Goal: Task Accomplishment & Management: Use online tool/utility

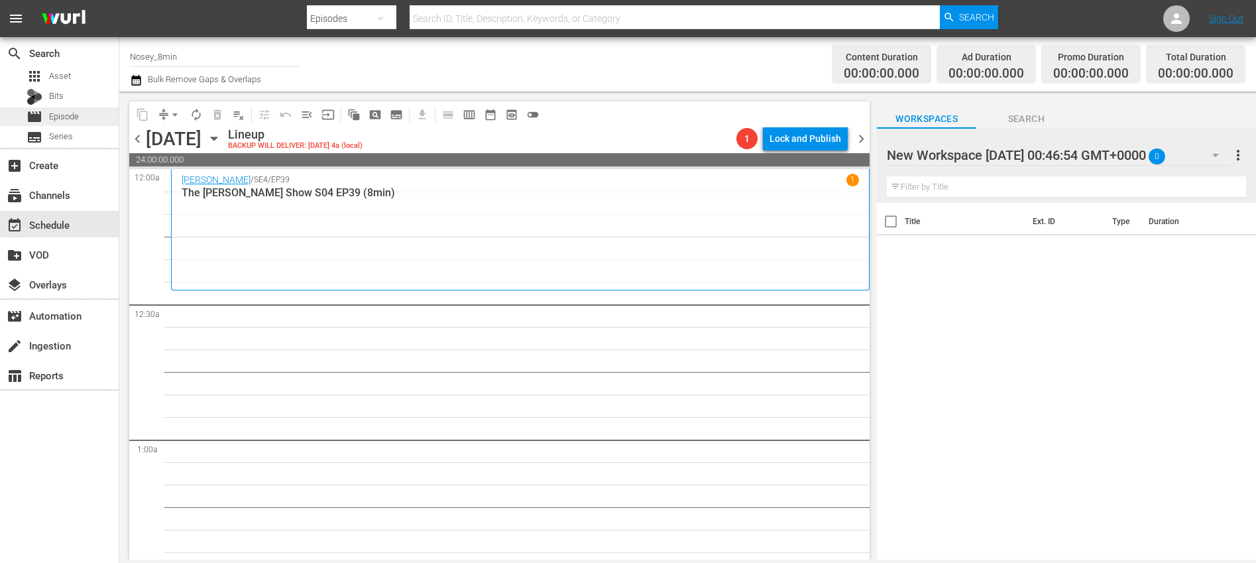
click at [80, 118] on div "movie Episode" at bounding box center [59, 116] width 119 height 19
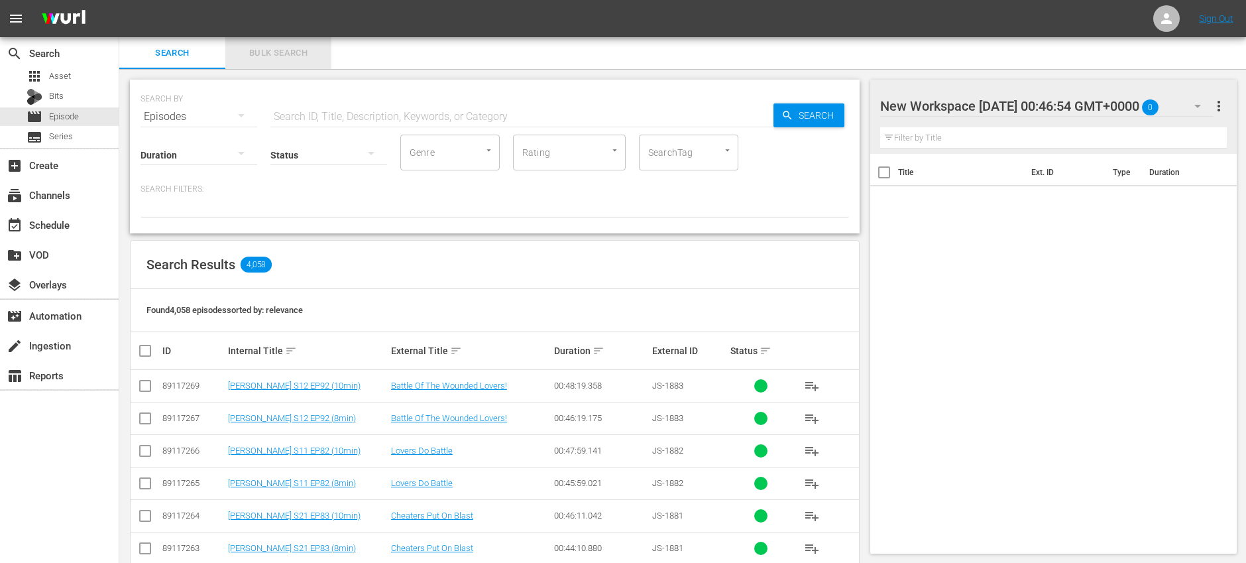
click at [304, 53] on span "Bulk Search" at bounding box center [278, 53] width 90 height 15
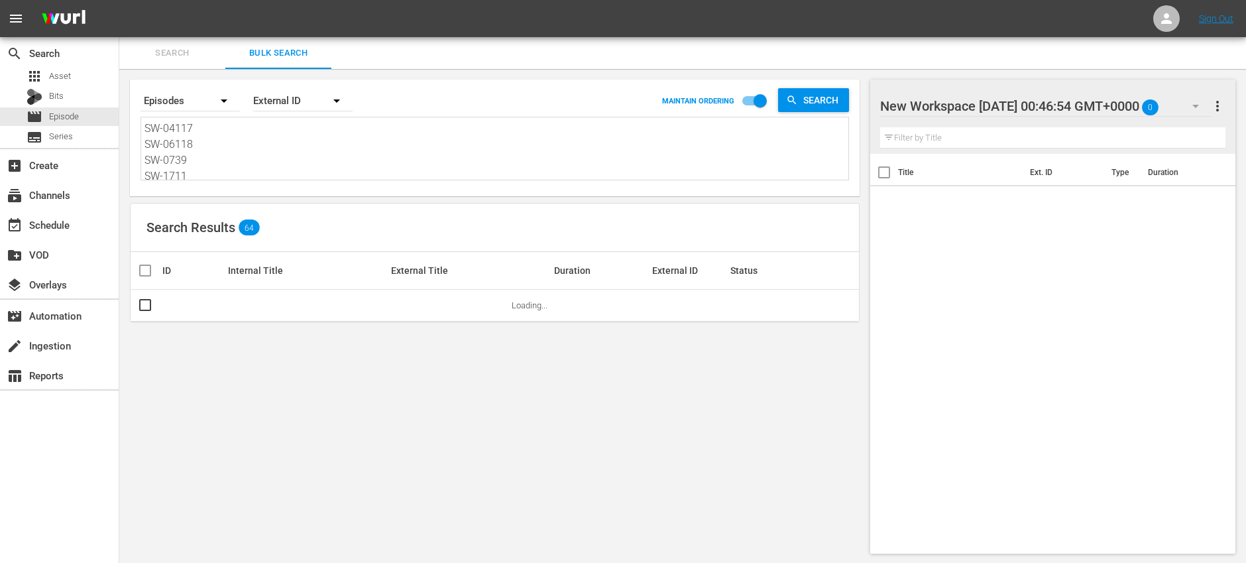
click at [309, 155] on textarea "SW-04117 SW-06118 SW-0739 SW-1711 SW-17134 SW-17166 SW-1740 SW-0478 SW-17114 SW…" at bounding box center [497, 151] width 704 height 60
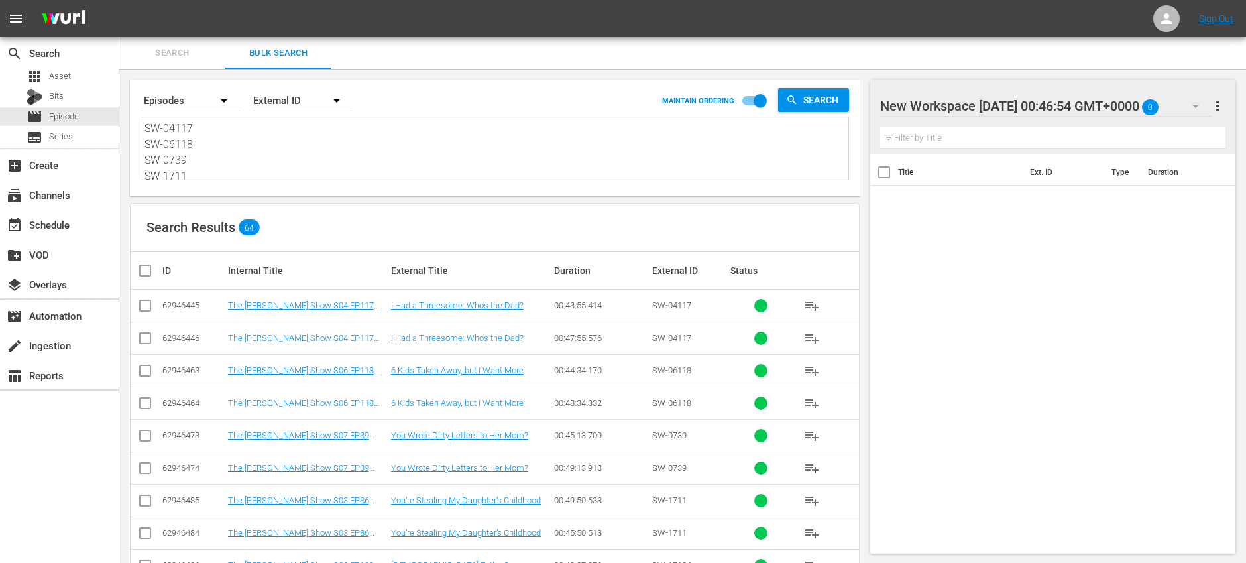
paste textarea "37 SW-0631 SW-0743 SW-17110 SW-17135 SW-17180 SW-1742 SW-0648 SW-17117 SW-17151…"
type textarea "SW-0437 SW-0631 SW-0743 SW-17110 SW-17135 SW-17180 SW-1742 SW-0648 SW-17117 SW-…"
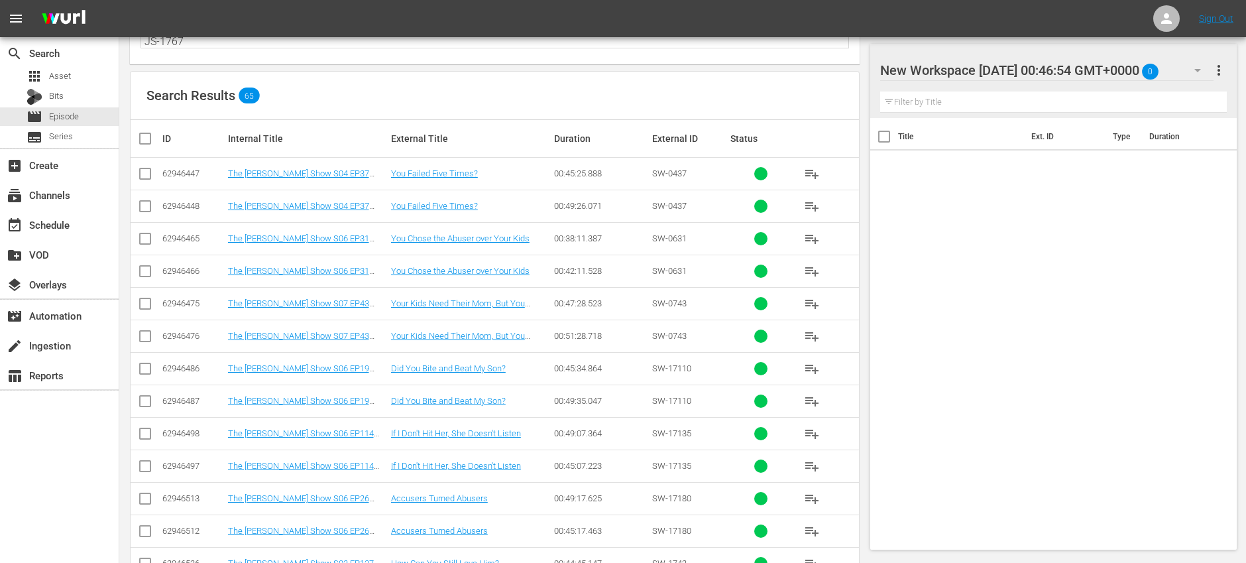
scroll to position [152, 0]
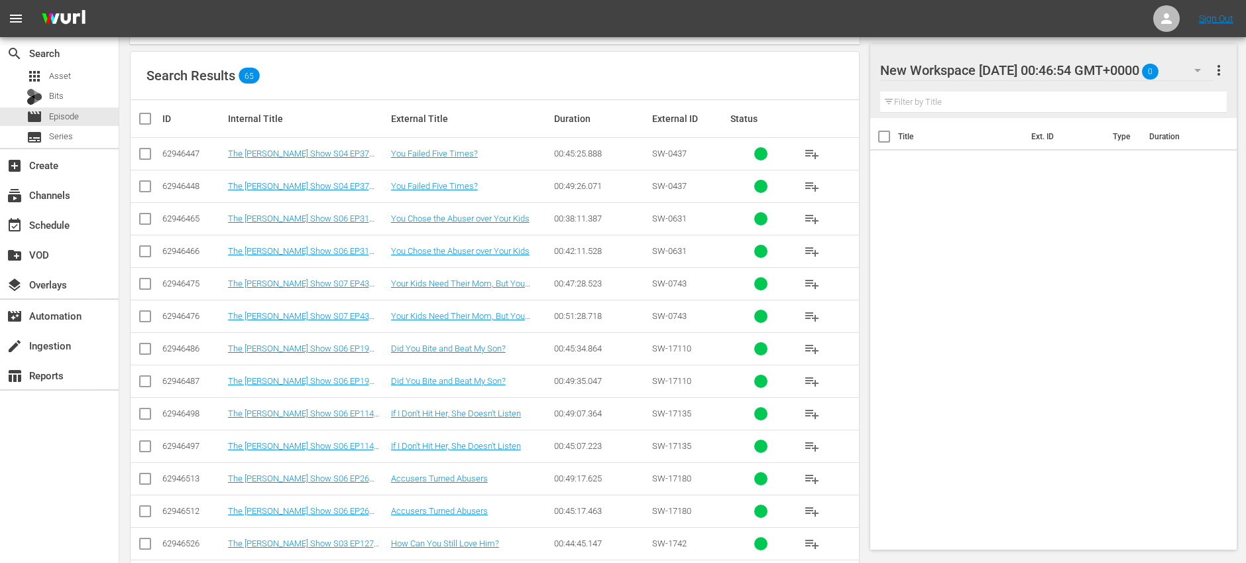
type textarea "SW-0437 SW-0631 SW-0743 SW-17110 SW-17135 SW-17180 SW-1742 SW-0648 SW-17117 SW-…"
click at [146, 155] on input "checkbox" at bounding box center [145, 157] width 16 height 16
checkbox input "true"
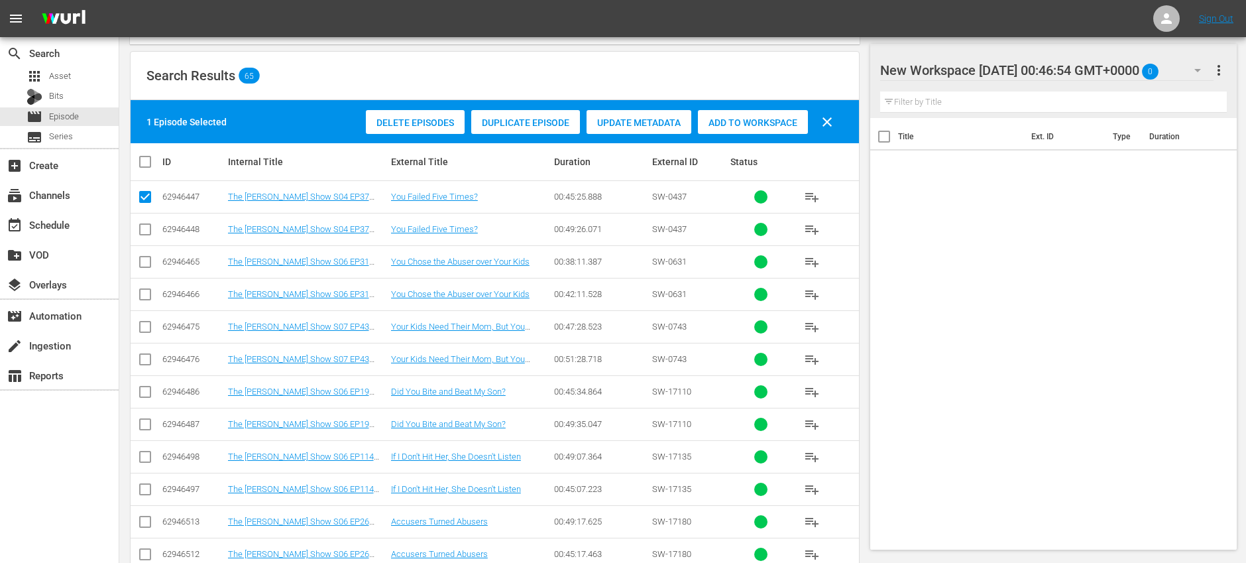
click at [150, 260] on input "checkbox" at bounding box center [145, 265] width 16 height 16
checkbox input "true"
click at [148, 328] on input "checkbox" at bounding box center [145, 330] width 16 height 16
checkbox input "true"
click at [145, 389] on input "checkbox" at bounding box center [145, 395] width 16 height 16
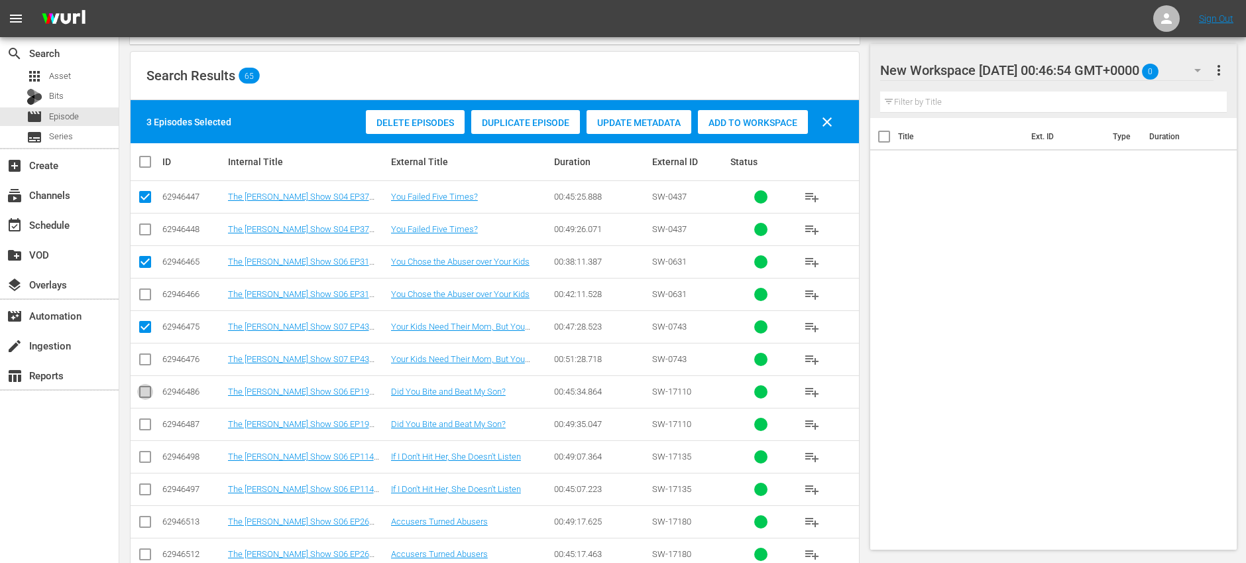
checkbox input "true"
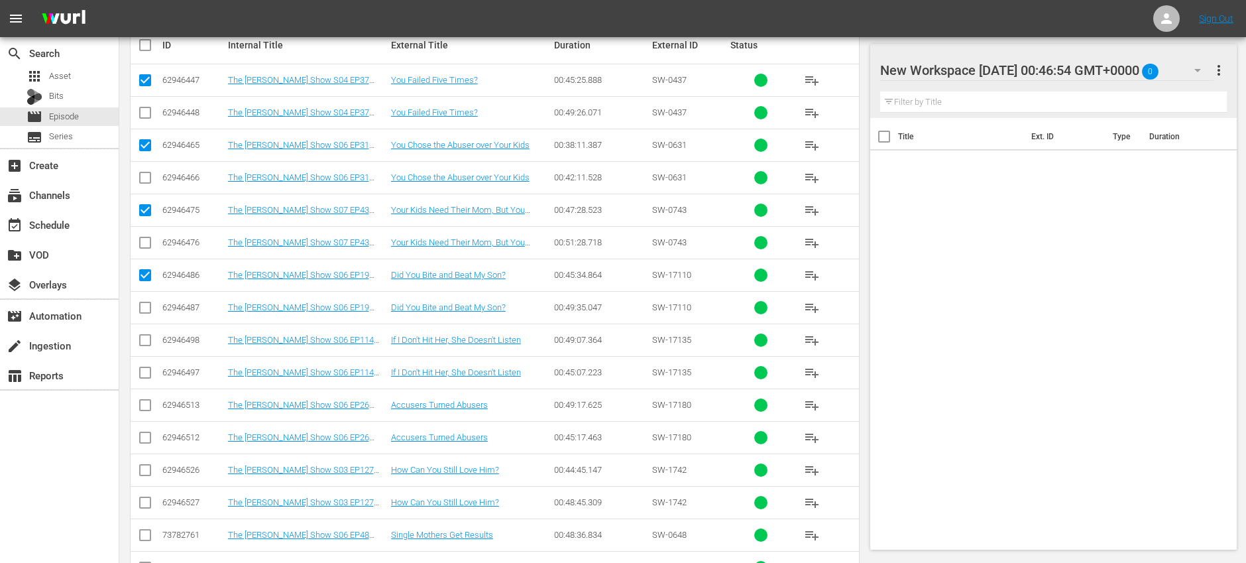
scroll to position [272, 0]
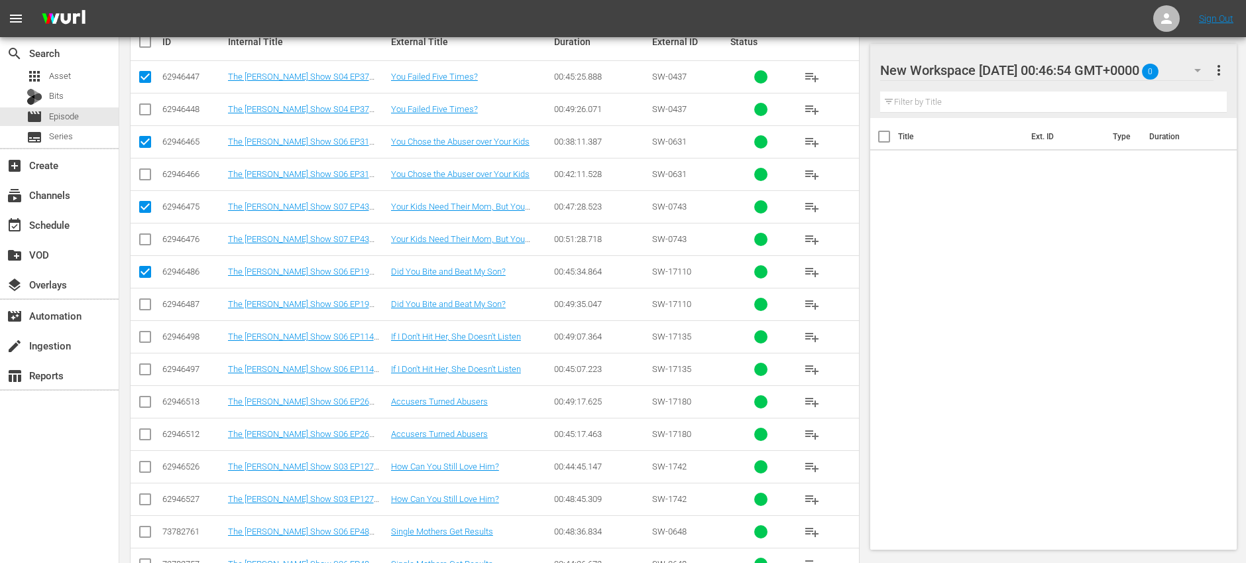
click at [145, 370] on input "checkbox" at bounding box center [145, 372] width 16 height 16
checkbox input "true"
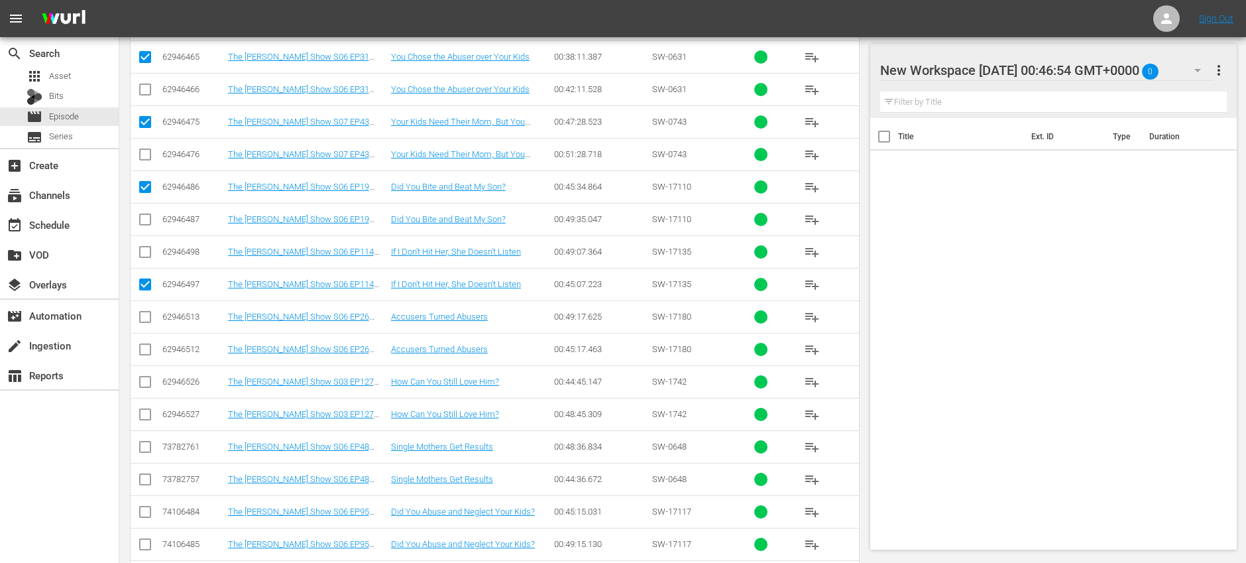
click at [145, 351] on input "checkbox" at bounding box center [145, 352] width 16 height 16
checkbox input "true"
click at [145, 387] on input "checkbox" at bounding box center [145, 385] width 16 height 16
checkbox input "true"
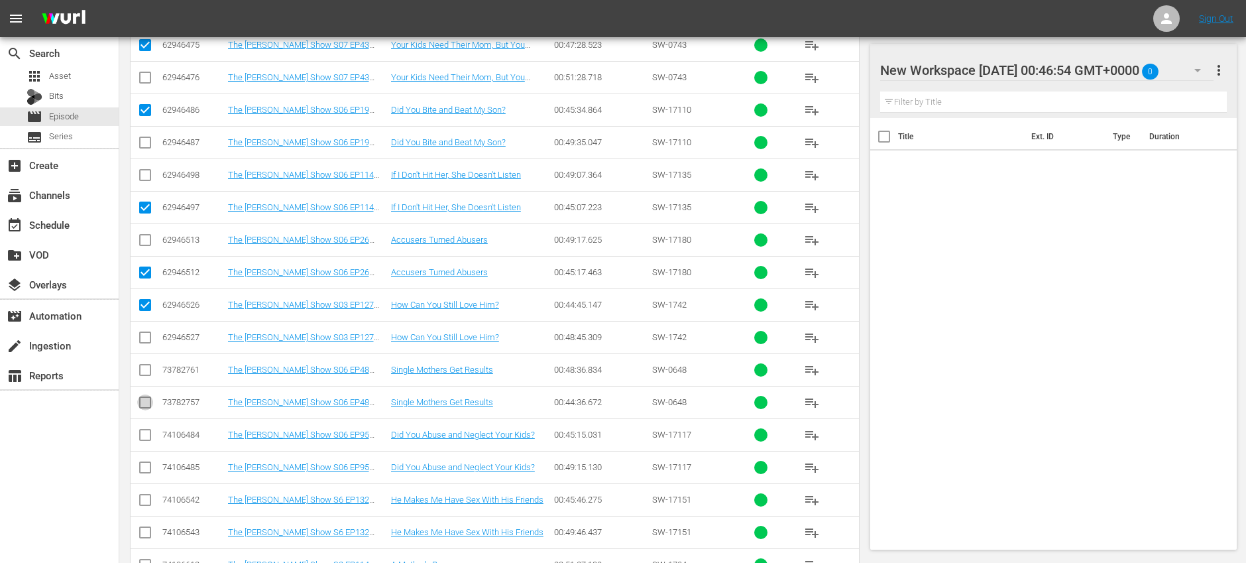
click at [145, 400] on input "checkbox" at bounding box center [145, 405] width 16 height 16
checkbox input "true"
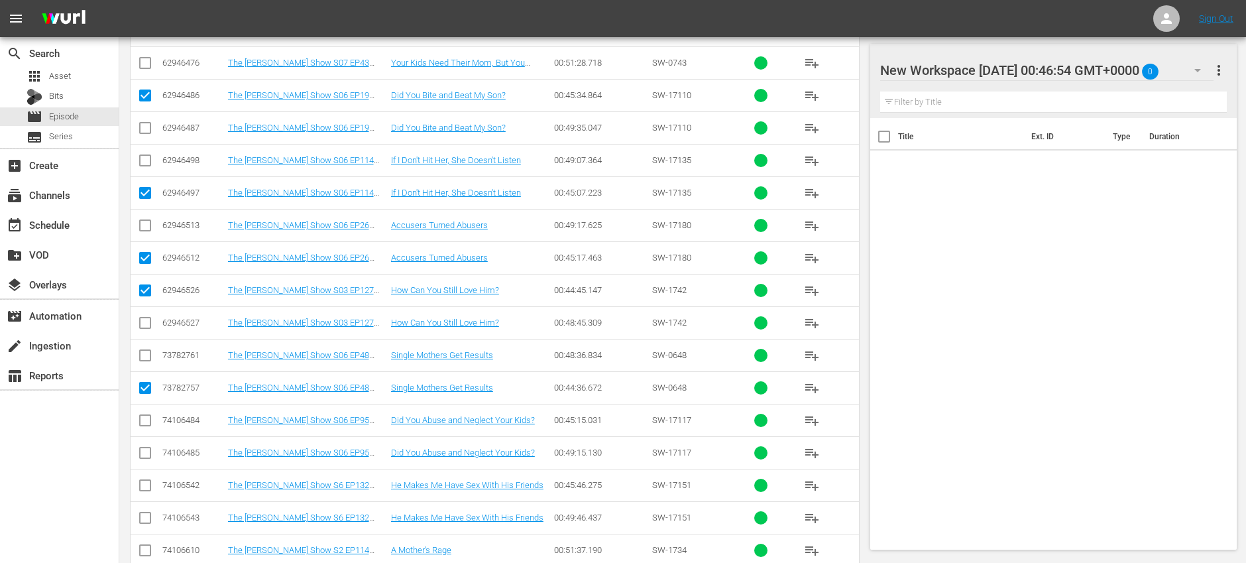
scroll to position [453, 0]
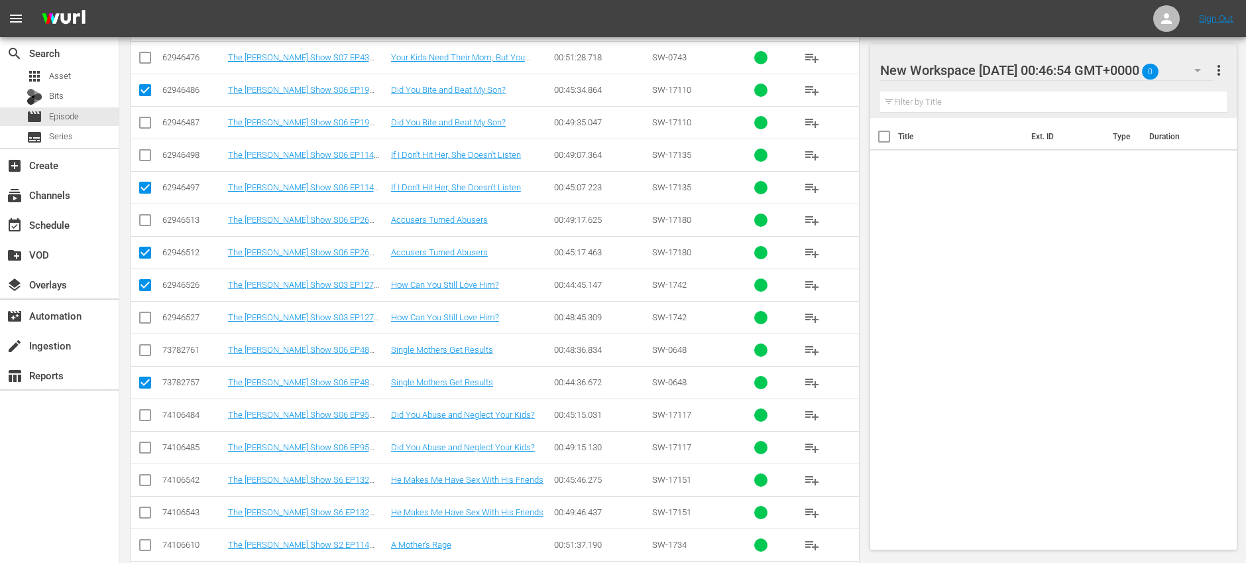
click at [145, 410] on input "checkbox" at bounding box center [145, 418] width 16 height 16
checkbox input "true"
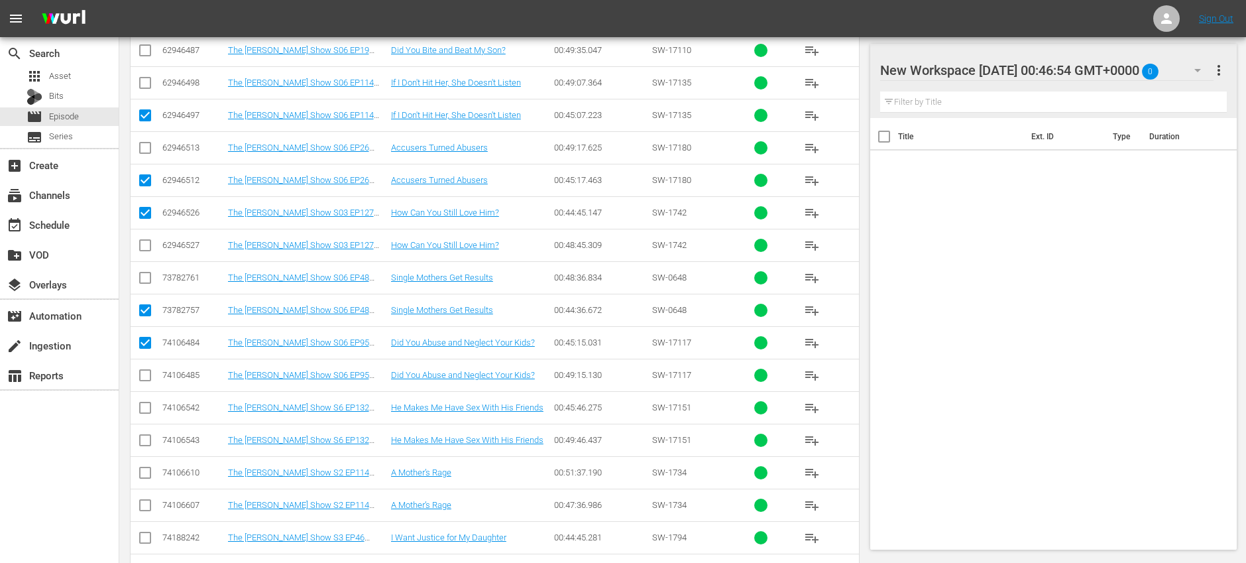
click at [145, 412] on input "checkbox" at bounding box center [145, 410] width 16 height 16
checkbox input "true"
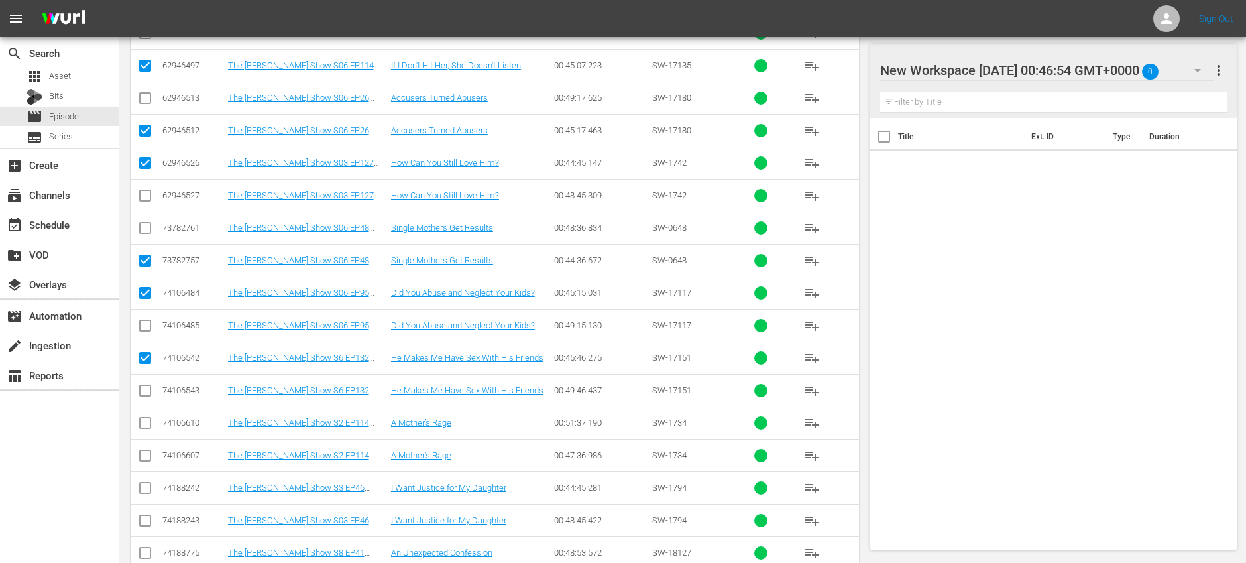
scroll to position [604, 0]
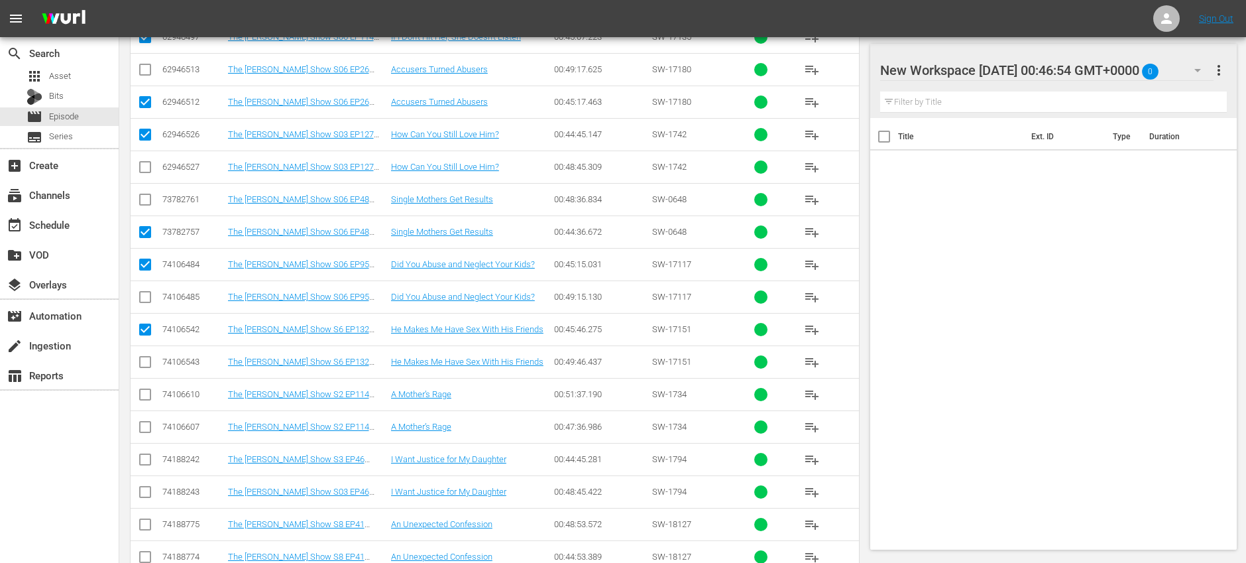
click at [143, 427] on input "checkbox" at bounding box center [145, 430] width 16 height 16
checkbox input "true"
click at [144, 458] on input "checkbox" at bounding box center [145, 462] width 16 height 16
checkbox input "true"
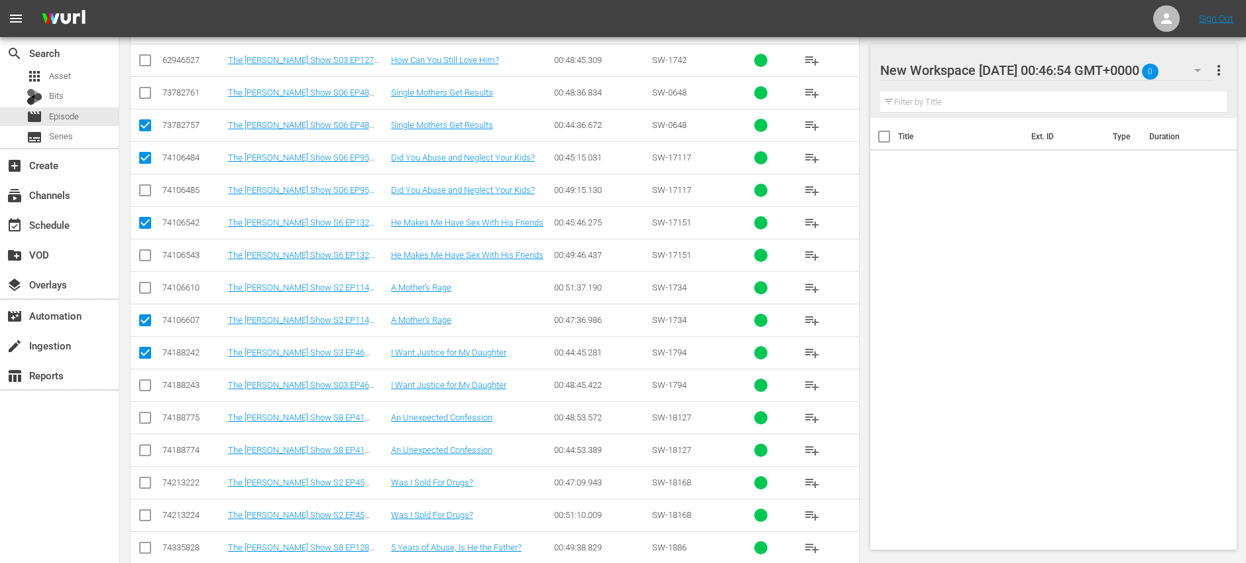
scroll to position [713, 0]
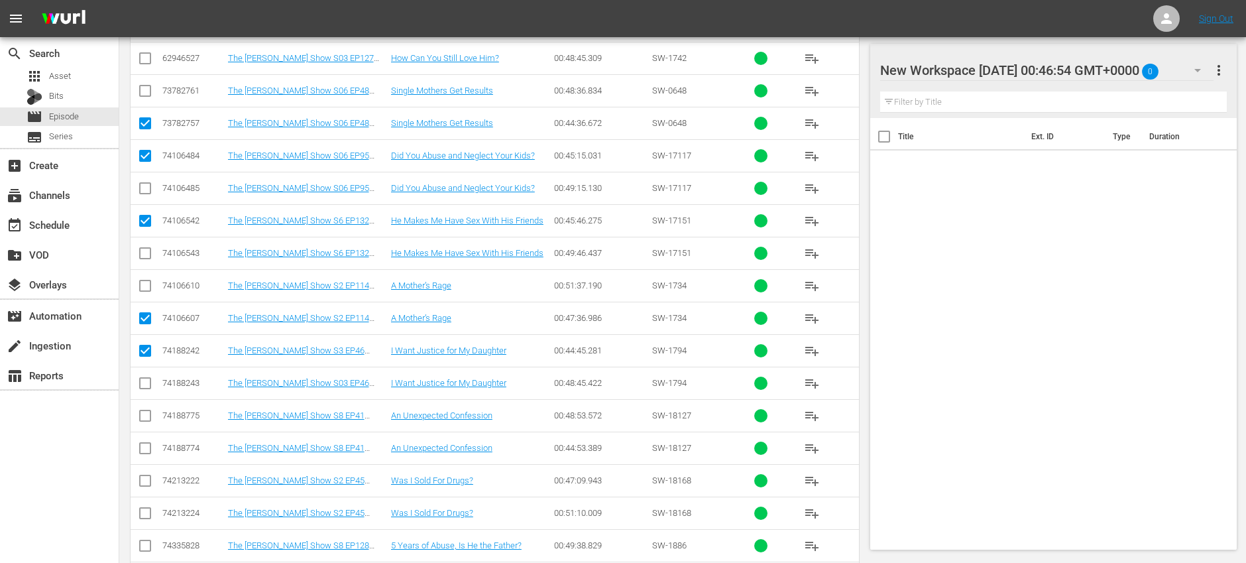
click at [146, 447] on input "checkbox" at bounding box center [145, 451] width 16 height 16
checkbox input "true"
click at [147, 481] on input "checkbox" at bounding box center [145, 483] width 16 height 16
checkbox input "true"
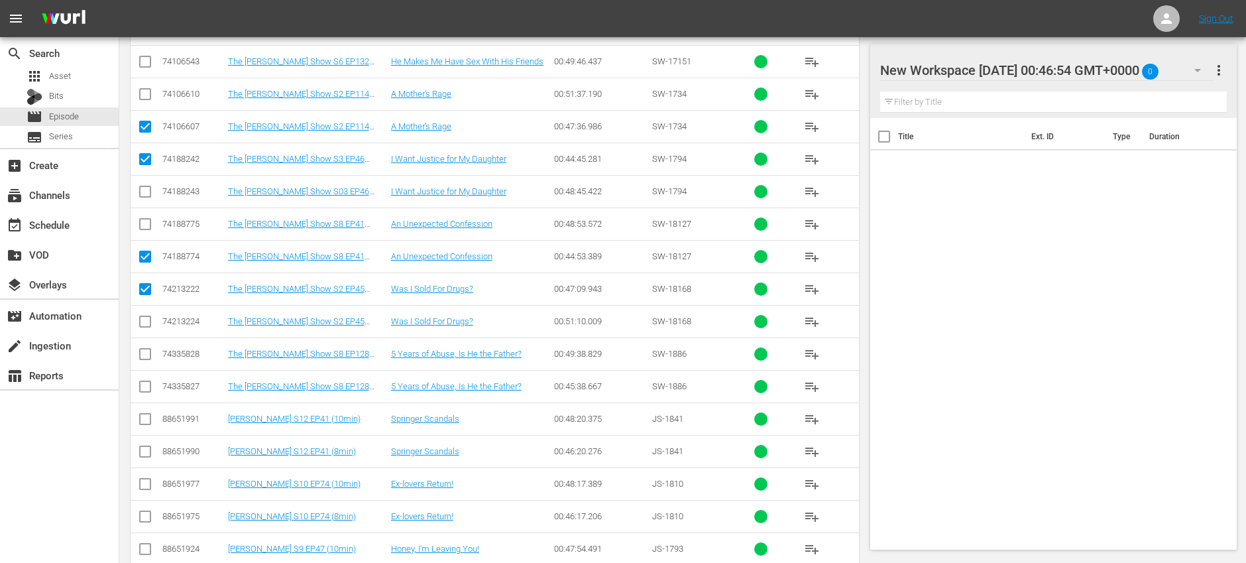
scroll to position [912, 0]
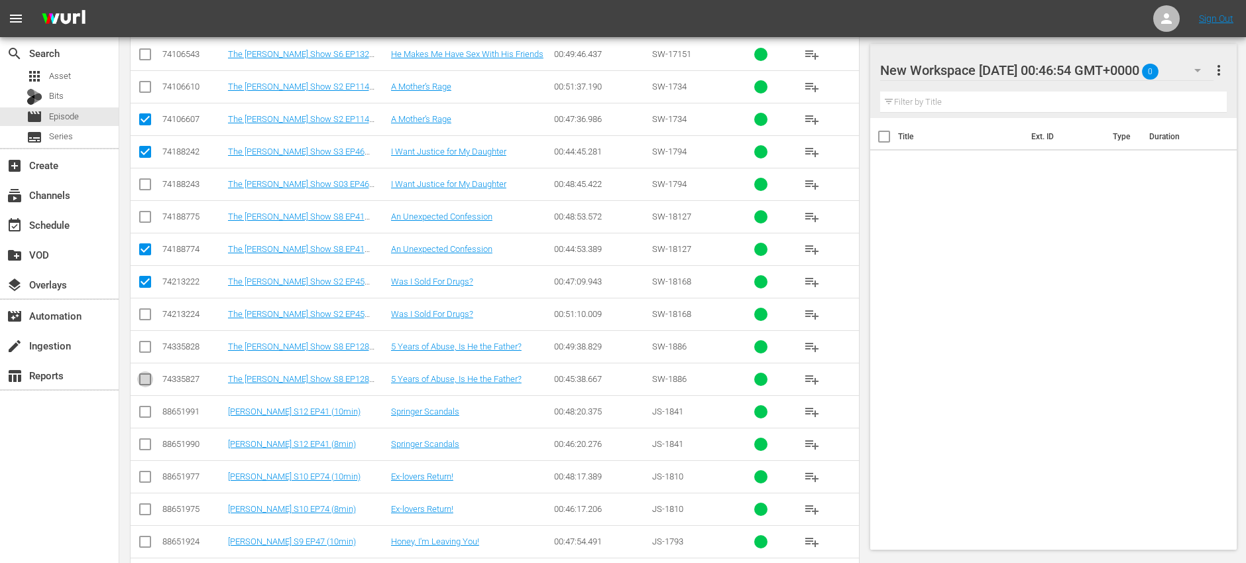
click at [149, 376] on input "checkbox" at bounding box center [145, 382] width 16 height 16
checkbox input "true"
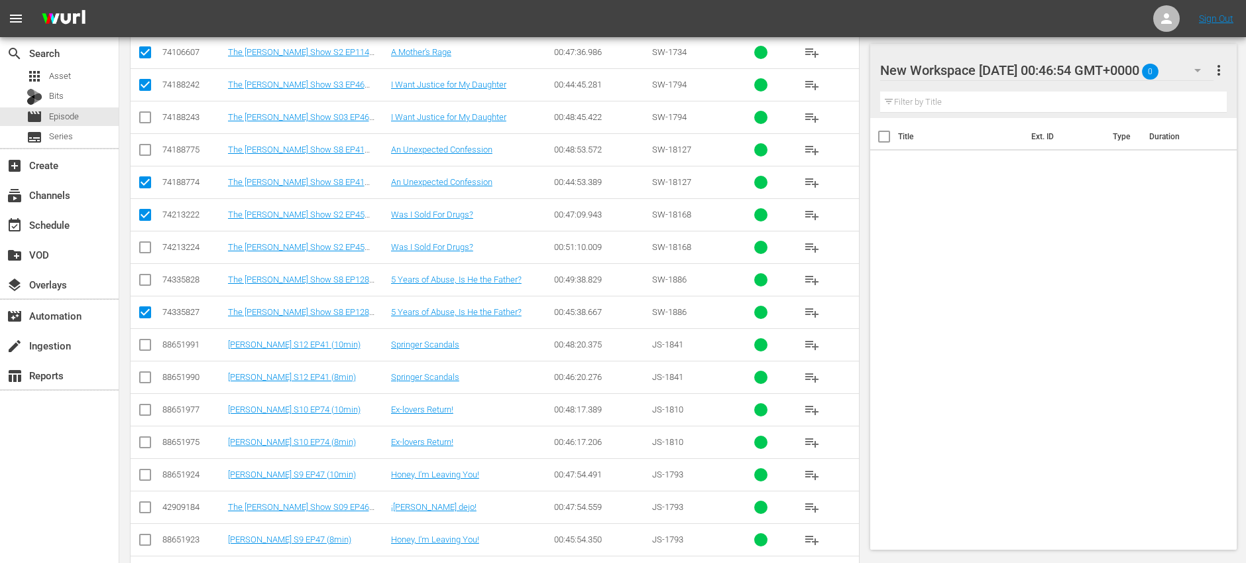
scroll to position [981, 0]
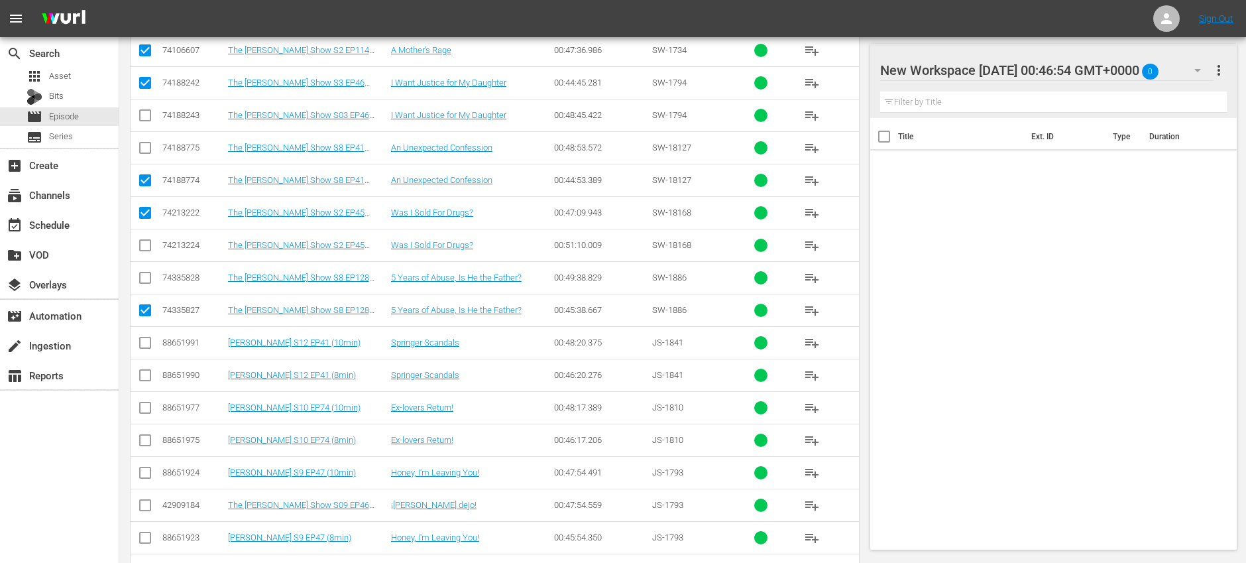
click at [148, 379] on input "checkbox" at bounding box center [145, 378] width 16 height 16
checkbox input "true"
click at [147, 441] on input "checkbox" at bounding box center [145, 443] width 16 height 16
checkbox input "true"
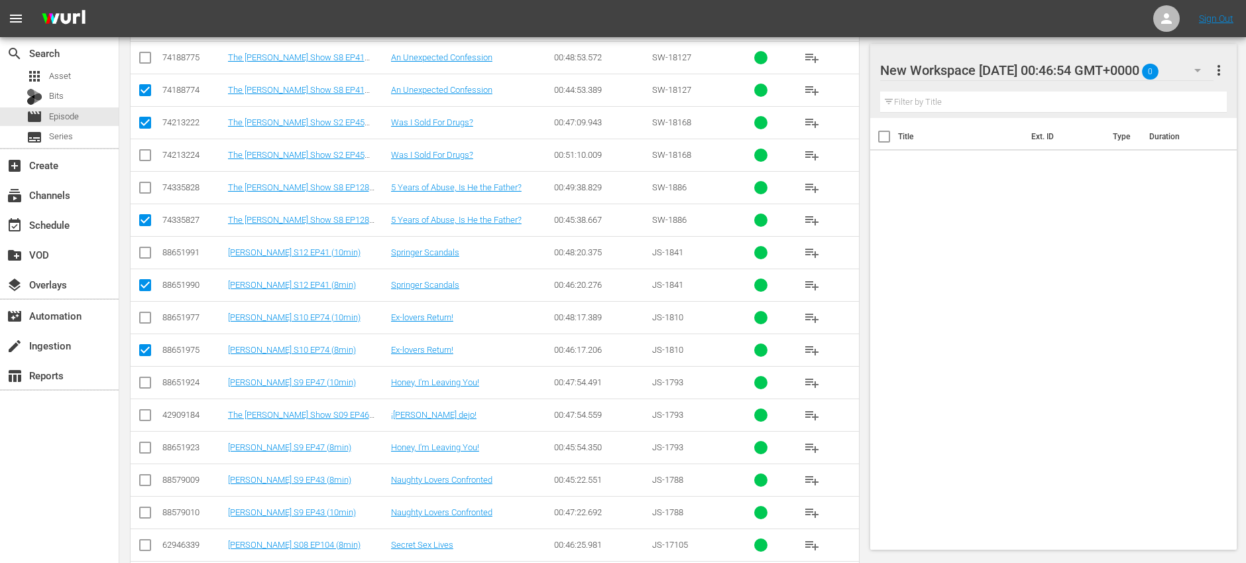
scroll to position [1073, 0]
click at [140, 447] on input "checkbox" at bounding box center [145, 448] width 16 height 16
checkbox input "true"
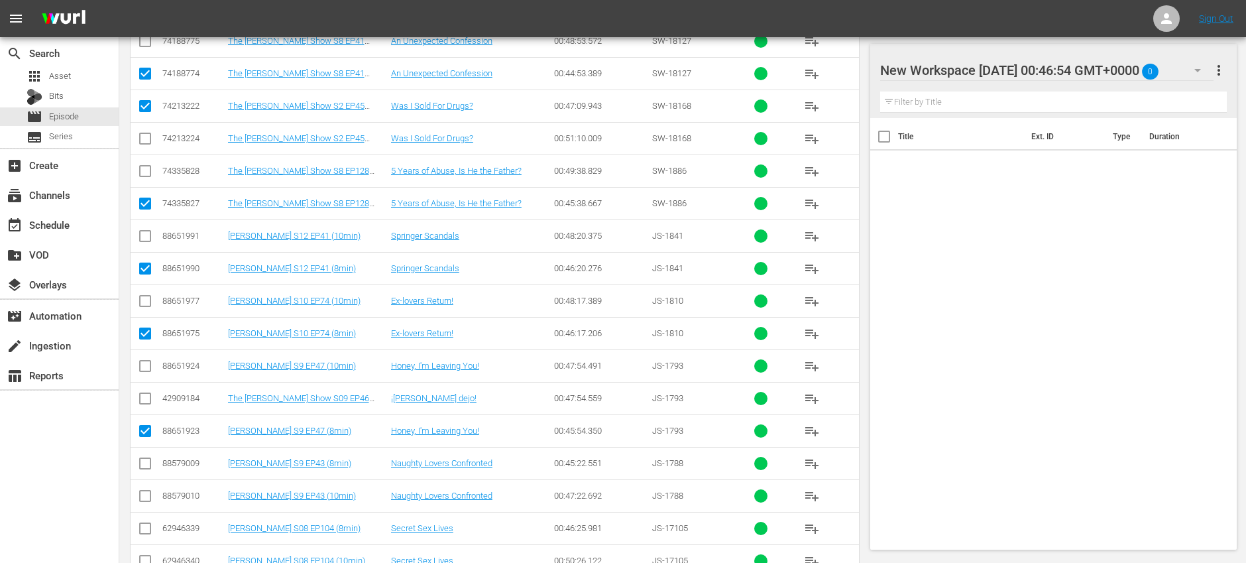
scroll to position [1123, 0]
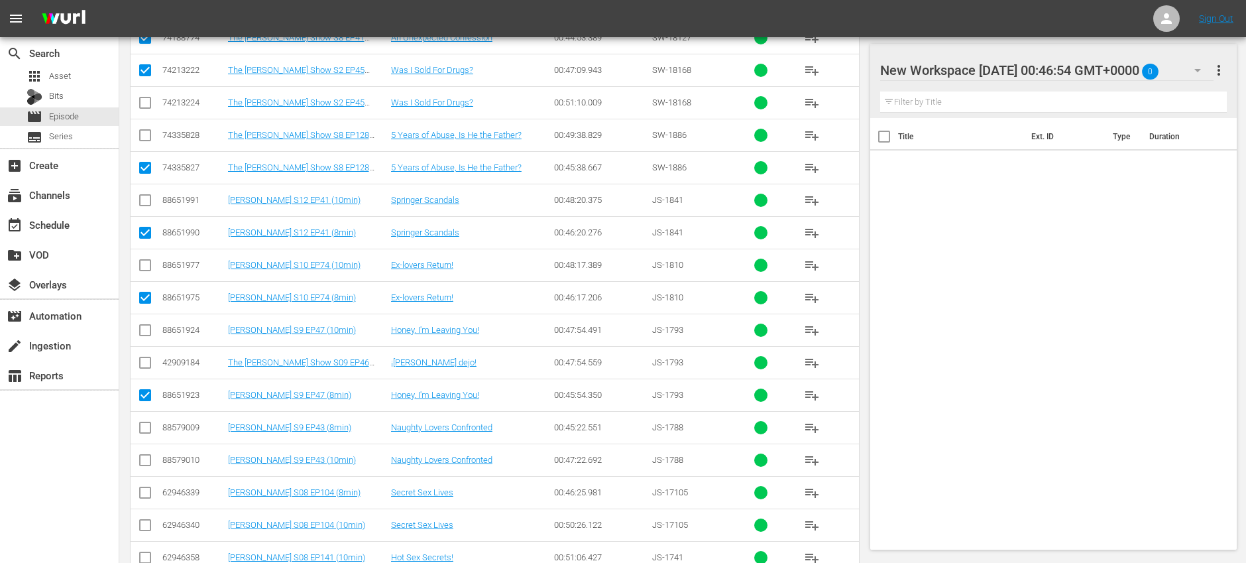
click at [146, 428] on input "checkbox" at bounding box center [145, 430] width 16 height 16
checkbox input "true"
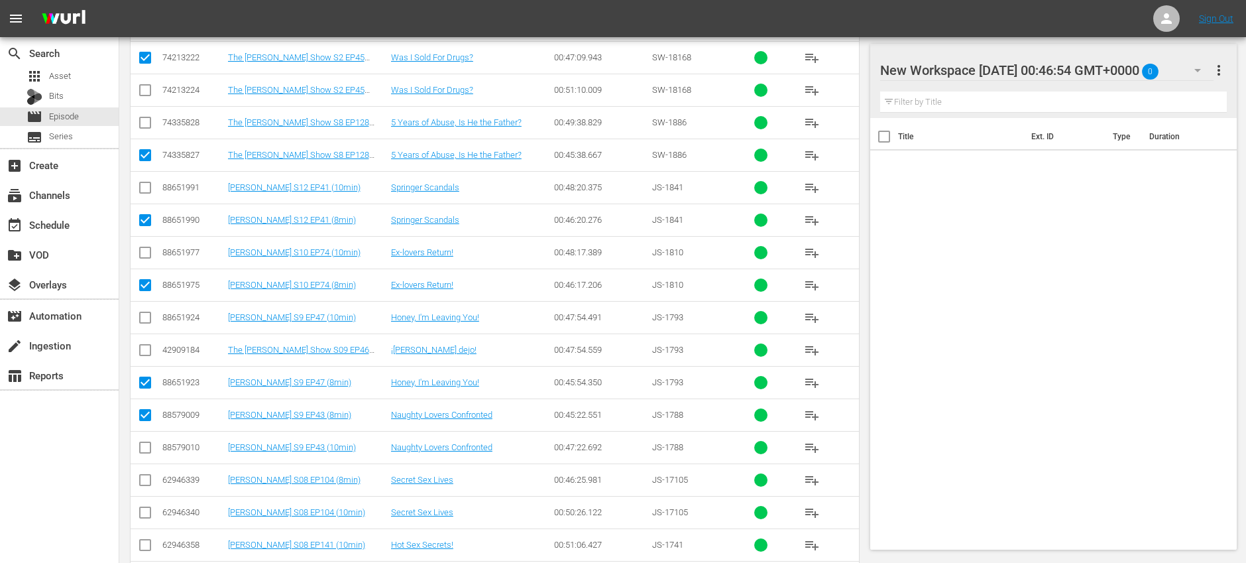
click at [143, 482] on input "checkbox" at bounding box center [145, 483] width 16 height 16
checkbox input "true"
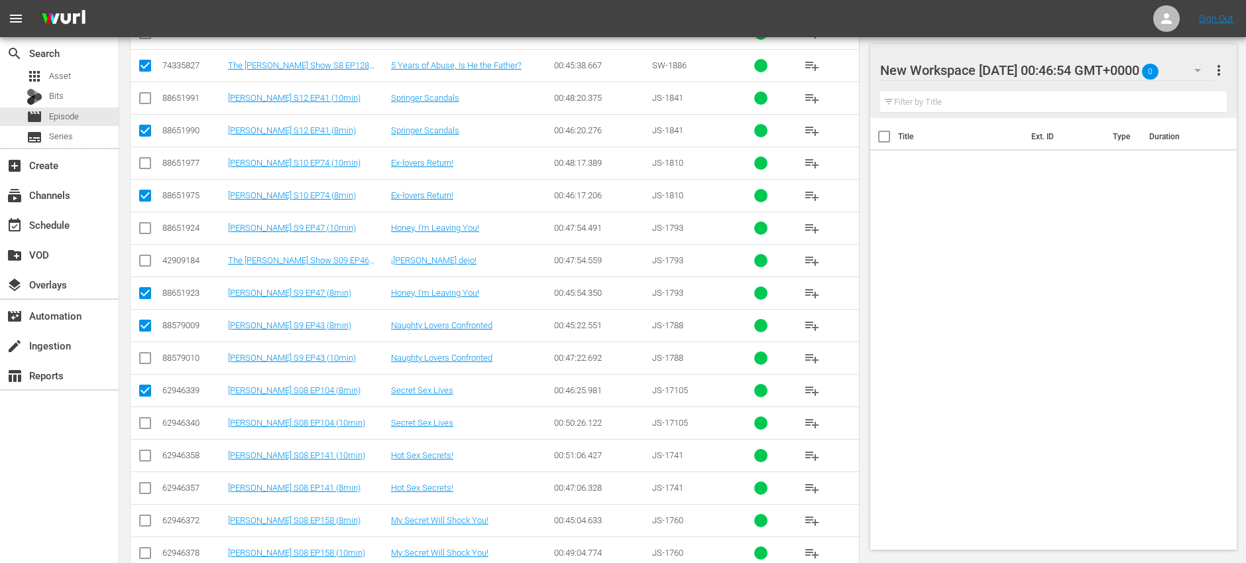
scroll to position [1232, 0]
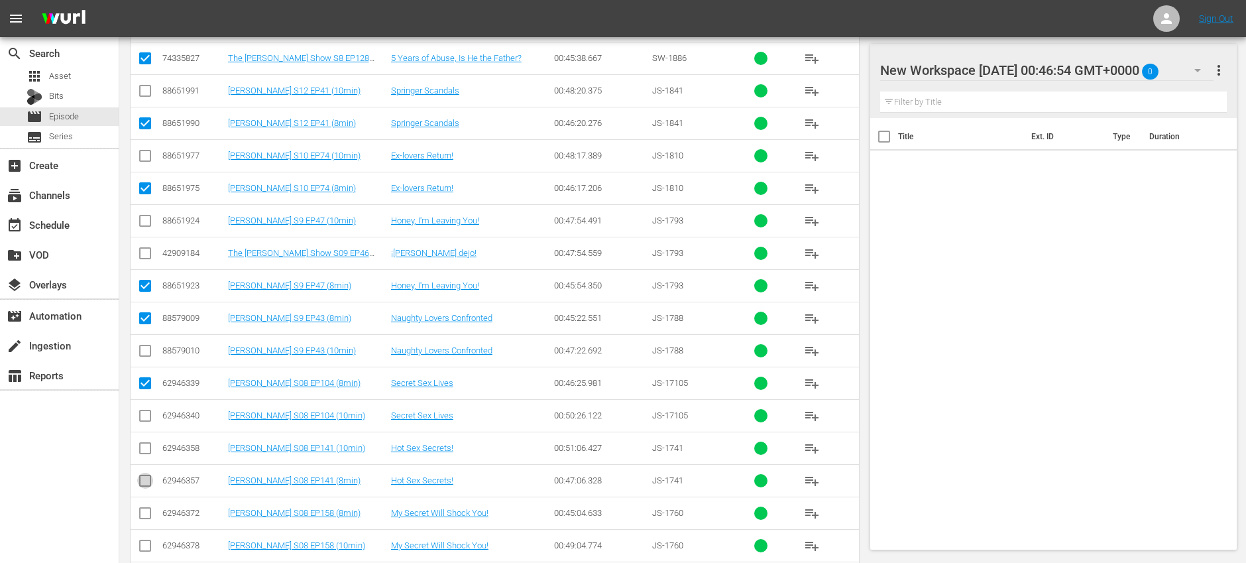
click at [145, 480] on input "checkbox" at bounding box center [145, 483] width 16 height 16
checkbox input "true"
click at [147, 512] on input "checkbox" at bounding box center [145, 516] width 16 height 16
checkbox input "true"
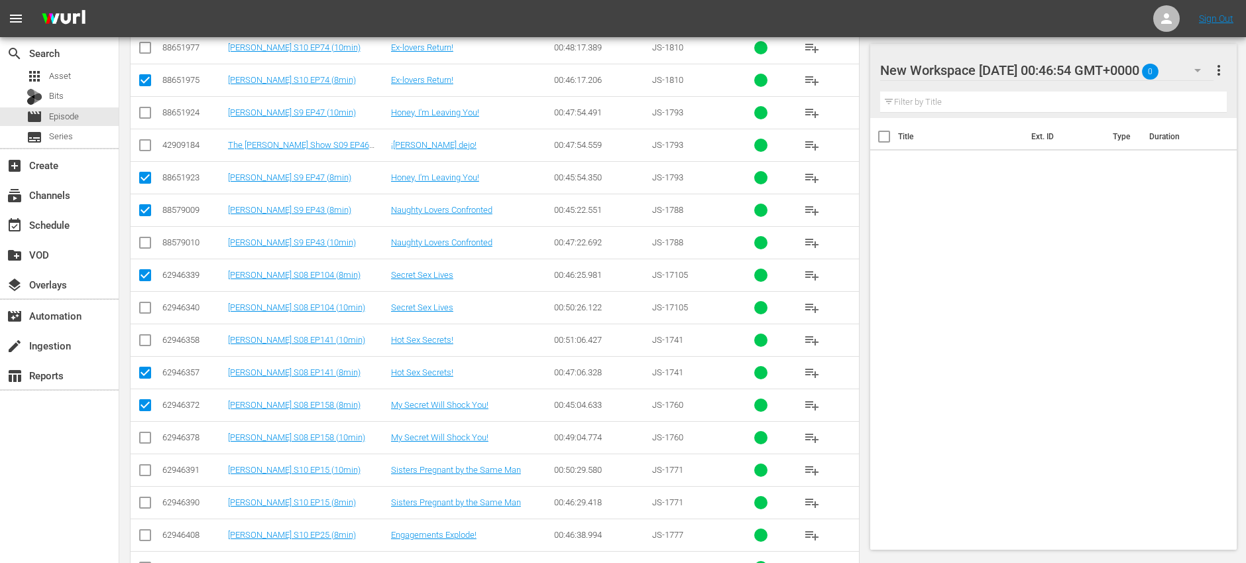
scroll to position [1344, 0]
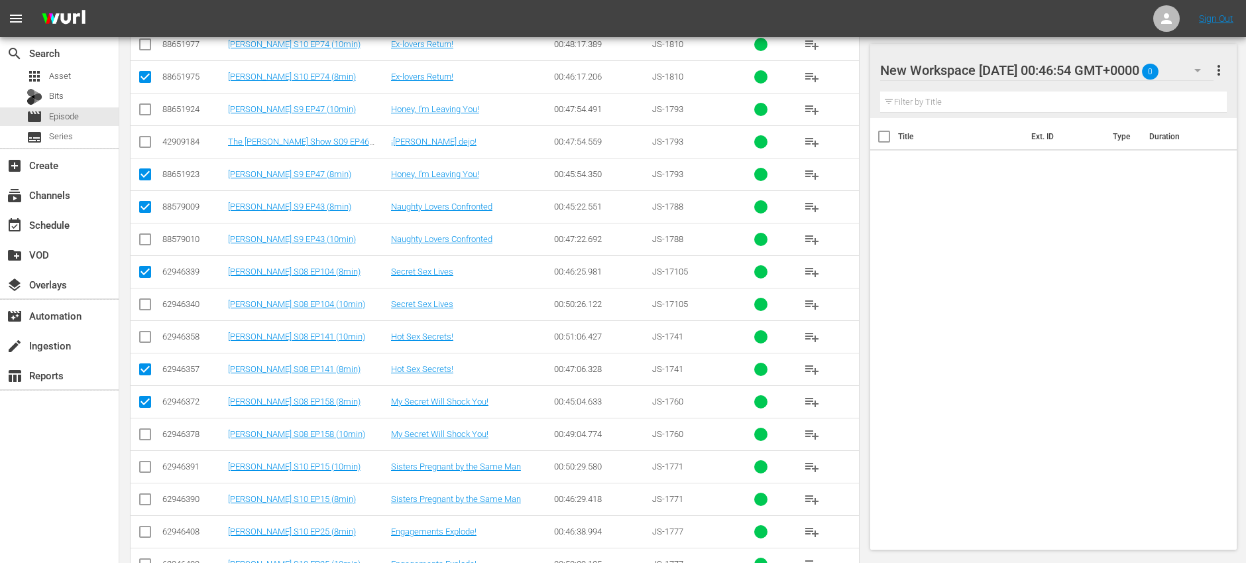
click at [148, 500] on input "checkbox" at bounding box center [145, 502] width 16 height 16
checkbox input "true"
drag, startPoint x: 150, startPoint y: 534, endPoint x: 160, endPoint y: 516, distance: 20.5
click at [150, 534] on input "checkbox" at bounding box center [145, 534] width 16 height 16
checkbox input "true"
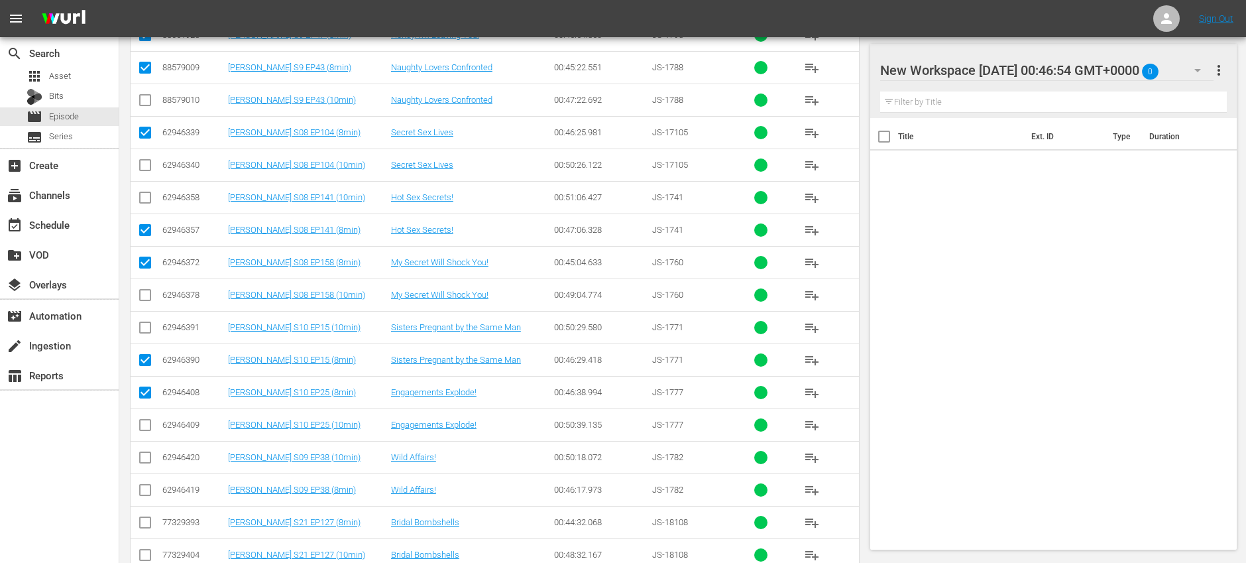
scroll to position [1484, 0]
click at [149, 487] on input "checkbox" at bounding box center [145, 492] width 16 height 16
checkbox input "true"
click at [149, 523] on input "checkbox" at bounding box center [145, 524] width 16 height 16
checkbox input "true"
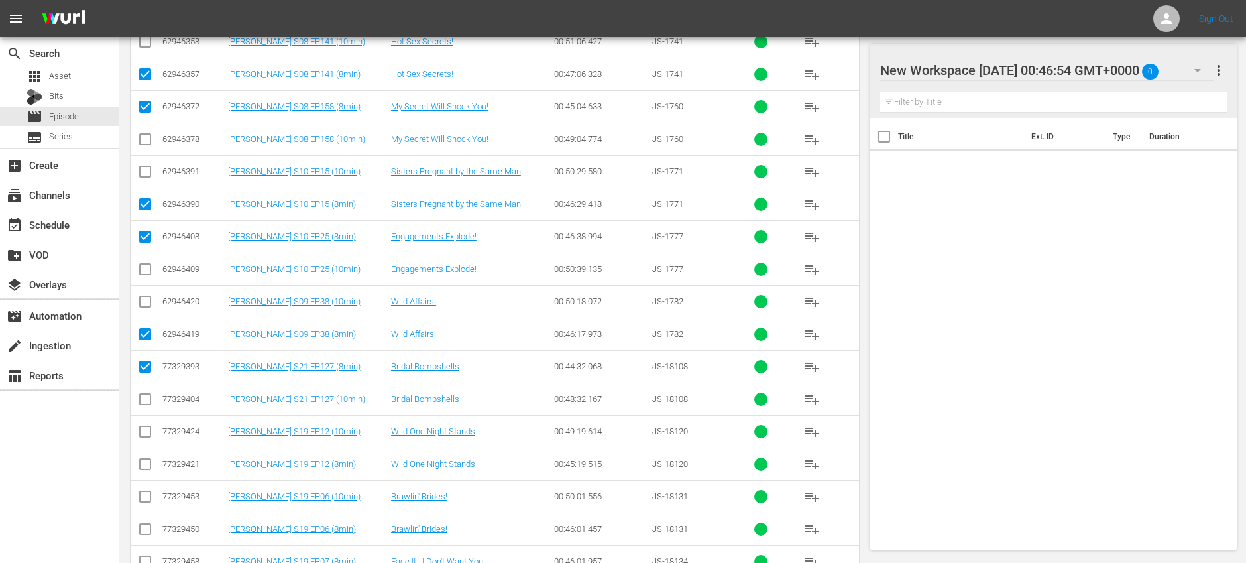
scroll to position [1647, 0]
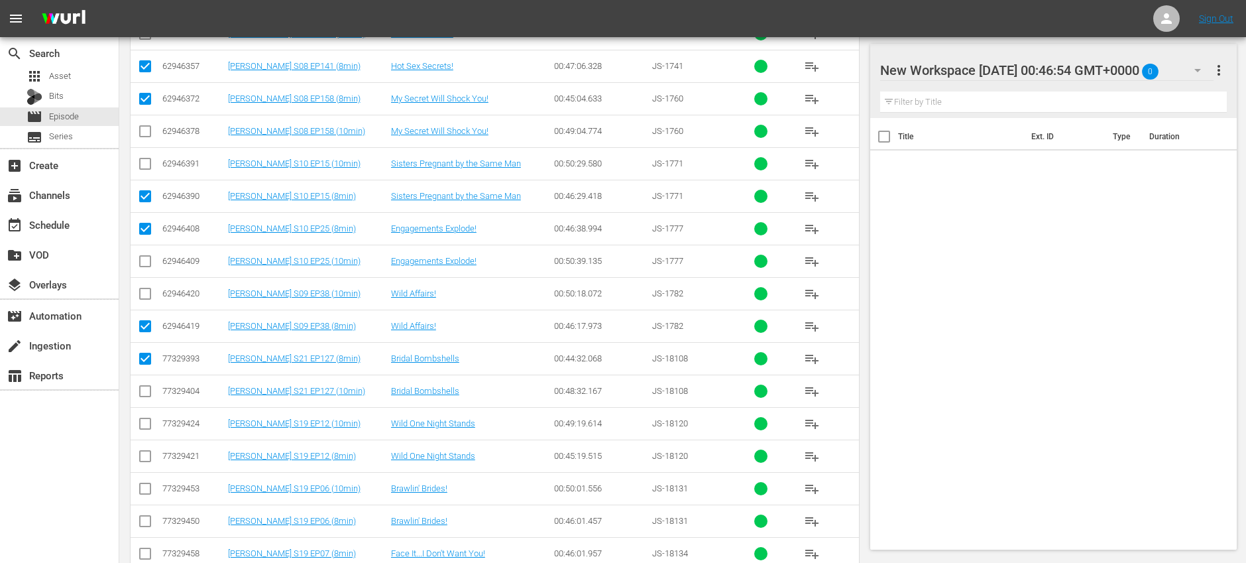
click at [147, 452] on input "checkbox" at bounding box center [145, 459] width 16 height 16
checkbox input "true"
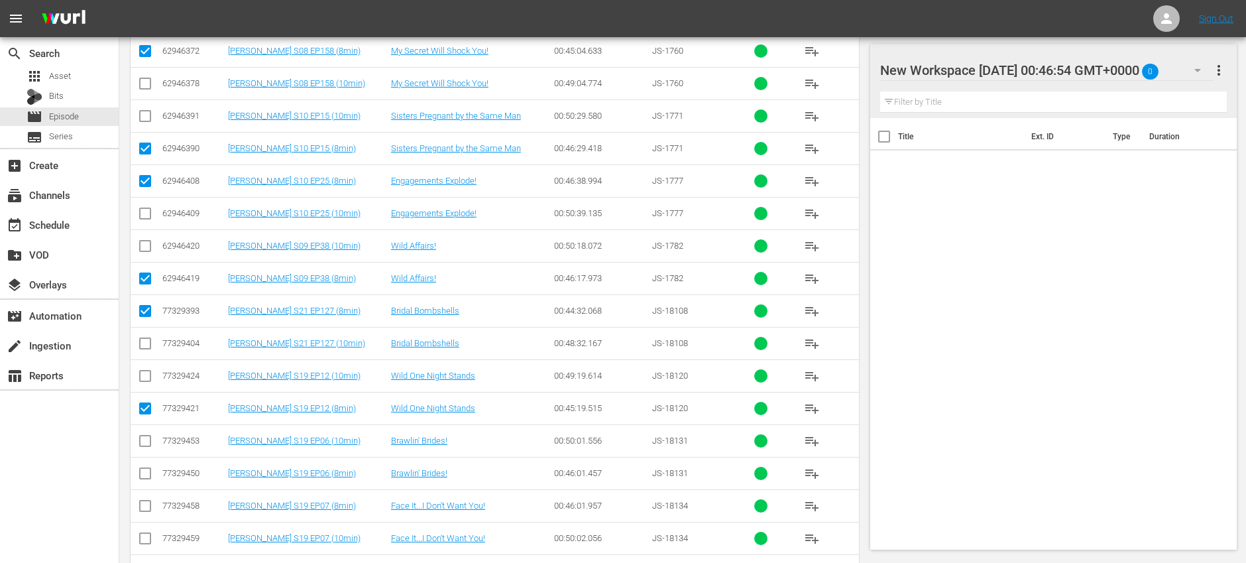
scroll to position [1703, 0]
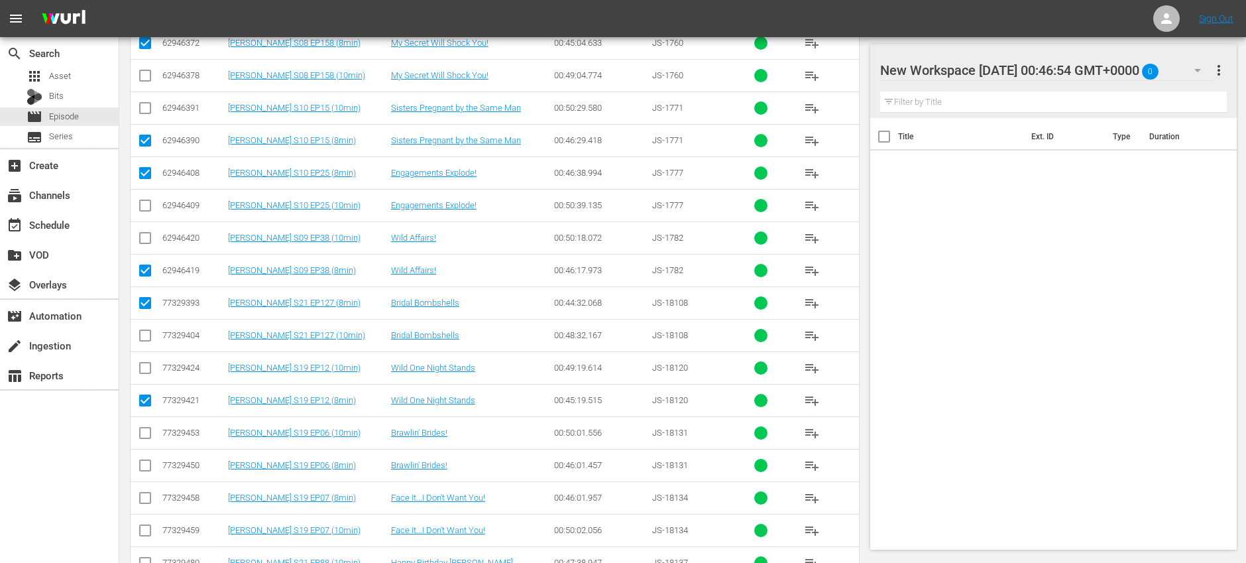
click at [145, 462] on input "checkbox" at bounding box center [145, 468] width 16 height 16
checkbox input "true"
click at [146, 495] on input "checkbox" at bounding box center [145, 501] width 16 height 16
checkbox input "true"
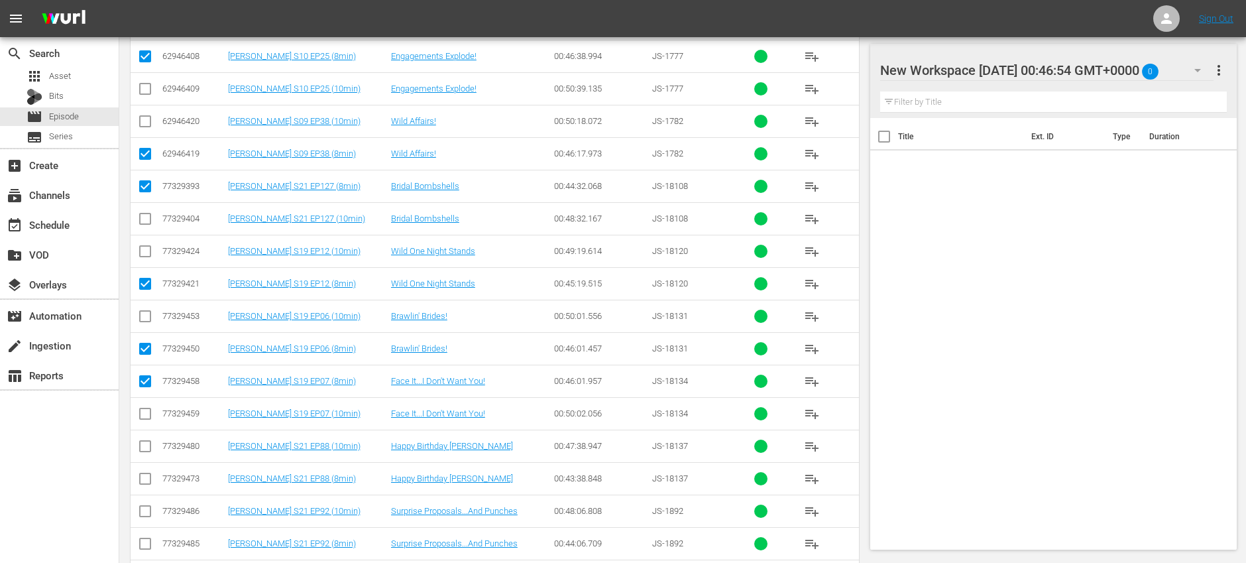
scroll to position [1825, 0]
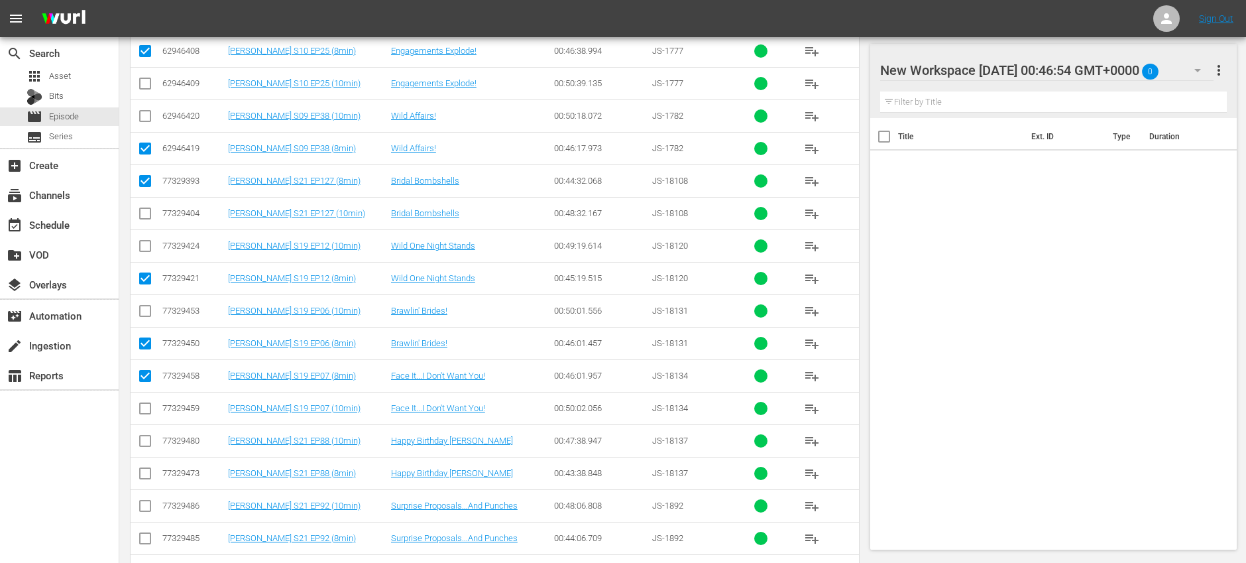
click at [148, 477] on input "checkbox" at bounding box center [145, 476] width 16 height 16
checkbox input "true"
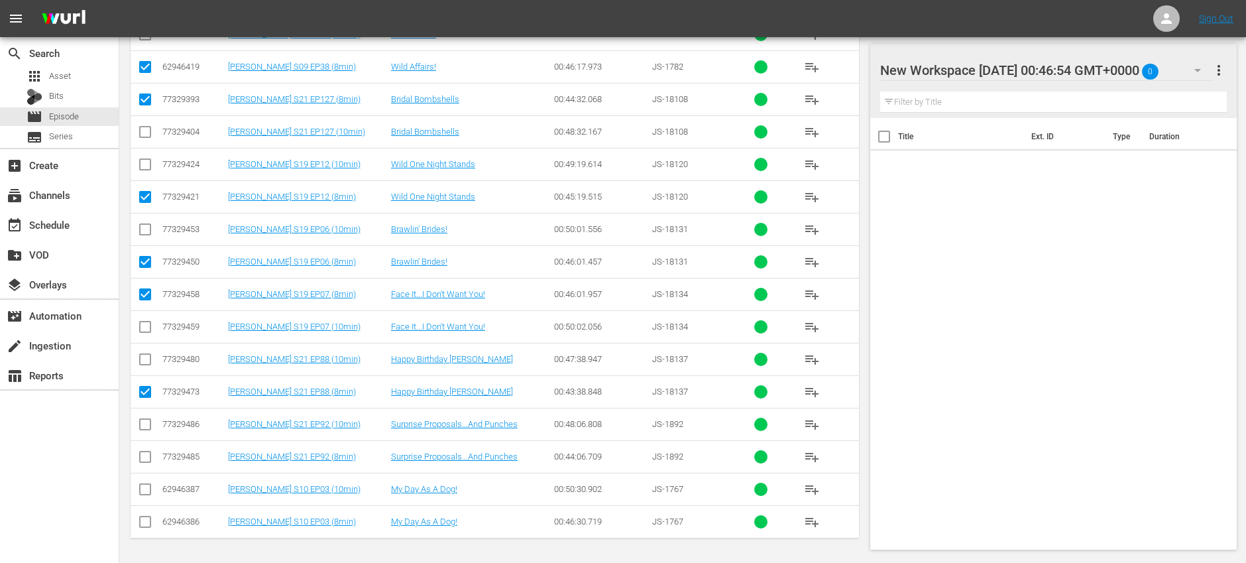
click at [147, 463] on input "checkbox" at bounding box center [145, 459] width 16 height 16
checkbox input "true"
click at [147, 528] on input "checkbox" at bounding box center [145, 524] width 16 height 16
checkbox input "true"
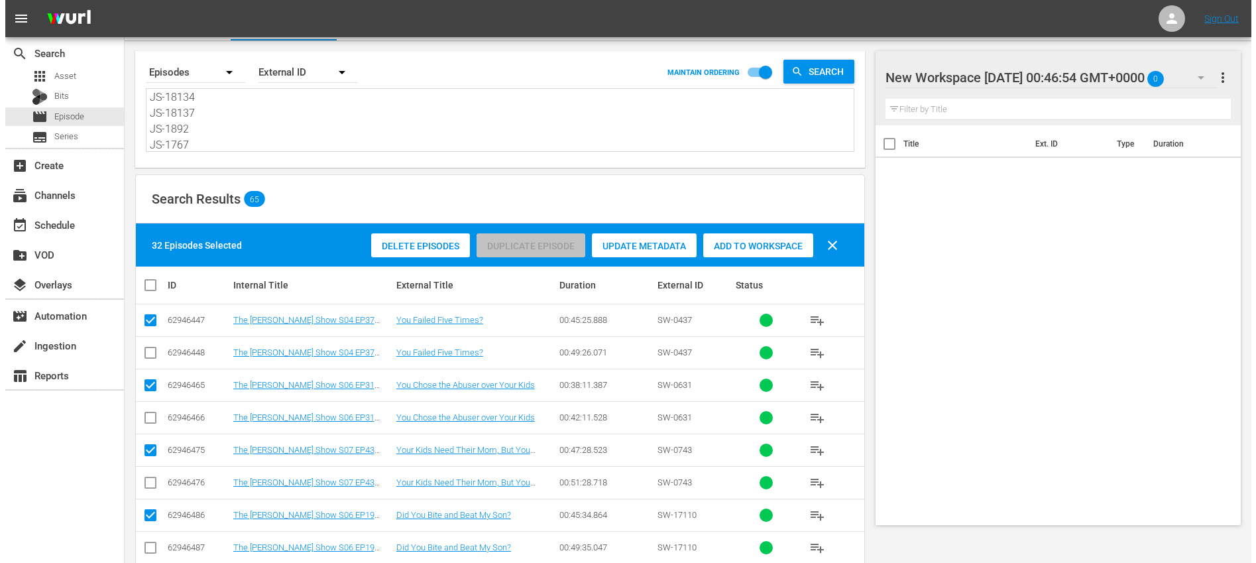
scroll to position [0, 0]
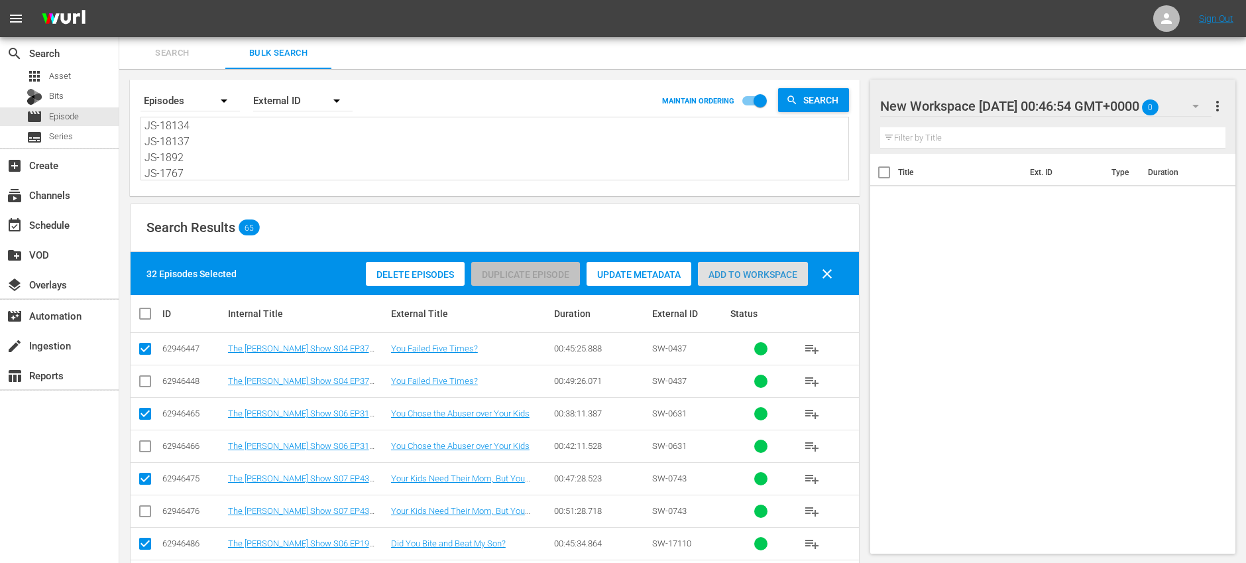
click at [754, 264] on div "Add to Workspace" at bounding box center [753, 274] width 110 height 25
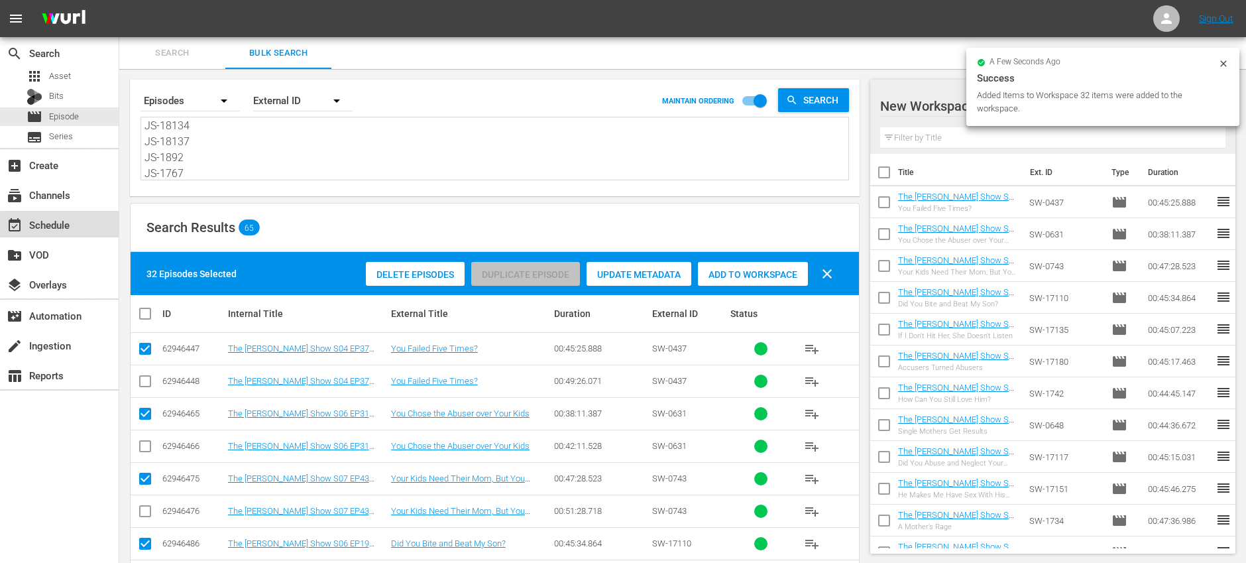
click at [60, 225] on div "event_available Schedule" at bounding box center [37, 223] width 74 height 12
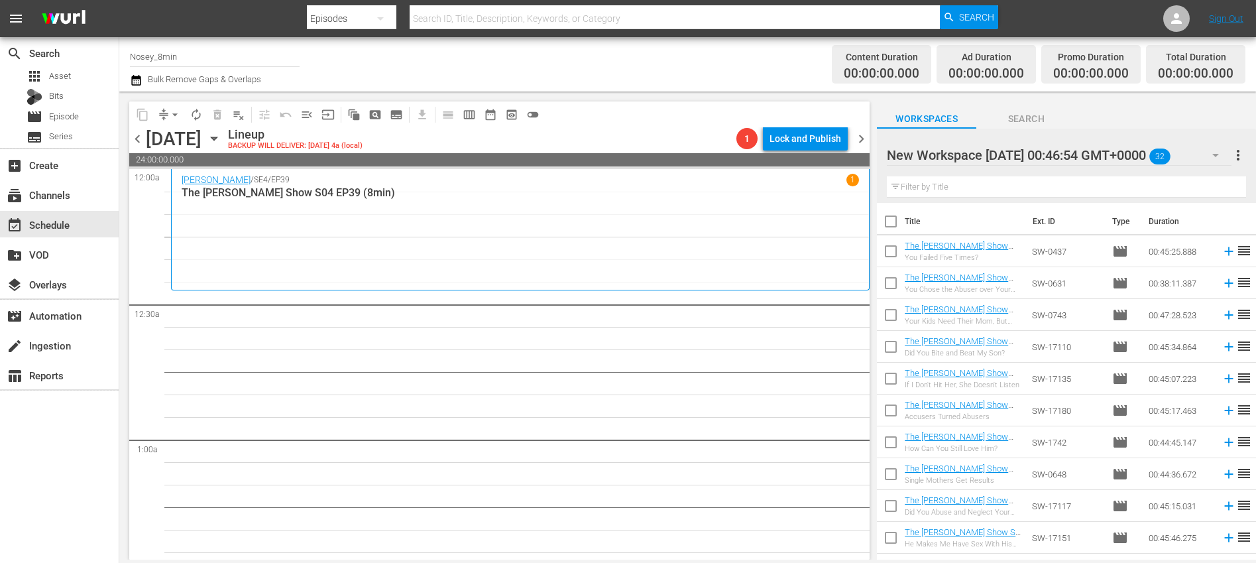
click at [887, 221] on input "checkbox" at bounding box center [891, 224] width 28 height 28
checkbox input "true"
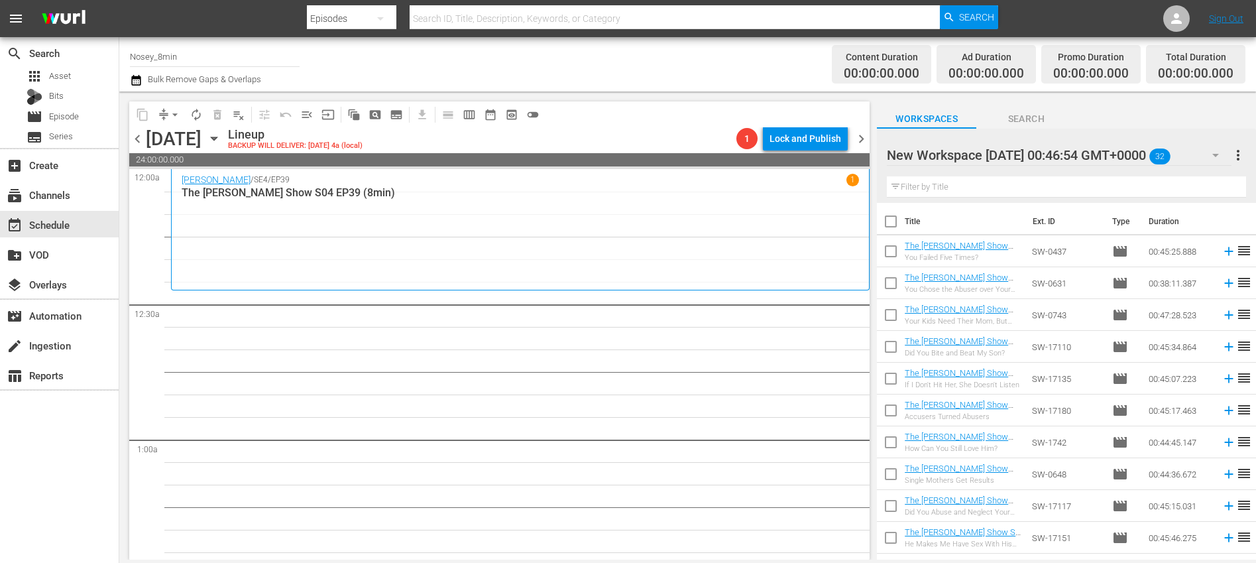
checkbox input "true"
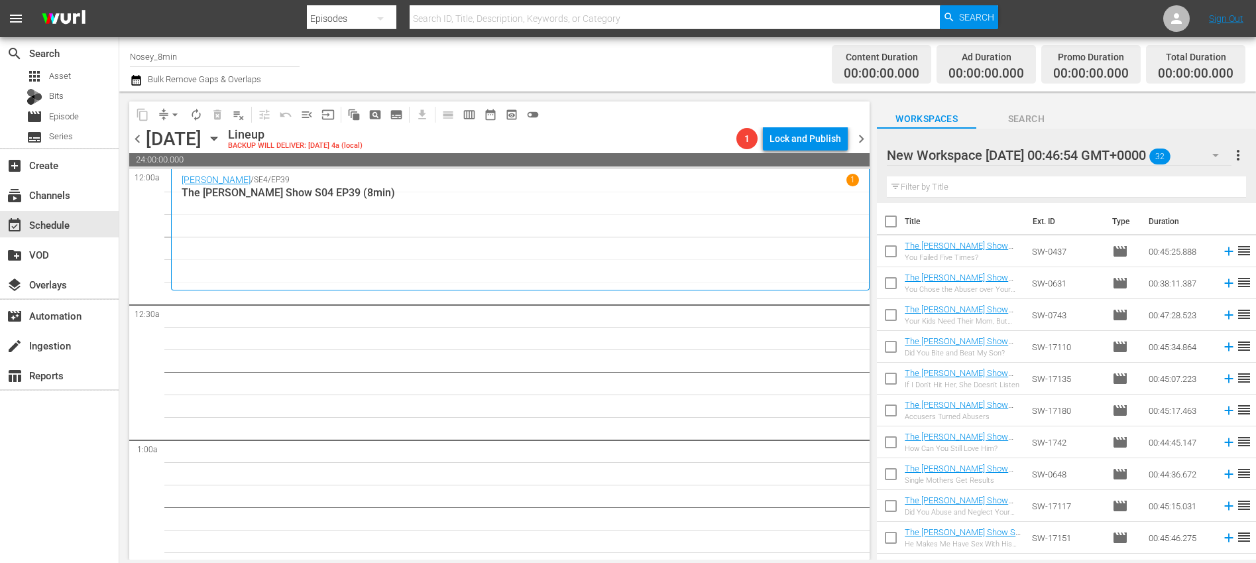
checkbox input "true"
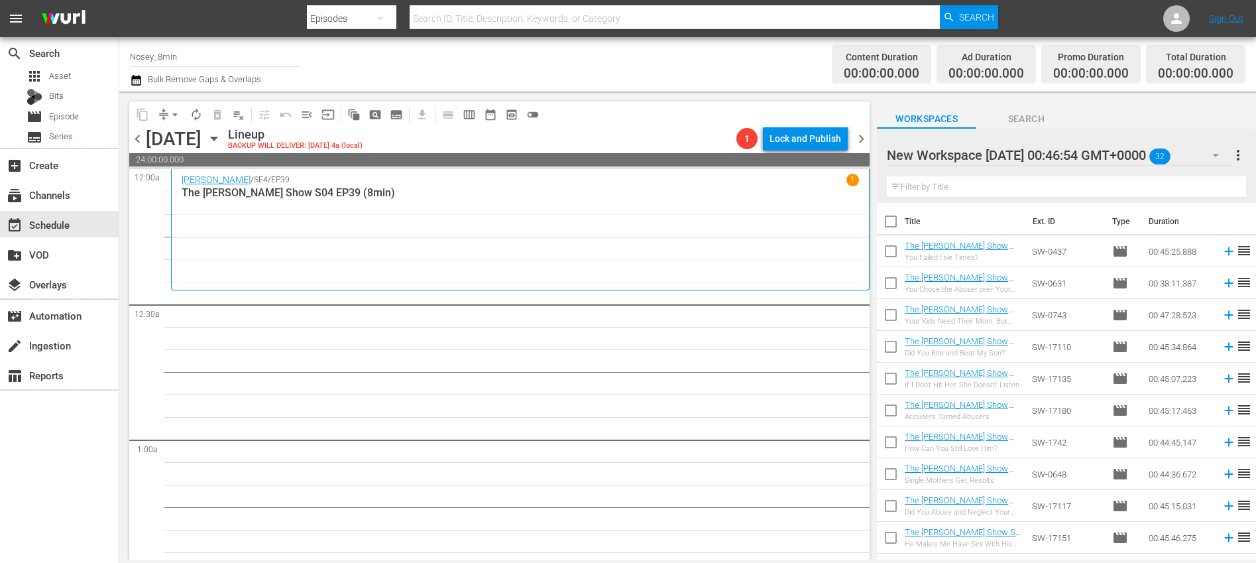
checkbox input "true"
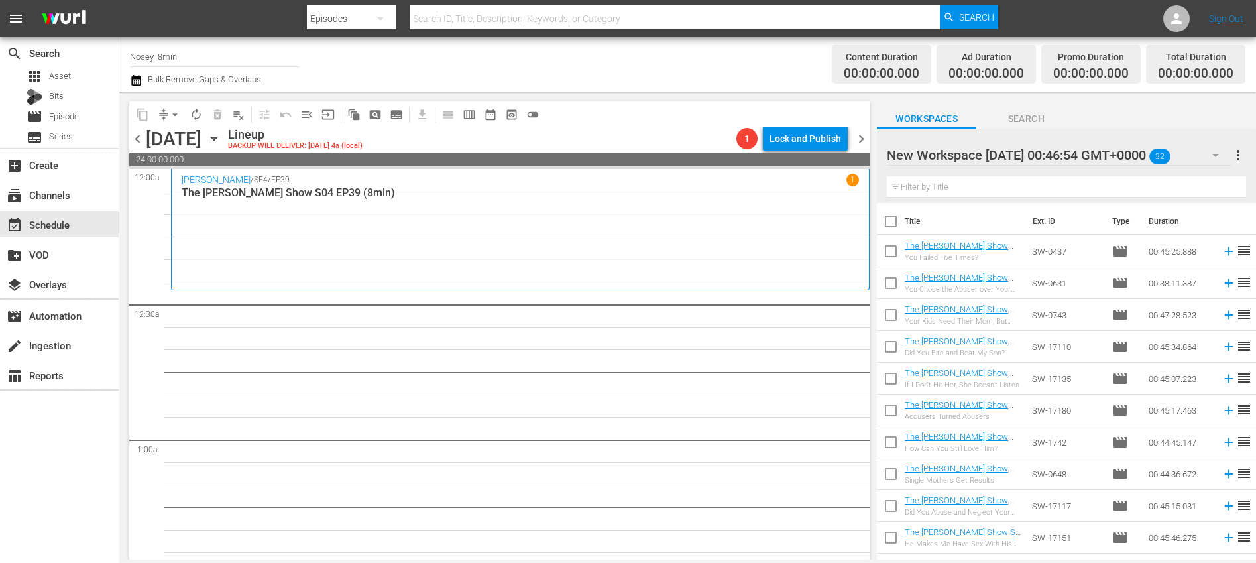
checkbox input "true"
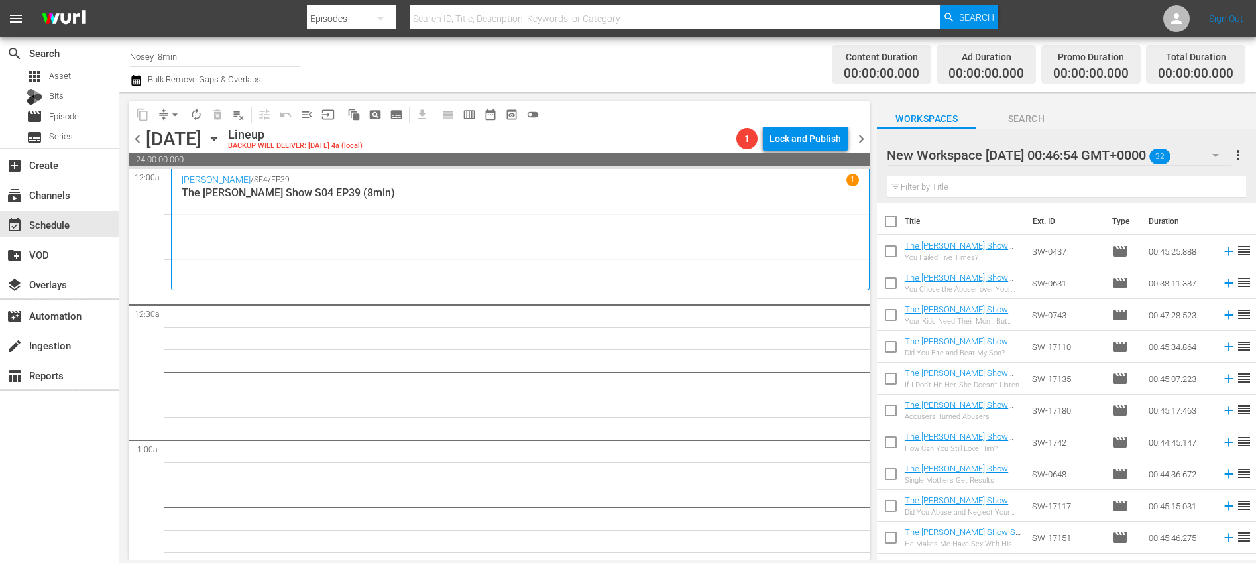
checkbox input "true"
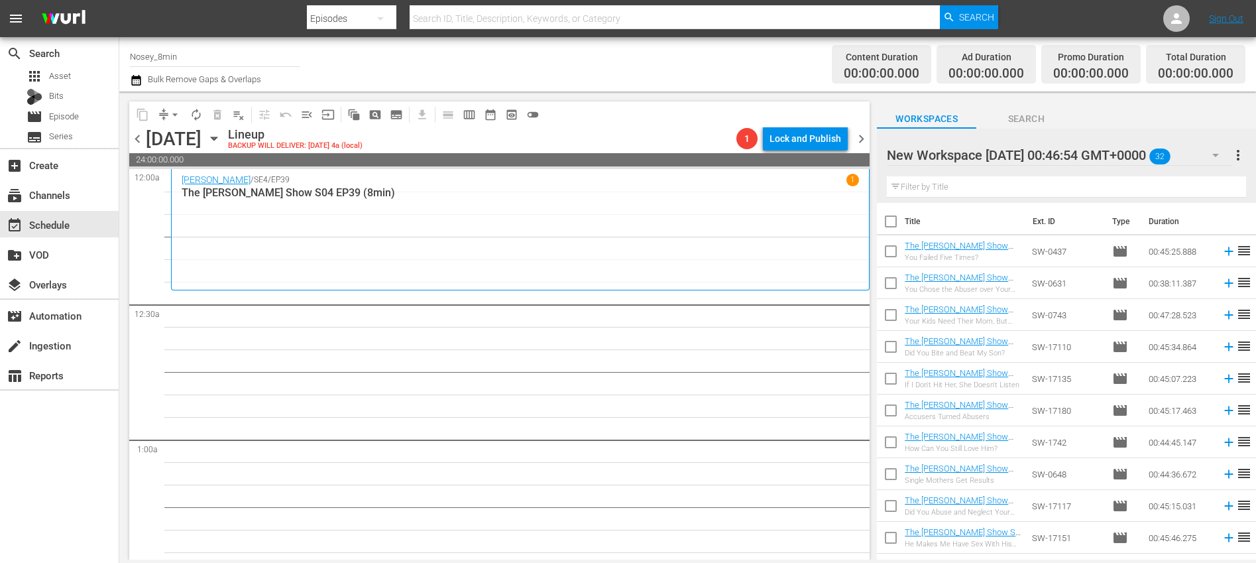
checkbox input "true"
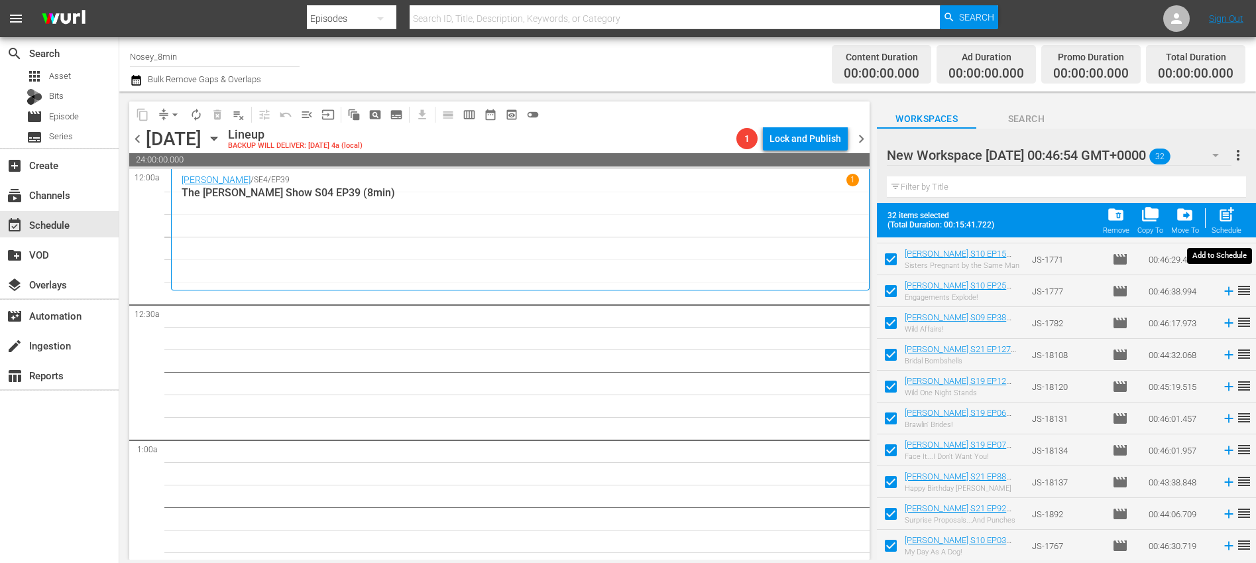
click at [1223, 220] on span "post_add" at bounding box center [1227, 215] width 18 height 18
checkbox input "false"
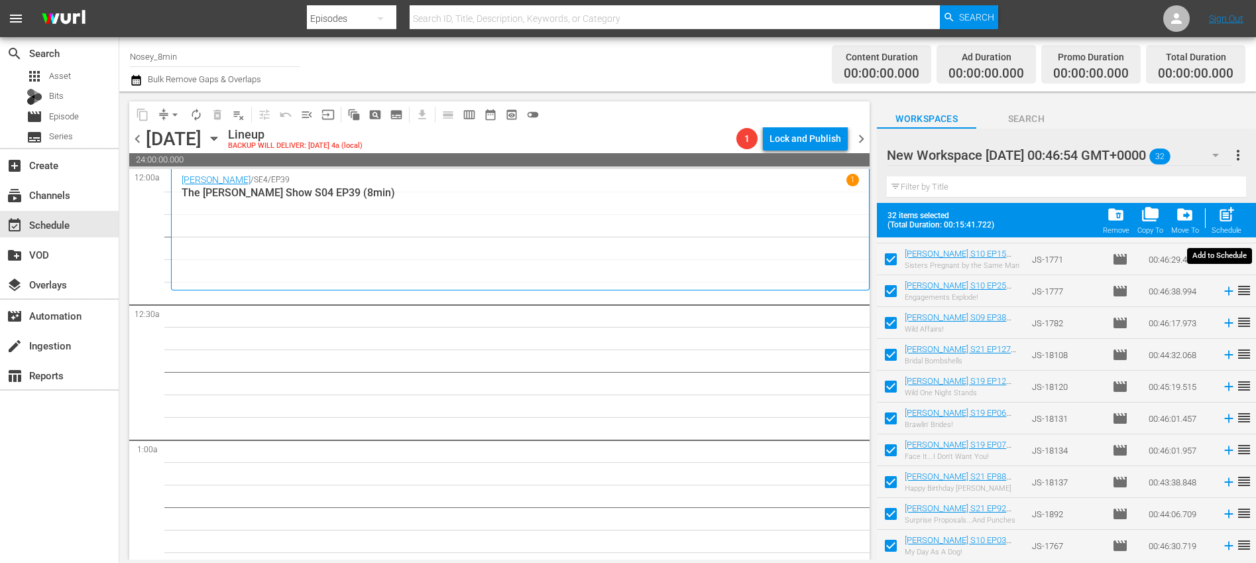
checkbox input "false"
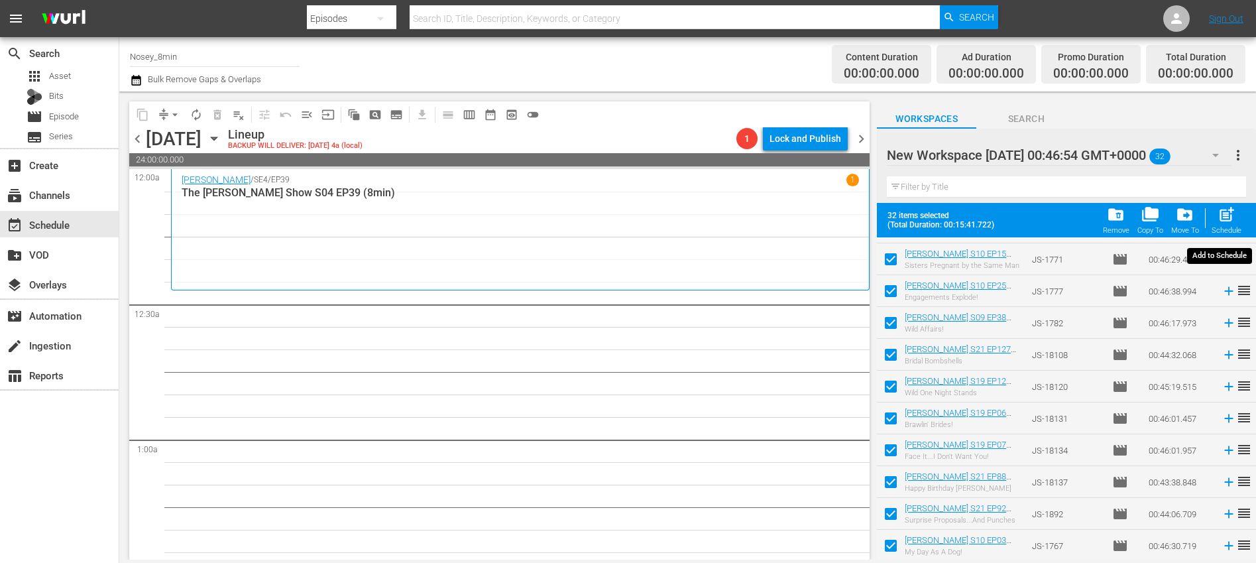
checkbox input "false"
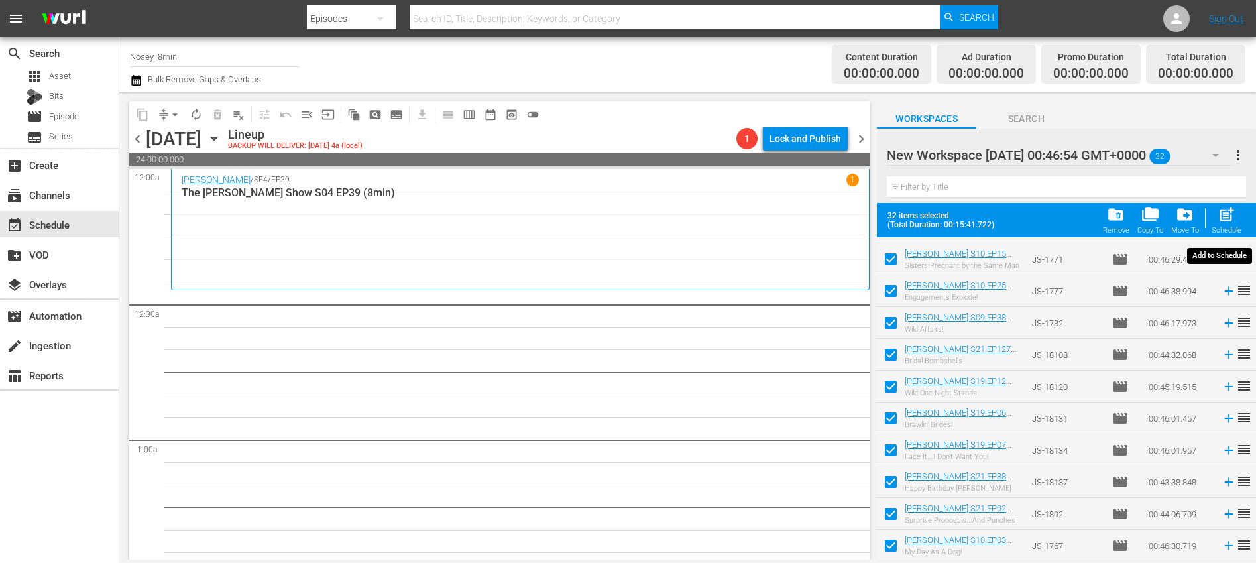
checkbox input "false"
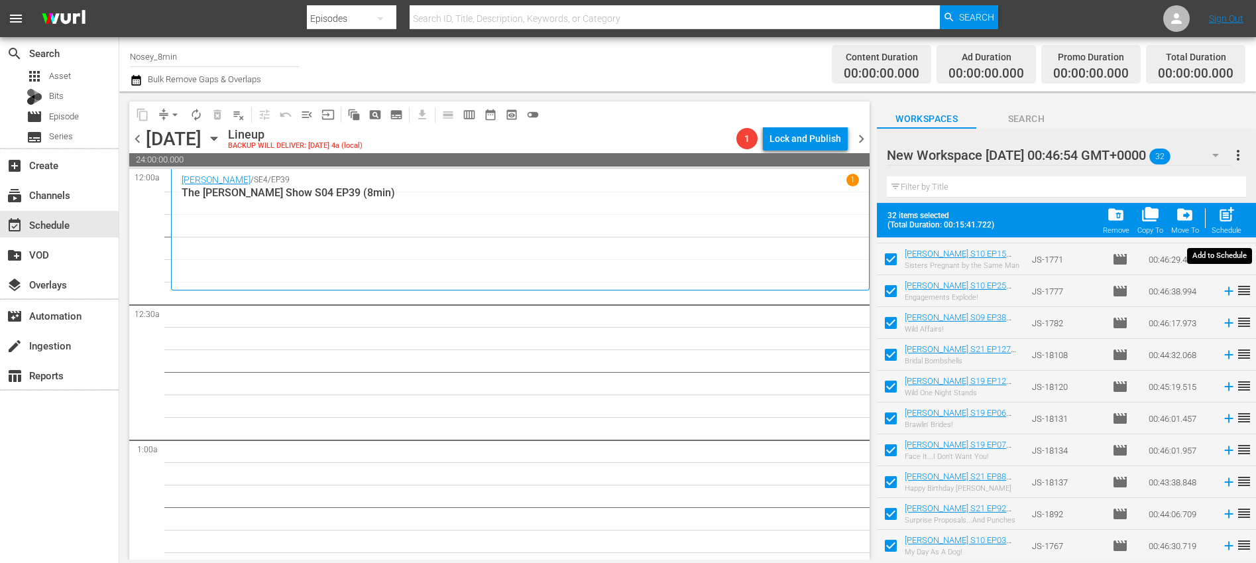
checkbox input "false"
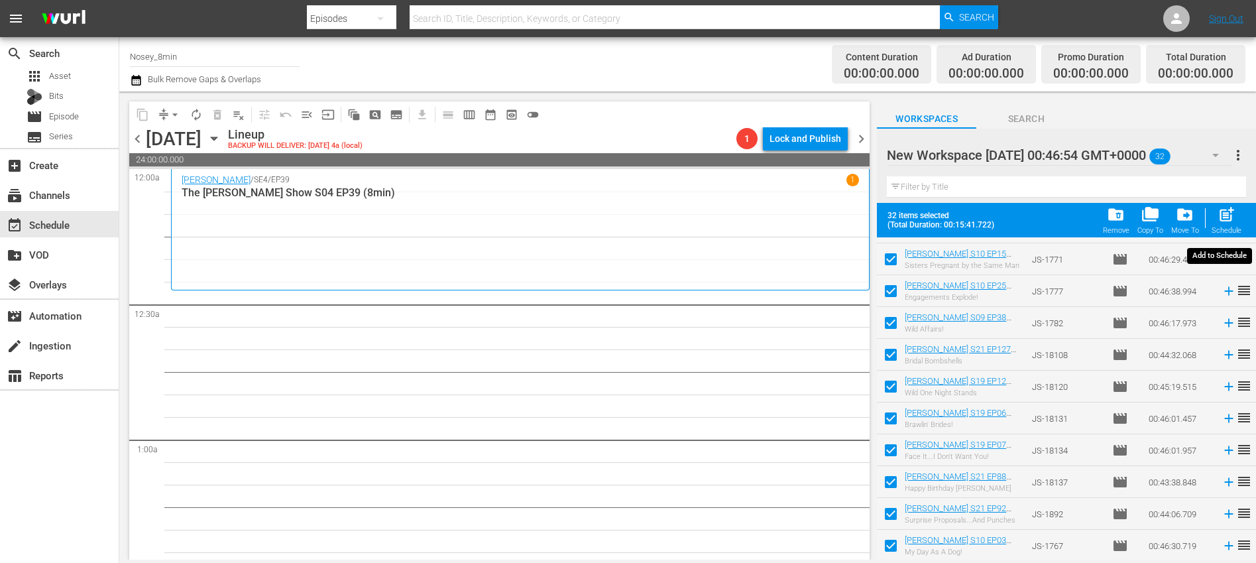
checkbox input "false"
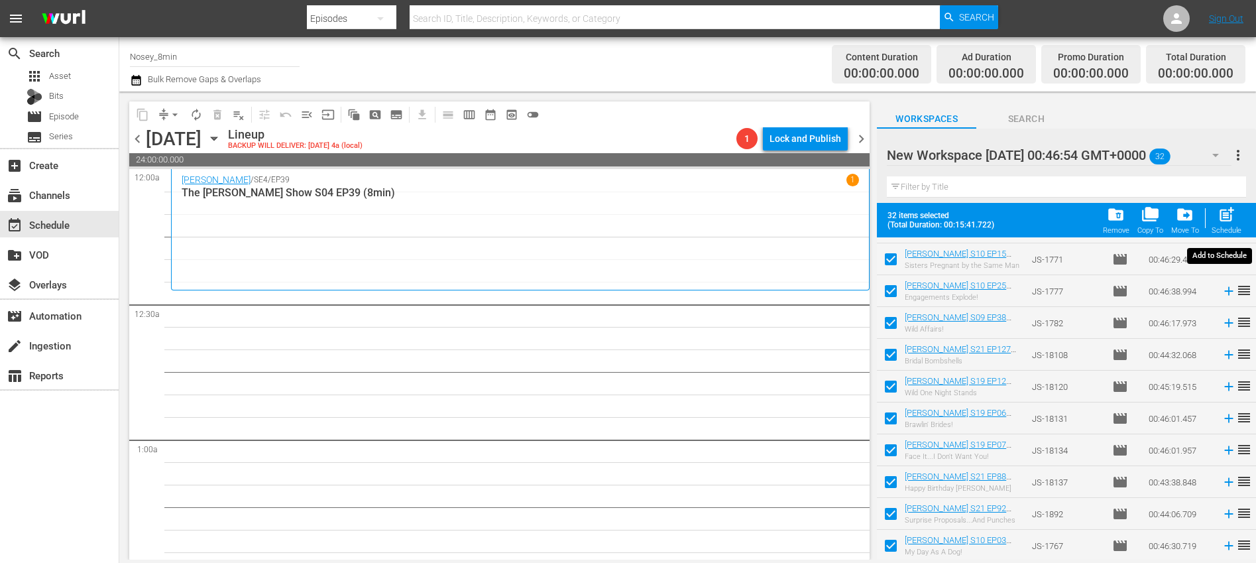
checkbox input "false"
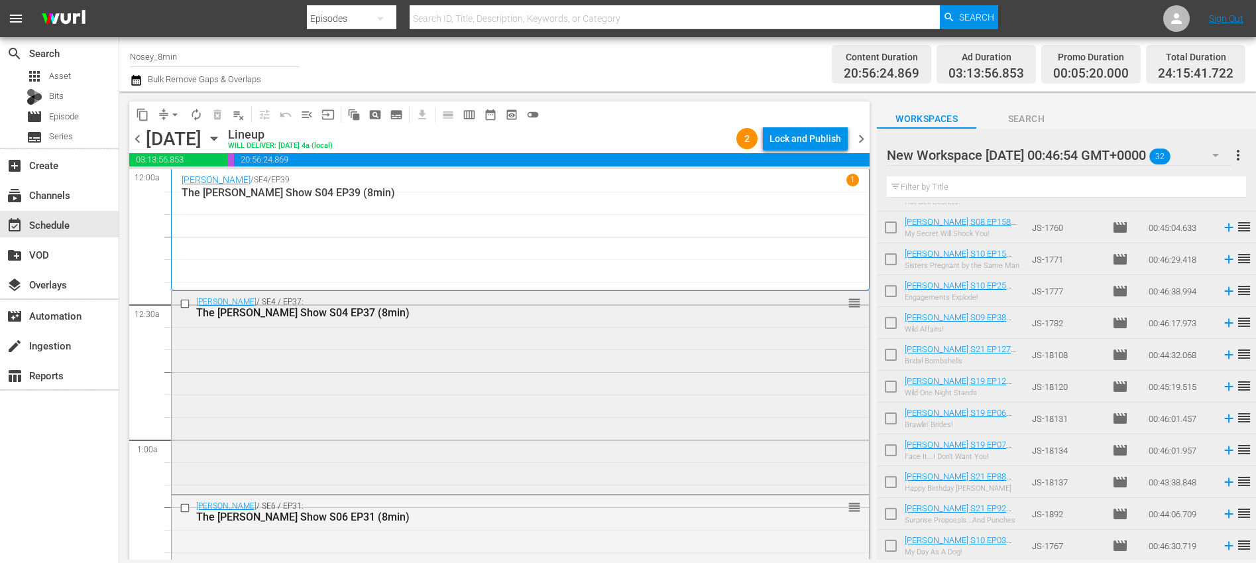
click at [476, 365] on div "Steve Wilkos / SE4 / EP37: The Steve Wilkos Show S04 EP37 (8min) reorder" at bounding box center [520, 391] width 697 height 201
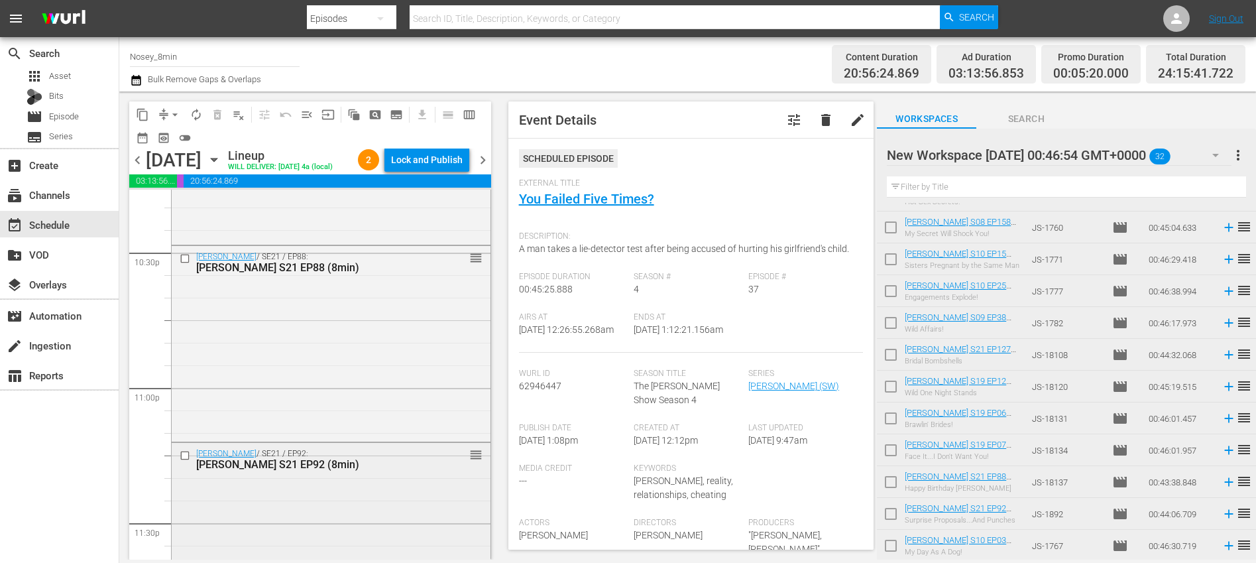
scroll to position [6336, 0]
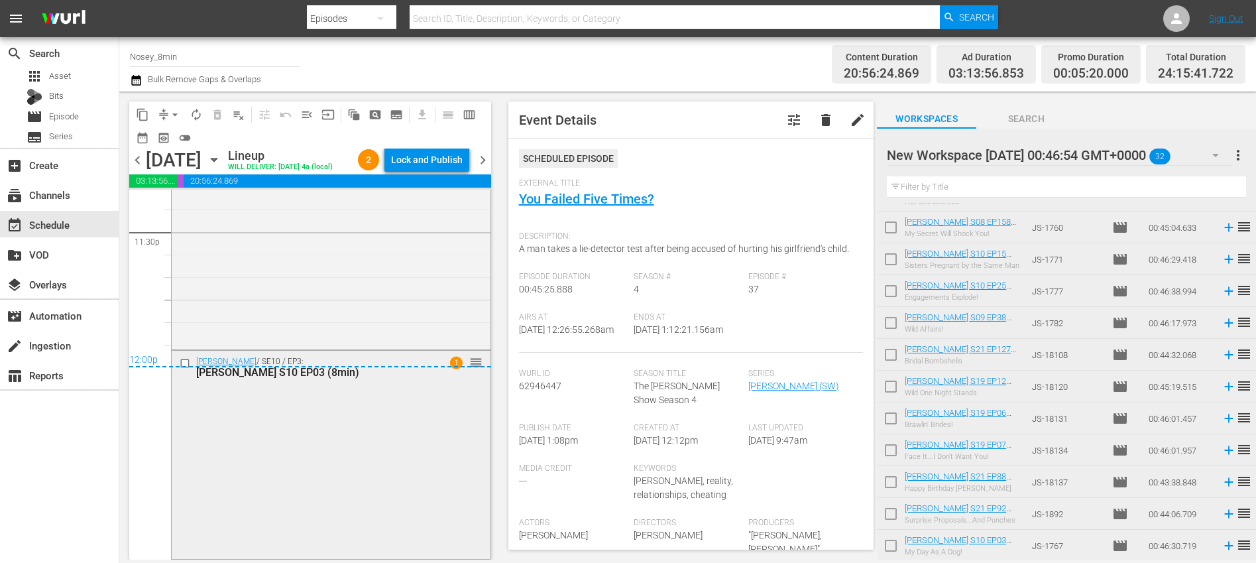
click at [433, 442] on div "Jerry Springer / SE10 / EP3: Jerry Springer S10 EP03 (8min) 1 reorder" at bounding box center [331, 454] width 319 height 206
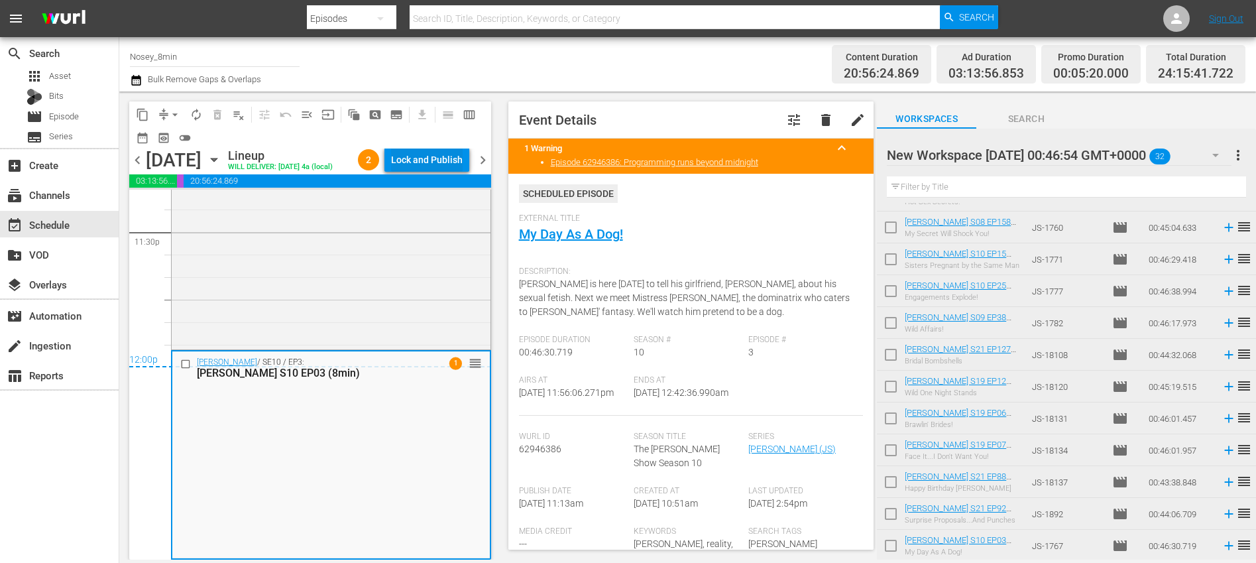
click at [440, 158] on div "Lock and Publish" at bounding box center [427, 160] width 72 height 24
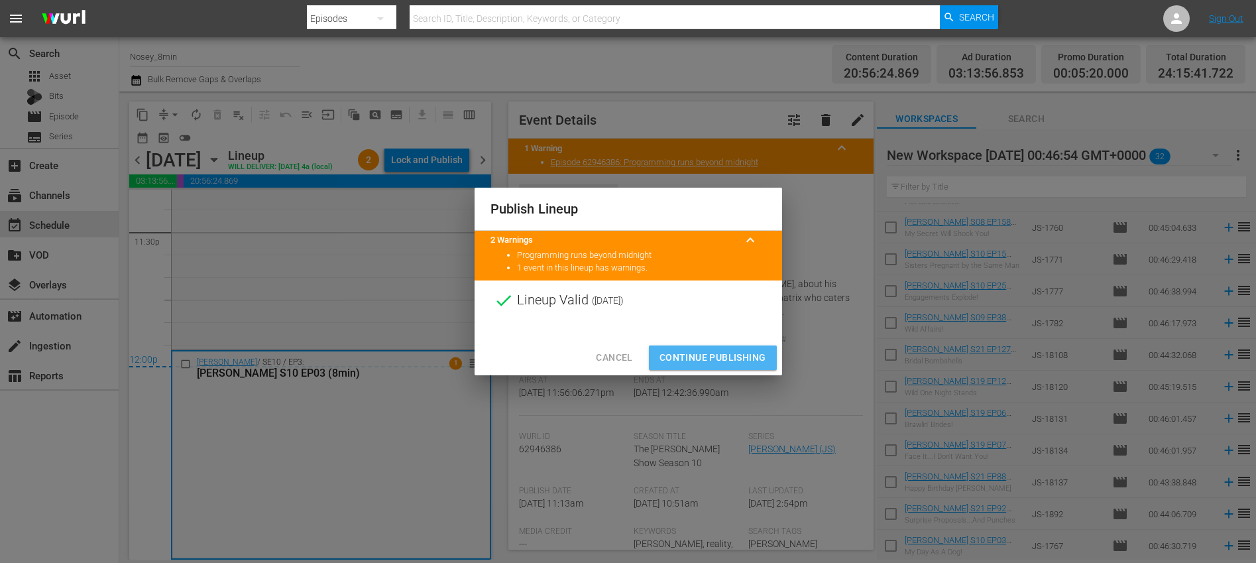
click at [693, 353] on span "Continue Publishing" at bounding box center [713, 357] width 107 height 17
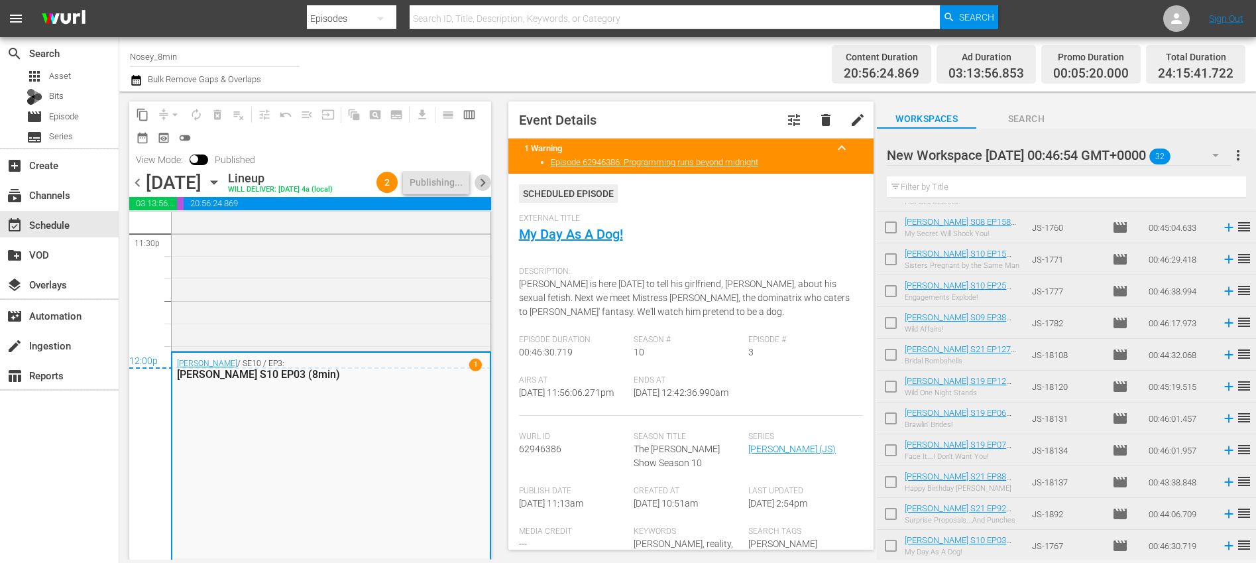
click at [487, 191] on span "chevron_right" at bounding box center [483, 182] width 17 height 17
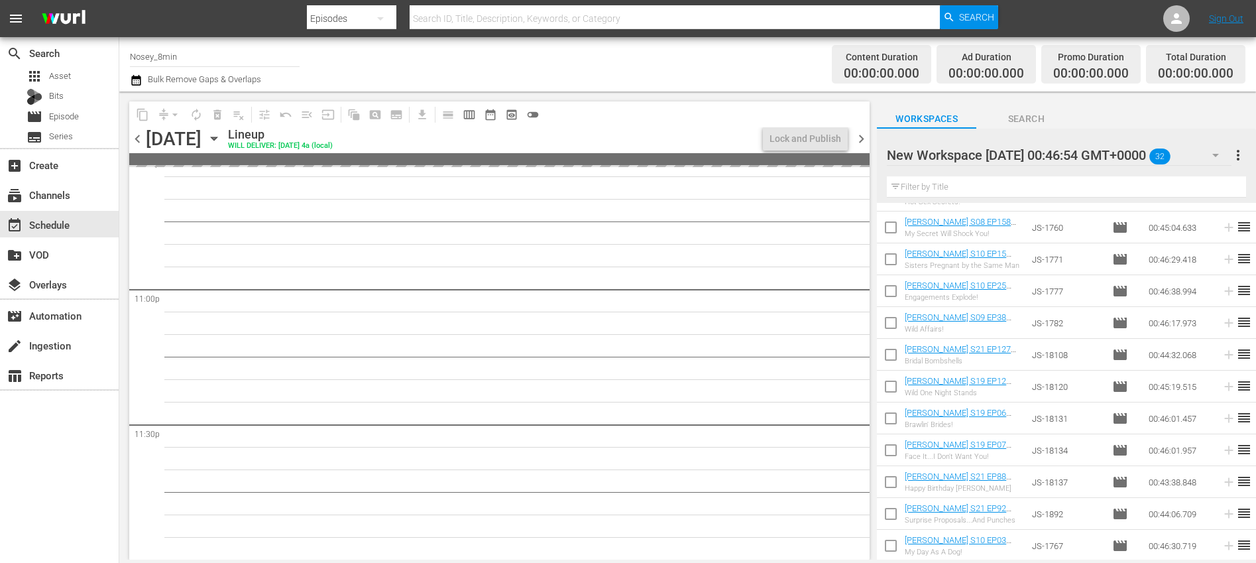
scroll to position [6101, 0]
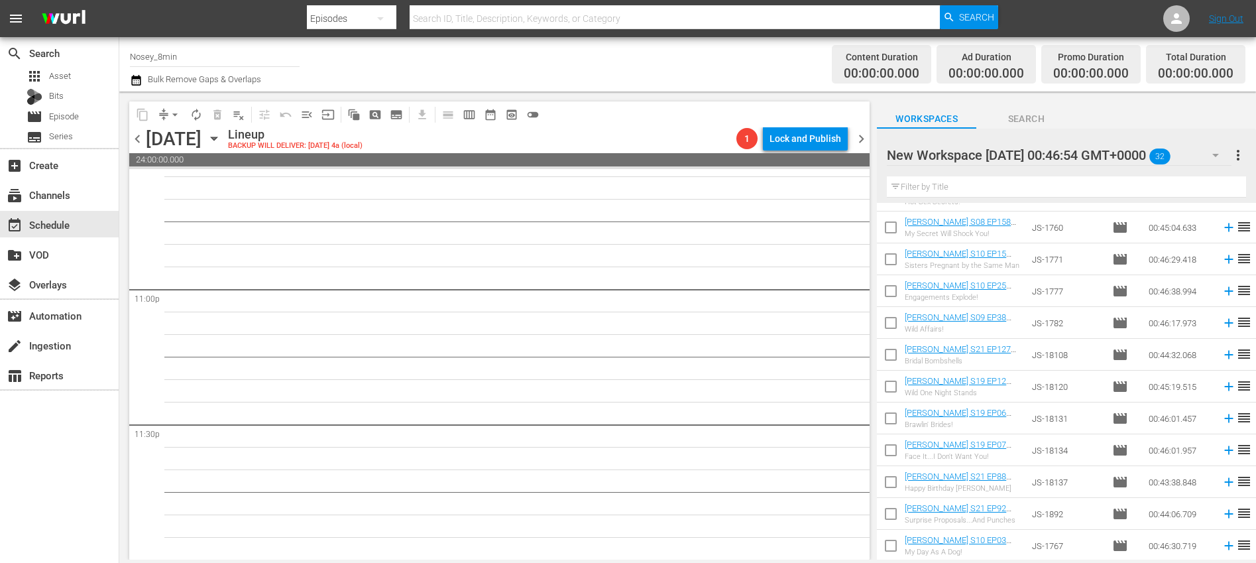
click at [1237, 155] on span "more_vert" at bounding box center [1239, 155] width 16 height 16
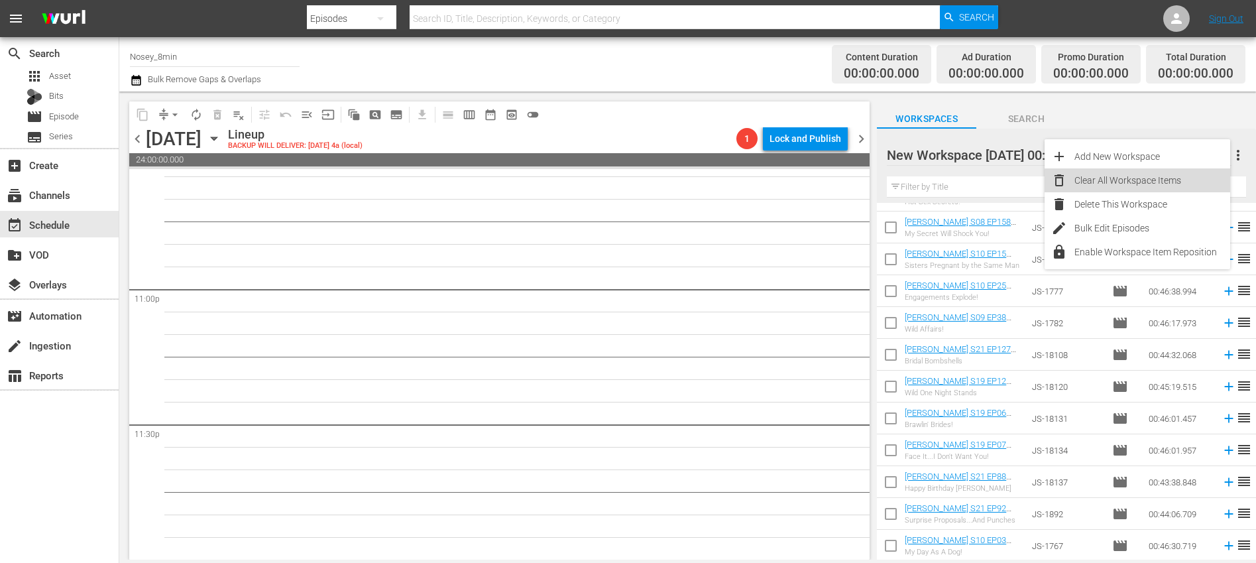
click at [1140, 185] on div "Clear All Workspace Items" at bounding box center [1153, 180] width 156 height 24
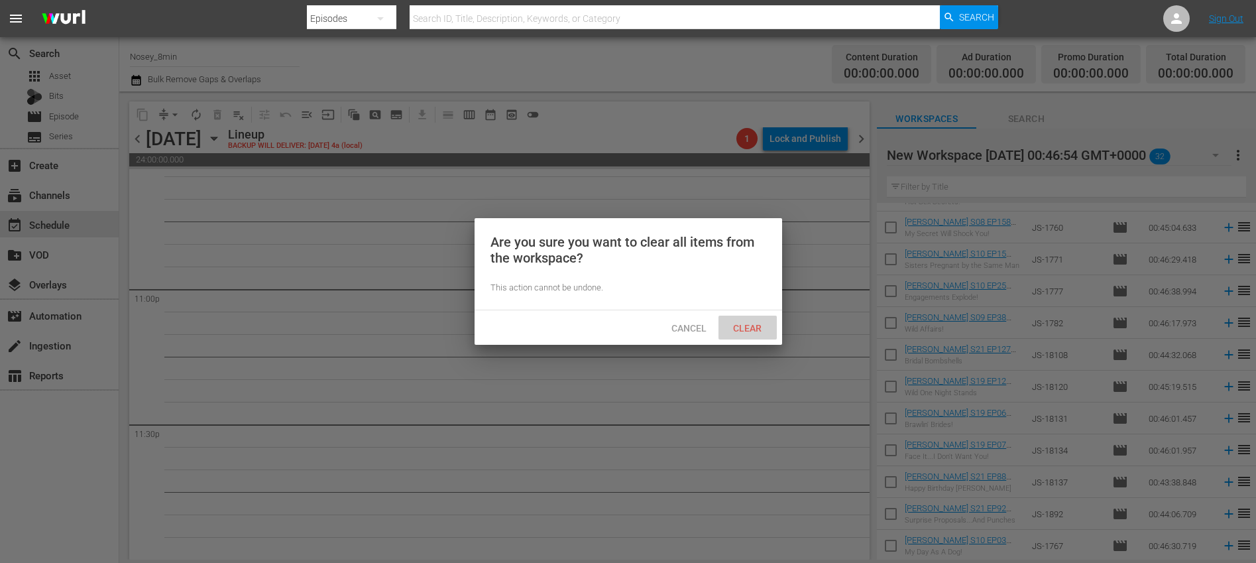
click at [759, 326] on span "Clear" at bounding box center [748, 328] width 50 height 11
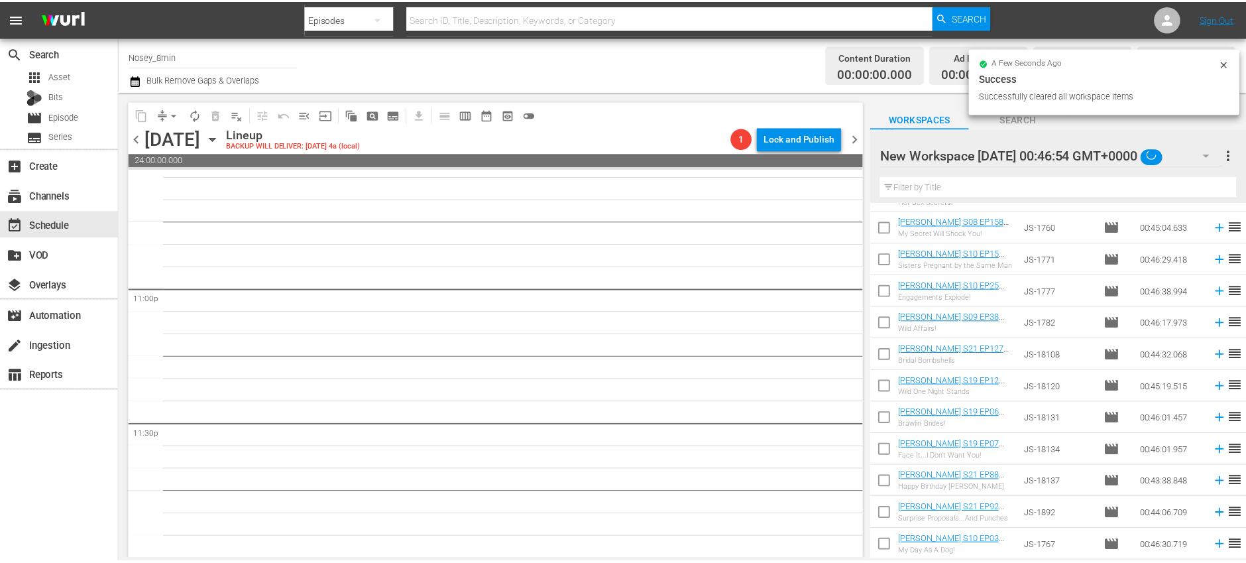
scroll to position [0, 0]
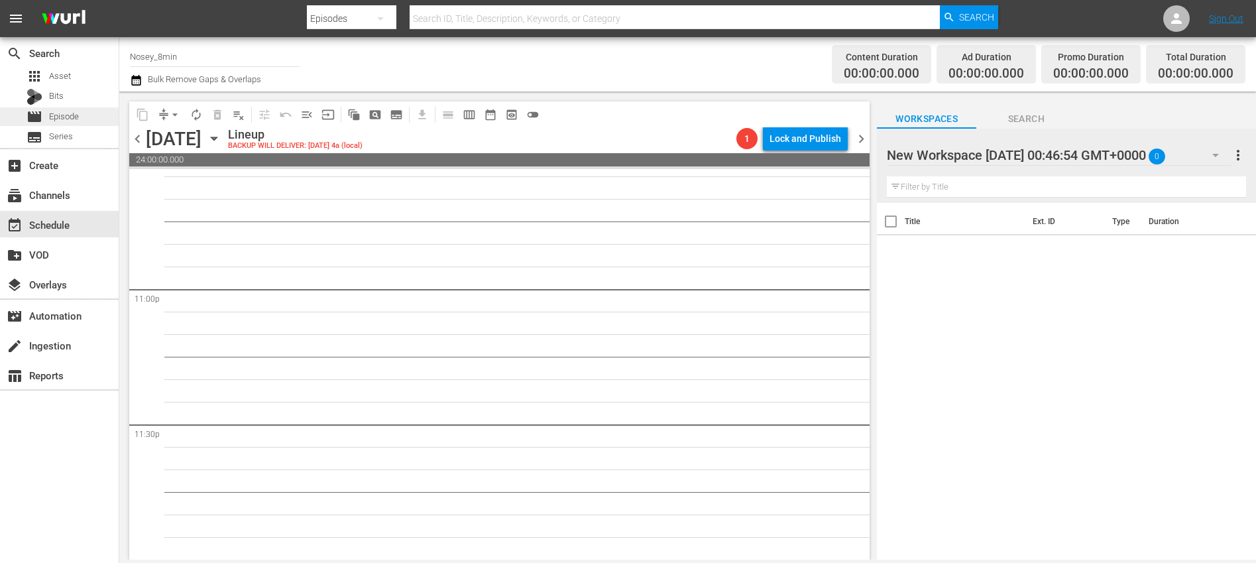
click at [78, 118] on span "Episode" at bounding box center [64, 116] width 30 height 13
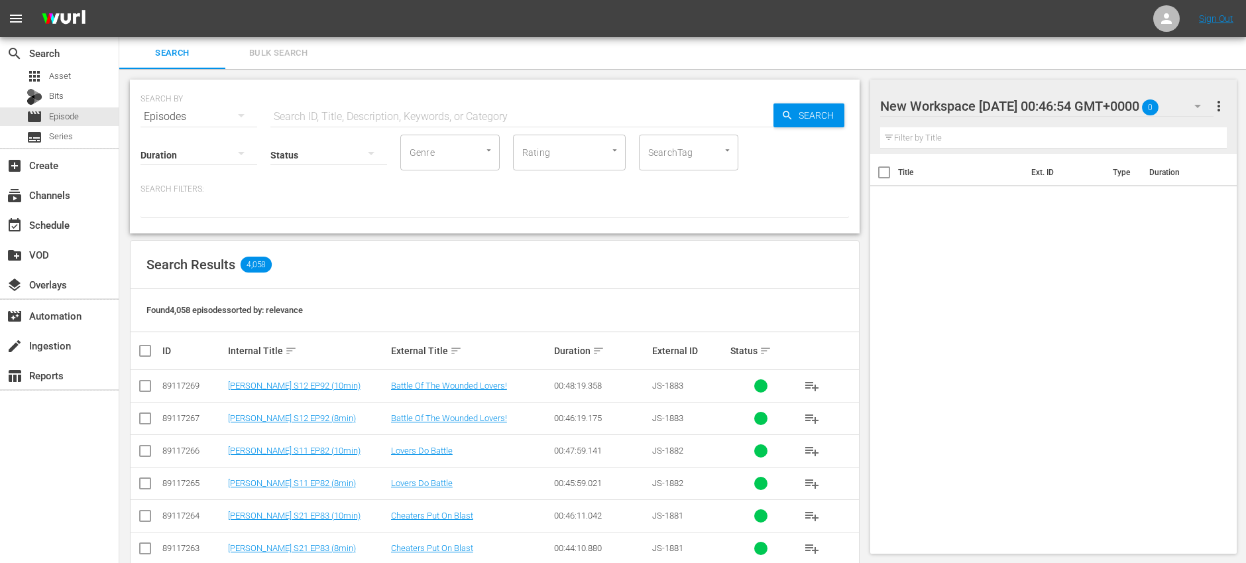
click at [302, 55] on span "Bulk Search" at bounding box center [278, 53] width 90 height 15
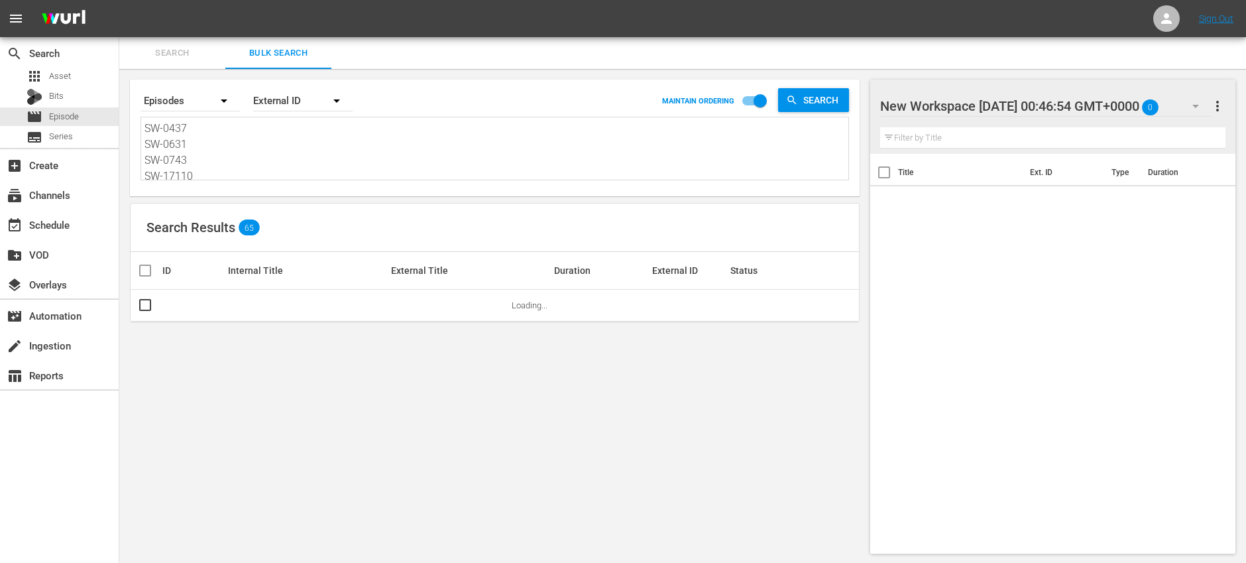
click at [300, 152] on textarea "SW-0437 SW-0631 SW-0743 SW-17110 SW-17135 SW-17180 SW-1742 SW-0648 SW-17117 SW-…" at bounding box center [497, 151] width 704 height 60
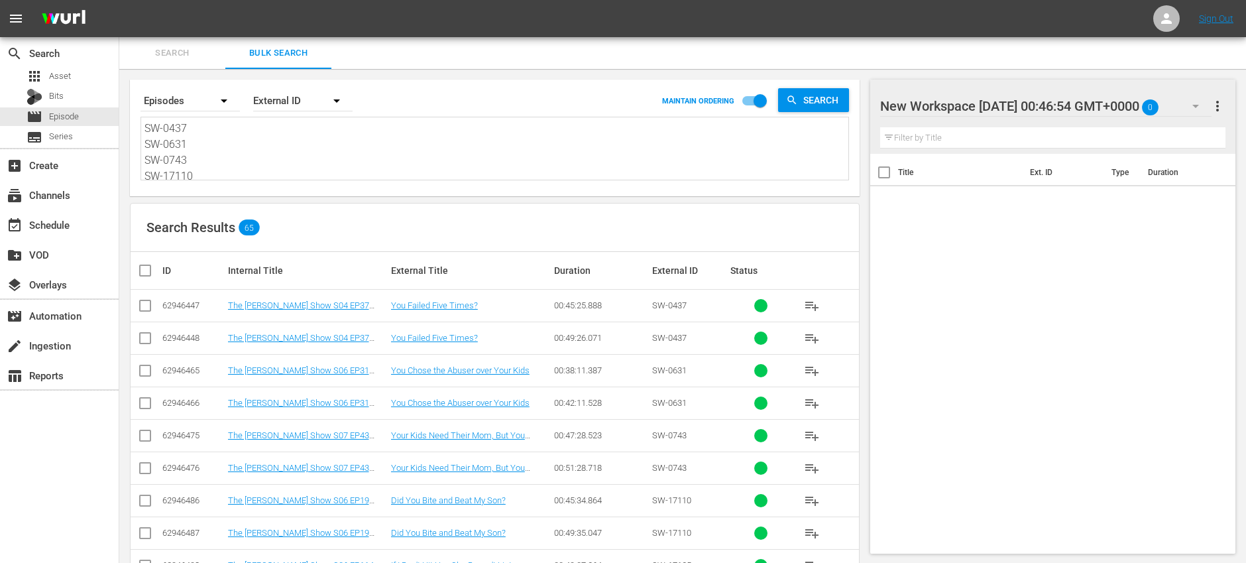
paste textarea "Judge Karen's Court Judge Karen's Court Judge Karen's Court Judge Karen's Court…"
type textarea "Judge Karen's Court Judge Karen's Court Judge Karen's Court Judge Karen's Court…"
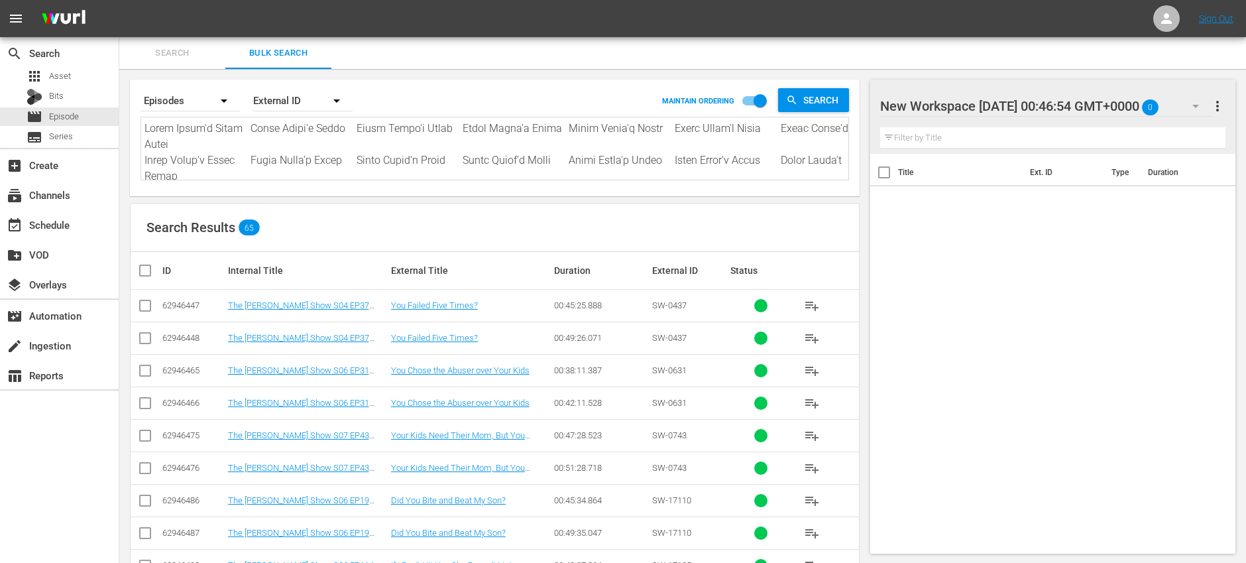
scroll to position [1, 0]
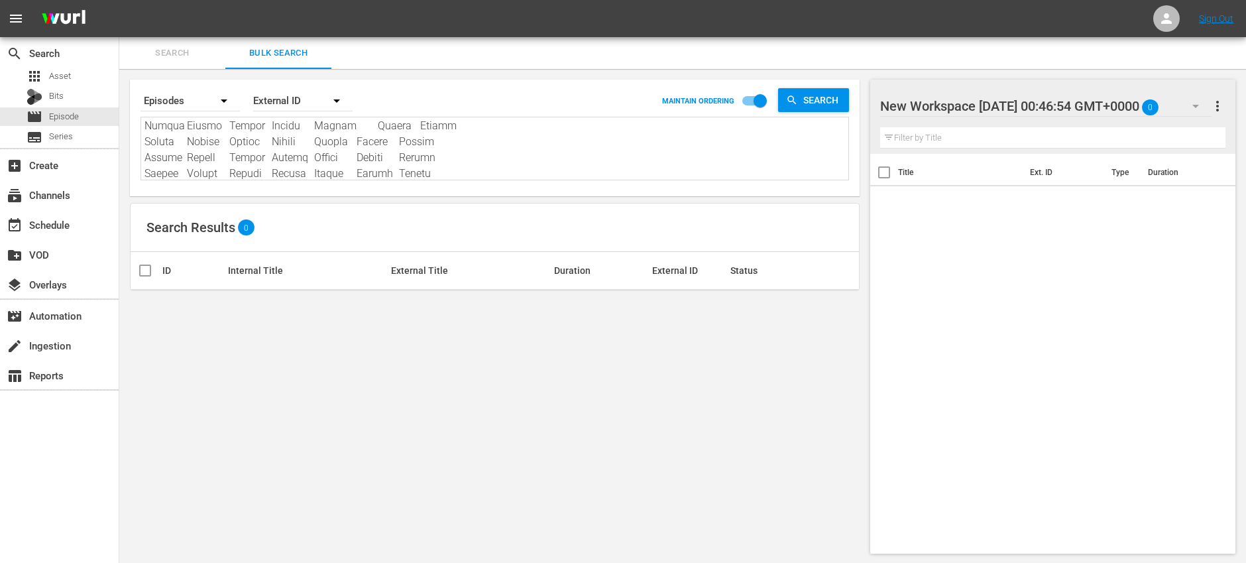
type textarea "SW-0437 SW-0631 SW-0743 SW-17110 SW-17135 SW-17180 SW-1742 SW-0648 SW-17117 SW-…"
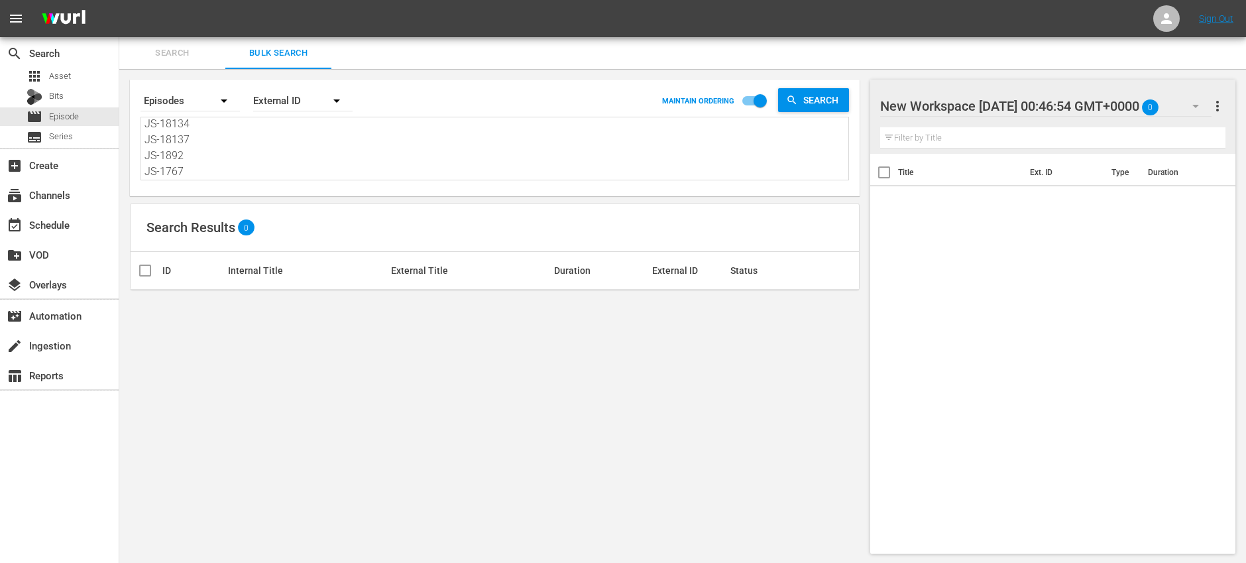
scroll to position [449, 0]
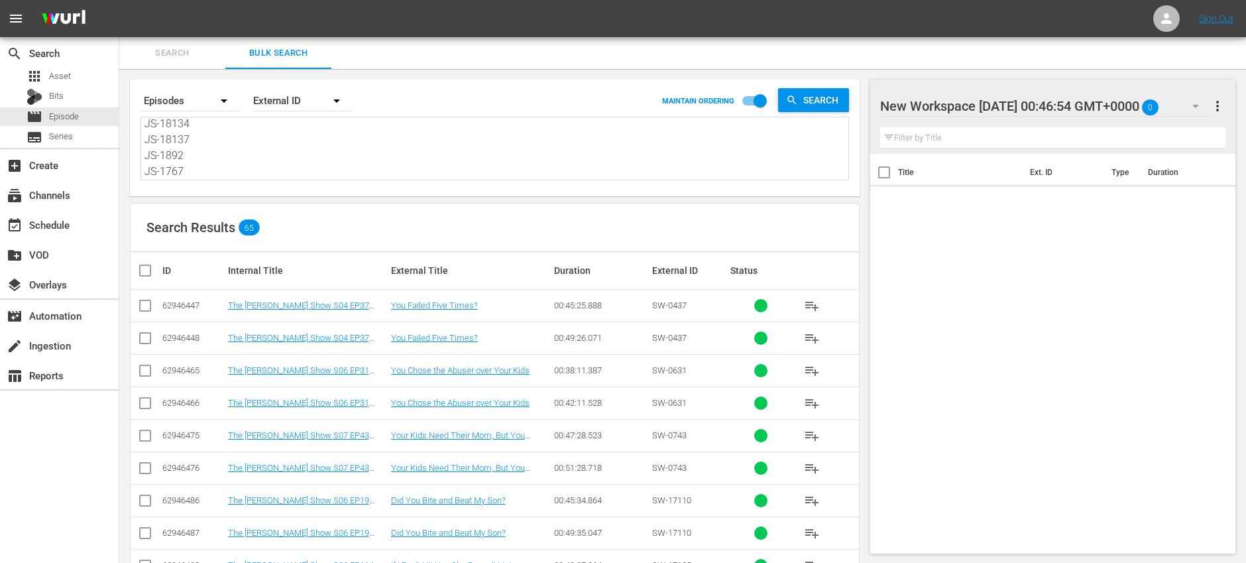
paste textarea "JS-1883 JS-1881 JS-1876 JS-1874 JS-1872 JS-1870 JS-1868 JS-1866 JS-1863 JS-1859…"
type textarea "JS-1883 JS-1881 JS-1876 JS-1874 JS-1872 JS-1870 JS-1868 JS-1866 JS-1863 JS-1859…"
click at [149, 335] on input "checkbox" at bounding box center [145, 341] width 16 height 16
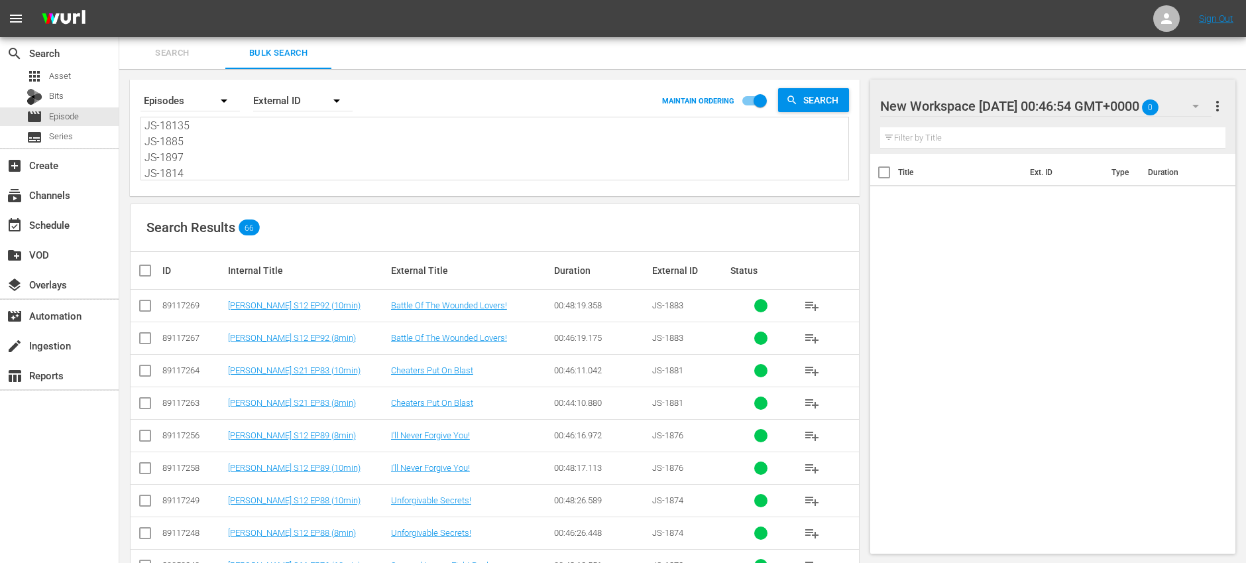
checkbox input "true"
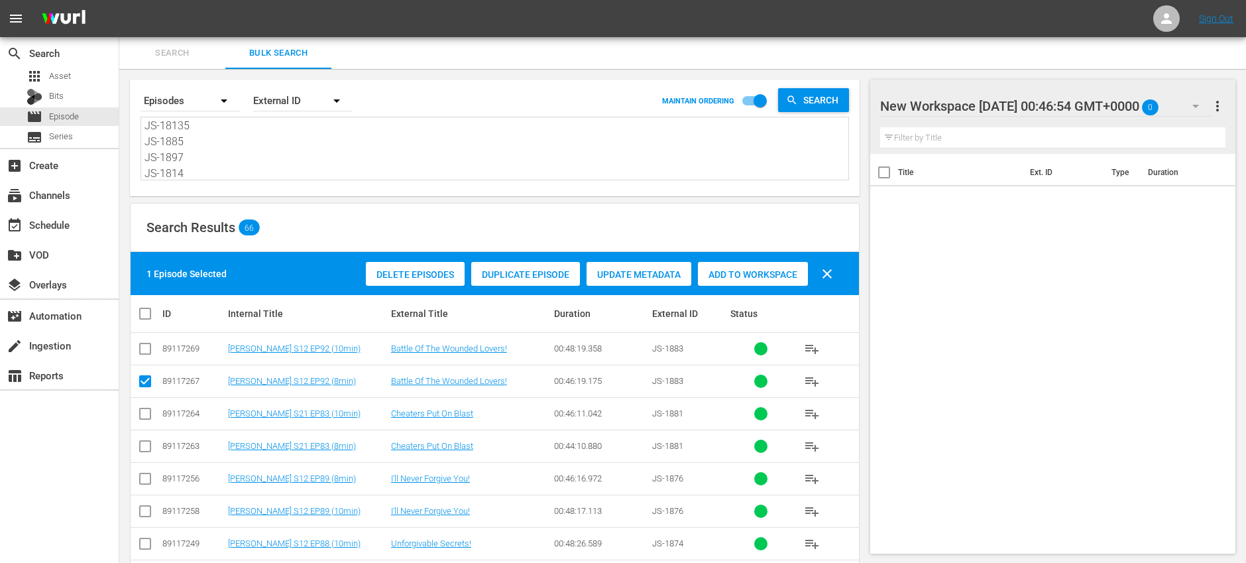
click at [148, 445] on input "checkbox" at bounding box center [145, 449] width 16 height 16
checkbox input "true"
click at [148, 480] on input "checkbox" at bounding box center [145, 481] width 16 height 16
checkbox input "true"
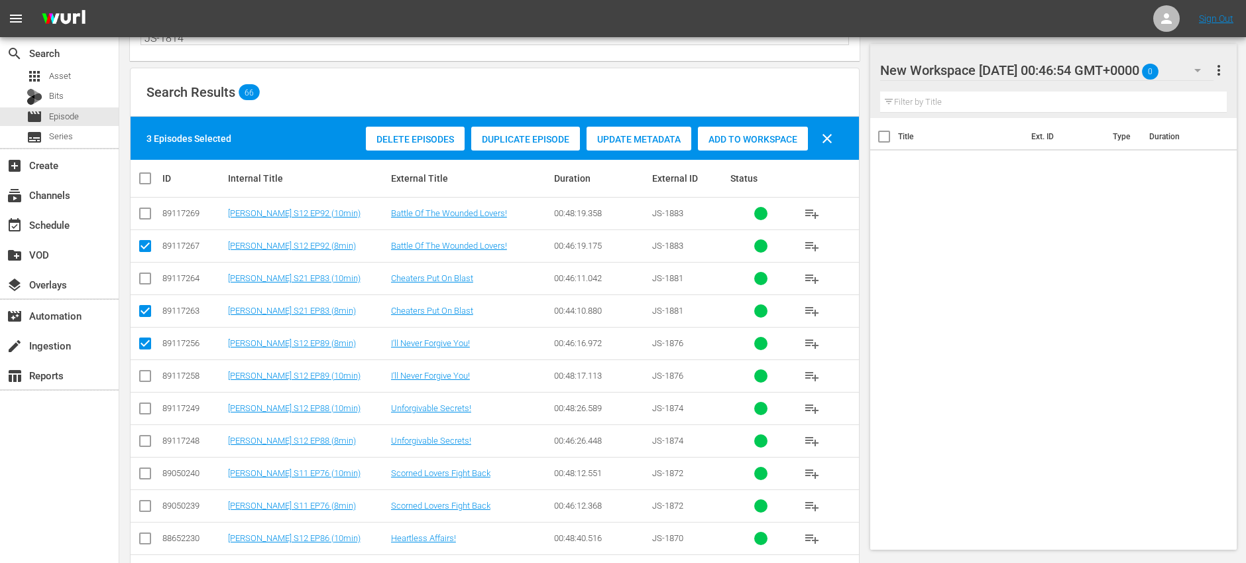
scroll to position [239, 0]
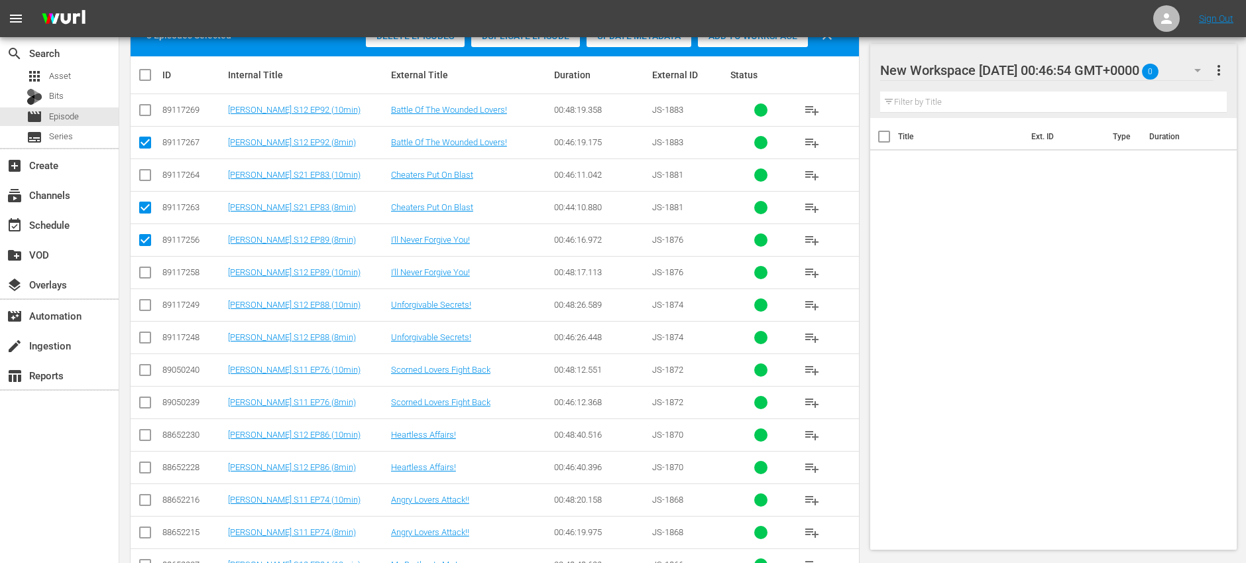
click at [147, 339] on input "checkbox" at bounding box center [145, 340] width 16 height 16
checkbox input "true"
click at [148, 402] on input "checkbox" at bounding box center [145, 405] width 16 height 16
checkbox input "true"
drag, startPoint x: 148, startPoint y: 466, endPoint x: 170, endPoint y: 447, distance: 29.1
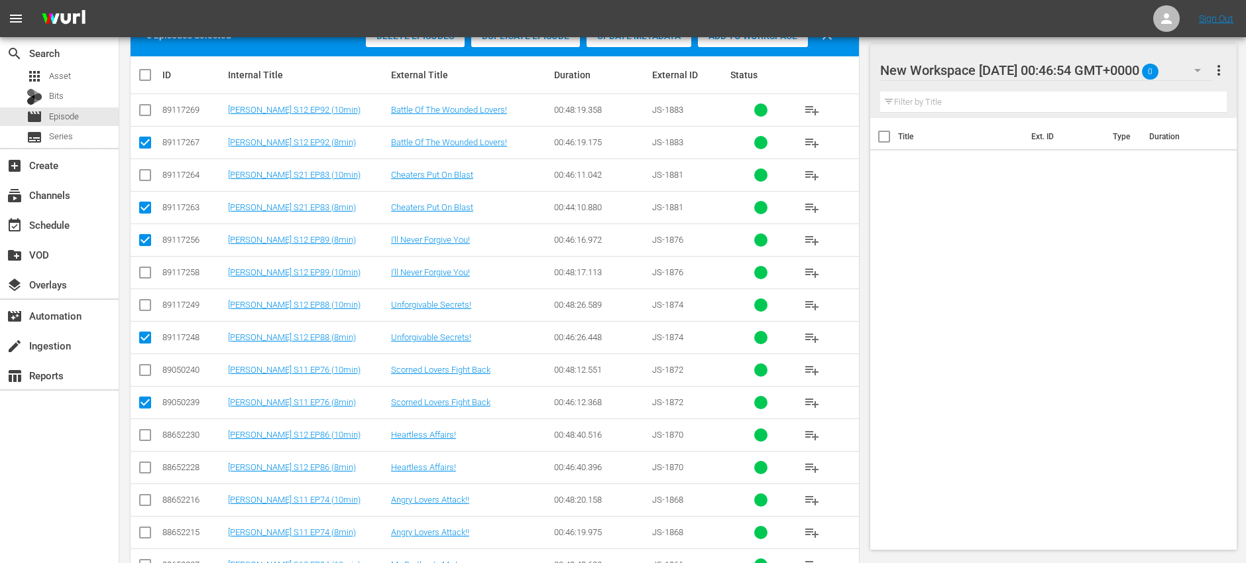
click at [147, 466] on input "checkbox" at bounding box center [145, 470] width 16 height 16
checkbox input "true"
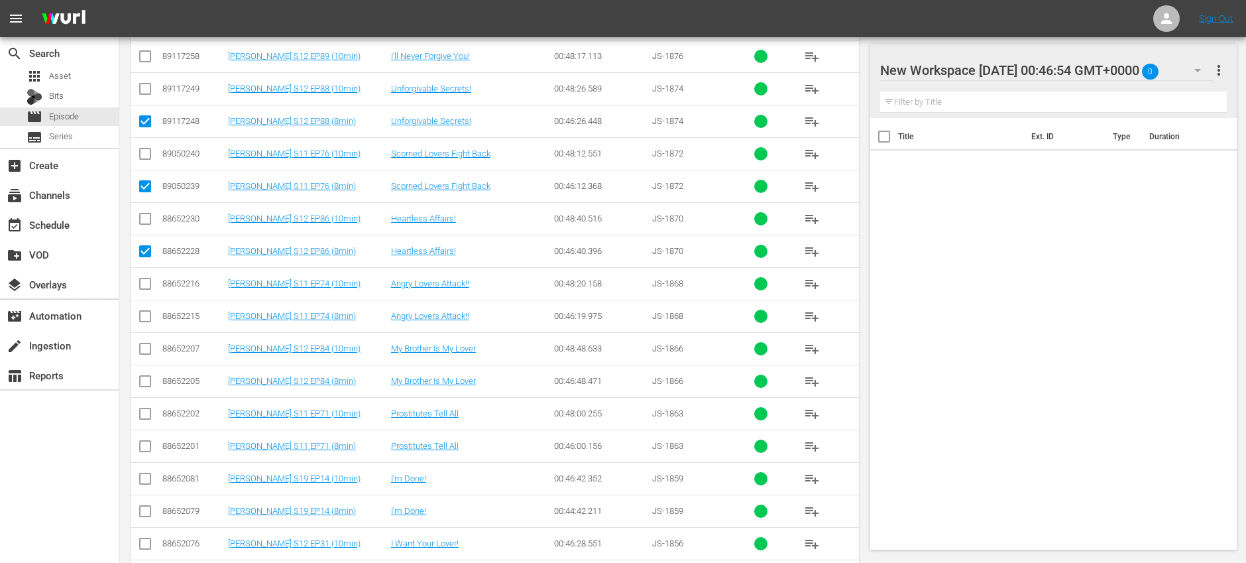
scroll to position [498, 0]
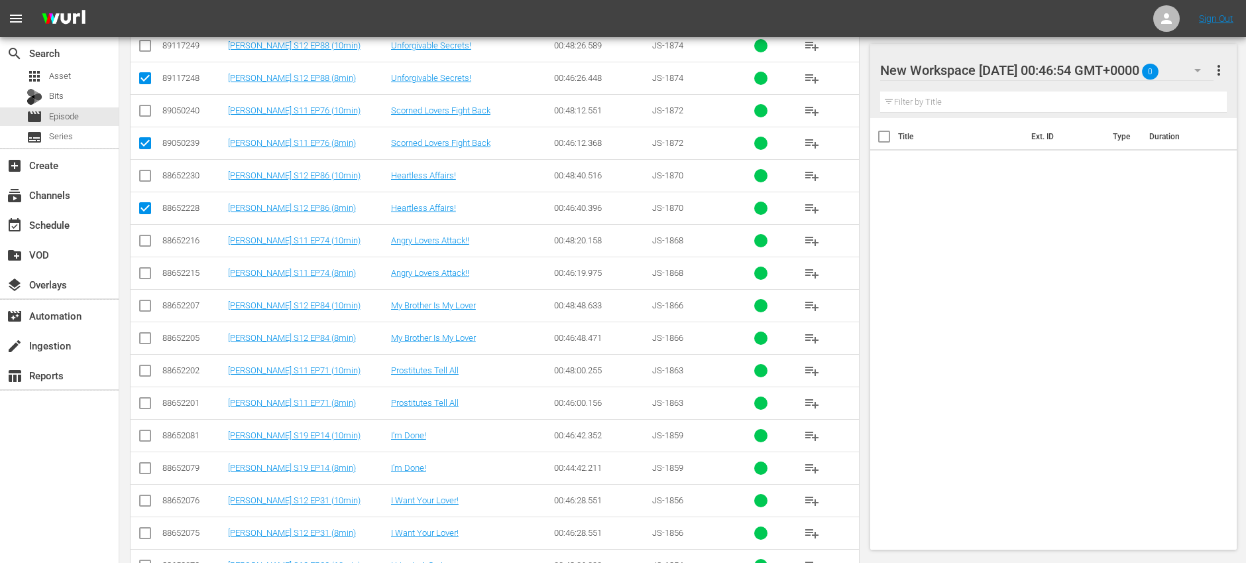
click at [146, 270] on input "checkbox" at bounding box center [145, 276] width 16 height 16
checkbox input "true"
click at [144, 341] on input "checkbox" at bounding box center [145, 341] width 16 height 16
checkbox input "true"
click at [149, 404] on input "checkbox" at bounding box center [145, 406] width 16 height 16
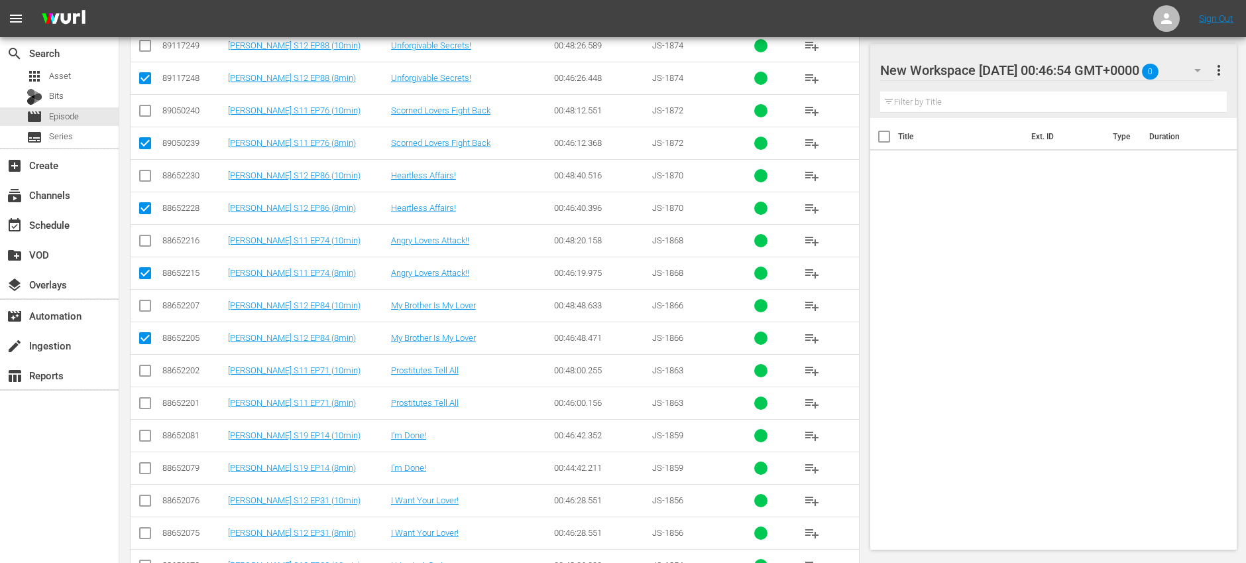
checkbox input "true"
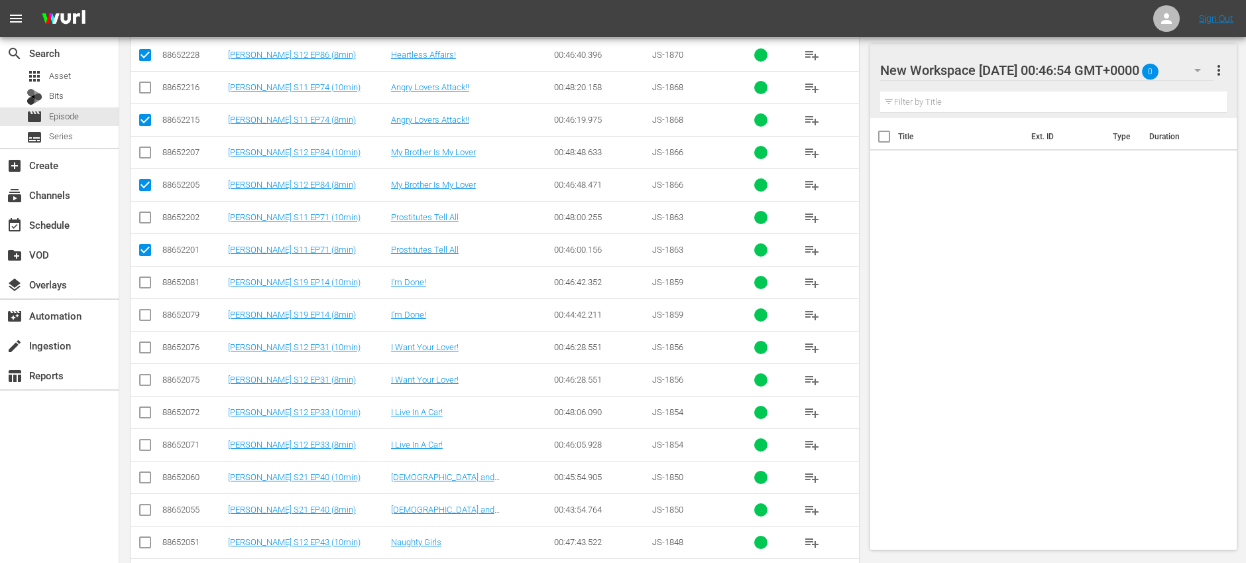
scroll to position [654, 0]
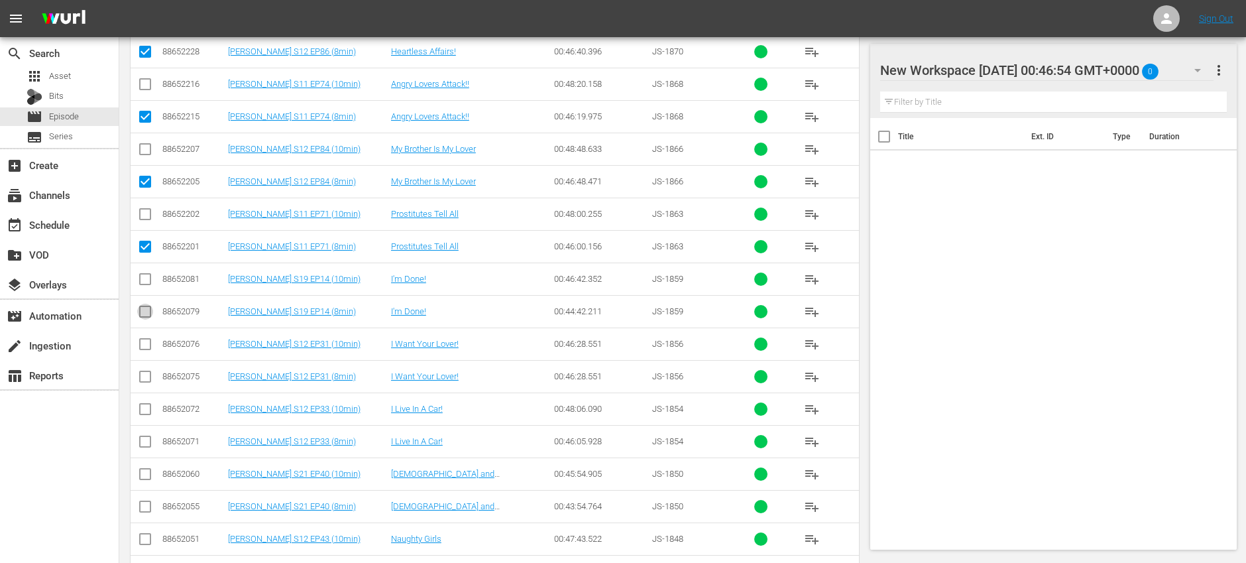
click at [147, 310] on input "checkbox" at bounding box center [145, 314] width 16 height 16
checkbox input "true"
click at [150, 379] on input "checkbox" at bounding box center [145, 379] width 16 height 16
checkbox input "true"
click at [151, 445] on input "checkbox" at bounding box center [145, 444] width 16 height 16
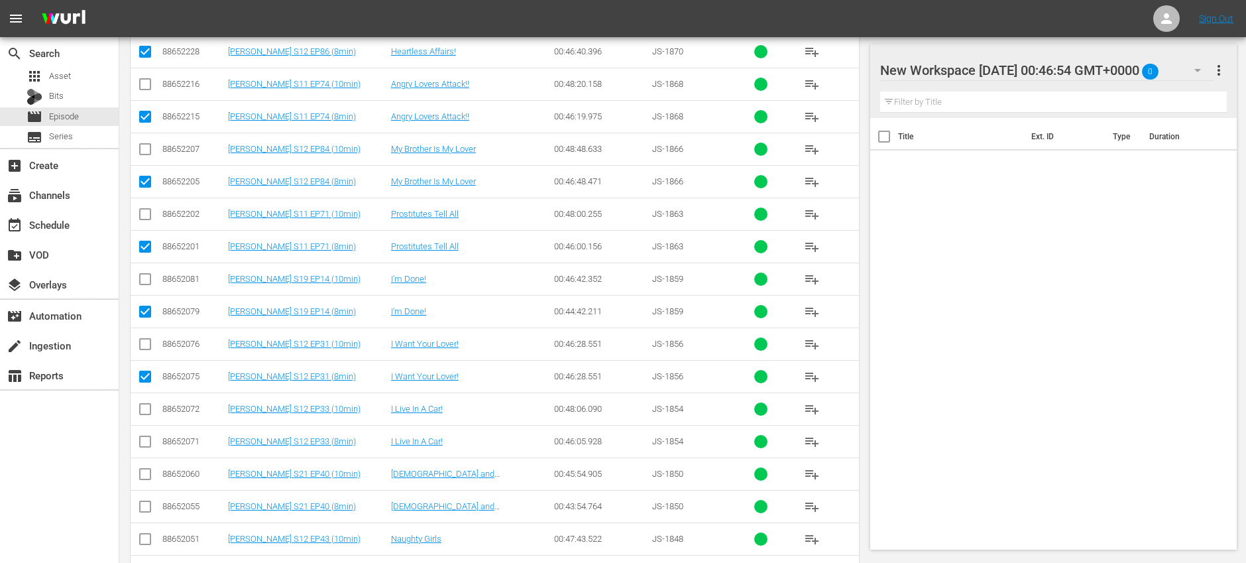
checkbox input "true"
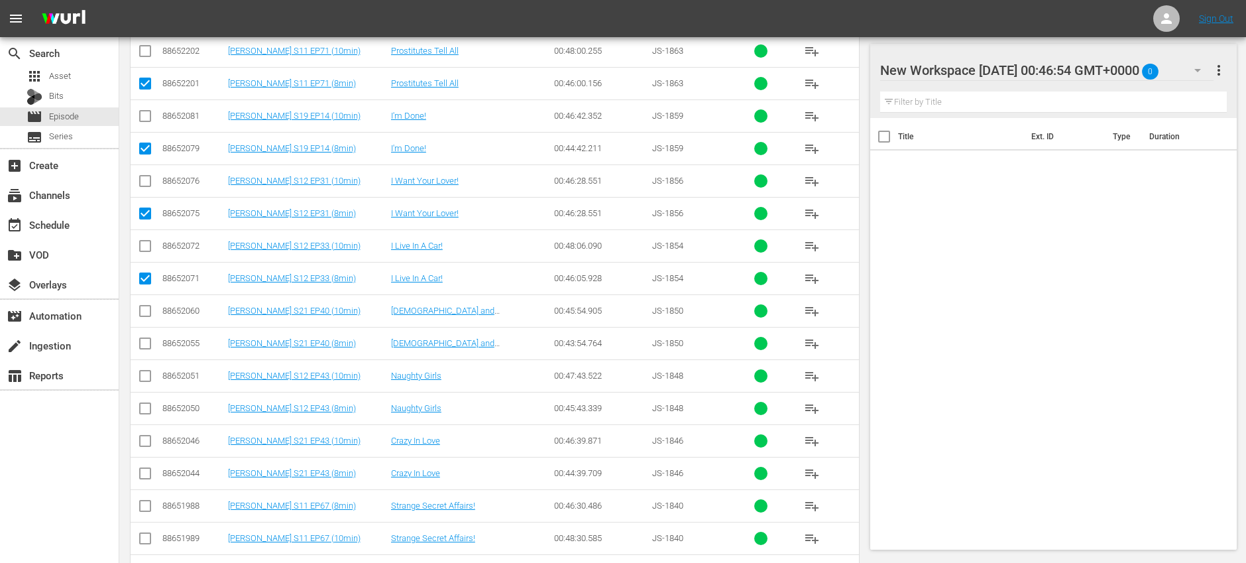
scroll to position [825, 0]
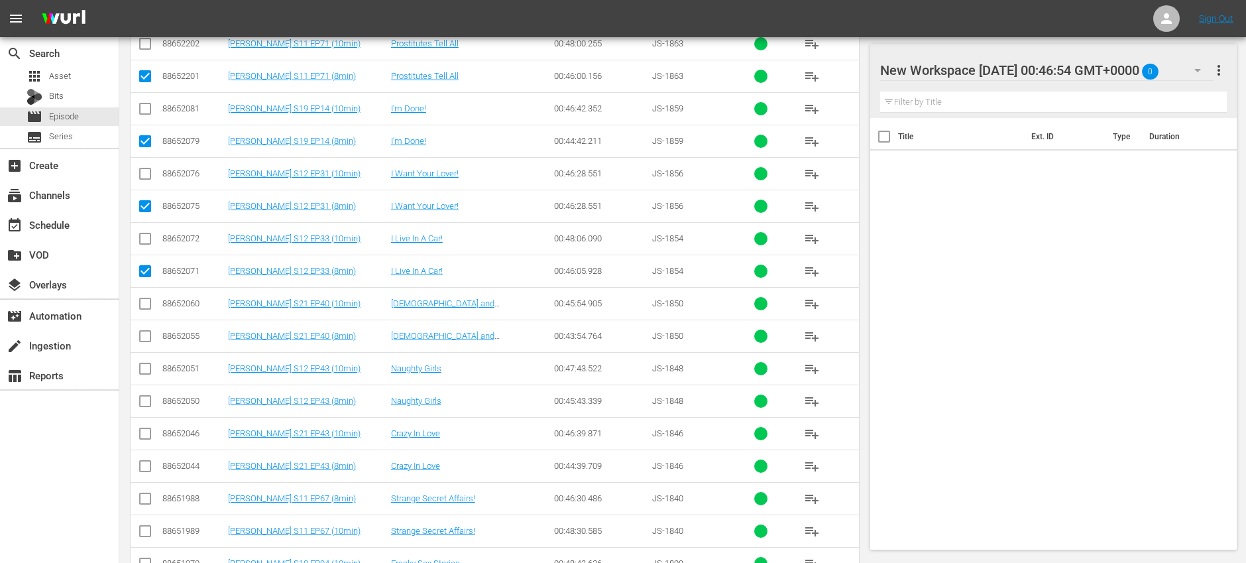
click at [150, 338] on input "checkbox" at bounding box center [145, 339] width 16 height 16
checkbox input "true"
click at [152, 406] on input "checkbox" at bounding box center [145, 404] width 16 height 16
checkbox input "true"
click at [153, 470] on td at bounding box center [146, 466] width 30 height 32
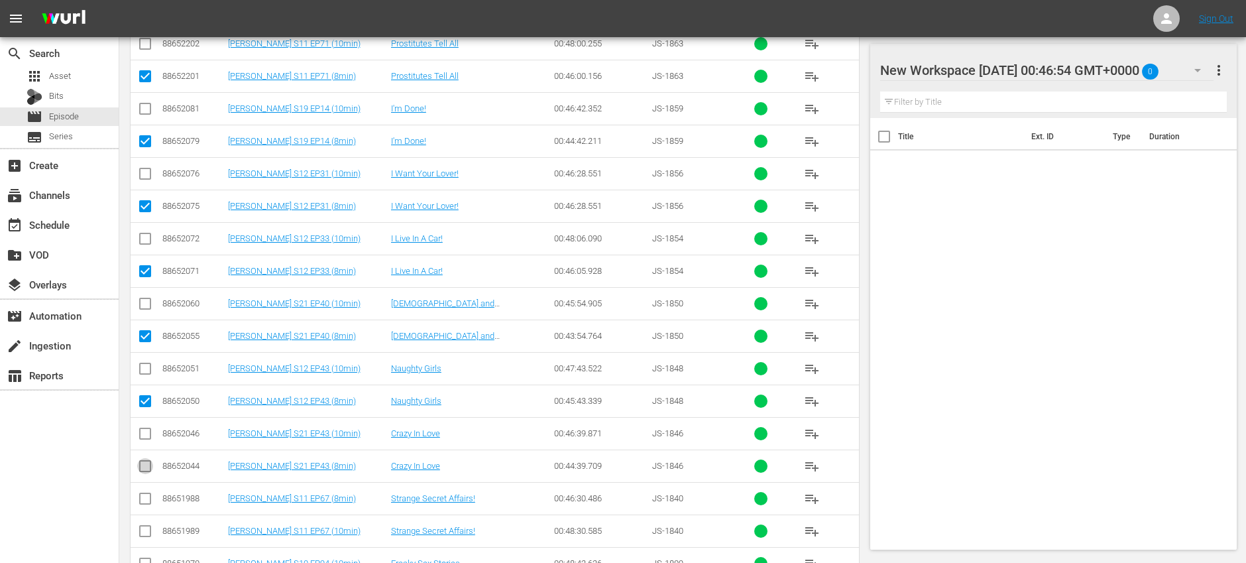
click at [149, 468] on input "checkbox" at bounding box center [145, 469] width 16 height 16
checkbox input "true"
click at [145, 509] on td at bounding box center [146, 498] width 30 height 32
click at [145, 501] on input "checkbox" at bounding box center [145, 501] width 16 height 16
checkbox input "true"
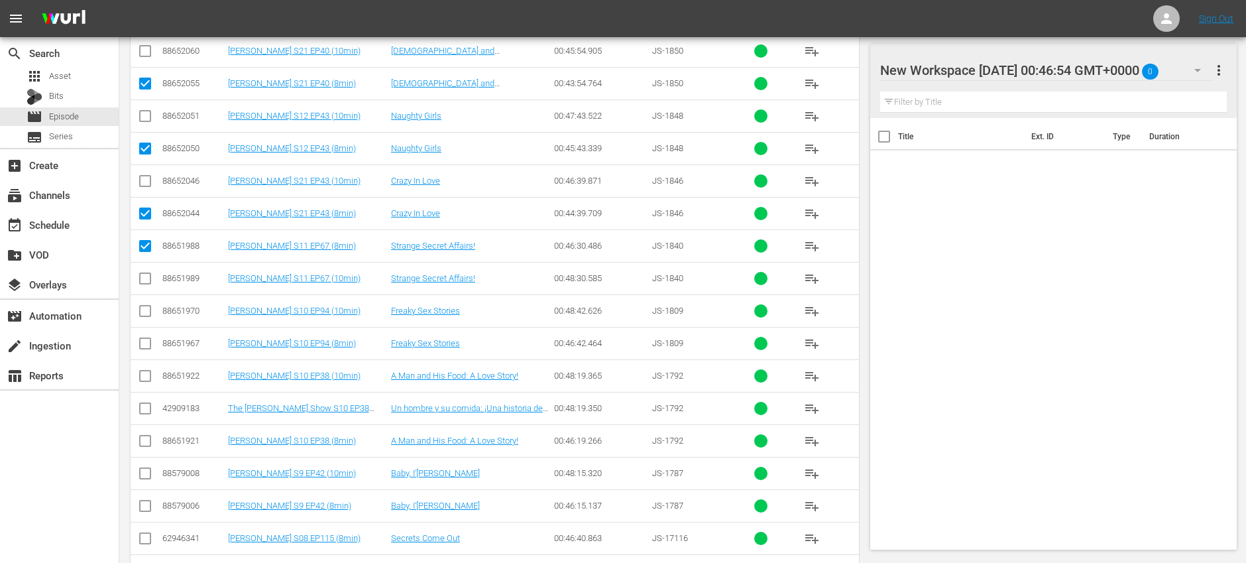
scroll to position [1080, 0]
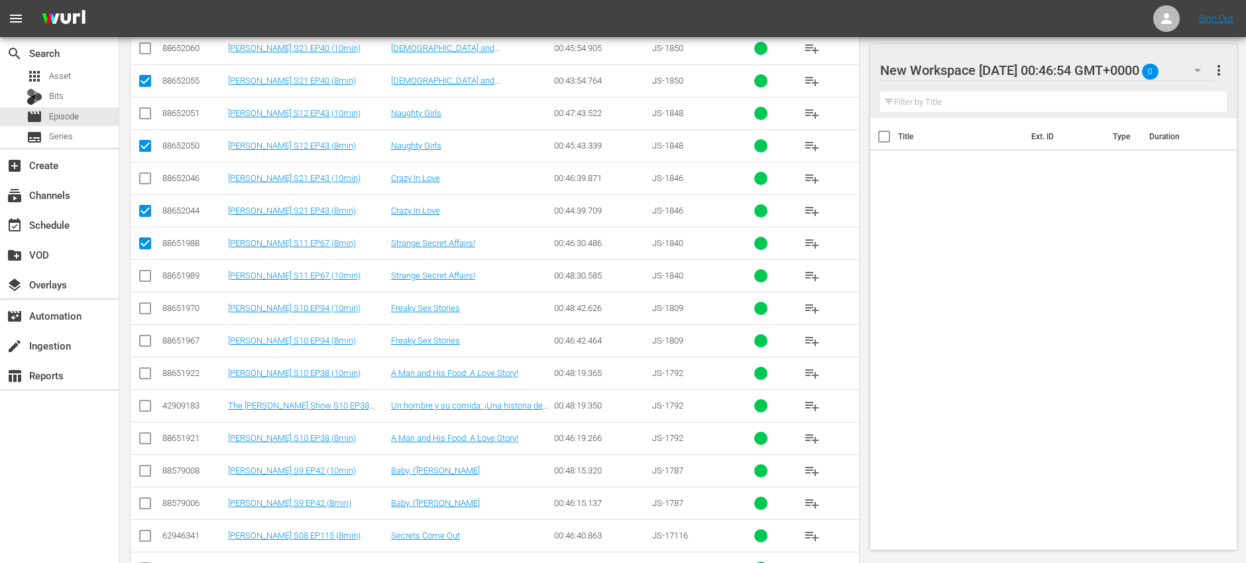
click at [141, 341] on input "checkbox" at bounding box center [145, 343] width 16 height 16
checkbox input "true"
click at [145, 440] on input "checkbox" at bounding box center [145, 441] width 16 height 16
checkbox input "true"
click at [148, 505] on input "checkbox" at bounding box center [145, 506] width 16 height 16
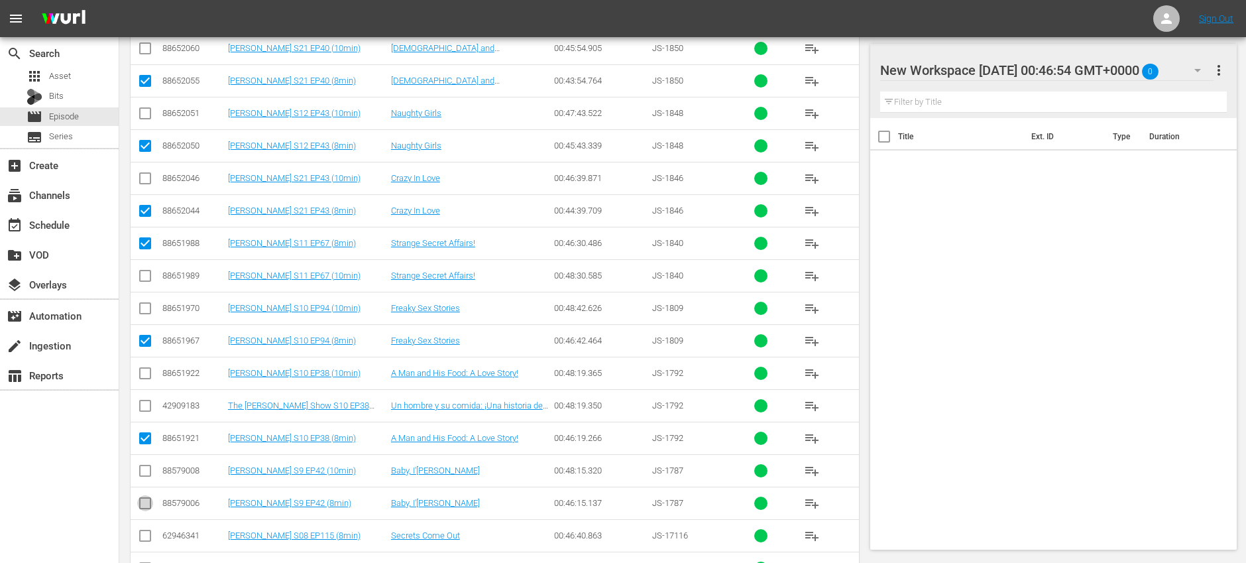
checkbox input "true"
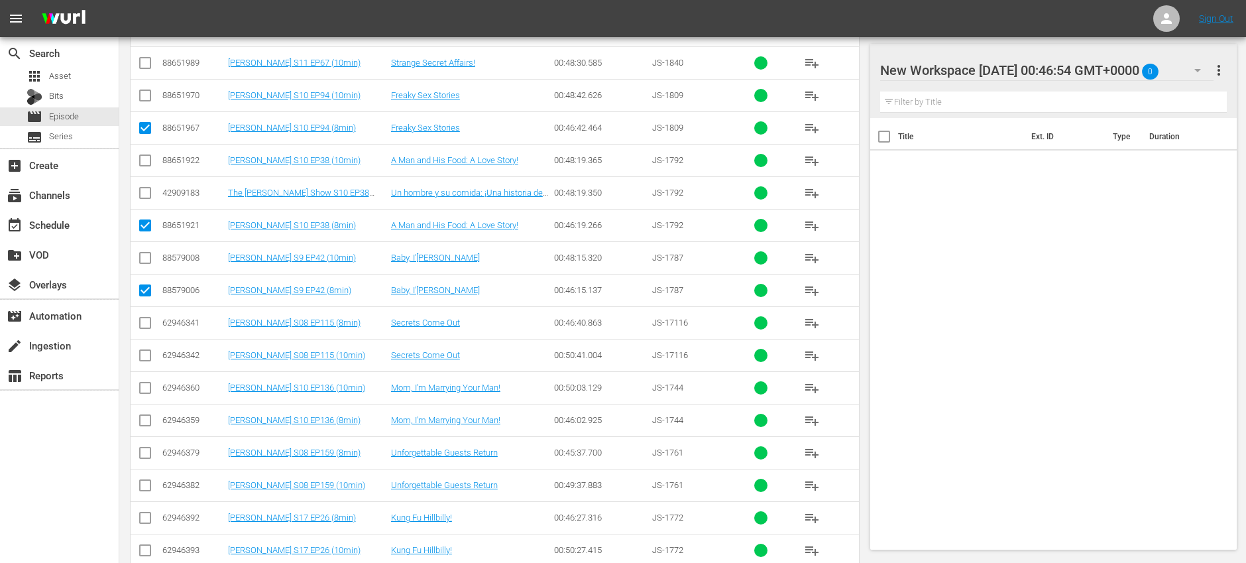
scroll to position [1315, 0]
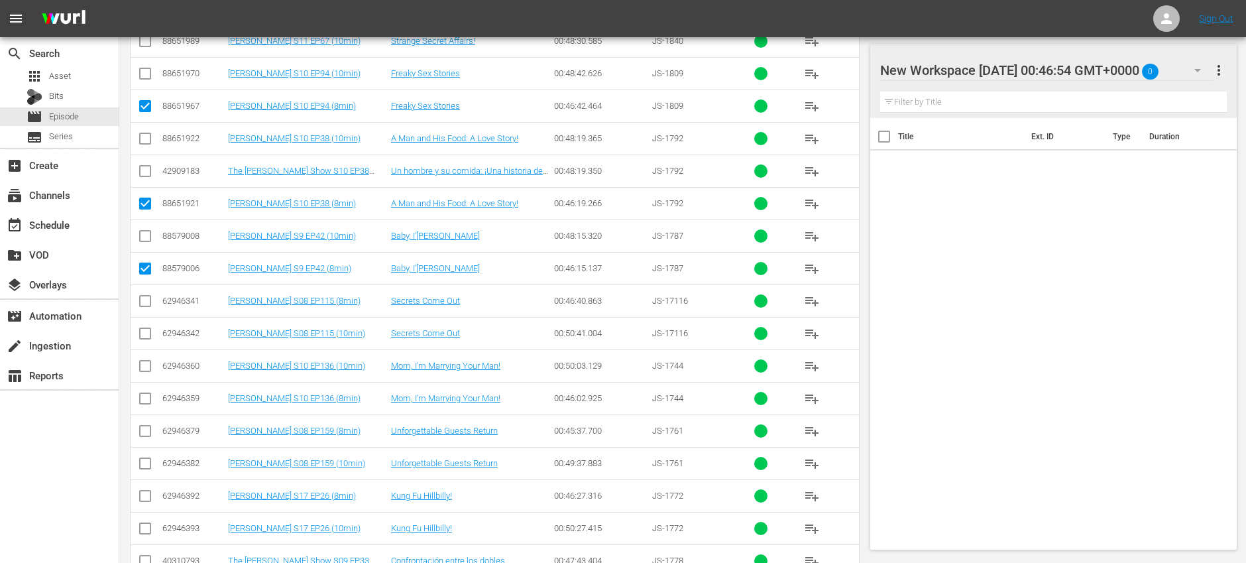
click at [144, 305] on input "checkbox" at bounding box center [145, 304] width 16 height 16
checkbox input "true"
click at [147, 400] on input "checkbox" at bounding box center [145, 401] width 16 height 16
checkbox input "true"
click at [145, 427] on input "checkbox" at bounding box center [145, 434] width 16 height 16
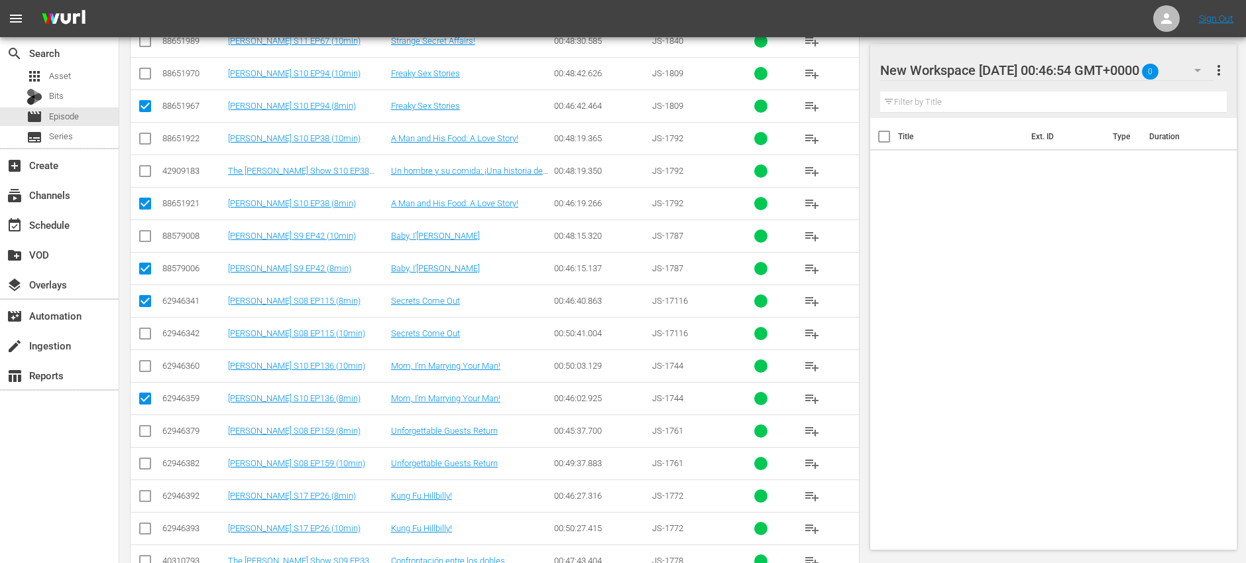
checkbox input "true"
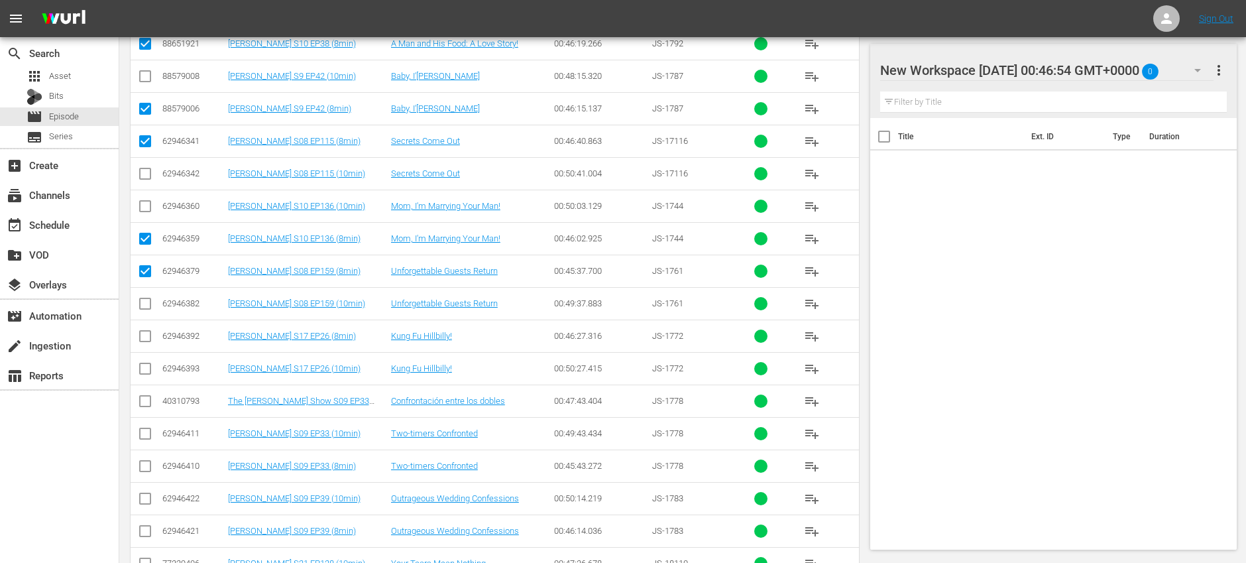
scroll to position [1475, 0]
click at [145, 337] on input "checkbox" at bounding box center [145, 338] width 16 height 16
checkbox input "true"
click at [145, 465] on input "checkbox" at bounding box center [145, 468] width 16 height 16
checkbox input "true"
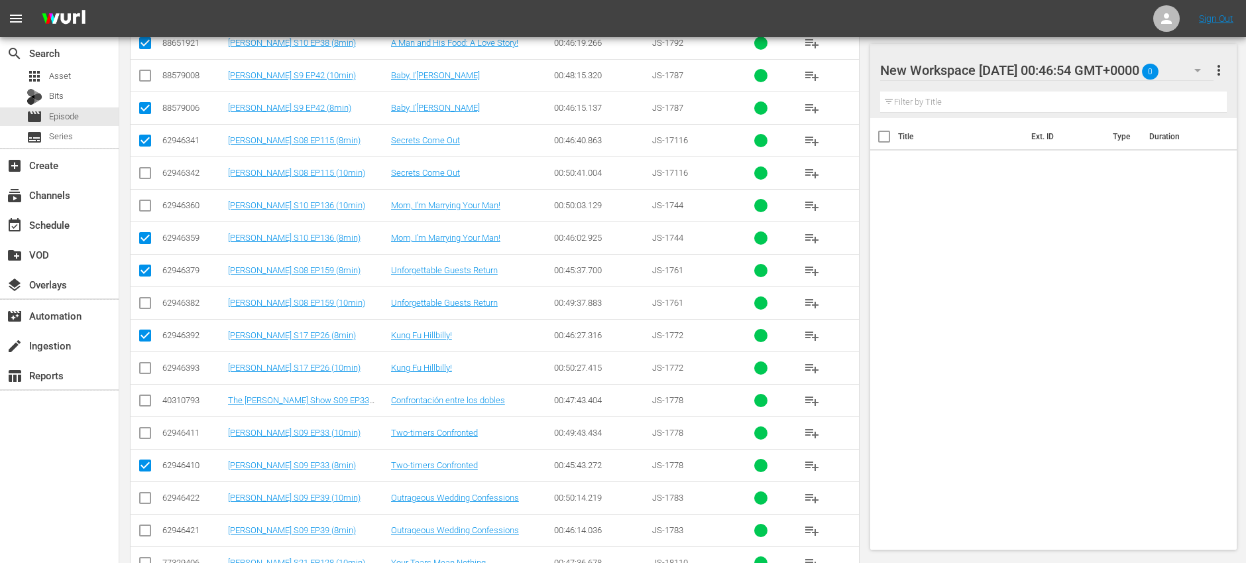
scroll to position [1655, 0]
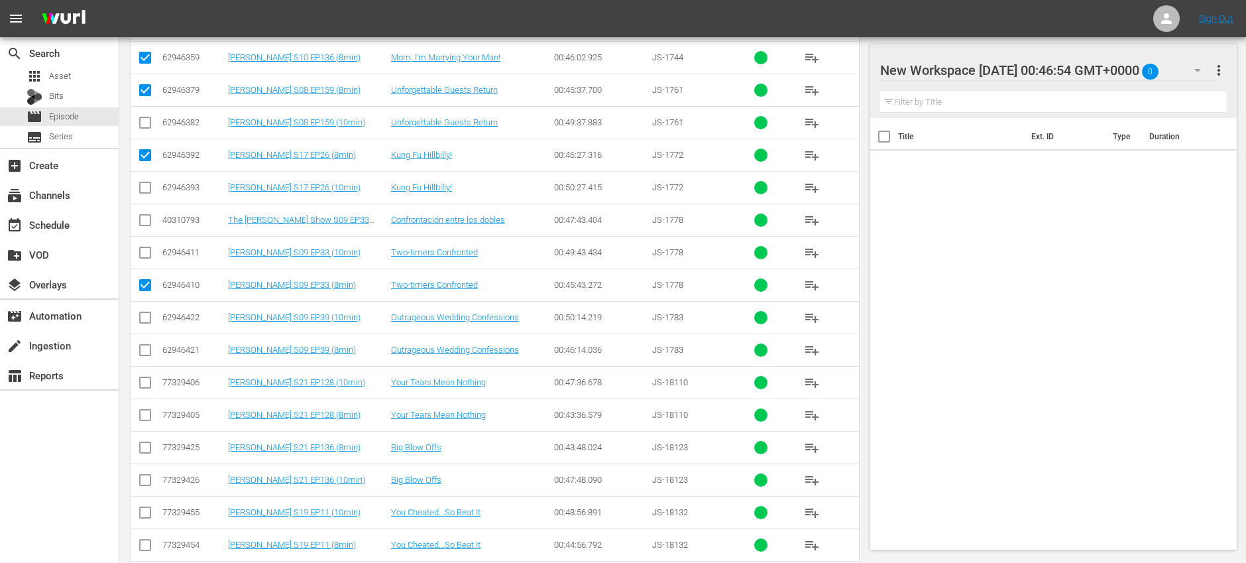
click at [145, 347] on input "checkbox" at bounding box center [145, 353] width 16 height 16
checkbox input "true"
click at [145, 420] on input "checkbox" at bounding box center [145, 418] width 16 height 16
checkbox input "true"
click at [147, 452] on input "checkbox" at bounding box center [145, 450] width 16 height 16
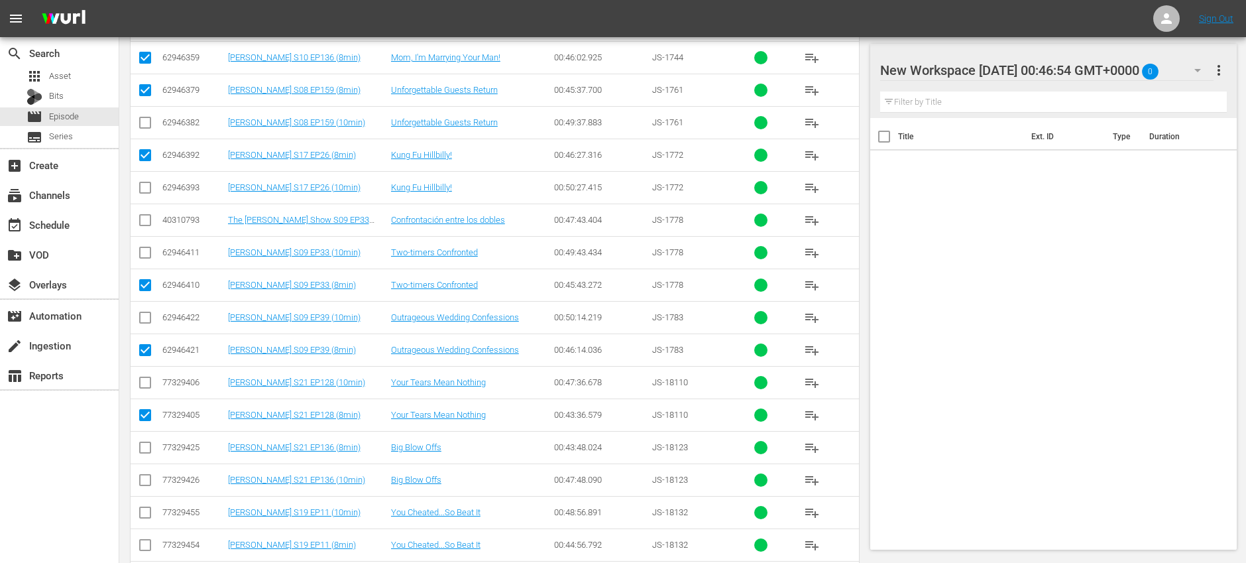
checkbox input "true"
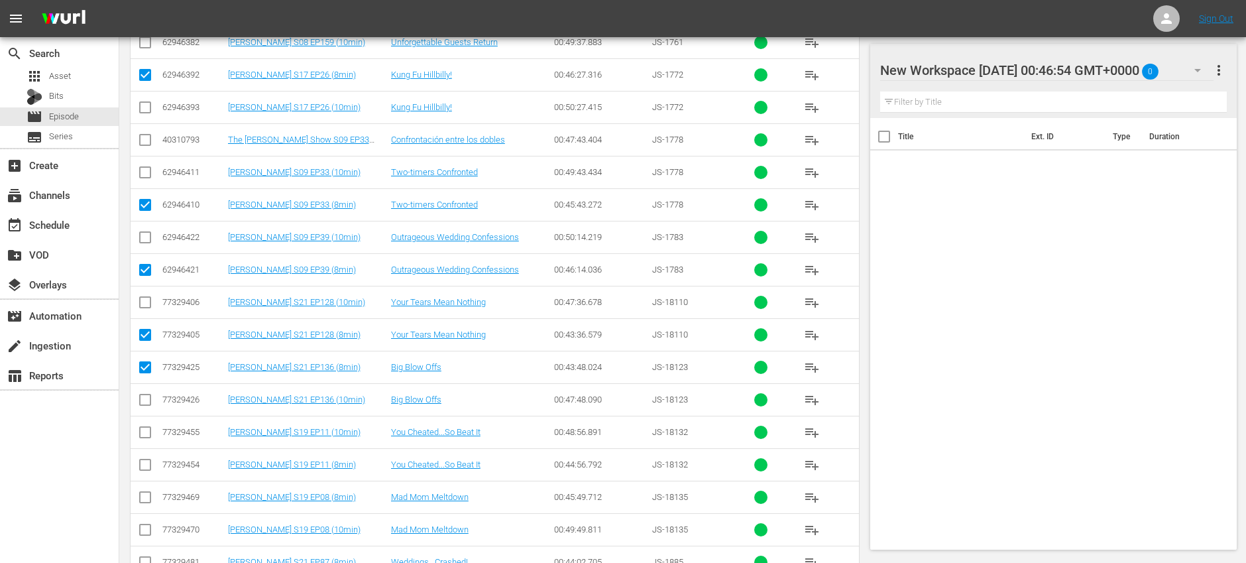
scroll to position [1863, 0]
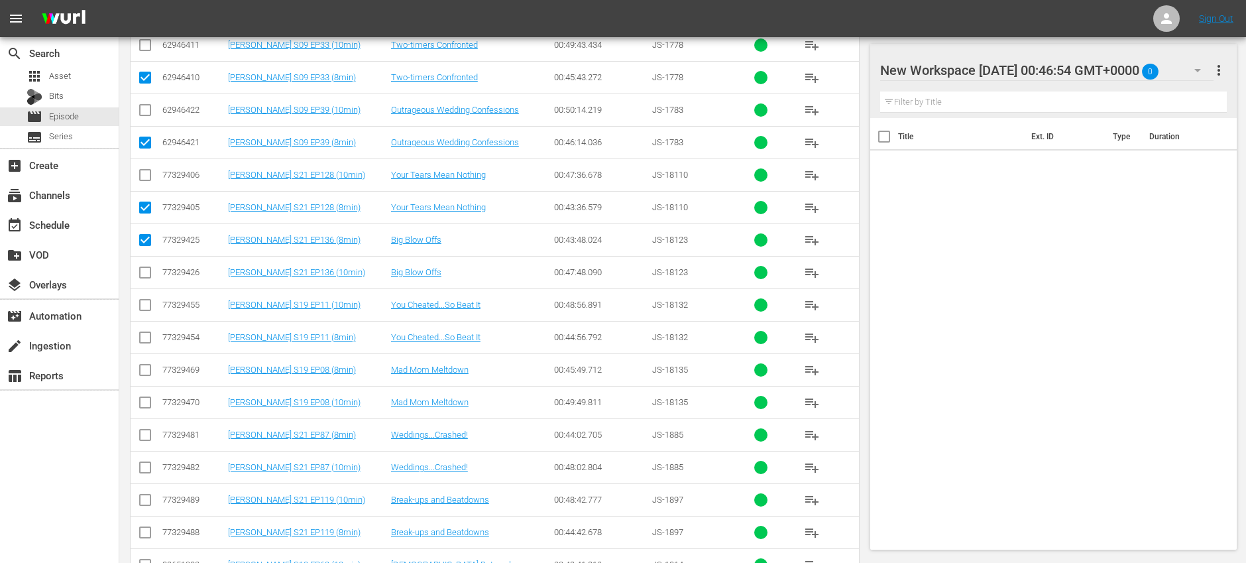
click at [149, 339] on input "checkbox" at bounding box center [145, 340] width 16 height 16
checkbox input "true"
click at [151, 371] on input "checkbox" at bounding box center [145, 373] width 16 height 16
checkbox input "true"
click at [152, 434] on input "checkbox" at bounding box center [145, 438] width 16 height 16
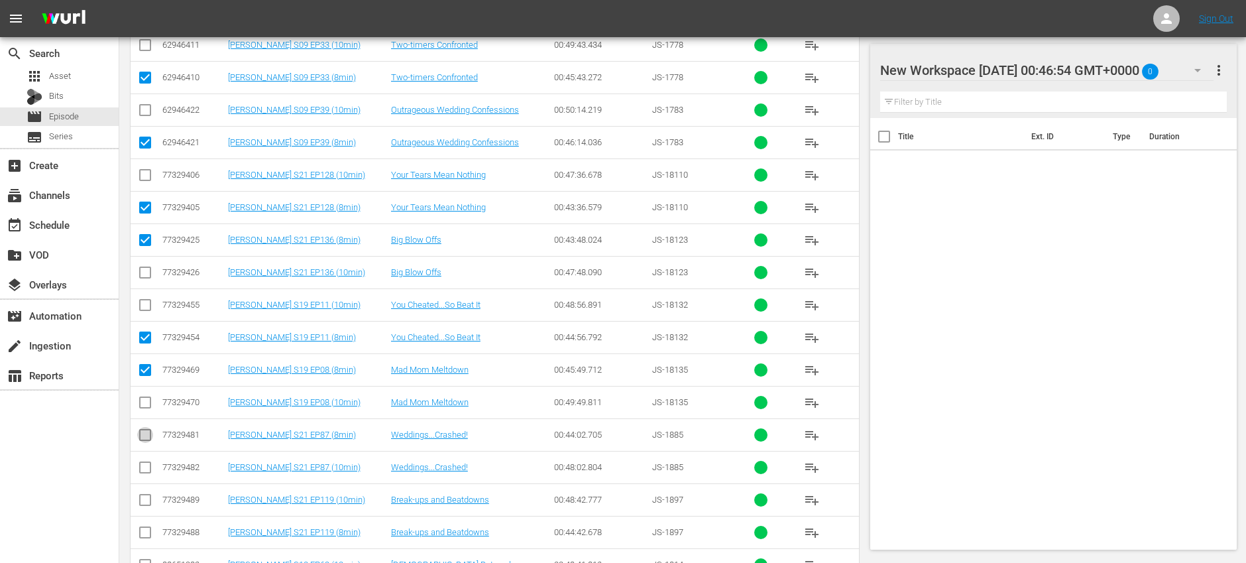
checkbox input "true"
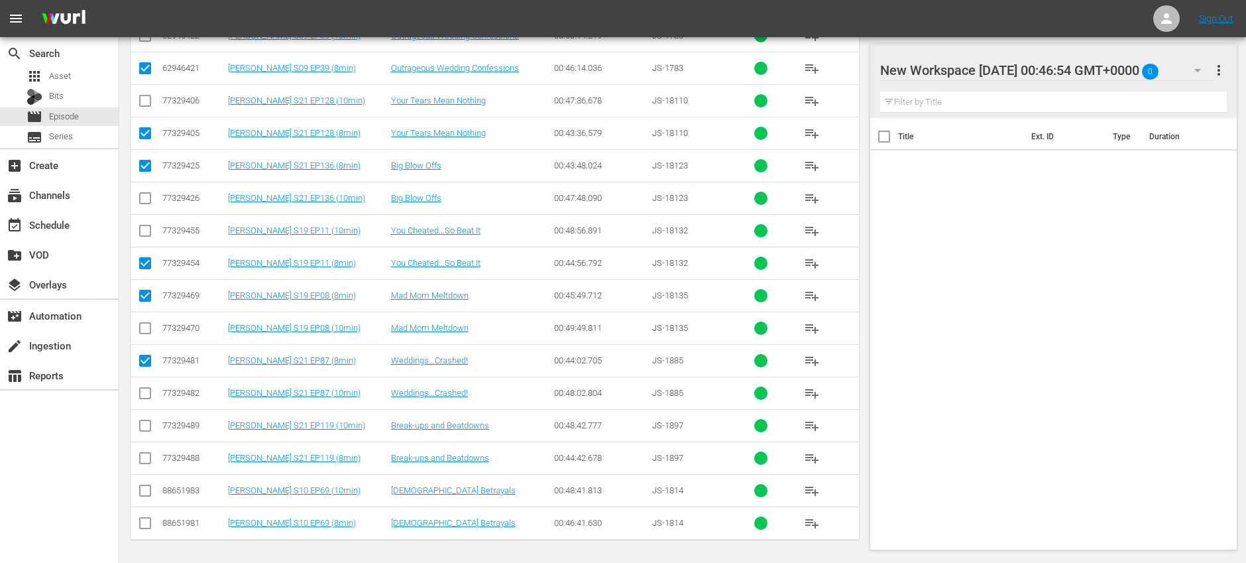
scroll to position [1939, 0]
click at [147, 452] on input "checkbox" at bounding box center [145, 459] width 16 height 16
checkbox input "true"
click at [150, 524] on input "checkbox" at bounding box center [145, 524] width 16 height 16
checkbox input "true"
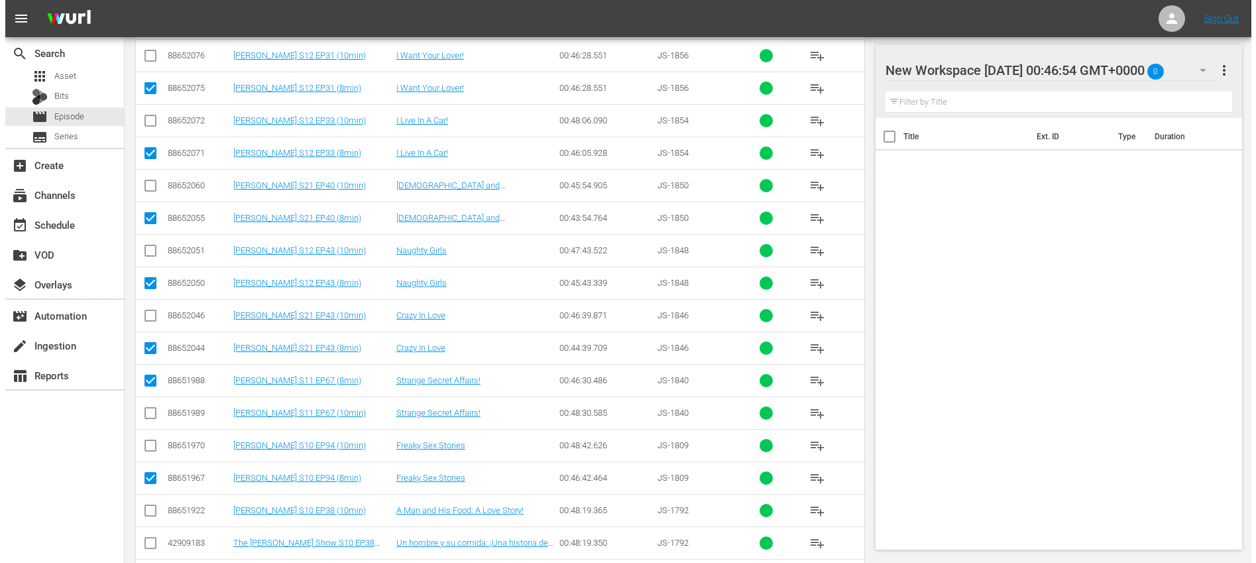
scroll to position [0, 0]
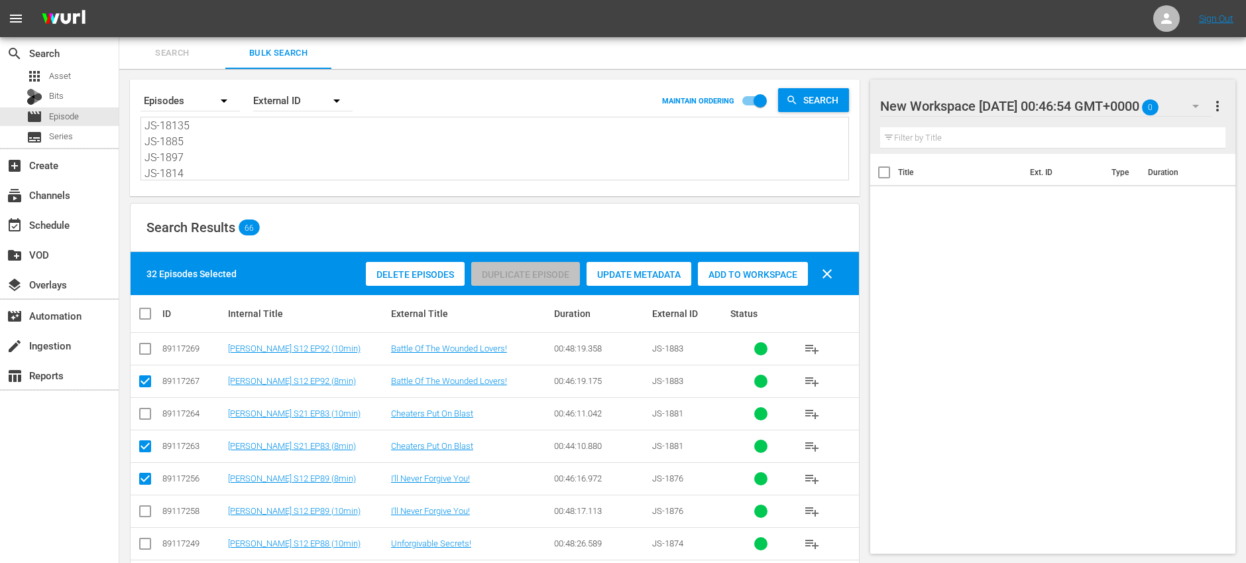
click at [770, 270] on span "Add to Workspace" at bounding box center [753, 274] width 110 height 11
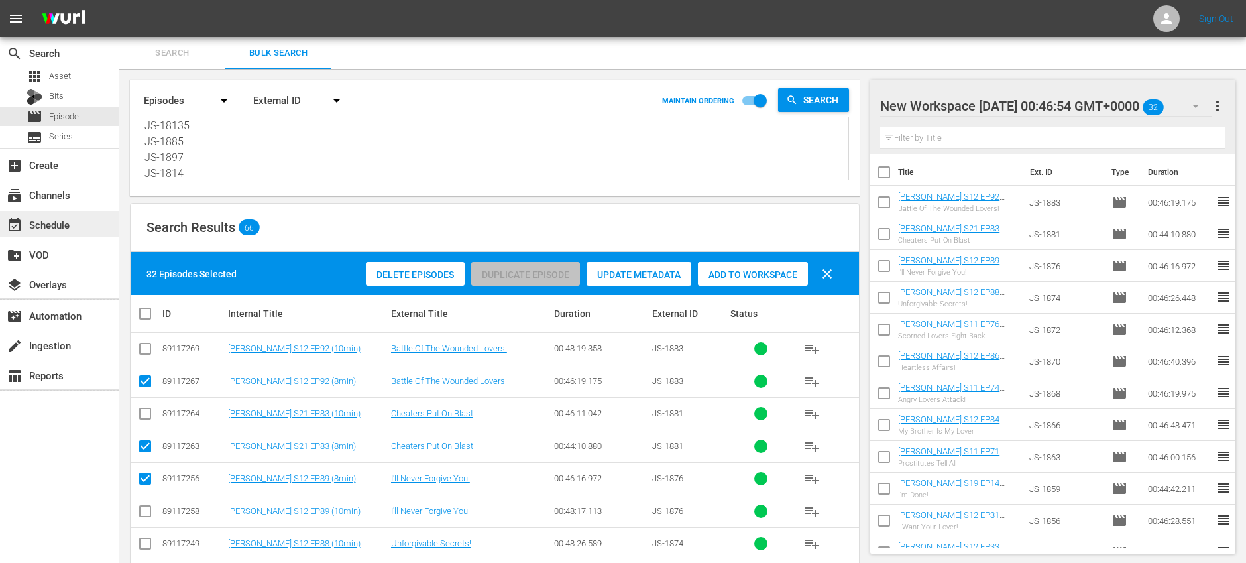
click at [58, 229] on div "event_available Schedule" at bounding box center [37, 223] width 74 height 12
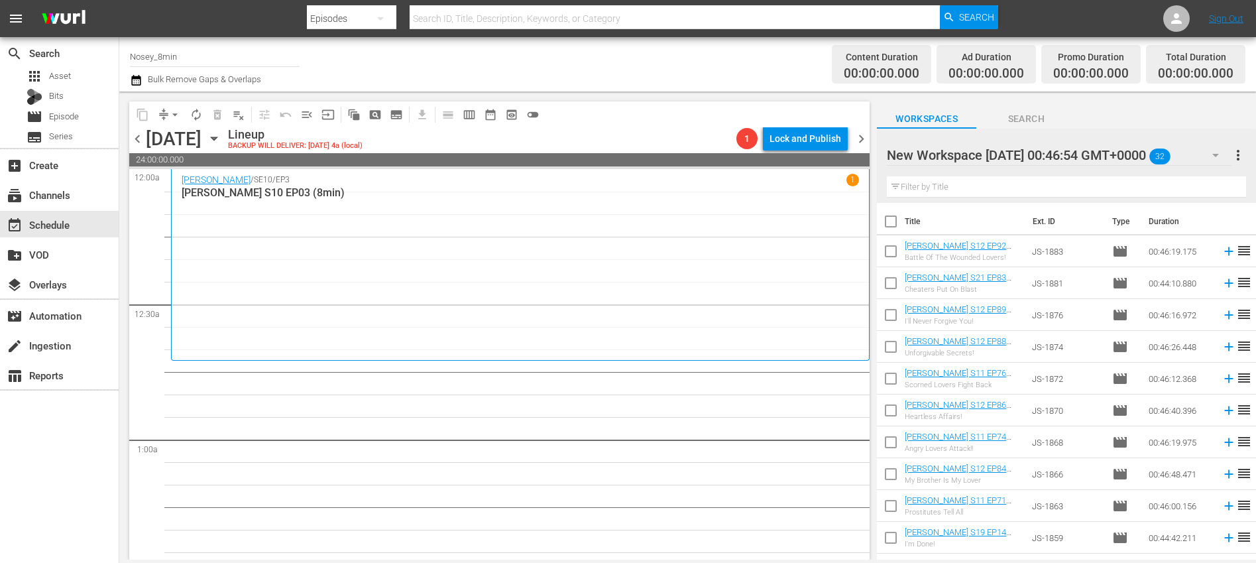
click at [892, 221] on input "checkbox" at bounding box center [891, 224] width 28 height 28
checkbox input "true"
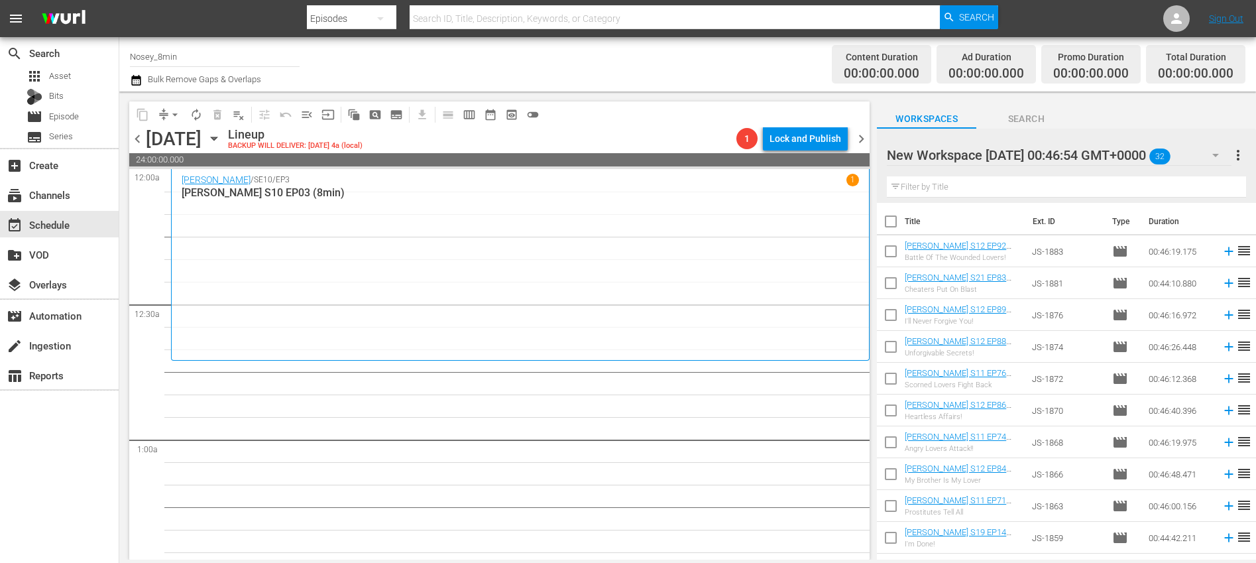
checkbox input "true"
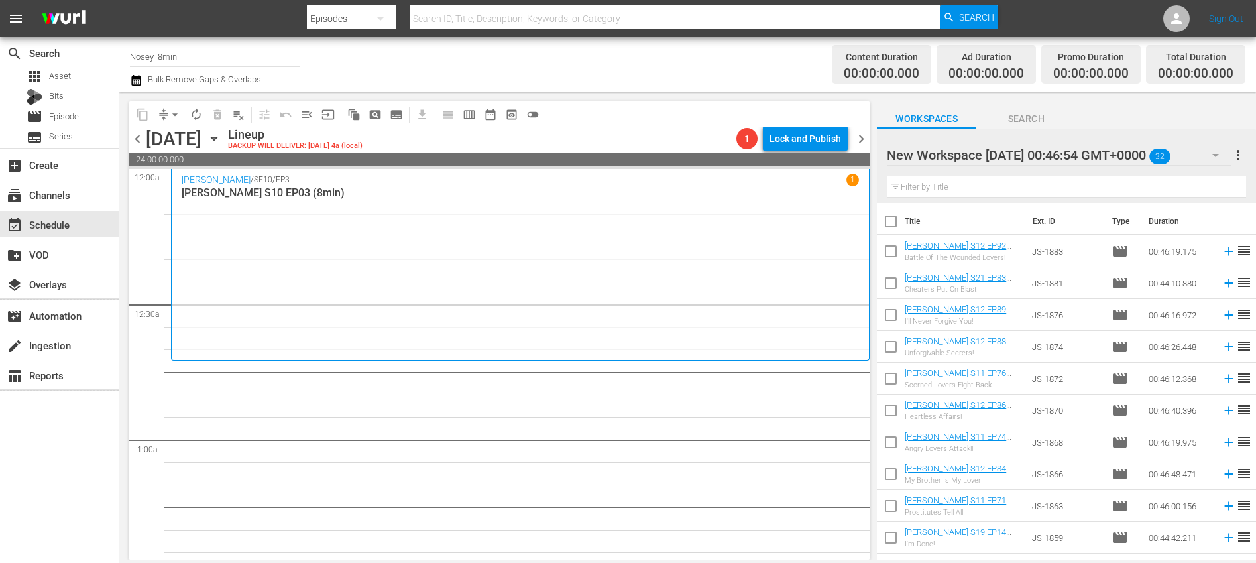
checkbox input "true"
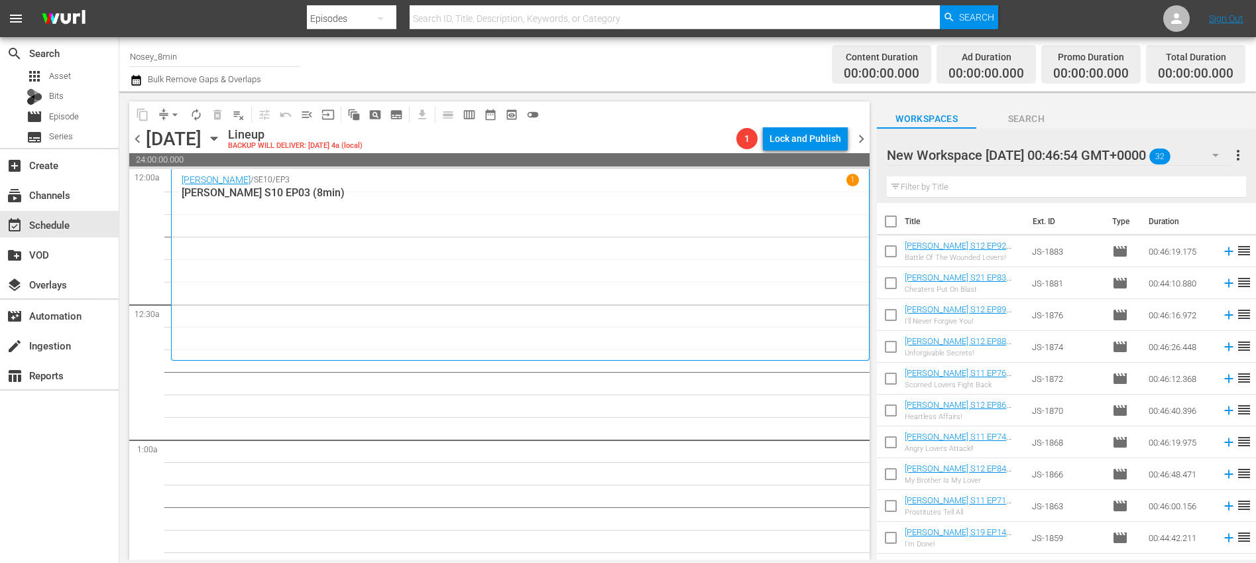
checkbox input "true"
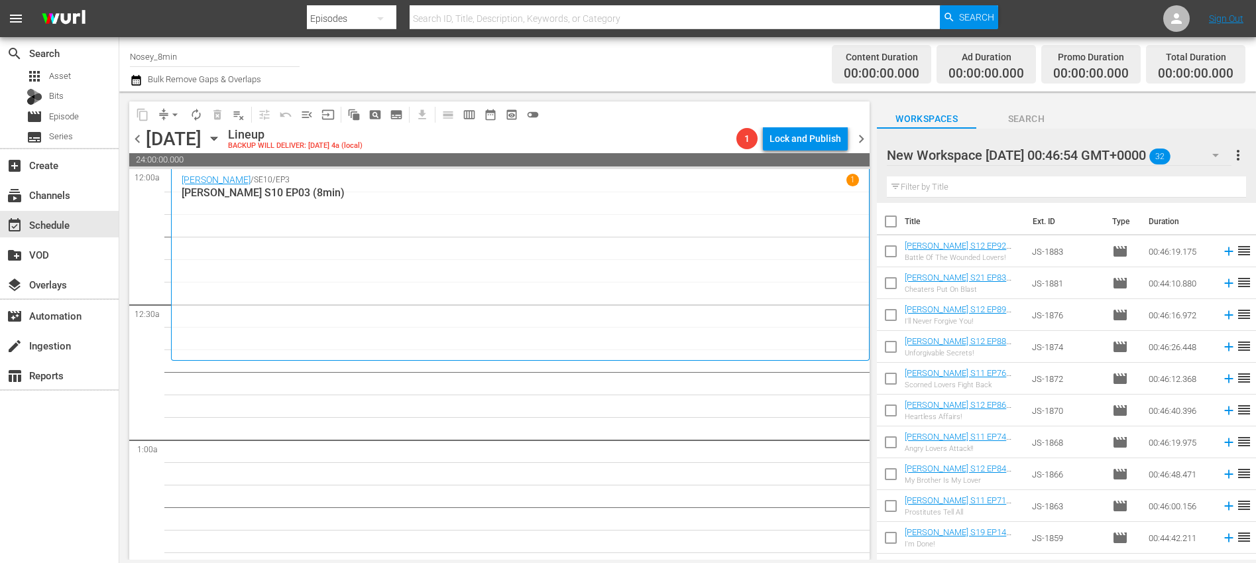
checkbox input "true"
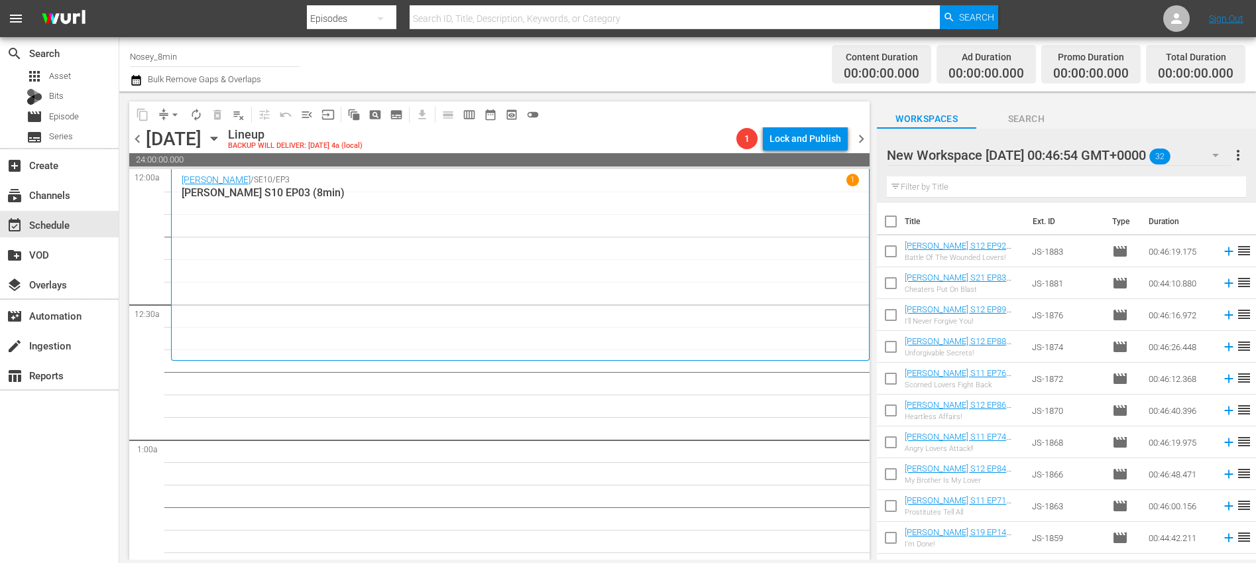
checkbox input "true"
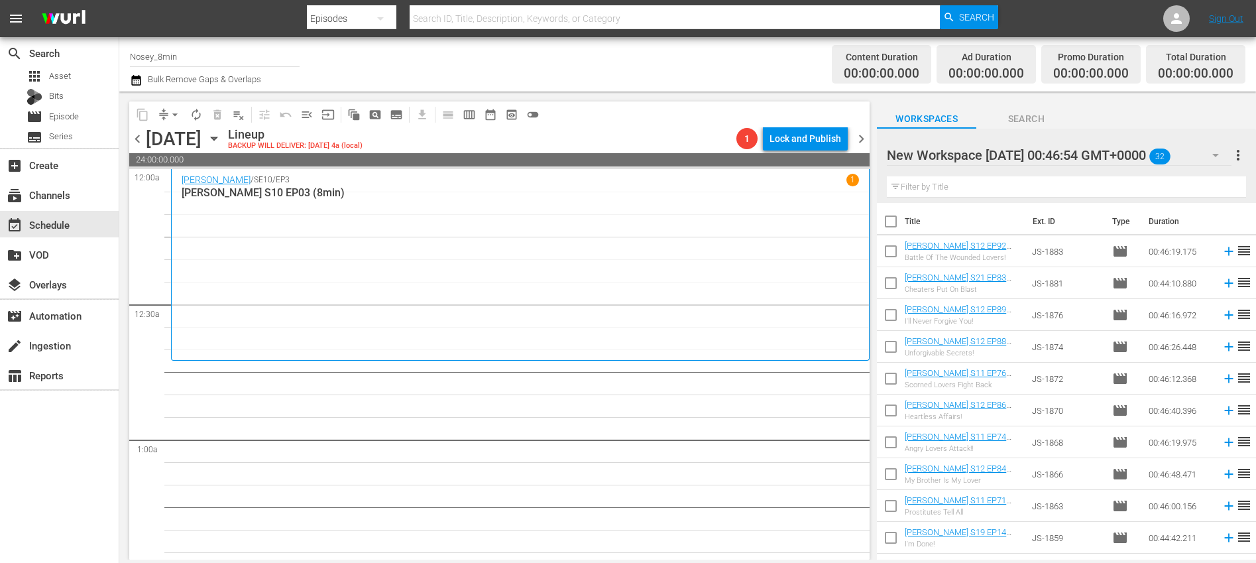
checkbox input "true"
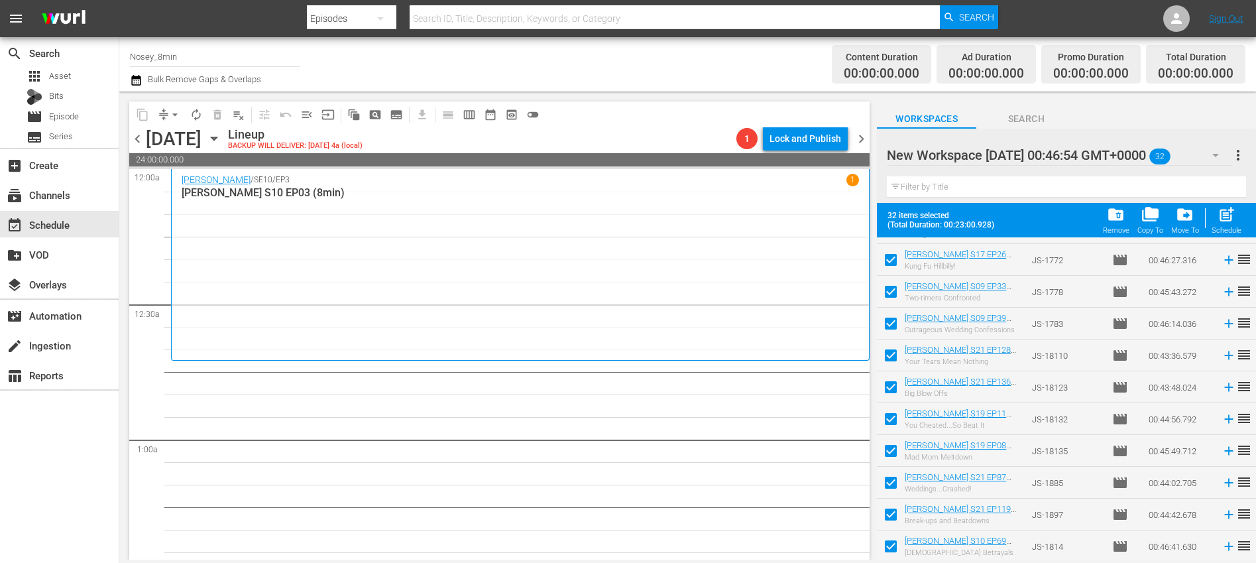
scroll to position [727, 0]
click at [1229, 221] on span "post_add" at bounding box center [1227, 215] width 18 height 18
checkbox input "false"
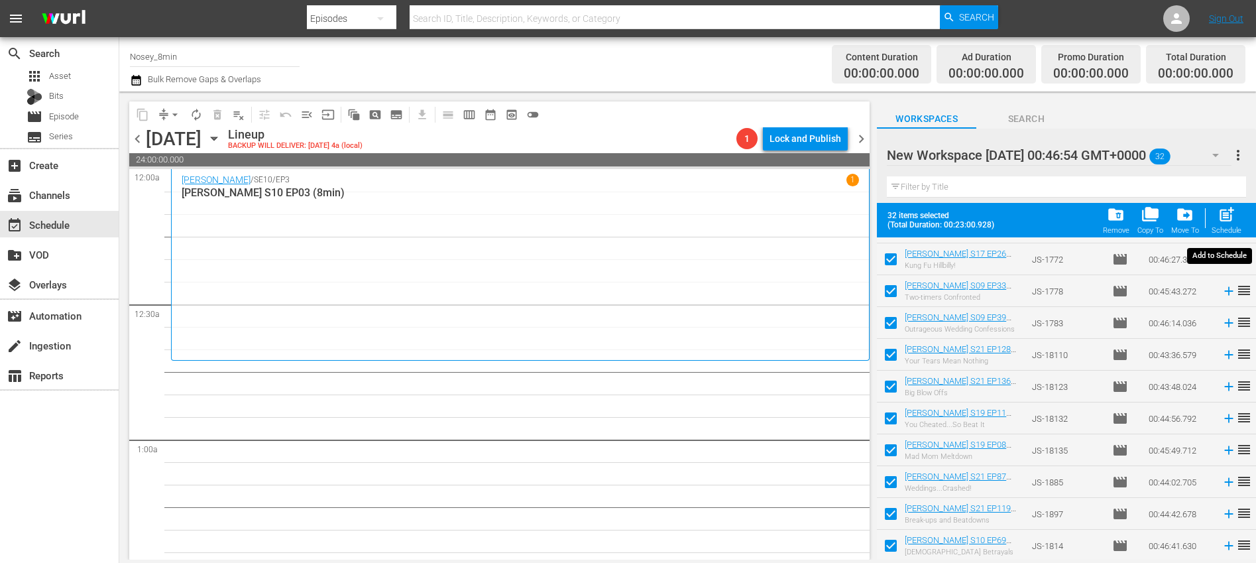
checkbox input "false"
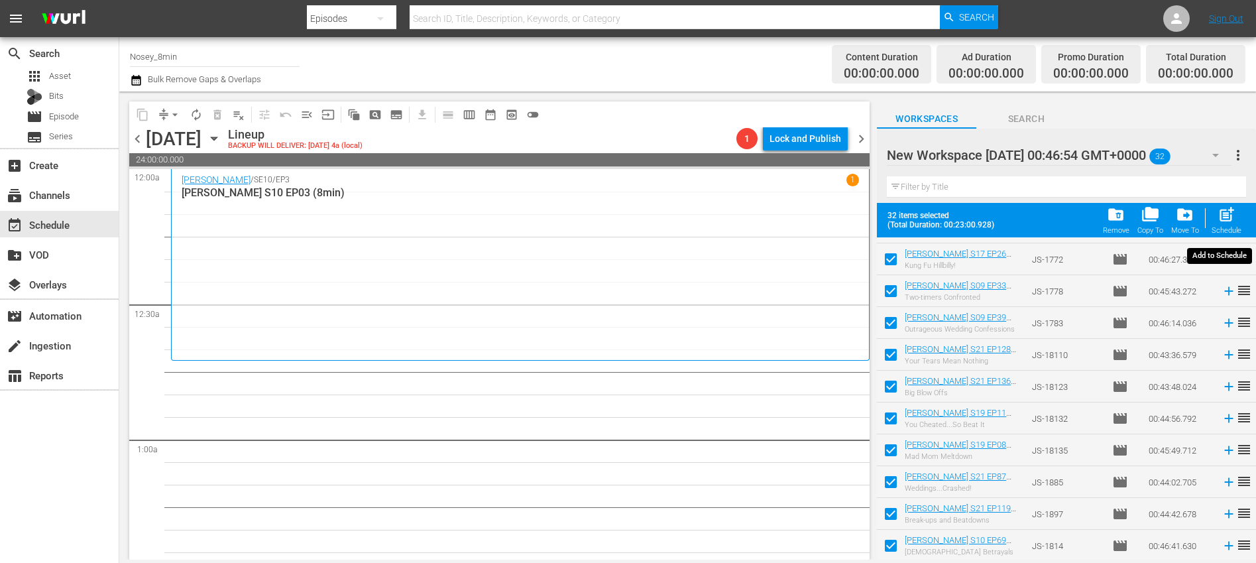
checkbox input "false"
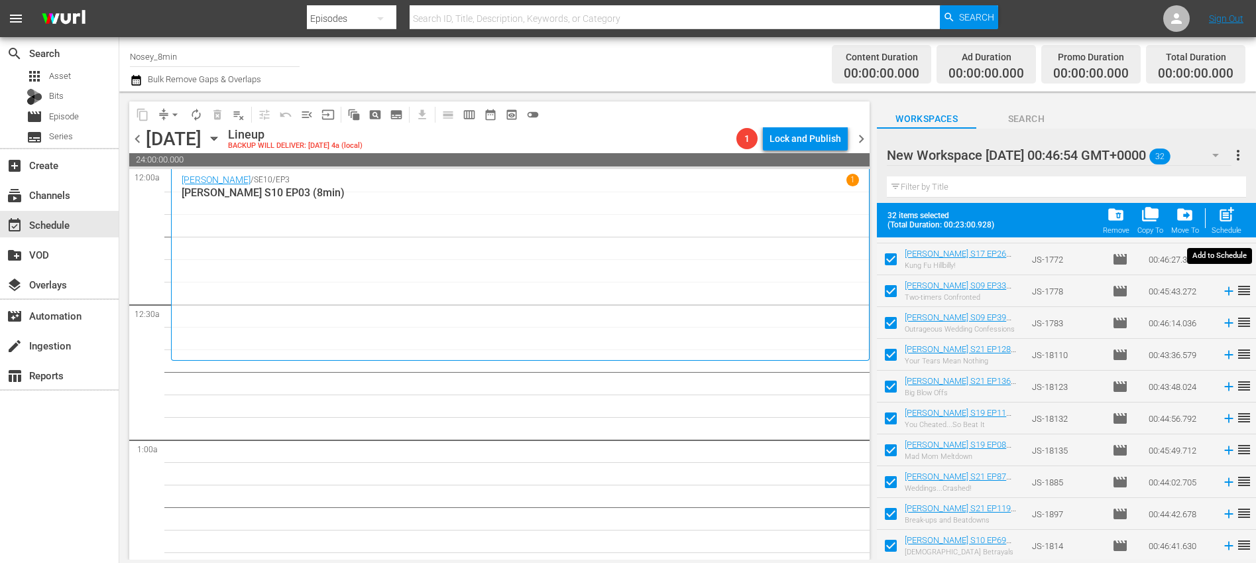
checkbox input "false"
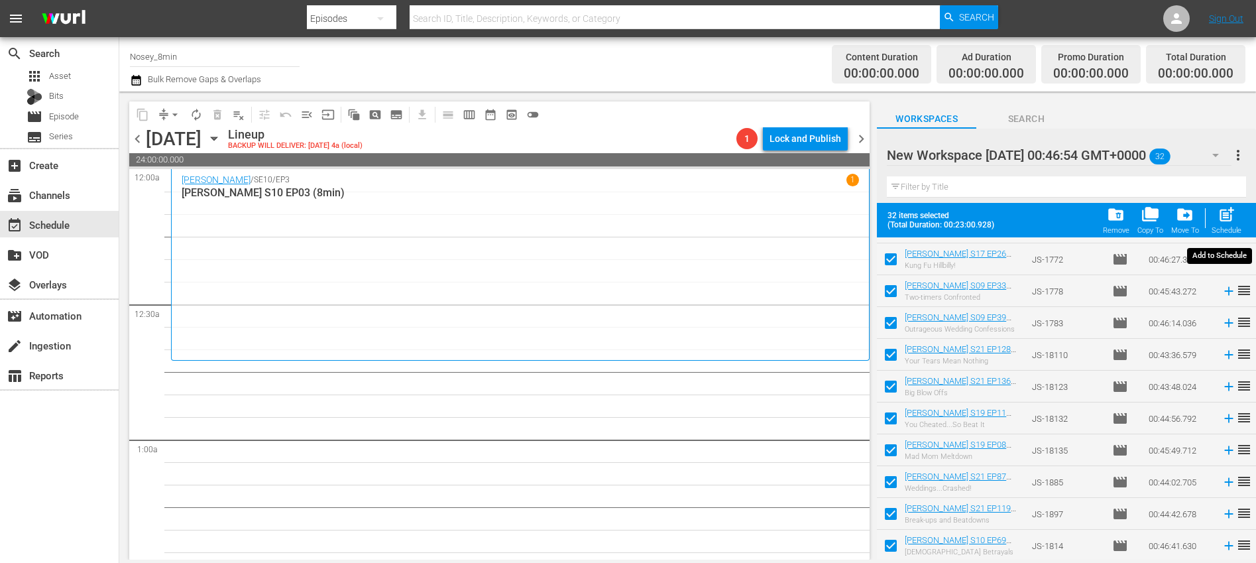
checkbox input "false"
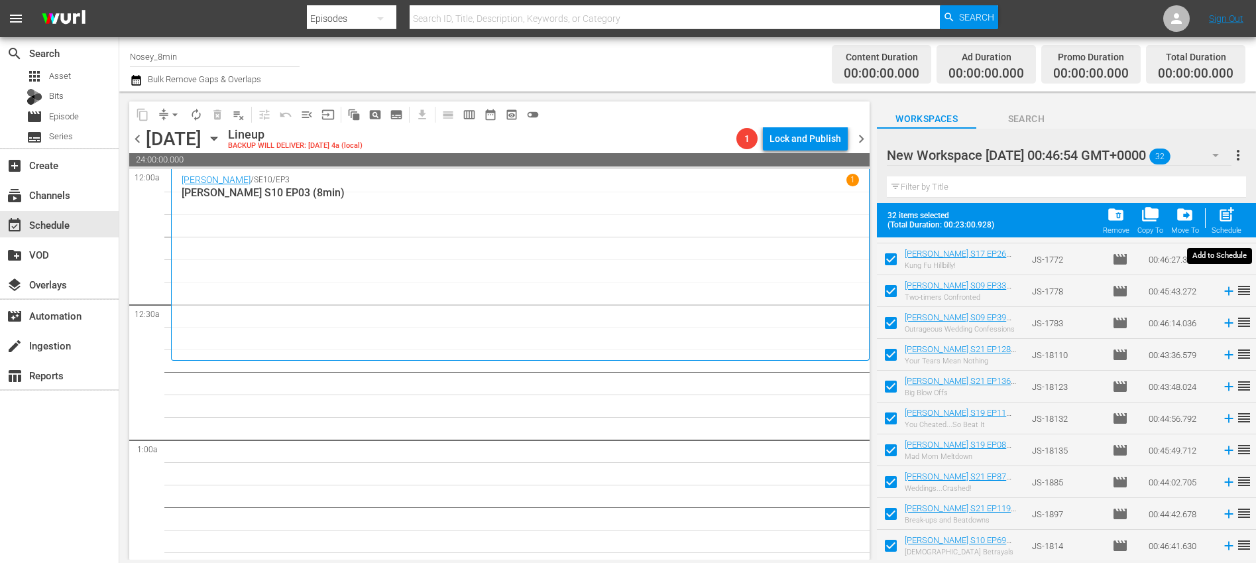
checkbox input "false"
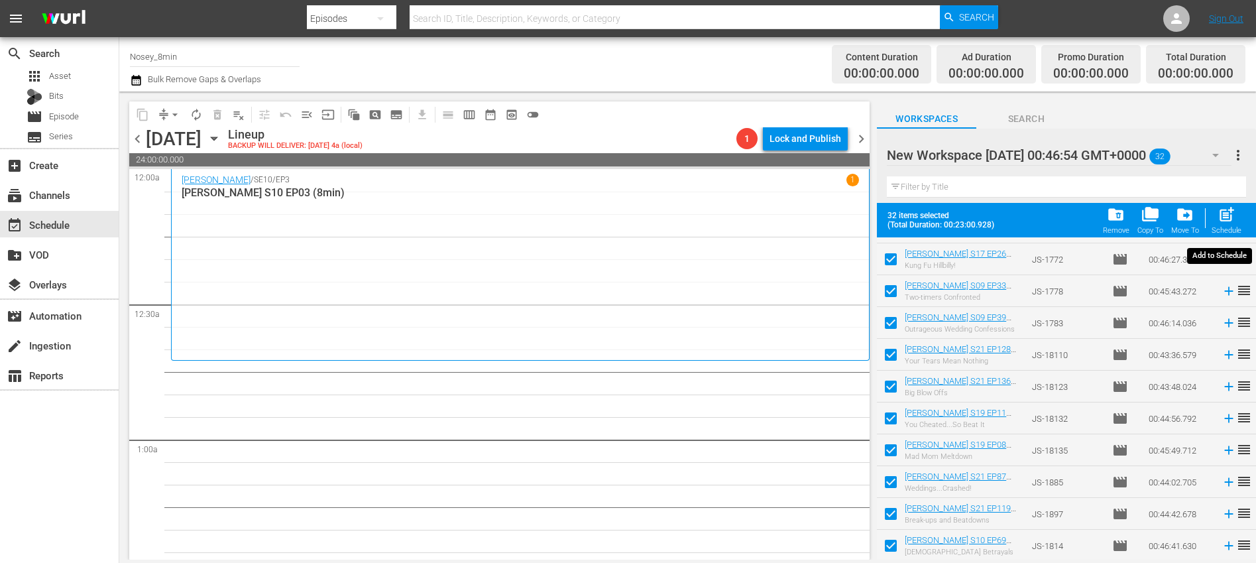
checkbox input "false"
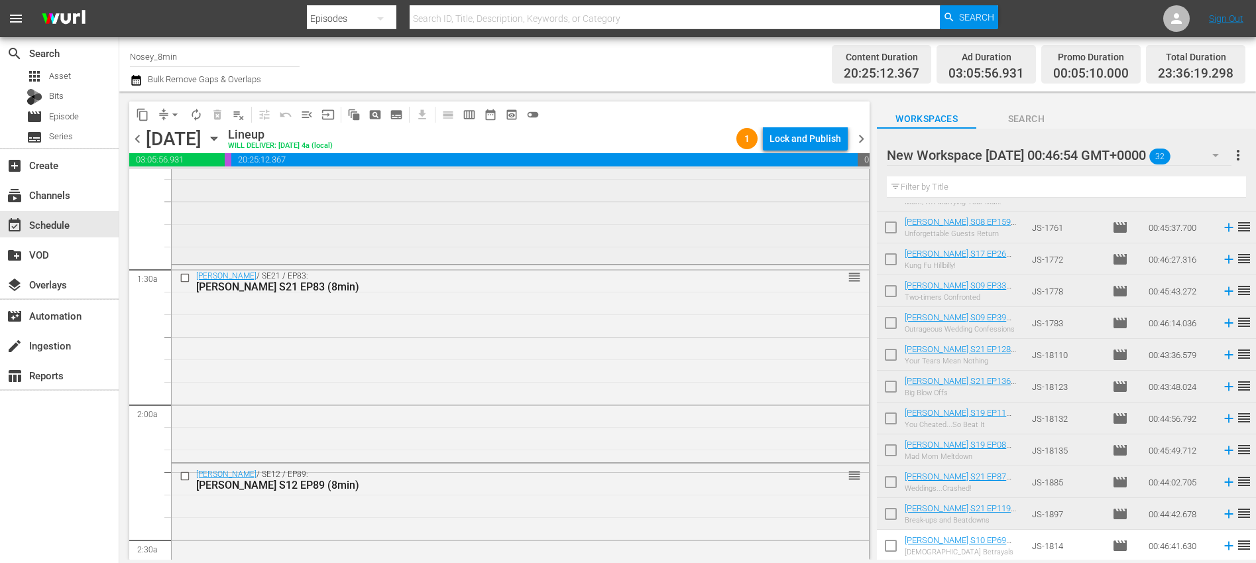
scroll to position [0, 0]
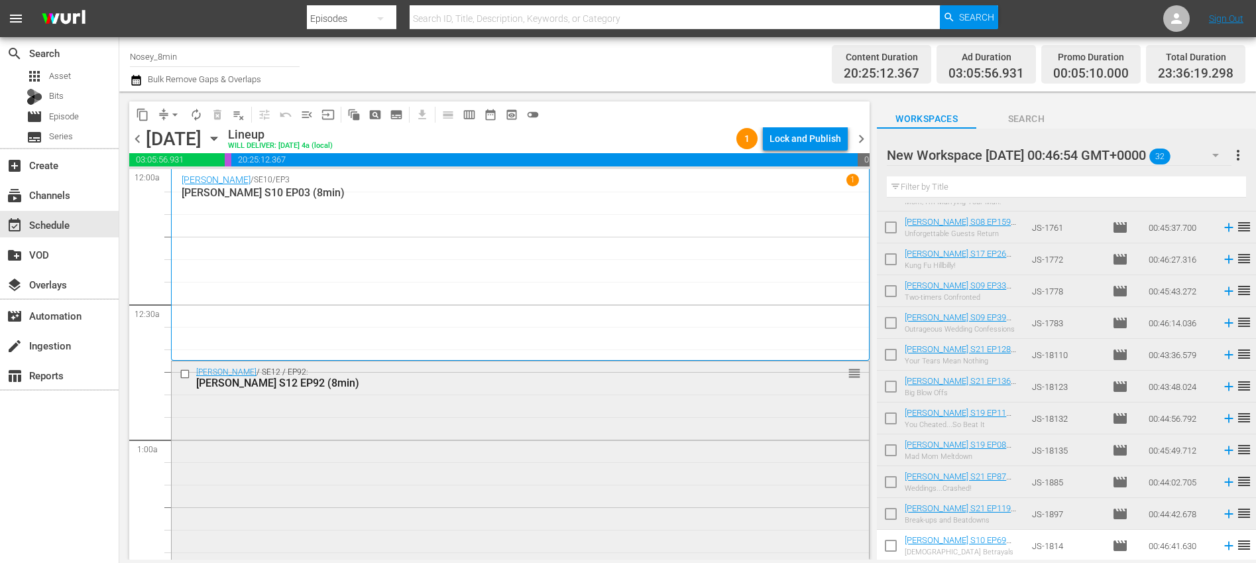
click at [658, 437] on div "Jerry Springer / SE12 / EP92: Jerry Springer S12 EP92 (8min) reorder" at bounding box center [520, 463] width 697 height 205
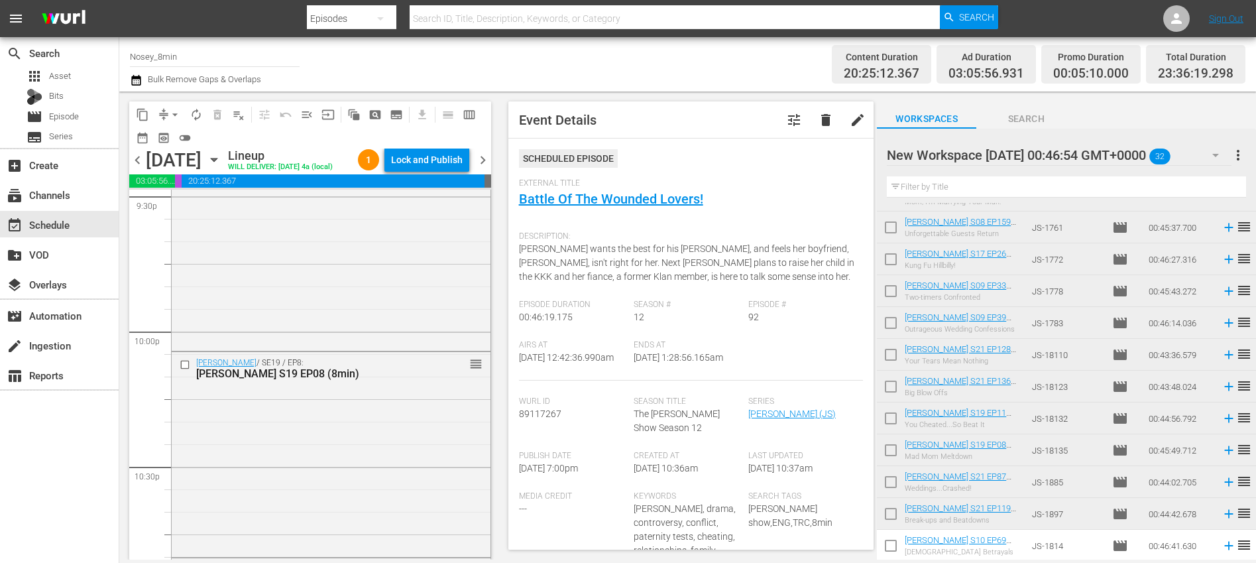
scroll to position [6228, 0]
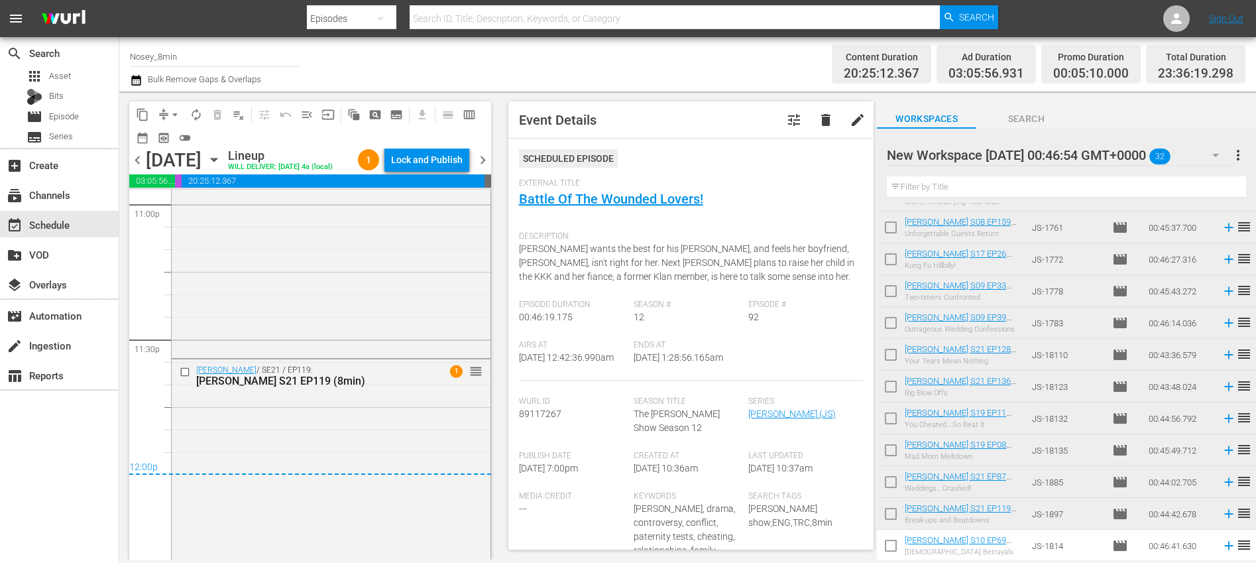
click at [351, 409] on div "Jerry Springer / SE21 / EP119: Jerry Springer S21 EP119 (8min) 1 reorder" at bounding box center [331, 458] width 319 height 198
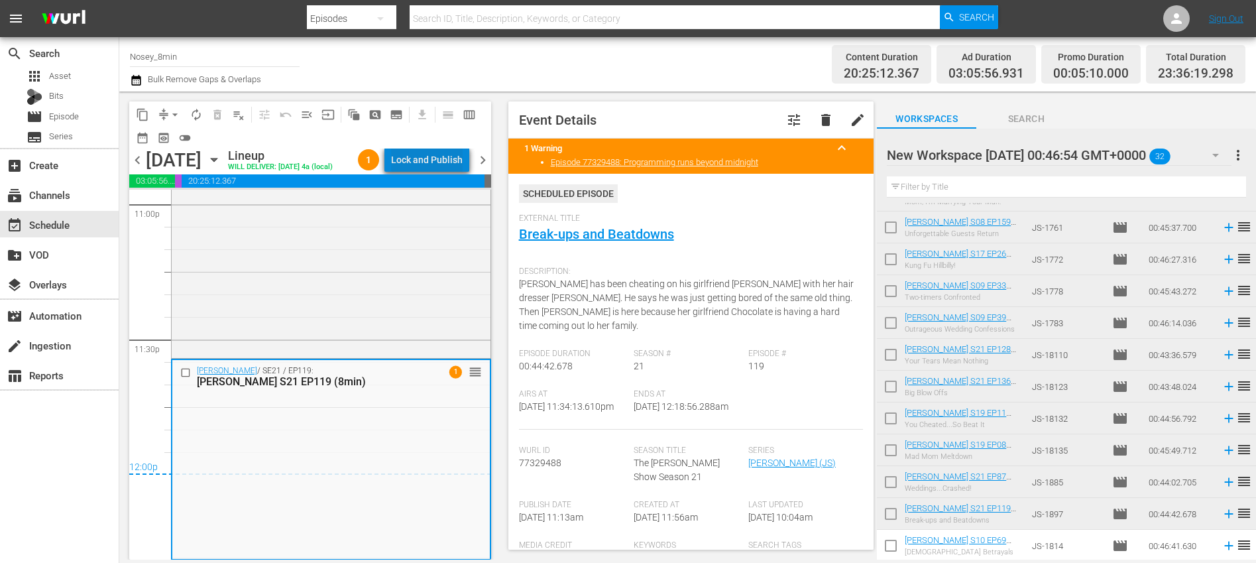
click at [450, 160] on div "Lock and Publish" at bounding box center [427, 160] width 72 height 24
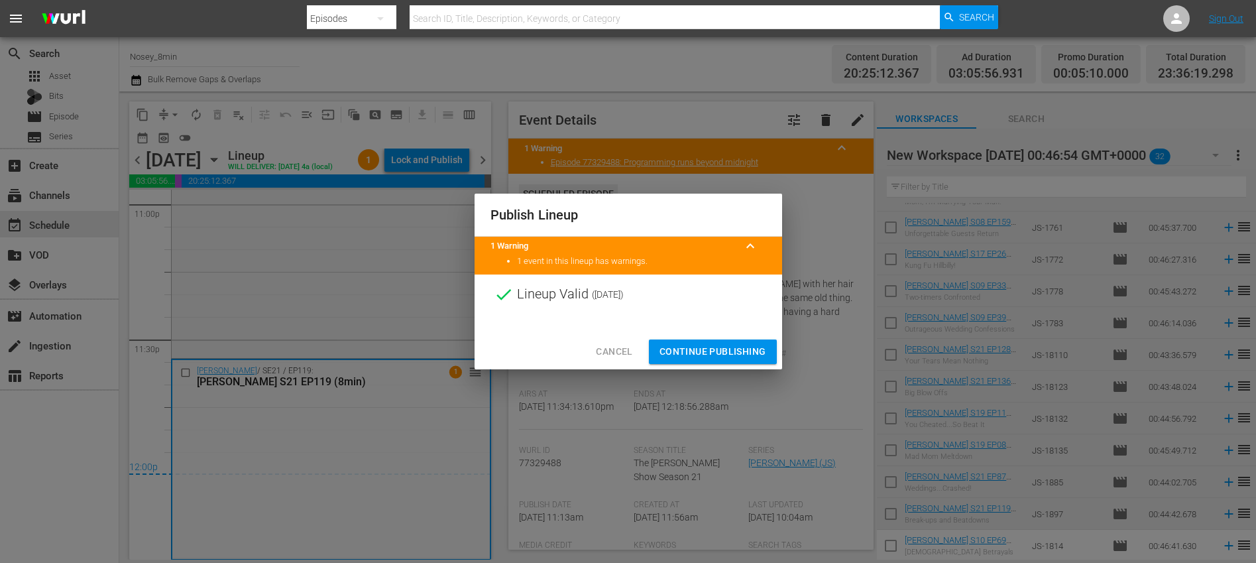
click at [706, 357] on span "Continue Publishing" at bounding box center [713, 351] width 107 height 17
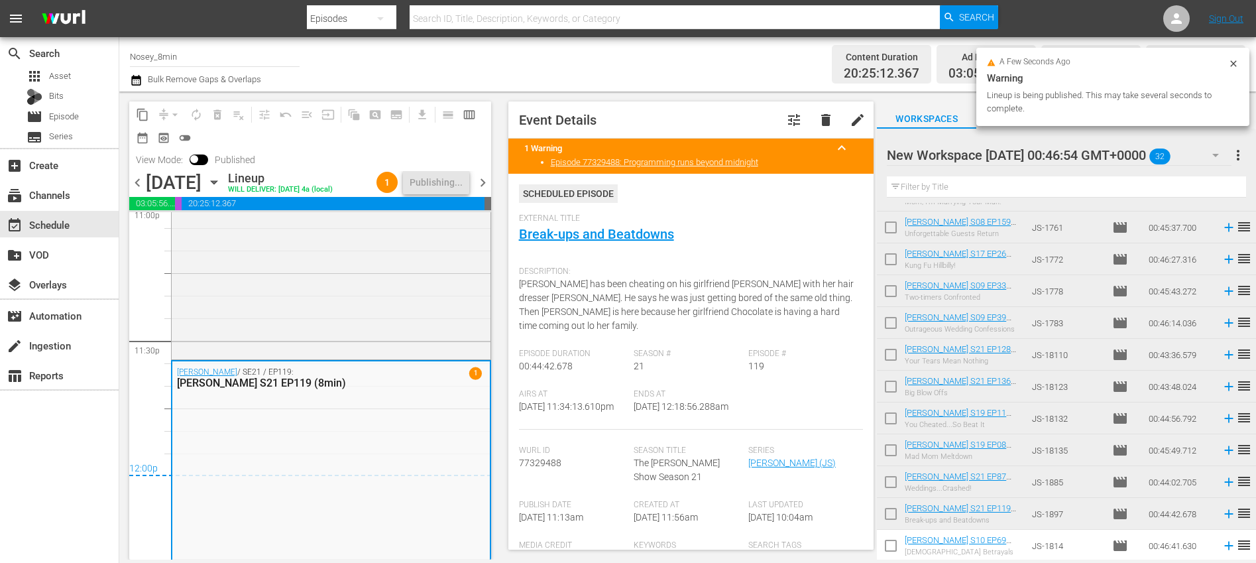
click at [484, 182] on span "chevron_right" at bounding box center [483, 182] width 17 height 17
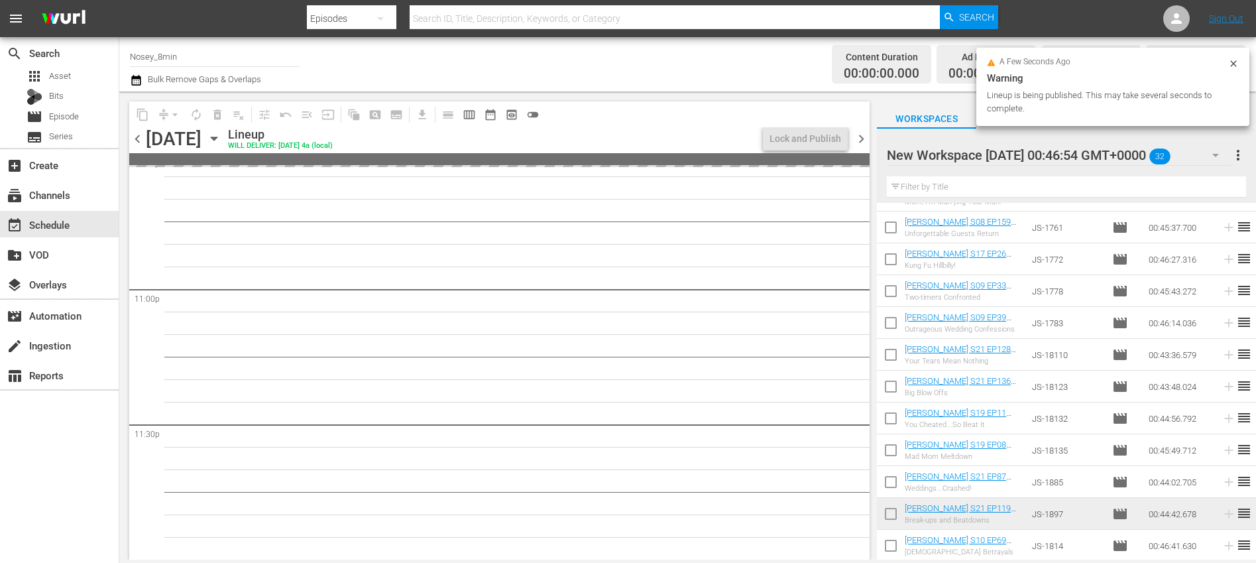
scroll to position [6101, 0]
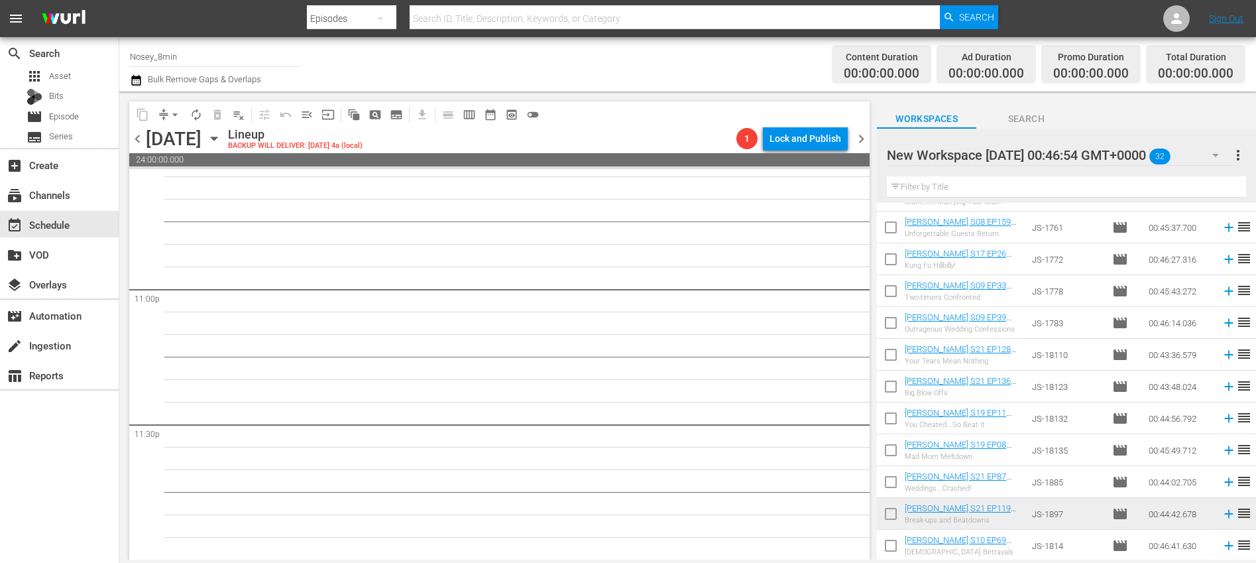
click at [1241, 156] on span "more_vert" at bounding box center [1239, 155] width 16 height 16
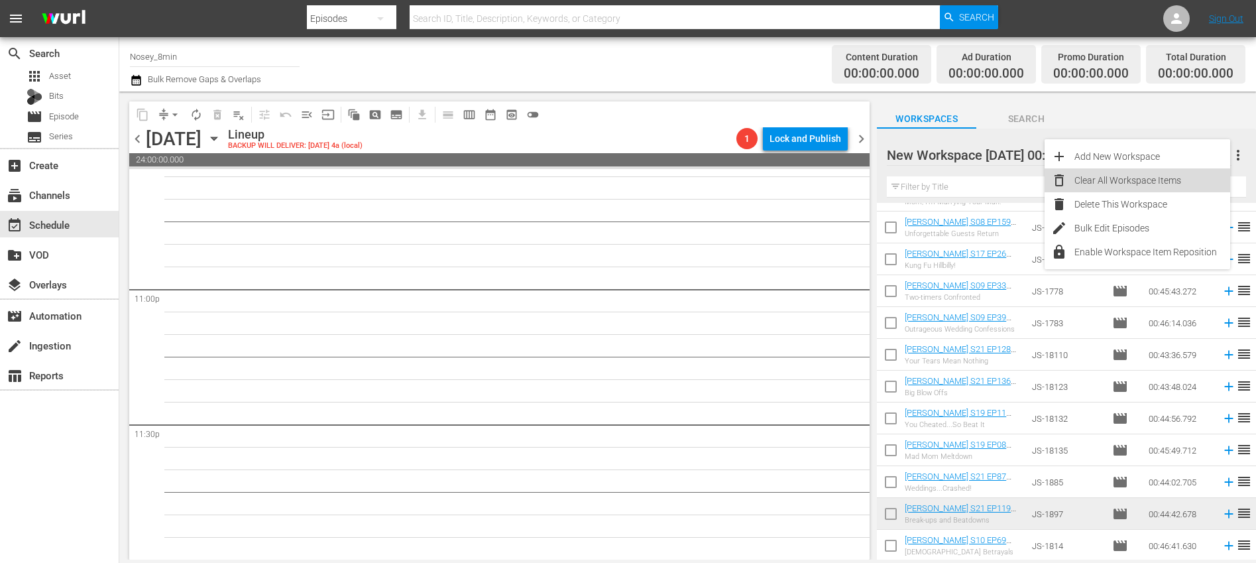
click at [1158, 176] on div "Clear All Workspace Items" at bounding box center [1153, 180] width 156 height 24
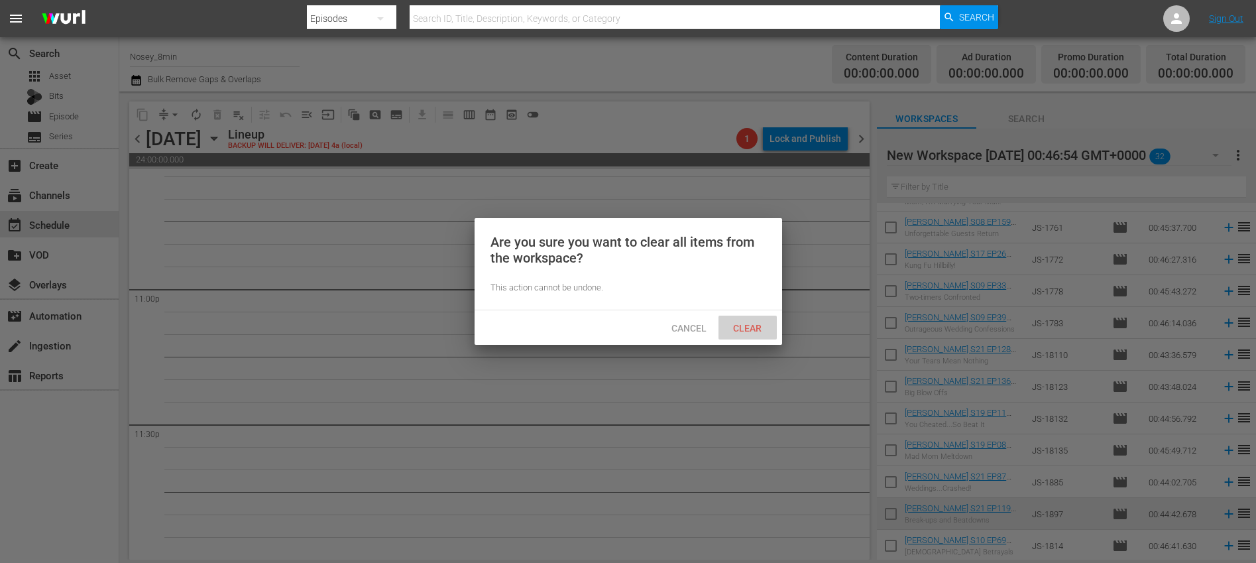
click at [749, 324] on span "Clear" at bounding box center [748, 328] width 50 height 11
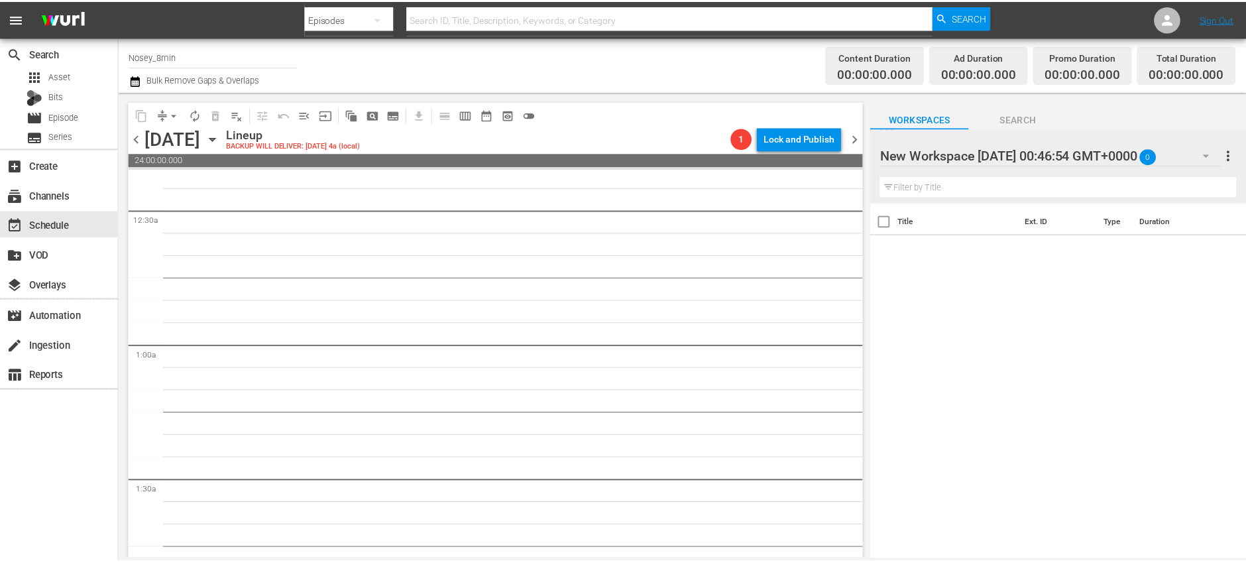
scroll to position [0, 0]
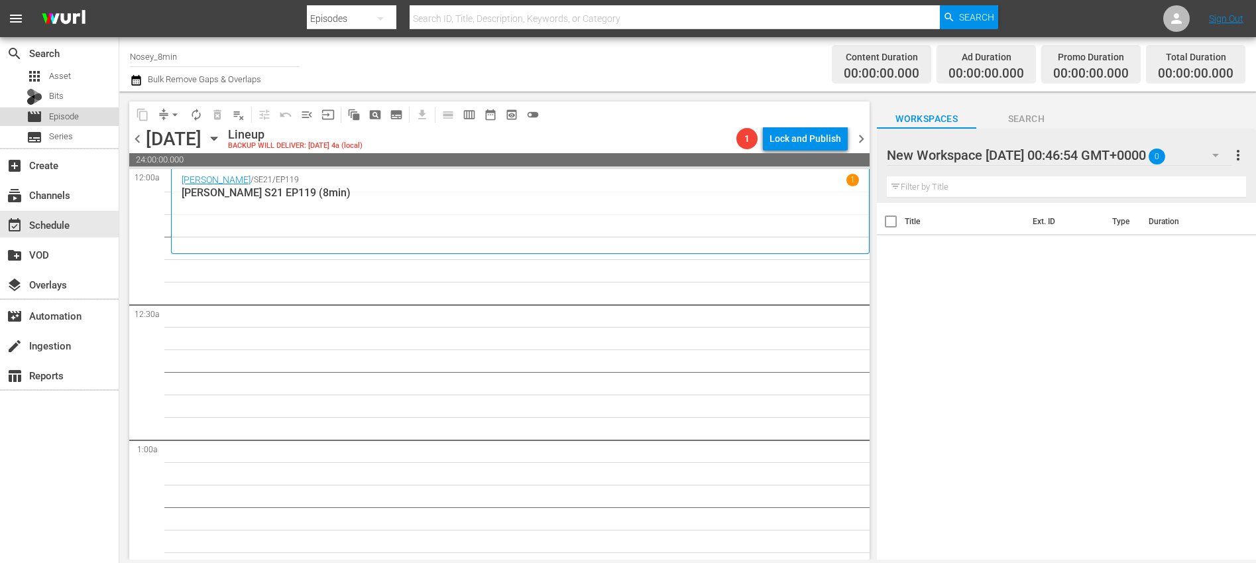
click at [91, 117] on div "movie Episode" at bounding box center [59, 116] width 119 height 19
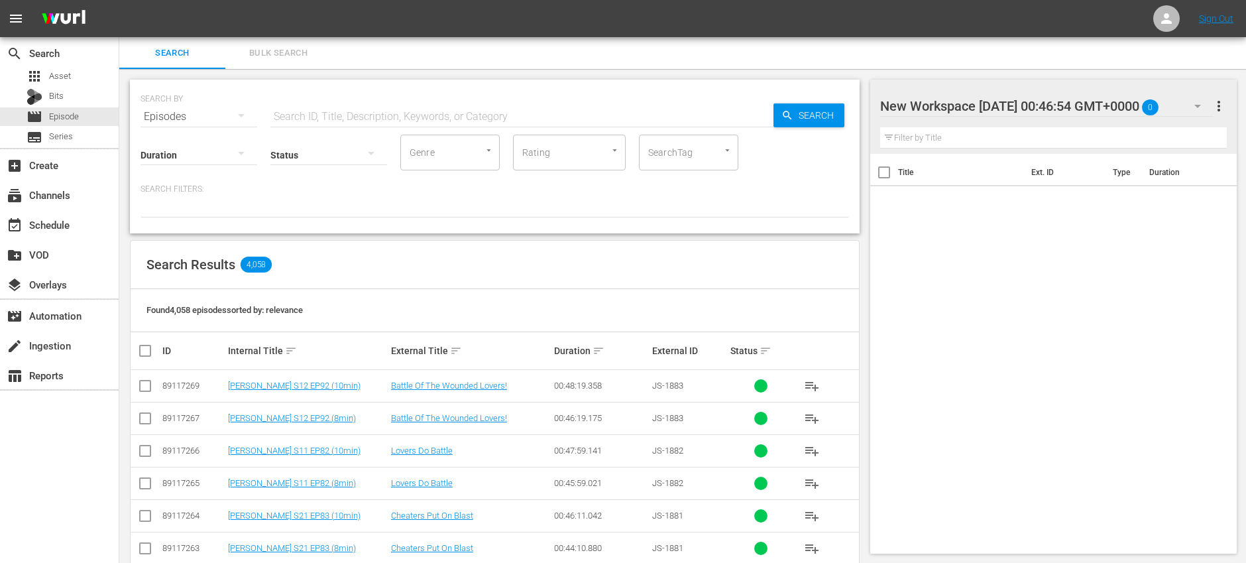
click at [300, 52] on span "Bulk Search" at bounding box center [278, 53] width 90 height 15
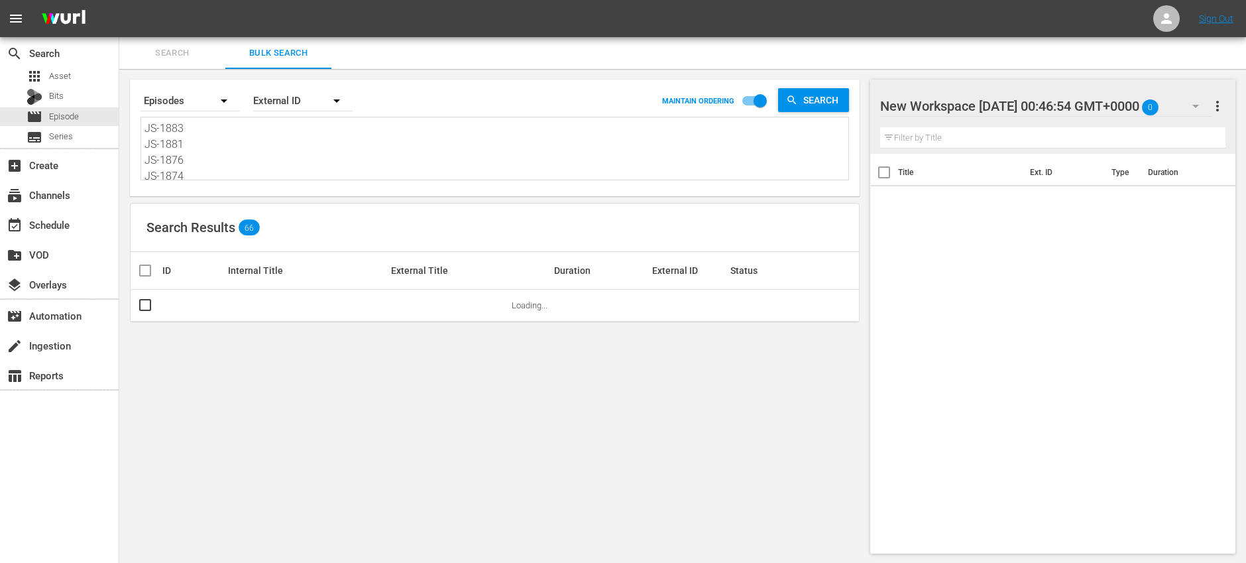
click at [346, 137] on textarea "JS-1883 JS-1881 JS-1876 JS-1874 JS-1872 JS-1870 JS-1868 JS-1866 JS-1863 JS-1859…" at bounding box center [497, 151] width 704 height 60
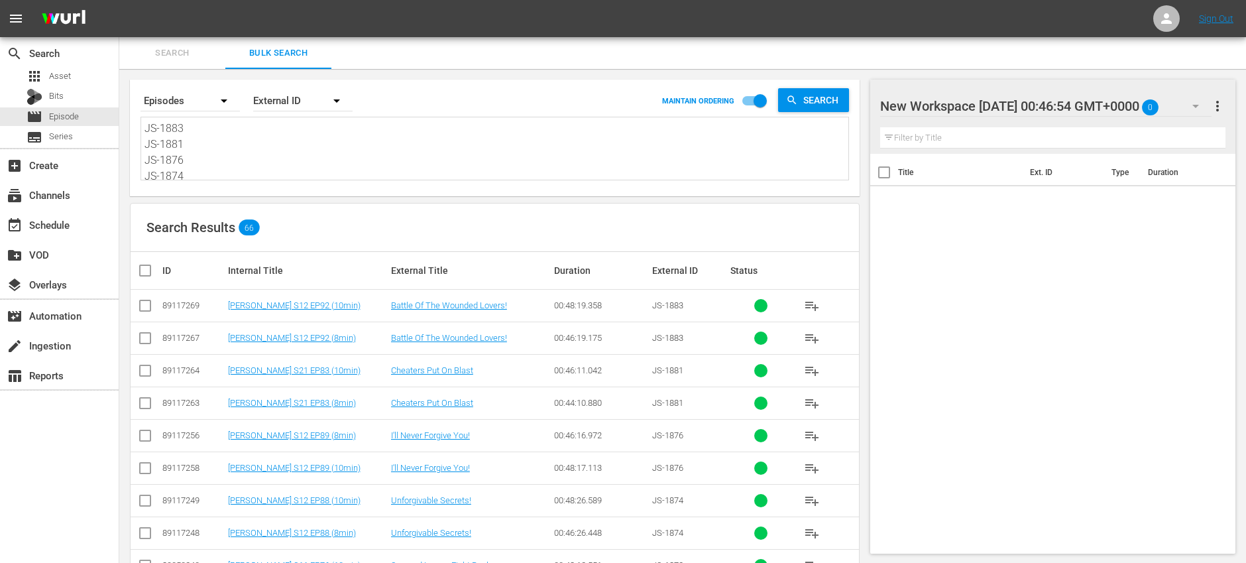
paste textarea "2 JS-1880 JS-1875 JS-1873 JS-1871 JS-1869 JS-1867 JS-1864 JS-1860 JS-1857 JS-18…"
click at [148, 337] on input "checkbox" at bounding box center [145, 341] width 16 height 16
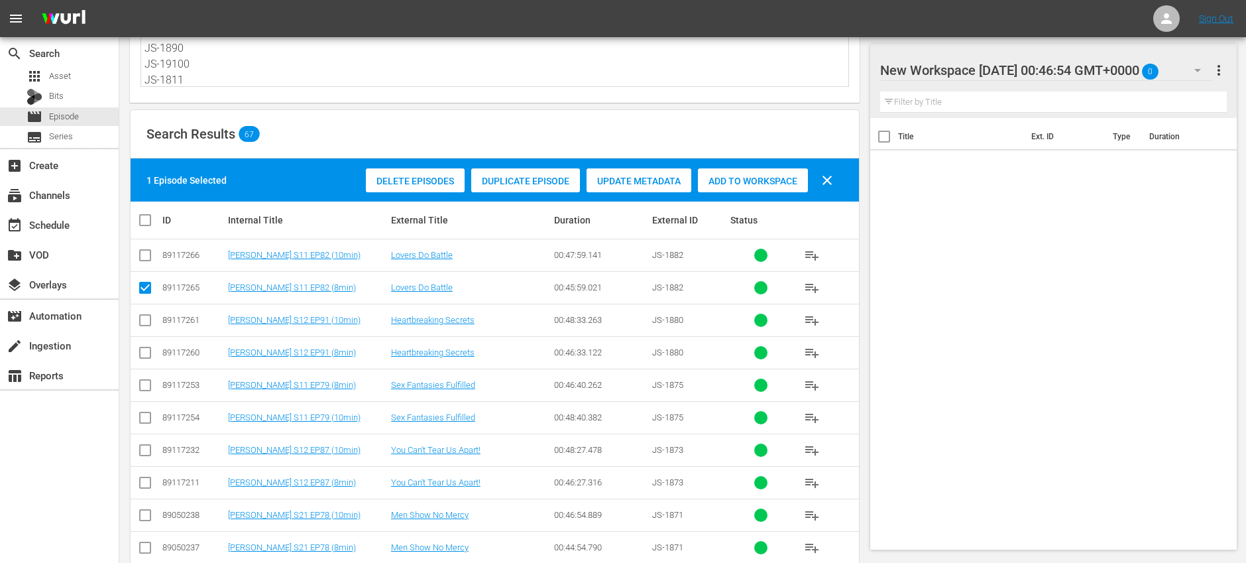
scroll to position [147, 0]
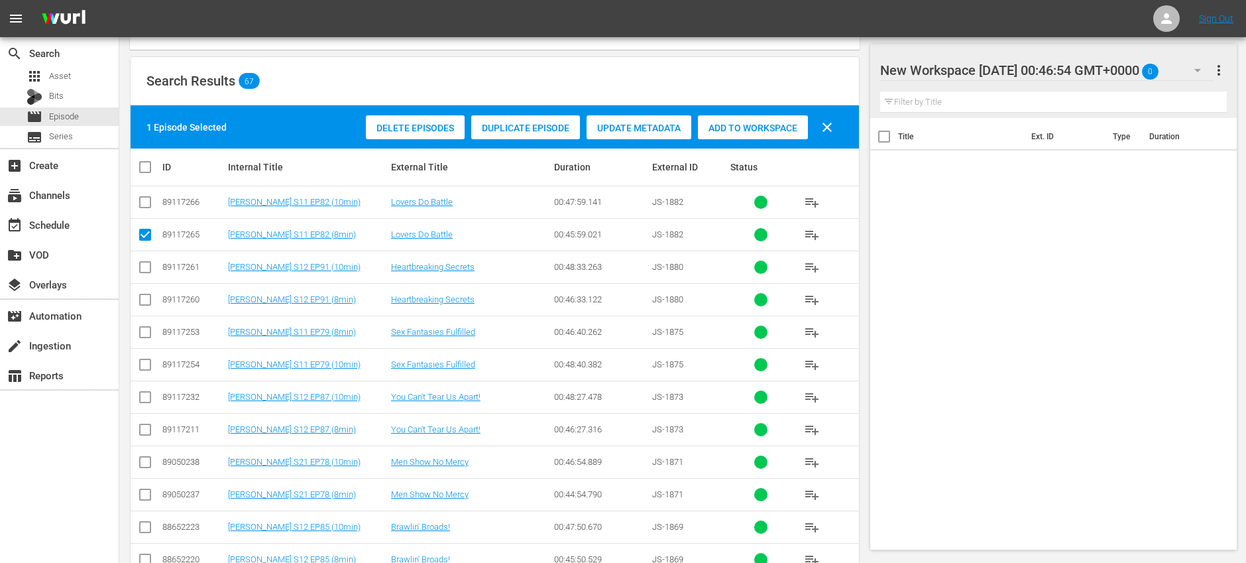
click at [149, 301] on input "checkbox" at bounding box center [145, 302] width 16 height 16
click at [145, 333] on input "checkbox" at bounding box center [145, 335] width 16 height 16
click at [150, 428] on input "checkbox" at bounding box center [145, 432] width 16 height 16
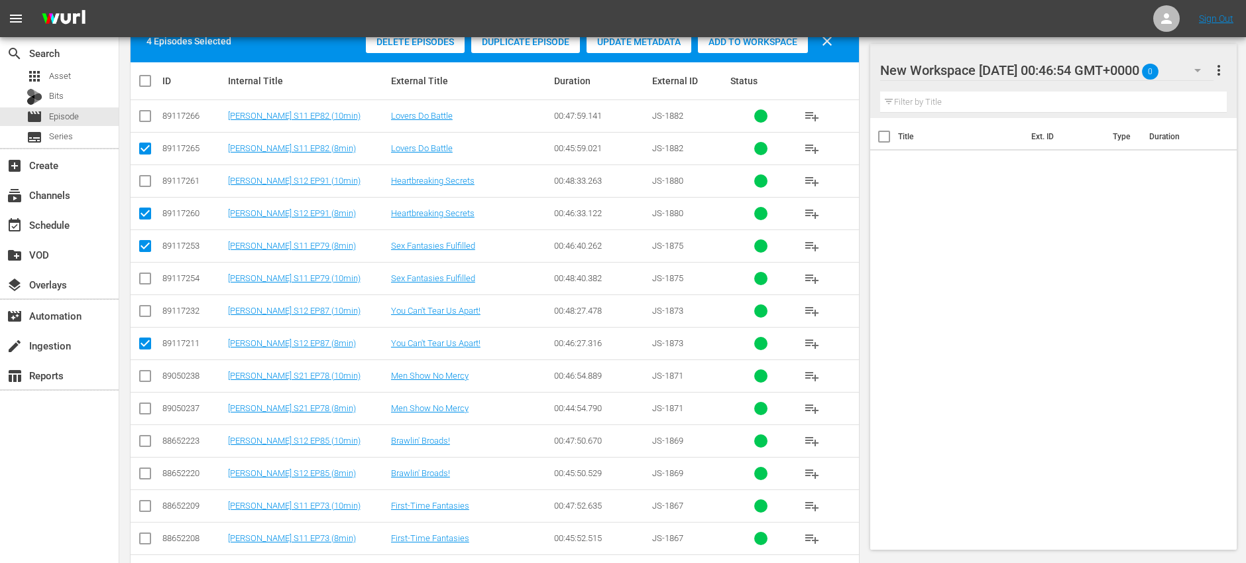
scroll to position [339, 0]
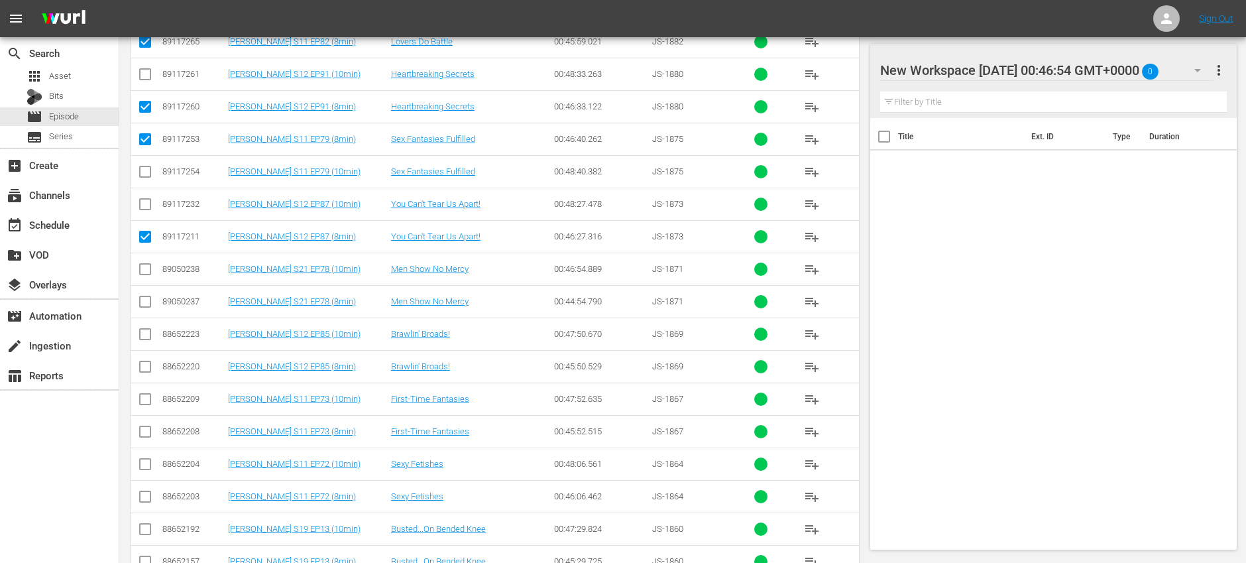
click at [149, 303] on input "checkbox" at bounding box center [145, 304] width 16 height 16
drag, startPoint x: 145, startPoint y: 369, endPoint x: 149, endPoint y: 387, distance: 17.7
click at [145, 369] on input "checkbox" at bounding box center [145, 369] width 16 height 16
click at [148, 433] on input "checkbox" at bounding box center [145, 434] width 16 height 16
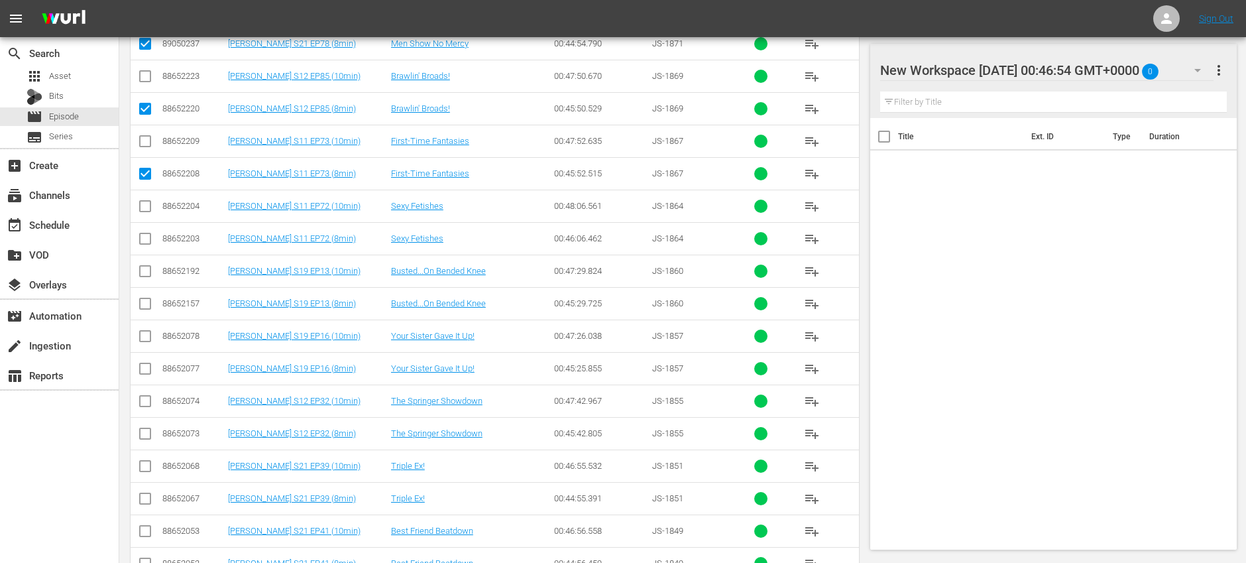
scroll to position [607, 0]
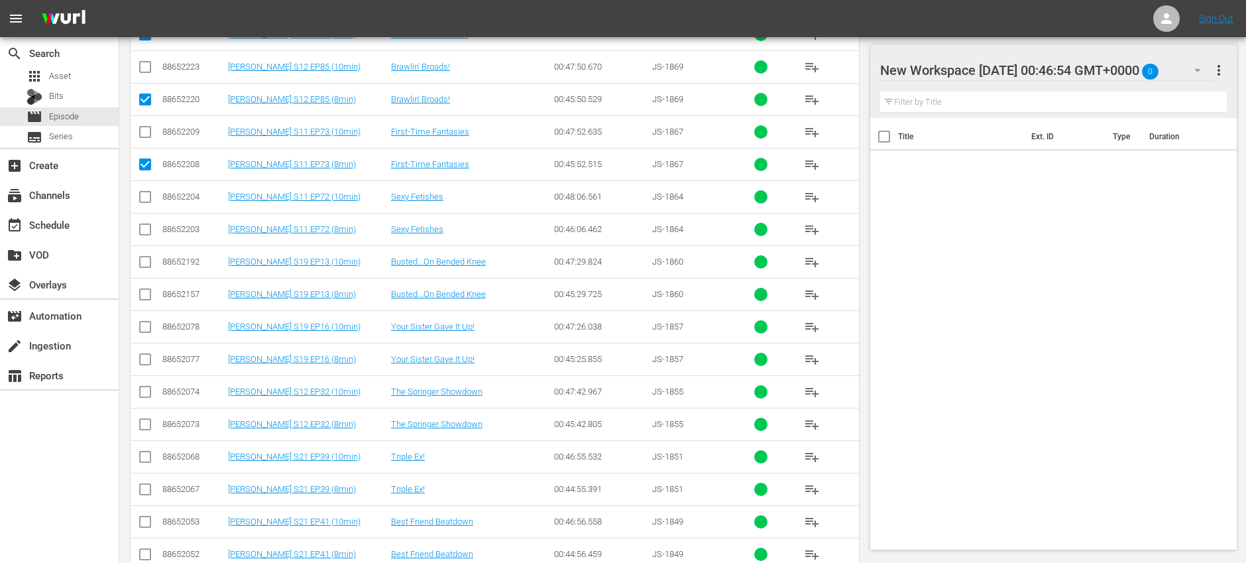
click at [148, 227] on input "checkbox" at bounding box center [145, 232] width 16 height 16
click at [145, 292] on input "checkbox" at bounding box center [145, 297] width 16 height 16
click at [145, 364] on input "checkbox" at bounding box center [145, 362] width 16 height 16
click at [149, 429] on input "checkbox" at bounding box center [145, 427] width 16 height 16
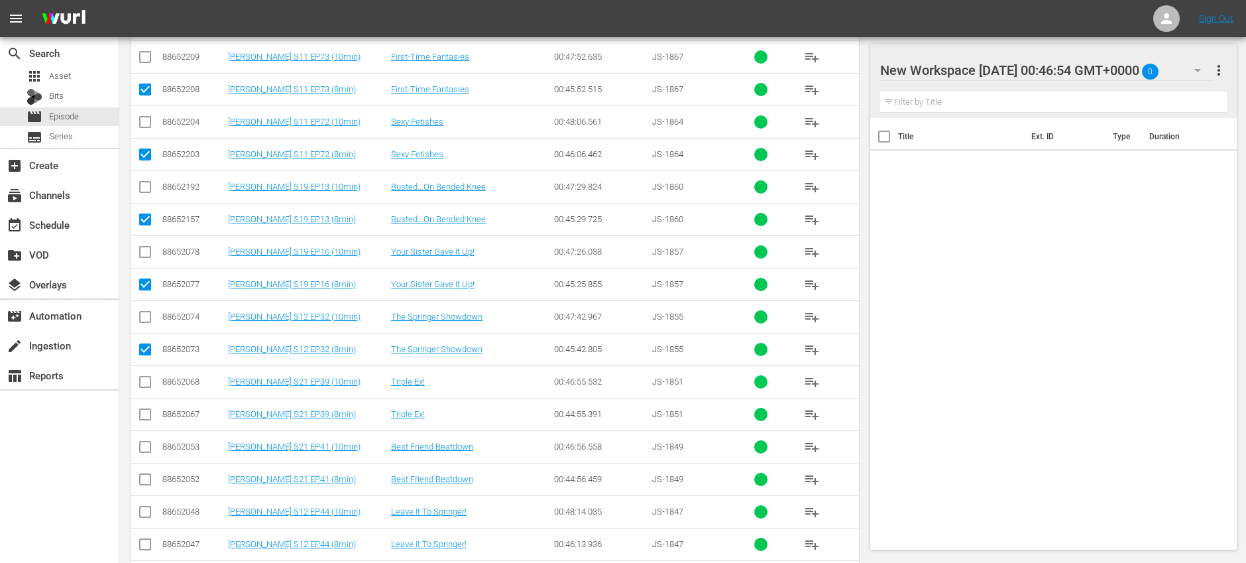
scroll to position [825, 0]
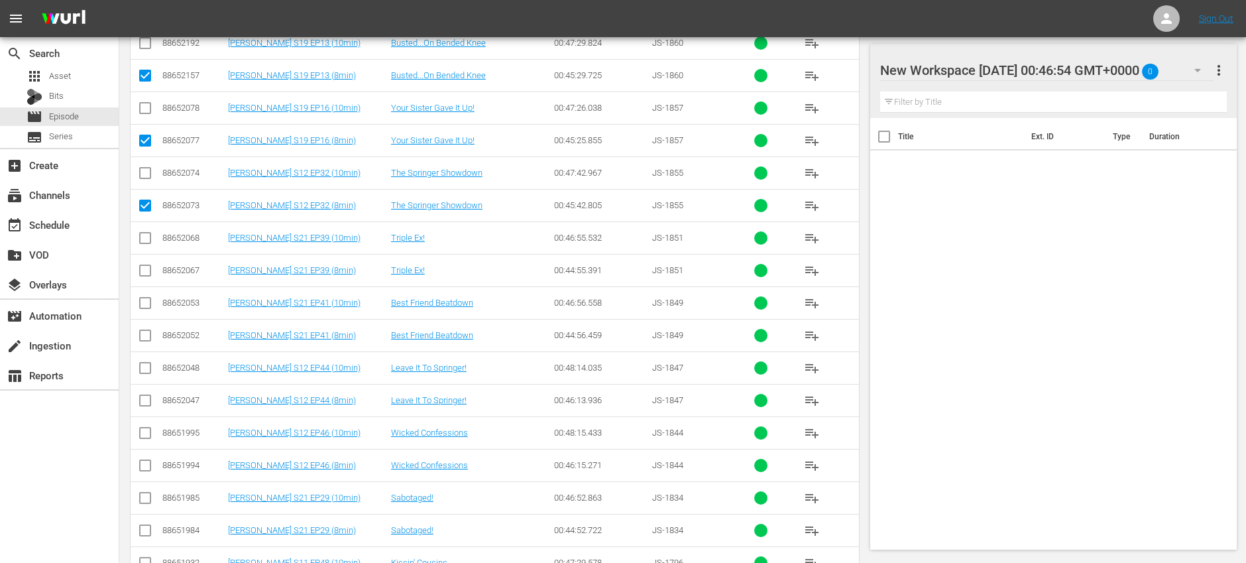
click at [145, 270] on input "checkbox" at bounding box center [145, 273] width 16 height 16
click at [147, 333] on input "checkbox" at bounding box center [145, 338] width 16 height 16
click at [147, 398] on input "checkbox" at bounding box center [145, 403] width 16 height 16
click at [147, 471] on input "checkbox" at bounding box center [145, 468] width 16 height 16
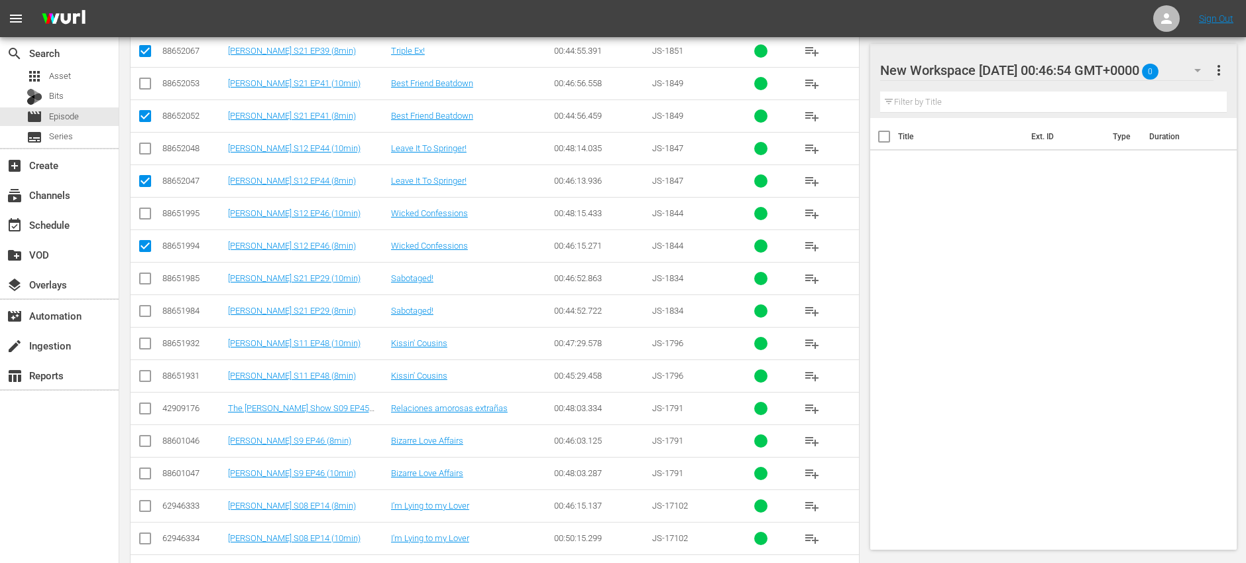
scroll to position [1052, 0]
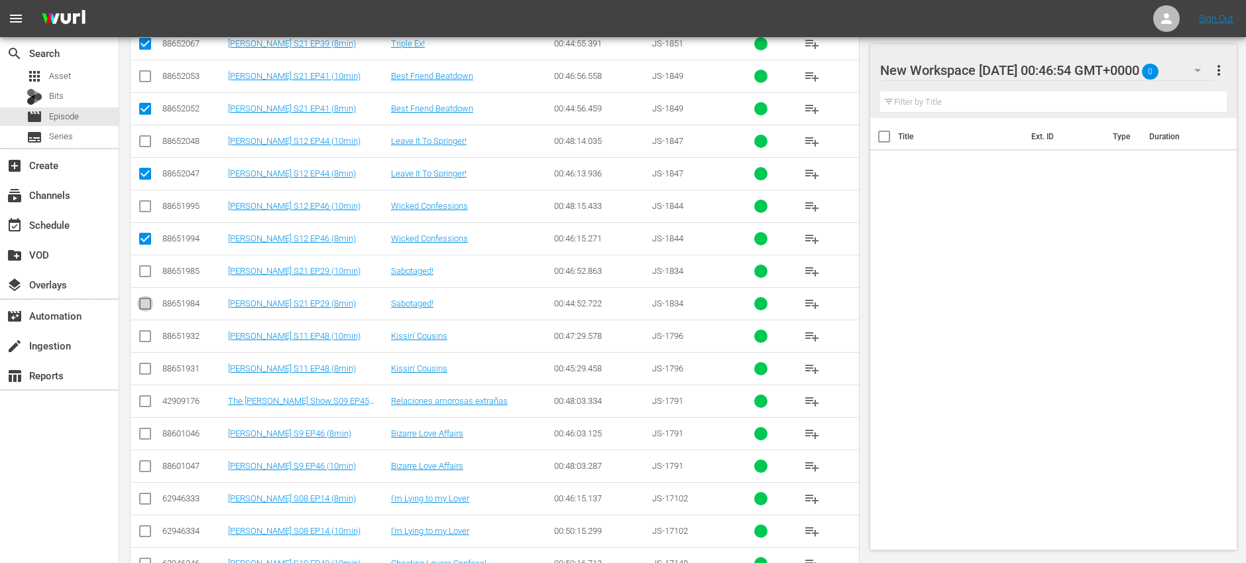
click at [147, 305] on input "checkbox" at bounding box center [145, 306] width 16 height 16
click at [144, 372] on input "checkbox" at bounding box center [145, 371] width 16 height 16
click at [147, 433] on input "checkbox" at bounding box center [145, 436] width 16 height 16
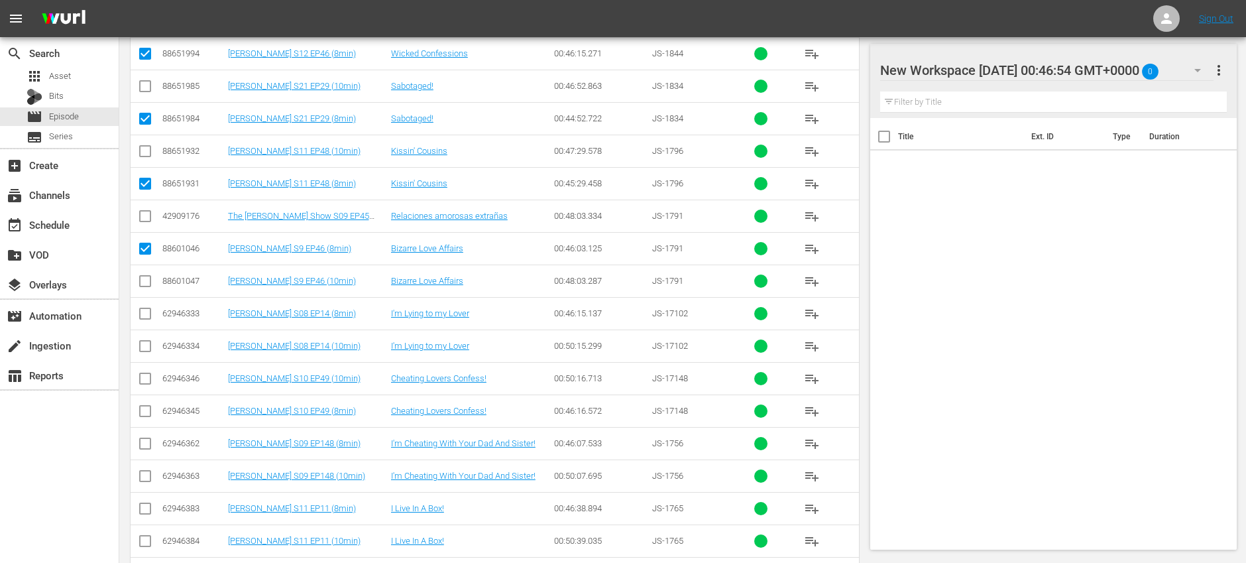
scroll to position [1238, 0]
click at [150, 313] on input "checkbox" at bounding box center [145, 316] width 16 height 16
click at [150, 411] on input "checkbox" at bounding box center [145, 413] width 16 height 16
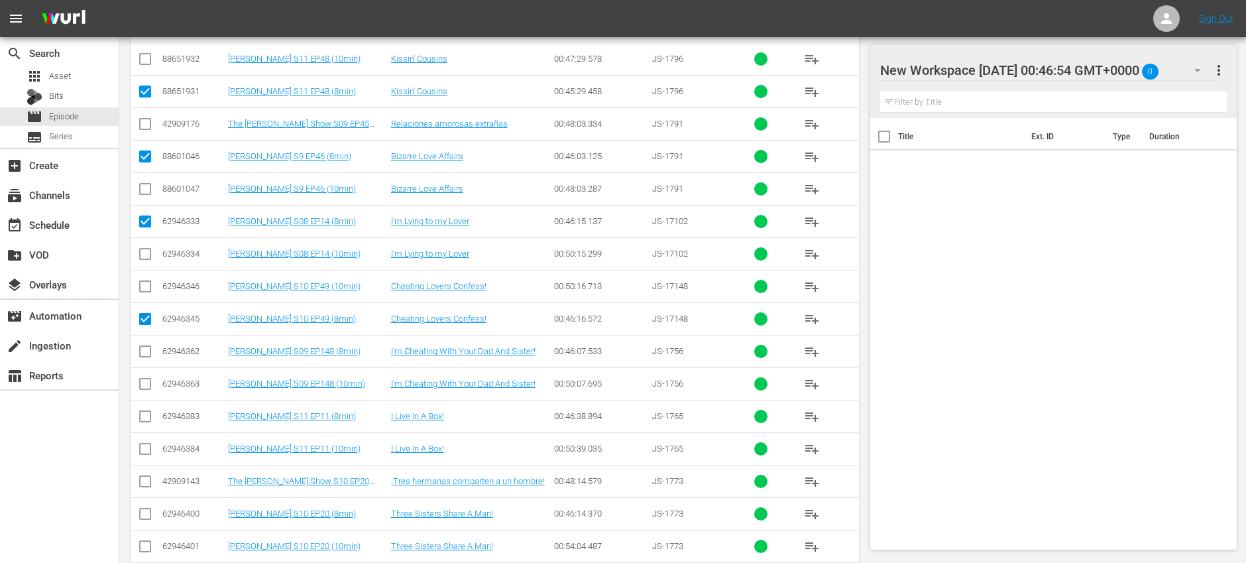
scroll to position [1383, 0]
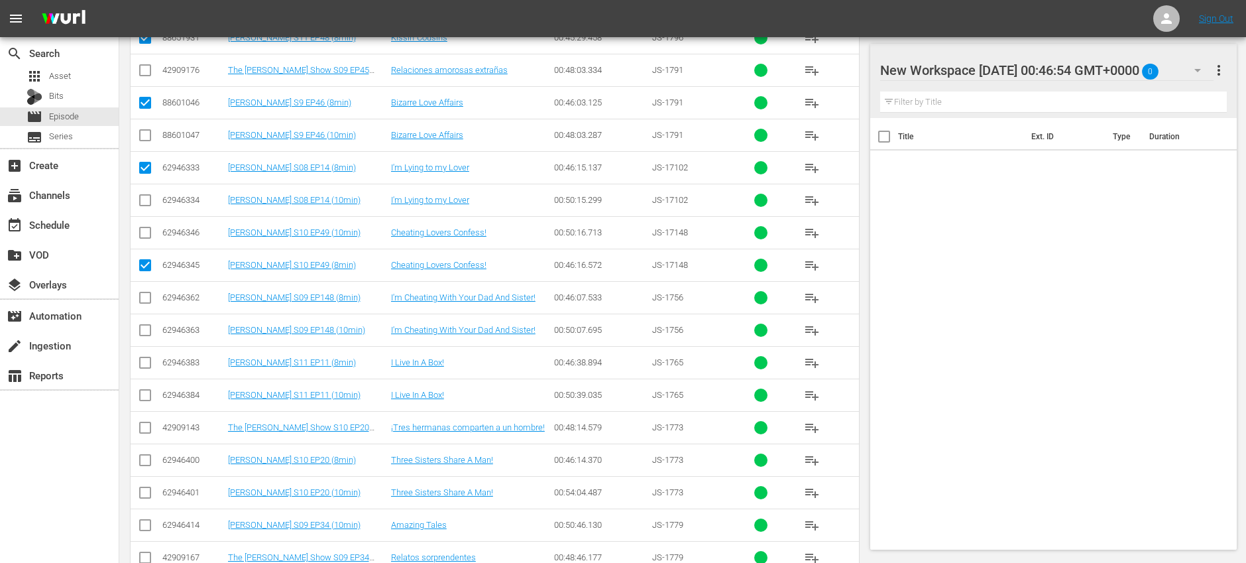
click at [147, 297] on input "checkbox" at bounding box center [145, 300] width 16 height 16
click at [150, 362] on input "checkbox" at bounding box center [145, 365] width 16 height 16
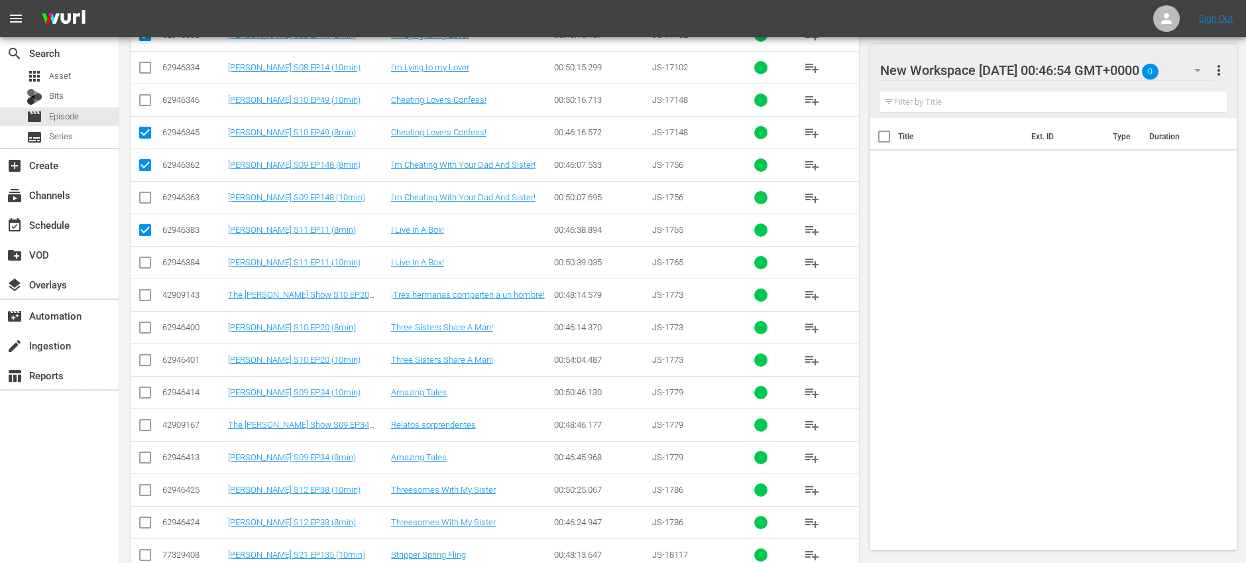
scroll to position [1516, 0]
click at [146, 324] on input "checkbox" at bounding box center [145, 330] width 16 height 16
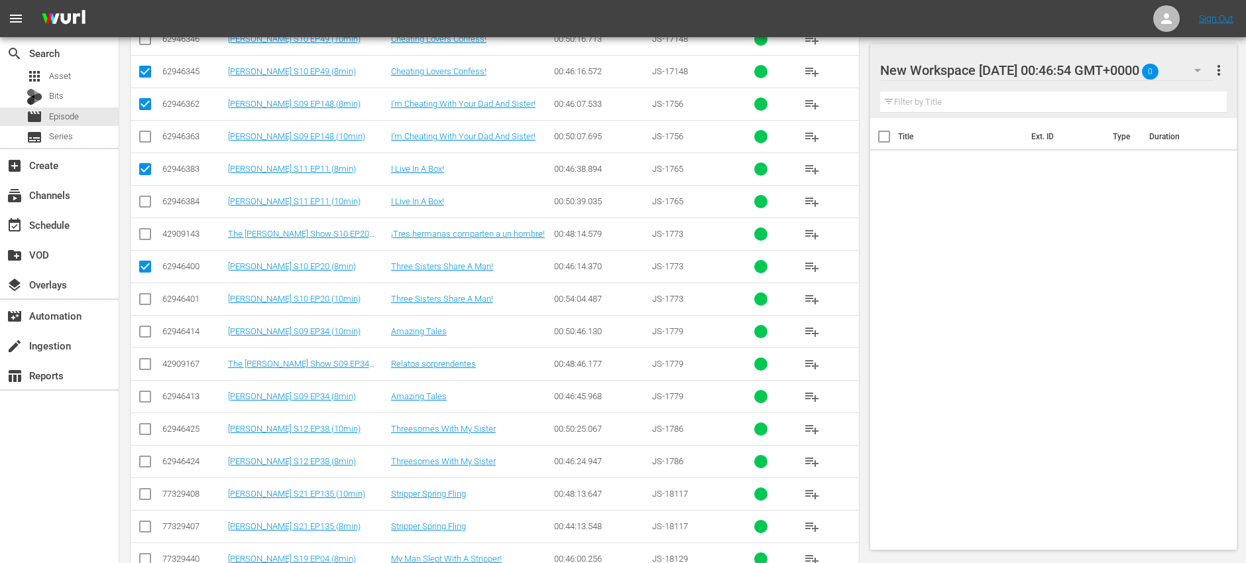
scroll to position [1581, 0]
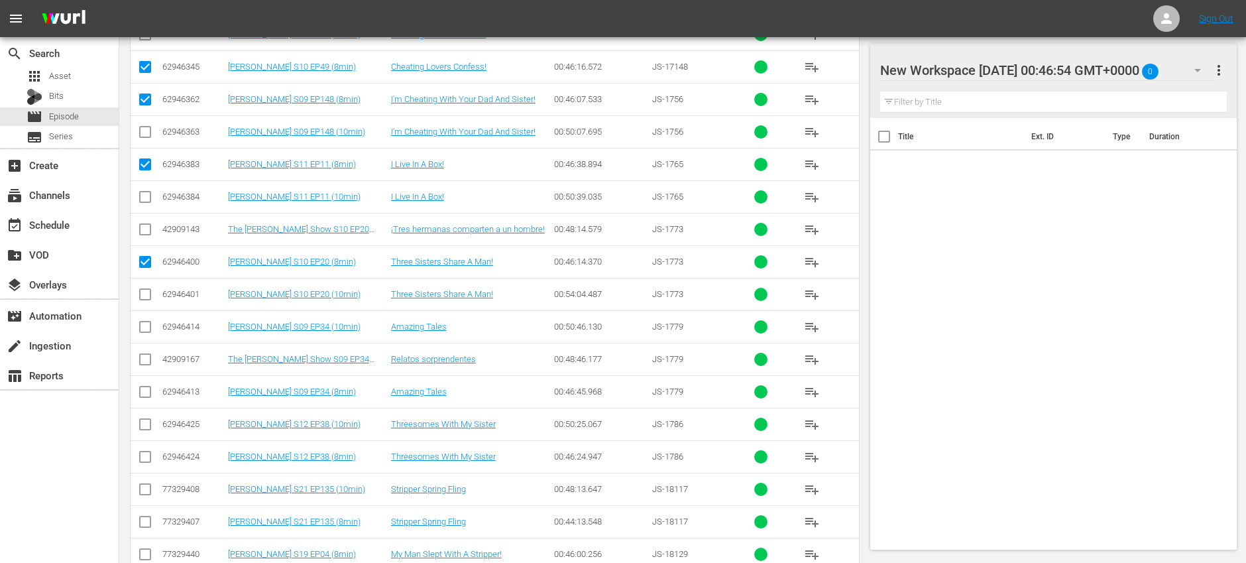
click at [145, 389] on input "checkbox" at bounding box center [145, 395] width 16 height 16
click at [143, 461] on input "checkbox" at bounding box center [145, 459] width 16 height 16
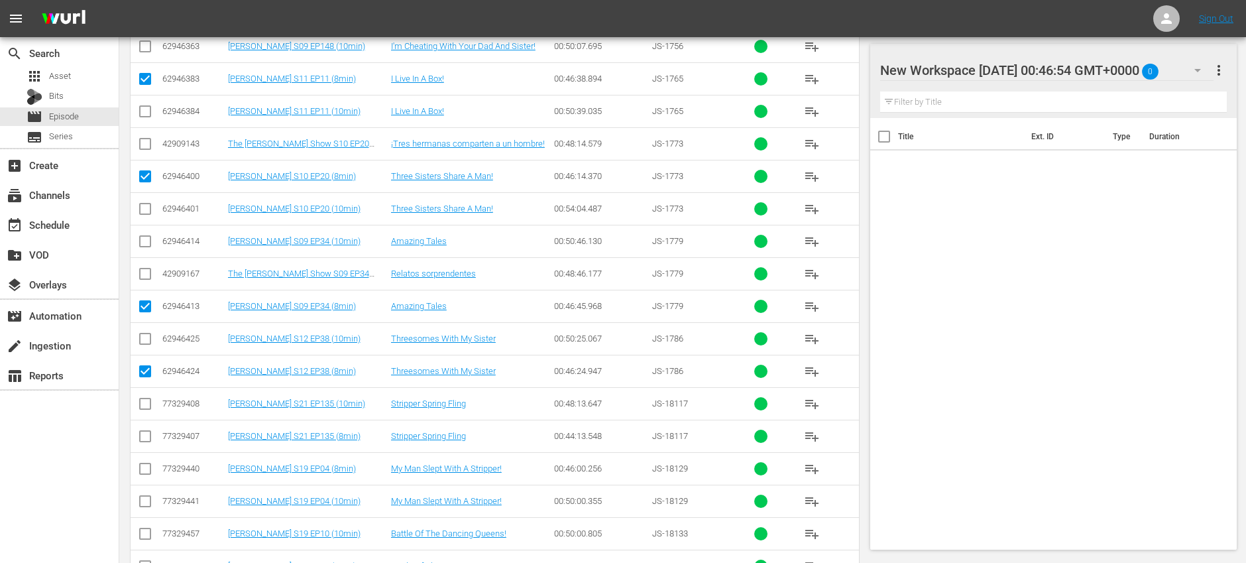
scroll to position [1765, 0]
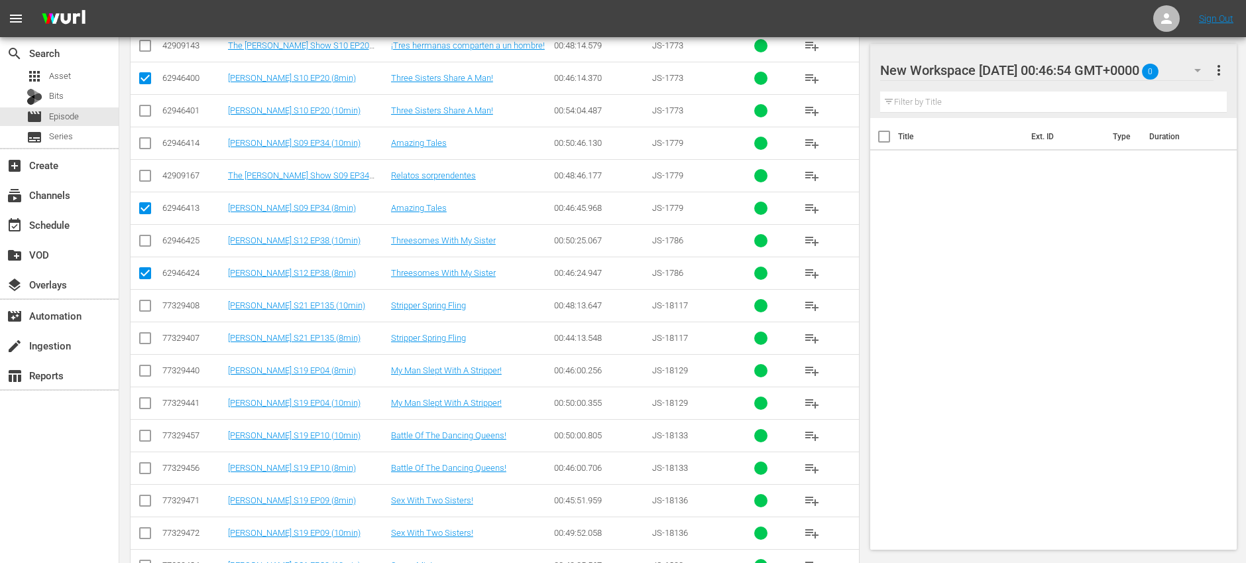
click at [148, 340] on input "checkbox" at bounding box center [145, 341] width 16 height 16
click at [150, 375] on input "checkbox" at bounding box center [145, 373] width 16 height 16
click at [144, 469] on input "checkbox" at bounding box center [145, 471] width 16 height 16
click at [143, 499] on input "checkbox" at bounding box center [145, 503] width 16 height 16
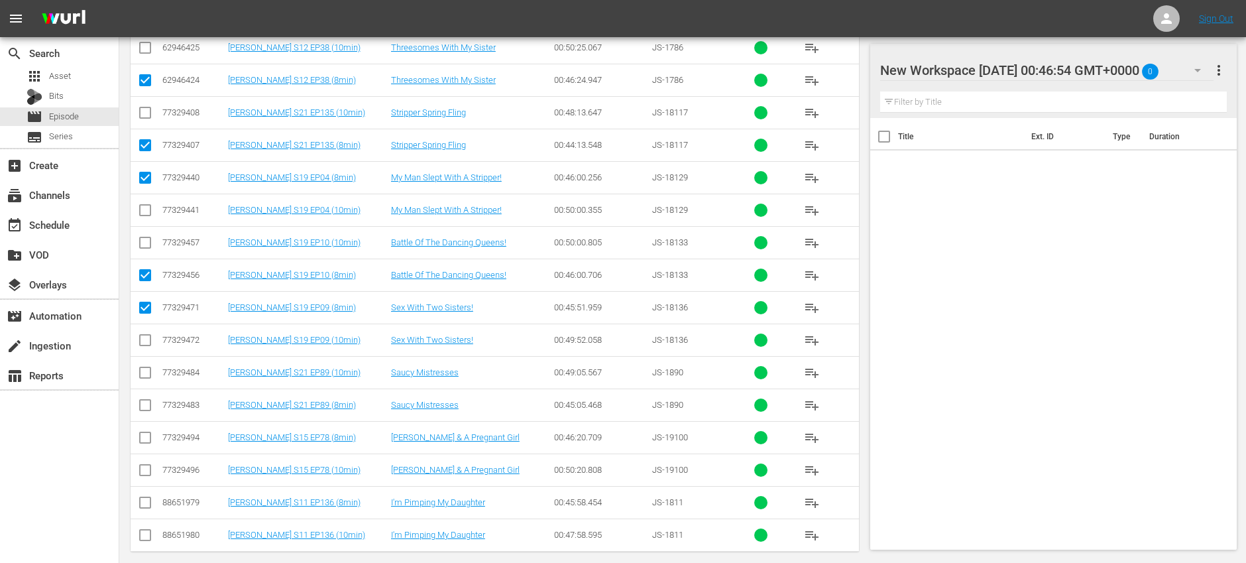
scroll to position [1971, 0]
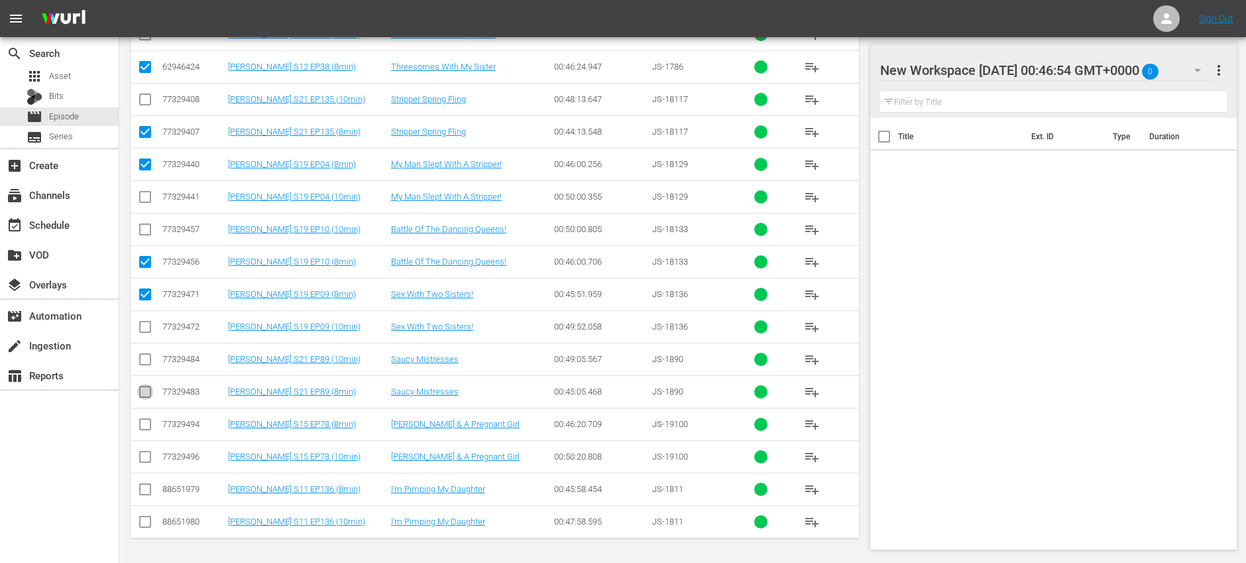
click at [144, 396] on input "checkbox" at bounding box center [145, 395] width 16 height 16
click at [147, 427] on input "checkbox" at bounding box center [145, 427] width 16 height 16
click at [145, 490] on input "checkbox" at bounding box center [145, 492] width 16 height 16
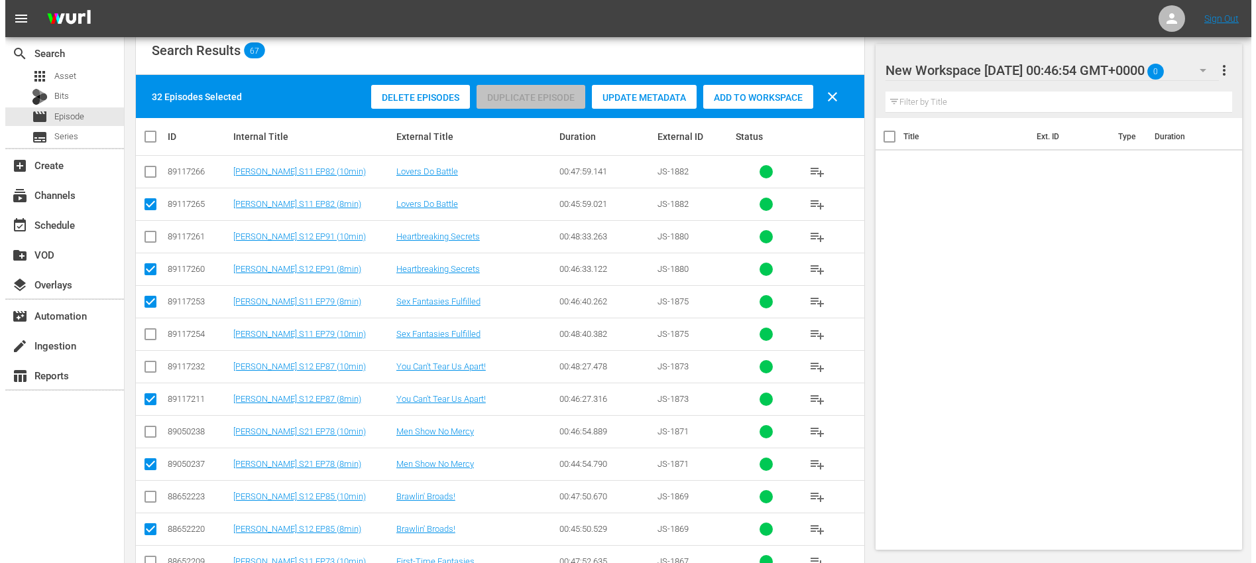
scroll to position [0, 0]
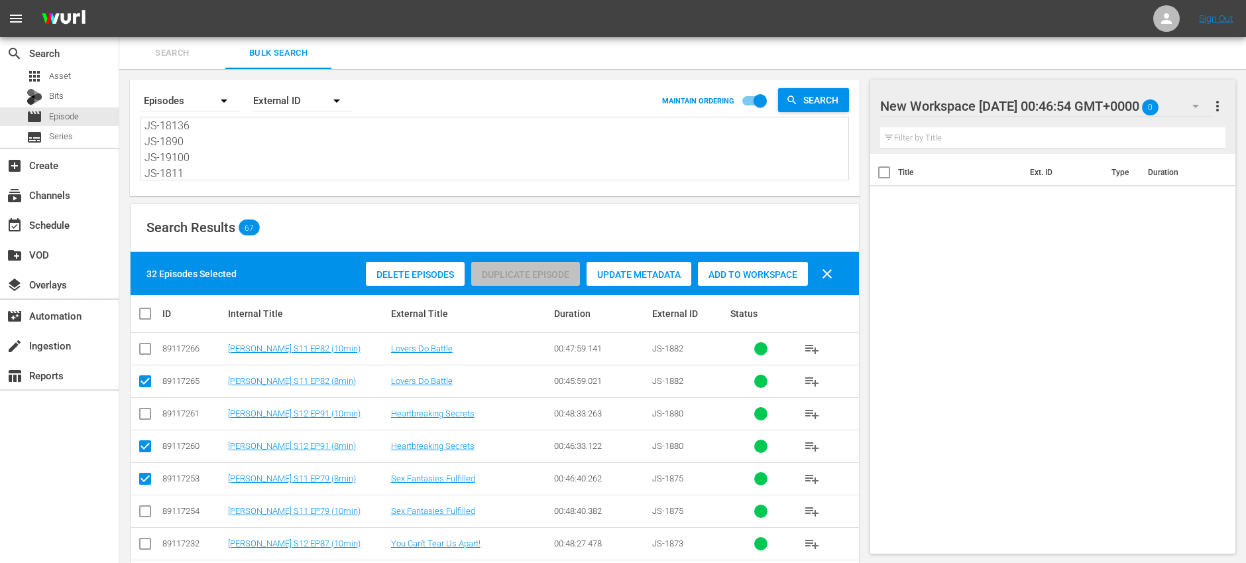
click at [749, 277] on span "Add to Workspace" at bounding box center [753, 274] width 110 height 11
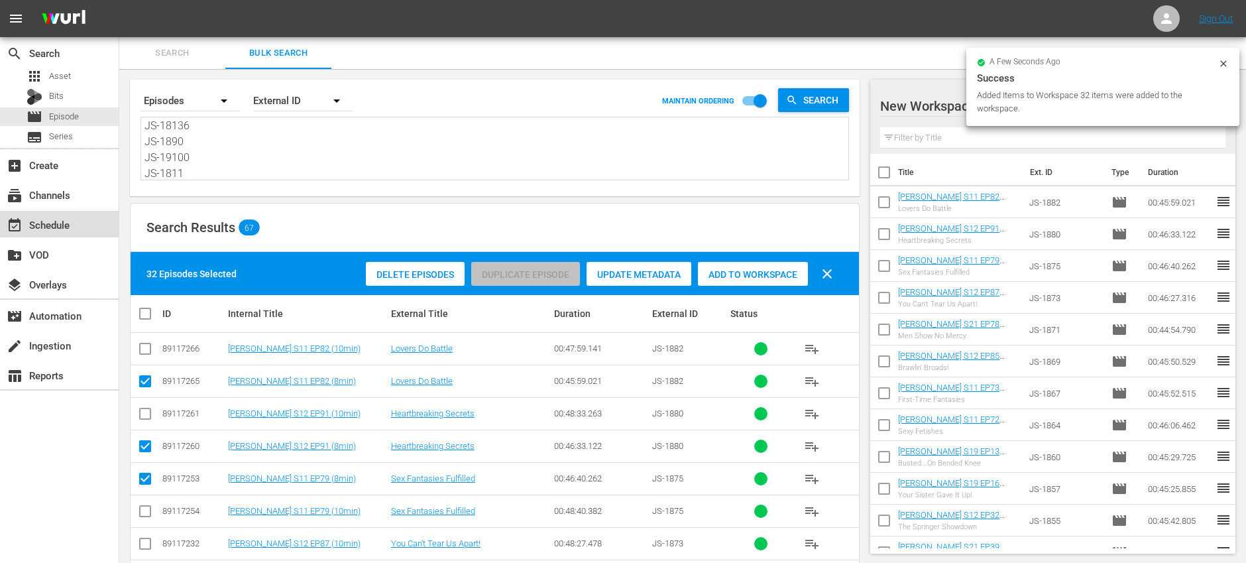
click at [87, 223] on div "event_available Schedule" at bounding box center [59, 224] width 119 height 27
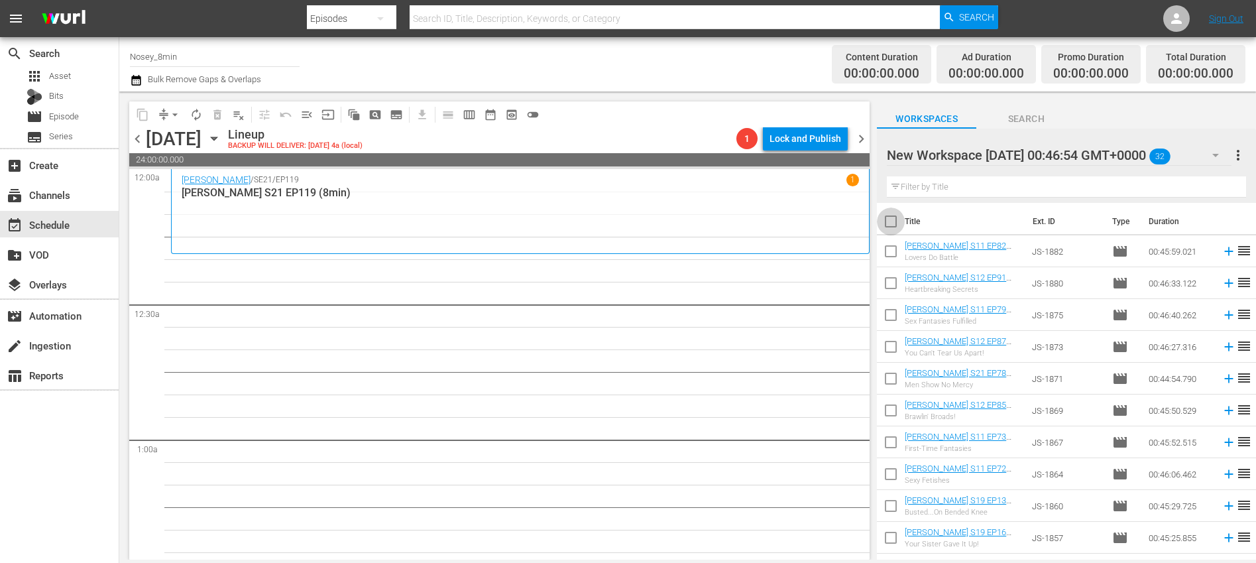
click at [892, 219] on input "checkbox" at bounding box center [891, 224] width 28 height 28
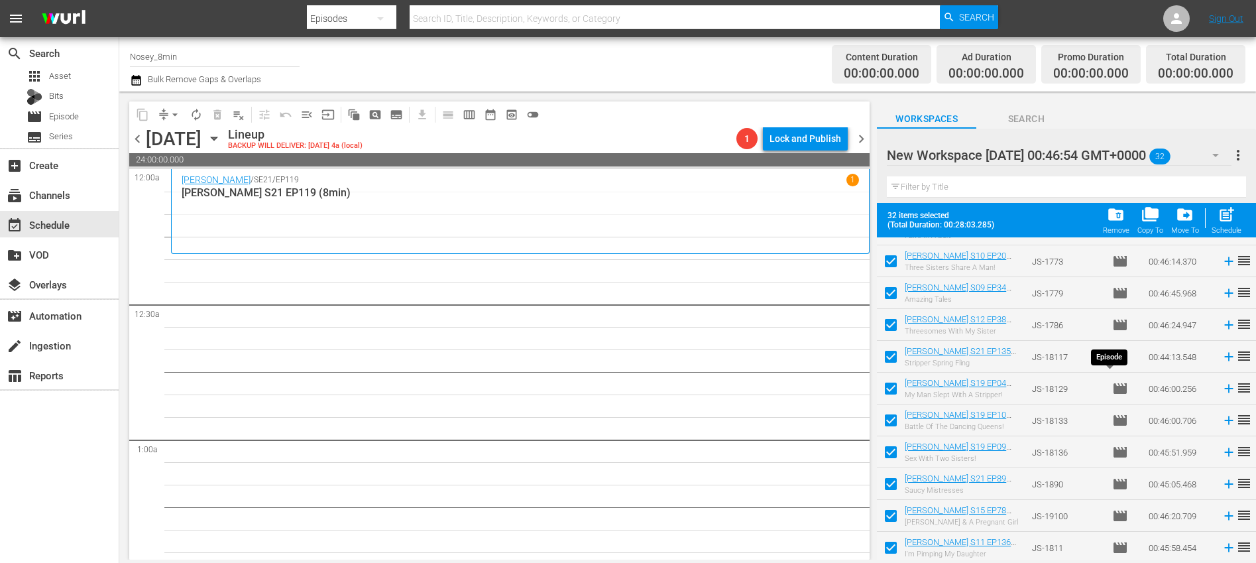
scroll to position [727, 0]
click at [1231, 217] on span "post_add" at bounding box center [1227, 215] width 18 height 18
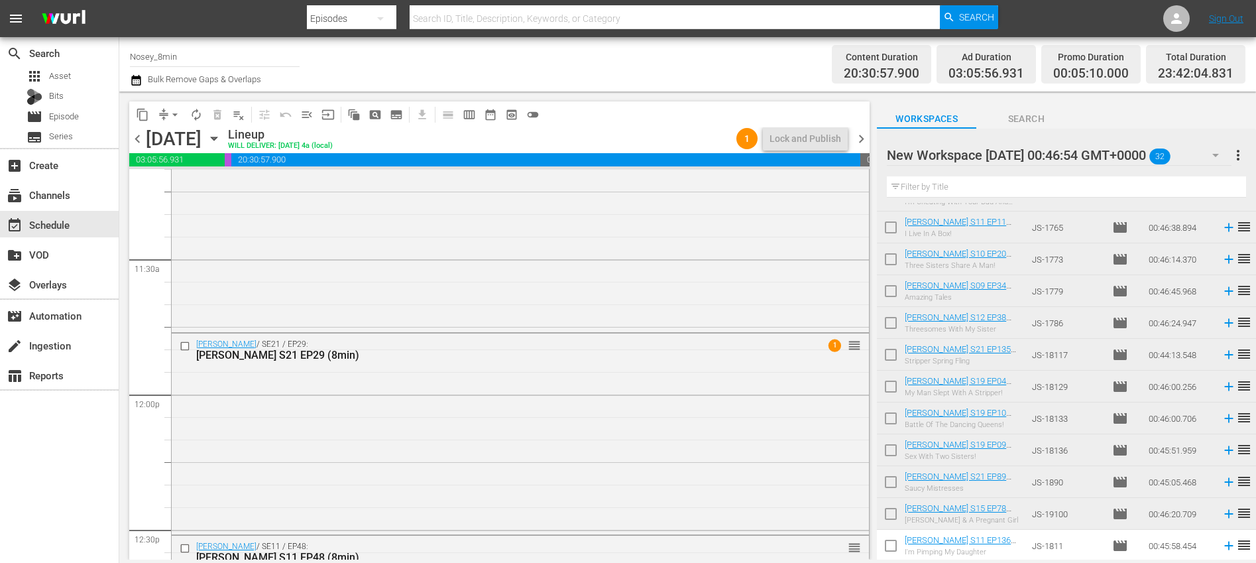
scroll to position [3036, 0]
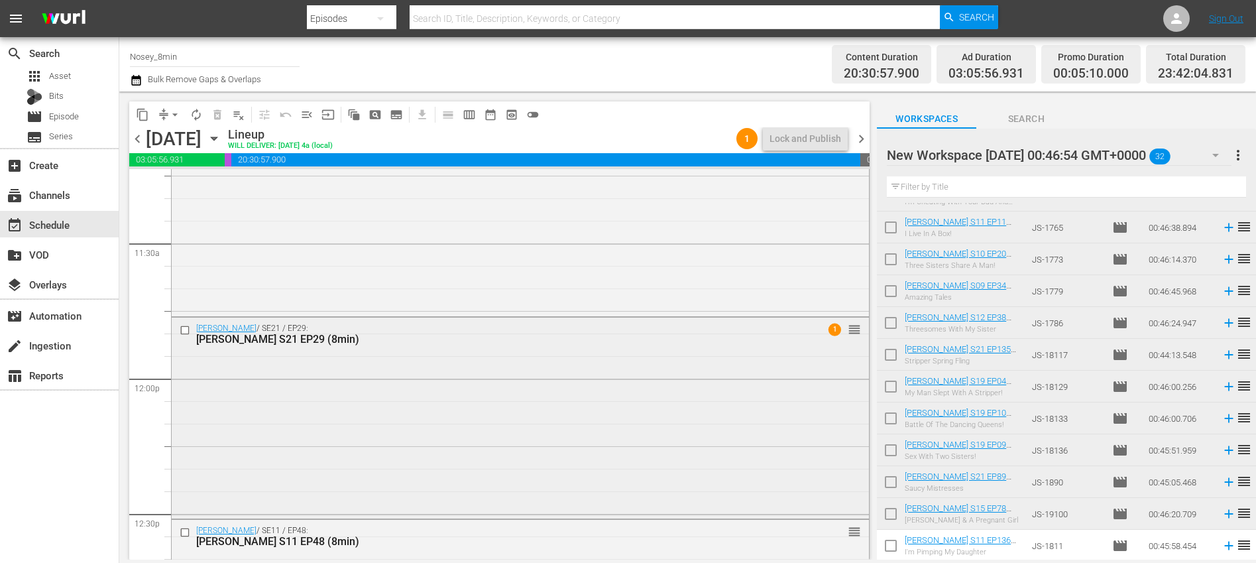
click at [540, 376] on div "Jerry Springer / SE21 / EP29: Jerry Springer S21 EP29 (8min) 1 reorder" at bounding box center [520, 417] width 697 height 198
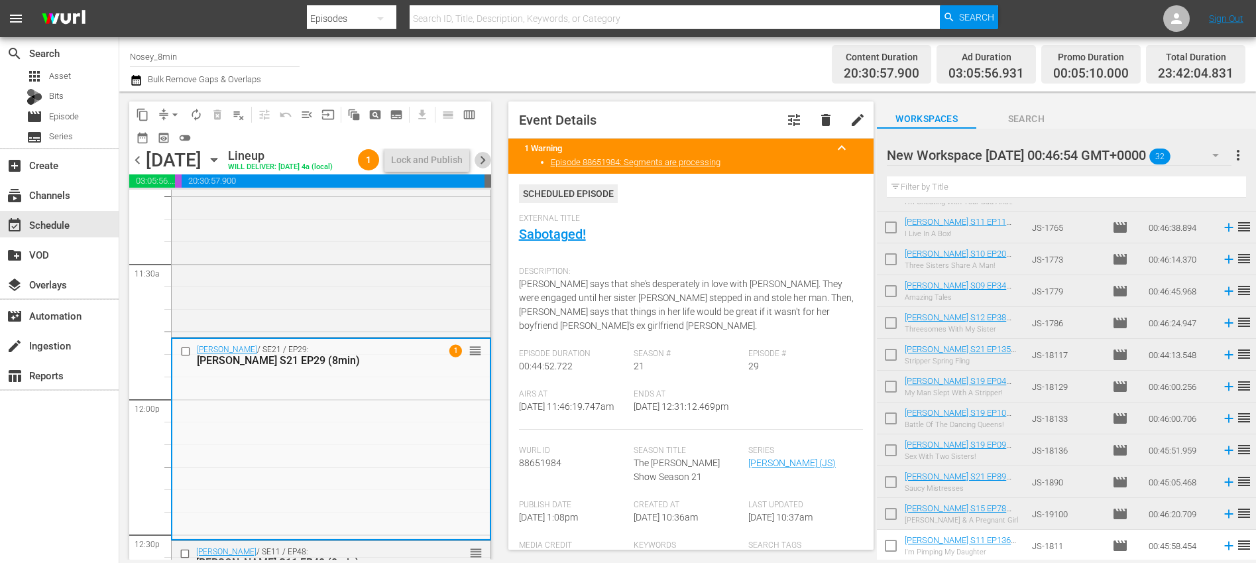
click at [481, 168] on span "chevron_right" at bounding box center [483, 160] width 17 height 17
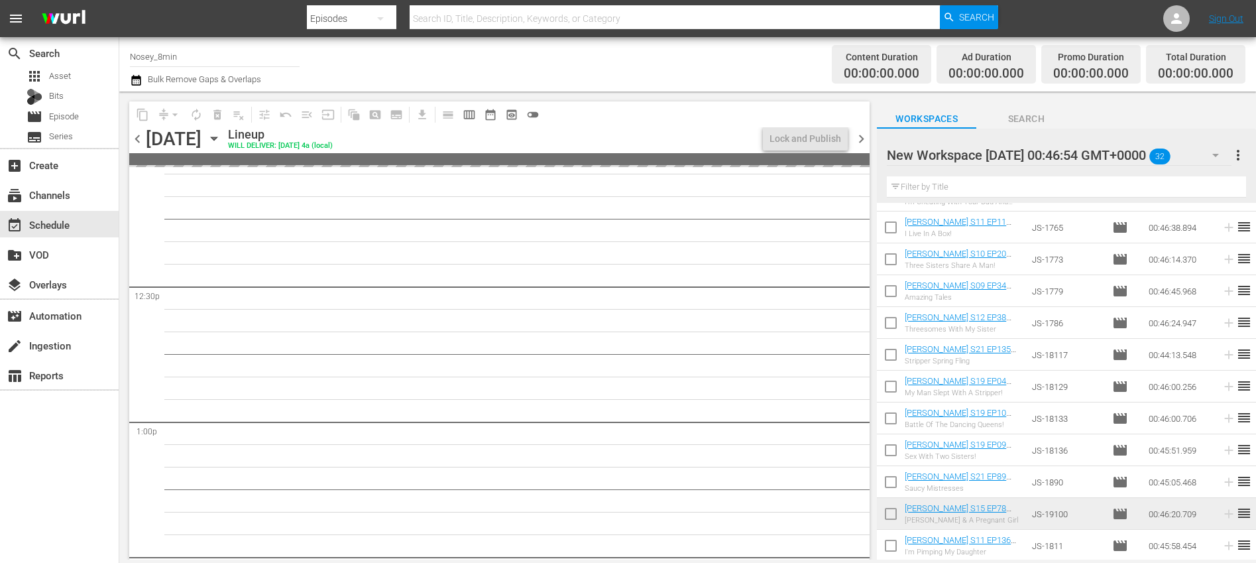
scroll to position [3239, 0]
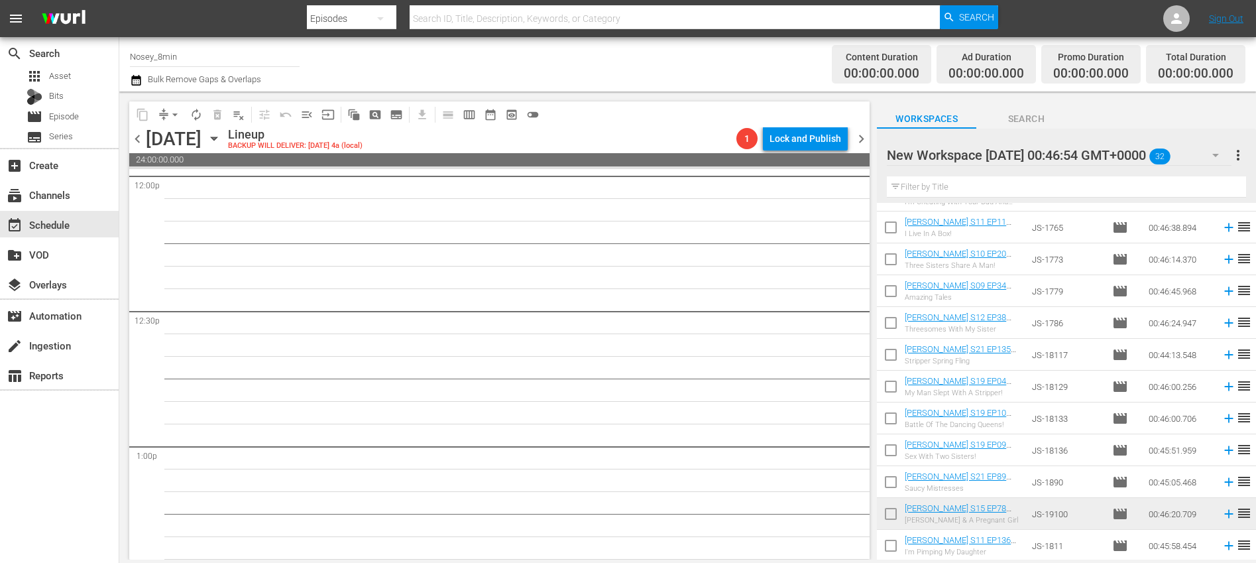
click at [1236, 150] on span "more_vert" at bounding box center [1239, 155] width 16 height 16
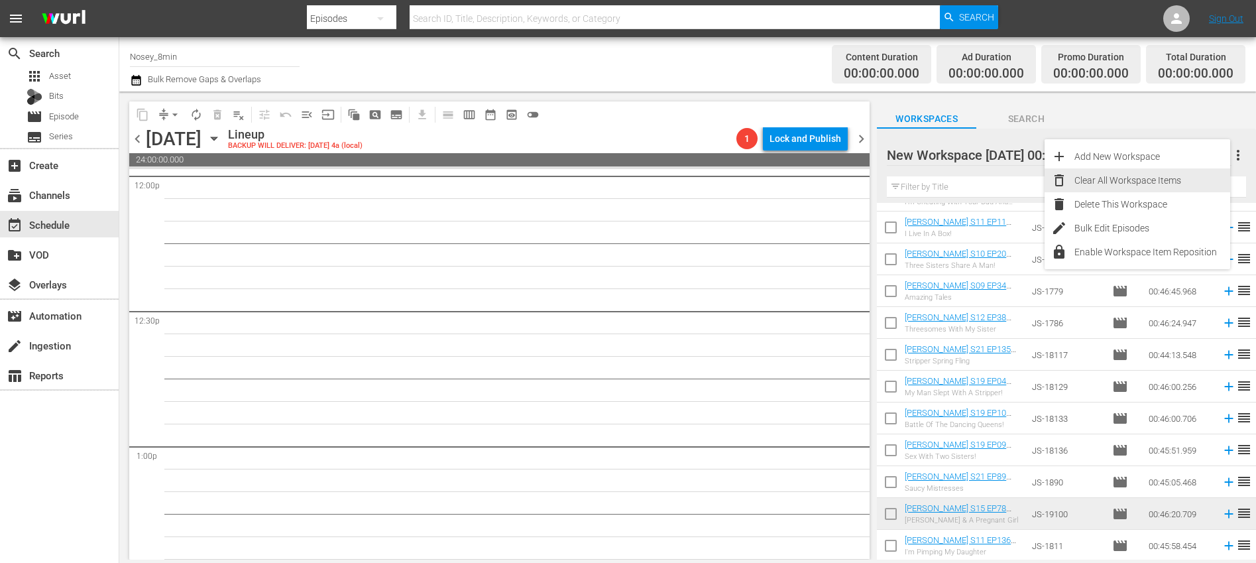
click at [1139, 188] on div "Clear All Workspace Items" at bounding box center [1153, 180] width 156 height 24
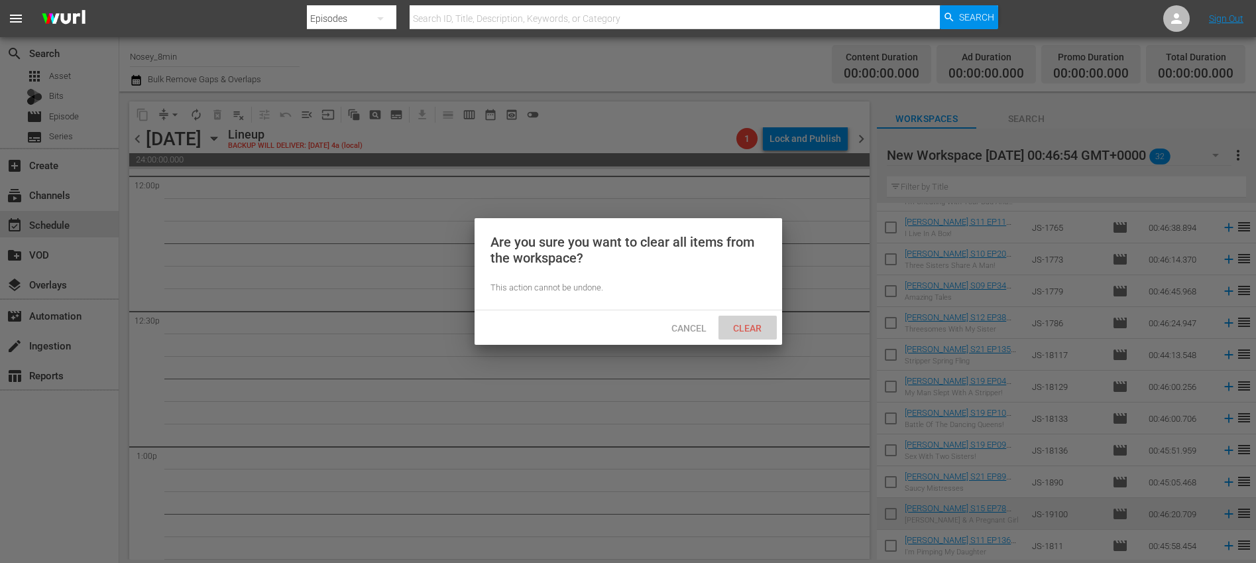
click at [766, 323] on span "Clear" at bounding box center [748, 328] width 50 height 11
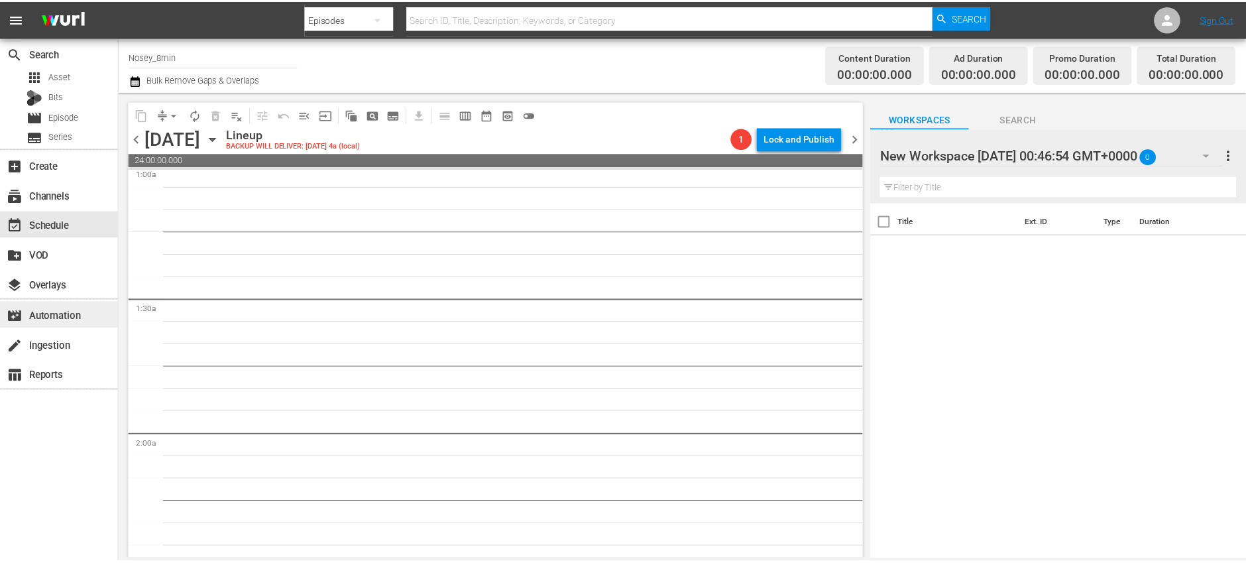
scroll to position [0, 0]
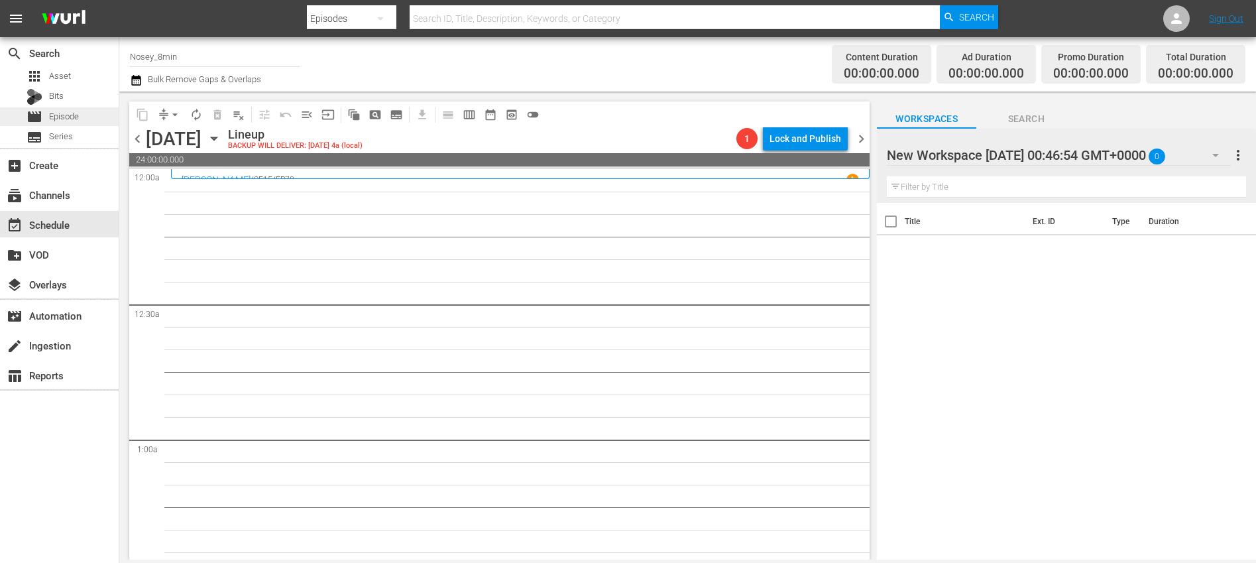
click at [76, 122] on span "Episode" at bounding box center [64, 116] width 30 height 13
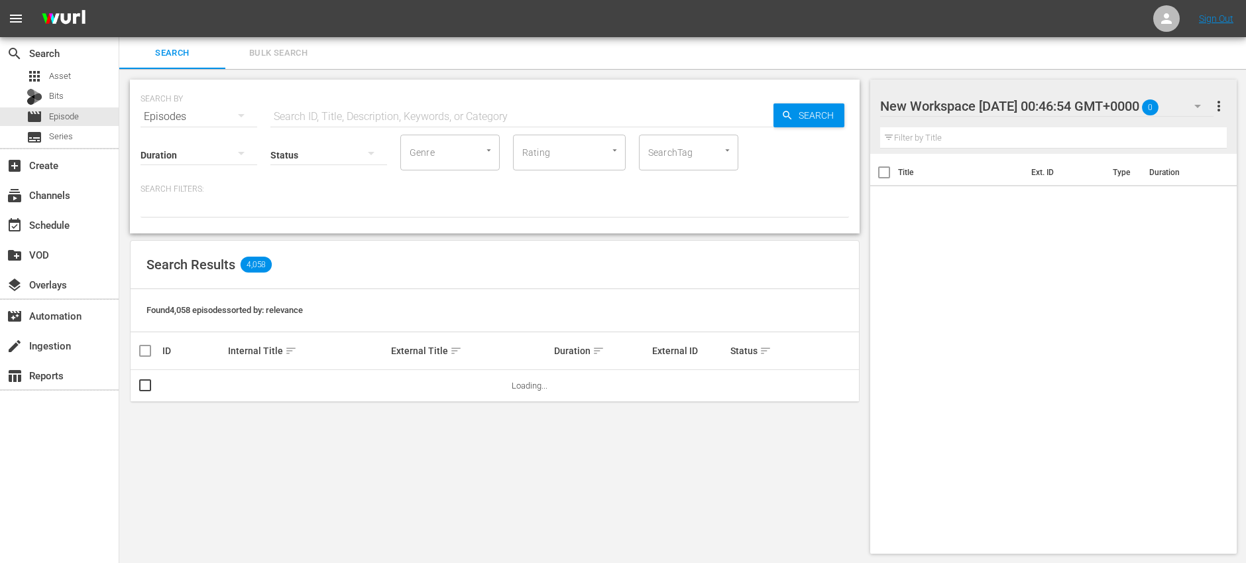
click at [285, 52] on span "Bulk Search" at bounding box center [278, 53] width 90 height 15
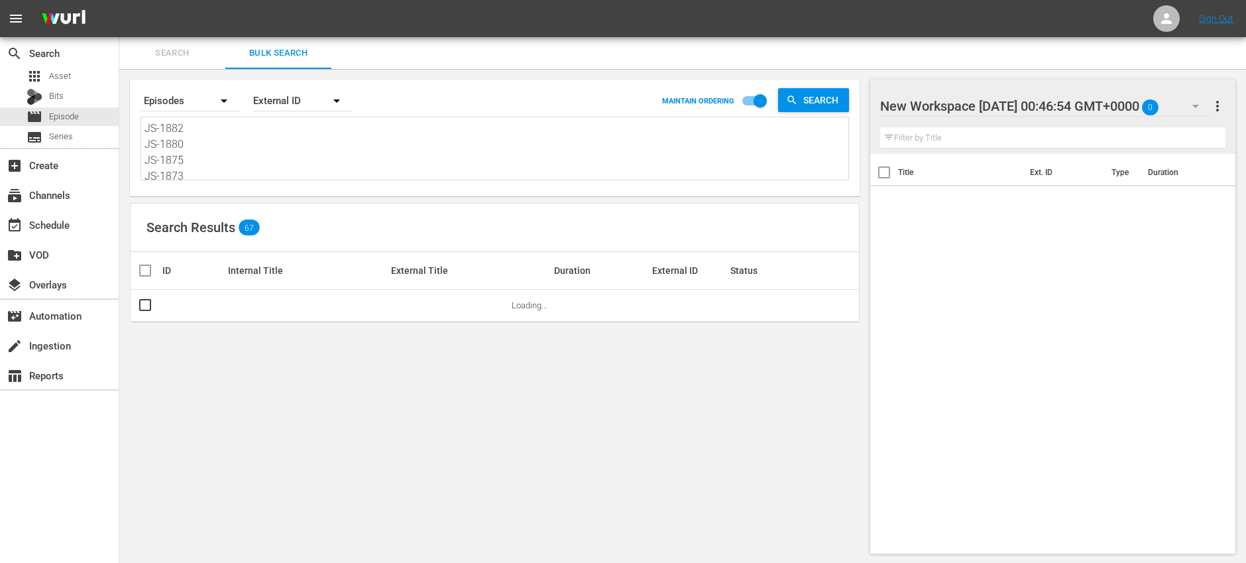
click at [298, 168] on textarea "JS-1882 JS-1880 JS-1875 JS-1873 JS-1871 JS-1869 JS-1867 JS-1864 JS-1860 JS-1857…" at bounding box center [497, 151] width 704 height 60
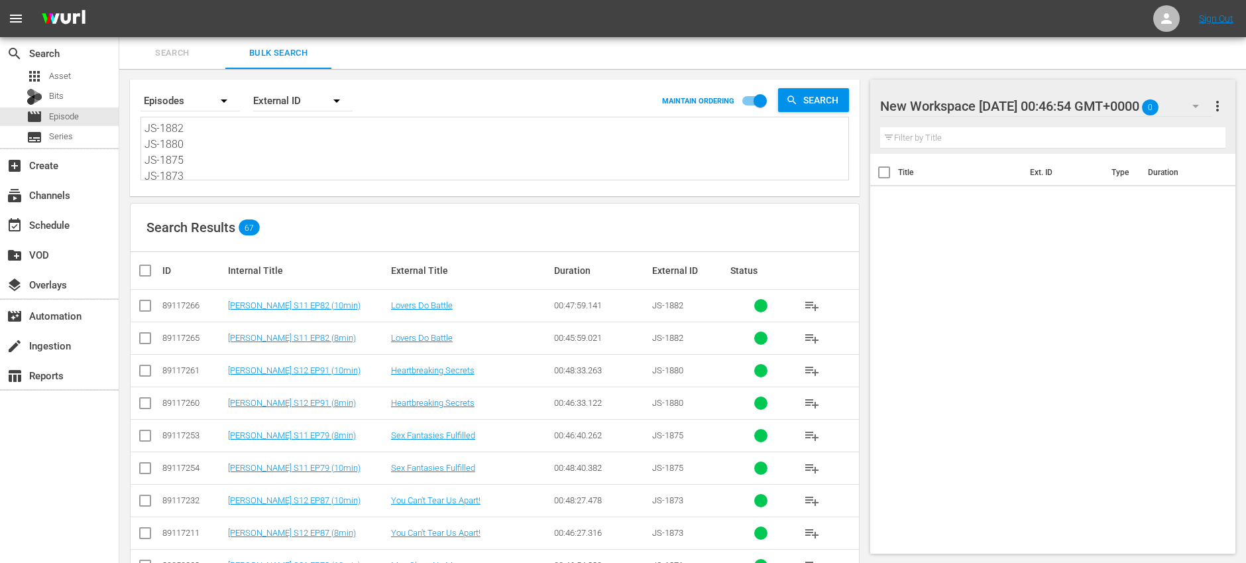
paste textarea "OR-0102 OR-0104 OR-0106 OR-0202 OR-0204 SJ-0101 SJ-0102 SJ-0103 SJ-0104 SJ-0105…"
click at [144, 307] on input "checkbox" at bounding box center [145, 308] width 16 height 16
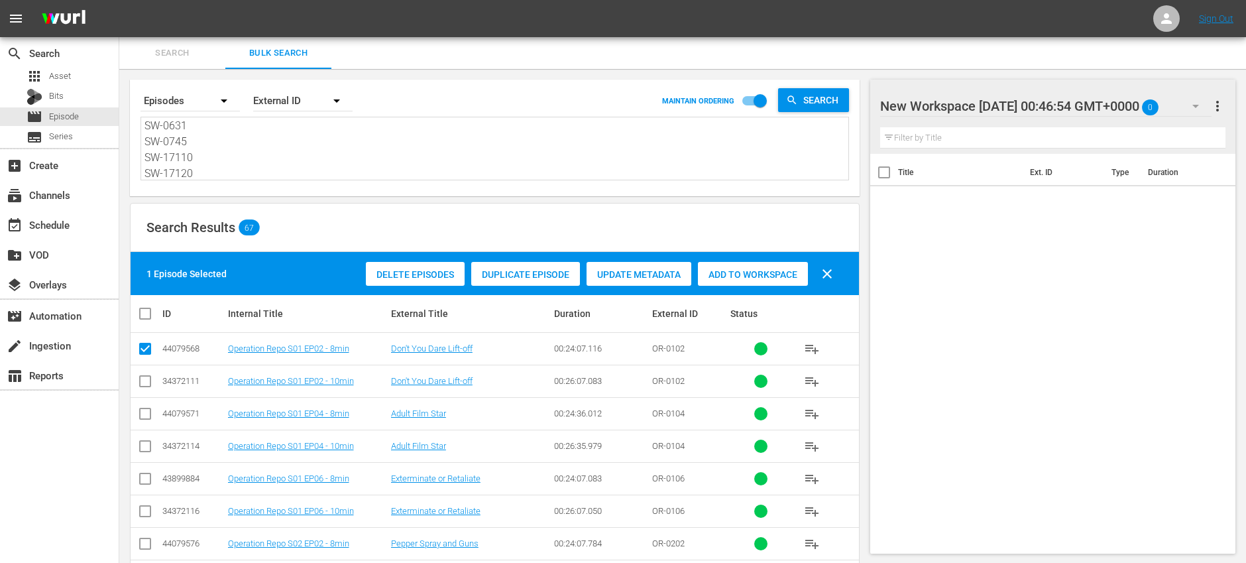
click at [147, 413] on input "checkbox" at bounding box center [145, 416] width 16 height 16
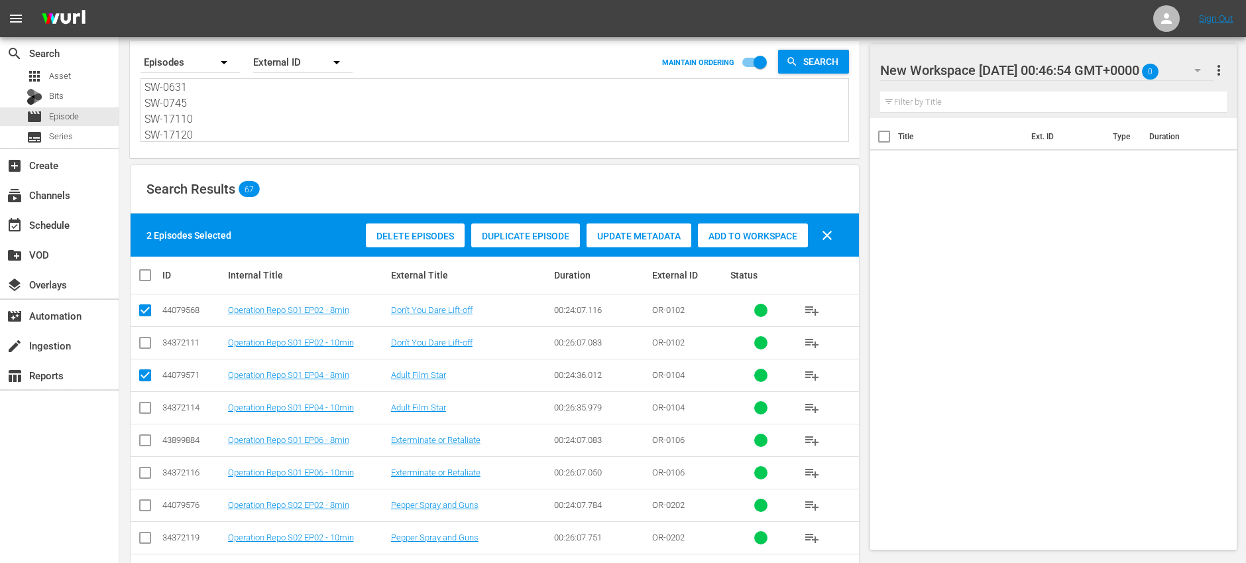
scroll to position [89, 0]
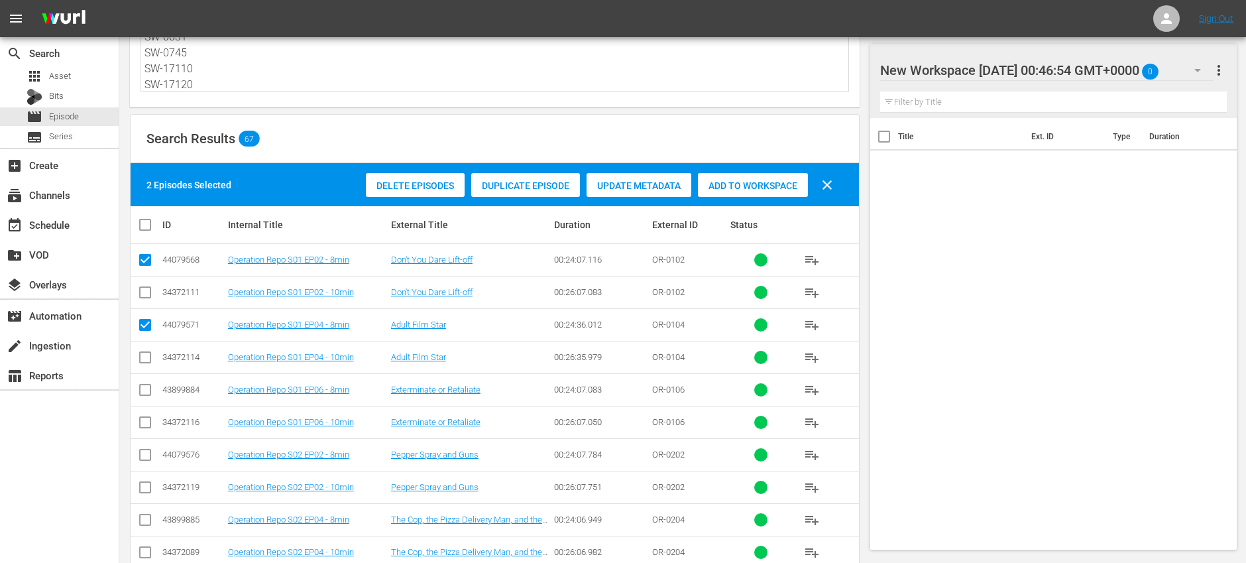
click at [149, 392] on input "checkbox" at bounding box center [145, 393] width 16 height 16
click at [144, 457] on input "checkbox" at bounding box center [145, 458] width 16 height 16
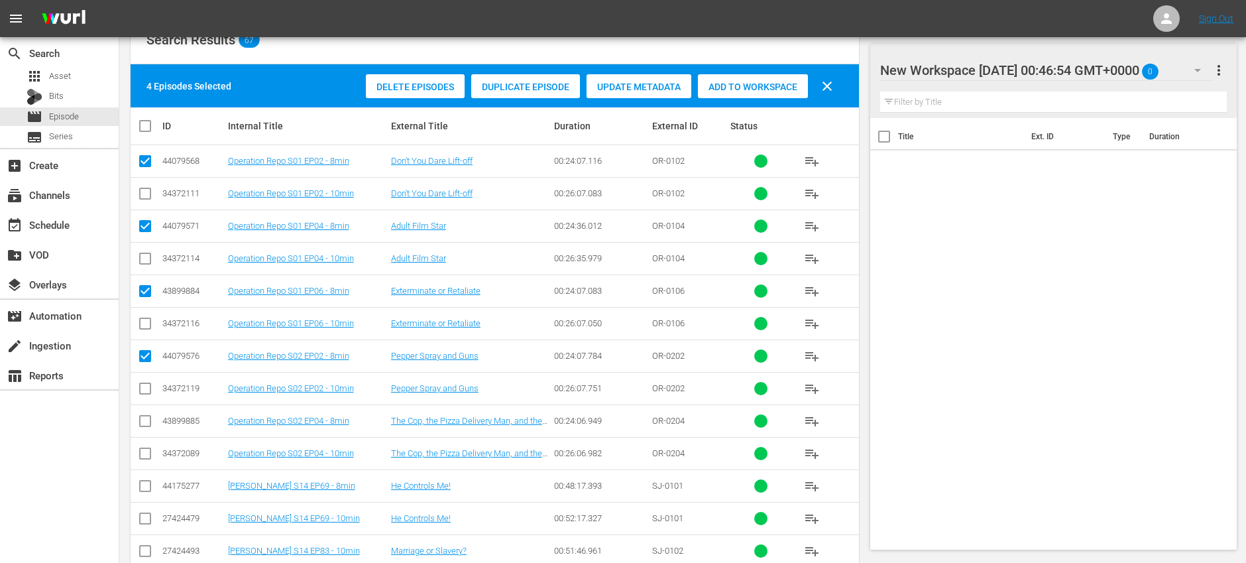
scroll to position [190, 0]
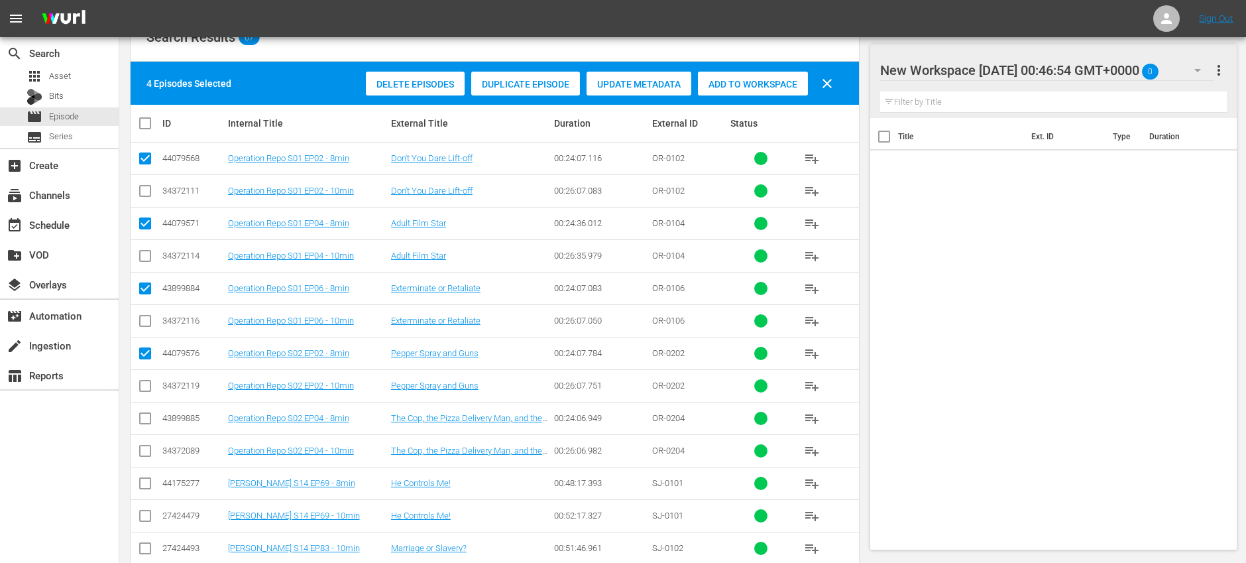
click at [149, 419] on input "checkbox" at bounding box center [145, 421] width 16 height 16
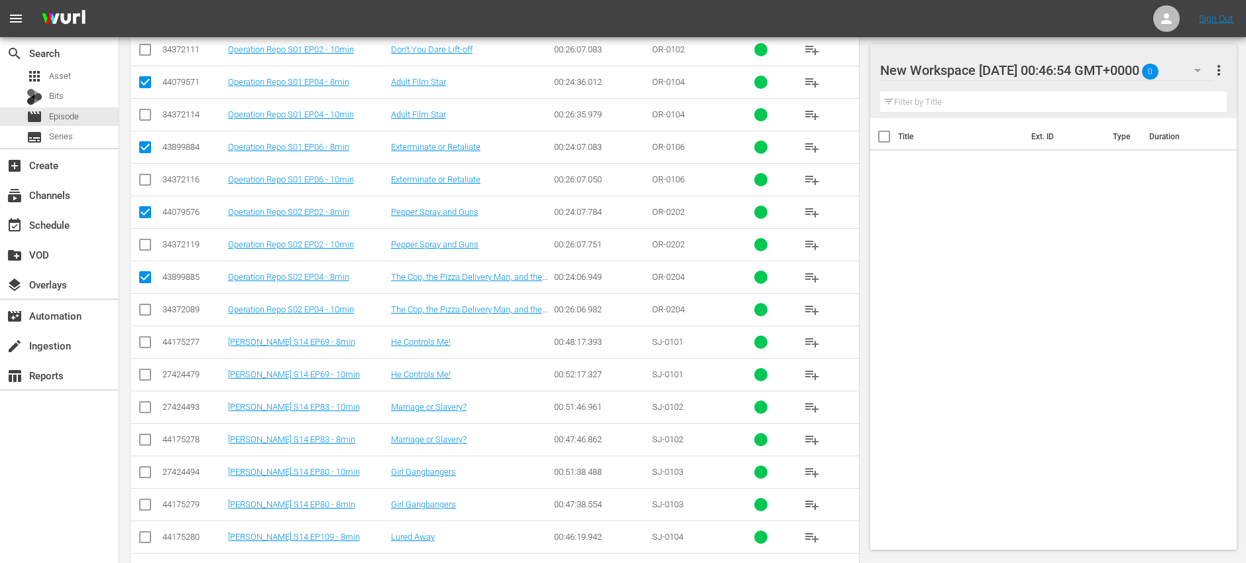
scroll to position [334, 0]
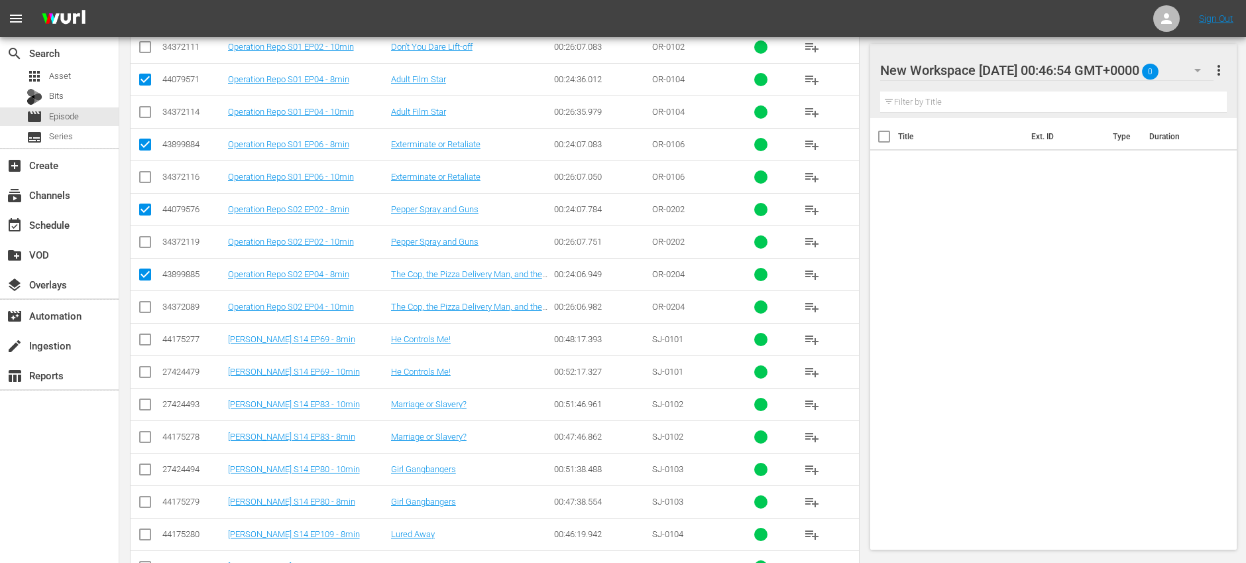
click at [148, 340] on input "checkbox" at bounding box center [145, 342] width 16 height 16
click at [149, 438] on input "checkbox" at bounding box center [145, 440] width 16 height 16
click at [146, 507] on input "checkbox" at bounding box center [145, 505] width 16 height 16
click at [149, 534] on input "checkbox" at bounding box center [145, 537] width 16 height 16
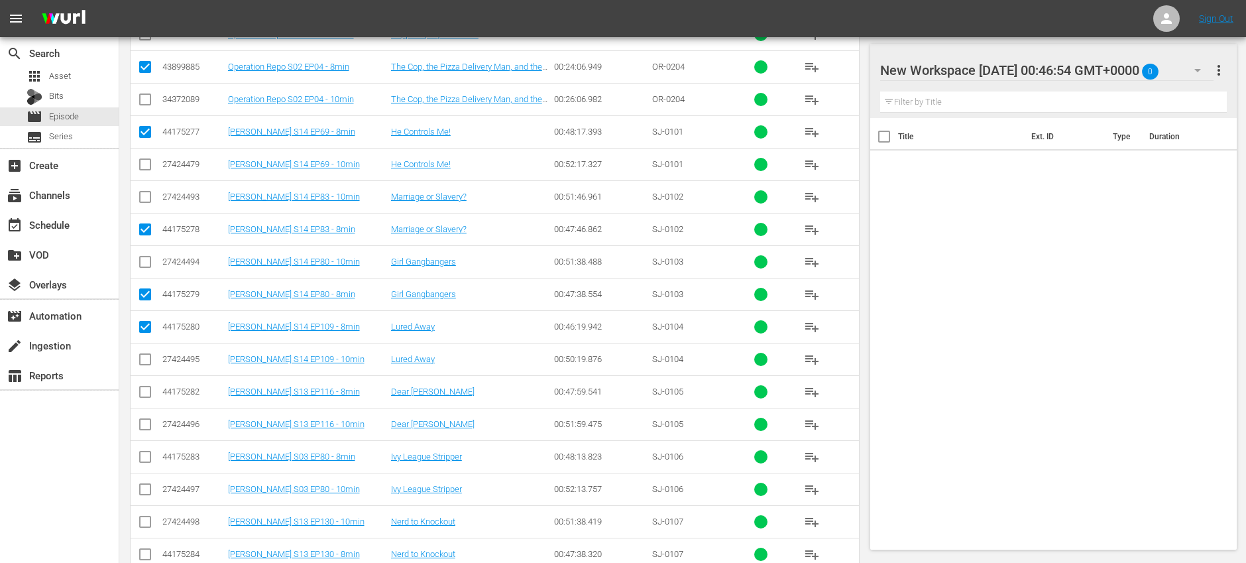
scroll to position [548, 0]
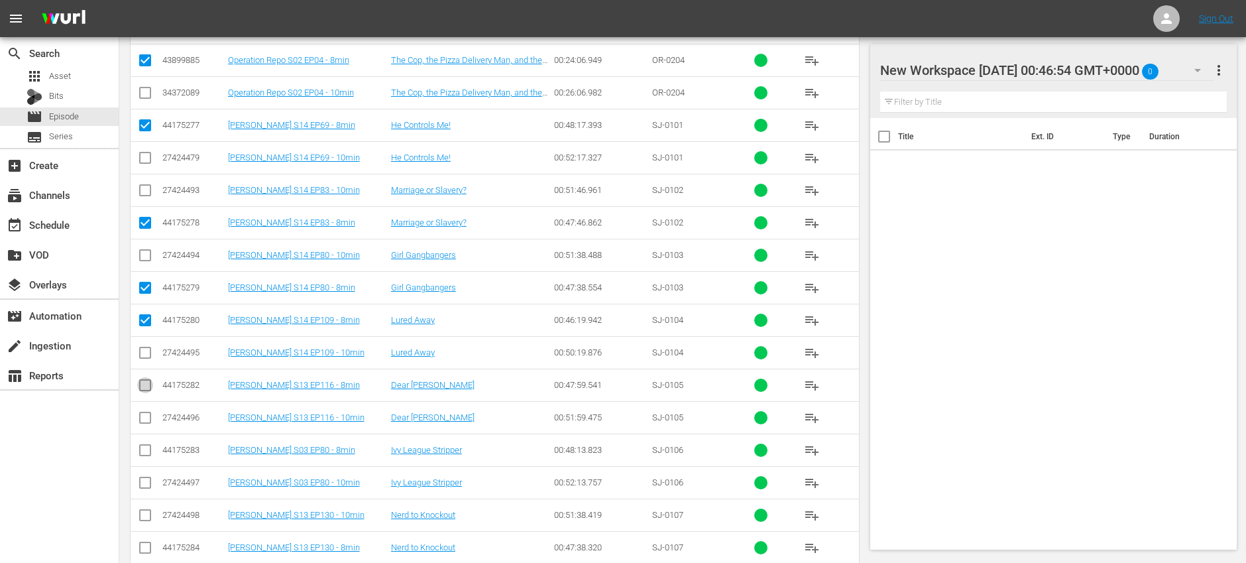
click at [147, 386] on input "checkbox" at bounding box center [145, 388] width 16 height 16
click at [146, 450] on input "checkbox" at bounding box center [145, 453] width 16 height 16
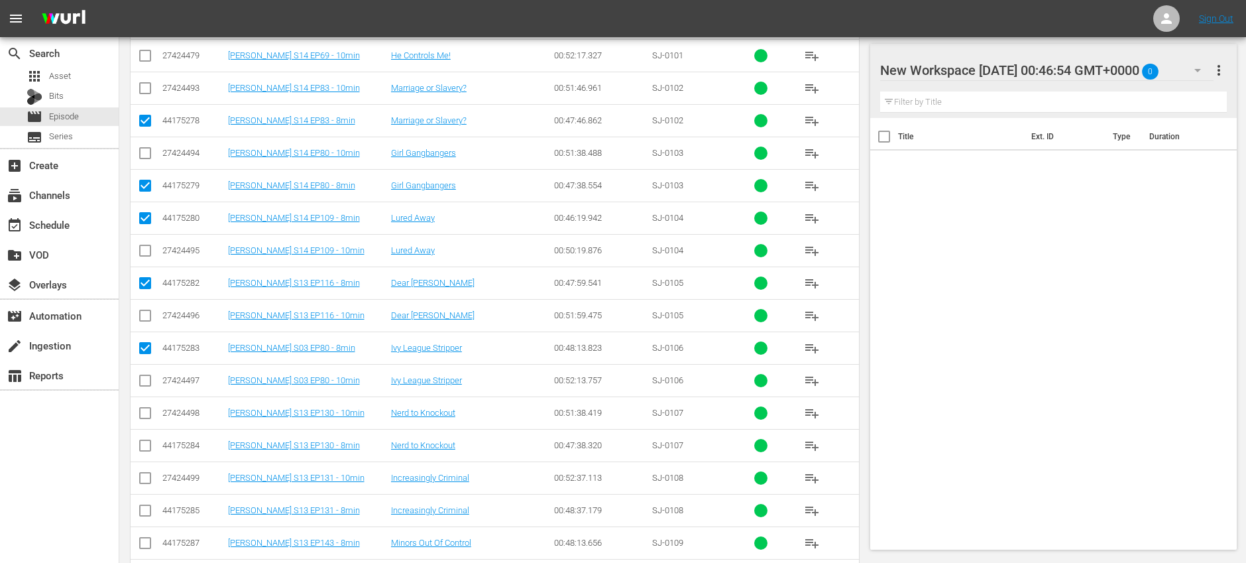
click at [147, 445] on input "checkbox" at bounding box center [145, 448] width 16 height 16
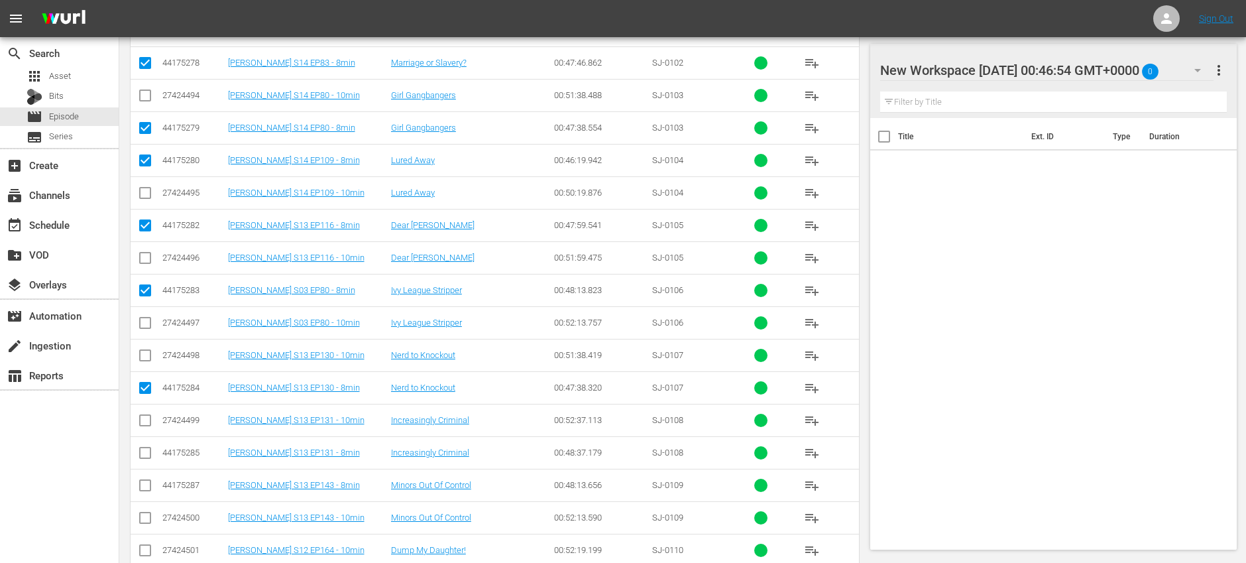
scroll to position [710, 0]
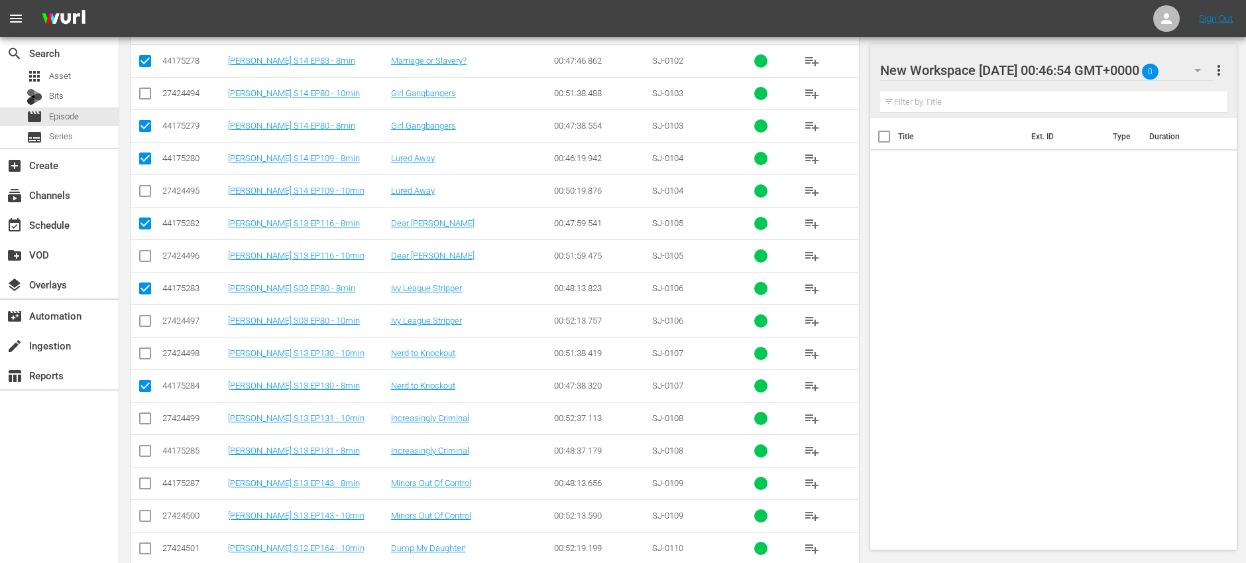
drag, startPoint x: 146, startPoint y: 449, endPoint x: 146, endPoint y: 461, distance: 11.9
click at [146, 449] on input "checkbox" at bounding box center [145, 454] width 16 height 16
click at [145, 482] on input "checkbox" at bounding box center [145, 486] width 16 height 16
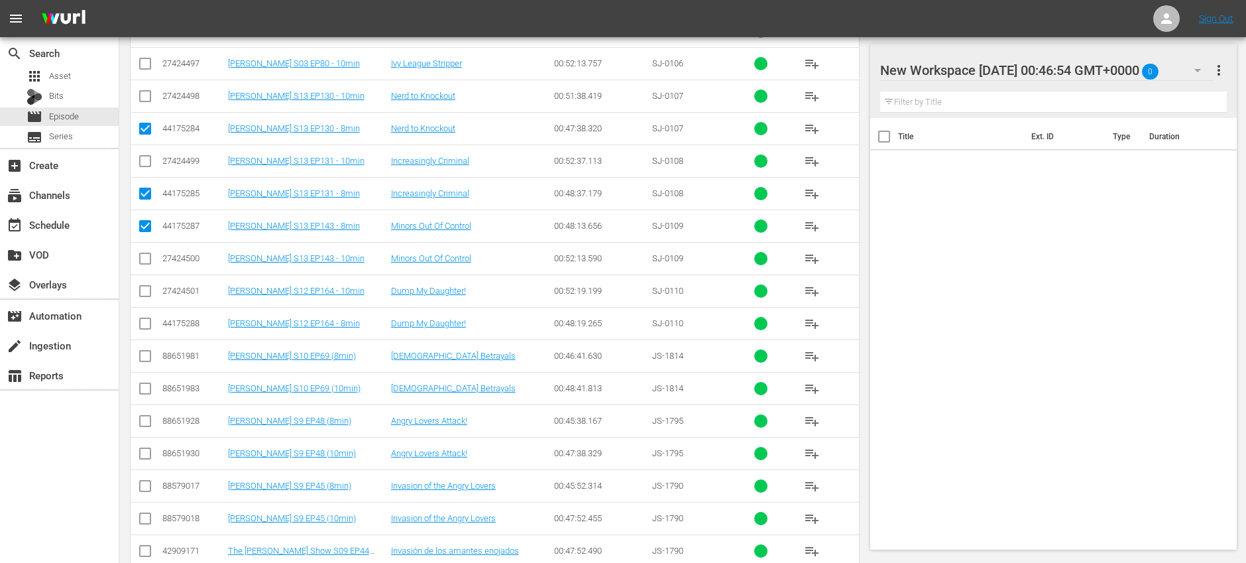
scroll to position [972, 0]
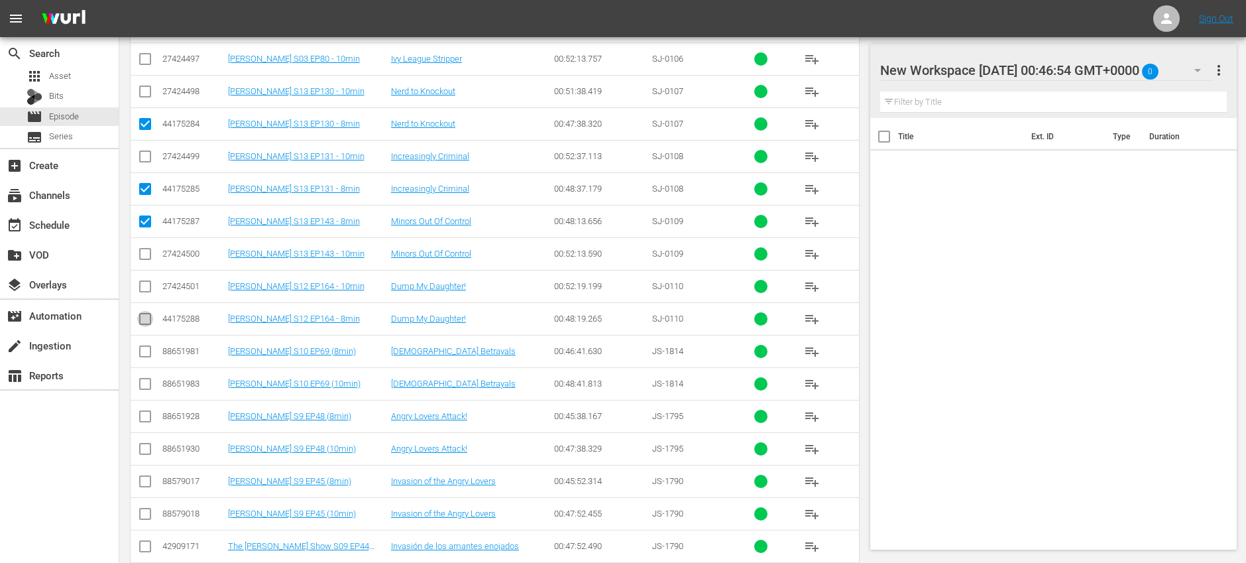
click at [149, 324] on input "checkbox" at bounding box center [145, 322] width 16 height 16
click at [145, 355] on input "checkbox" at bounding box center [145, 354] width 16 height 16
click at [144, 416] on input "checkbox" at bounding box center [145, 419] width 16 height 16
click at [147, 480] on input "checkbox" at bounding box center [145, 484] width 16 height 16
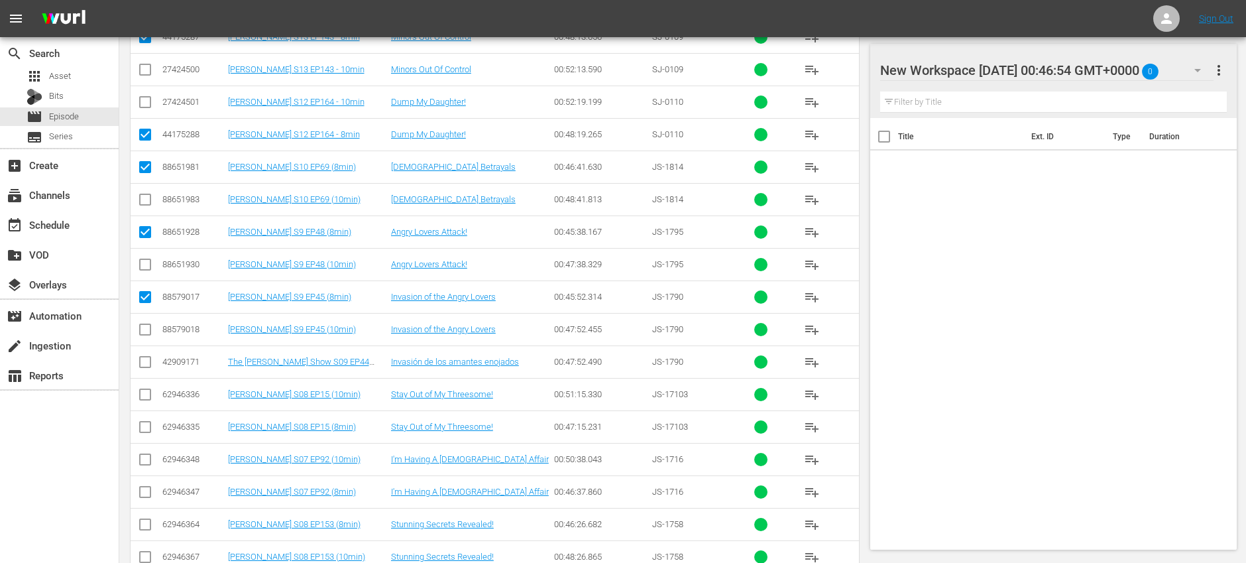
scroll to position [1179, 0]
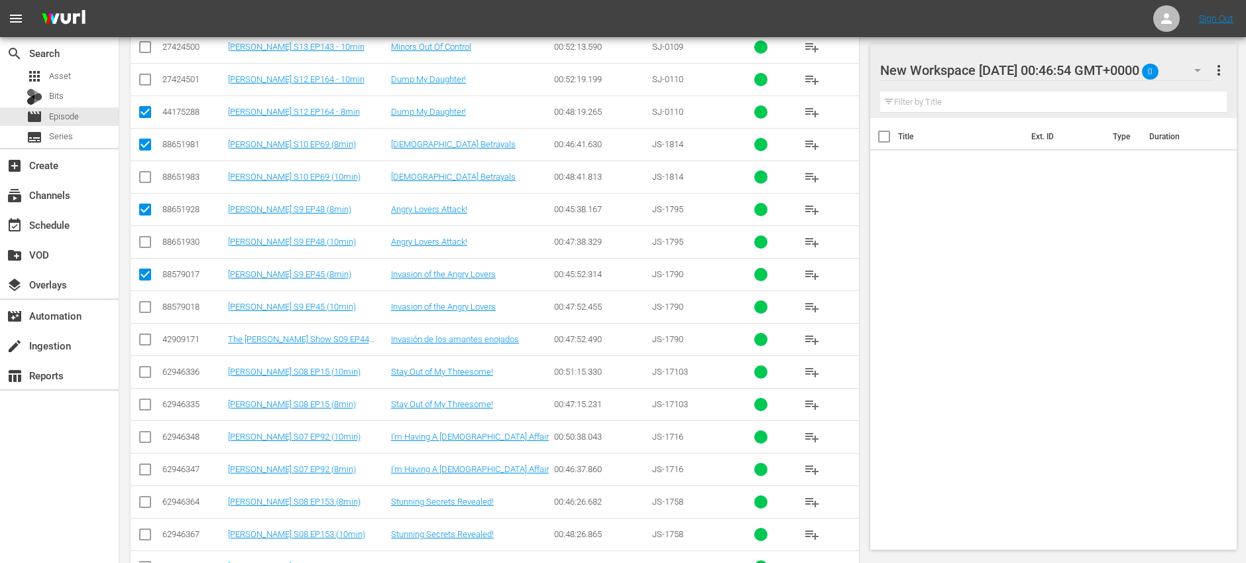
click at [144, 404] on input "checkbox" at bounding box center [145, 407] width 16 height 16
click at [143, 473] on input "checkbox" at bounding box center [145, 472] width 16 height 16
click at [146, 503] on input "checkbox" at bounding box center [145, 505] width 16 height 16
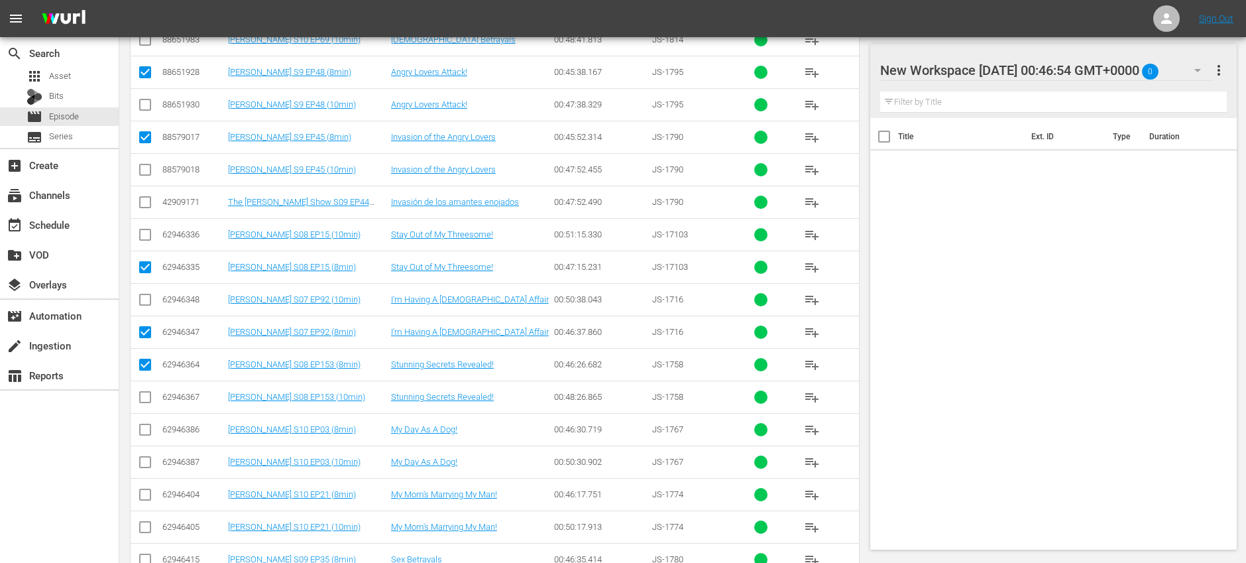
scroll to position [1375, 0]
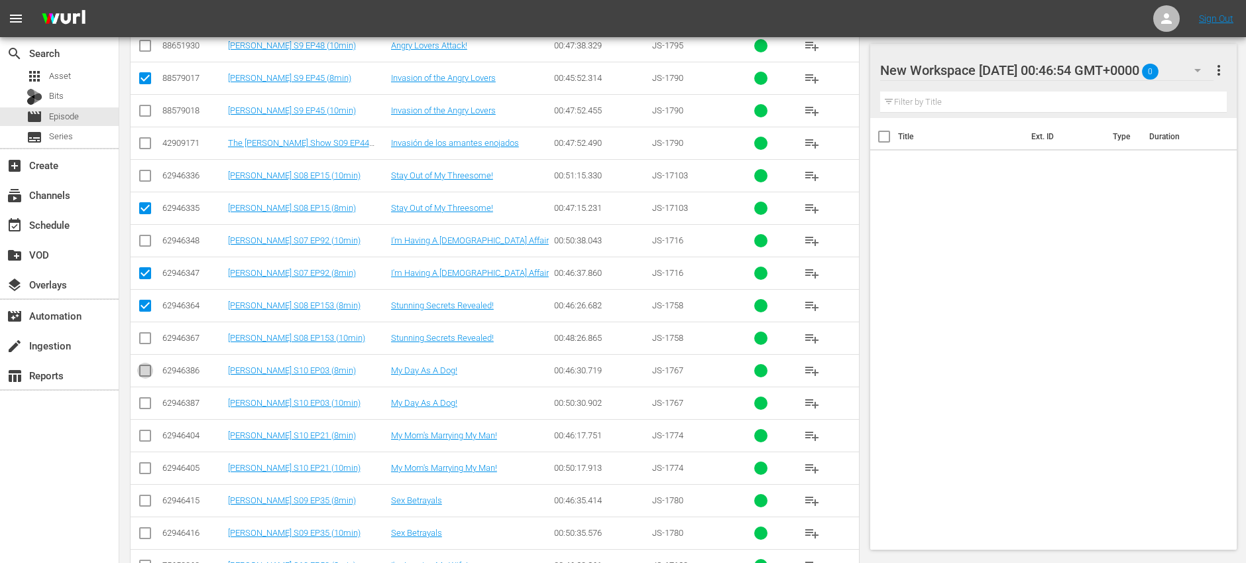
click at [146, 374] on input "checkbox" at bounding box center [145, 373] width 16 height 16
click at [142, 440] on input "checkbox" at bounding box center [145, 438] width 16 height 16
click at [147, 501] on input "checkbox" at bounding box center [145, 503] width 16 height 16
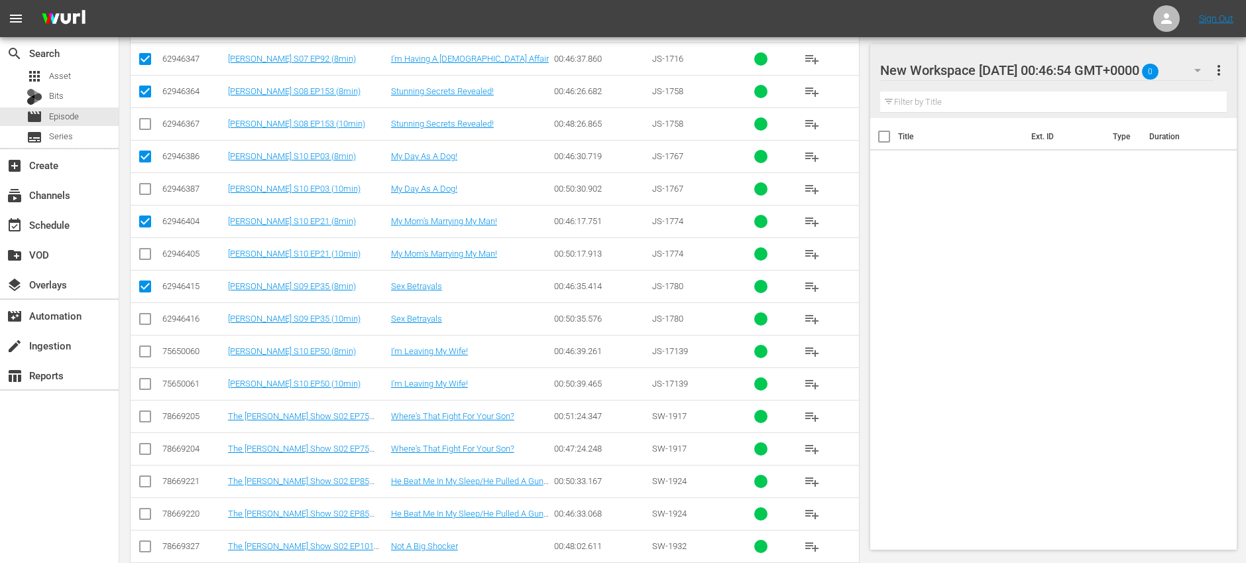
scroll to position [1602, 0]
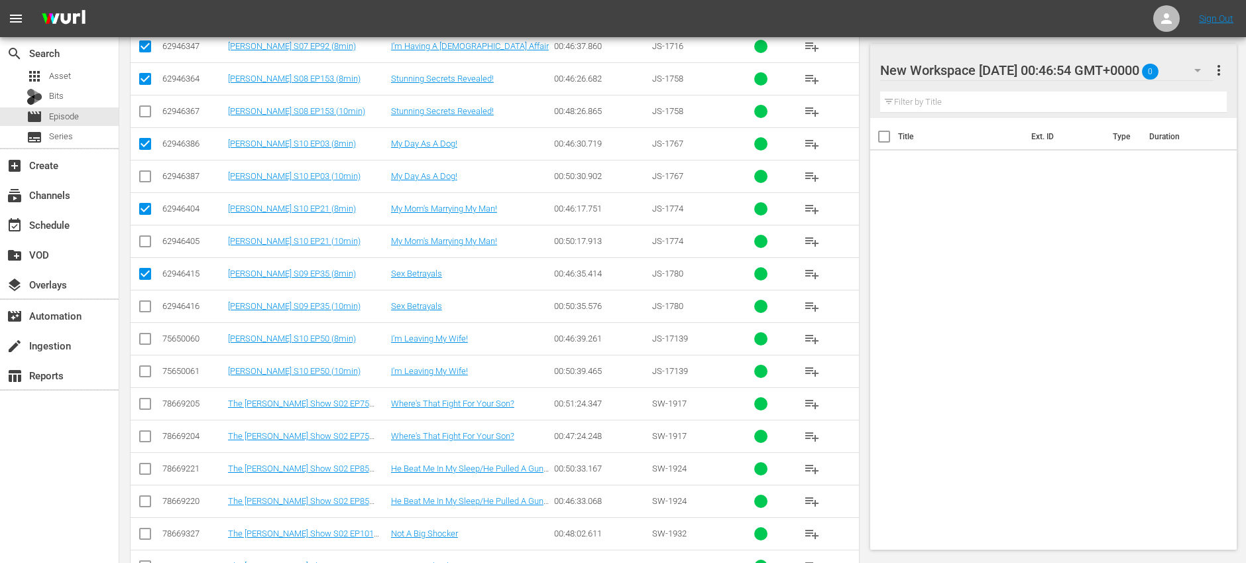
click at [148, 343] on input "checkbox" at bounding box center [145, 341] width 16 height 16
click at [148, 432] on input "checkbox" at bounding box center [145, 439] width 16 height 16
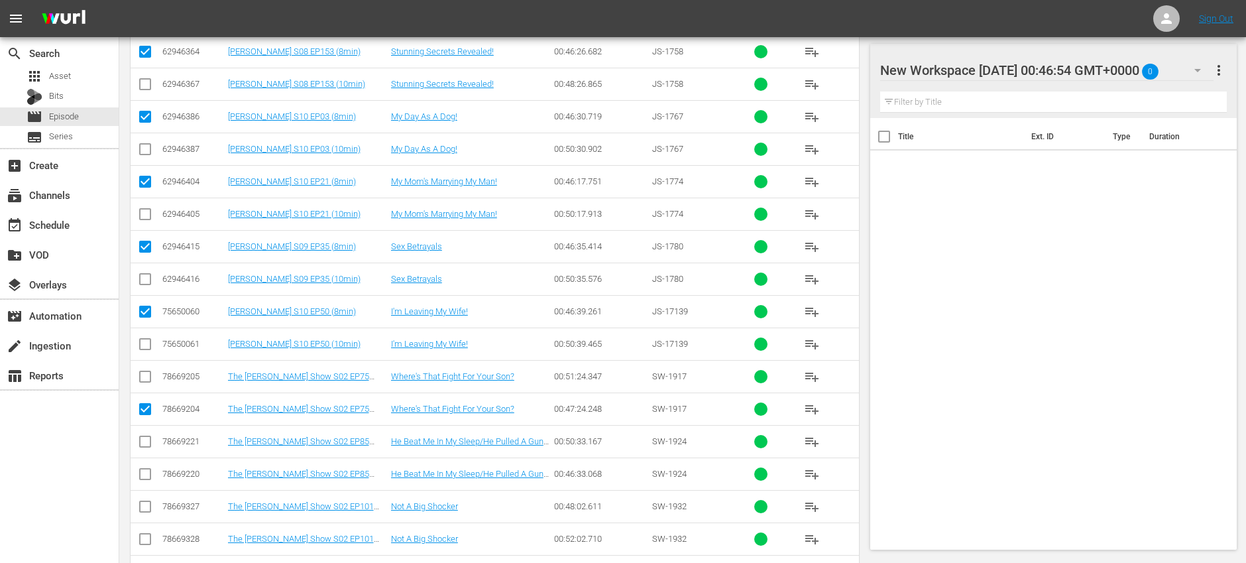
scroll to position [1644, 0]
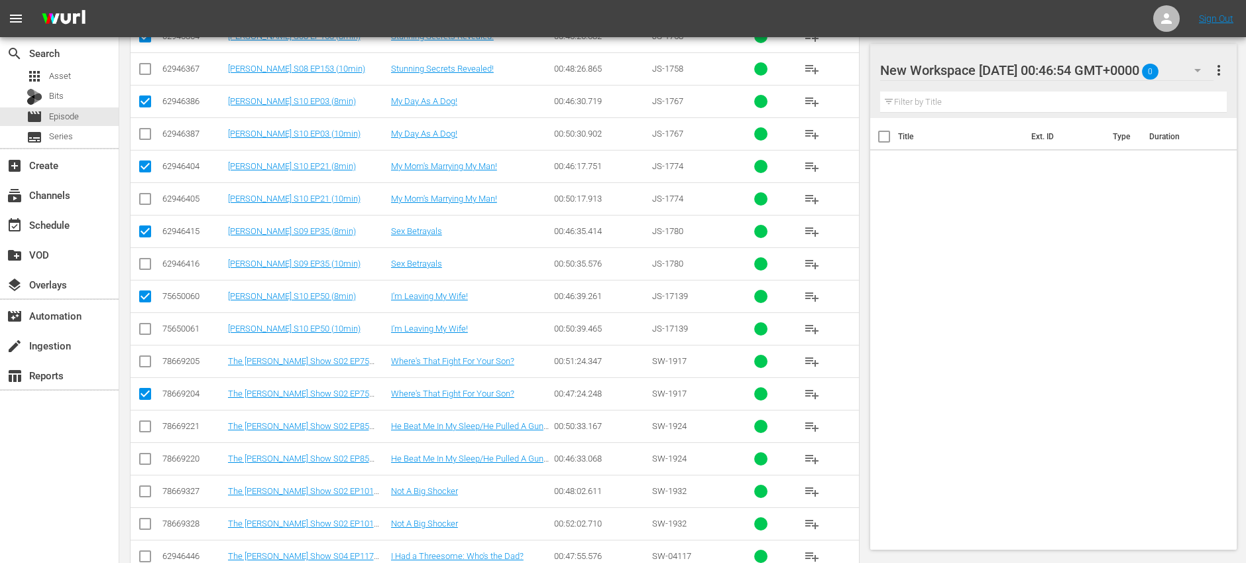
click at [147, 459] on input "checkbox" at bounding box center [145, 461] width 16 height 16
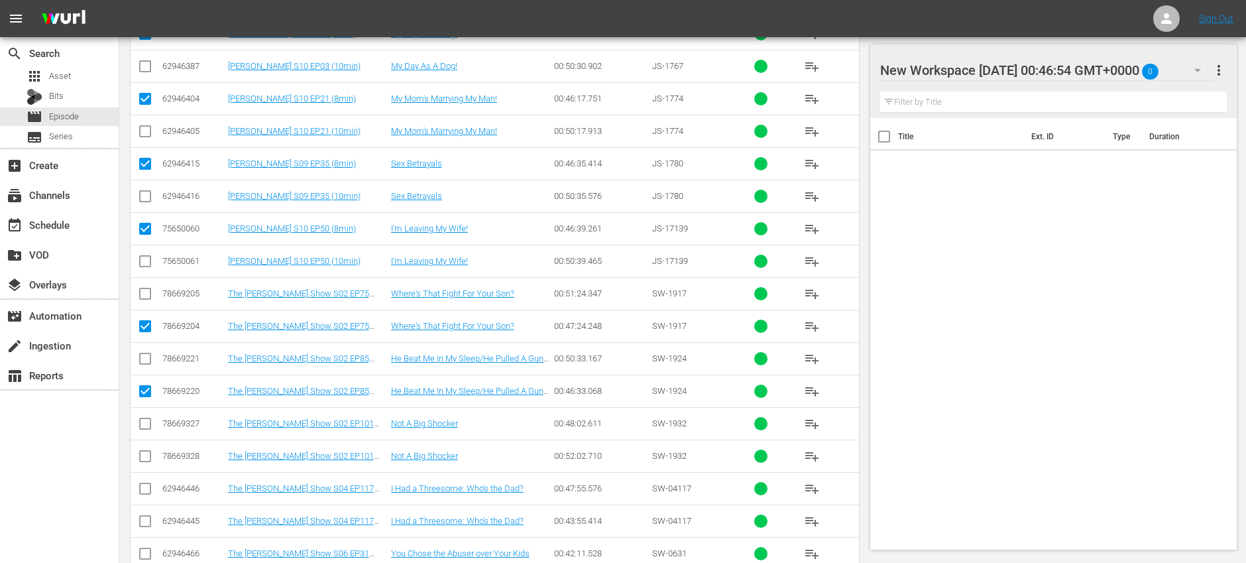
click at [143, 424] on input "checkbox" at bounding box center [145, 426] width 16 height 16
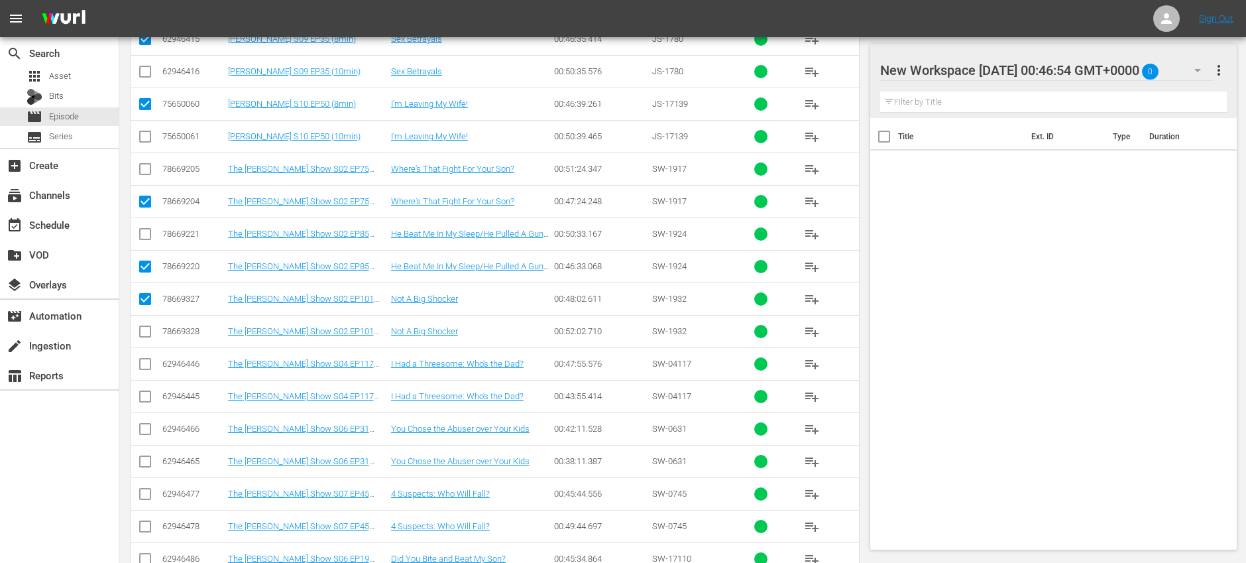
scroll to position [1882, 0]
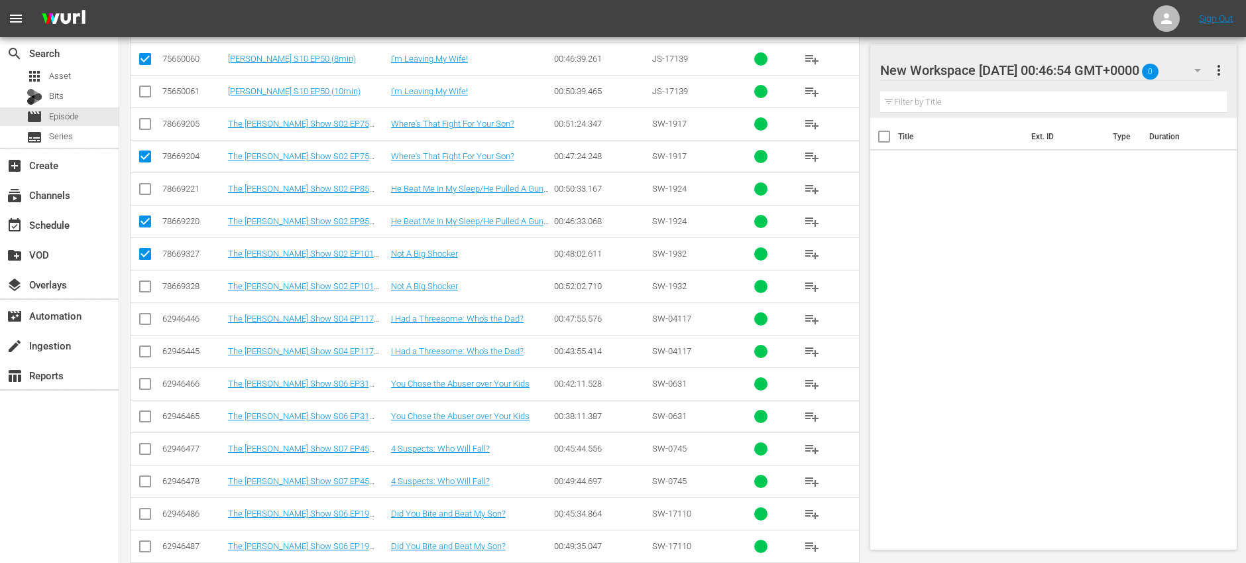
click at [147, 354] on input "checkbox" at bounding box center [145, 354] width 16 height 16
click at [144, 414] on input "checkbox" at bounding box center [145, 419] width 16 height 16
click at [143, 451] on input "checkbox" at bounding box center [145, 452] width 16 height 16
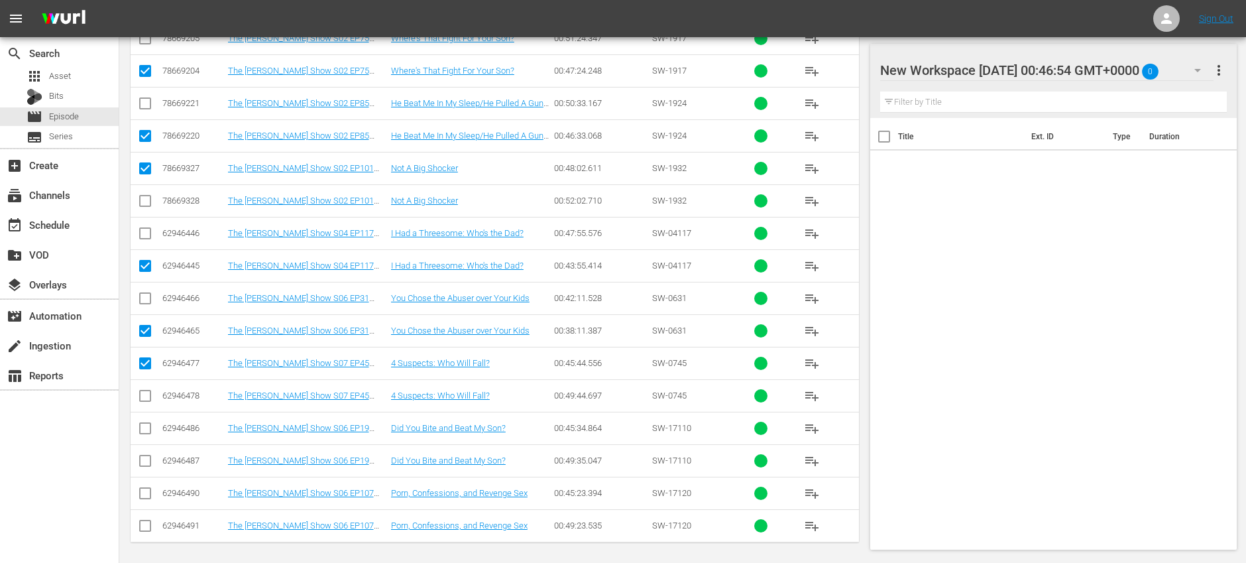
scroll to position [1971, 0]
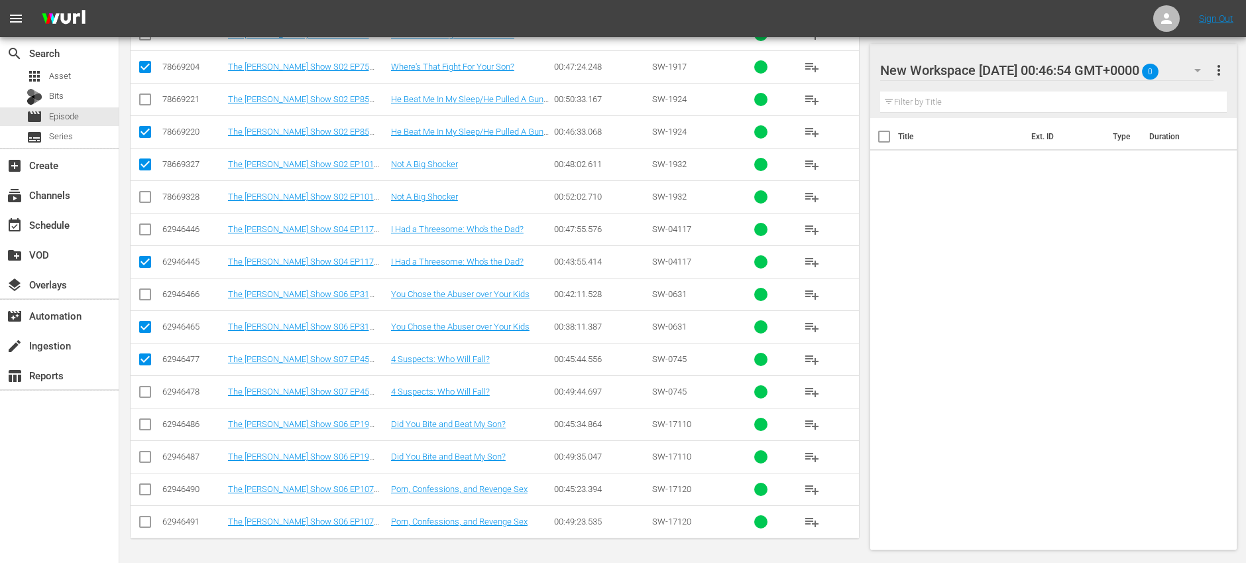
click at [146, 428] on input "checkbox" at bounding box center [145, 427] width 16 height 16
click at [146, 485] on input "checkbox" at bounding box center [145, 492] width 16 height 16
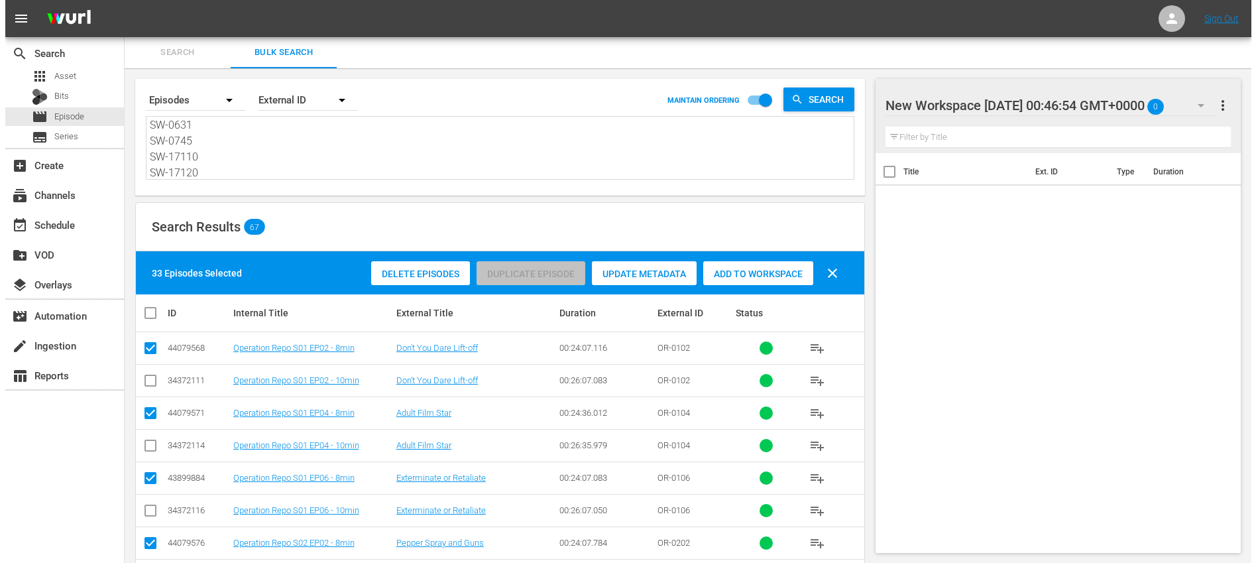
scroll to position [0, 0]
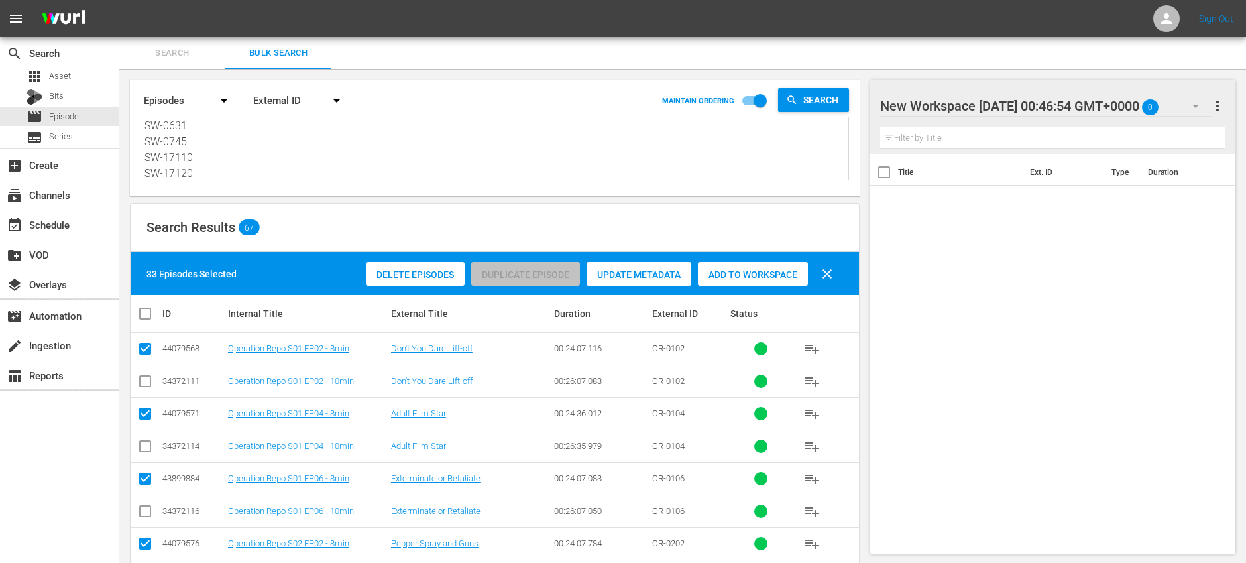
click at [750, 271] on span "Add to Workspace" at bounding box center [753, 274] width 110 height 11
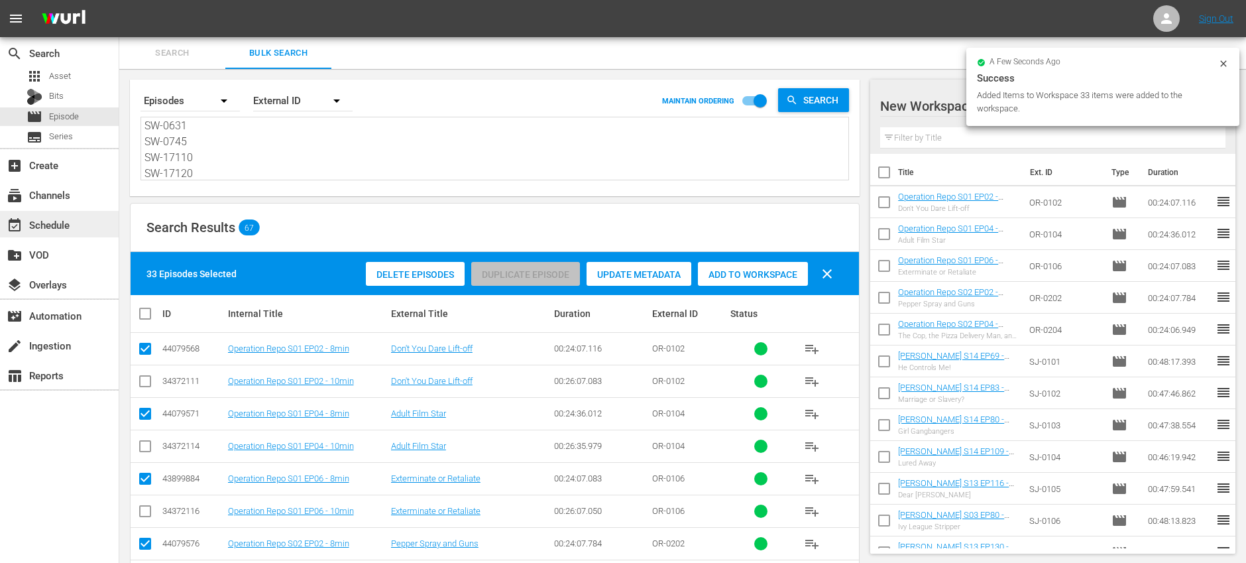
click at [97, 227] on div "event_available Schedule" at bounding box center [59, 224] width 119 height 27
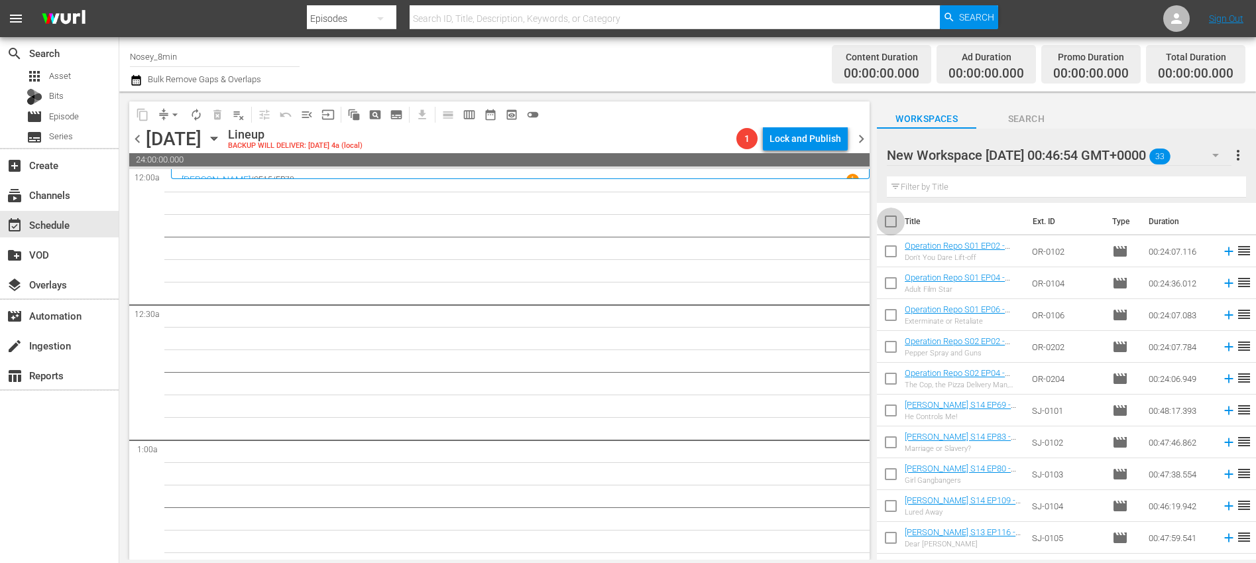
click at [889, 221] on input "checkbox" at bounding box center [891, 224] width 28 height 28
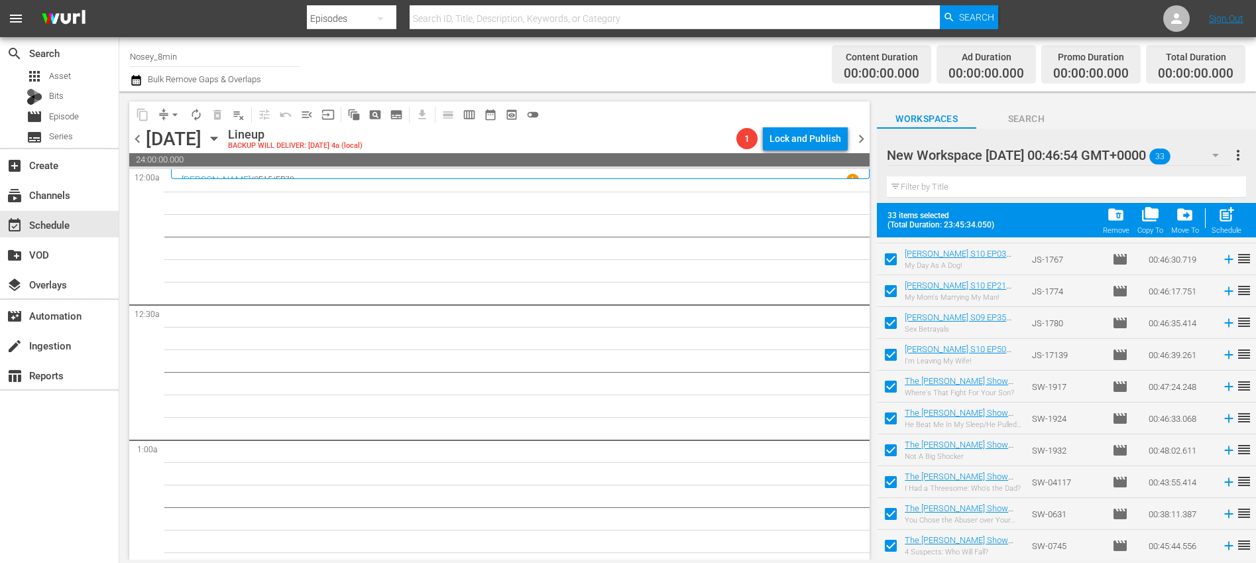
scroll to position [758, 0]
click at [1232, 221] on span "post_add" at bounding box center [1227, 215] width 18 height 18
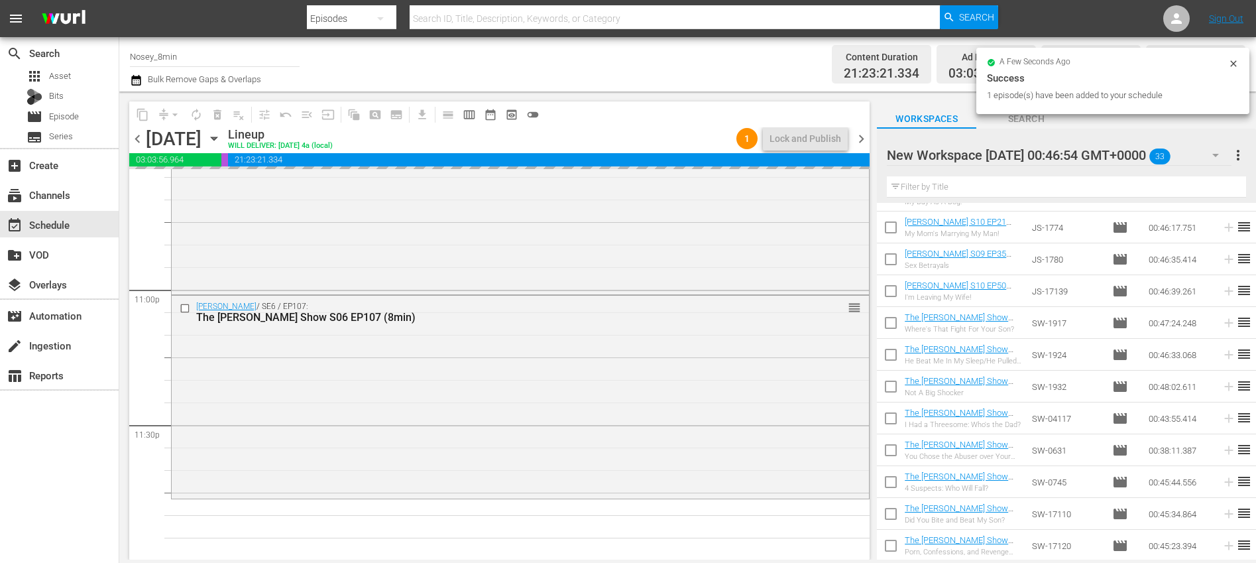
scroll to position [6101, 0]
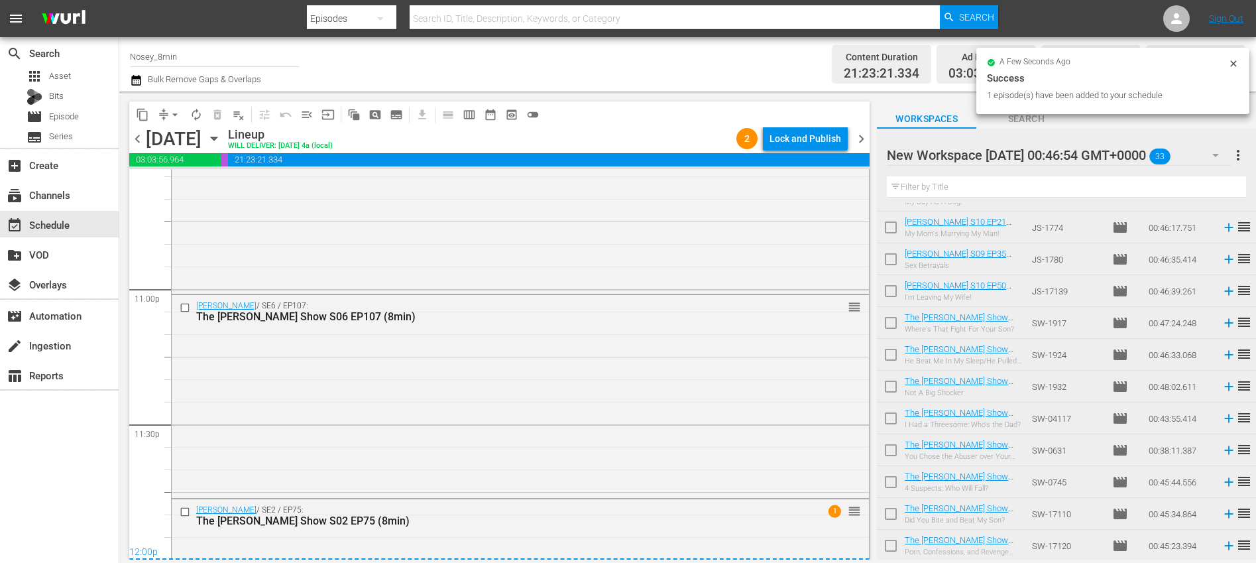
drag, startPoint x: 1075, startPoint y: 328, endPoint x: 1025, endPoint y: 3, distance: 328.0
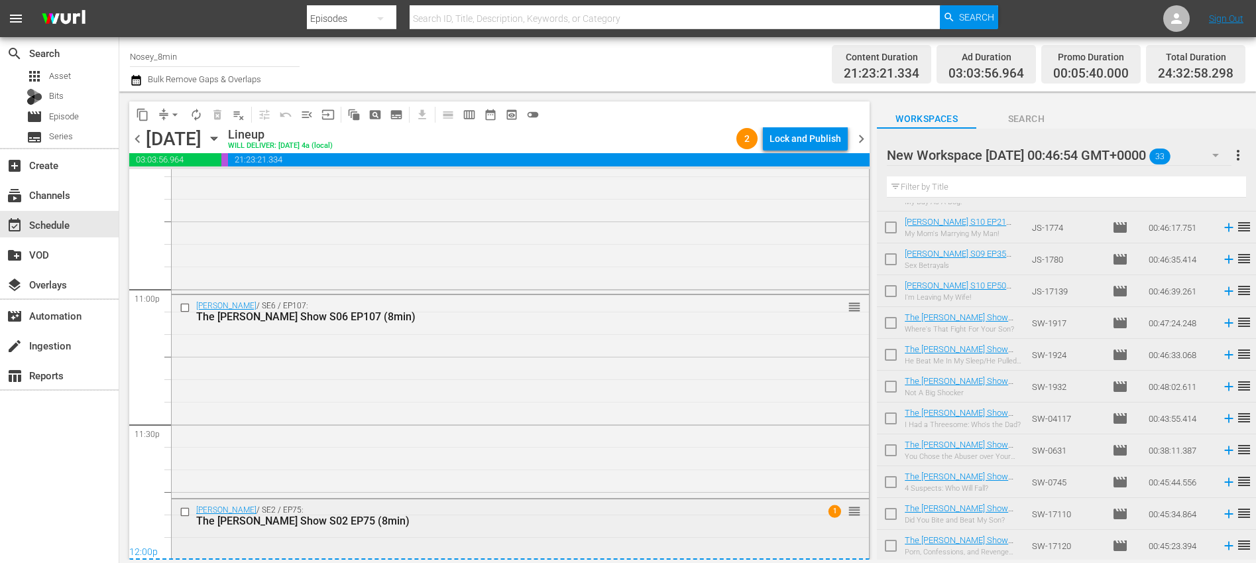
click at [471, 520] on div "The Steve Wilkos Show S02 EP75 (8min)" at bounding box center [495, 520] width 599 height 13
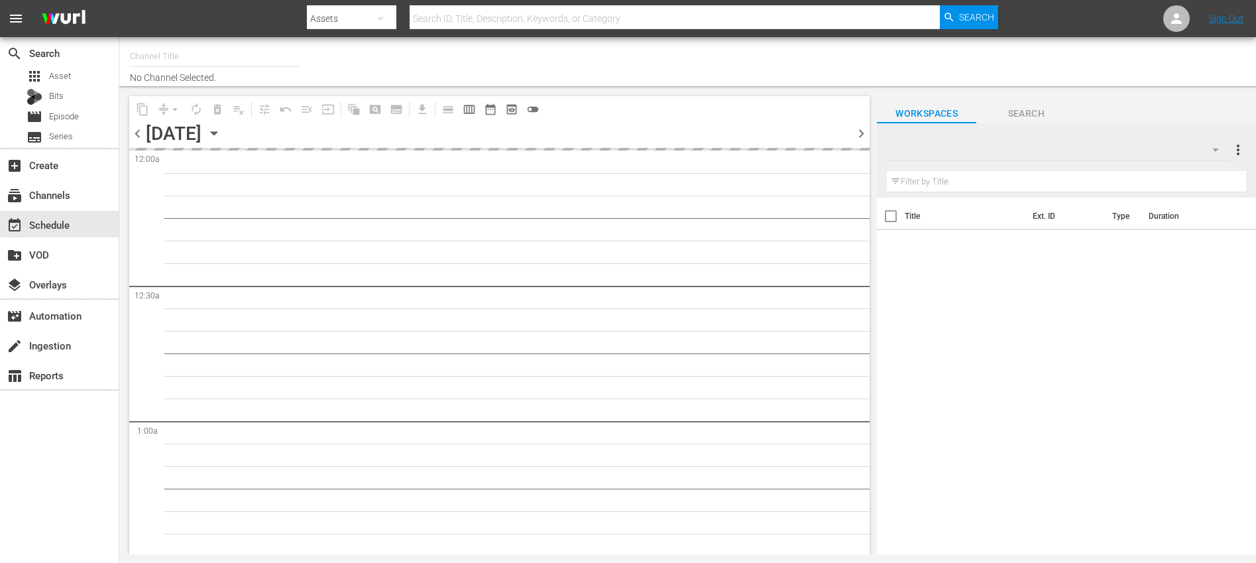
type input "Nosey (319)"
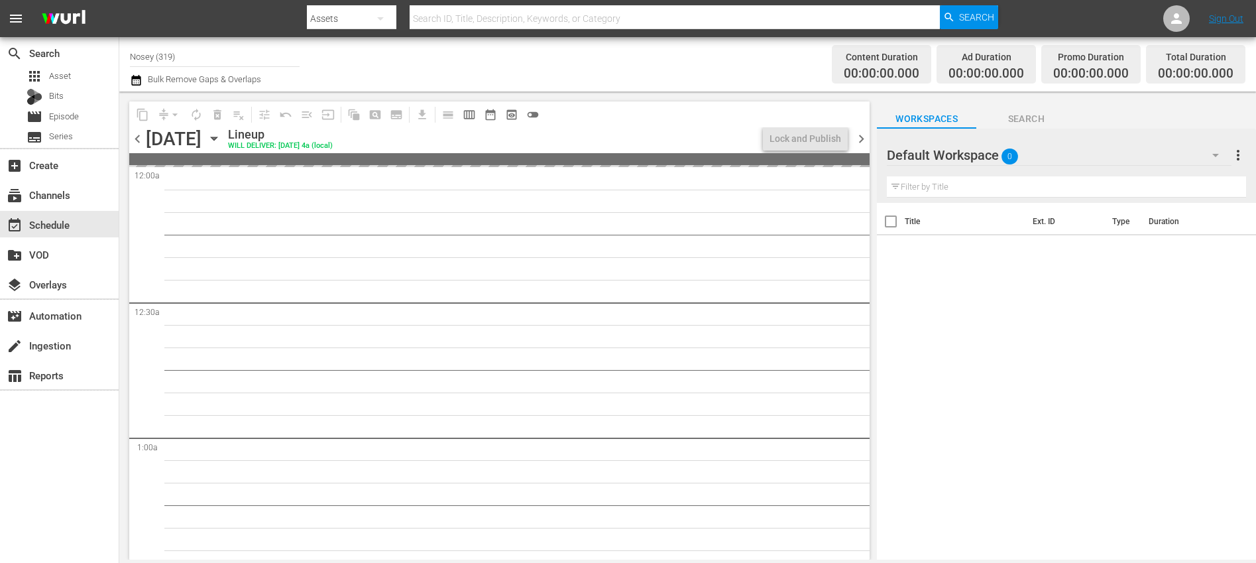
click at [1212, 154] on icon "button" at bounding box center [1216, 155] width 16 height 16
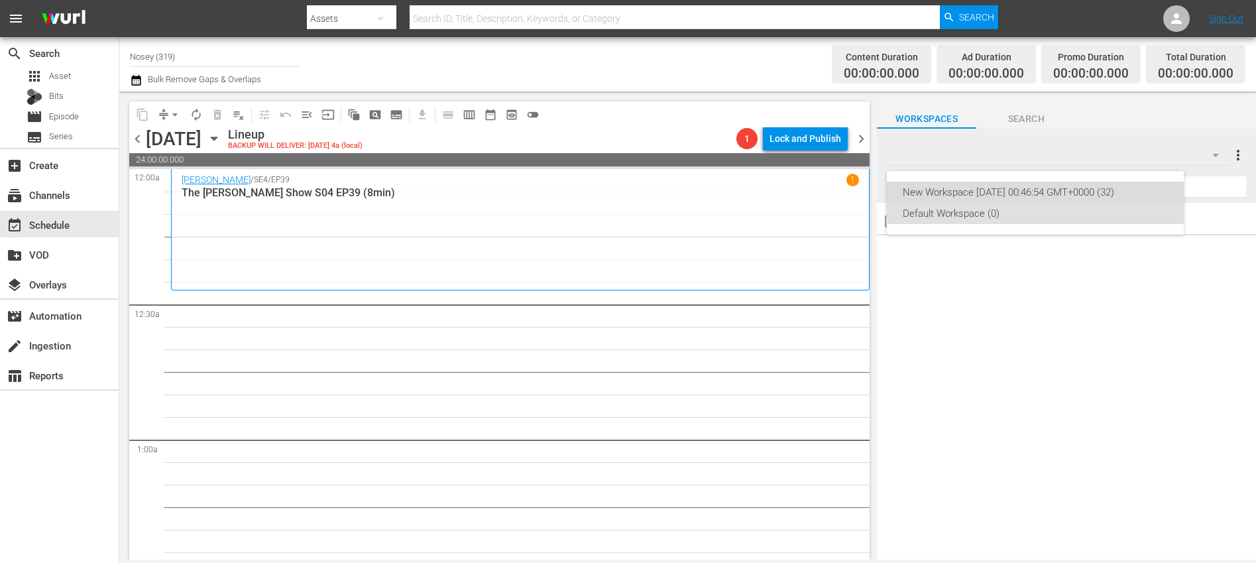
click at [1079, 191] on div "New Workspace [DATE] 00:46:54 GMT+0000 (32)" at bounding box center [1035, 192] width 265 height 21
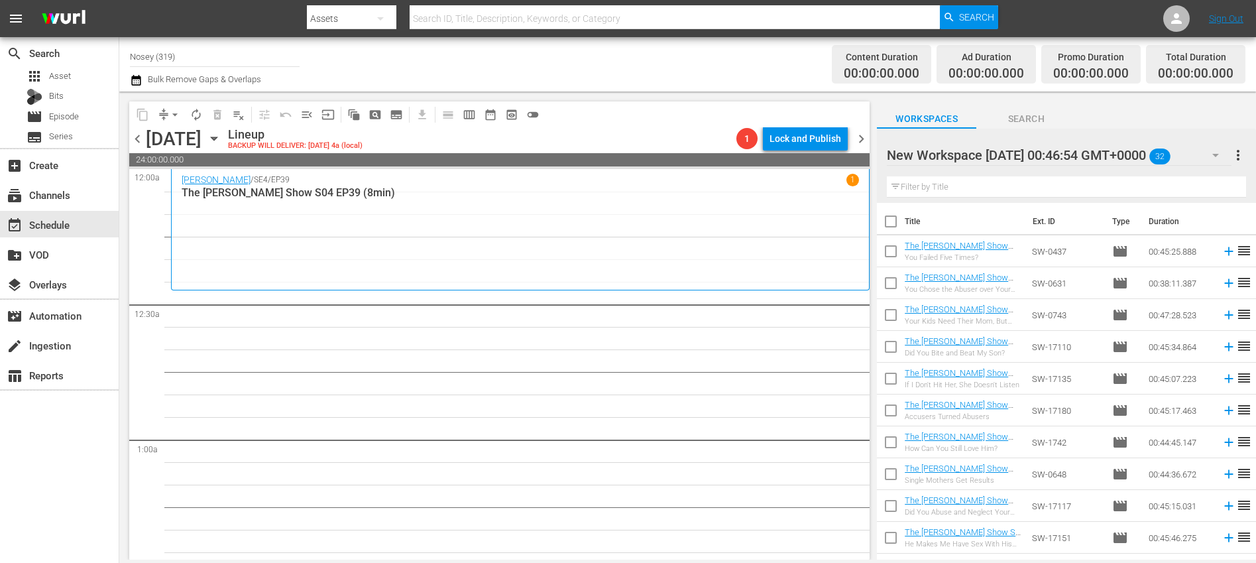
click at [890, 225] on input "checkbox" at bounding box center [891, 224] width 28 height 28
checkbox input "true"
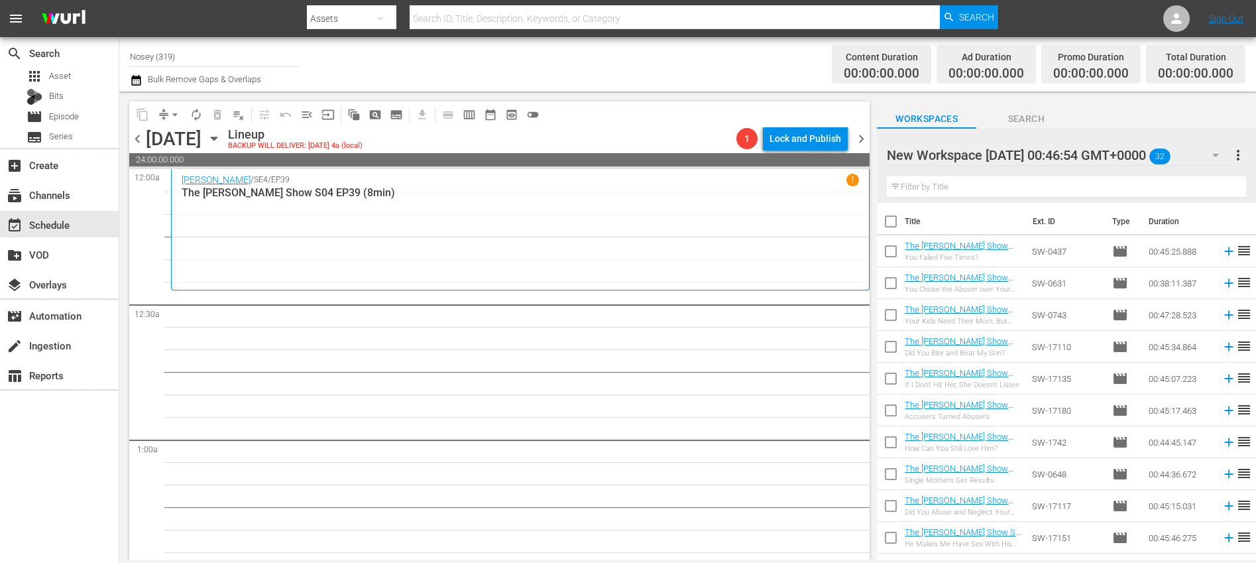
checkbox input "true"
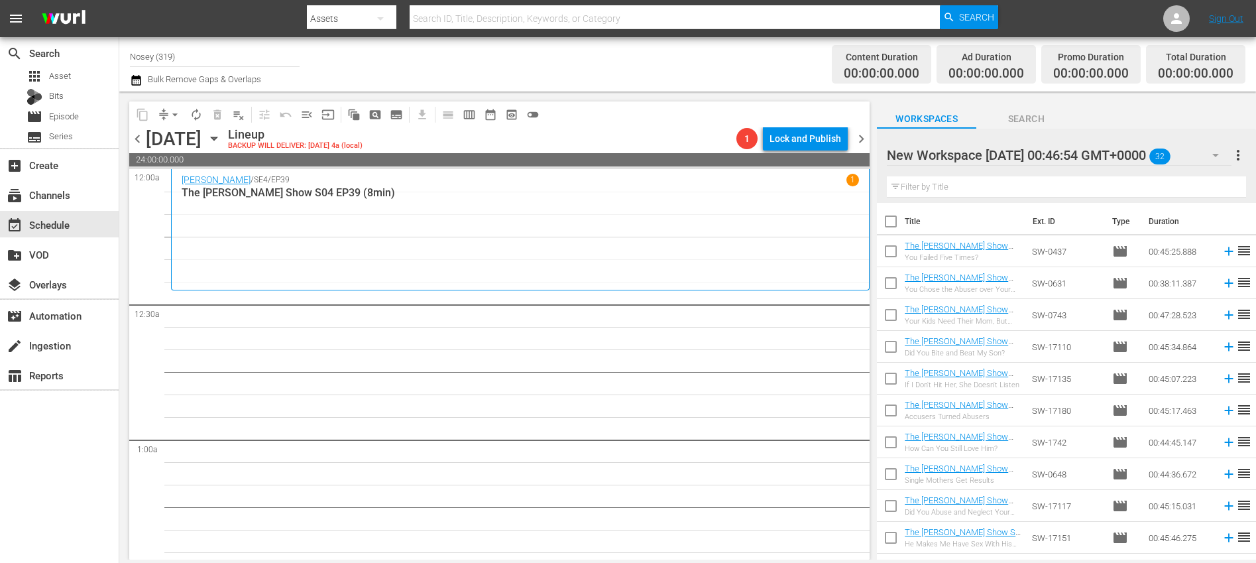
checkbox input "true"
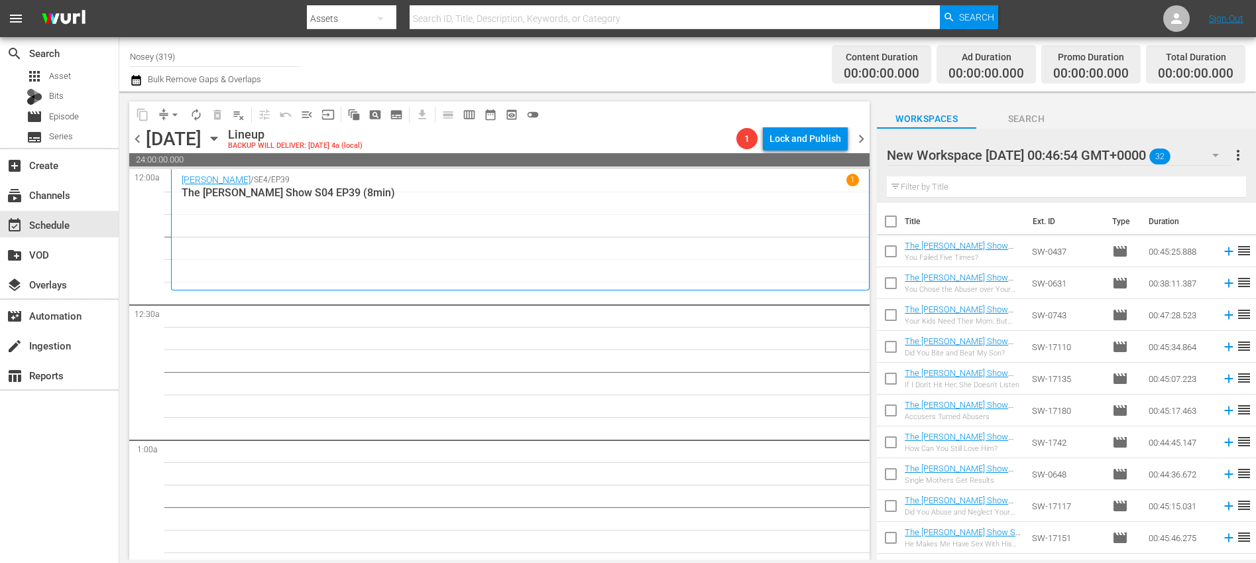
checkbox input "true"
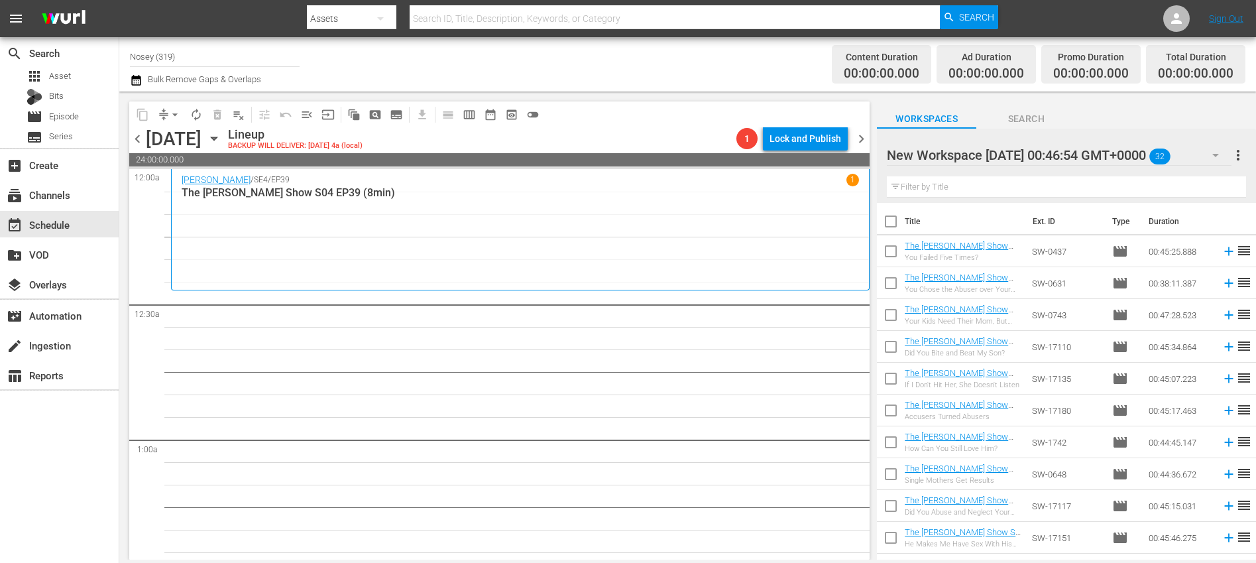
checkbox input "true"
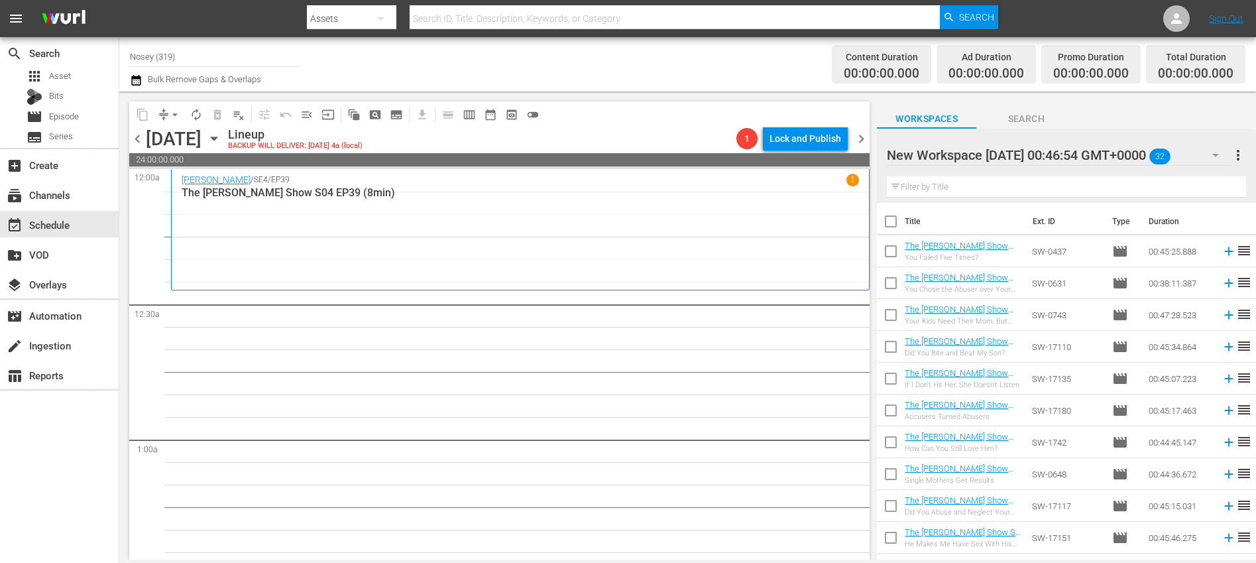
checkbox input "true"
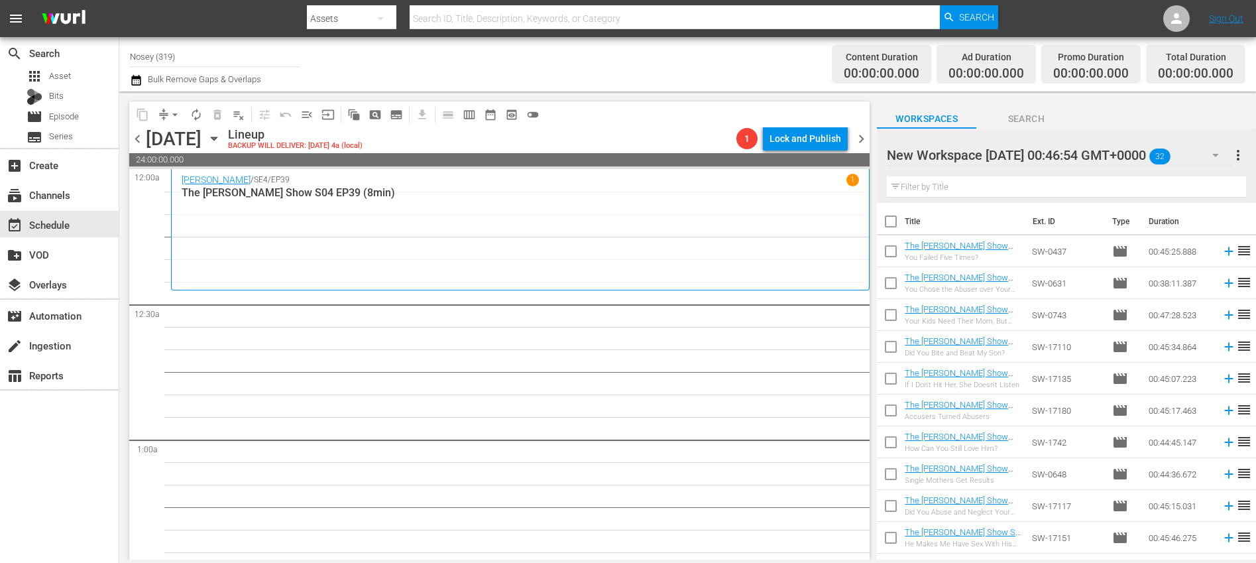
checkbox input "true"
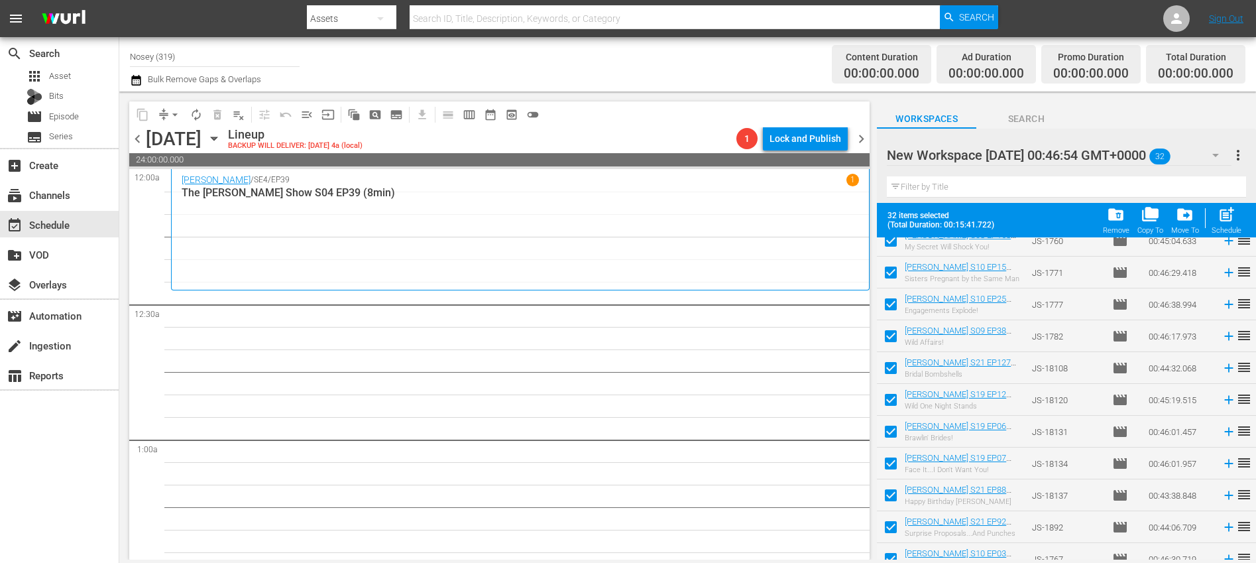
scroll to position [727, 0]
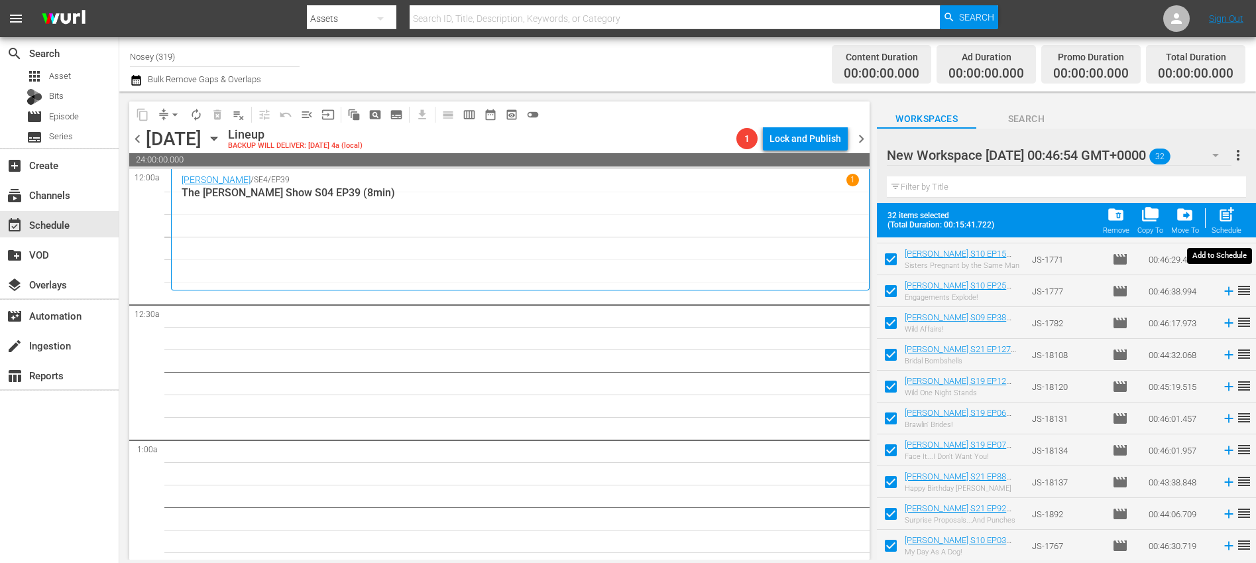
click at [1225, 224] on div "post_add Schedule" at bounding box center [1227, 220] width 30 height 29
checkbox input "false"
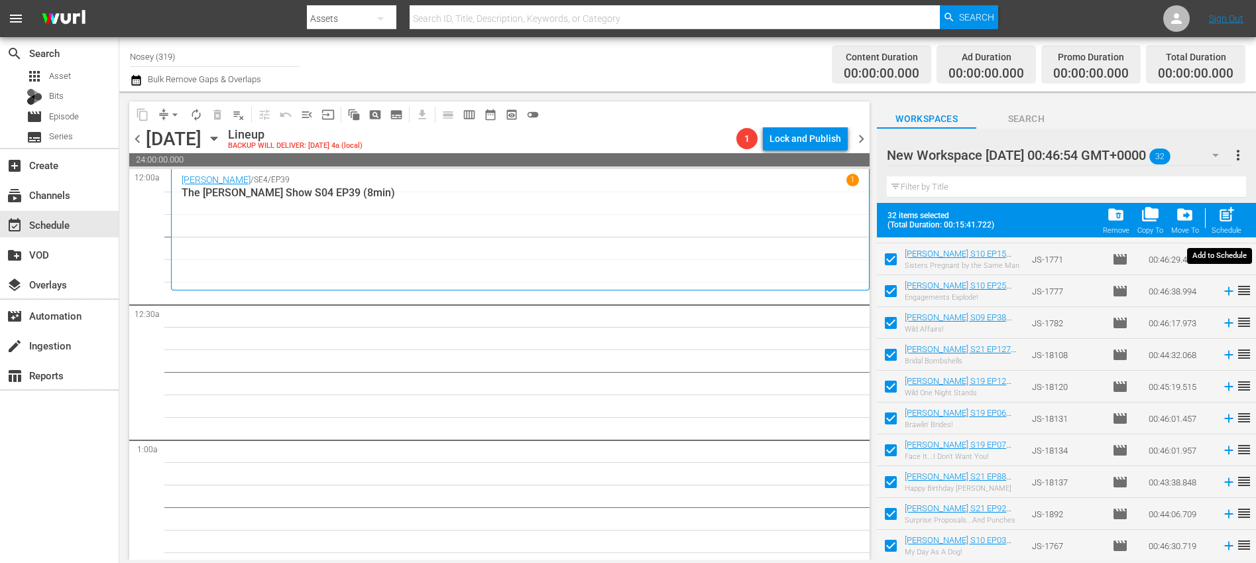
checkbox input "false"
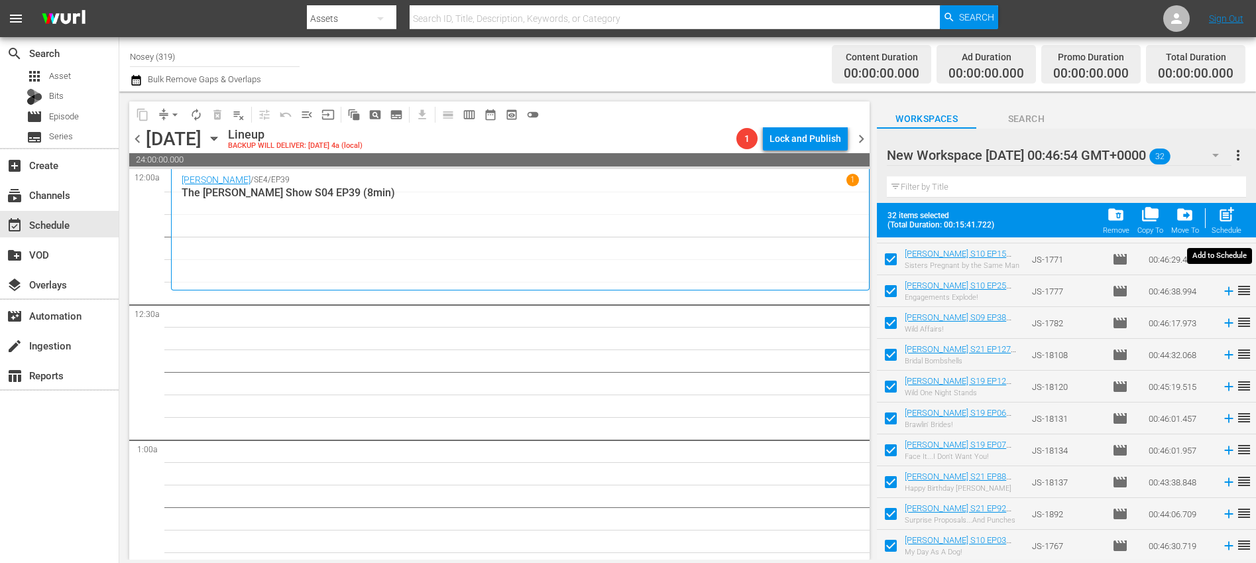
checkbox input "false"
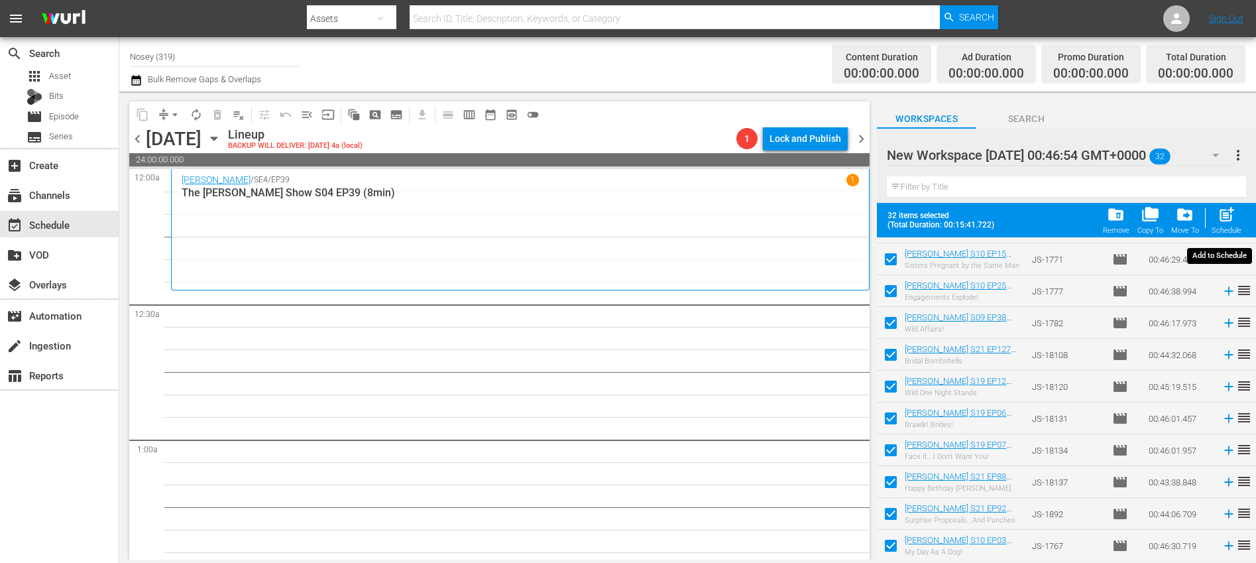
checkbox input "false"
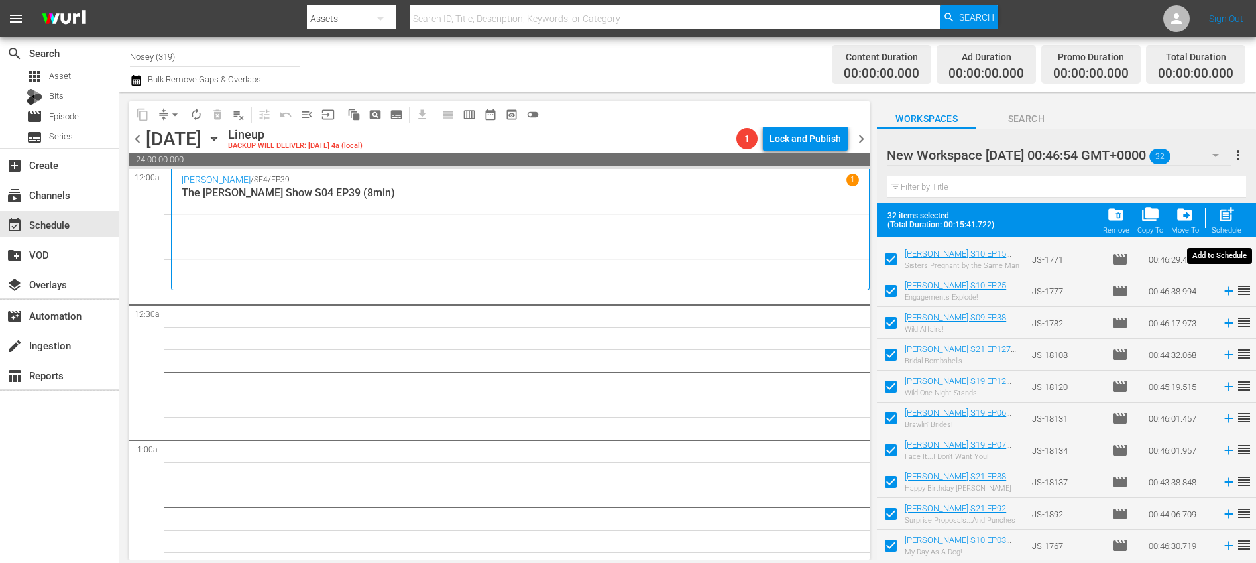
checkbox input "false"
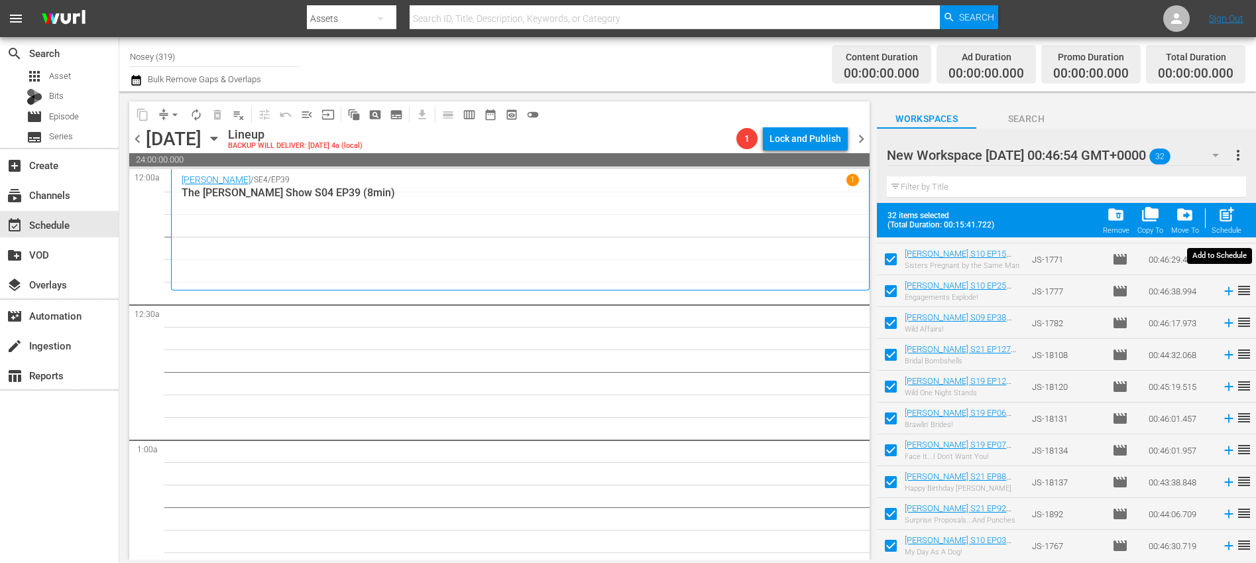
checkbox input "false"
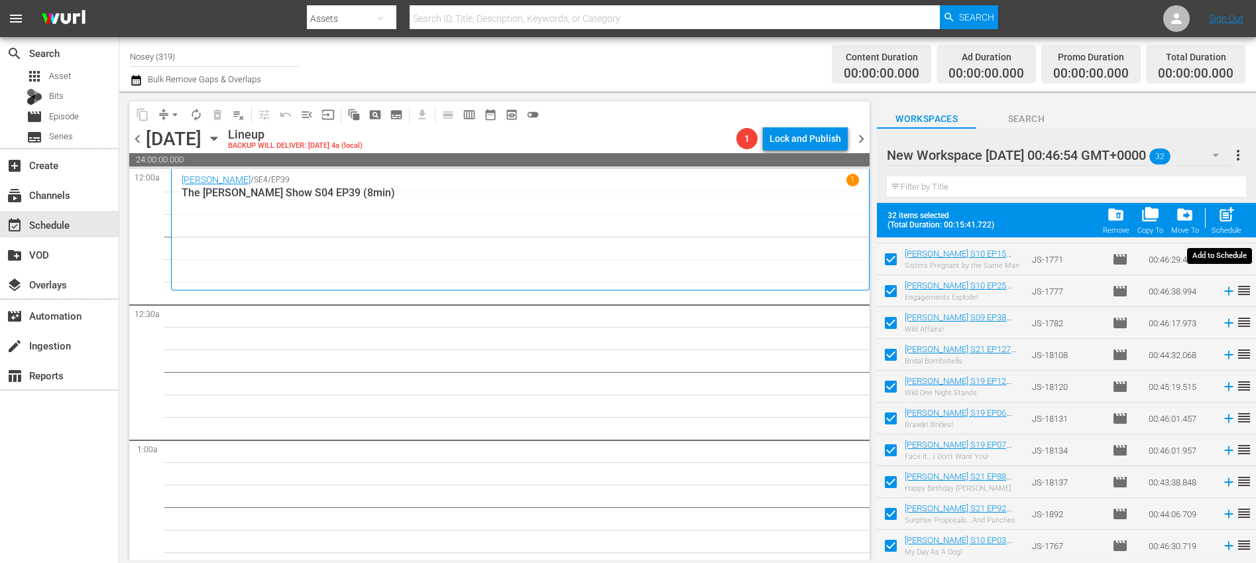
checkbox input "false"
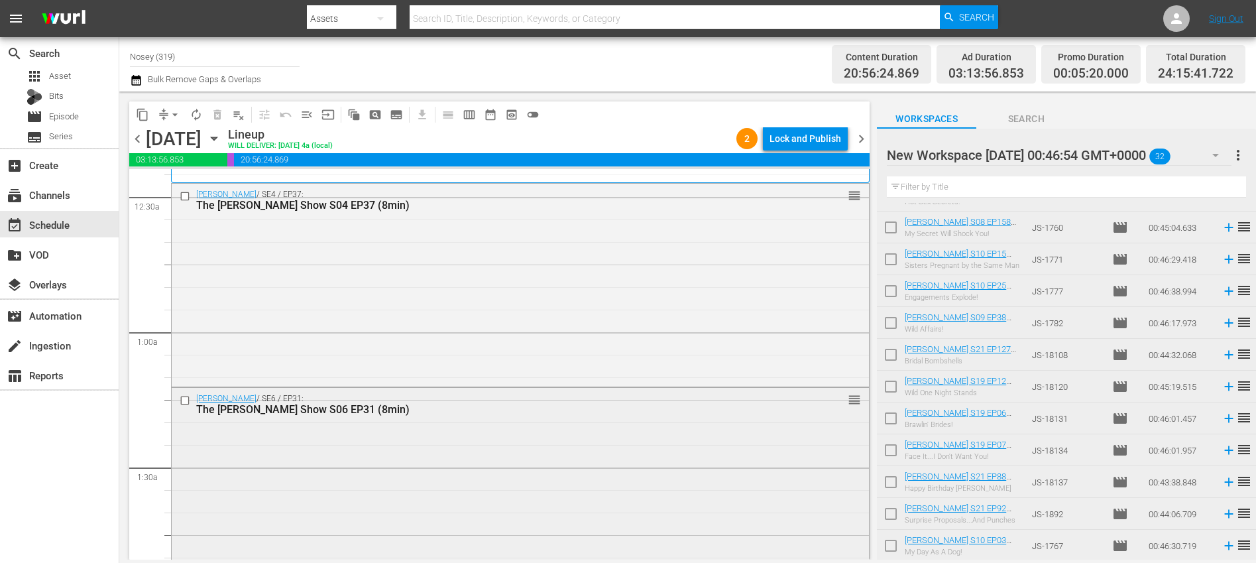
scroll to position [0, 0]
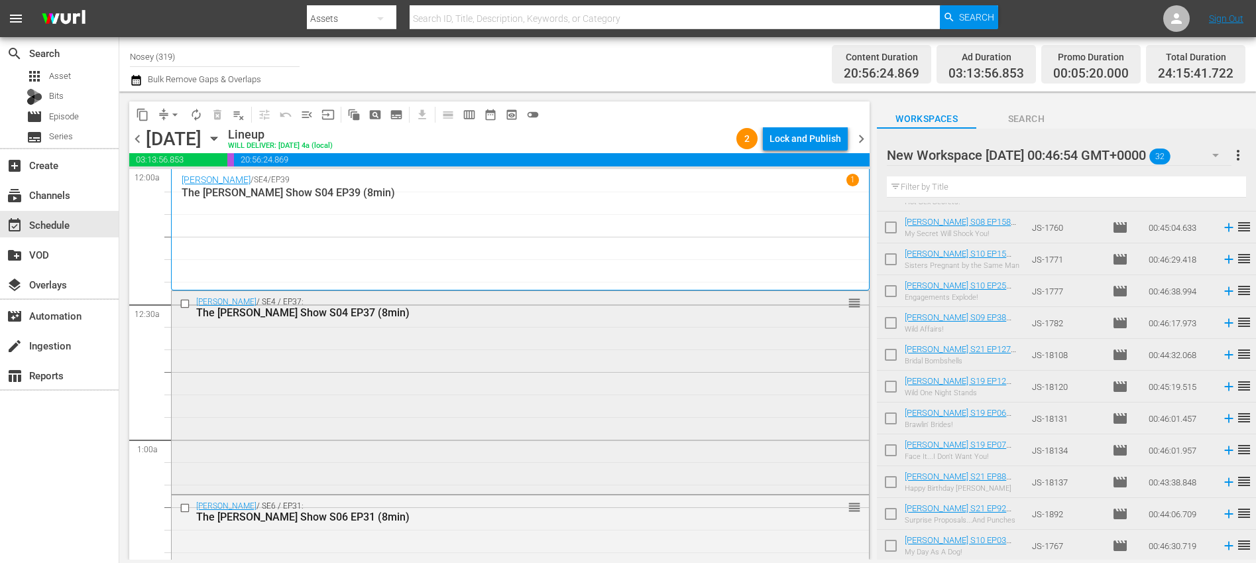
click at [684, 381] on div "Steve Wilkos / SE4 / EP37: The Steve Wilkos Show S04 EP37 (8min) reorder" at bounding box center [520, 391] width 697 height 201
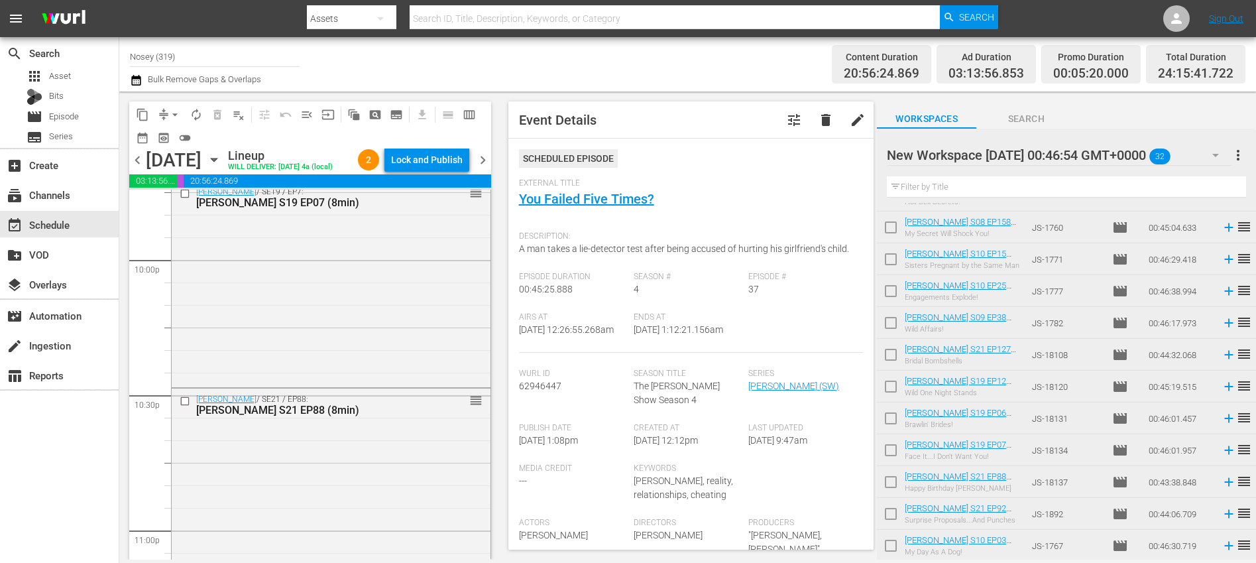
scroll to position [6336, 0]
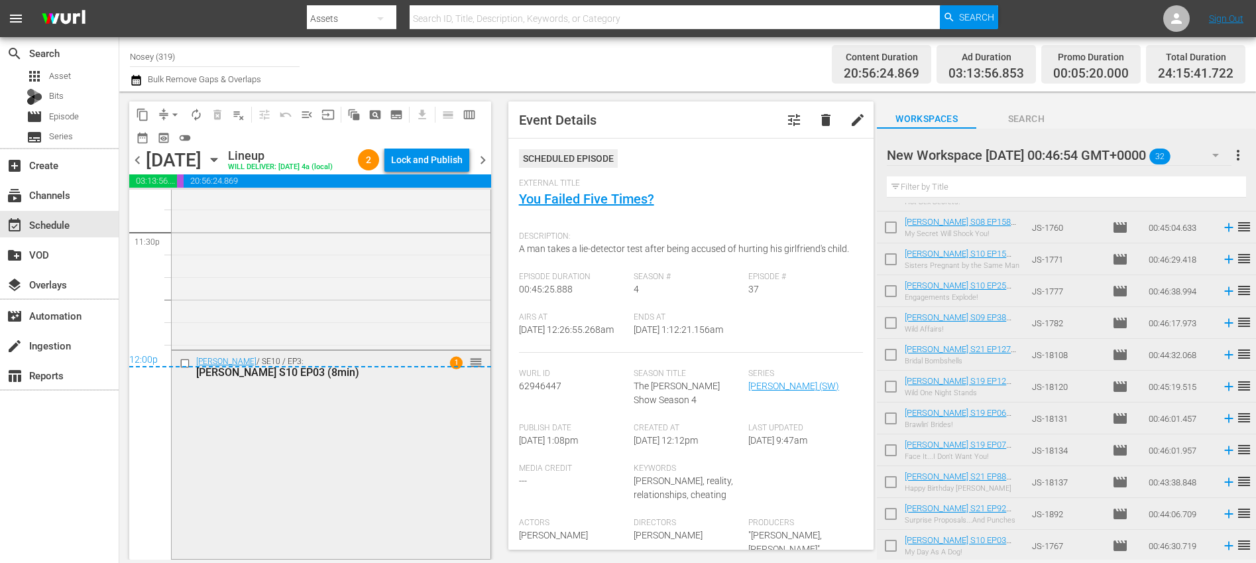
click at [404, 458] on div "Jerry Springer / SE10 / EP3: Jerry Springer S10 EP03 (8min) 1 reorder" at bounding box center [331, 454] width 319 height 206
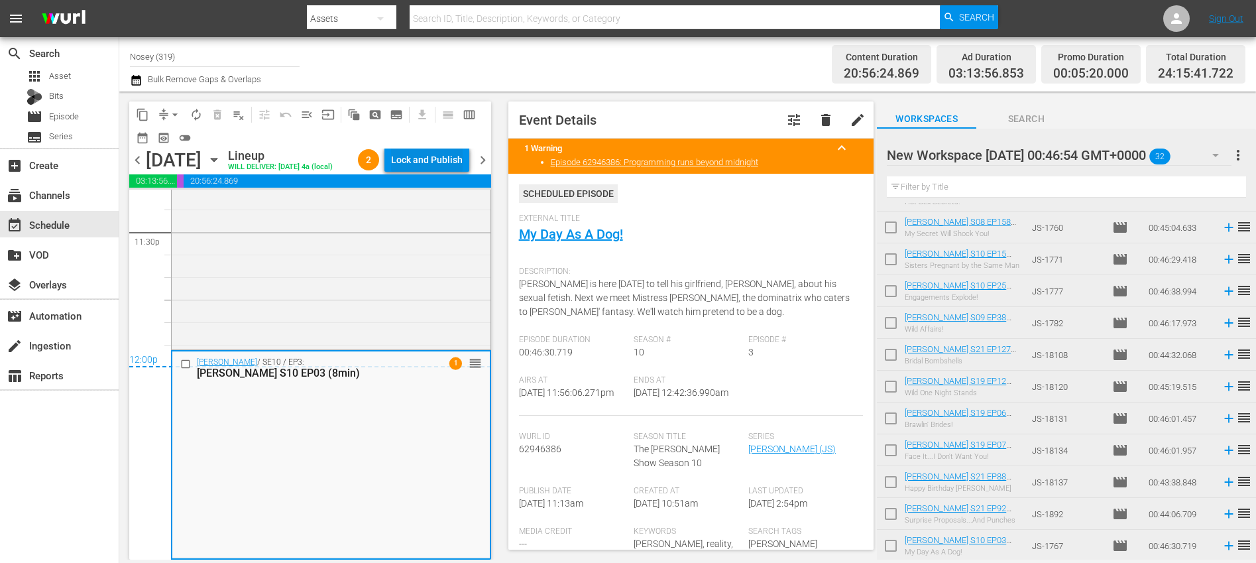
click at [416, 158] on div "Lock and Publish" at bounding box center [427, 160] width 72 height 24
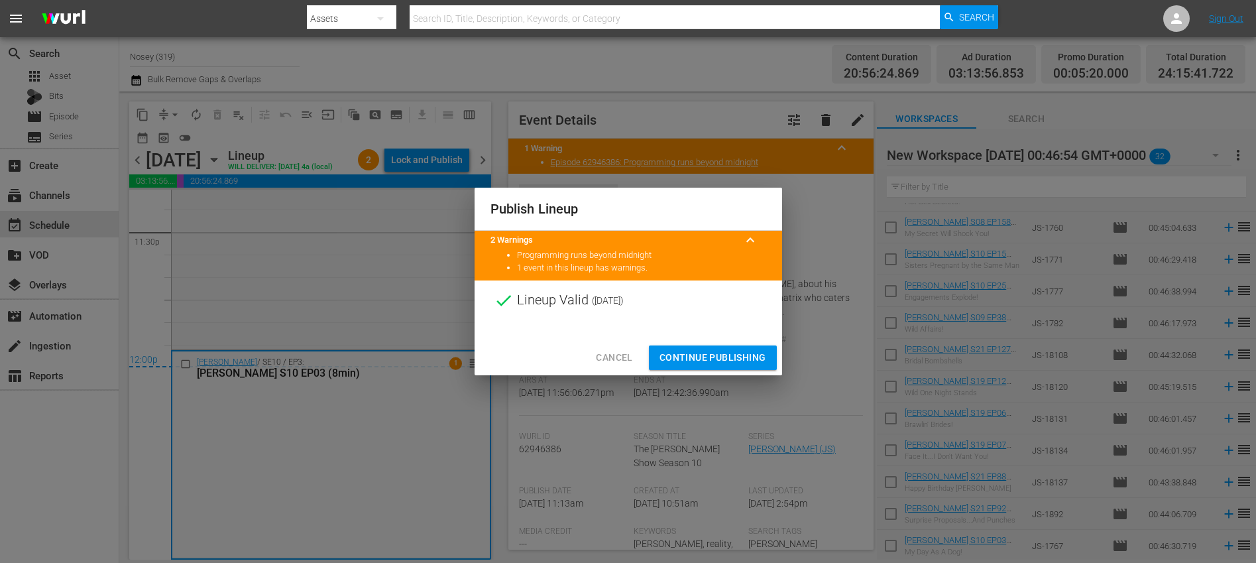
click at [694, 373] on div "Cancel Continue Publishing" at bounding box center [629, 357] width 308 height 35
click at [691, 359] on span "Continue Publishing" at bounding box center [713, 357] width 107 height 17
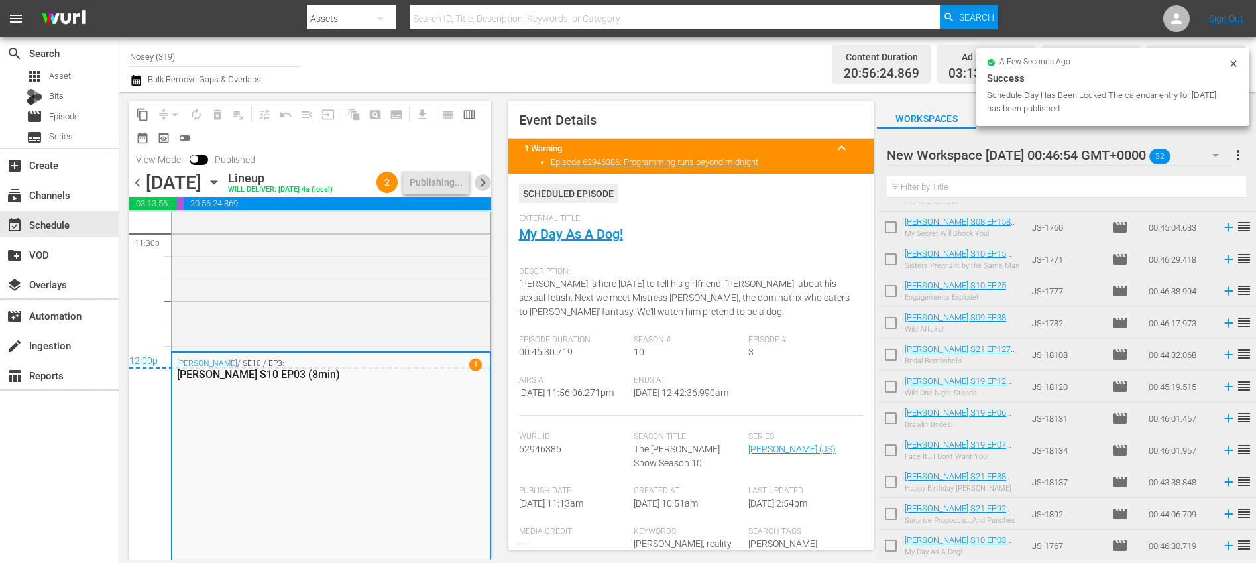
click at [483, 191] on span "chevron_right" at bounding box center [483, 182] width 17 height 17
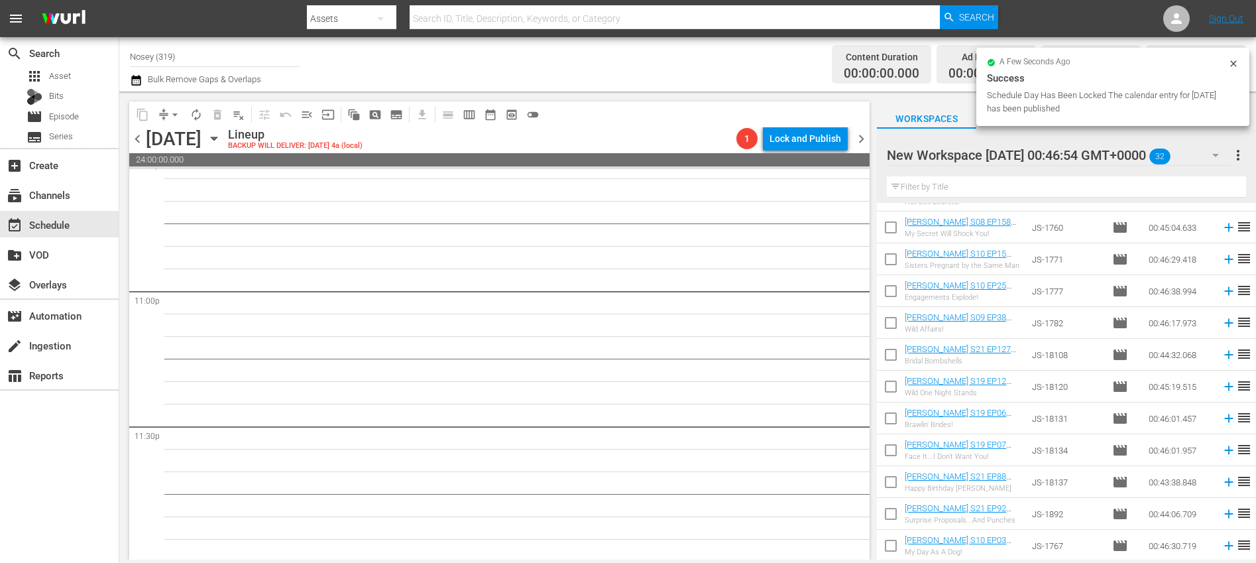
scroll to position [6101, 0]
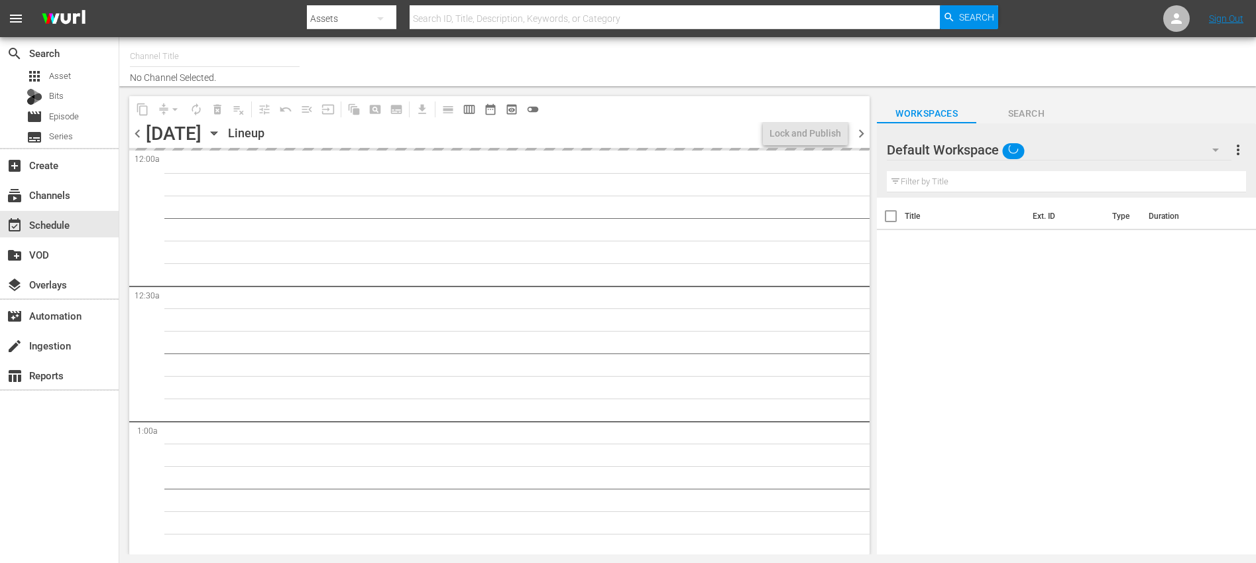
type input "Nosey (319)"
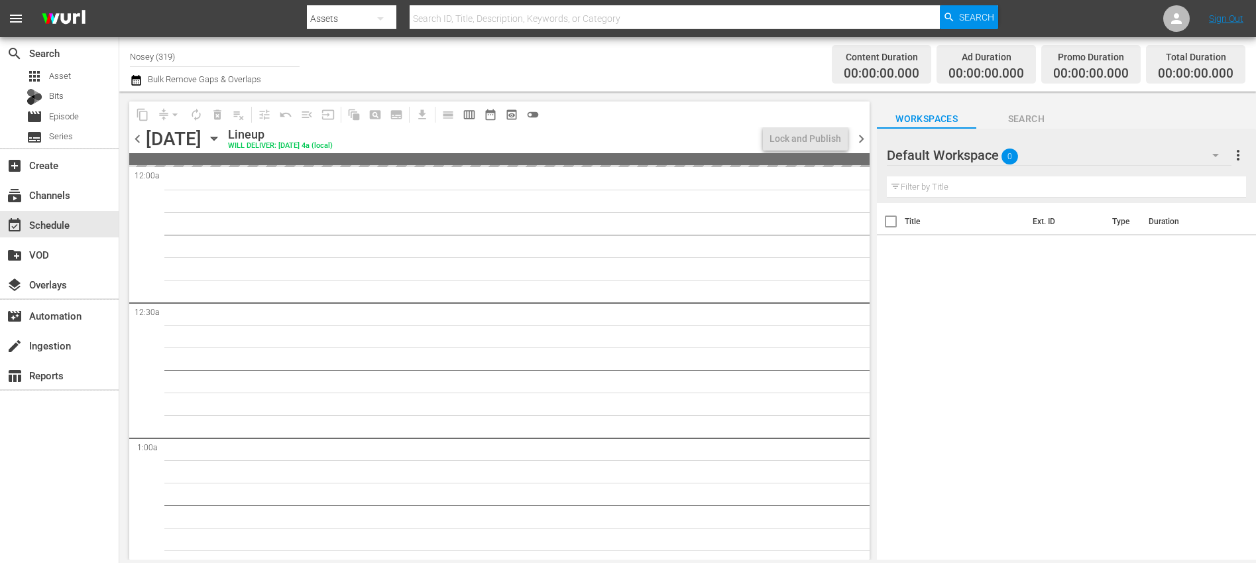
click at [1203, 154] on button "button" at bounding box center [1216, 155] width 32 height 32
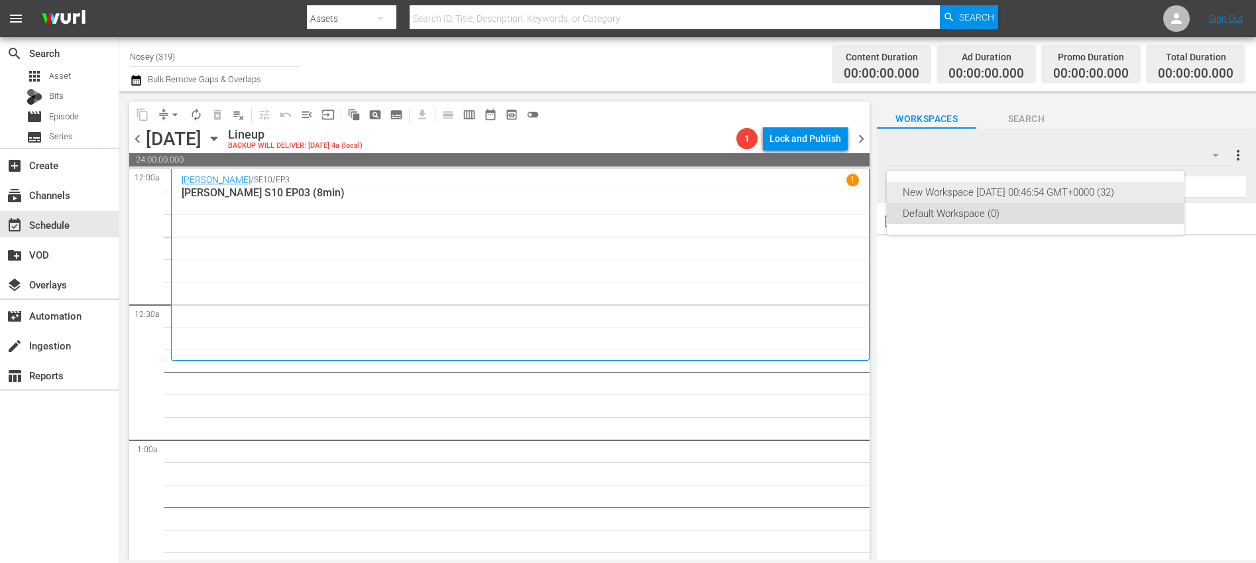
click at [1055, 187] on div "New Workspace [DATE] 00:46:54 GMT+0000 (32)" at bounding box center [1035, 192] width 265 height 21
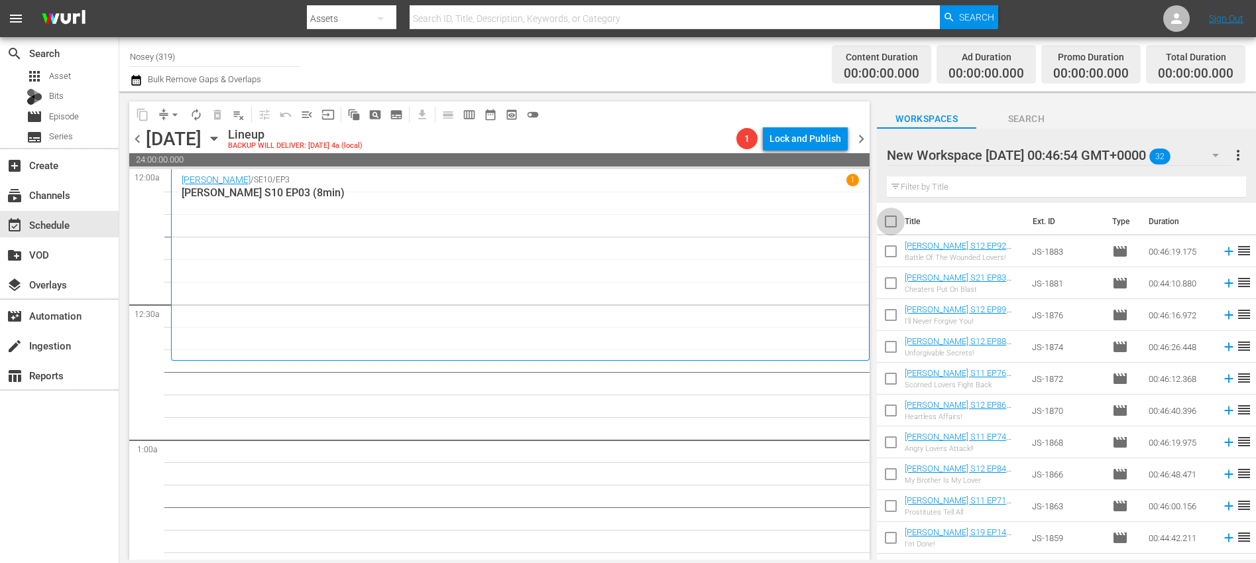
click at [894, 217] on input "checkbox" at bounding box center [891, 224] width 28 height 28
checkbox input "true"
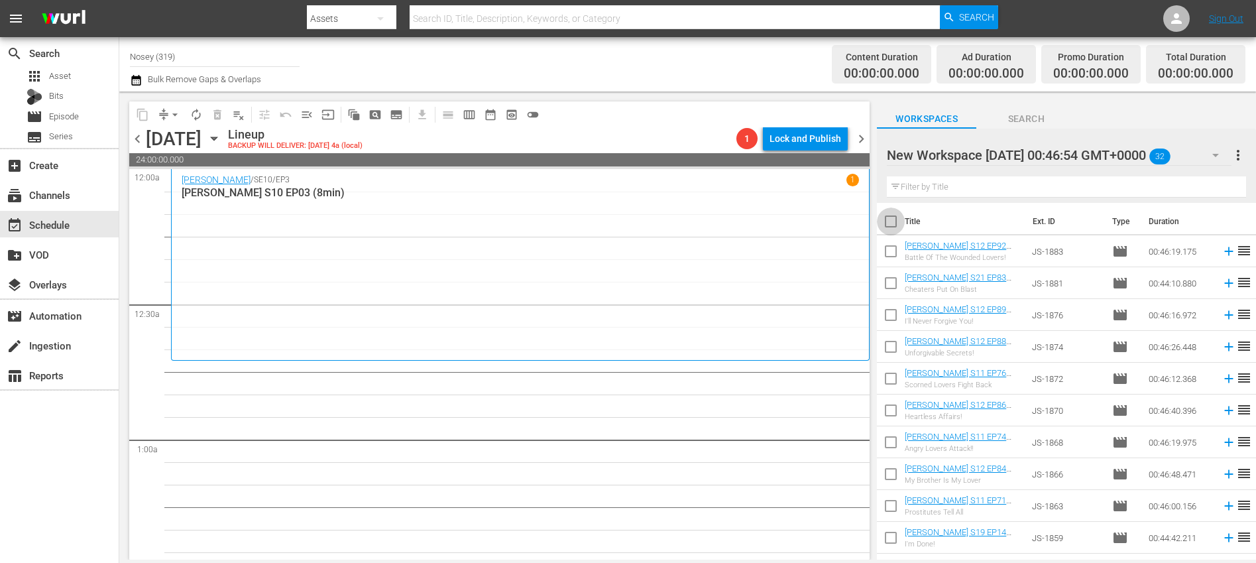
checkbox input "true"
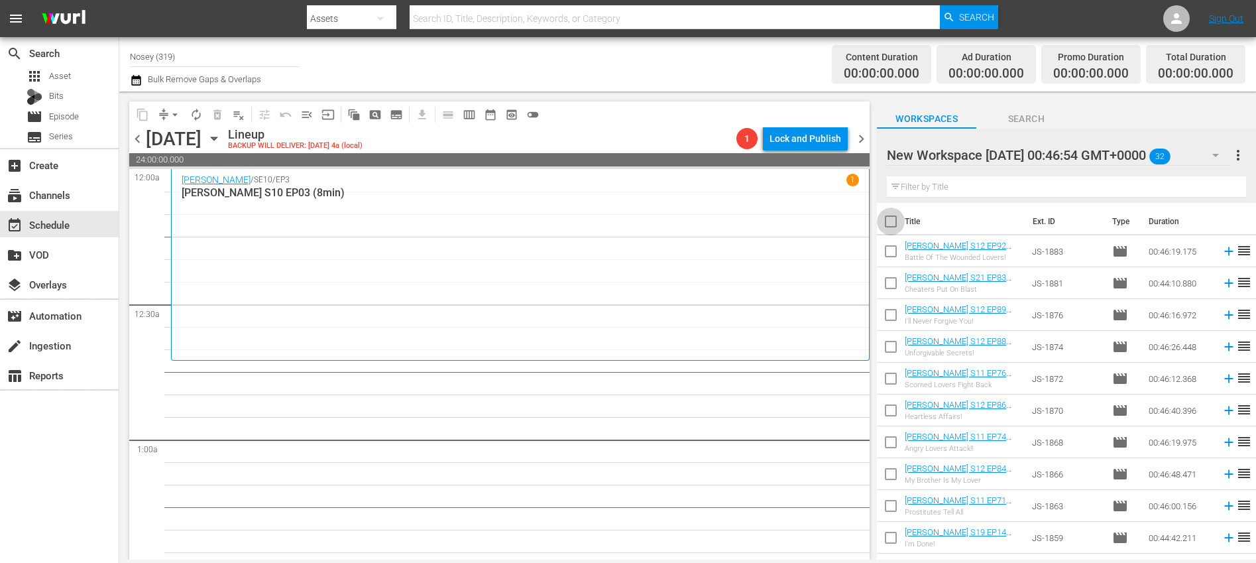
checkbox input "true"
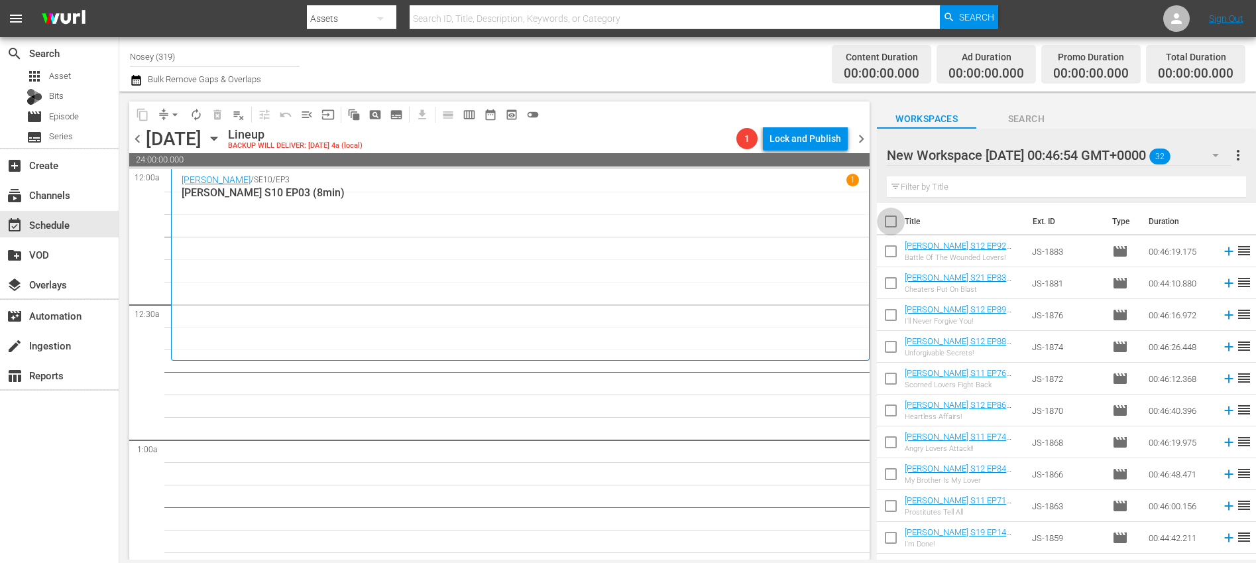
checkbox input "true"
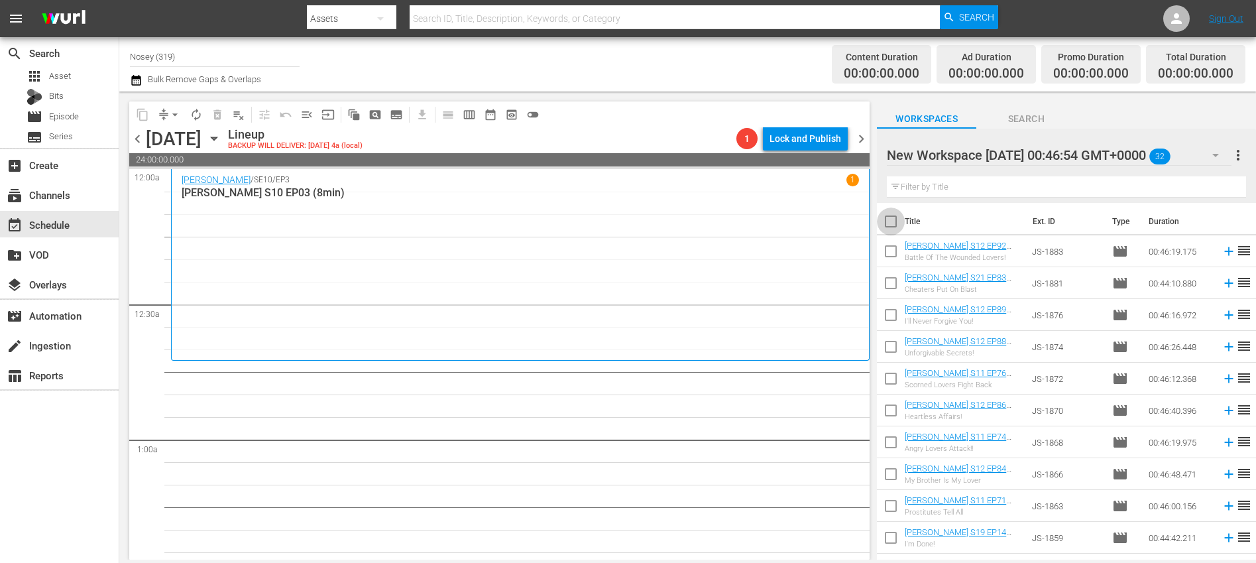
checkbox input "true"
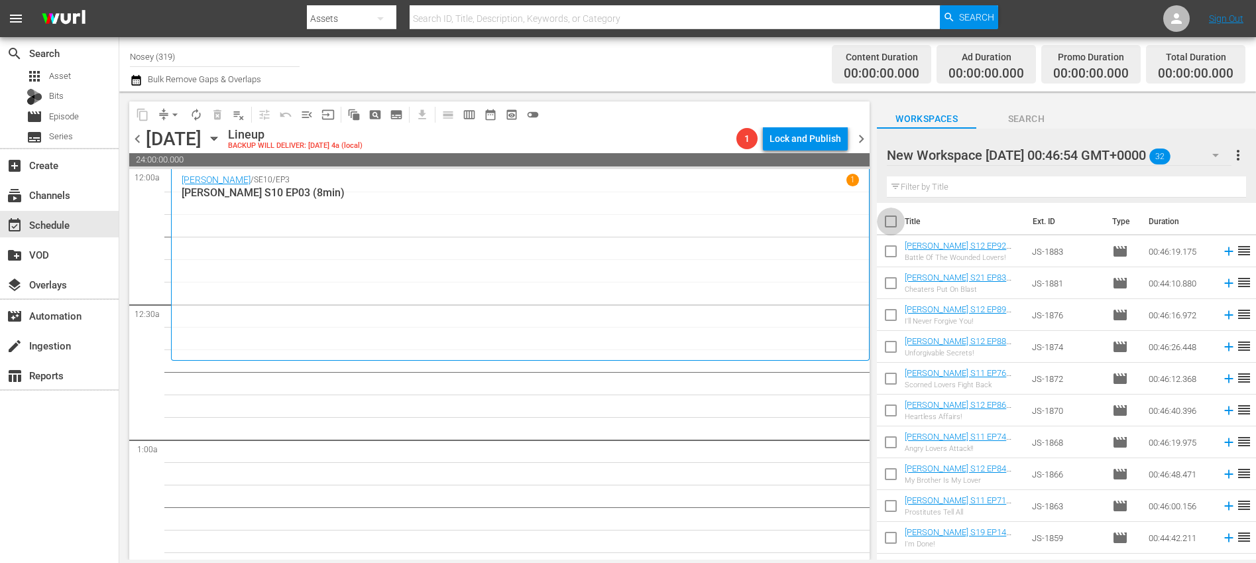
checkbox input "true"
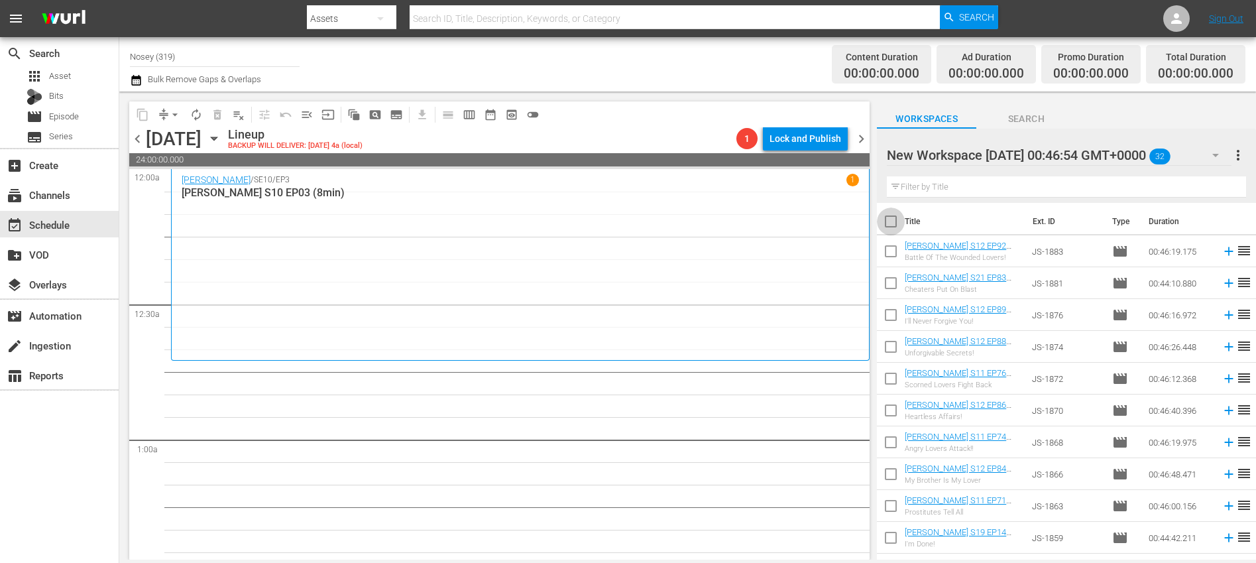
checkbox input "true"
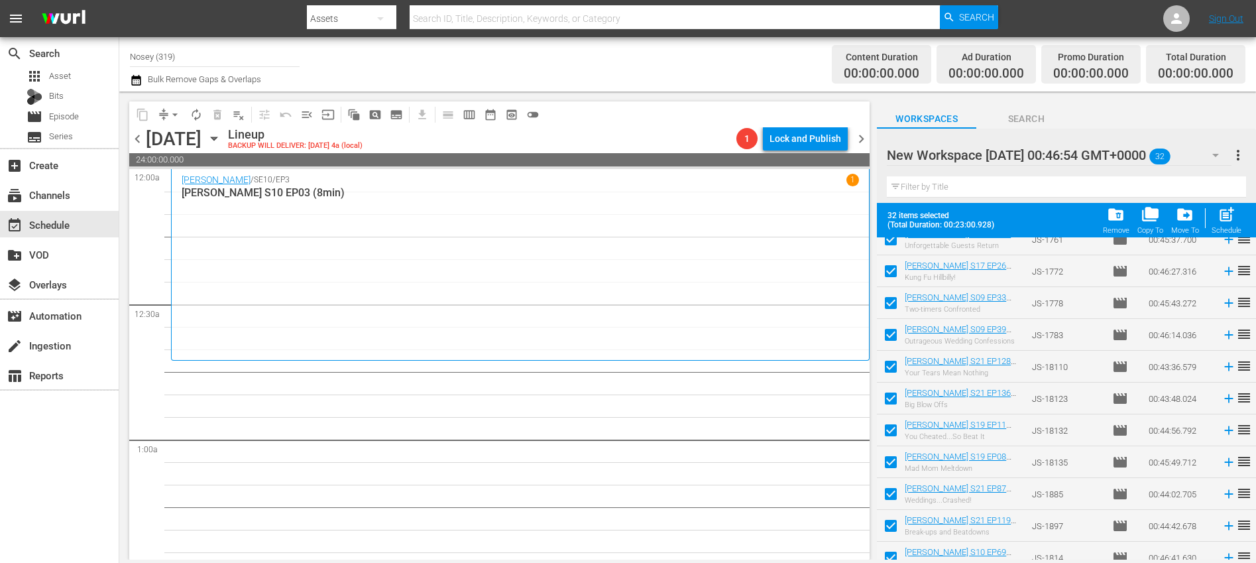
scroll to position [727, 0]
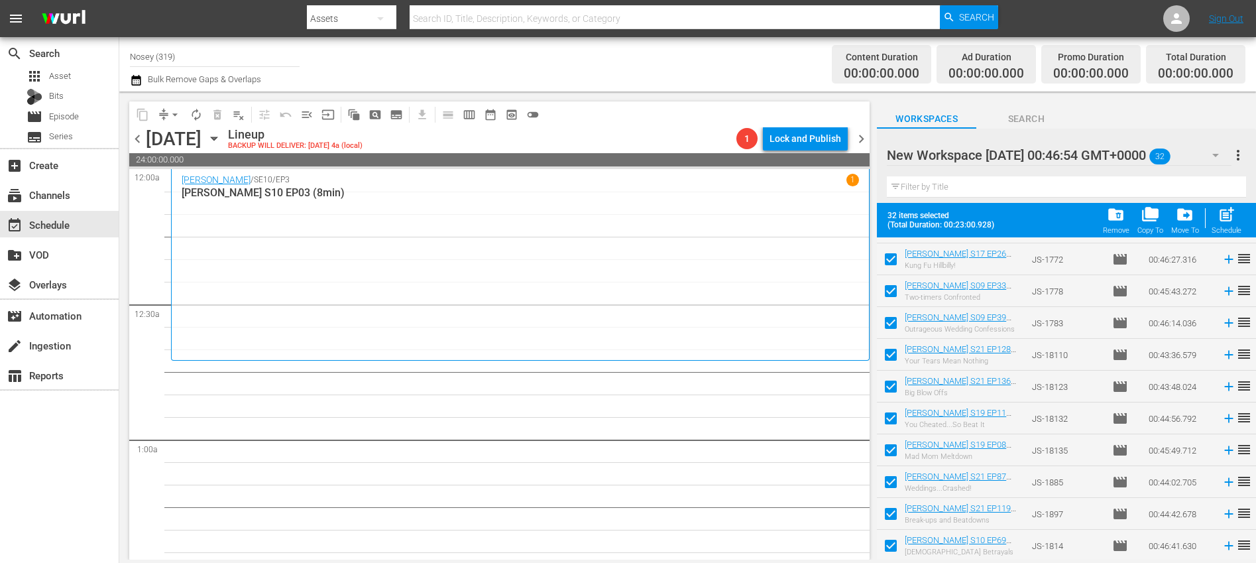
click at [138, 143] on span "chevron_left" at bounding box center [137, 139] width 17 height 17
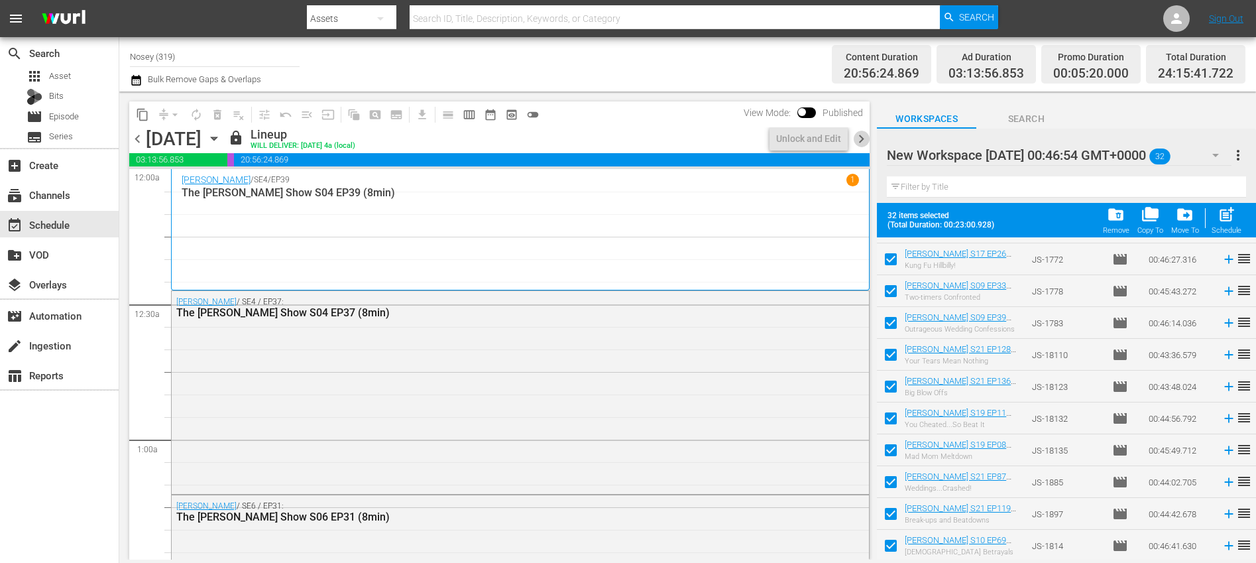
click at [861, 141] on span "chevron_right" at bounding box center [861, 139] width 17 height 17
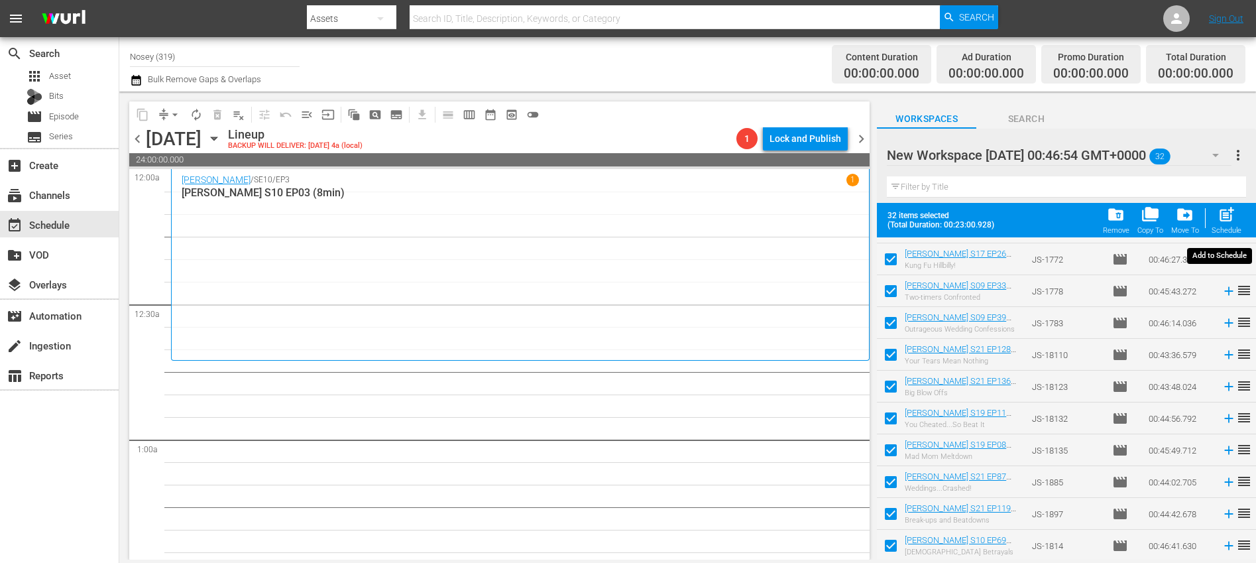
click at [1234, 214] on span "post_add" at bounding box center [1227, 215] width 18 height 18
checkbox input "false"
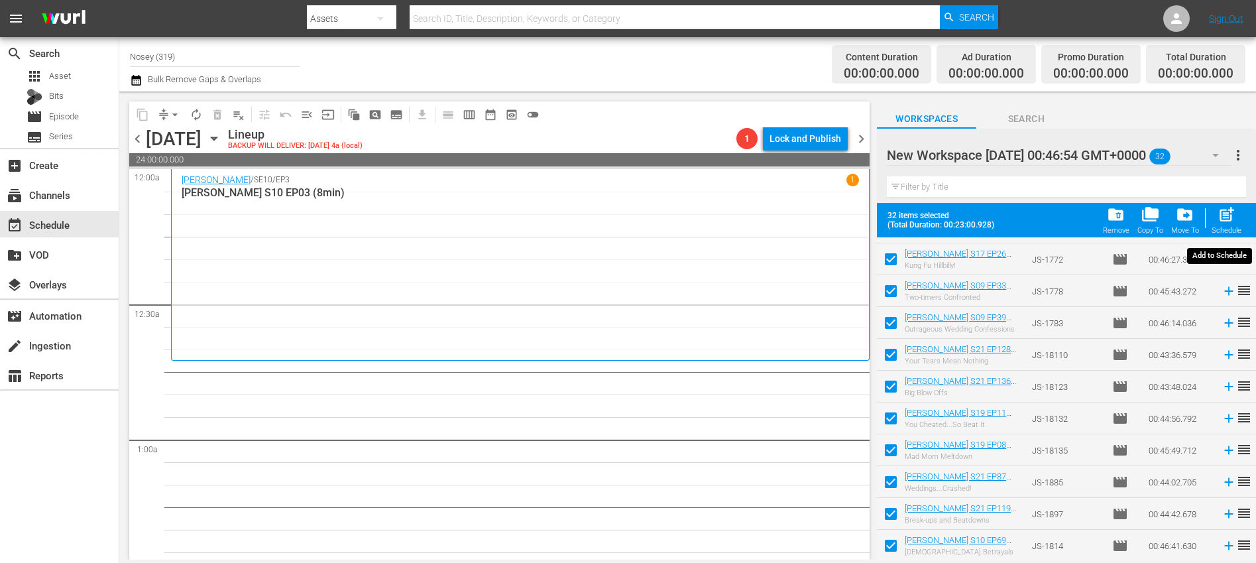
checkbox input "false"
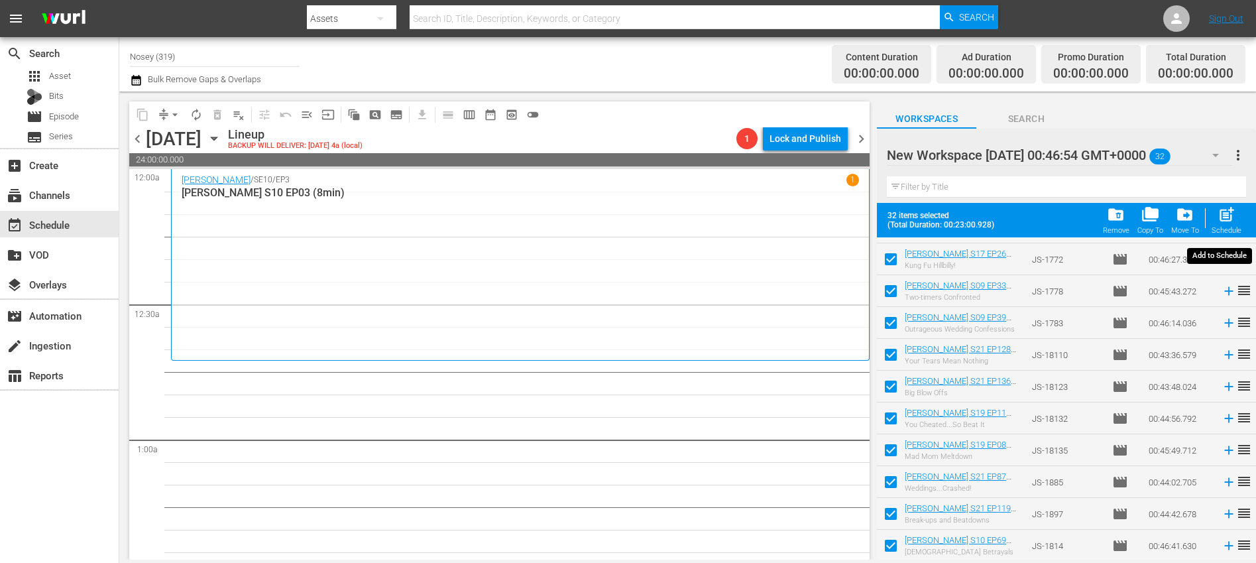
checkbox input "false"
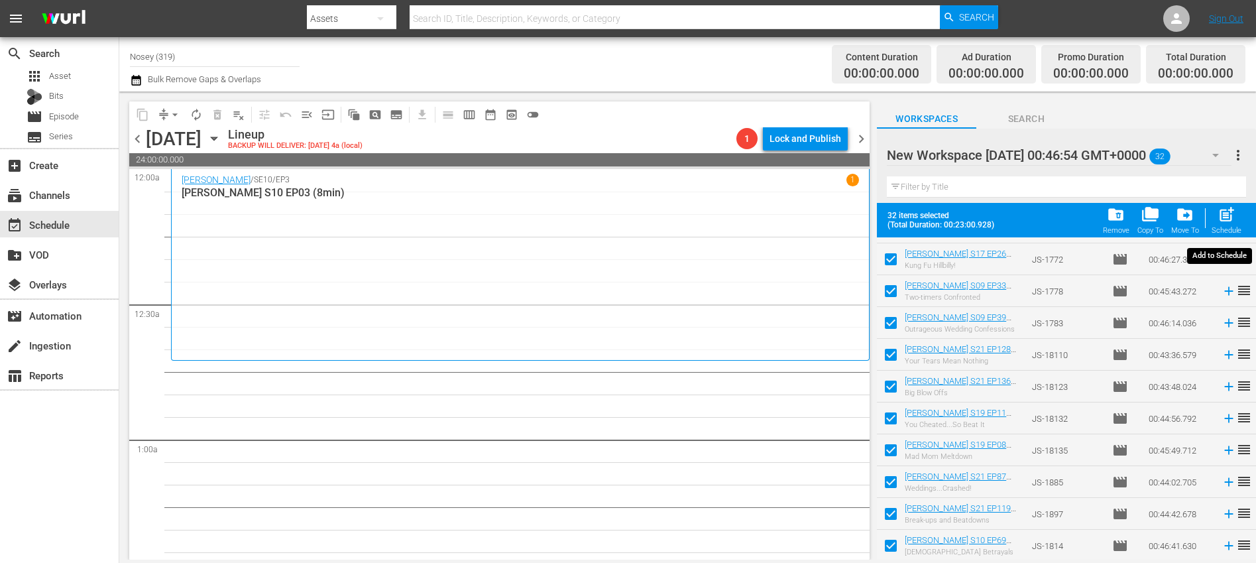
checkbox input "false"
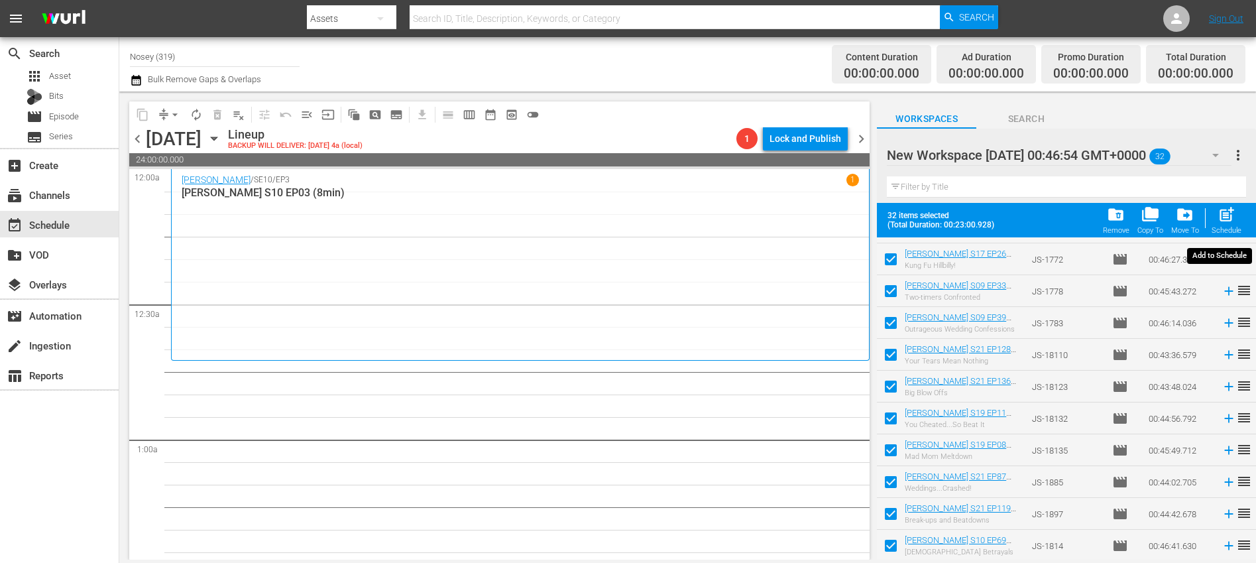
checkbox input "false"
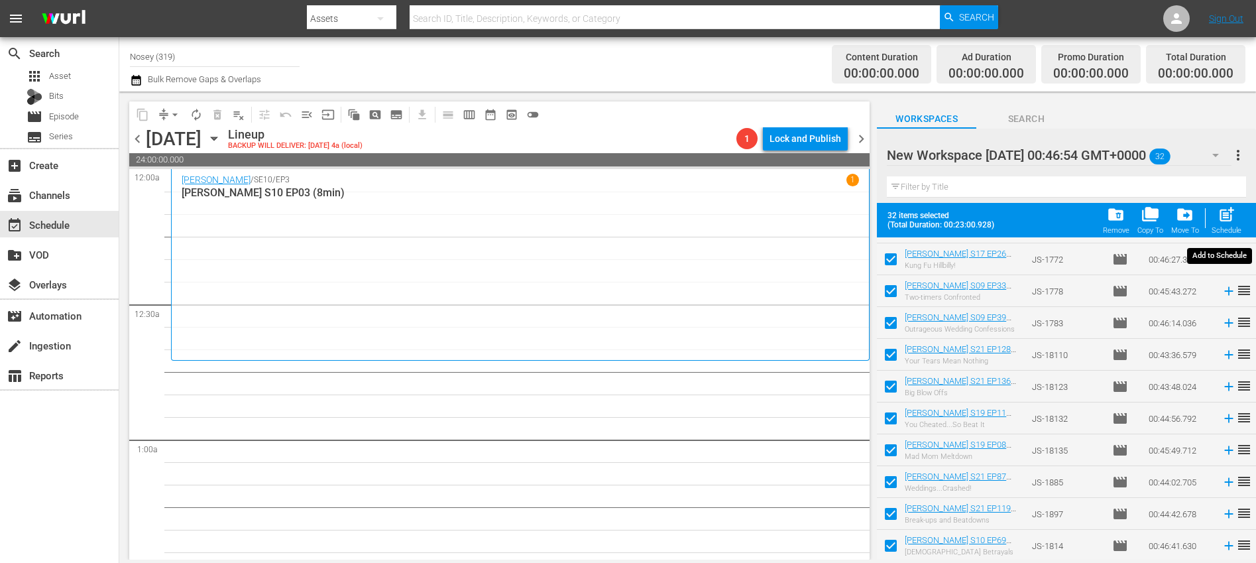
checkbox input "false"
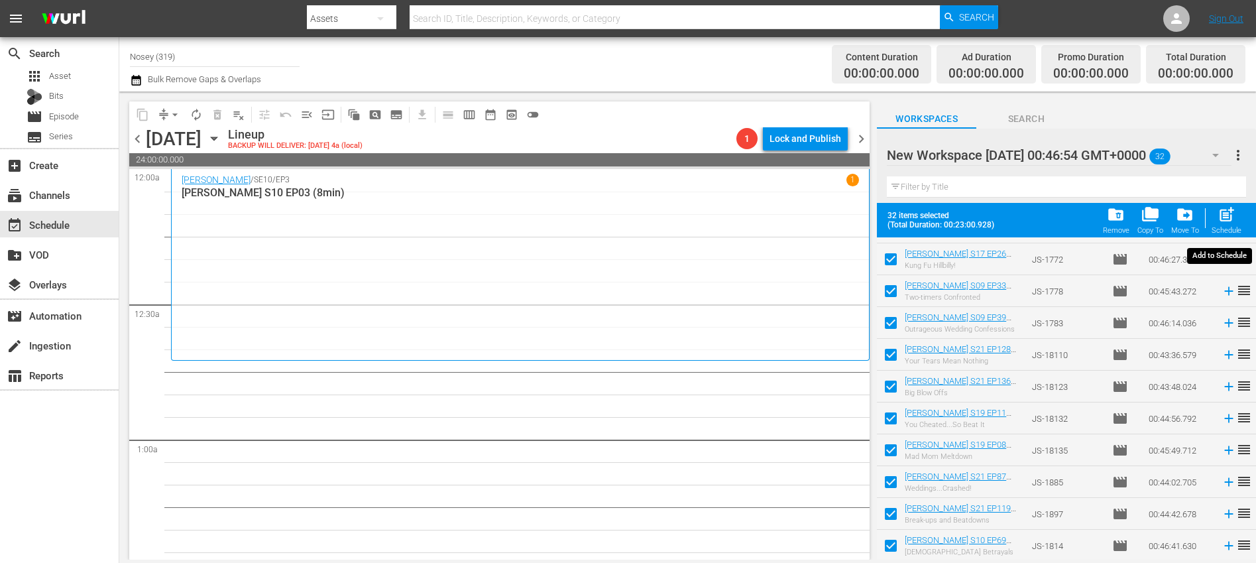
checkbox input "false"
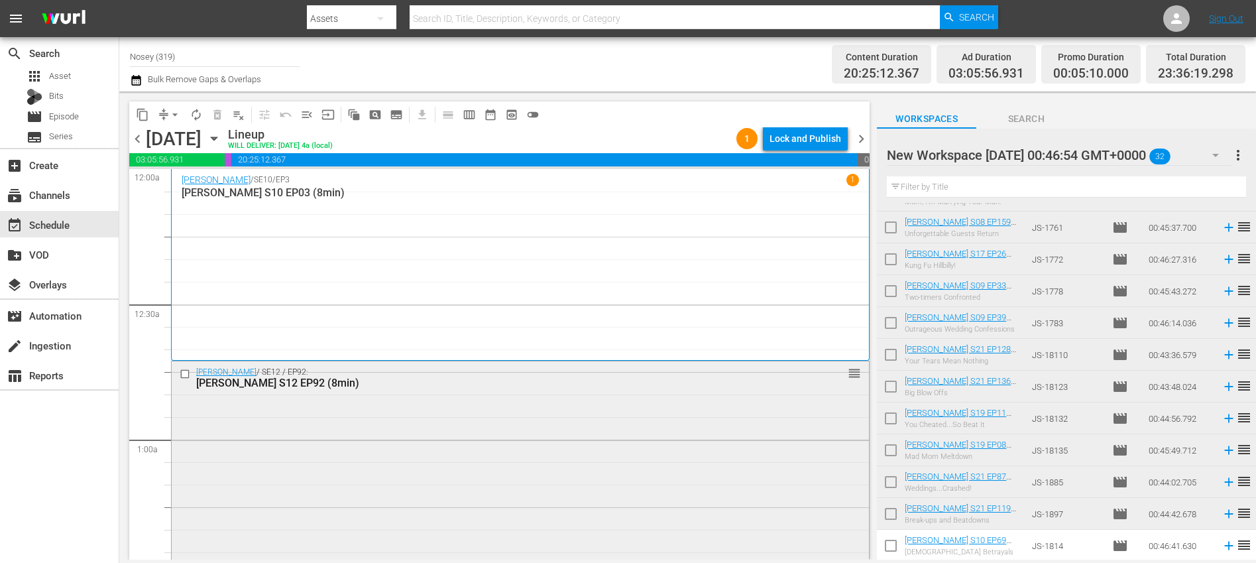
click at [688, 430] on div "Jerry Springer / SE12 / EP92: Jerry Springer S12 EP92 (8min) reorder" at bounding box center [520, 463] width 697 height 205
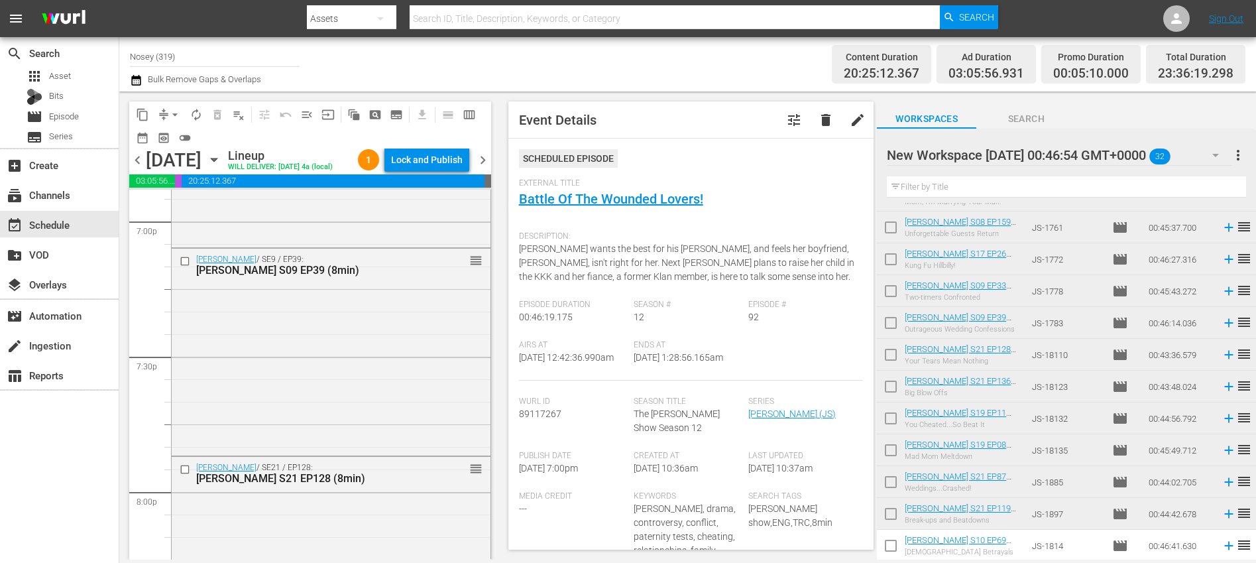
scroll to position [6228, 0]
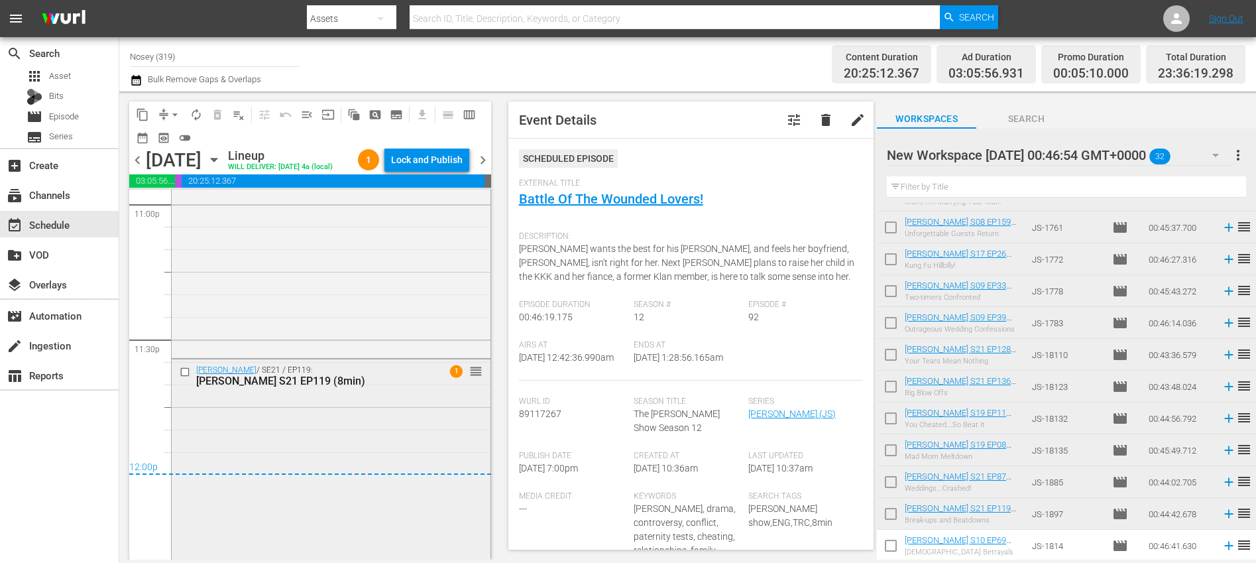
click at [416, 426] on div "Jerry Springer / SE21 / EP119: Jerry Springer S21 EP119 (8min) 1 reorder" at bounding box center [331, 458] width 319 height 198
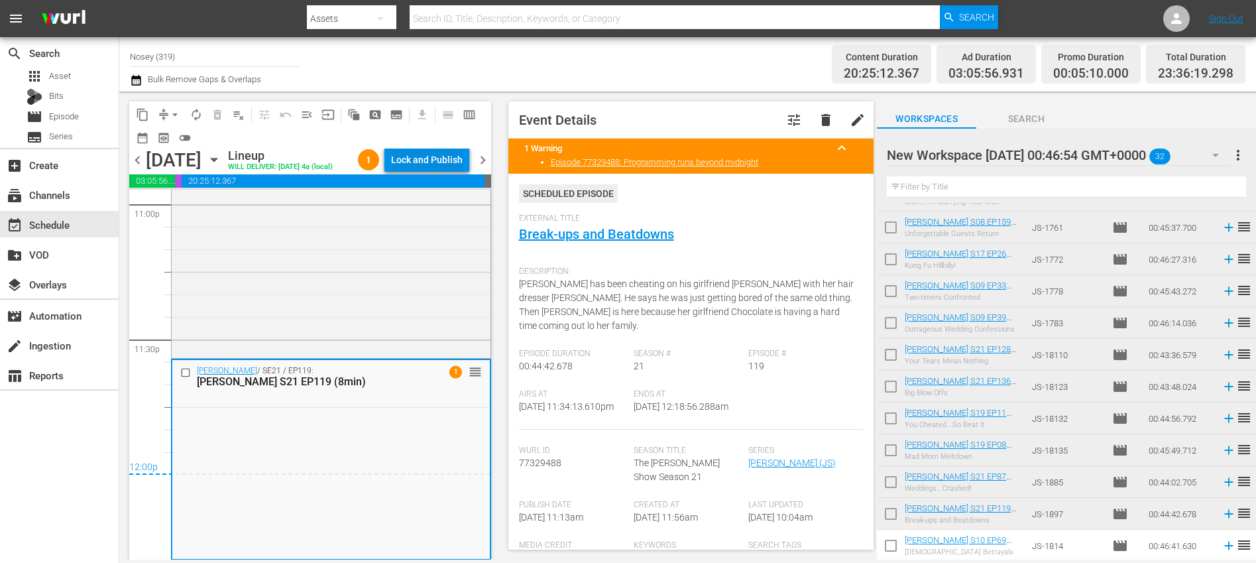
click at [422, 160] on div "Lock and Publish" at bounding box center [427, 160] width 72 height 24
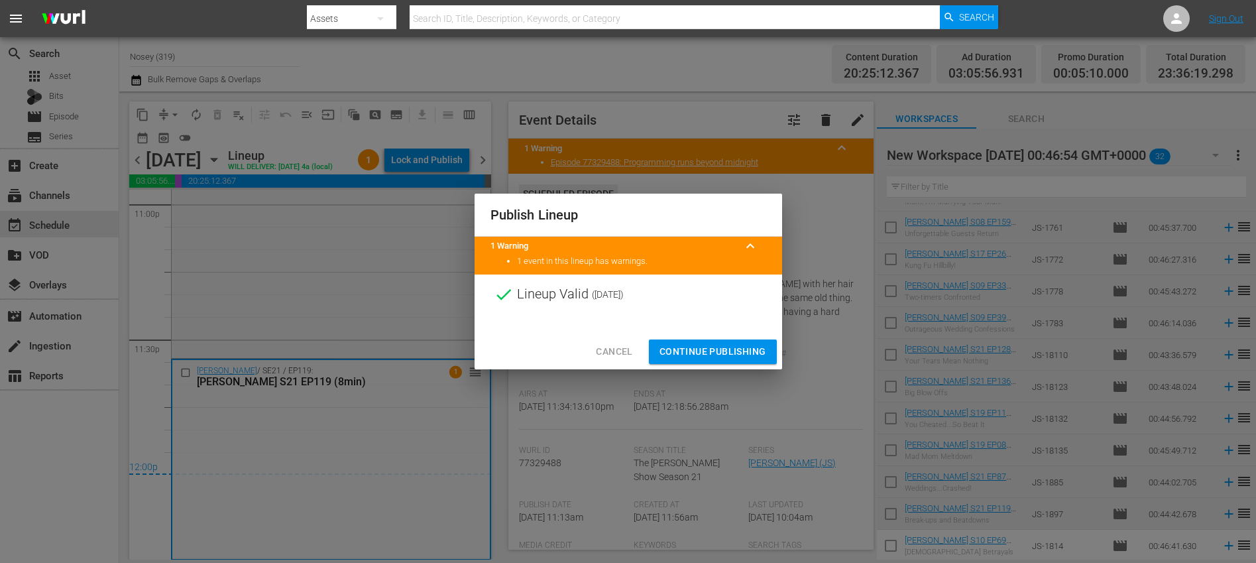
click at [732, 347] on span "Continue Publishing" at bounding box center [713, 351] width 107 height 17
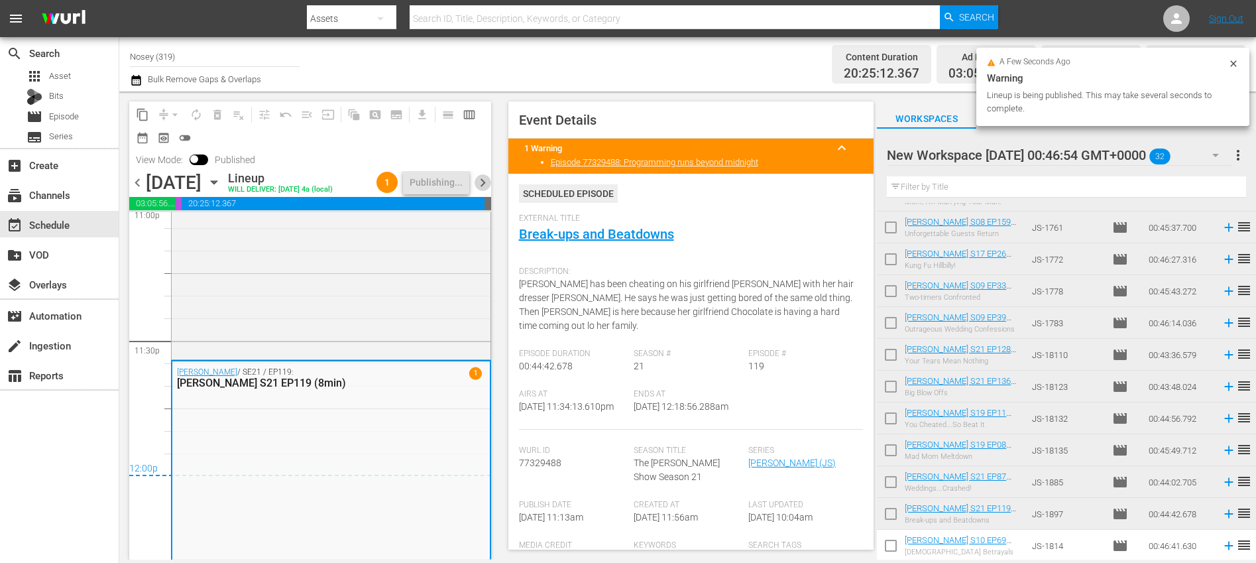
click at [485, 182] on span "chevron_right" at bounding box center [483, 182] width 17 height 17
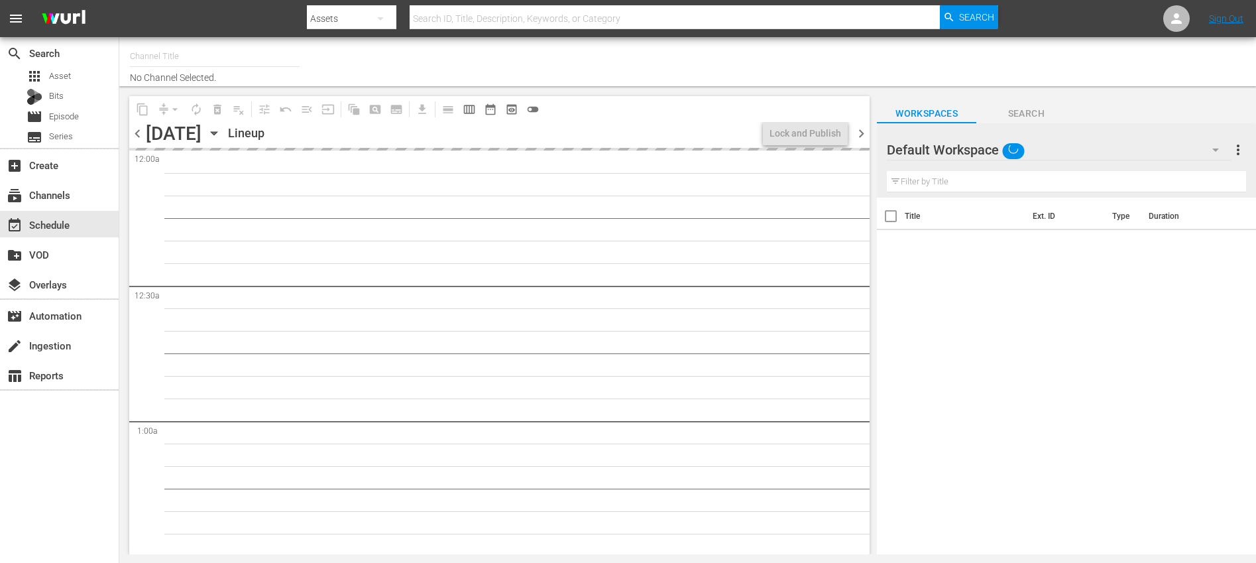
type input "Nosey (319)"
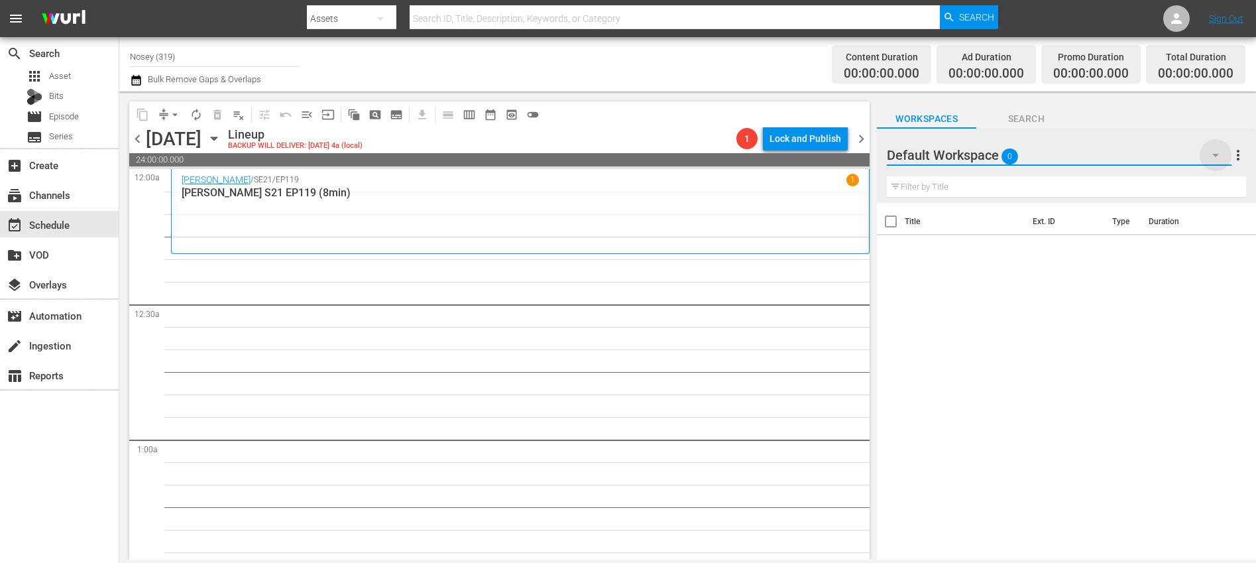
click at [1223, 154] on icon "button" at bounding box center [1216, 155] width 16 height 16
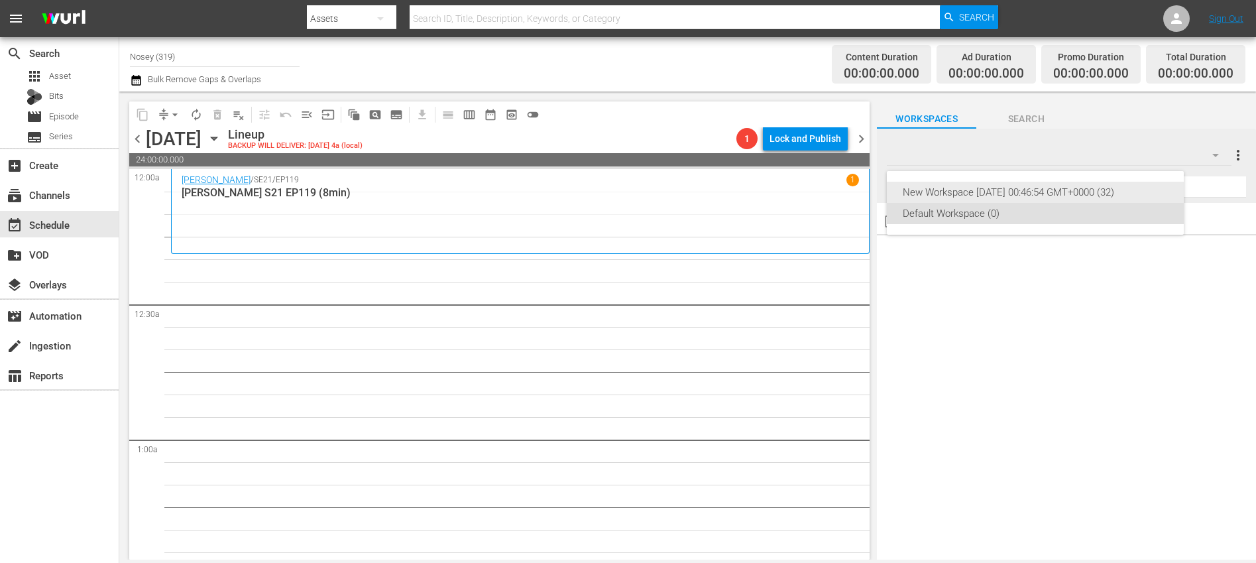
click at [1048, 186] on div "New Workspace [DATE] 00:46:54 GMT+0000 (32)" at bounding box center [1035, 192] width 265 height 21
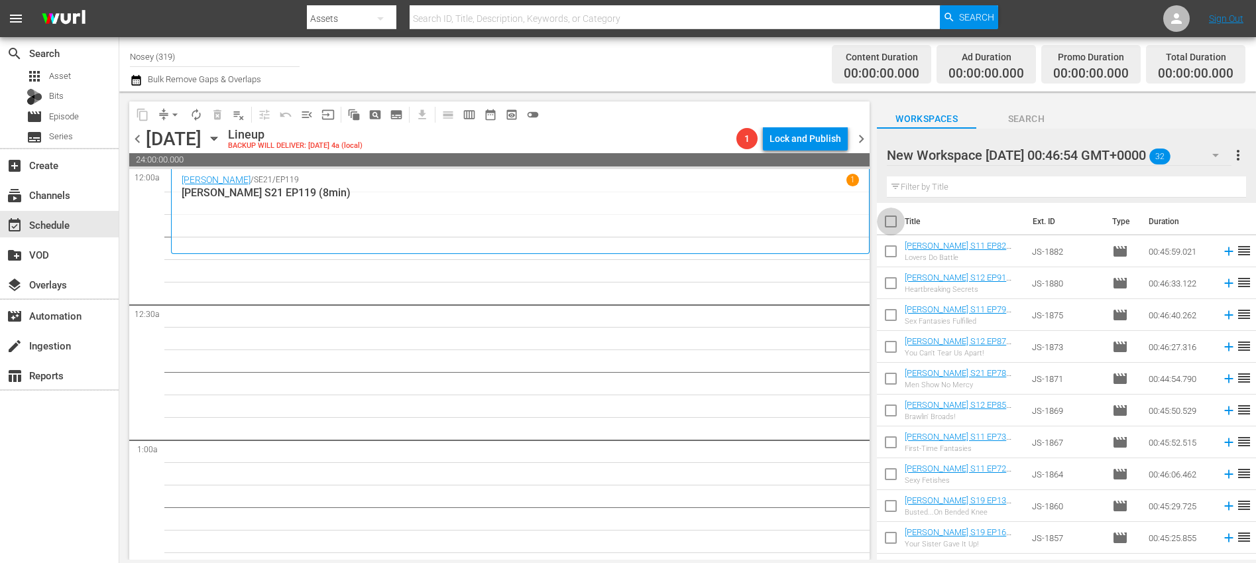
click at [893, 219] on input "checkbox" at bounding box center [891, 224] width 28 height 28
checkbox input "true"
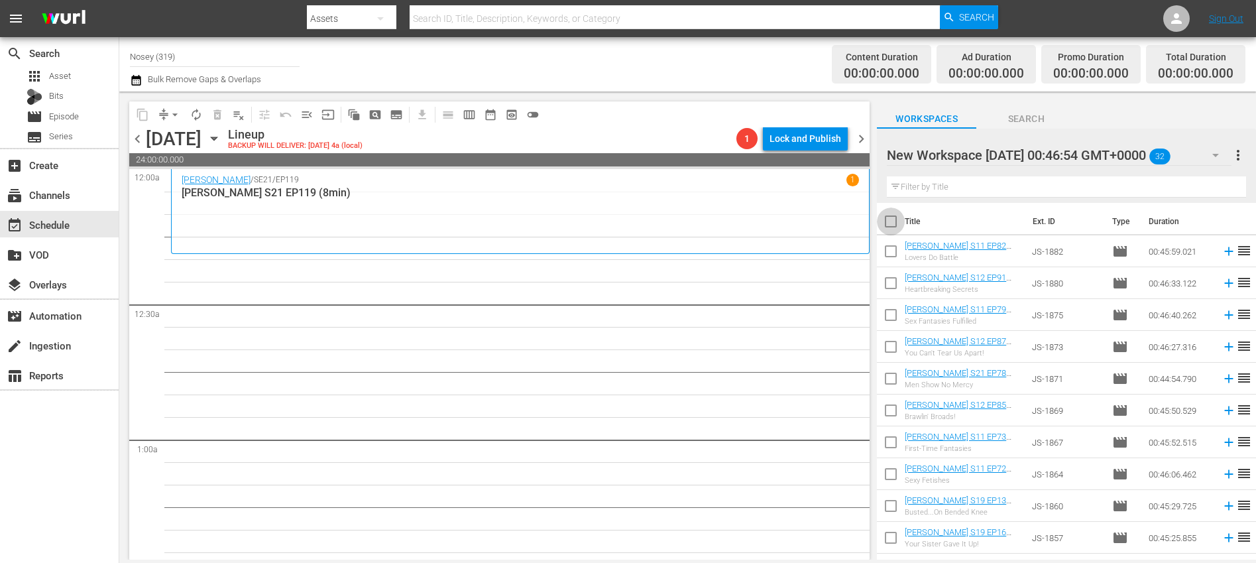
checkbox input "true"
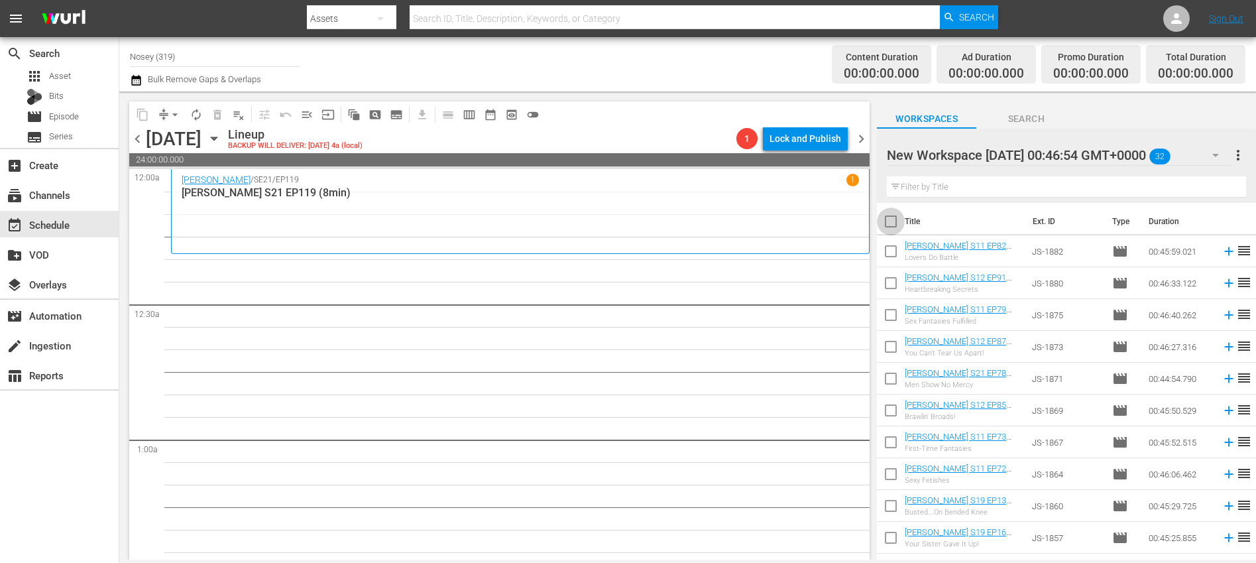
checkbox input "true"
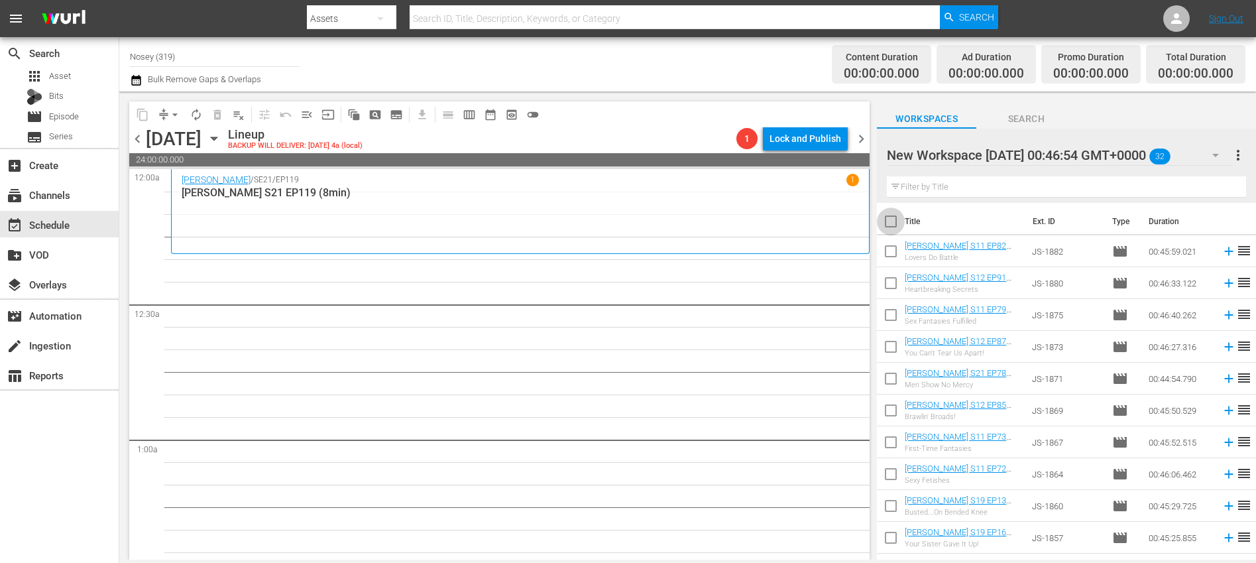
checkbox input "true"
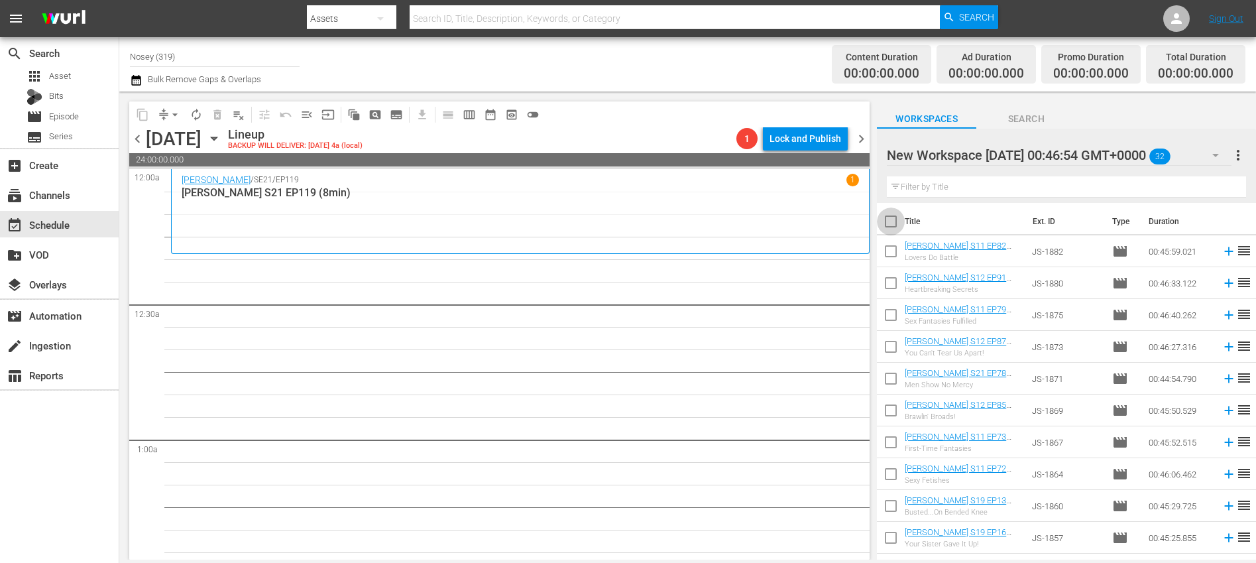
checkbox input "true"
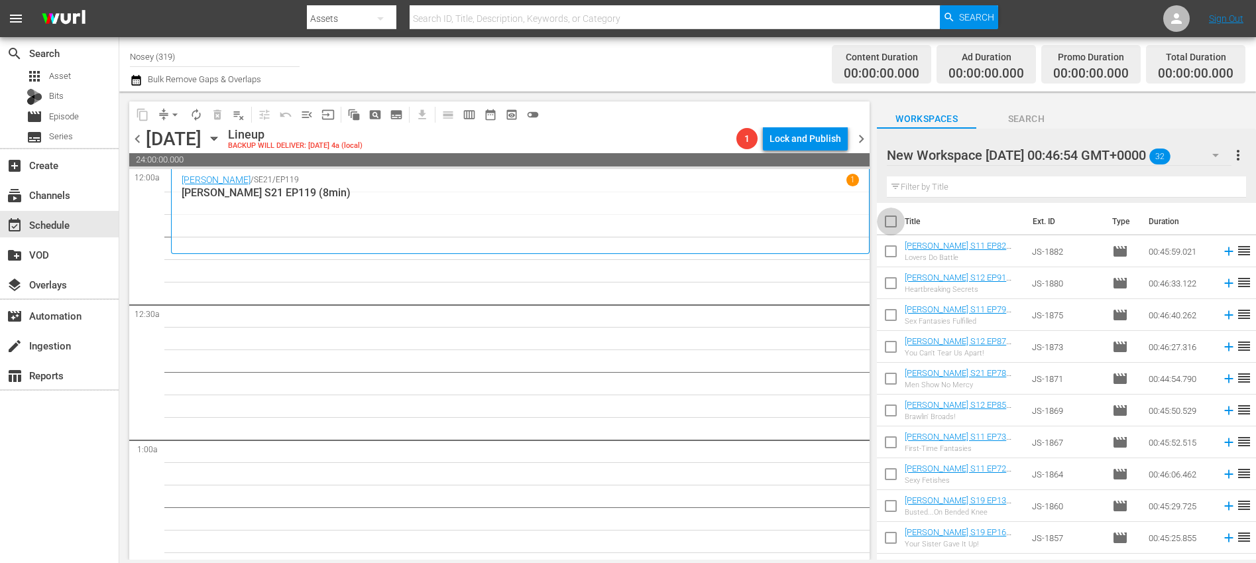
checkbox input "true"
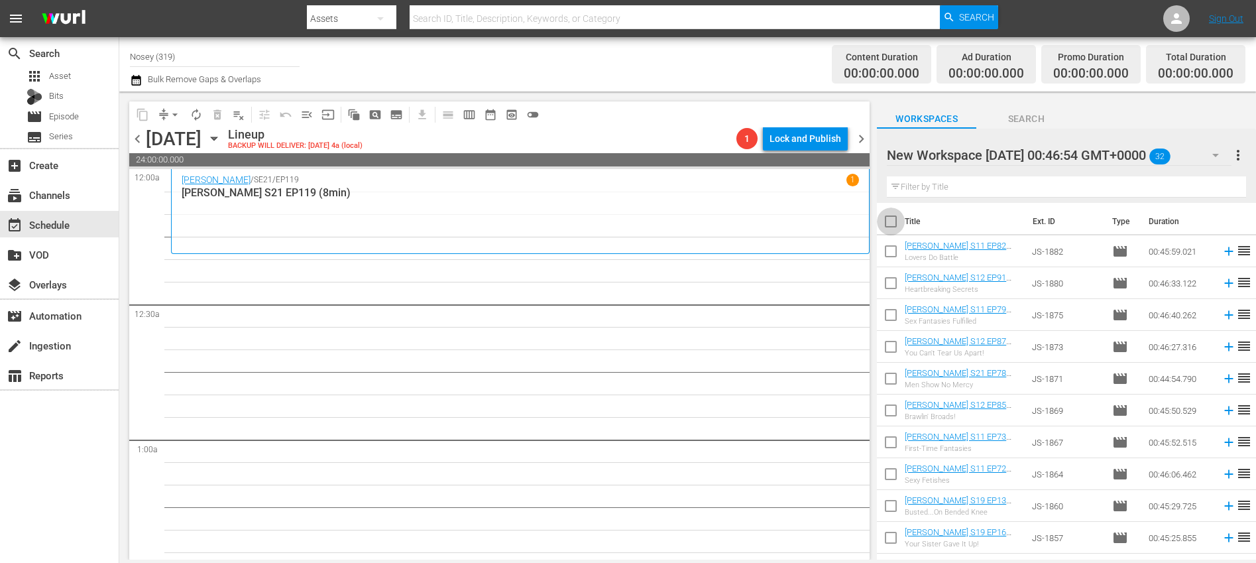
checkbox input "true"
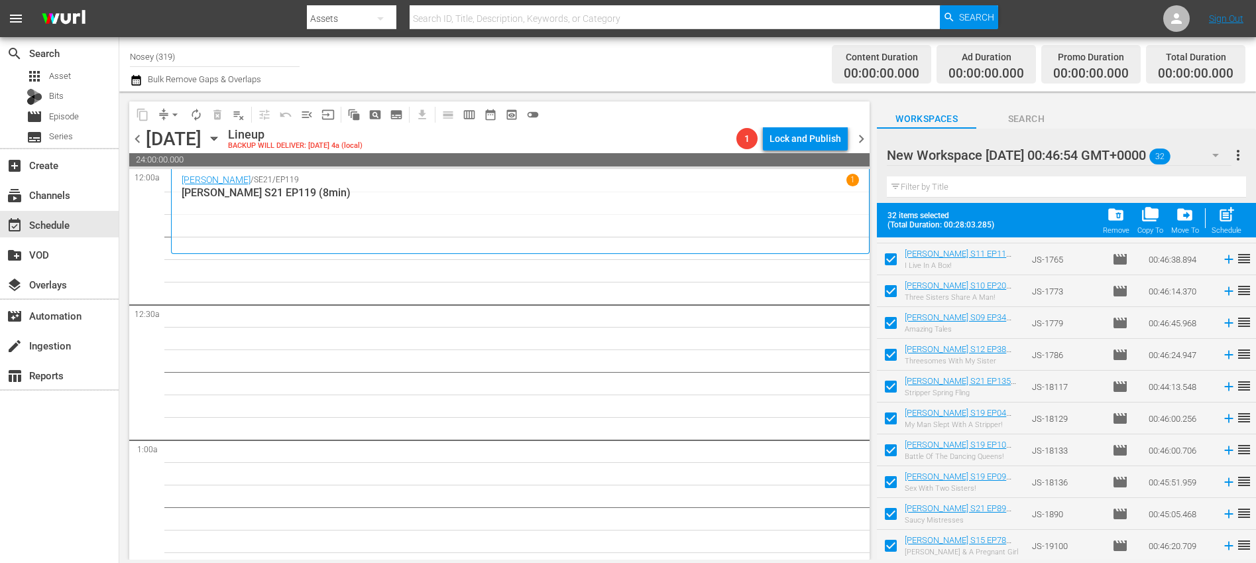
scroll to position [727, 0]
click at [1223, 223] on div "post_add Schedule" at bounding box center [1227, 220] width 30 height 29
checkbox input "false"
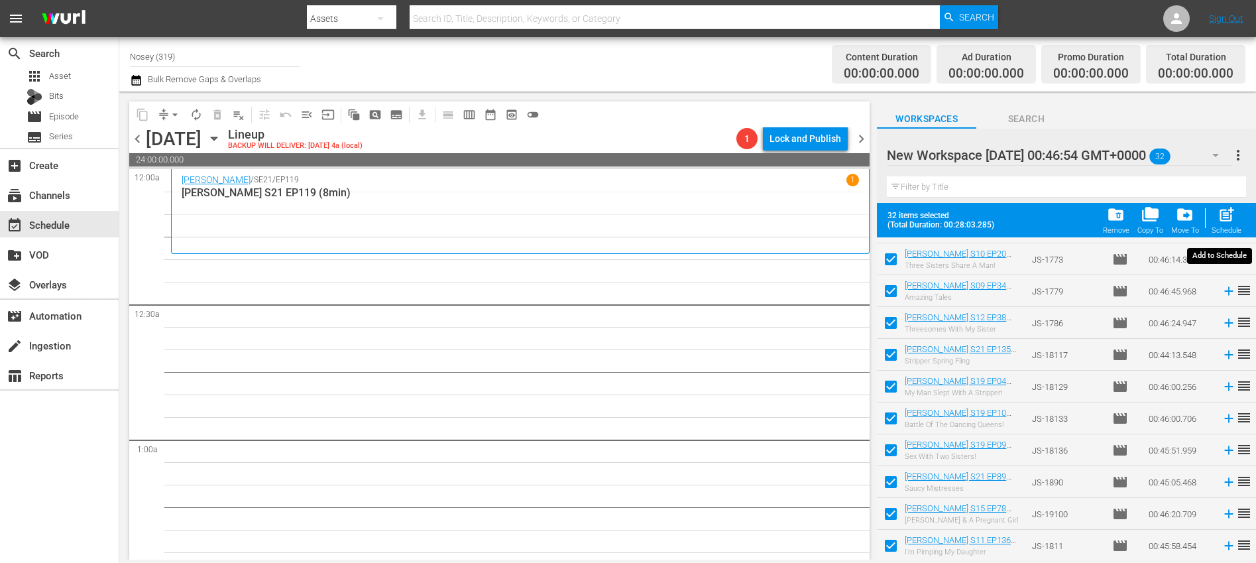
checkbox input "false"
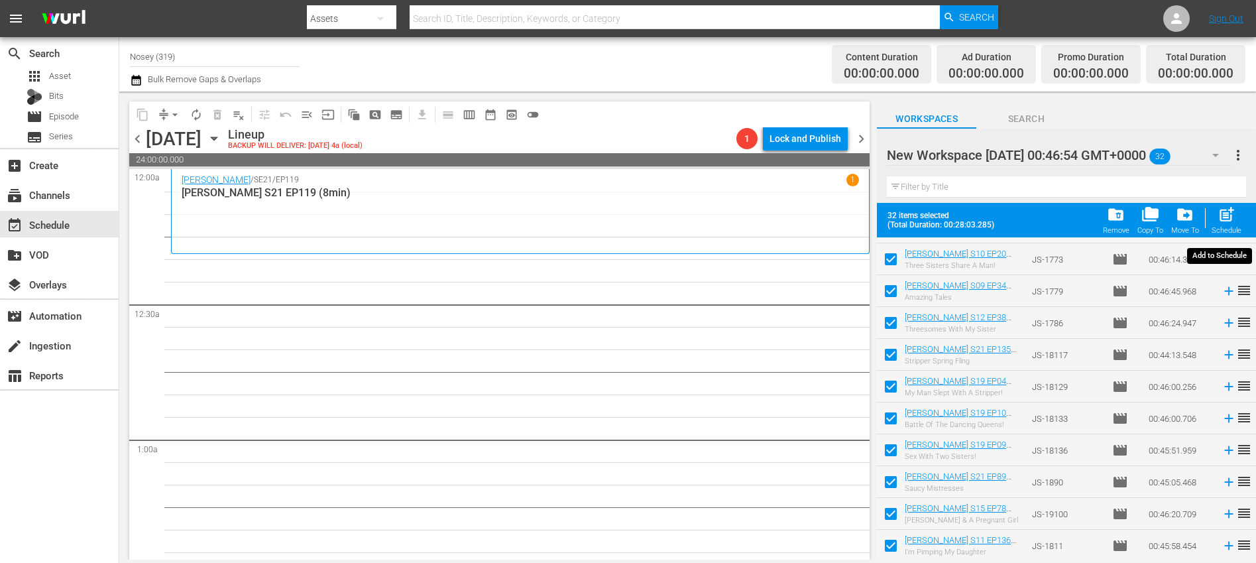
checkbox input "false"
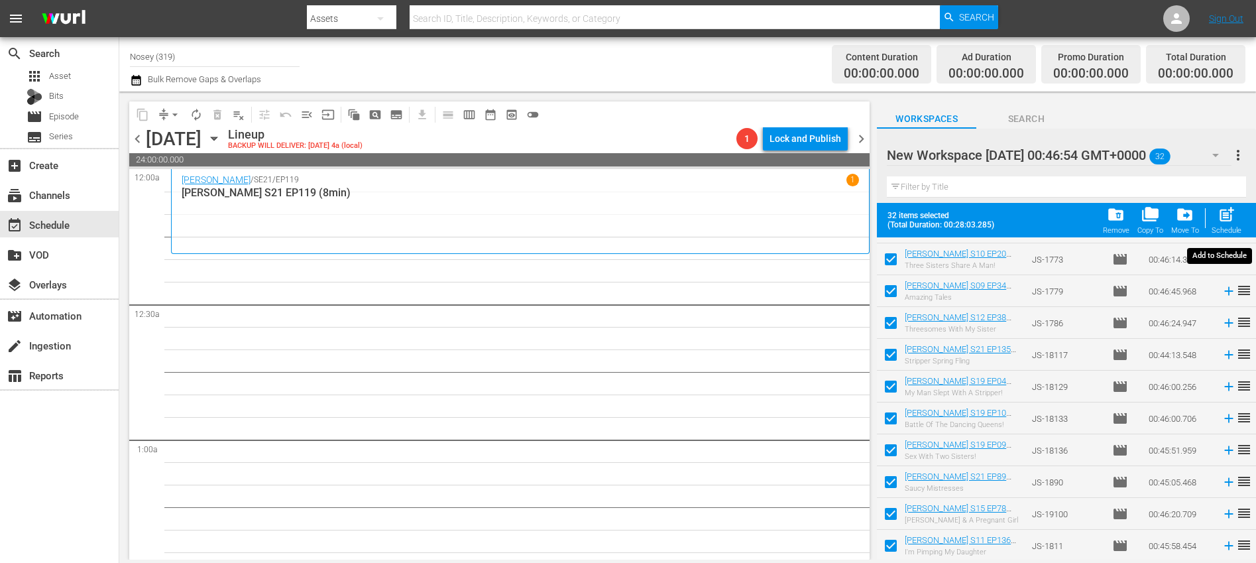
checkbox input "false"
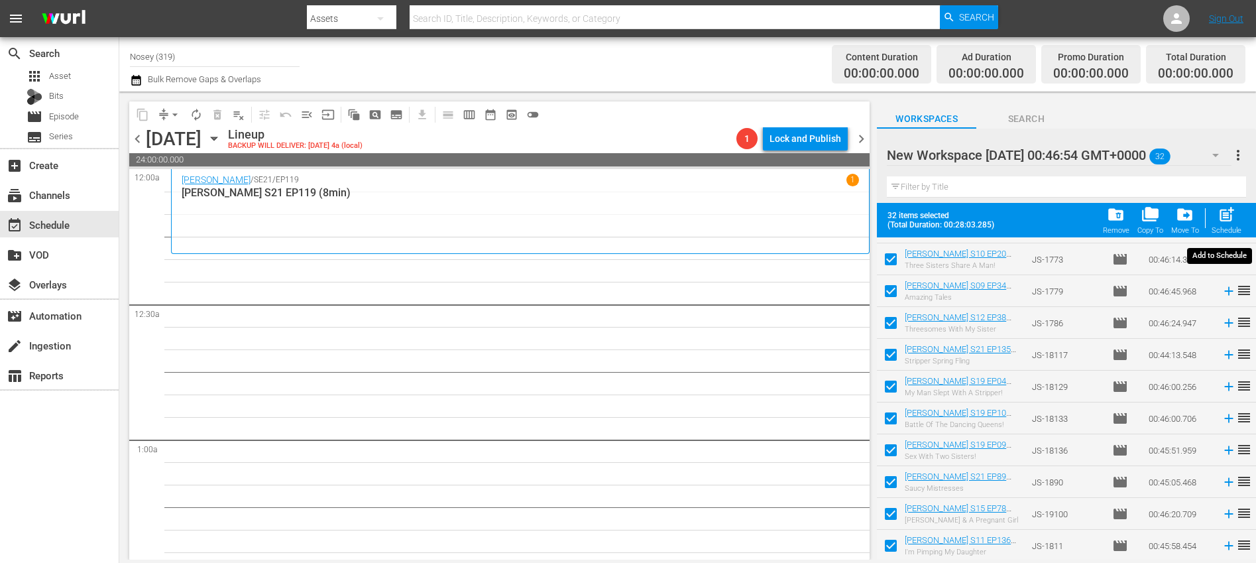
checkbox input "false"
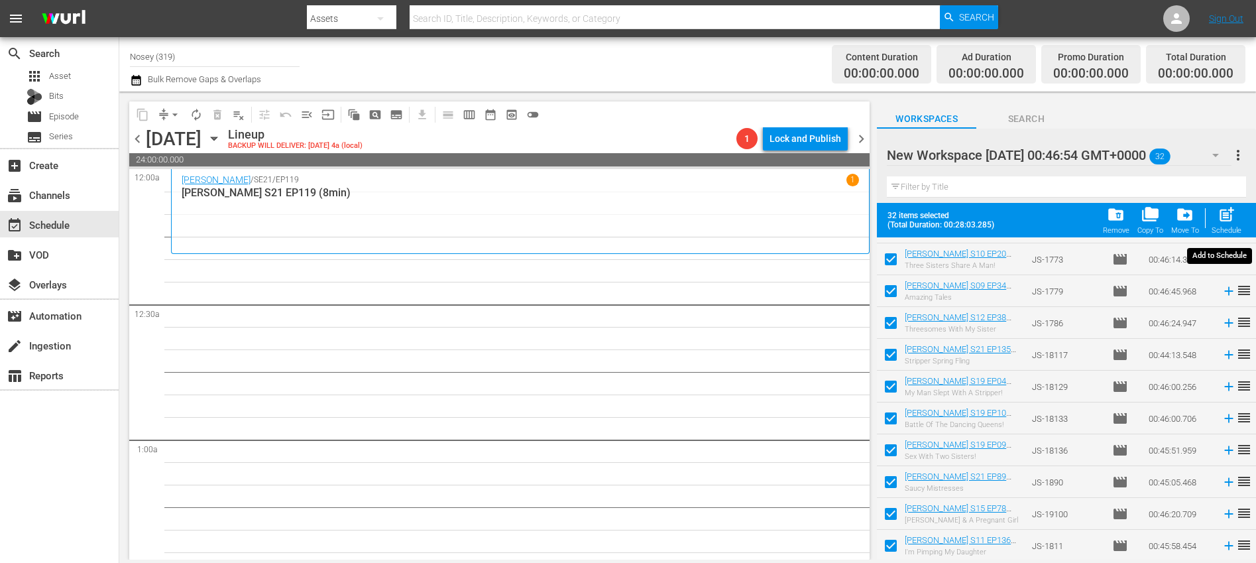
checkbox input "false"
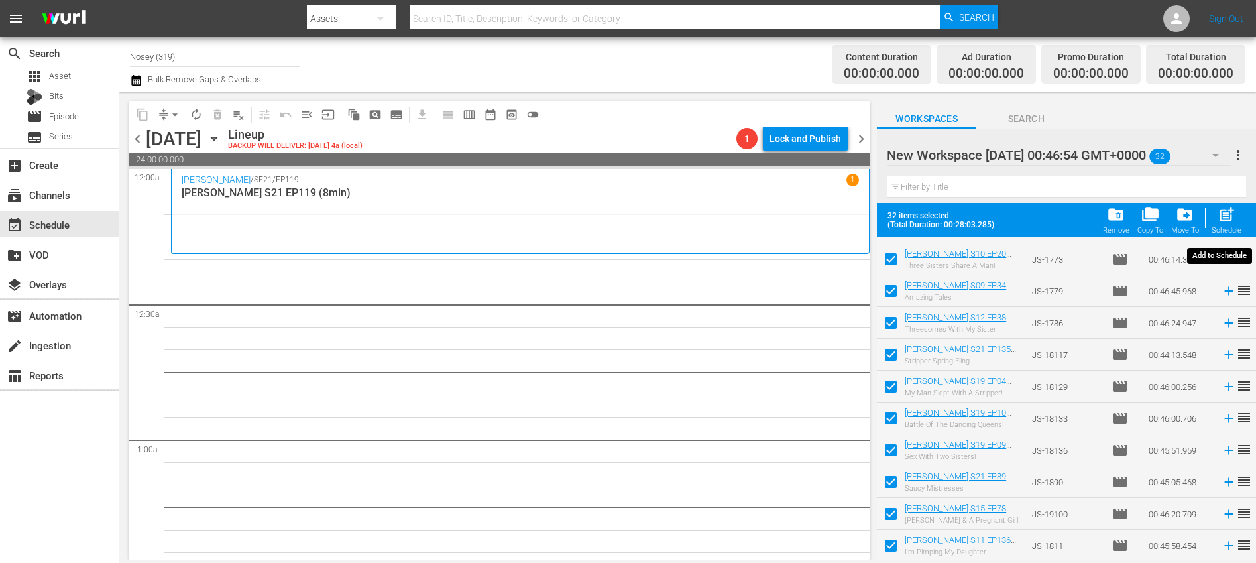
checkbox input "false"
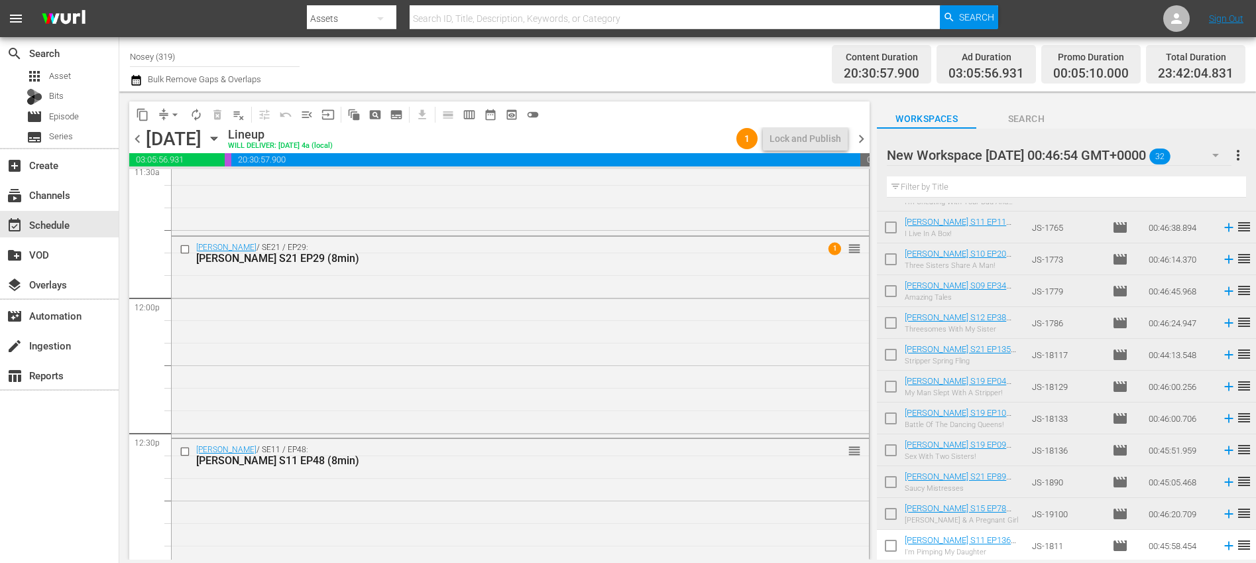
scroll to position [3116, 0]
click at [676, 326] on div "[PERSON_NAME] / SE21 / EP29: [PERSON_NAME] S21 EP29 (8min) 1 reorder" at bounding box center [520, 337] width 697 height 198
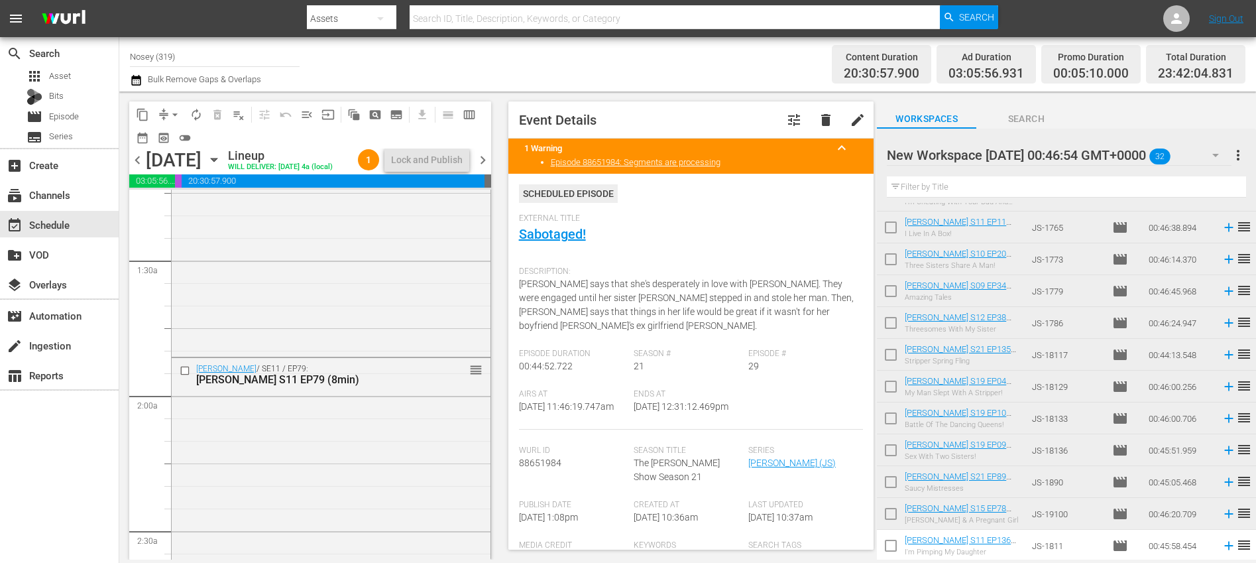
scroll to position [0, 0]
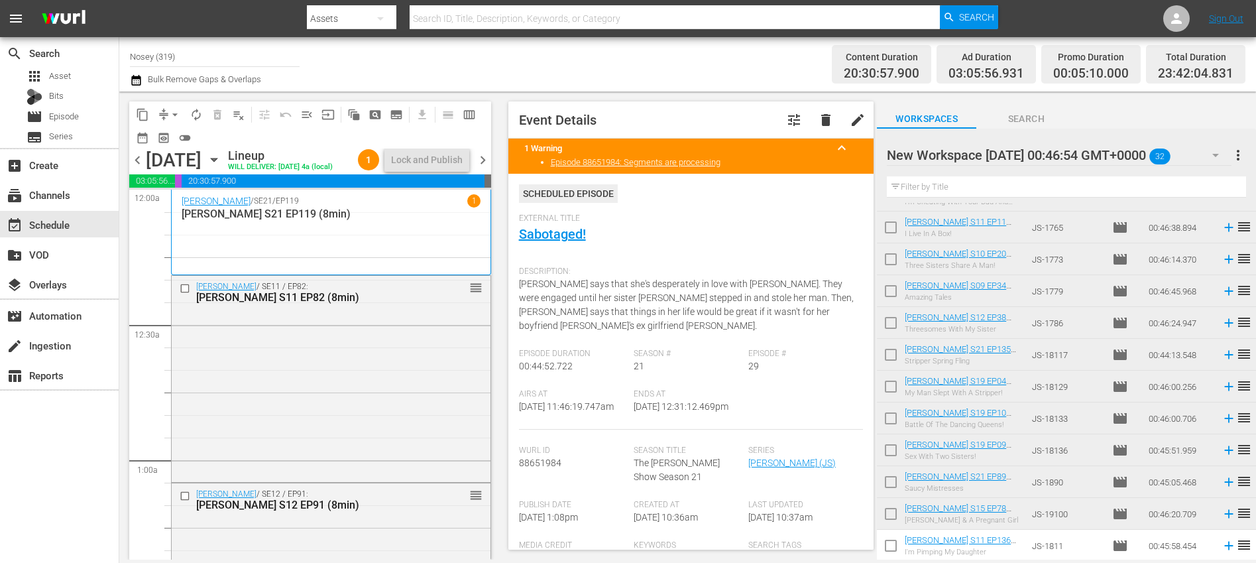
click at [483, 168] on span "chevron_right" at bounding box center [483, 160] width 17 height 17
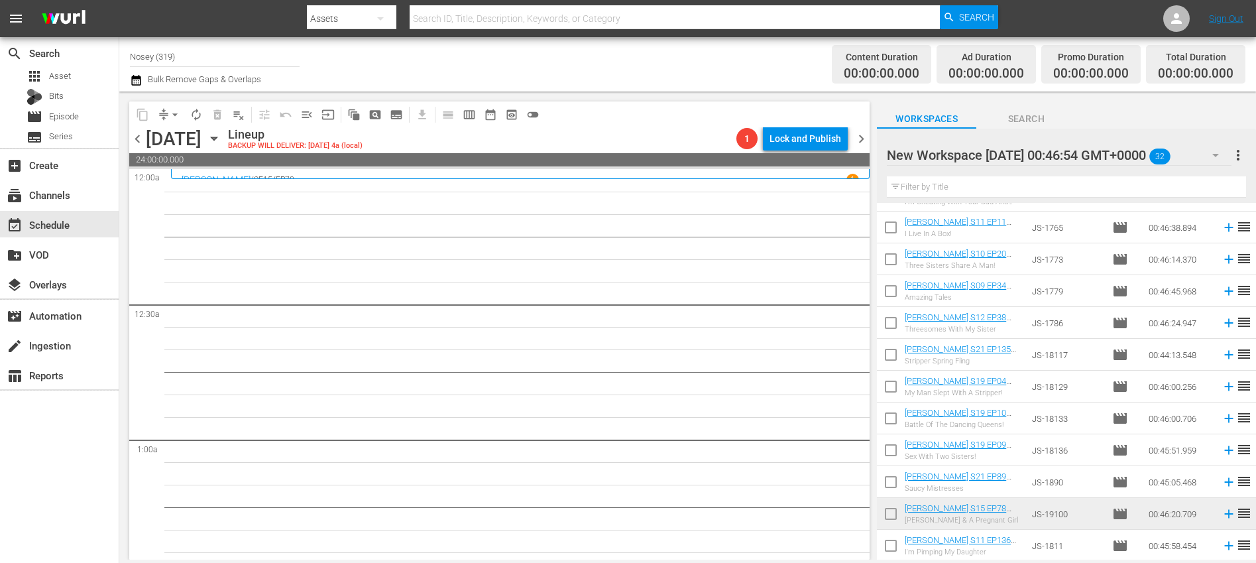
click at [1236, 156] on span "more_vert" at bounding box center [1239, 155] width 16 height 16
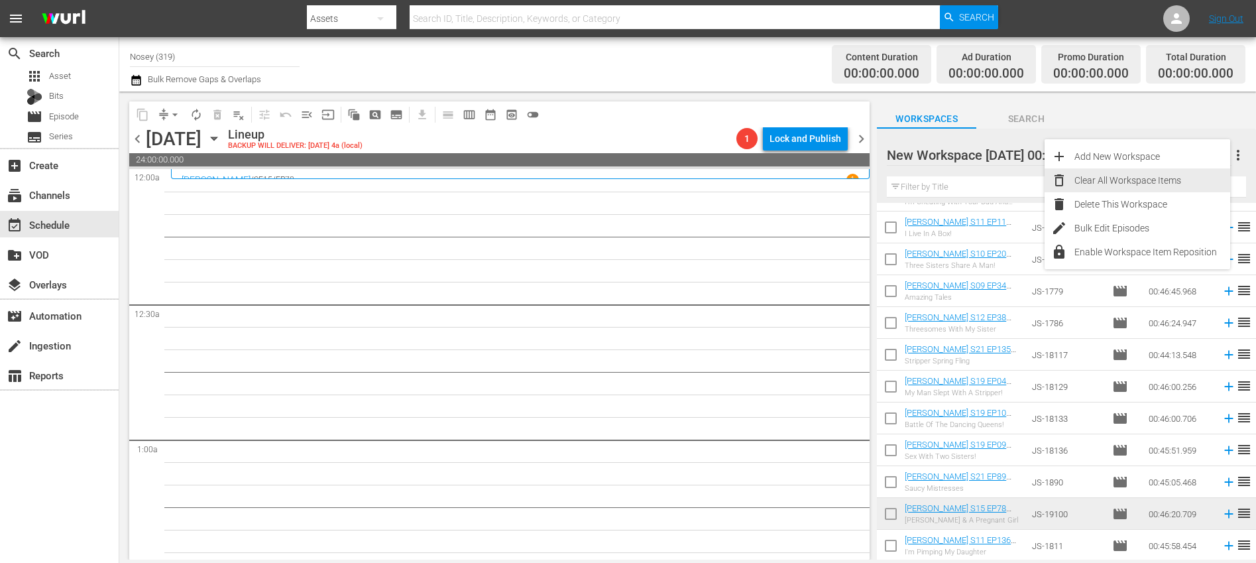
click at [1164, 176] on div "Clear All Workspace Items" at bounding box center [1153, 180] width 156 height 24
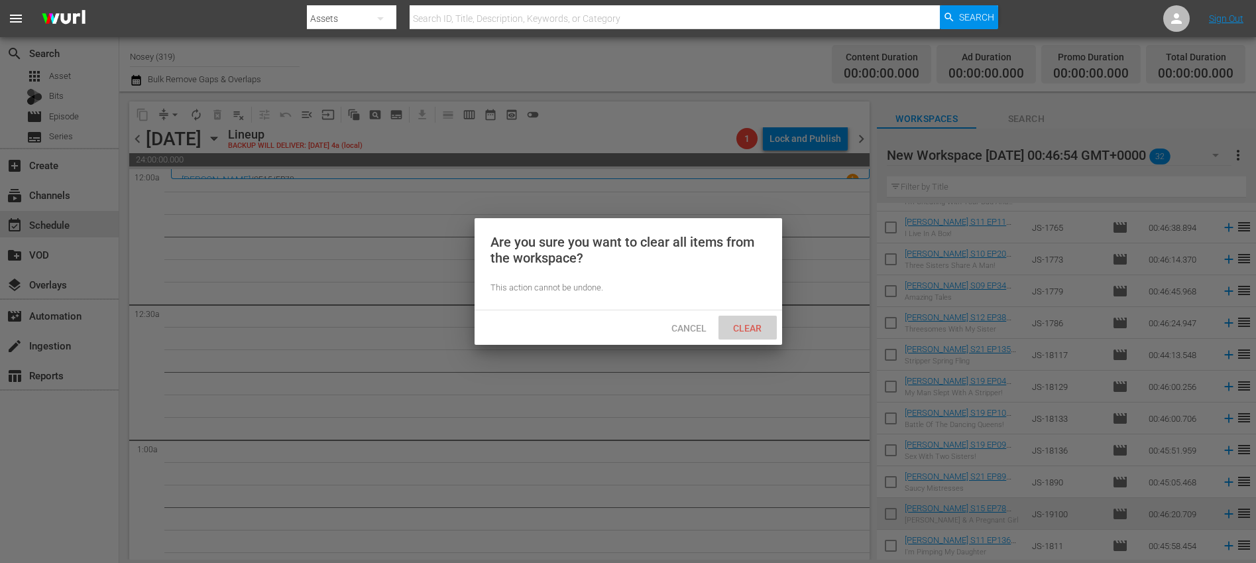
click at [762, 321] on div "Clear" at bounding box center [748, 328] width 58 height 25
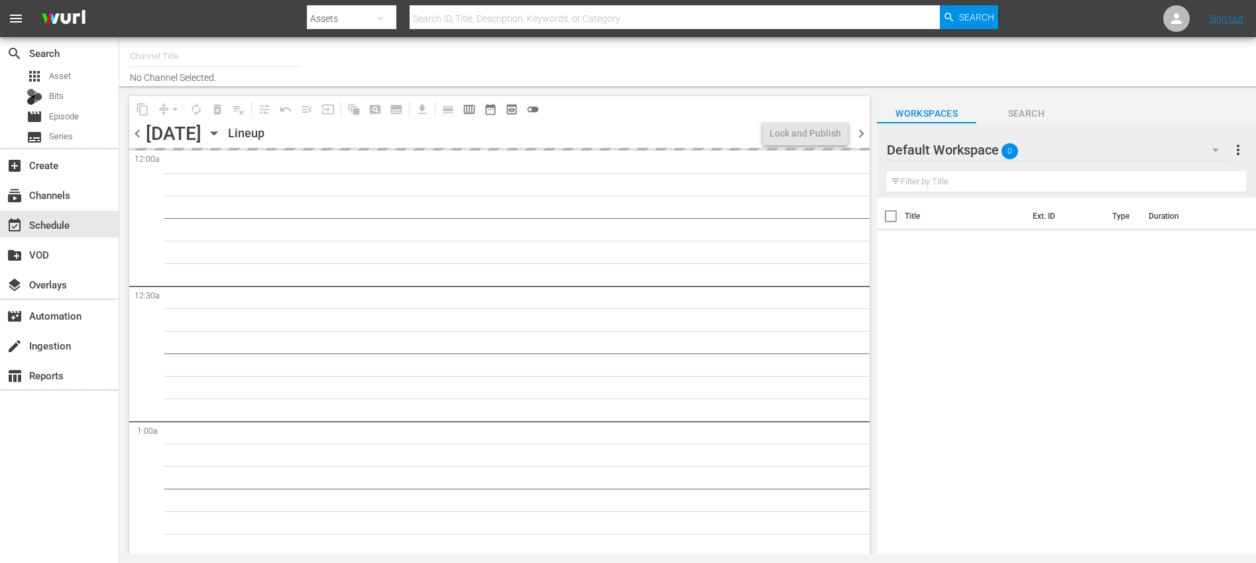
type input "Nosey (319)"
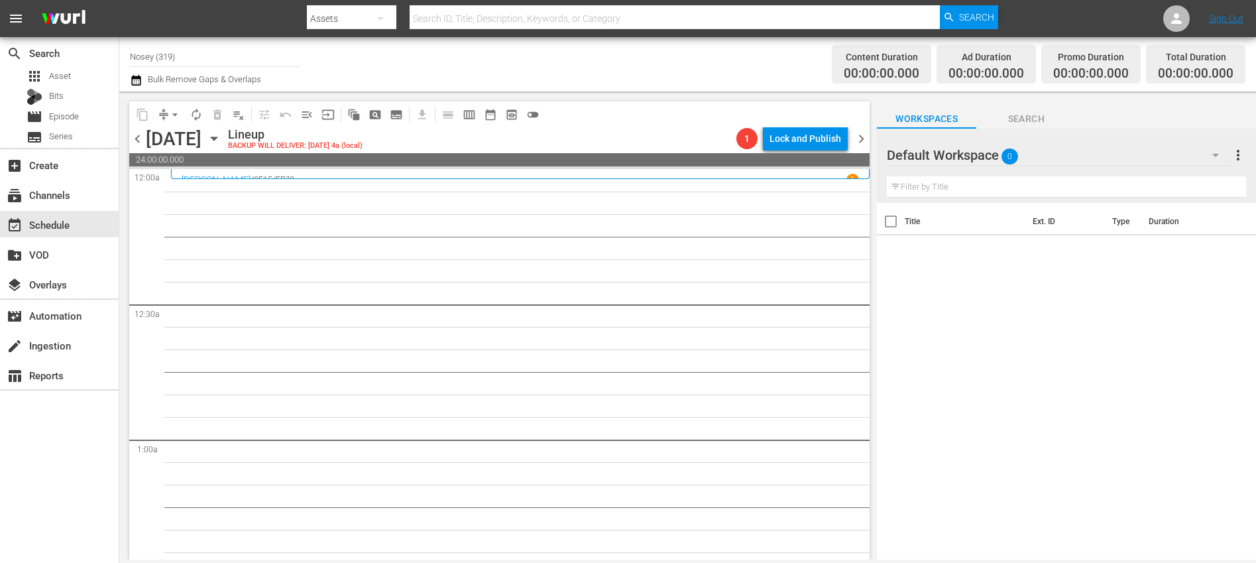
click at [1220, 156] on icon "button" at bounding box center [1216, 155] width 16 height 16
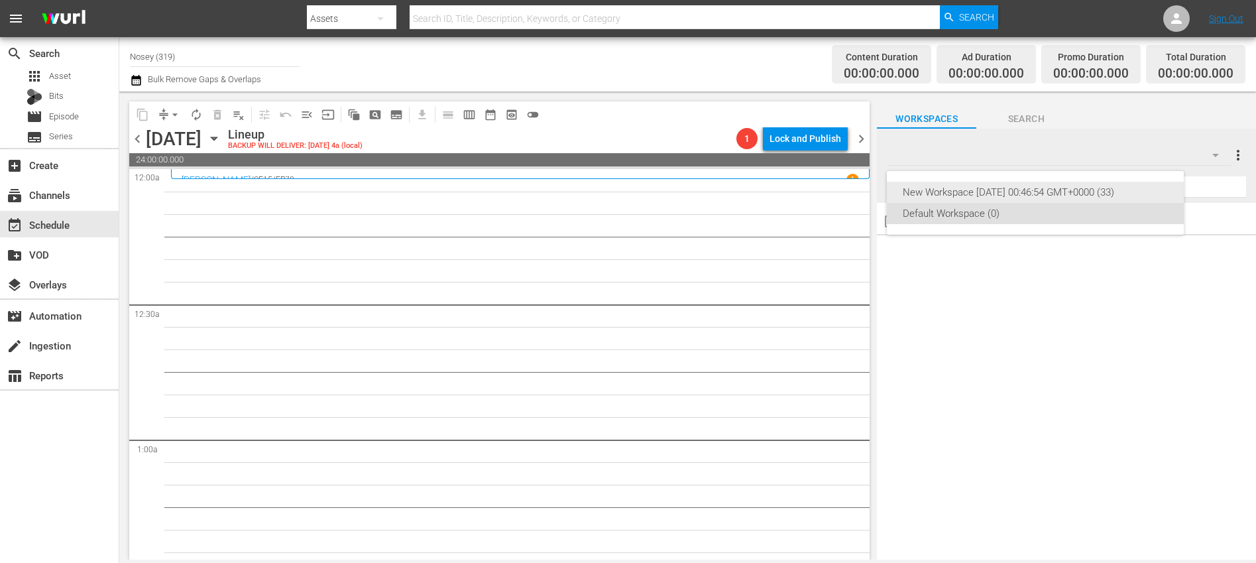
click at [1055, 194] on div "New Workspace [DATE] 00:46:54 GMT+0000 (33)" at bounding box center [1035, 192] width 265 height 21
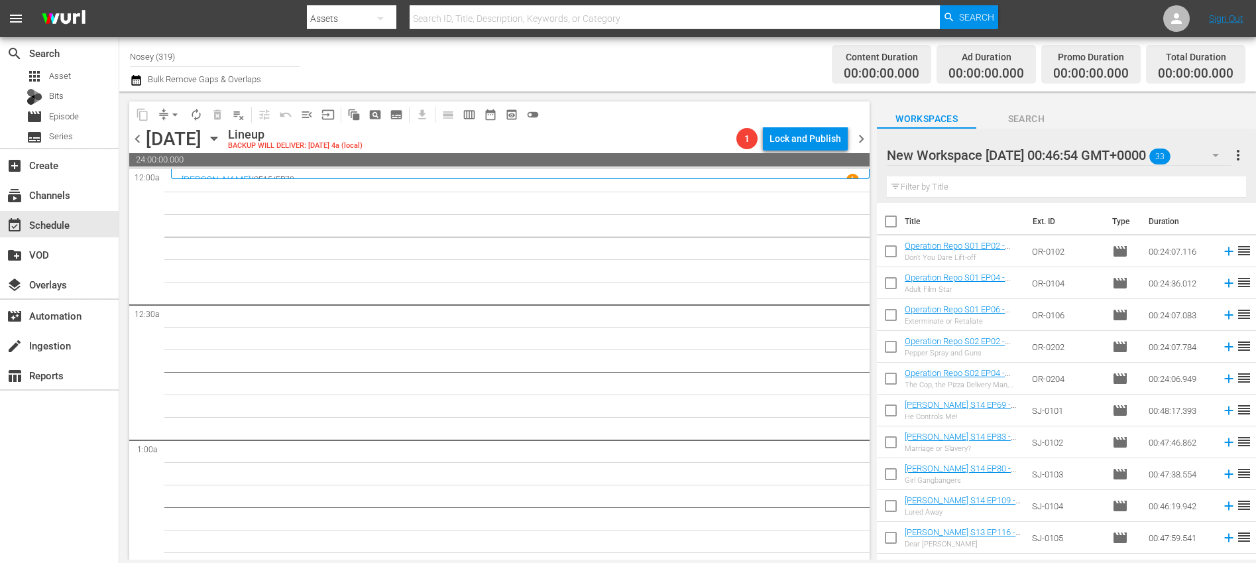
click at [885, 220] on input "checkbox" at bounding box center [891, 224] width 28 height 28
checkbox input "true"
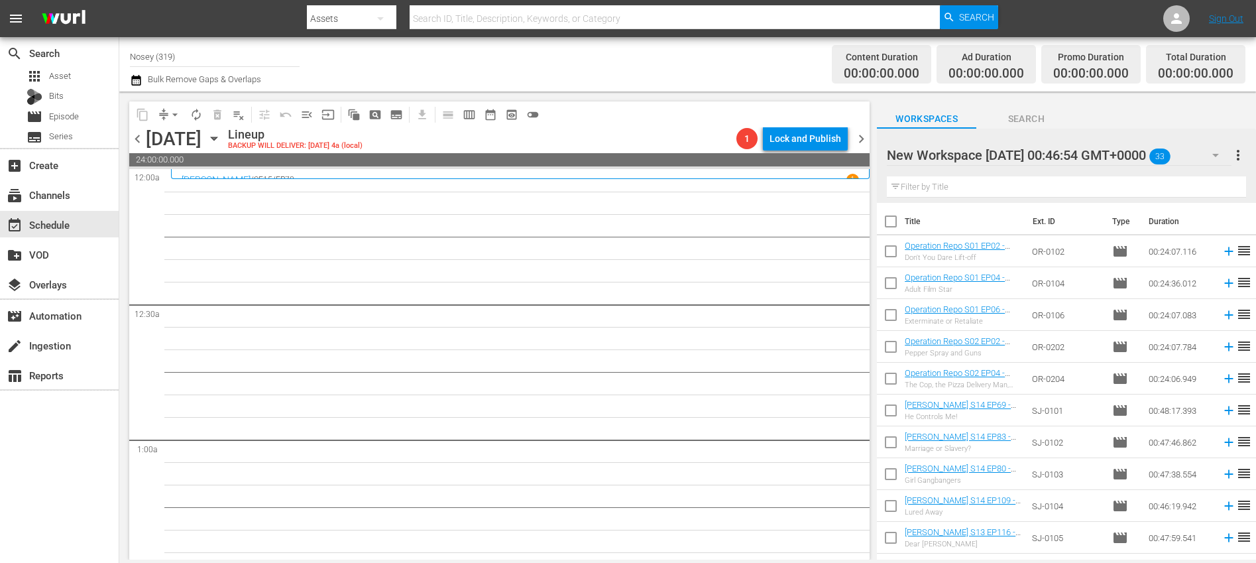
checkbox input "true"
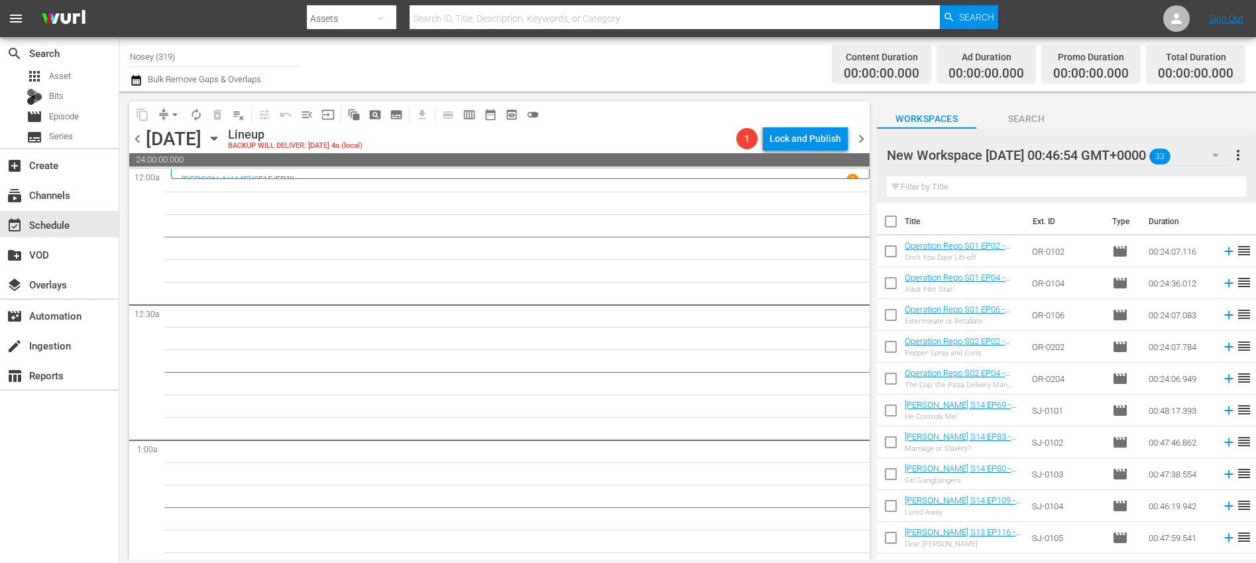
checkbox input "true"
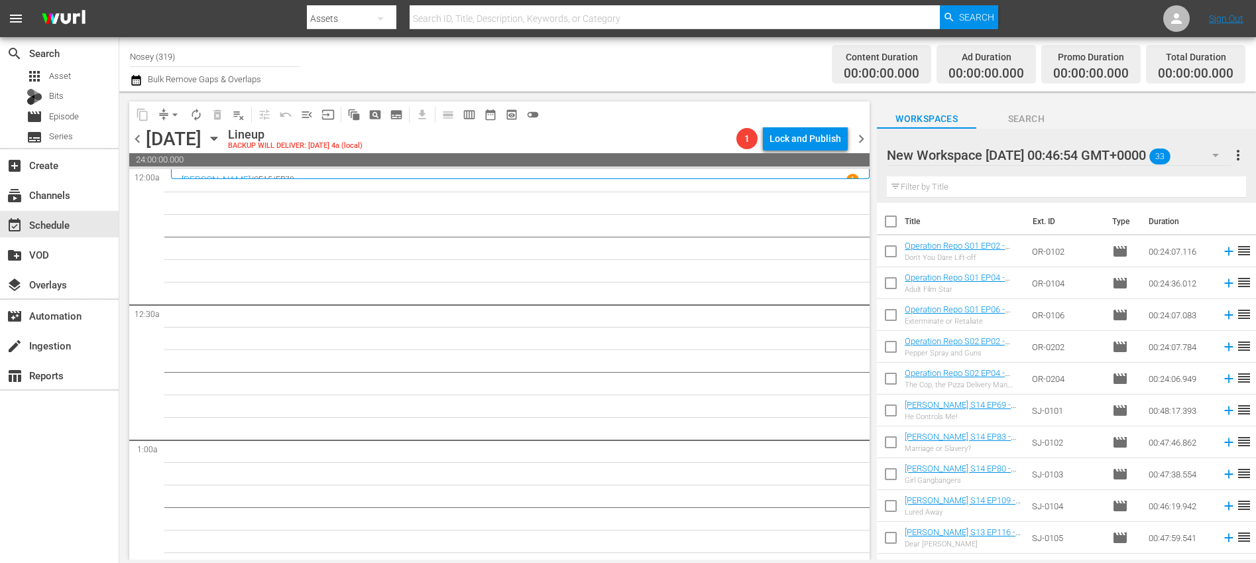
checkbox input "true"
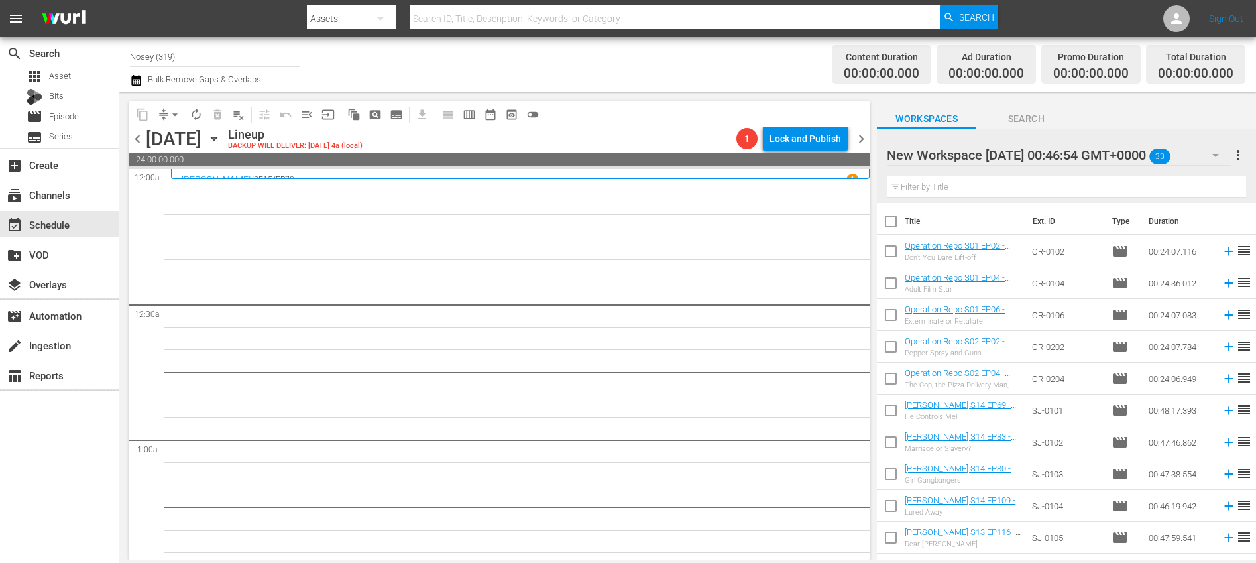
checkbox input "true"
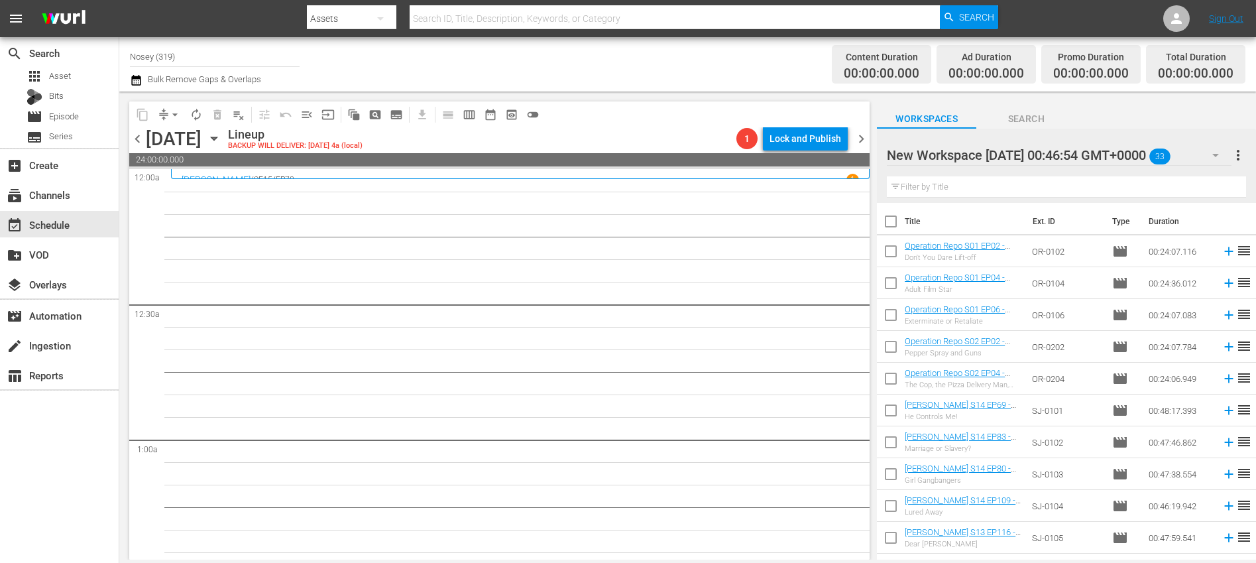
checkbox input "true"
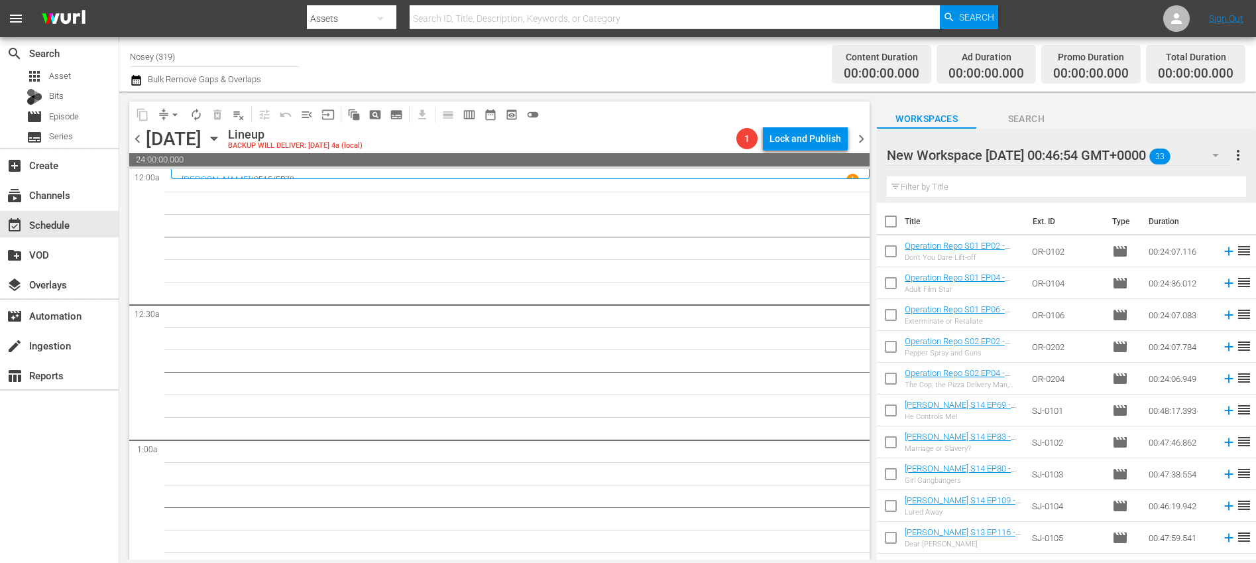
checkbox input "true"
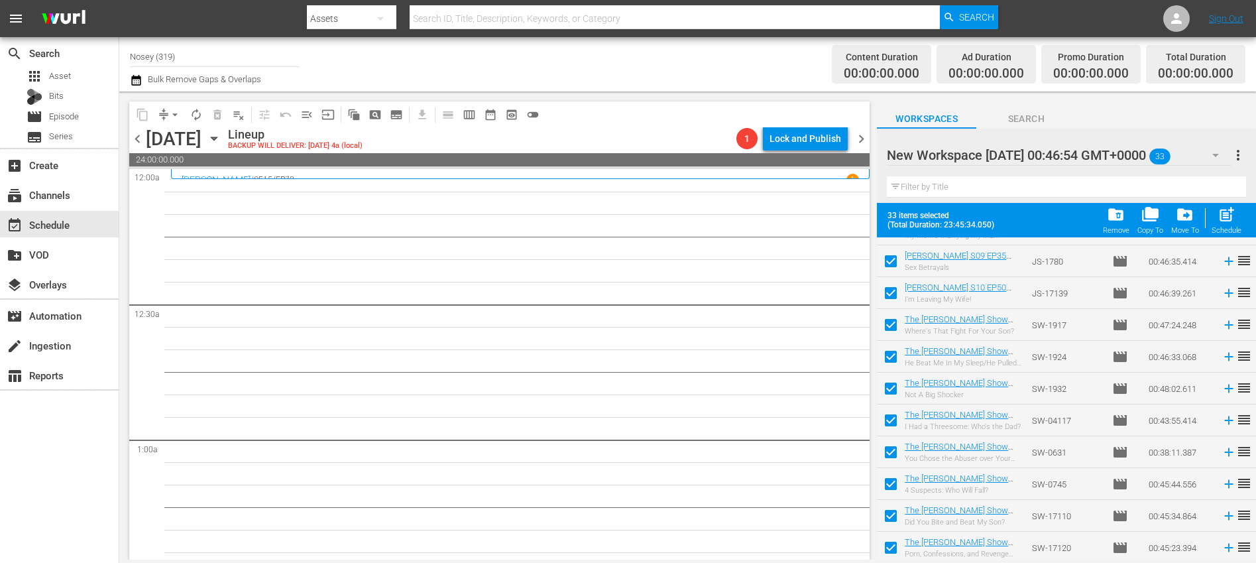
scroll to position [758, 0]
click at [1230, 218] on span "post_add" at bounding box center [1227, 215] width 18 height 18
checkbox input "false"
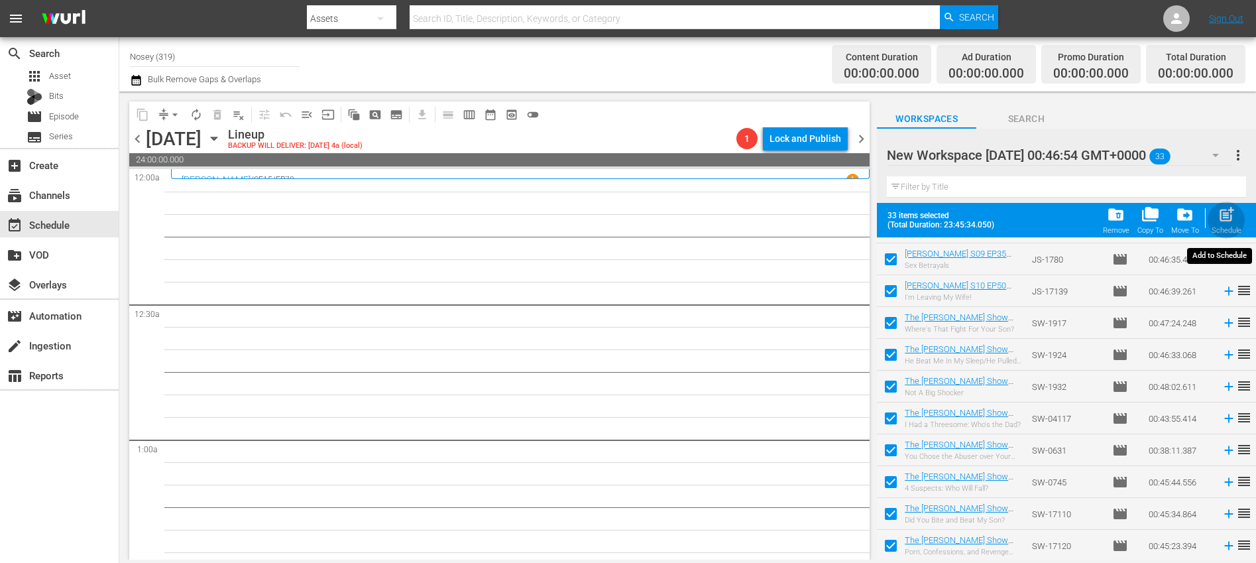
checkbox input "false"
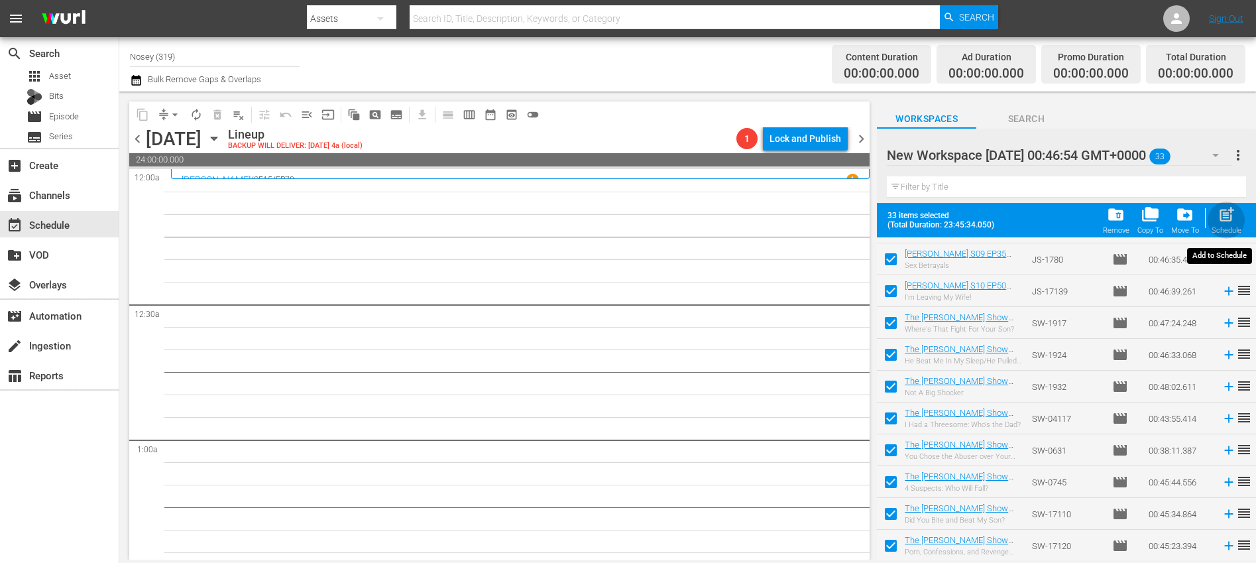
checkbox input "false"
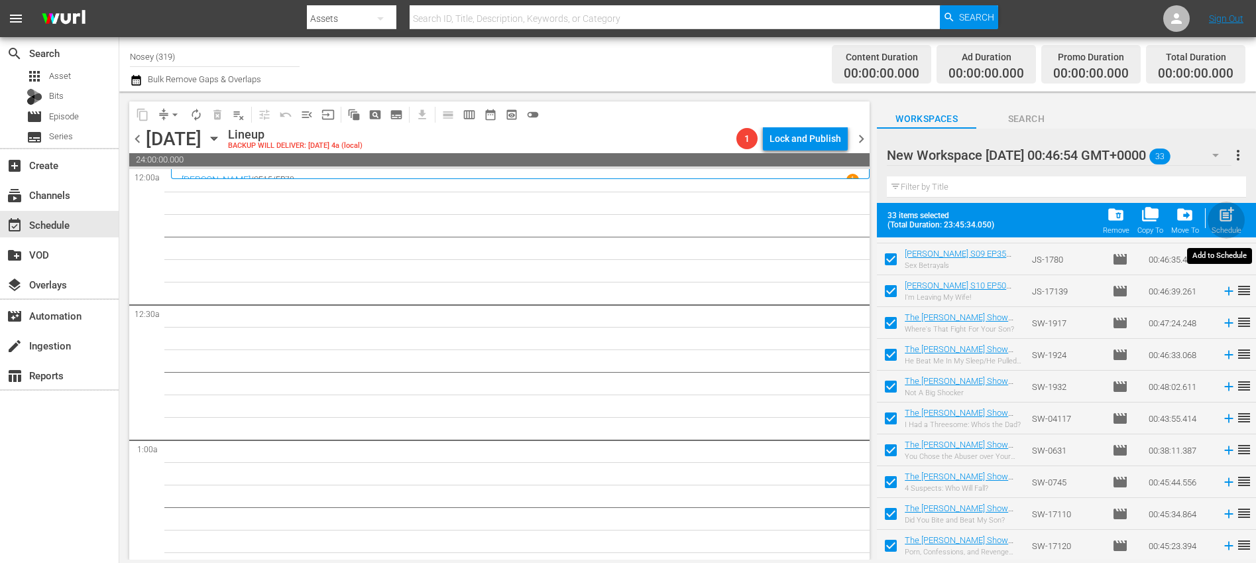
checkbox input "false"
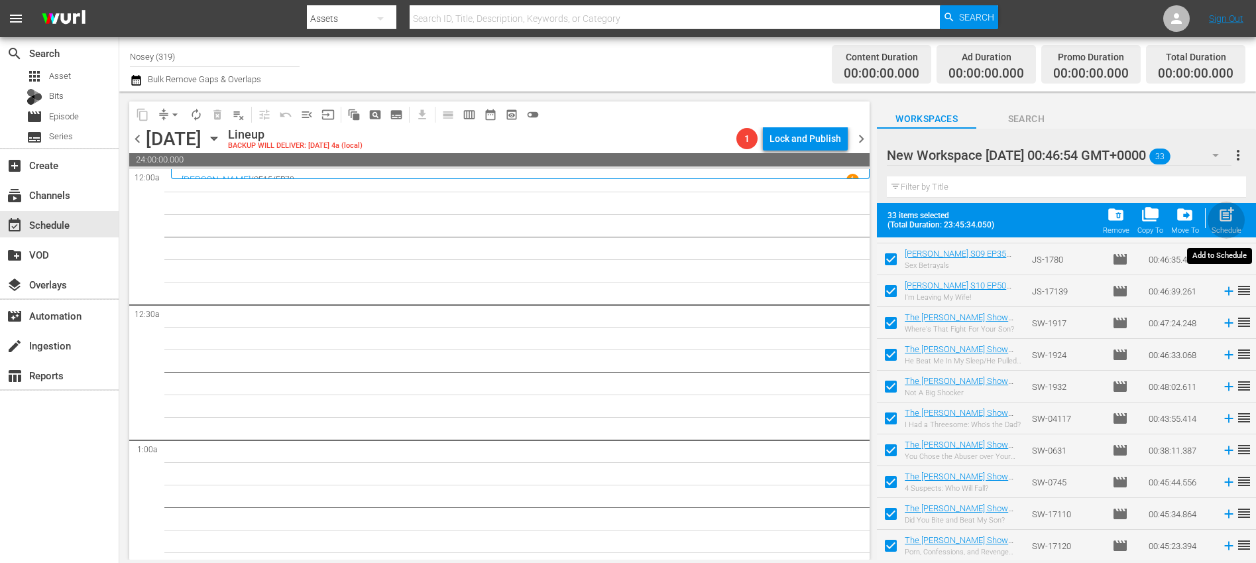
checkbox input "false"
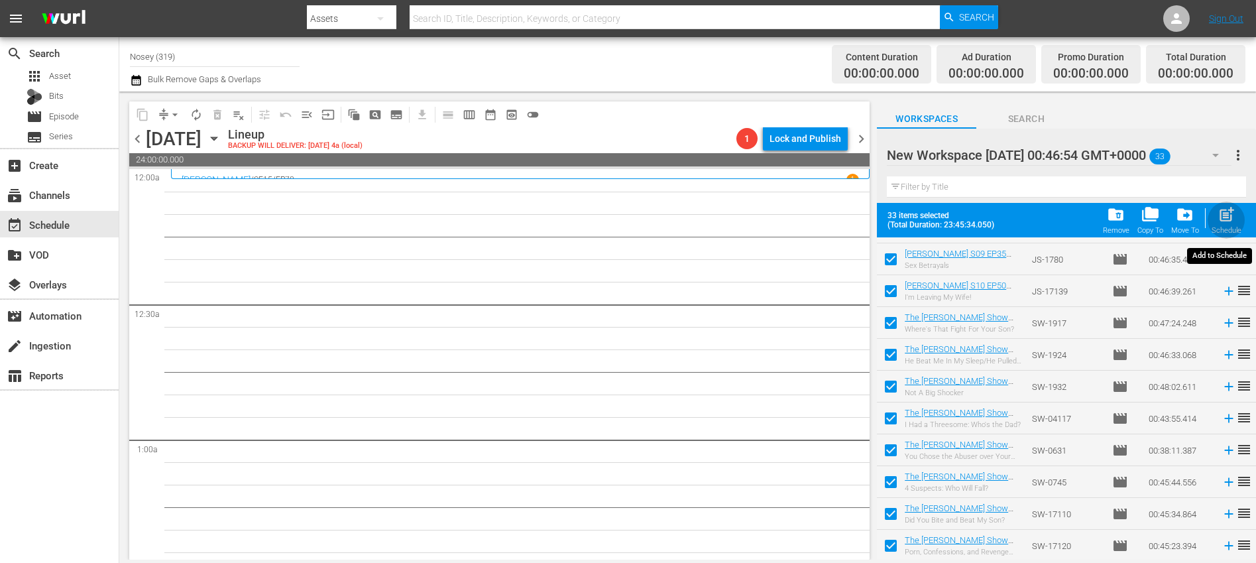
checkbox input "false"
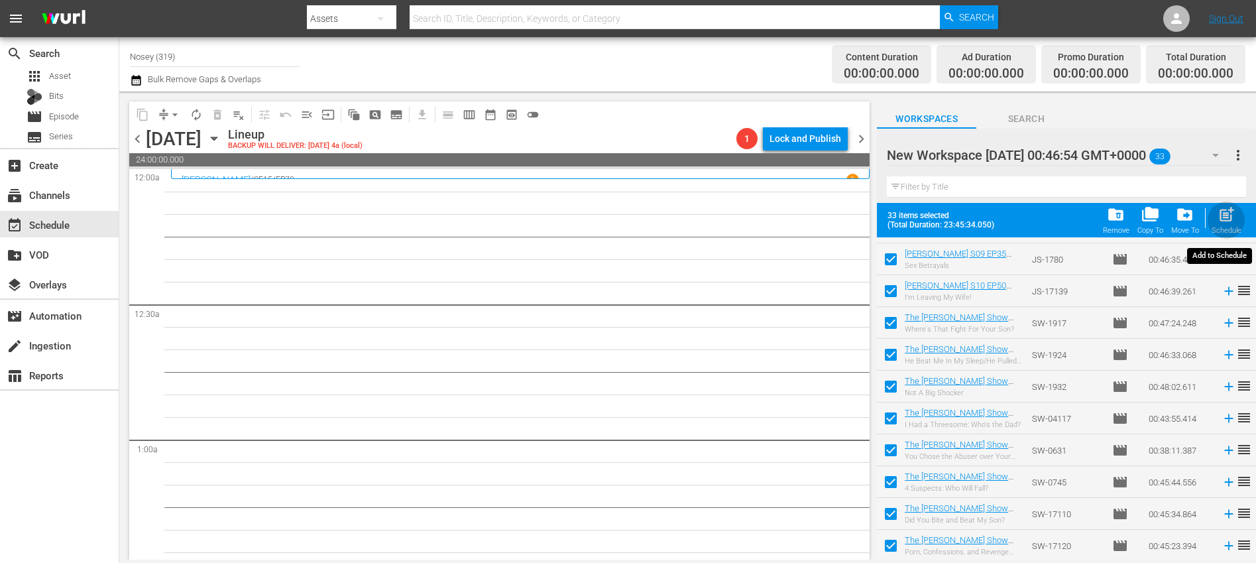
checkbox input "false"
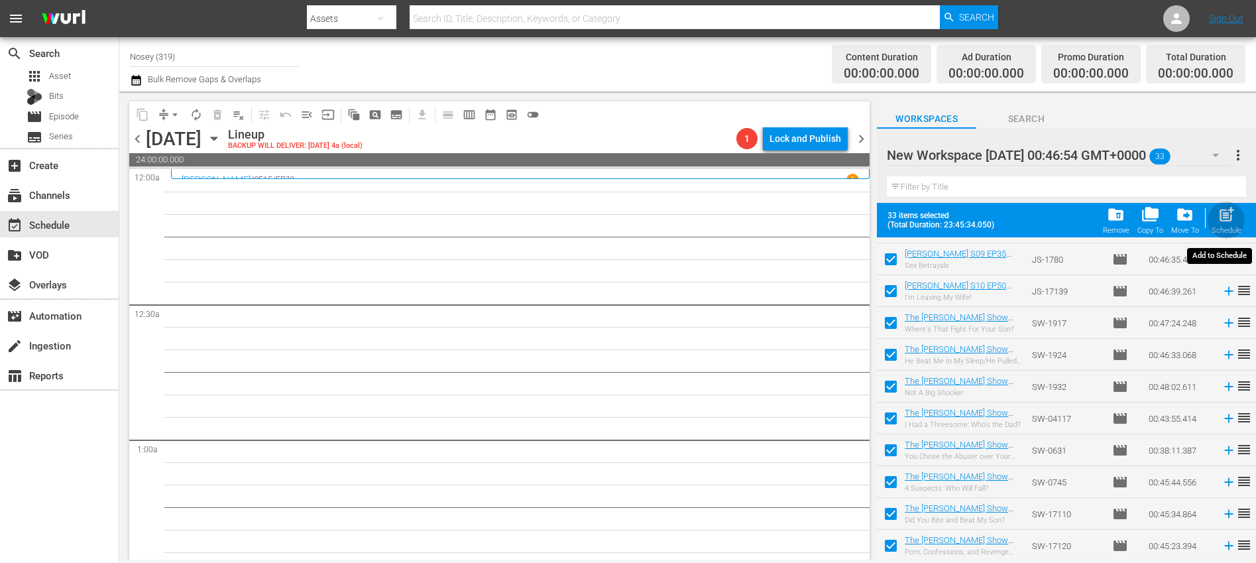
checkbox input "false"
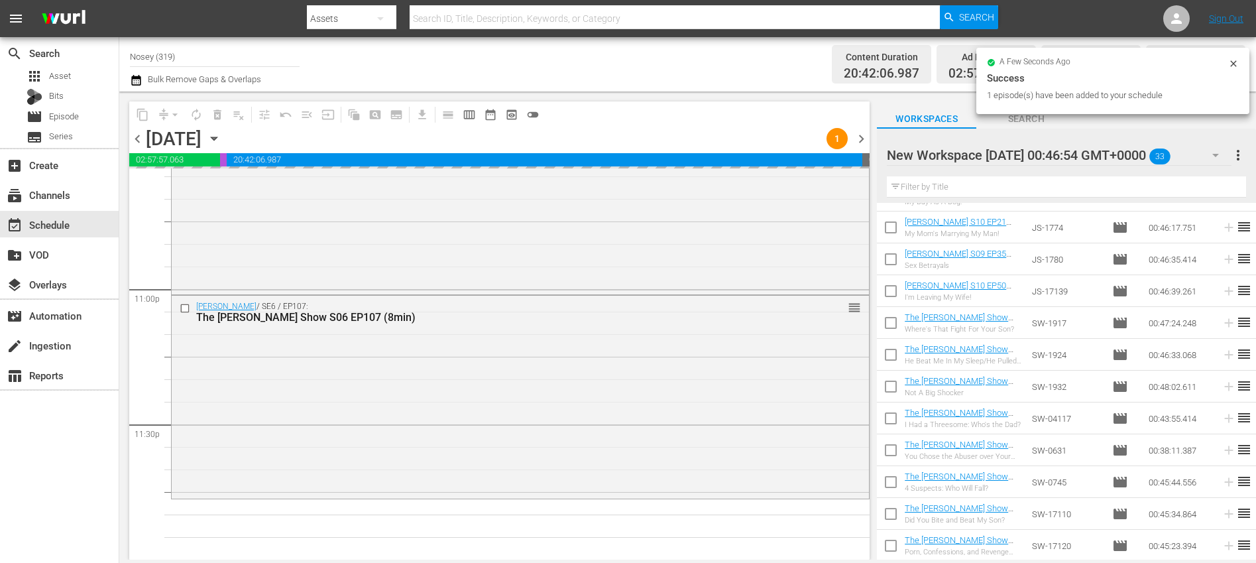
scroll to position [6101, 0]
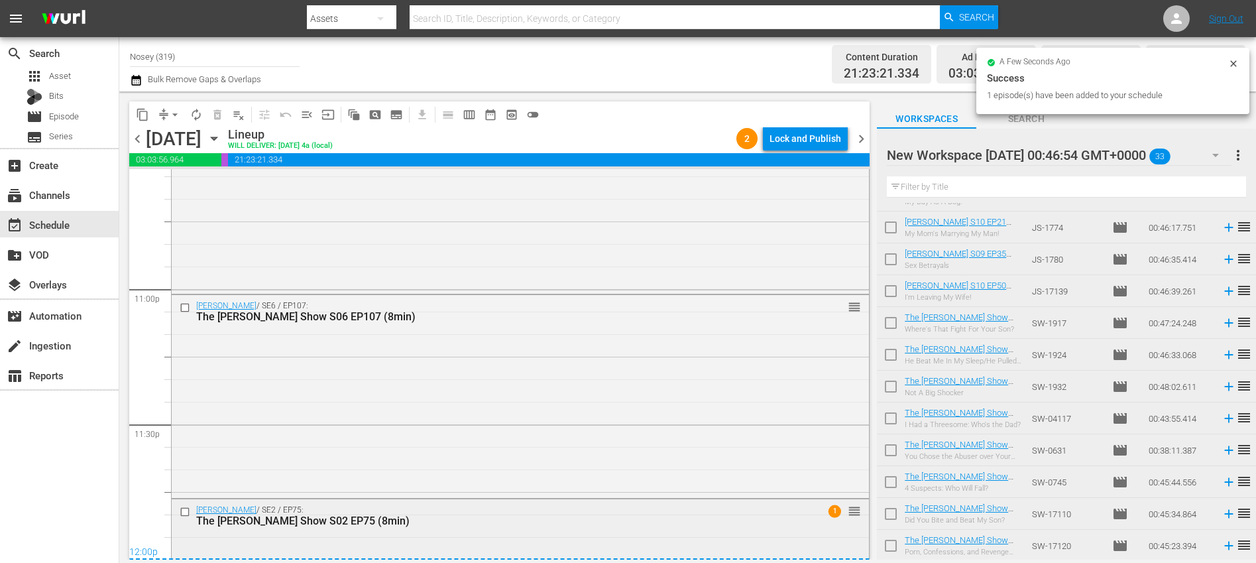
click at [527, 521] on div "The [PERSON_NAME] Show S02 EP75 (8min)" at bounding box center [495, 520] width 599 height 13
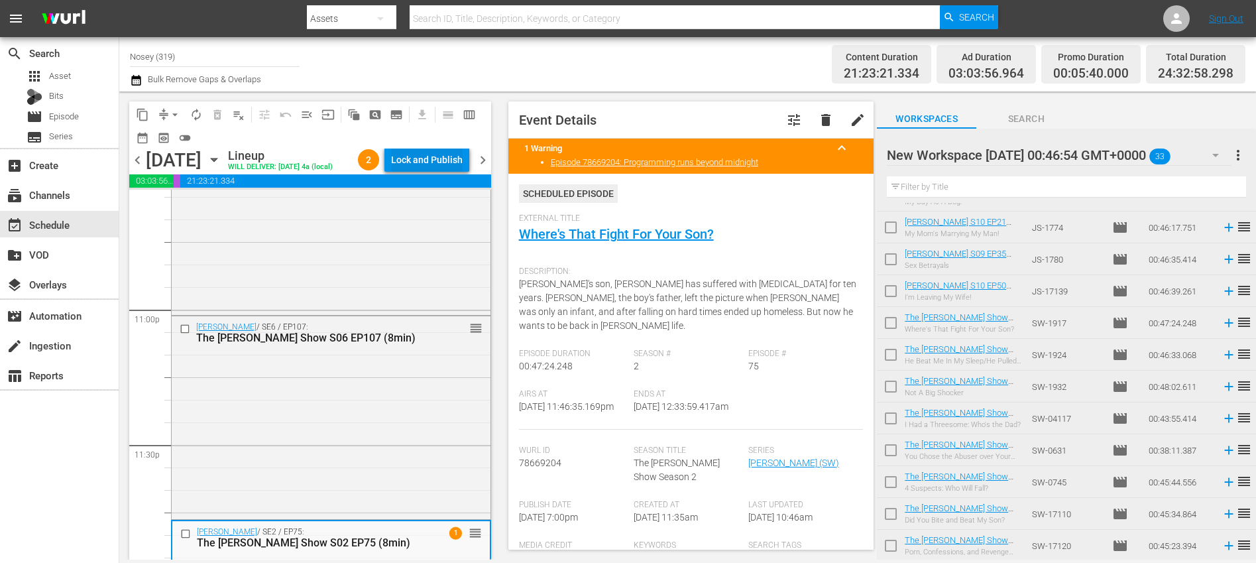
click at [431, 158] on div "Lock and Publish" at bounding box center [427, 160] width 72 height 24
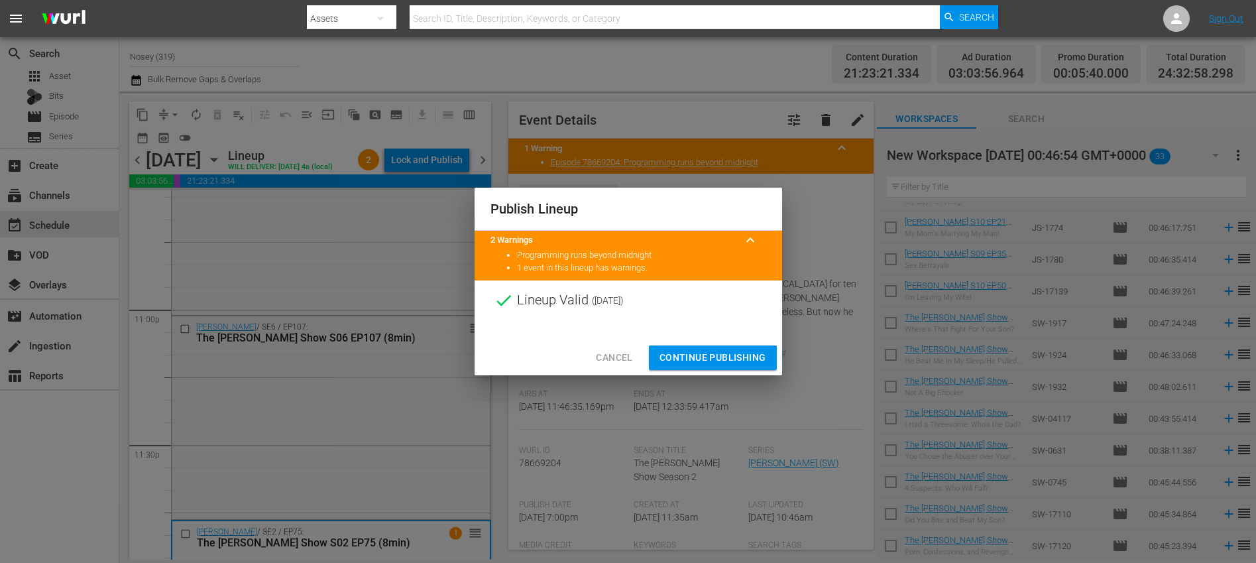
click at [701, 364] on span "Continue Publishing" at bounding box center [713, 357] width 107 height 17
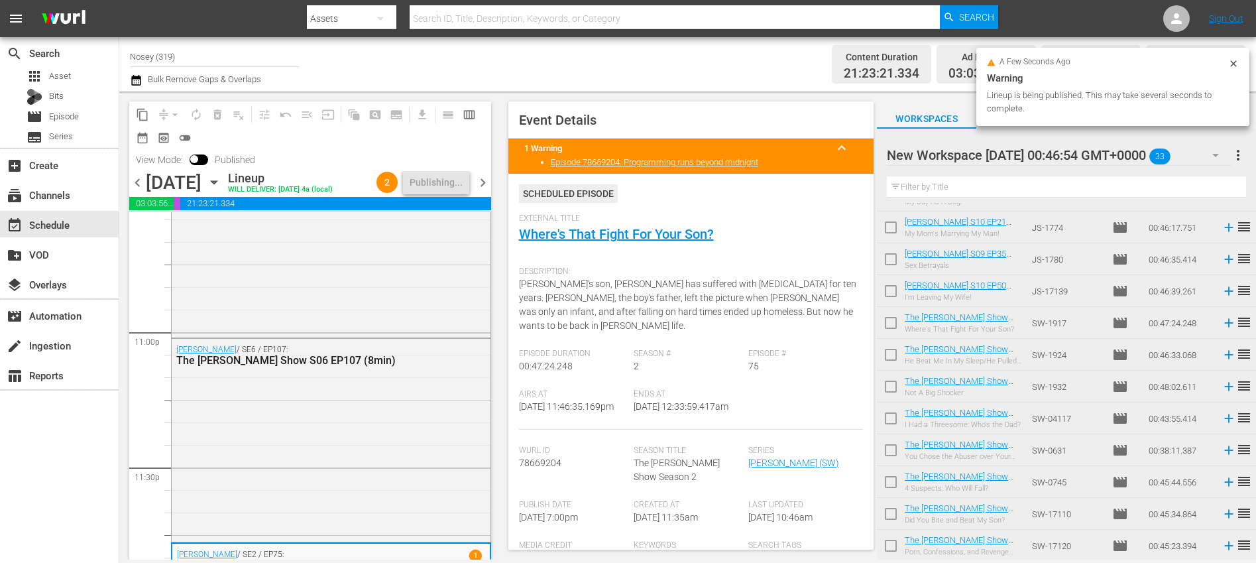
click at [487, 191] on span "chevron_right" at bounding box center [483, 182] width 17 height 17
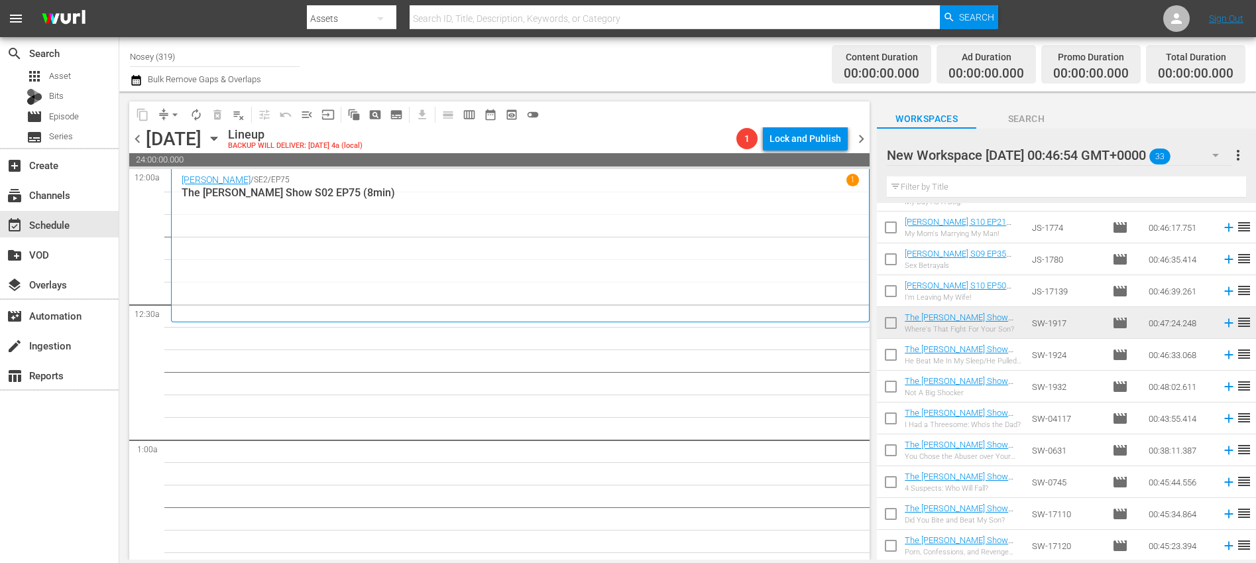
click at [1243, 153] on span "more_vert" at bounding box center [1239, 155] width 16 height 16
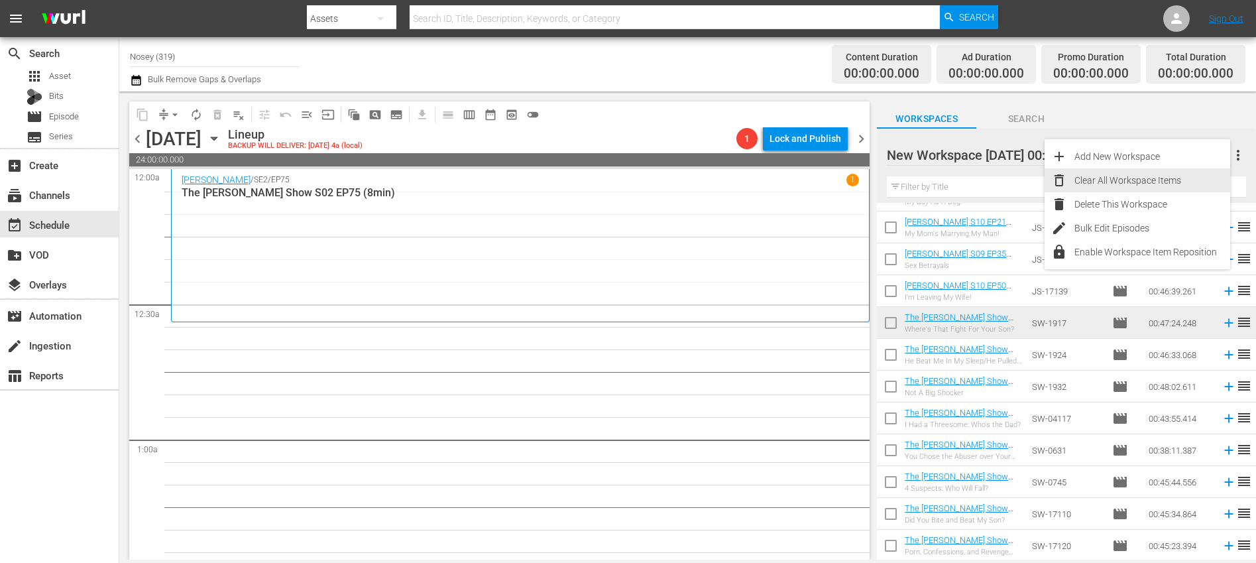
click at [1138, 186] on div "Clear All Workspace Items" at bounding box center [1153, 180] width 156 height 24
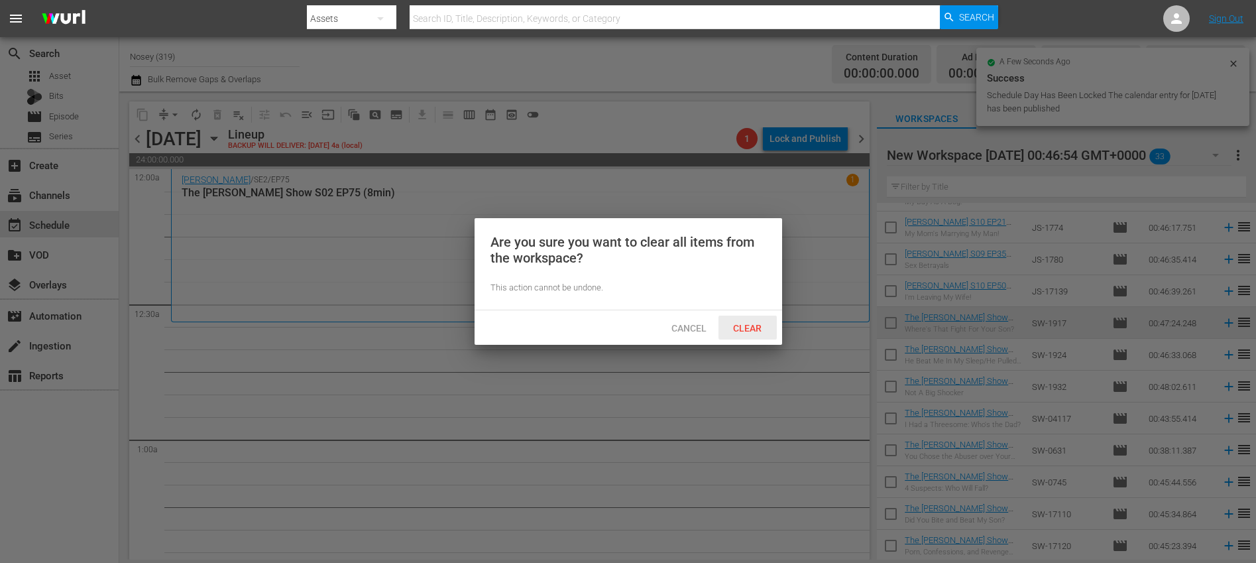
click at [765, 324] on span "Clear" at bounding box center [748, 328] width 50 height 11
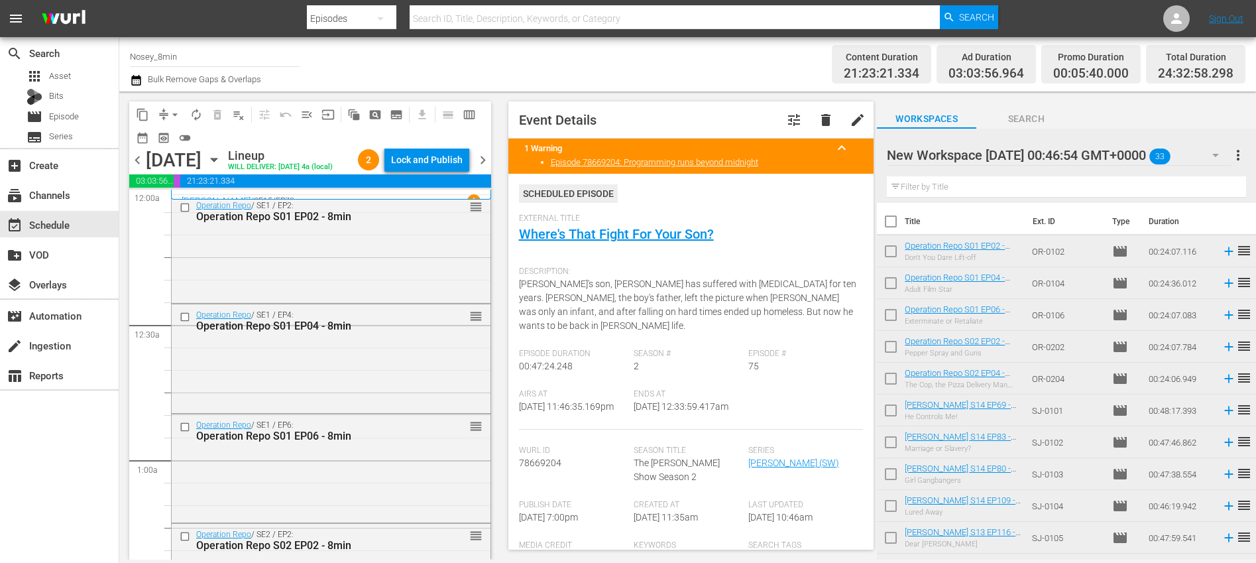
scroll to position [724, 0]
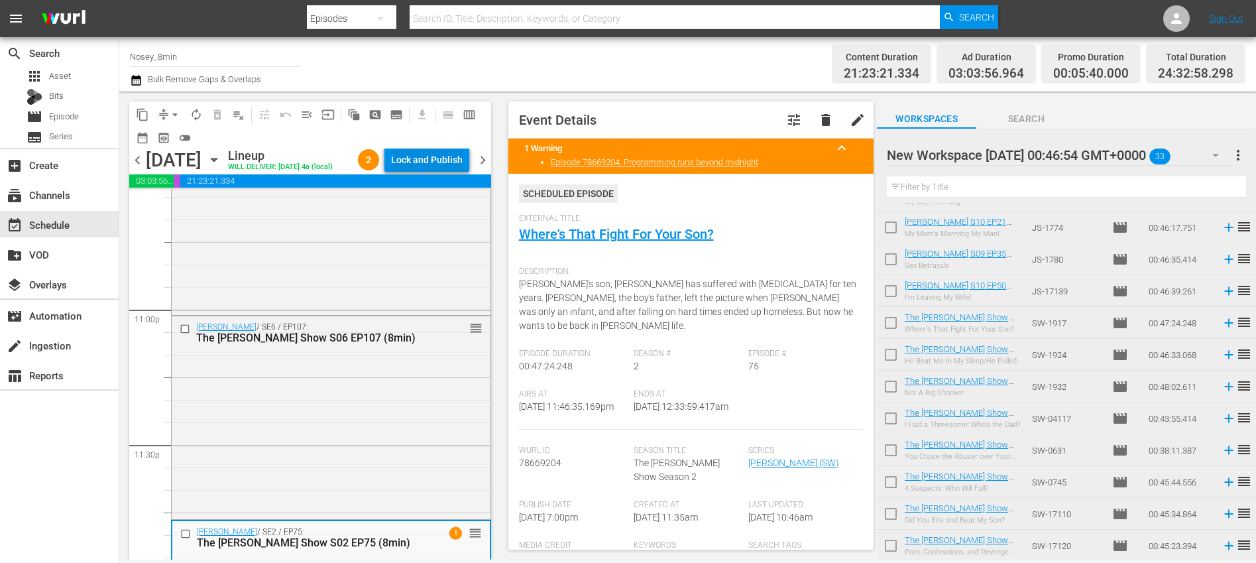
click at [433, 165] on div "Lock and Publish" at bounding box center [427, 160] width 72 height 24
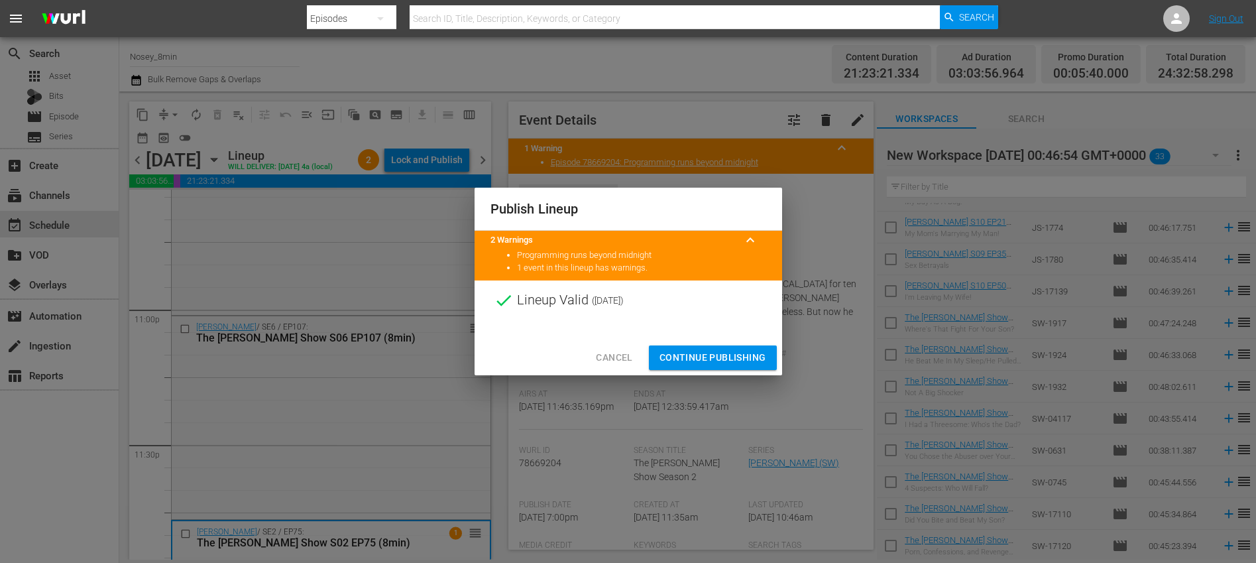
click at [698, 363] on span "Continue Publishing" at bounding box center [713, 357] width 107 height 17
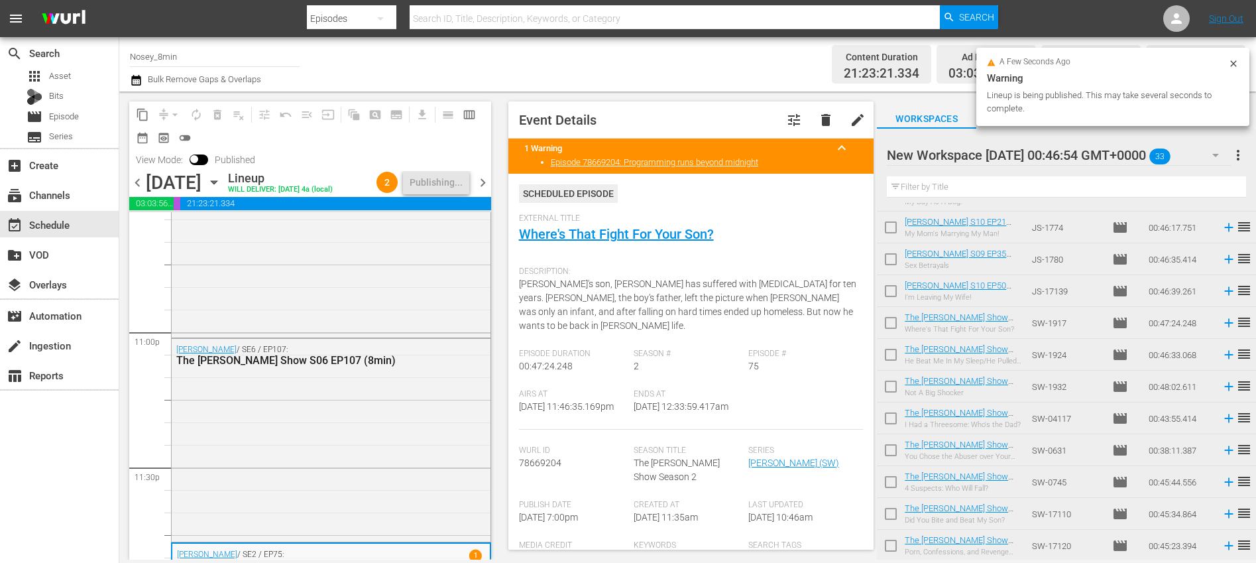
click at [483, 191] on span "chevron_right" at bounding box center [483, 182] width 17 height 17
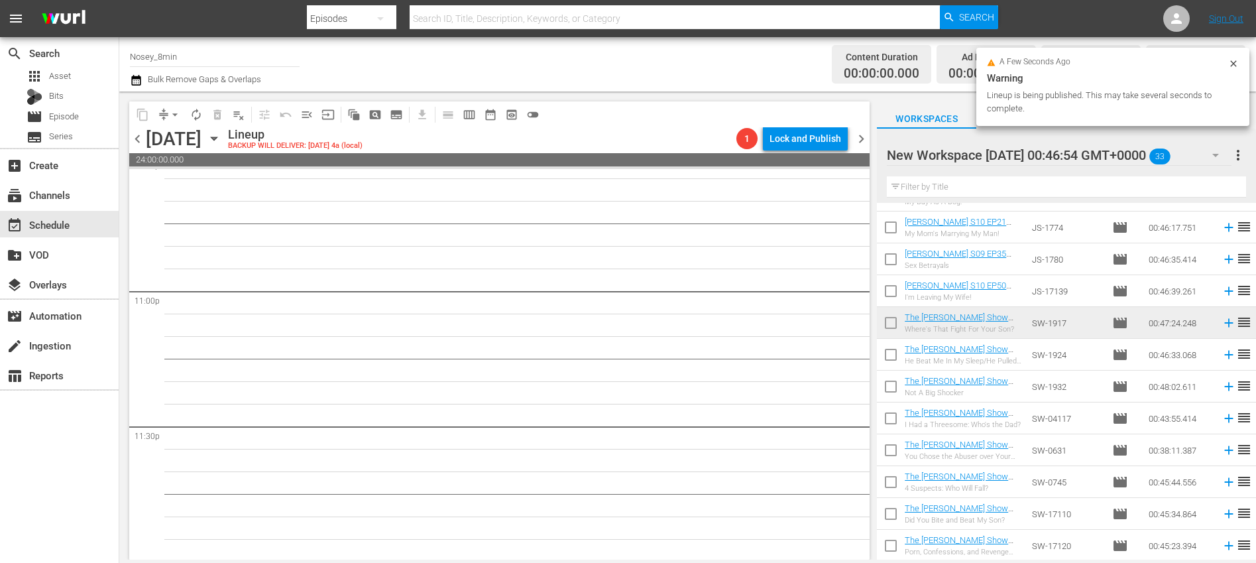
scroll to position [6101, 0]
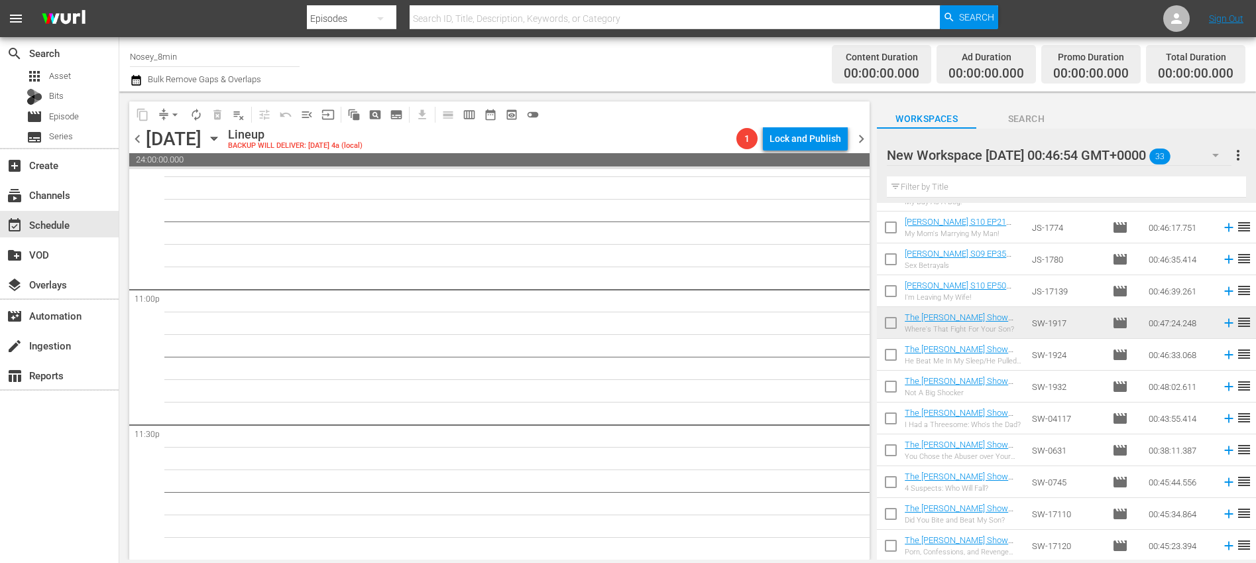
click at [1236, 156] on span "more_vert" at bounding box center [1239, 155] width 16 height 16
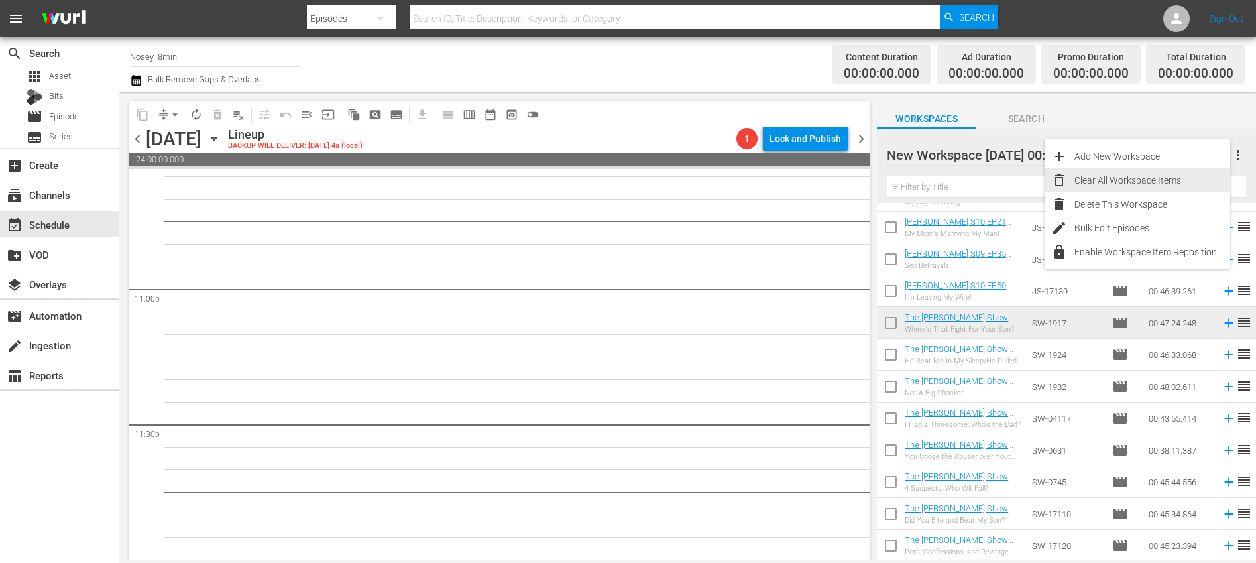
click at [1135, 179] on div "Clear All Workspace Items" at bounding box center [1153, 180] width 156 height 24
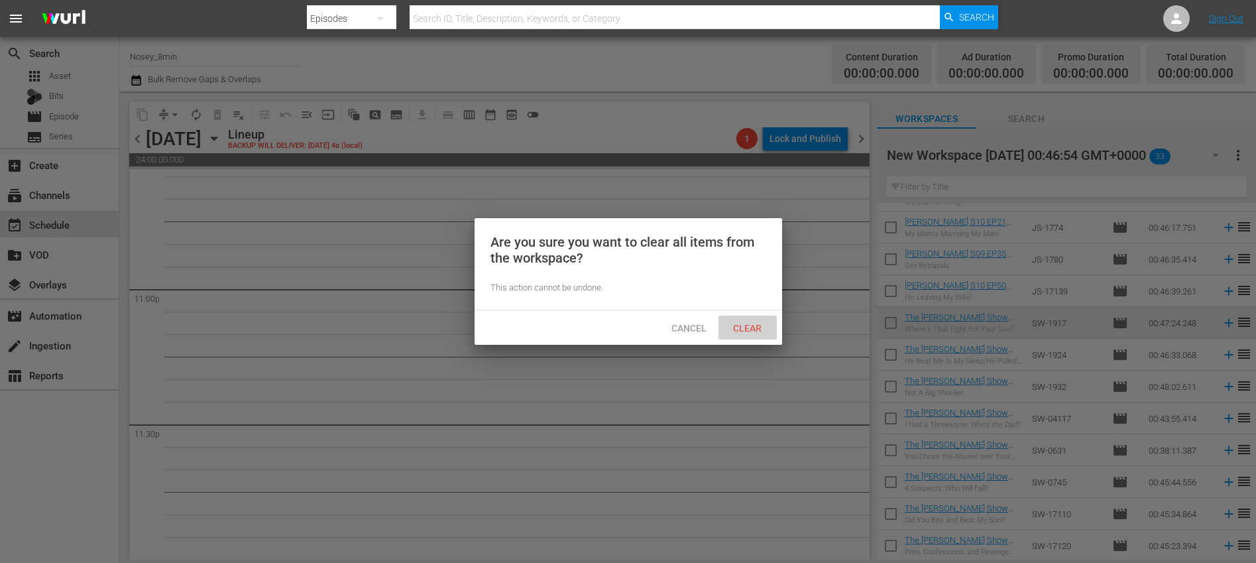
click at [760, 337] on div "Clear" at bounding box center [748, 328] width 58 height 25
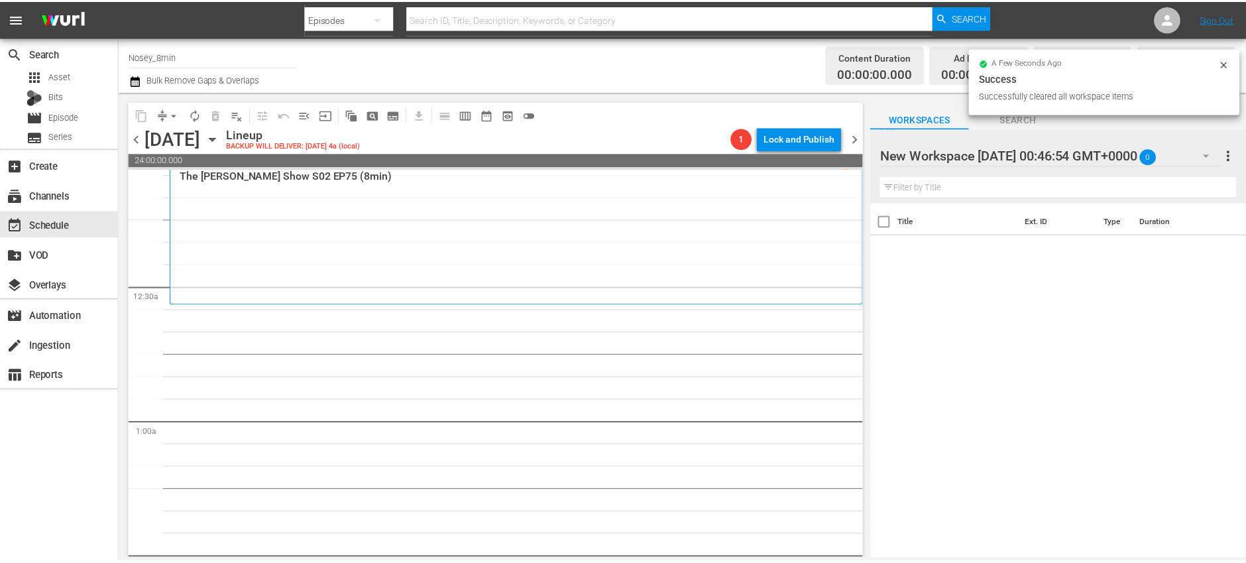
scroll to position [0, 0]
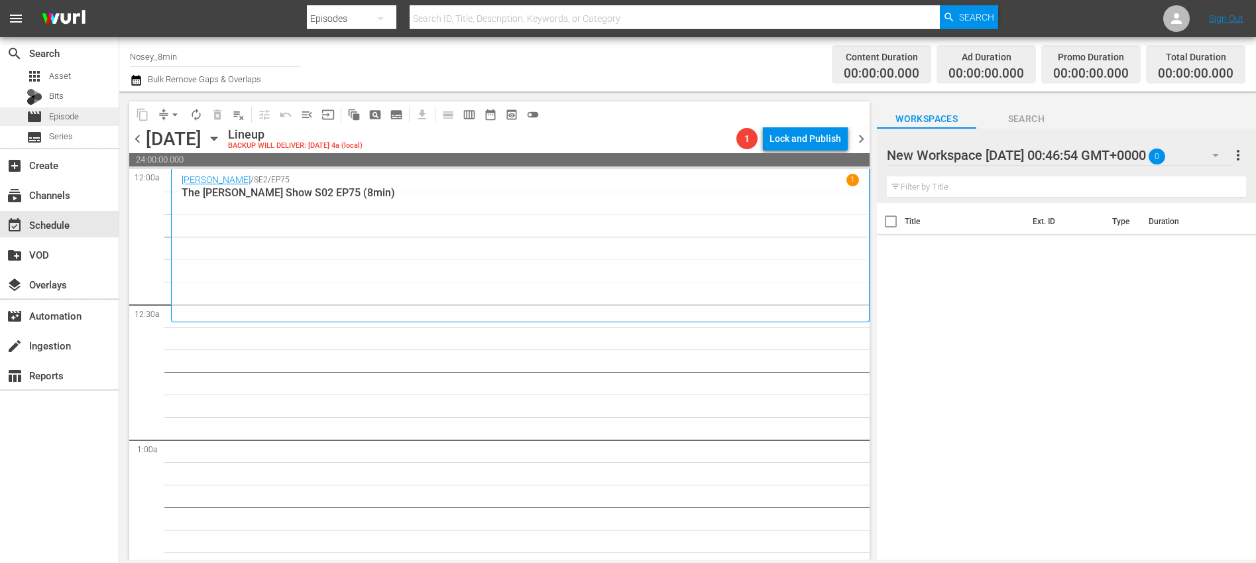
click at [85, 114] on div "movie Episode" at bounding box center [59, 116] width 119 height 19
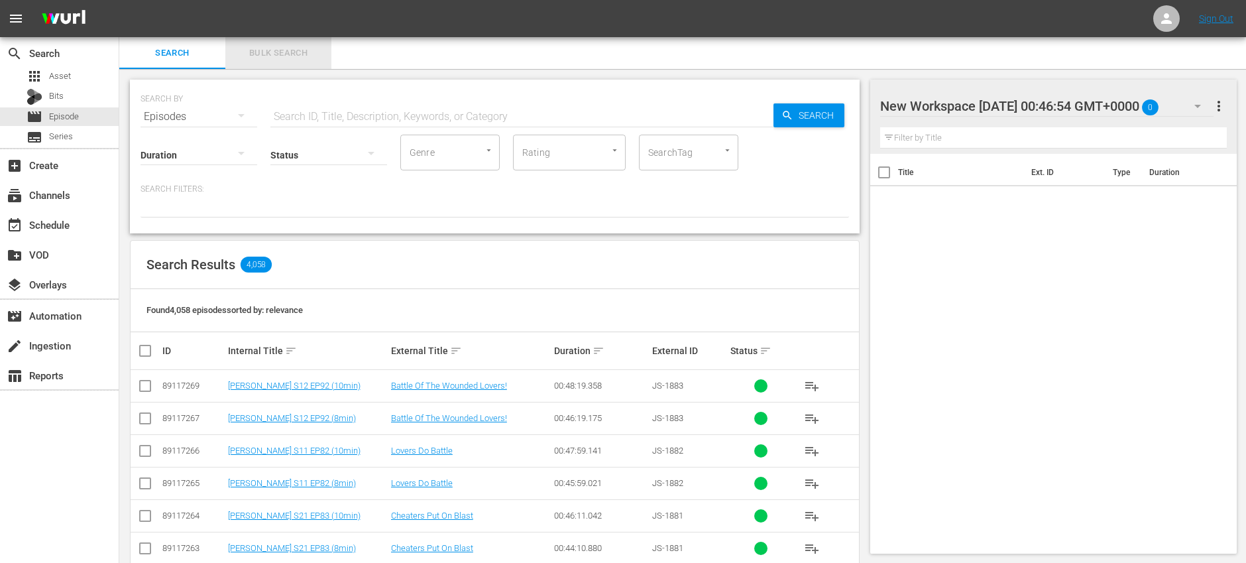
click at [282, 49] on span "Bulk Search" at bounding box center [278, 53] width 90 height 15
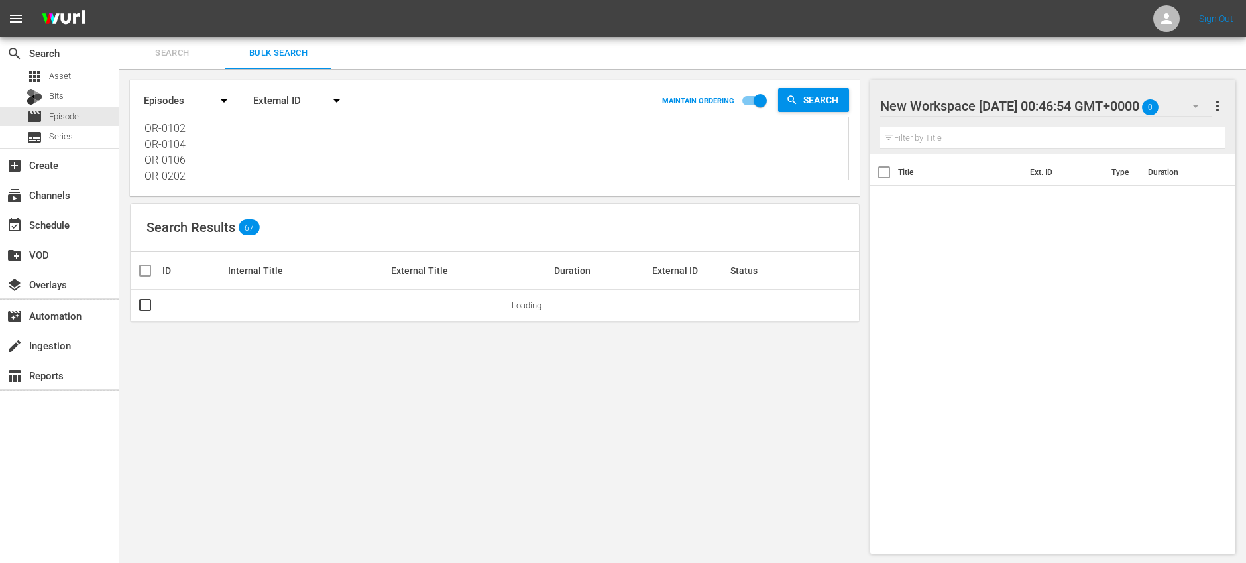
click at [258, 151] on textarea "OR-0102 OR-0104 OR-0106 OR-0202 OR-0204 SJ-0101 SJ-0102 SJ-0103 SJ-0104 SJ-0105…" at bounding box center [497, 151] width 704 height 60
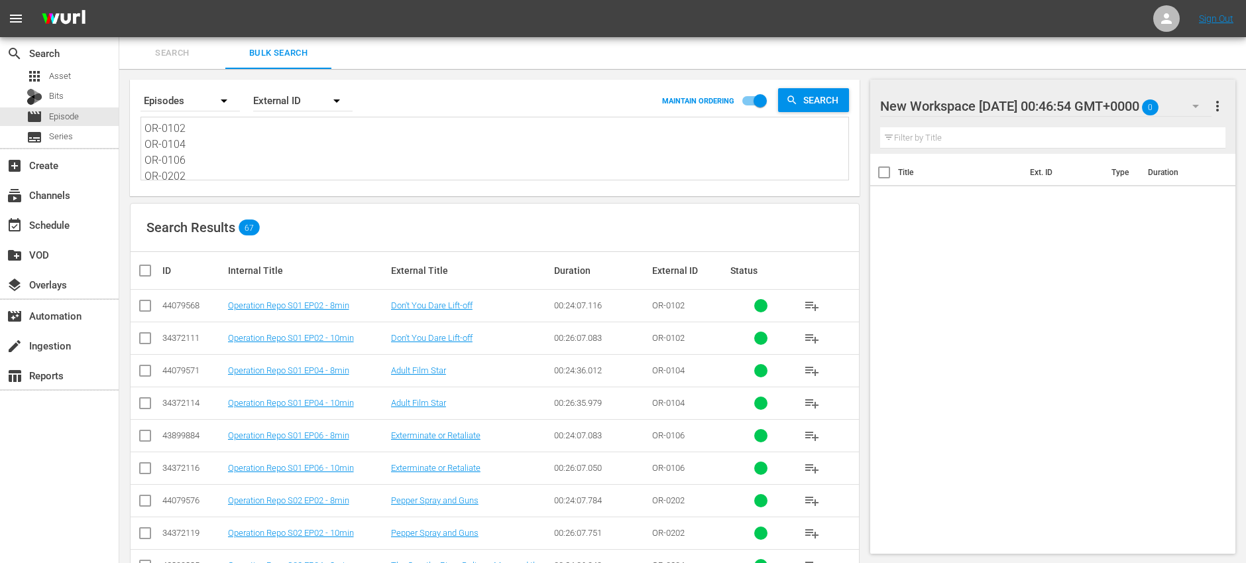
paste textarea "SW-0445 SW-0647 SW-0745 SW-17118 SW-17149 SW-17181 SW-1744 SW-0734 SW-17125 SW-…"
type textarea "SW-0445 SW-0647 SW-0745 SW-17118 SW-17149 SW-17181 SW-1744 SW-0734 SW-17125 SW-…"
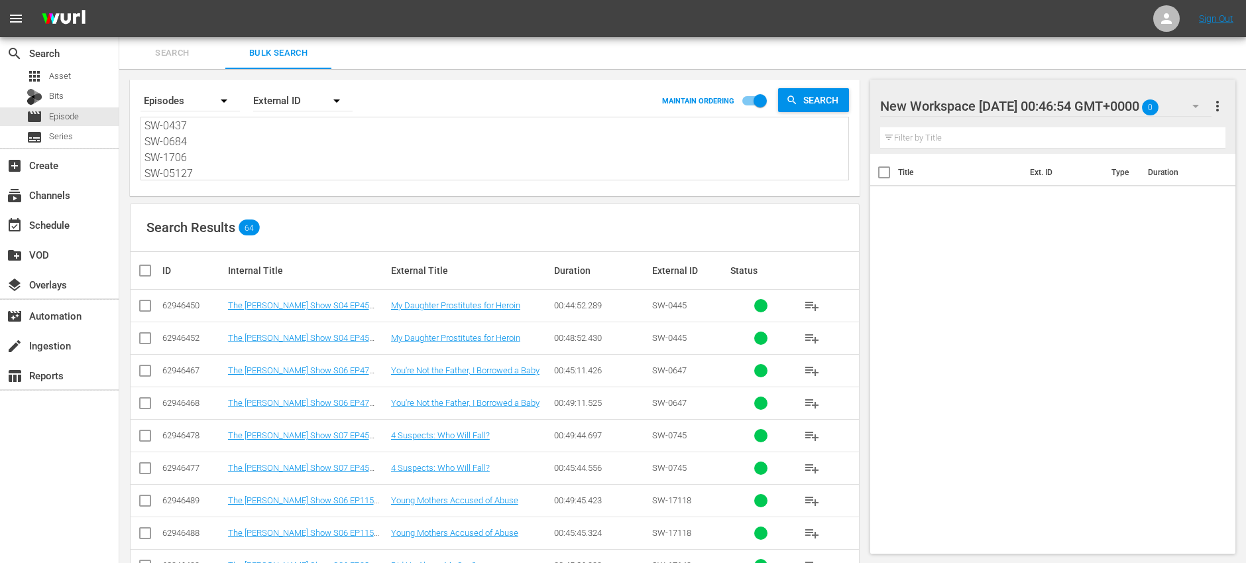
type textarea "SW-0445 SW-0647 SW-0745 SW-17118 SW-17149 SW-17181 SW-1744 SW-0734 SW-17125 SW-…"
click at [149, 306] on input "checkbox" at bounding box center [145, 308] width 16 height 16
checkbox input "true"
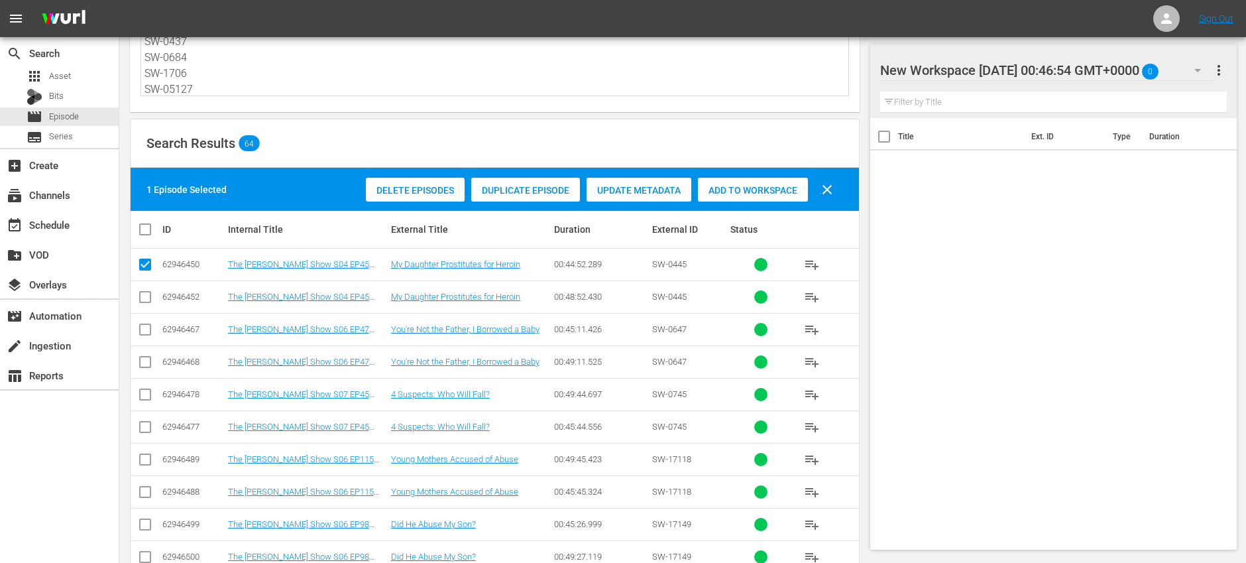
scroll to position [196, 0]
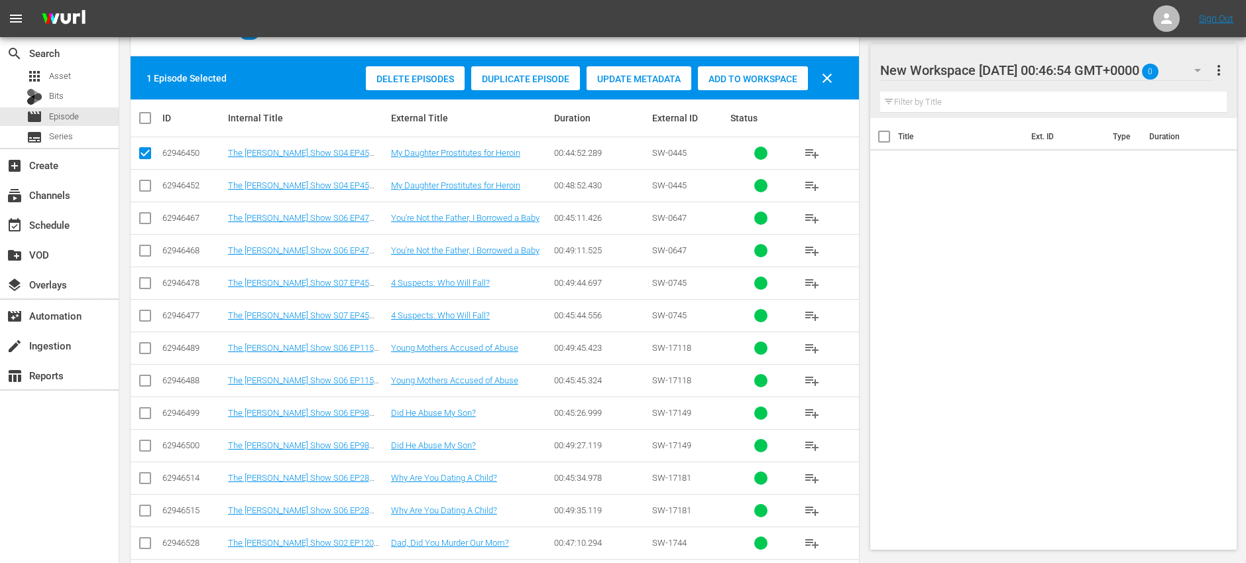
click at [145, 219] on input "checkbox" at bounding box center [145, 221] width 16 height 16
checkbox input "true"
click at [145, 315] on input "checkbox" at bounding box center [145, 318] width 16 height 16
checkbox input "true"
drag, startPoint x: 145, startPoint y: 385, endPoint x: 152, endPoint y: 383, distance: 7.6
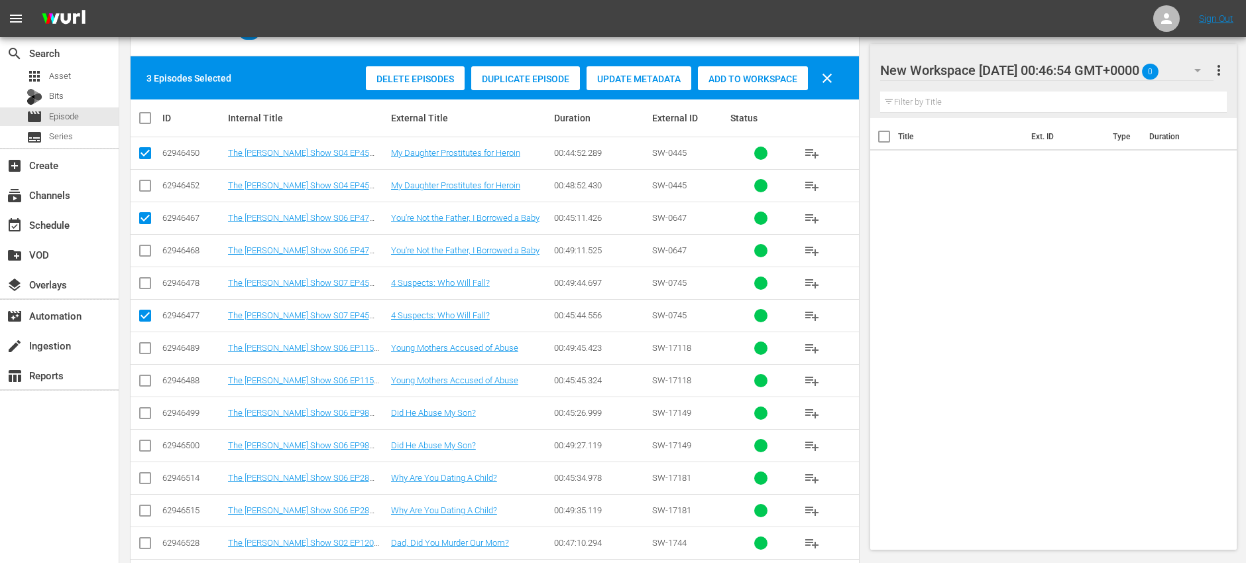
click at [145, 385] on input "checkbox" at bounding box center [145, 383] width 16 height 16
checkbox input "true"
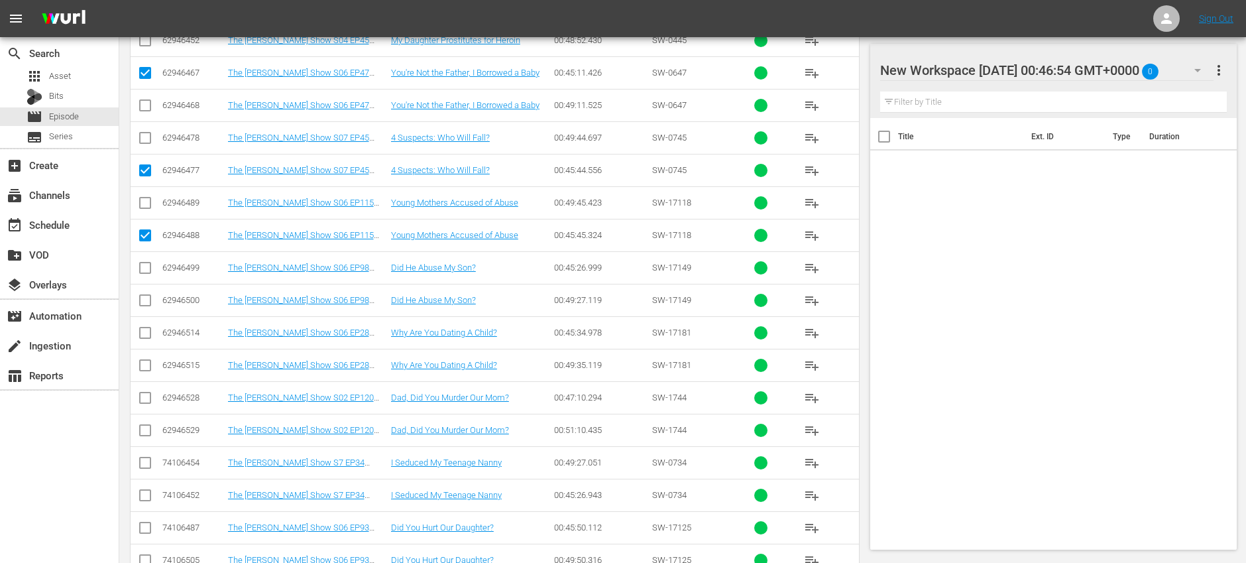
scroll to position [361, 0]
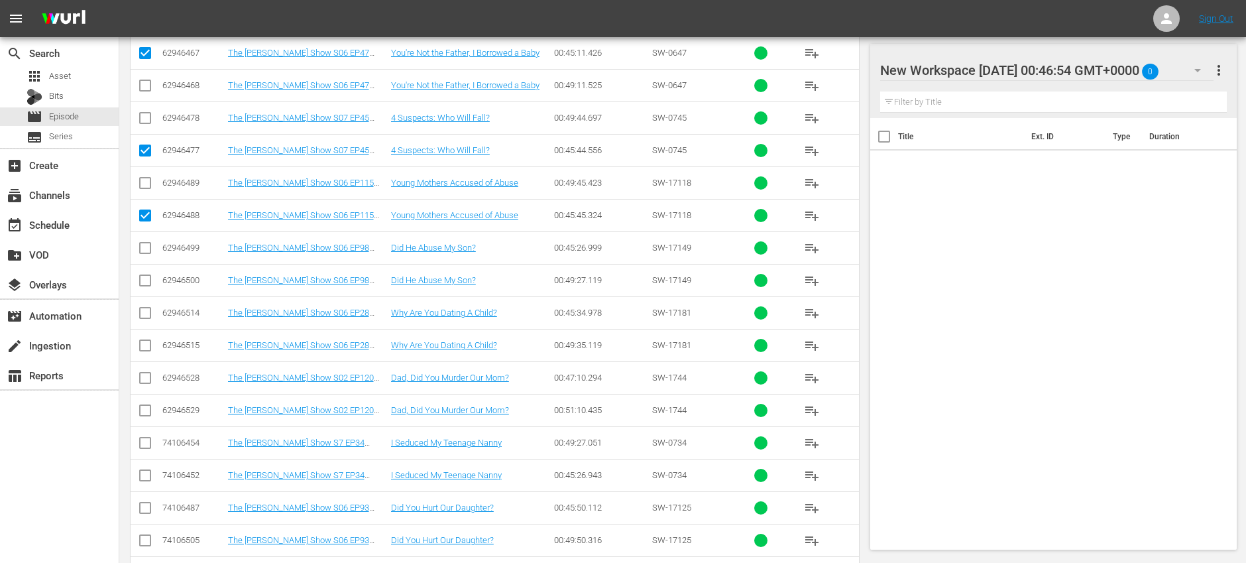
click at [146, 249] on input "checkbox" at bounding box center [145, 251] width 16 height 16
checkbox input "true"
click at [146, 314] on input "checkbox" at bounding box center [145, 316] width 16 height 16
checkbox input "true"
click at [147, 379] on input "checkbox" at bounding box center [145, 381] width 16 height 16
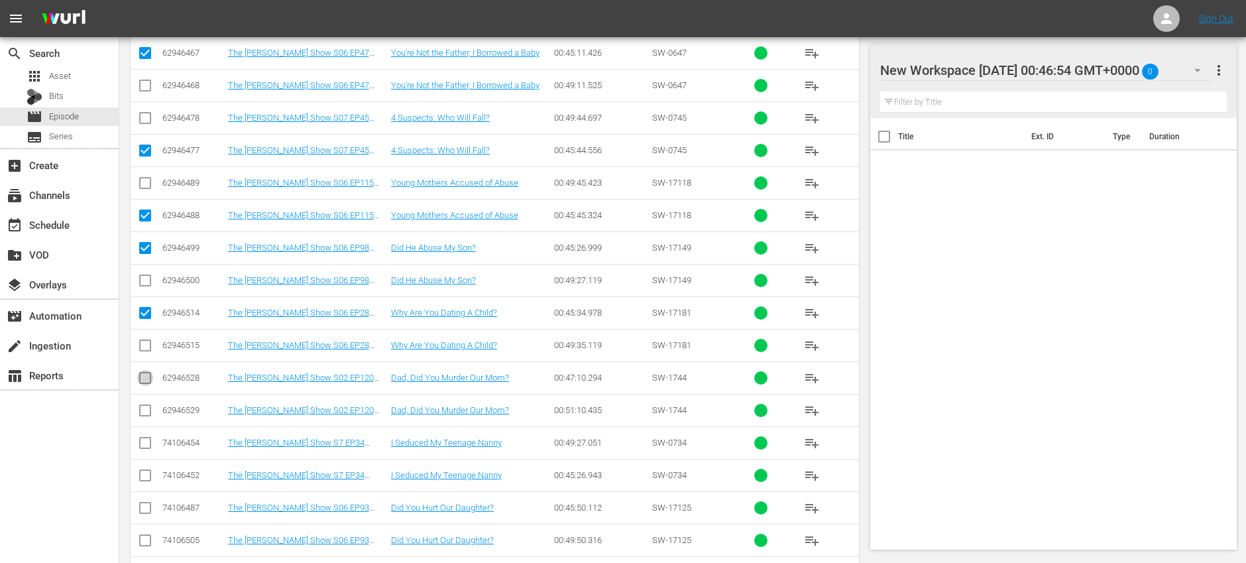
checkbox input "true"
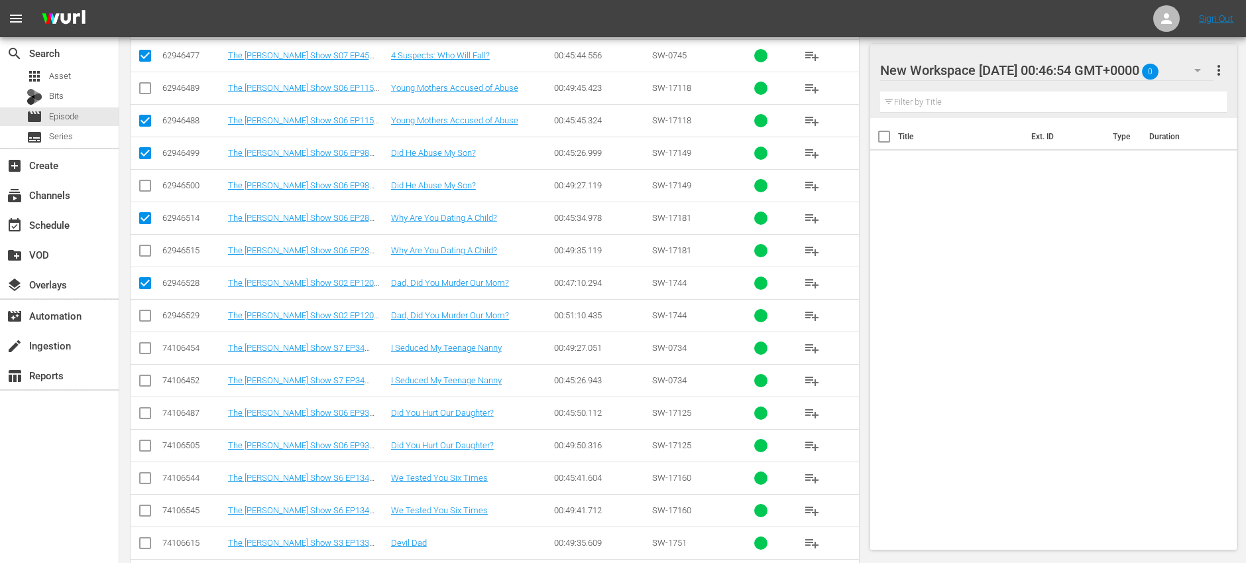
scroll to position [481, 0]
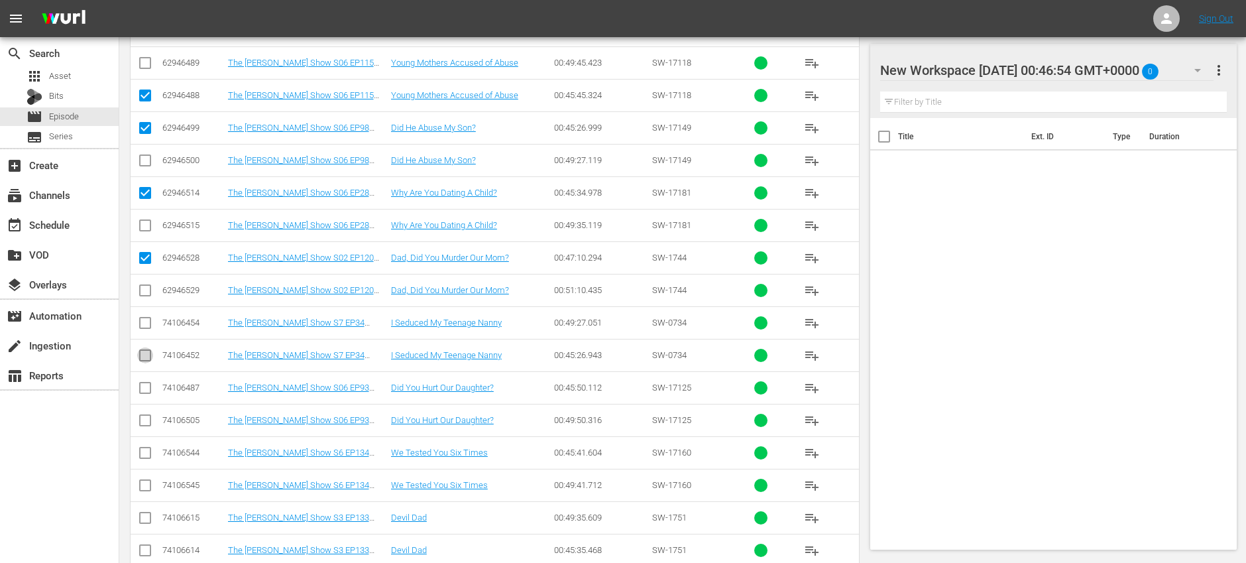
click at [144, 355] on input "checkbox" at bounding box center [145, 358] width 16 height 16
checkbox input "true"
click at [146, 383] on input "checkbox" at bounding box center [145, 391] width 16 height 16
checkbox input "true"
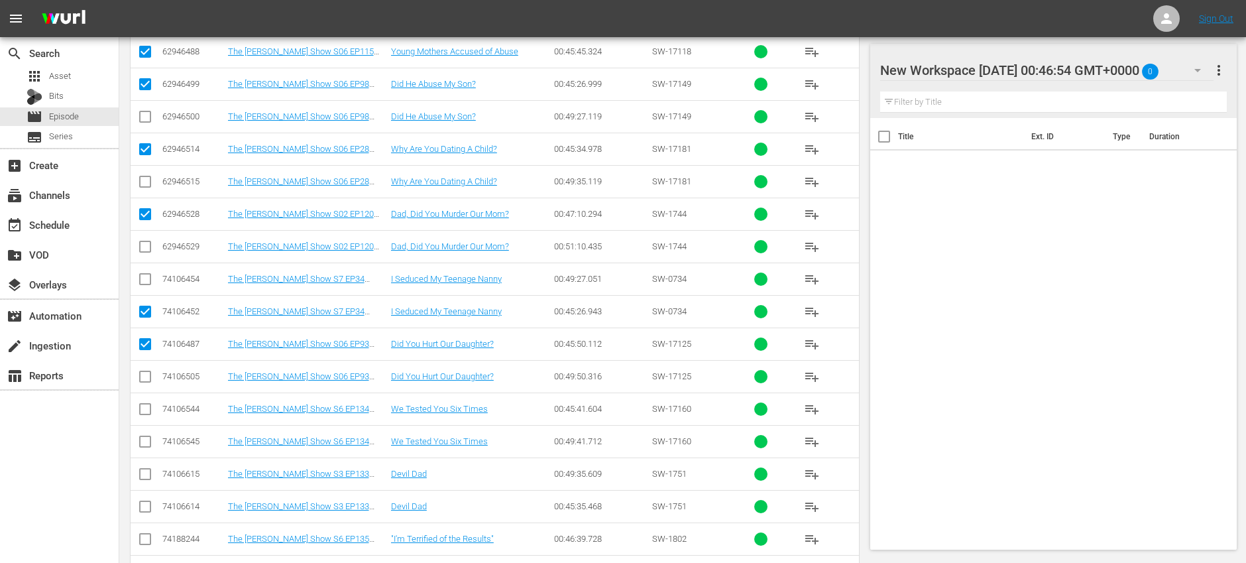
scroll to position [554, 0]
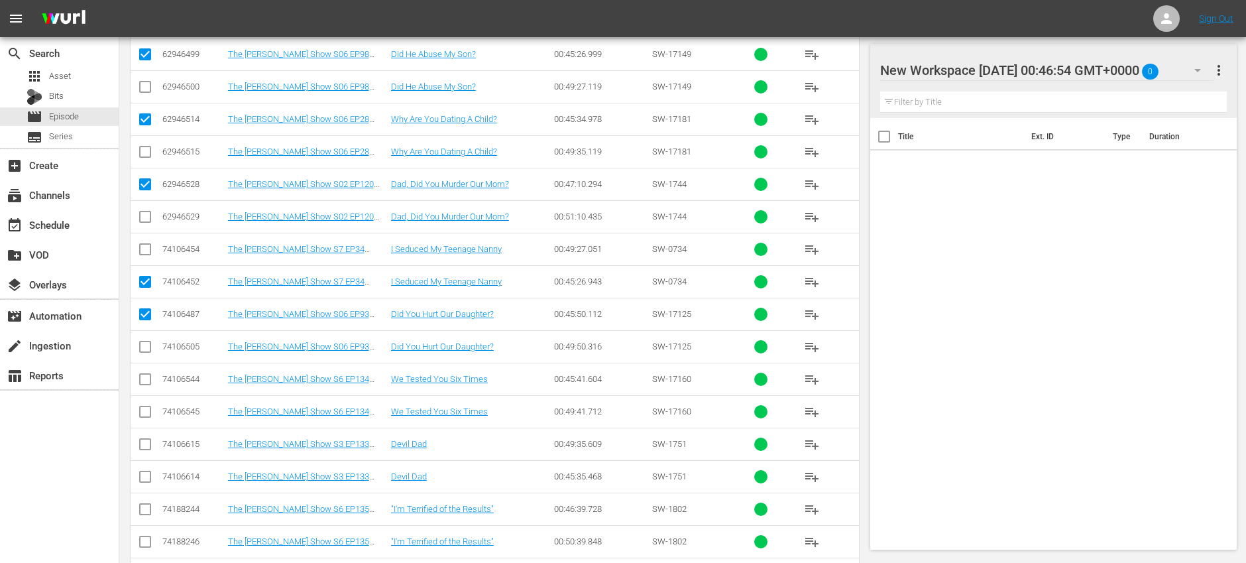
click at [147, 381] on input "checkbox" at bounding box center [145, 382] width 16 height 16
checkbox input "true"
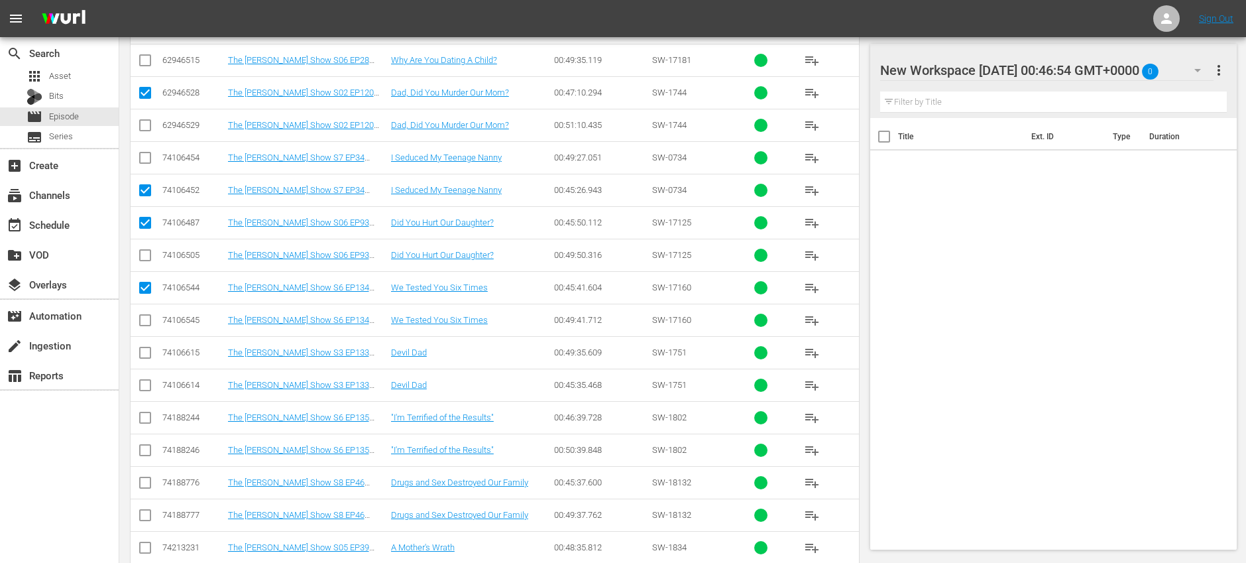
scroll to position [687, 0]
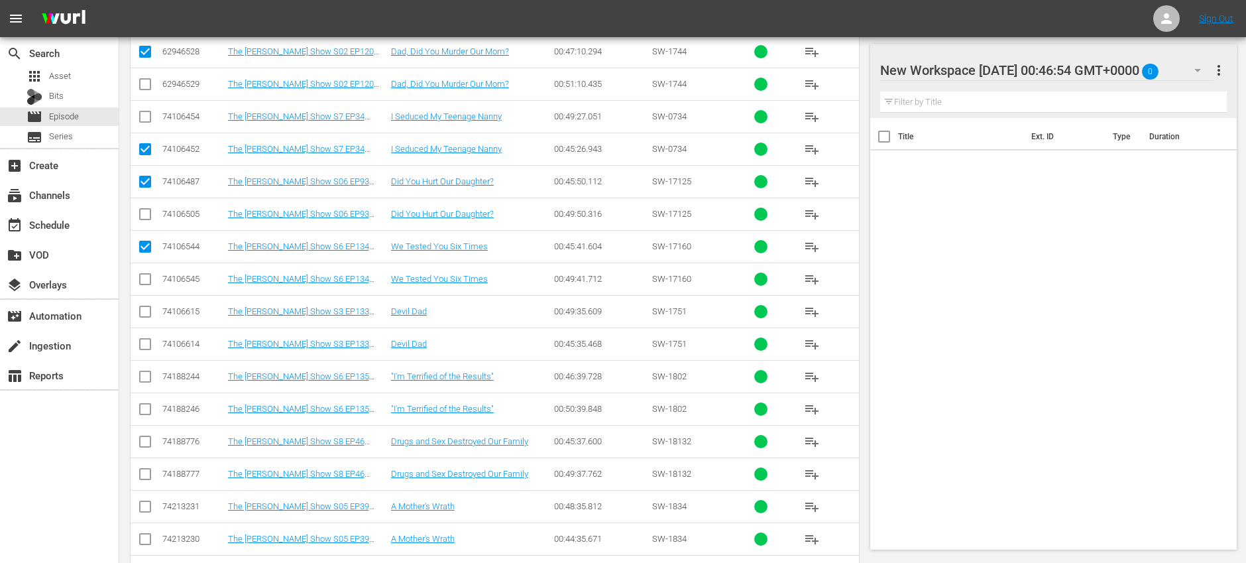
click at [145, 344] on input "checkbox" at bounding box center [145, 347] width 16 height 16
checkbox input "true"
click at [143, 377] on input "checkbox" at bounding box center [145, 379] width 16 height 16
checkbox input "true"
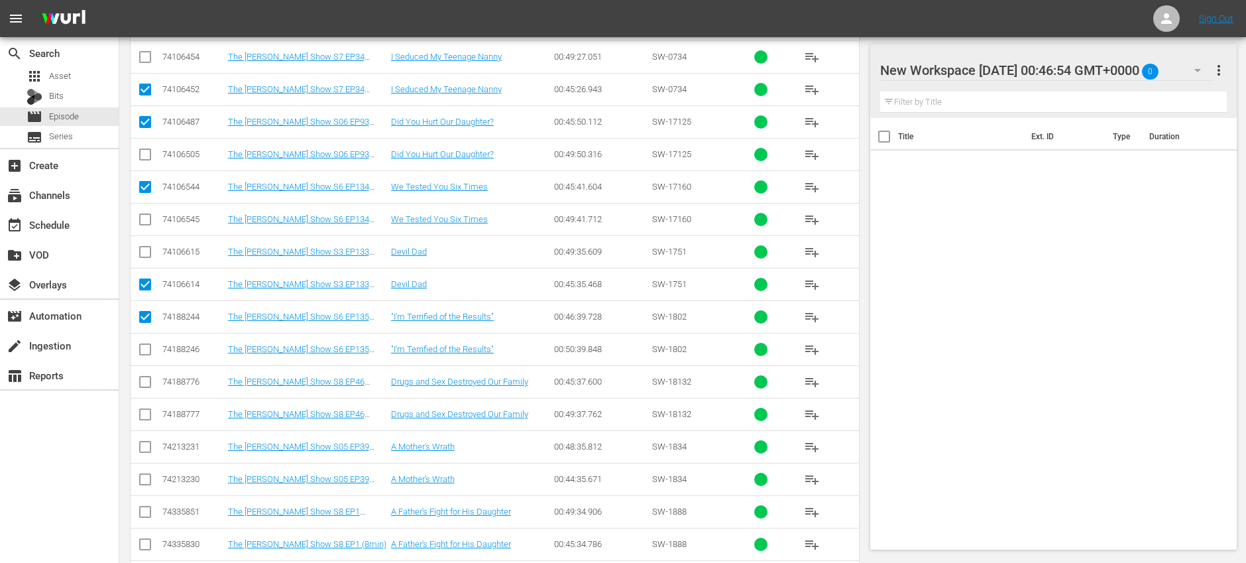
click at [143, 382] on input "checkbox" at bounding box center [145, 385] width 16 height 16
checkbox input "true"
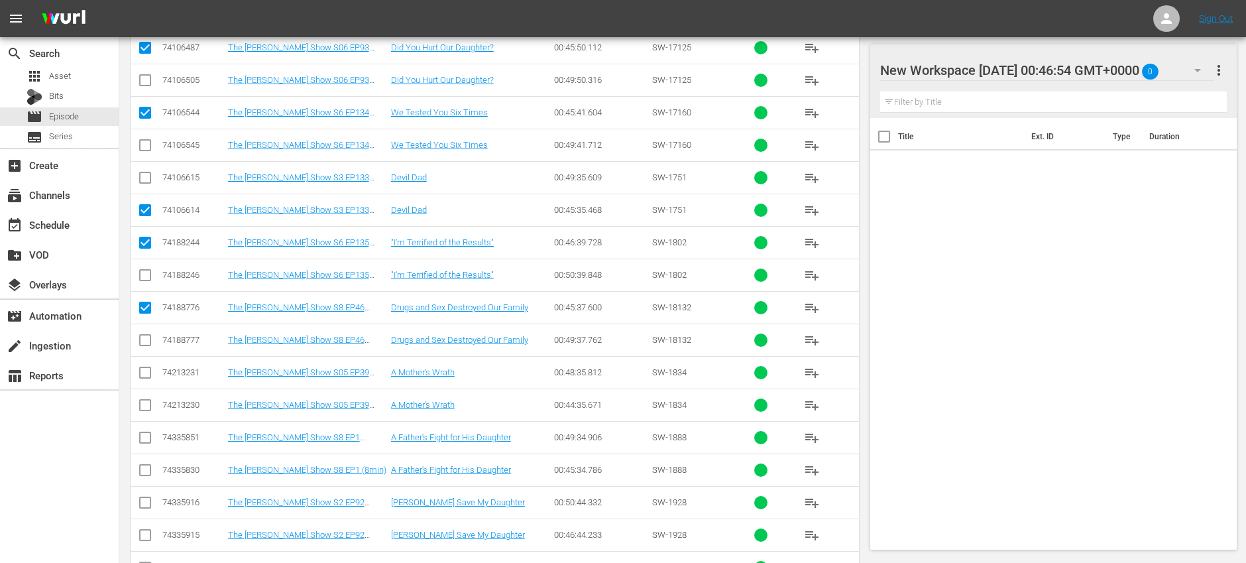
scroll to position [826, 0]
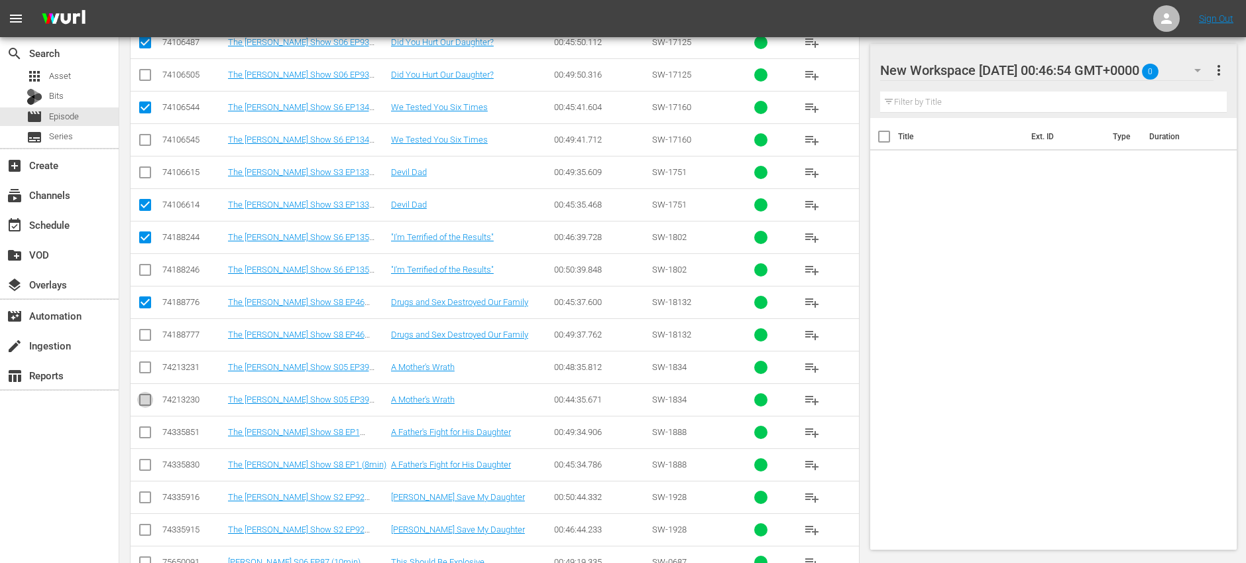
click at [145, 401] on input "checkbox" at bounding box center [145, 402] width 16 height 16
checkbox input "true"
click at [143, 463] on input "checkbox" at bounding box center [145, 467] width 16 height 16
checkbox input "true"
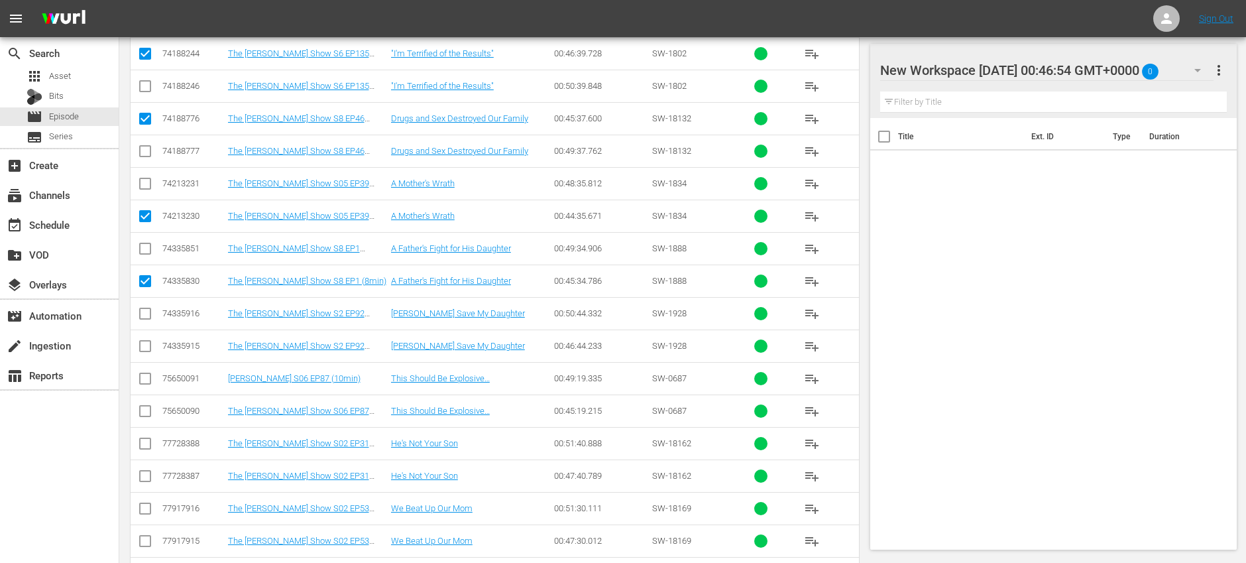
click at [143, 343] on input "checkbox" at bounding box center [145, 349] width 16 height 16
checkbox input "true"
click at [147, 414] on input "checkbox" at bounding box center [145, 414] width 16 height 16
checkbox input "true"
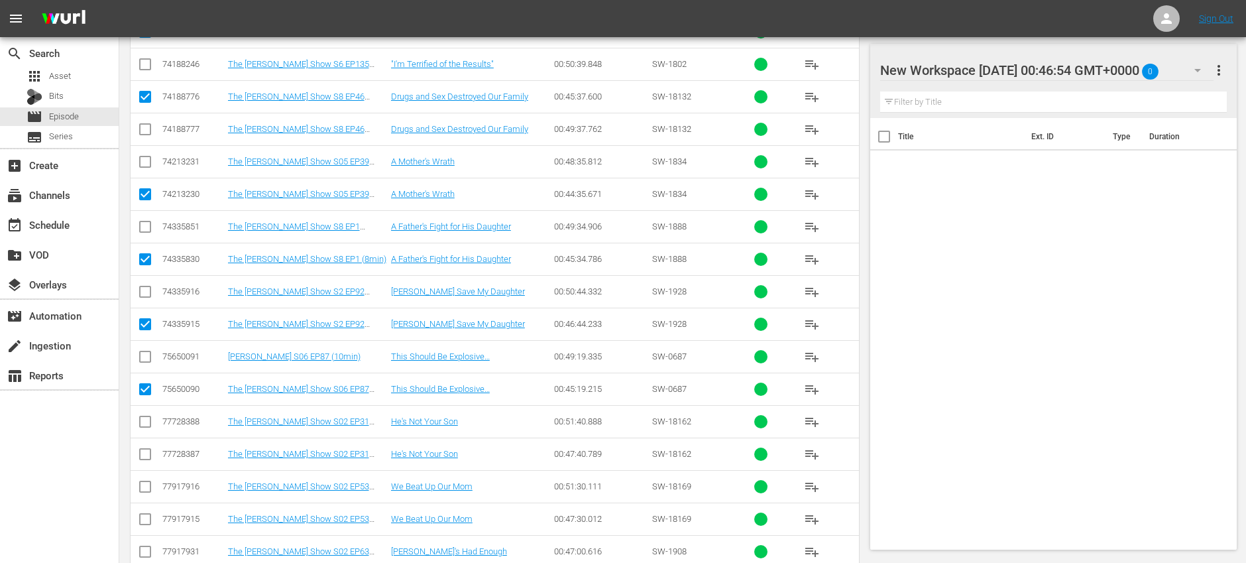
scroll to position [1079, 0]
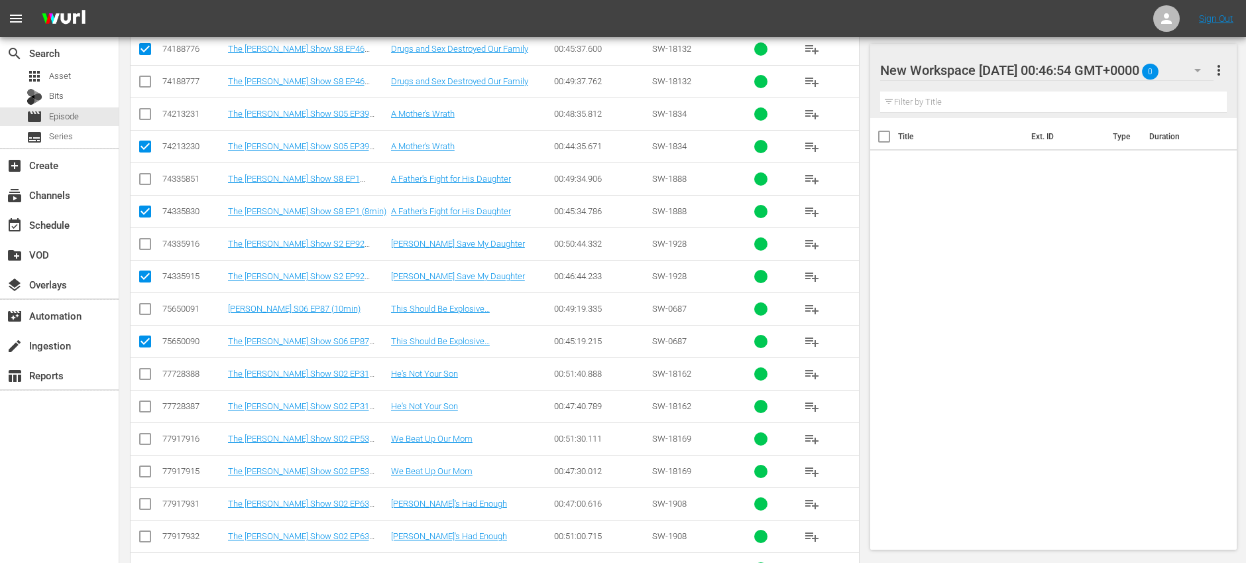
click at [149, 409] on input "checkbox" at bounding box center [145, 409] width 16 height 16
checkbox input "true"
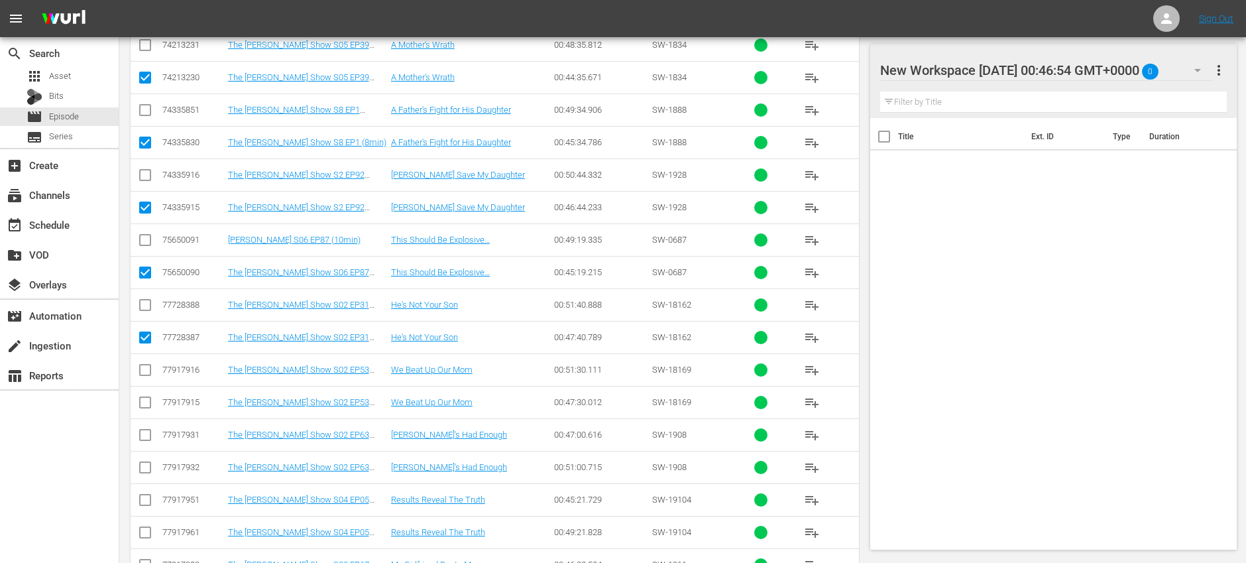
click at [147, 406] on input "checkbox" at bounding box center [145, 405] width 16 height 16
checkbox input "true"
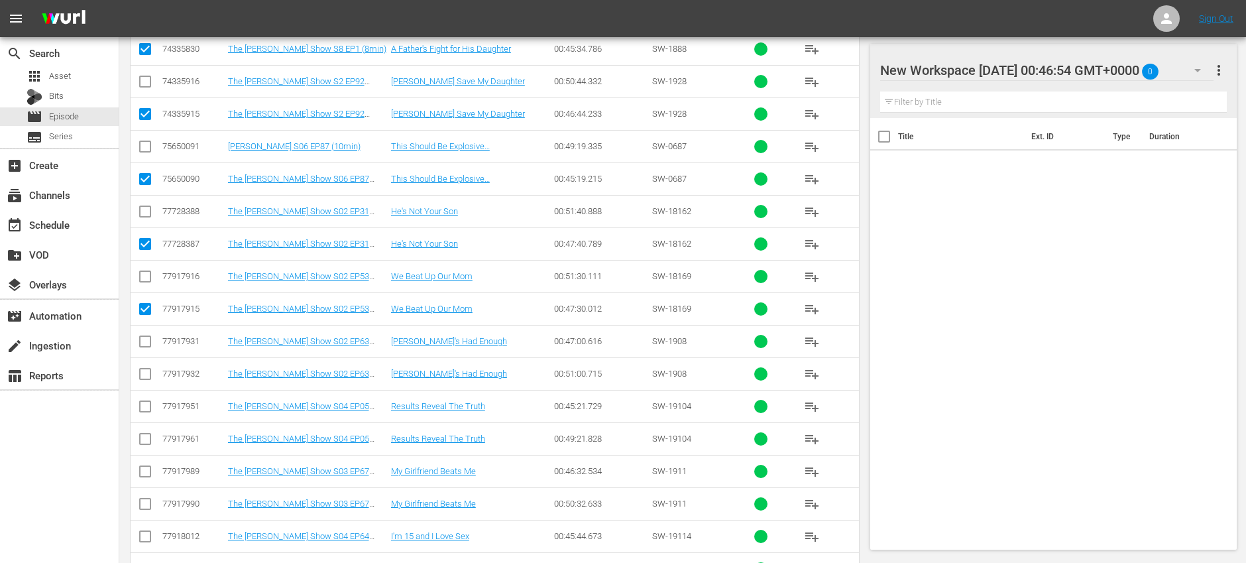
click at [147, 339] on input "checkbox" at bounding box center [145, 344] width 16 height 16
checkbox input "true"
click at [144, 404] on input "checkbox" at bounding box center [145, 409] width 16 height 16
checkbox input "true"
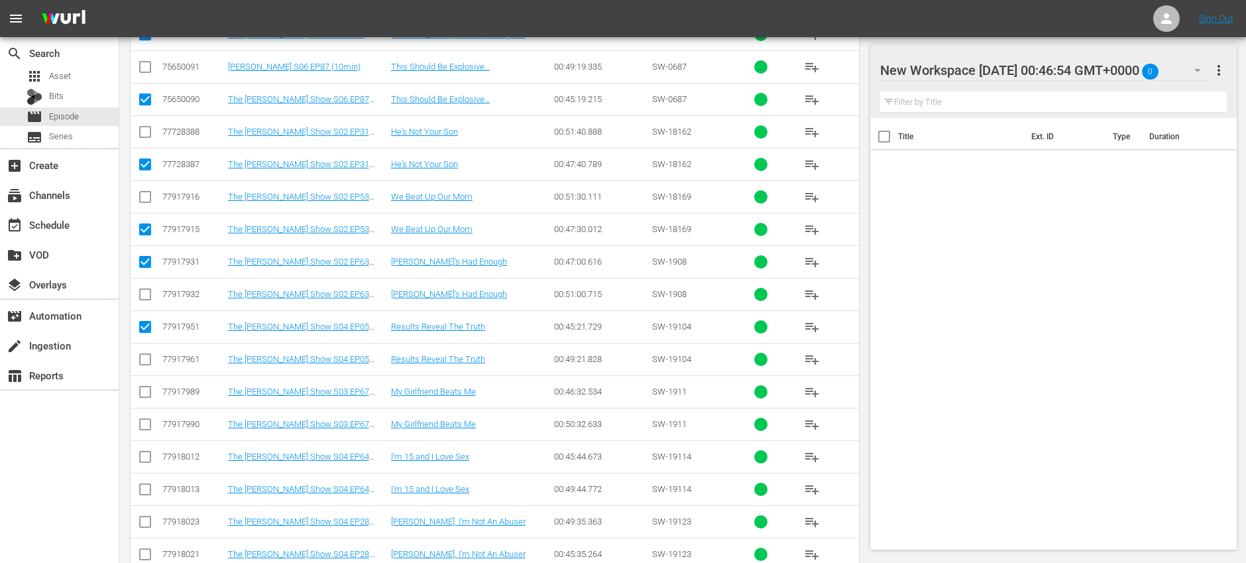
scroll to position [1341, 0]
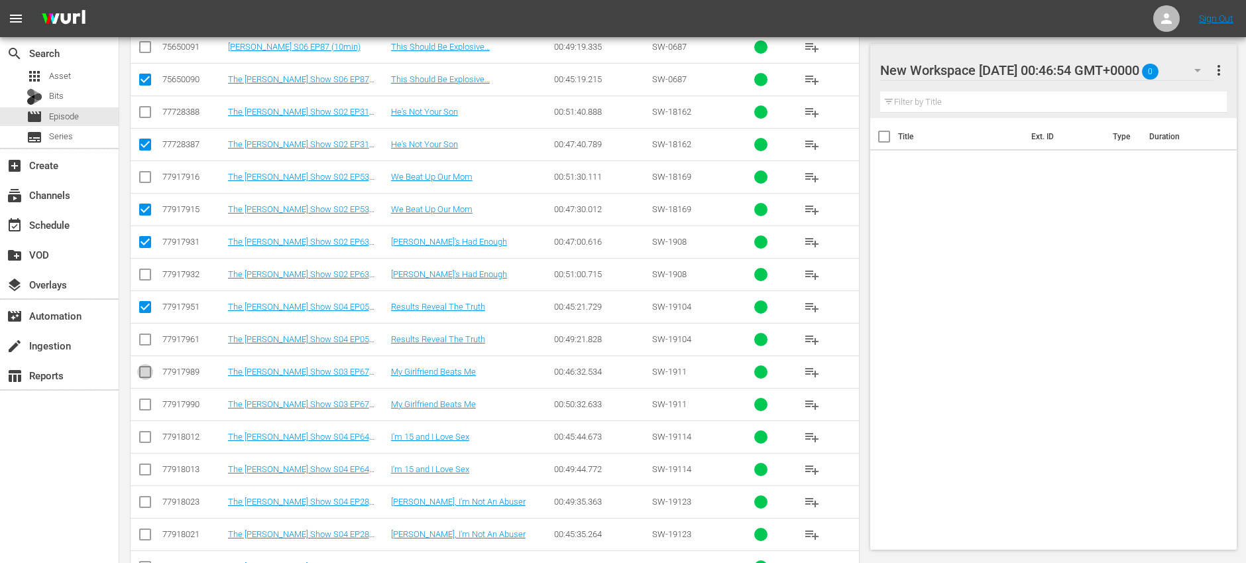
click at [144, 377] on input "checkbox" at bounding box center [145, 375] width 16 height 16
checkbox input "true"
click at [147, 440] on input "checkbox" at bounding box center [145, 440] width 16 height 16
checkbox input "true"
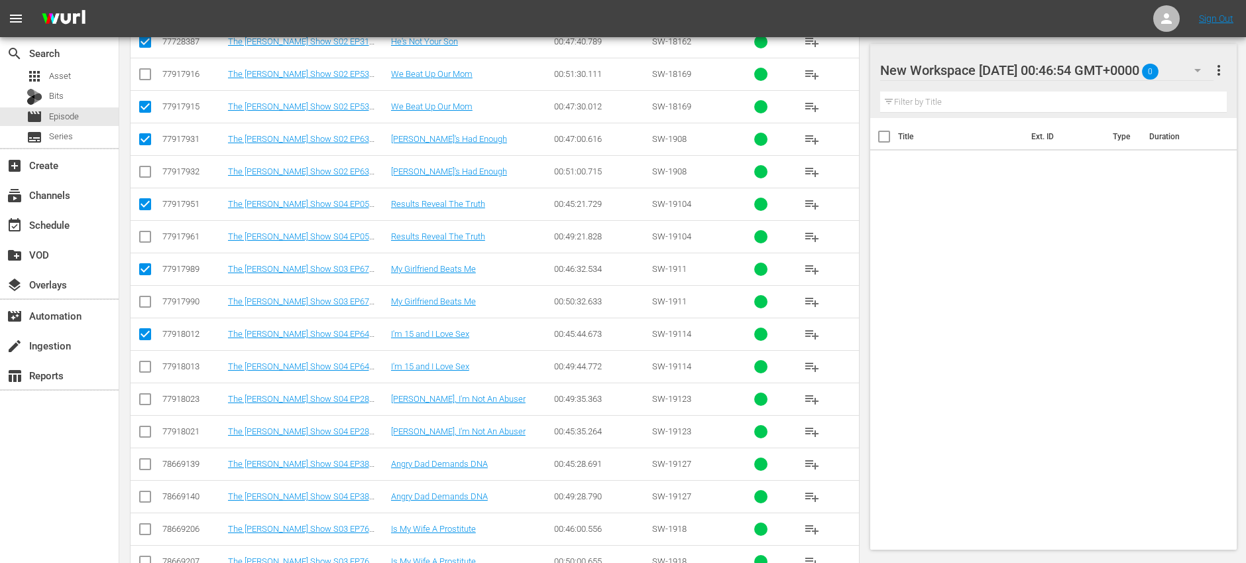
scroll to position [1445, 0]
click at [143, 427] on input "checkbox" at bounding box center [145, 433] width 16 height 16
checkbox input "true"
click at [140, 463] on input "checkbox" at bounding box center [145, 465] width 16 height 16
checkbox input "true"
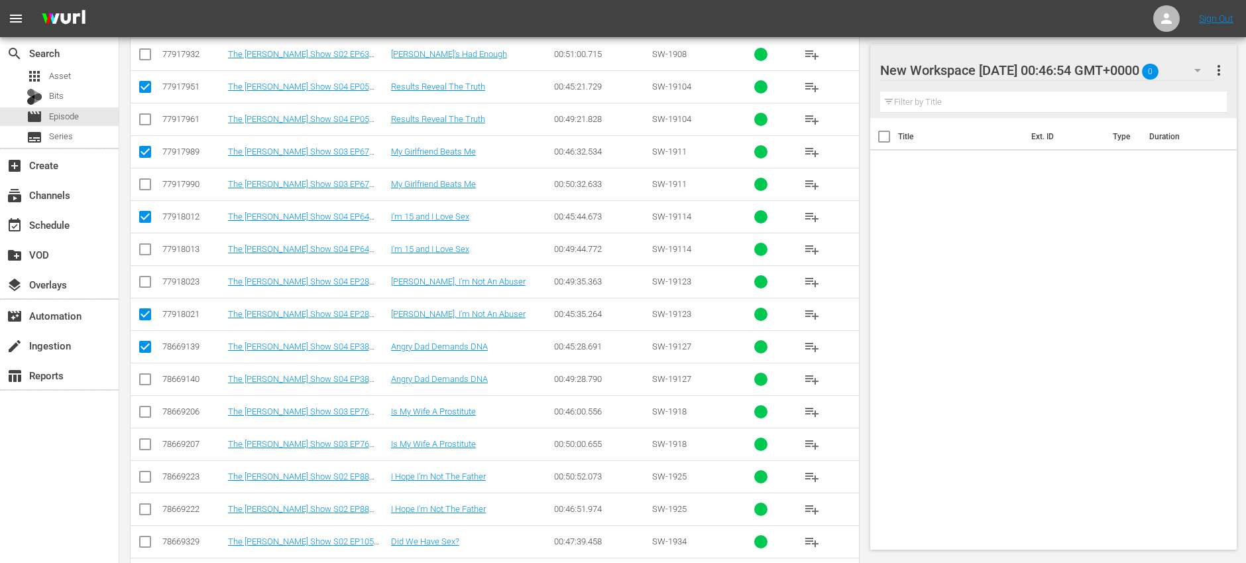
scroll to position [1572, 0]
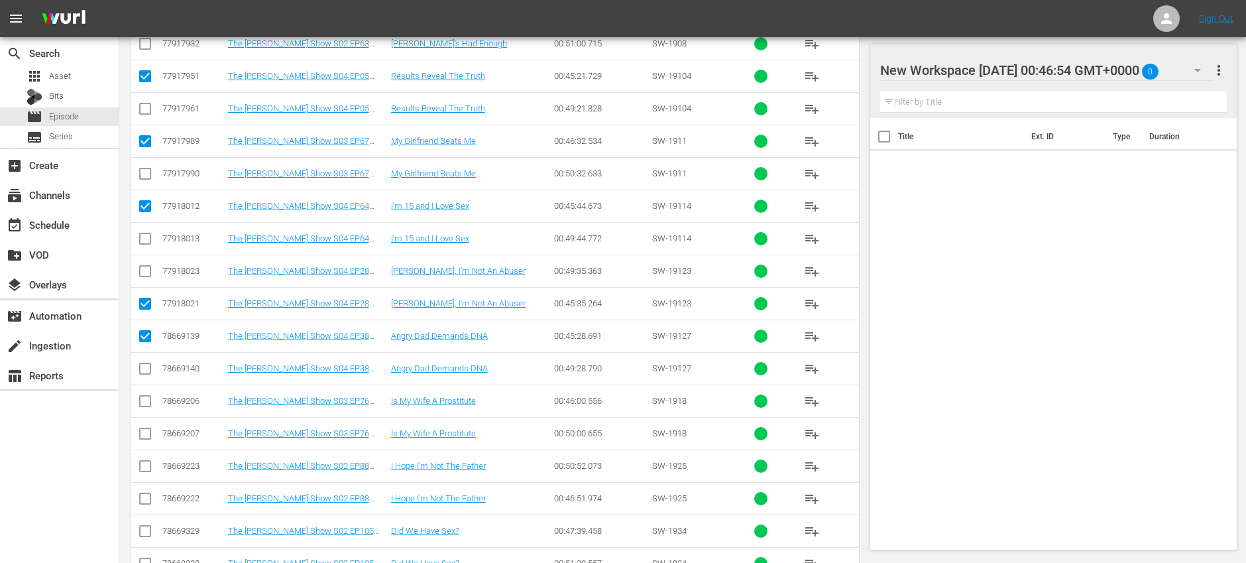
click at [149, 401] on input "checkbox" at bounding box center [145, 404] width 16 height 16
checkbox input "true"
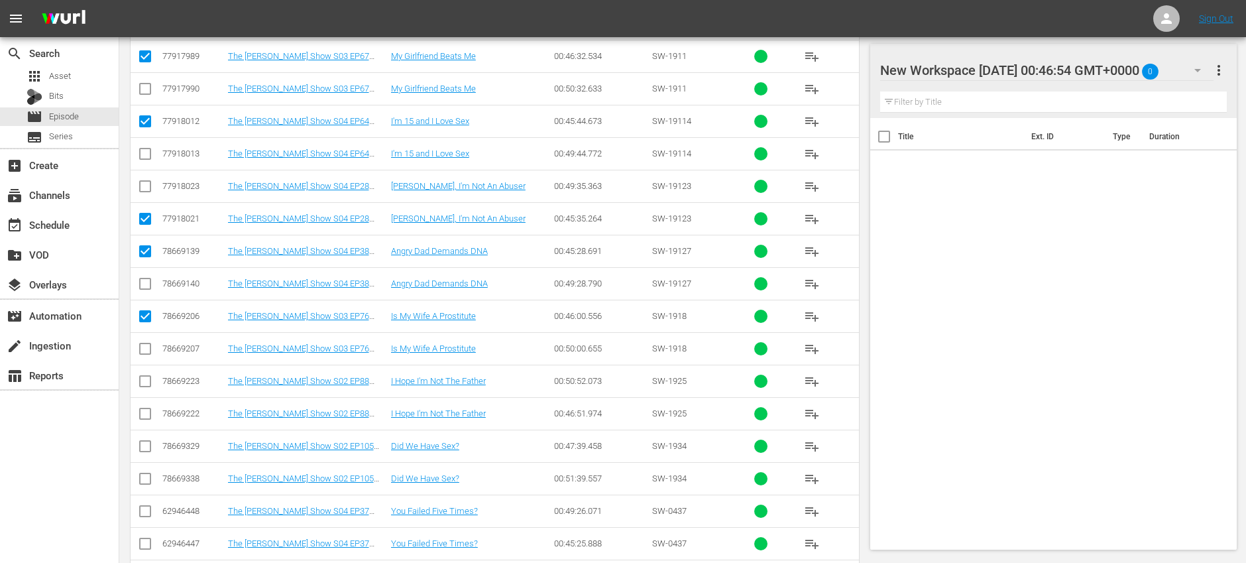
scroll to position [1659, 0]
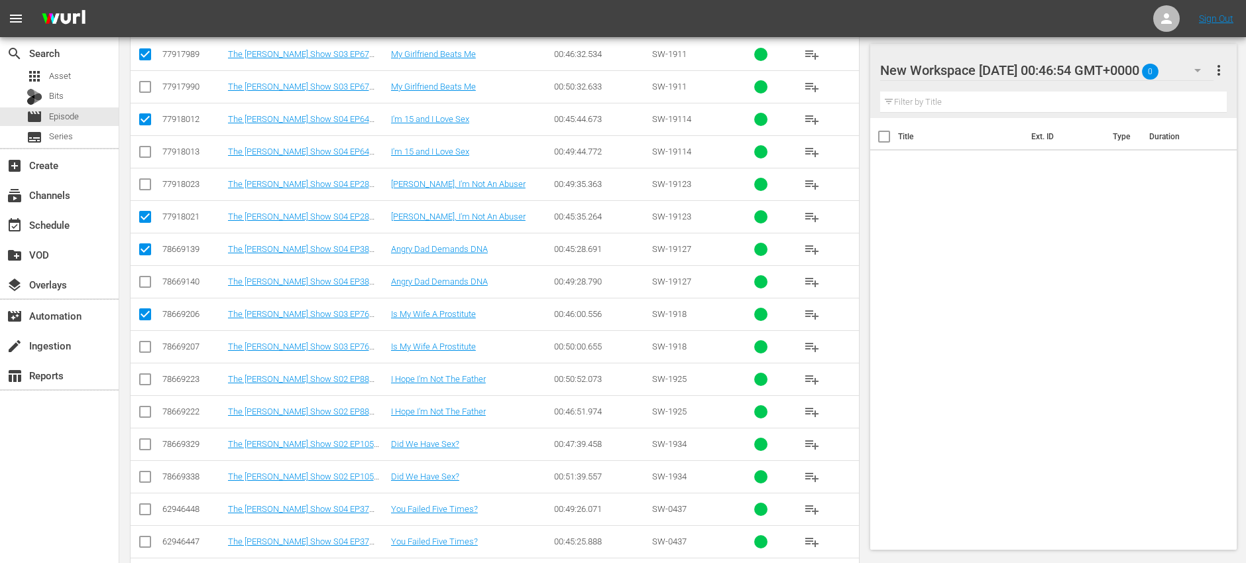
click at [145, 414] on input "checkbox" at bounding box center [145, 414] width 16 height 16
checkbox input "true"
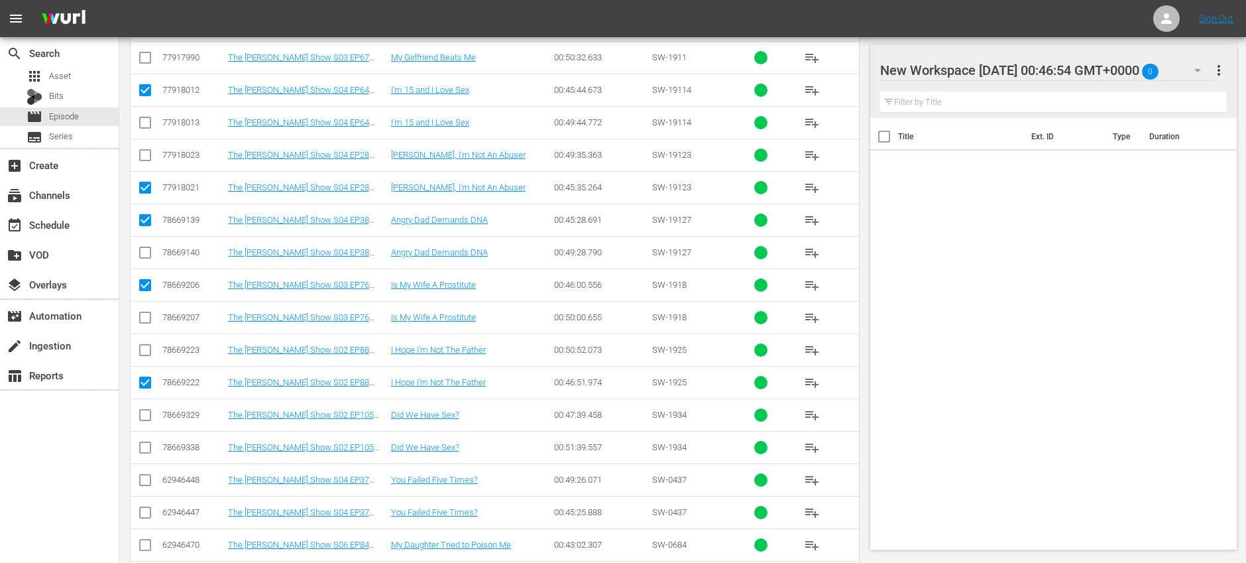
scroll to position [1714, 0]
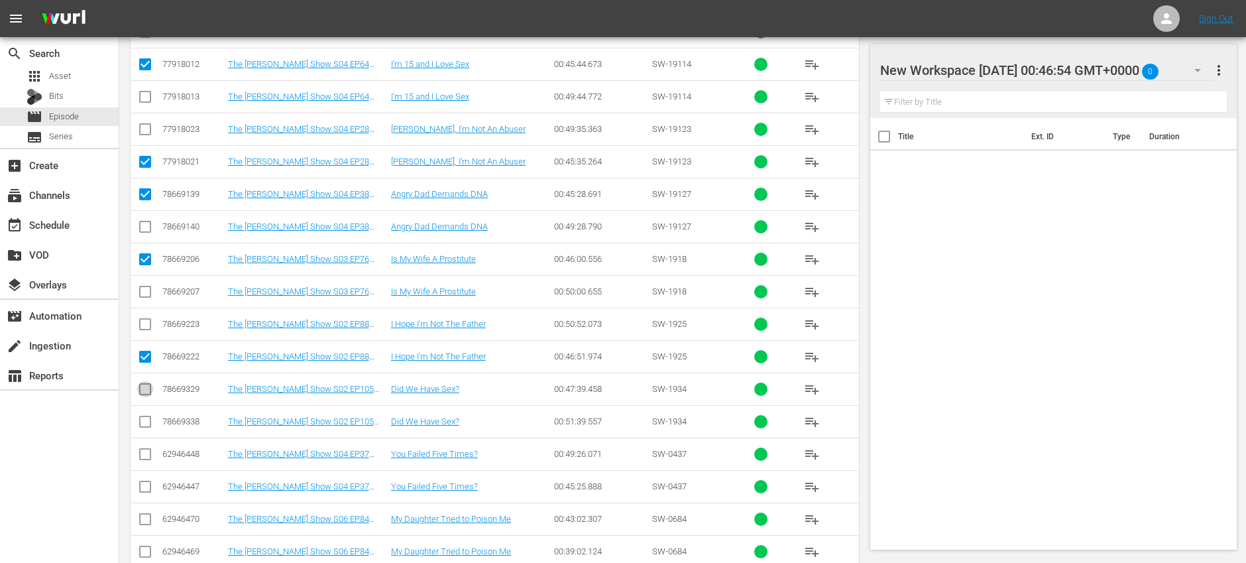
click at [145, 391] on input "checkbox" at bounding box center [145, 392] width 16 height 16
checkbox input "true"
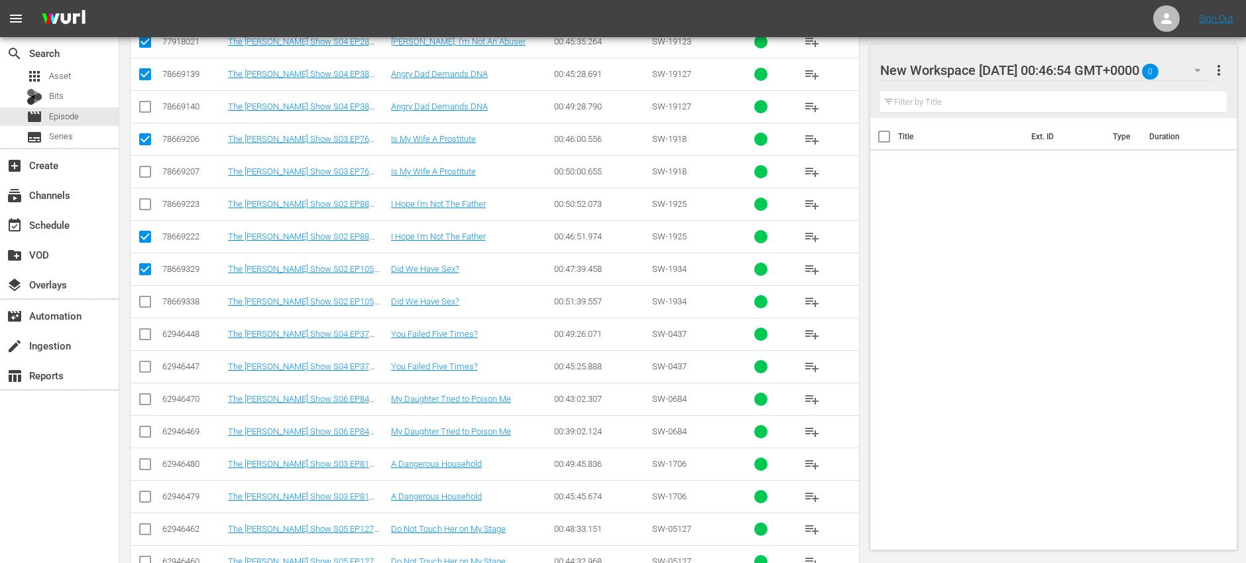
click at [147, 370] on input "checkbox" at bounding box center [145, 369] width 16 height 16
checkbox input "true"
click at [147, 428] on input "checkbox" at bounding box center [145, 434] width 16 height 16
checkbox input "true"
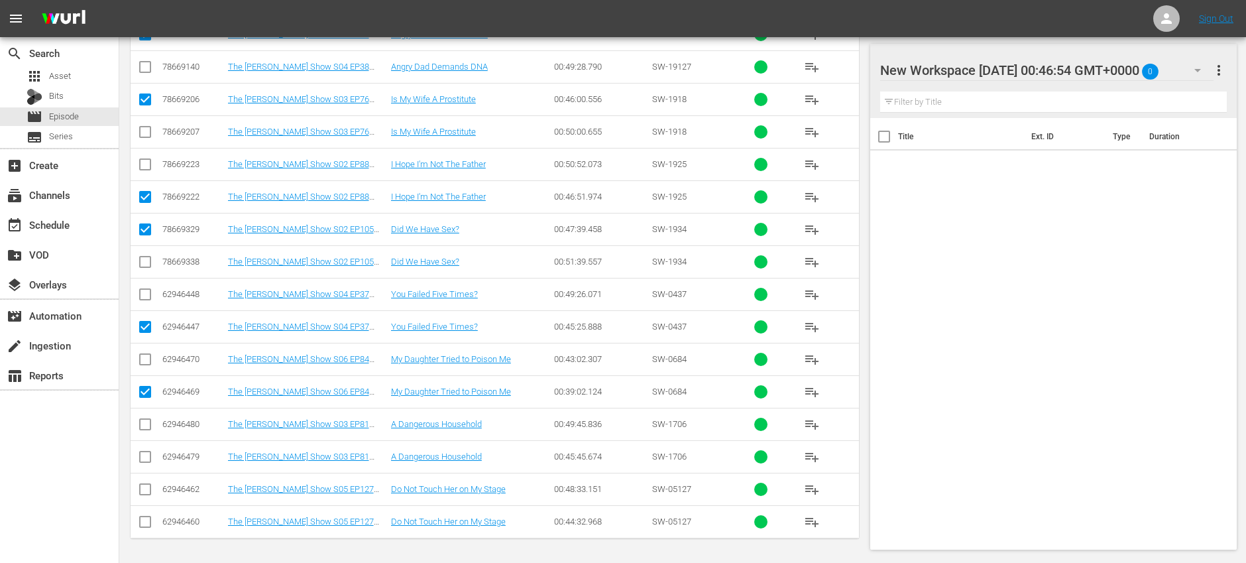
click at [149, 455] on input "checkbox" at bounding box center [145, 459] width 16 height 16
checkbox input "true"
click at [143, 523] on input "checkbox" at bounding box center [145, 524] width 16 height 16
checkbox input "true"
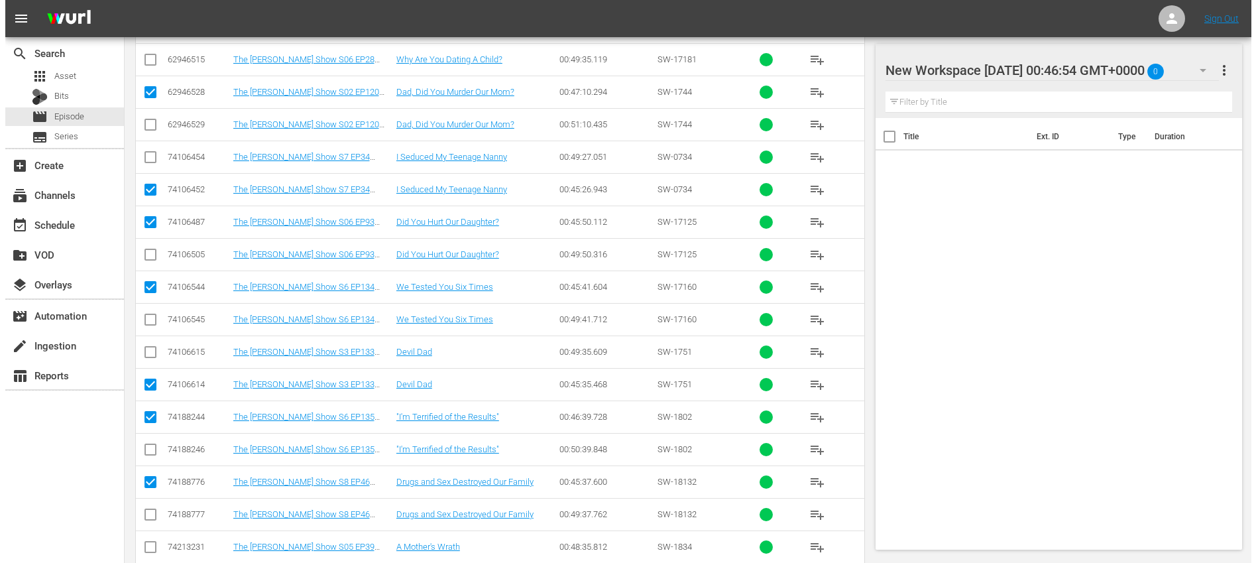
scroll to position [0, 0]
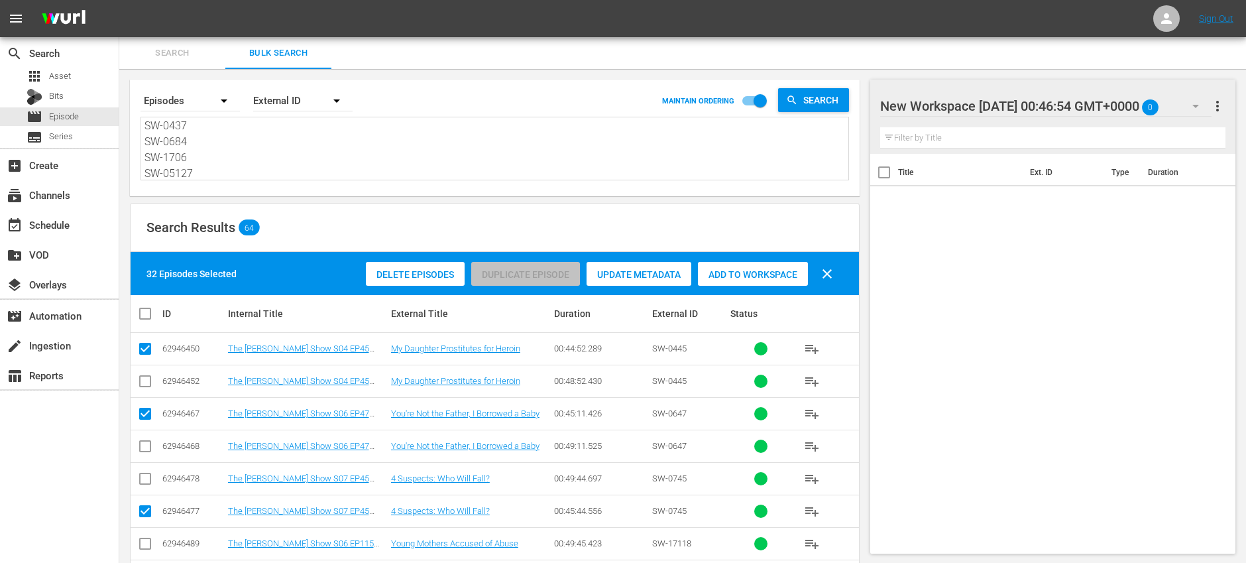
click at [776, 270] on span "Add to Workspace" at bounding box center [753, 274] width 110 height 11
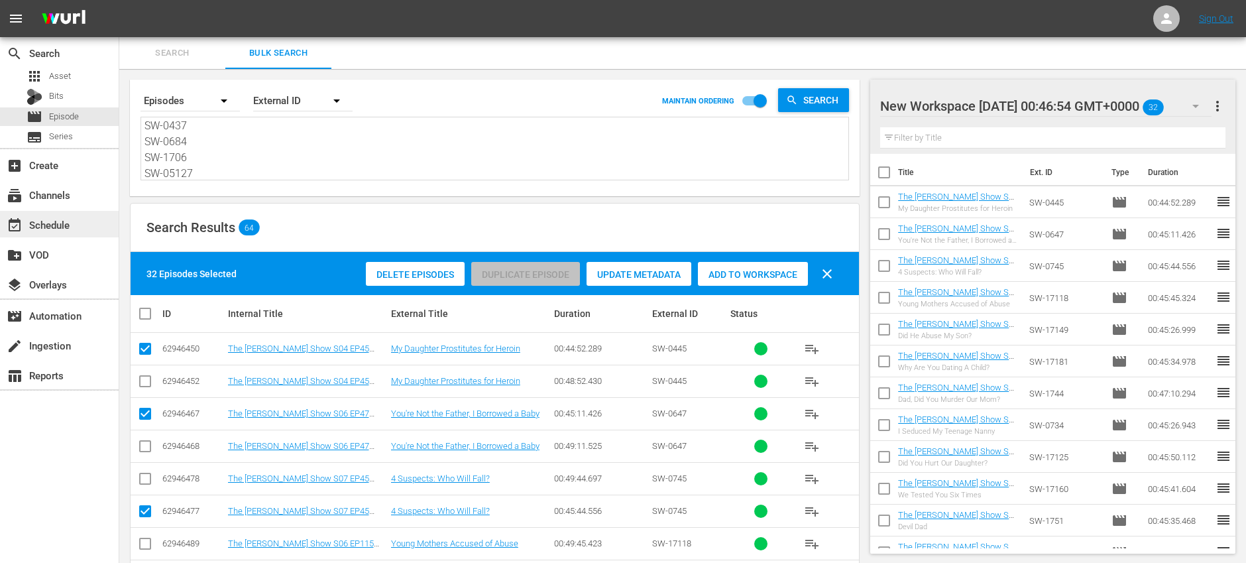
click at [88, 227] on div "event_available Schedule" at bounding box center [59, 224] width 119 height 27
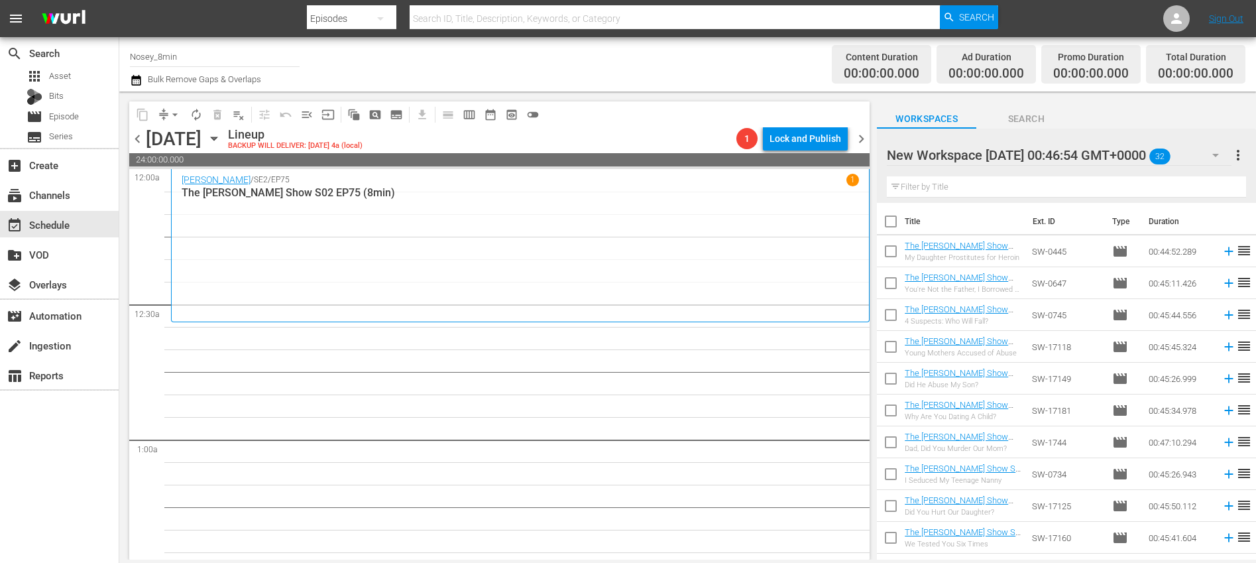
click at [893, 221] on input "checkbox" at bounding box center [891, 224] width 28 height 28
checkbox input "true"
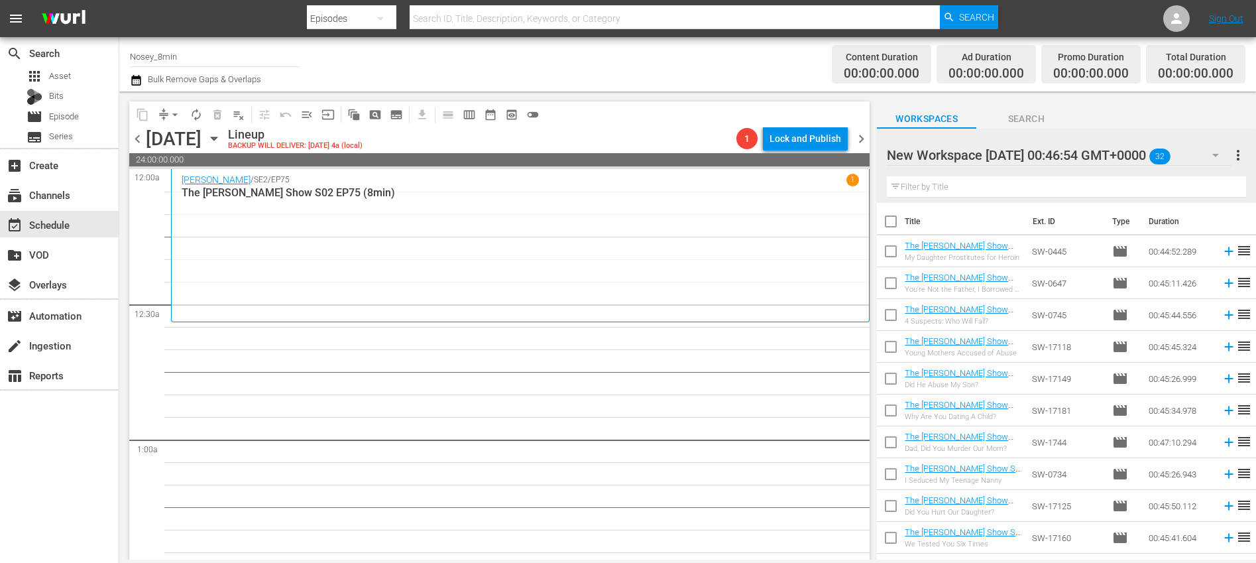
checkbox input "true"
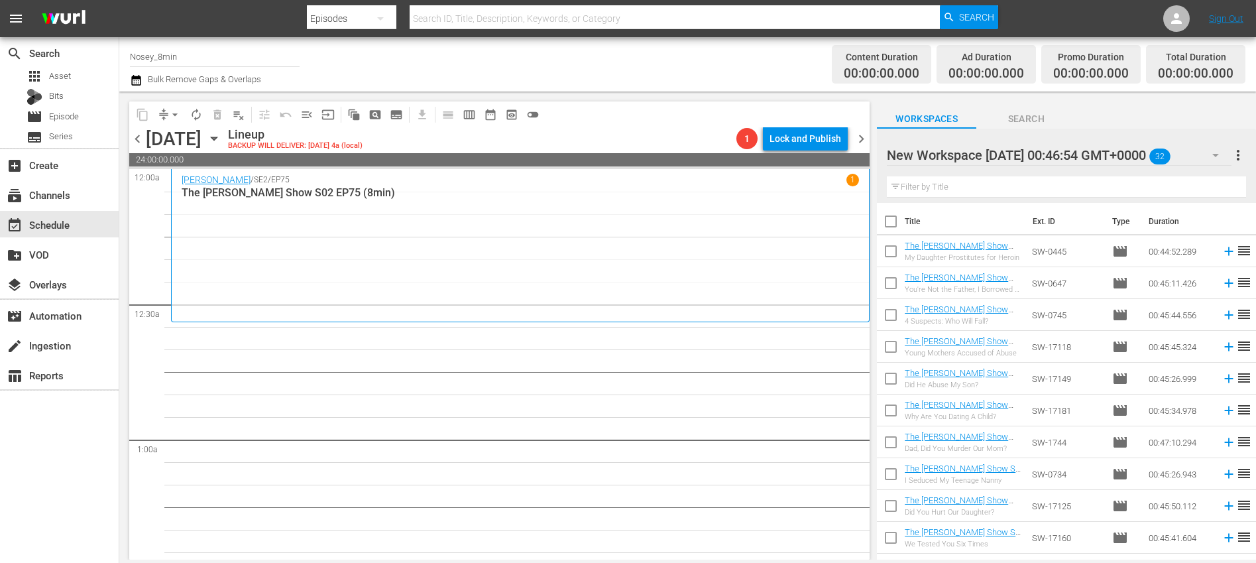
checkbox input "true"
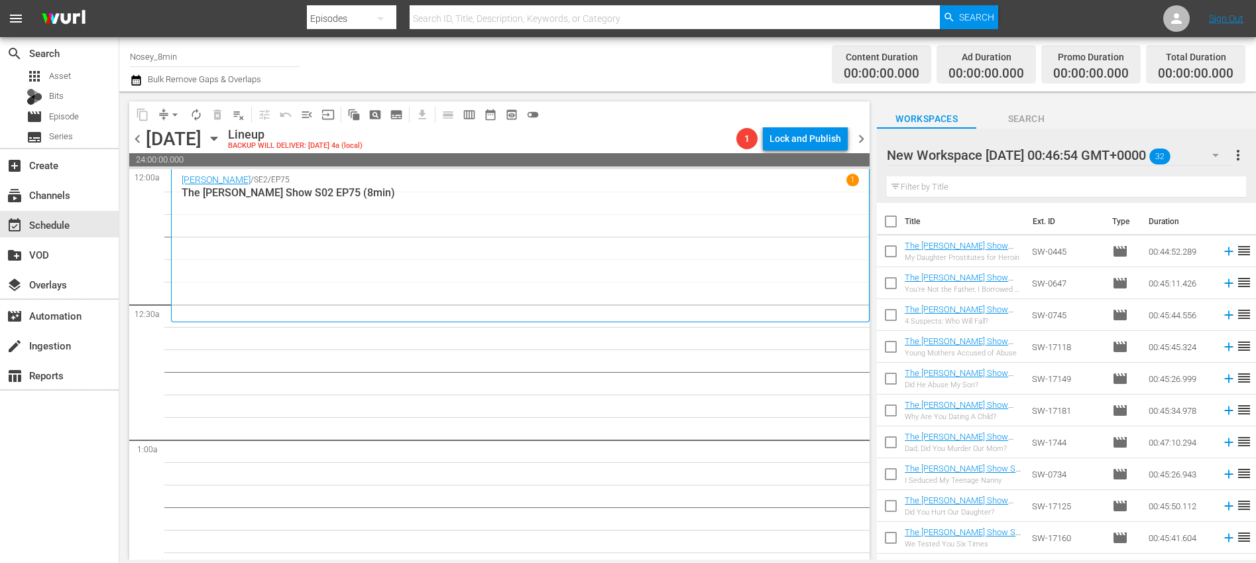
checkbox input "true"
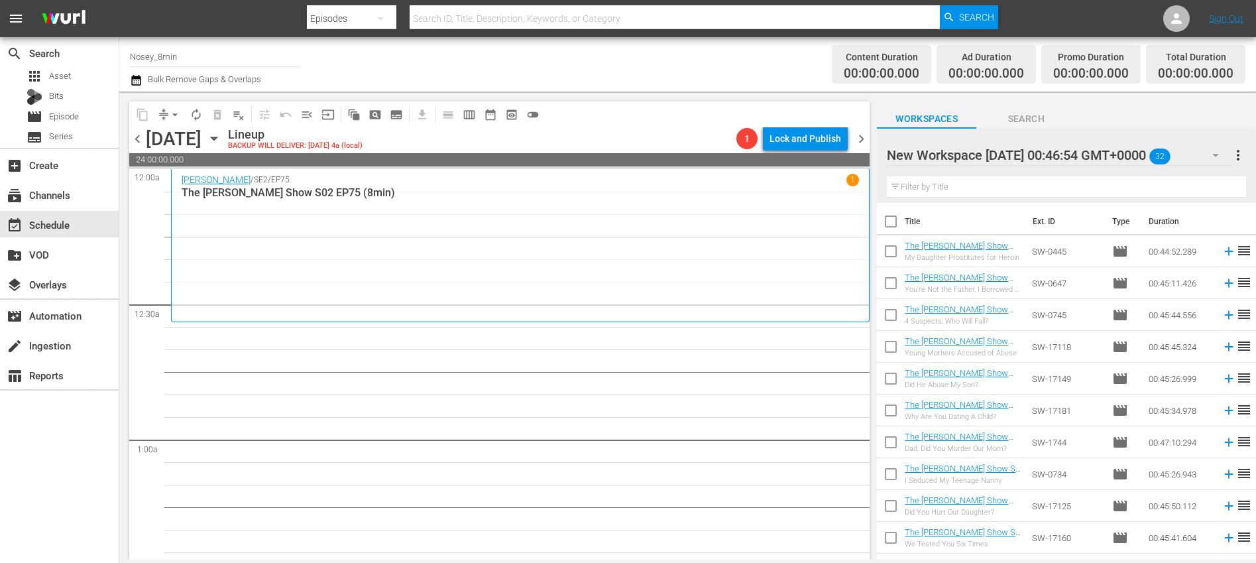
checkbox input "true"
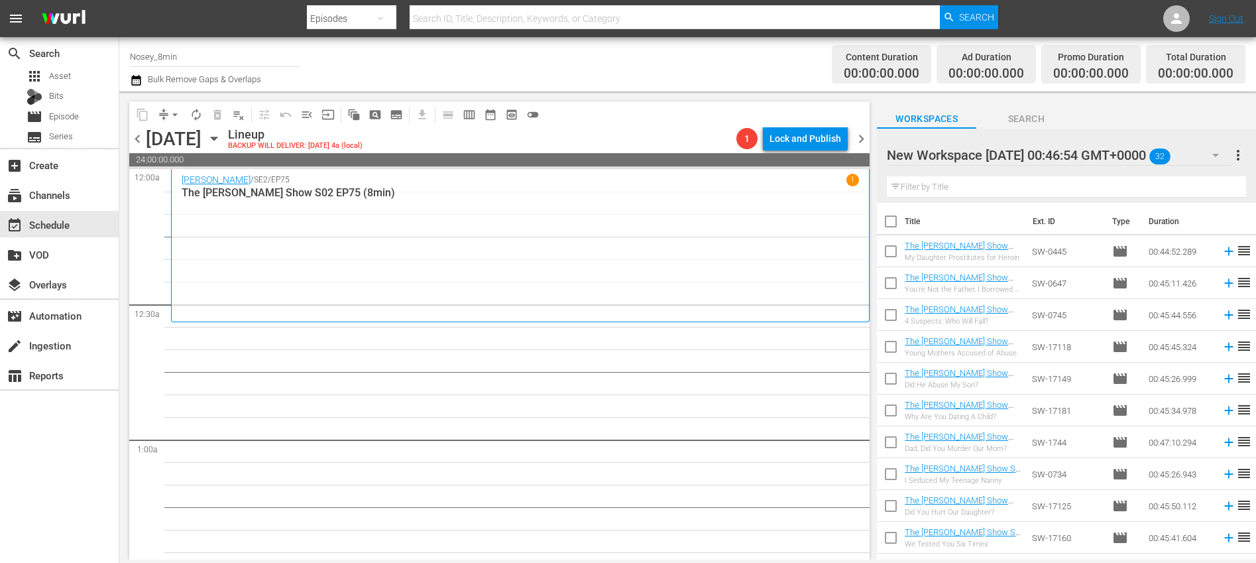
checkbox input "true"
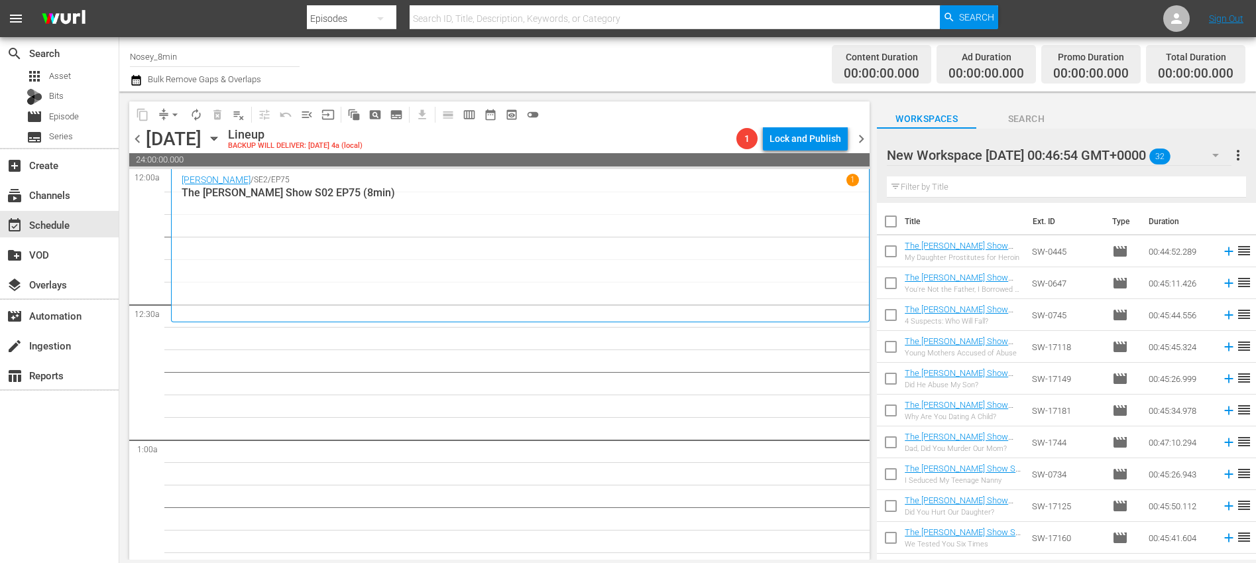
checkbox input "true"
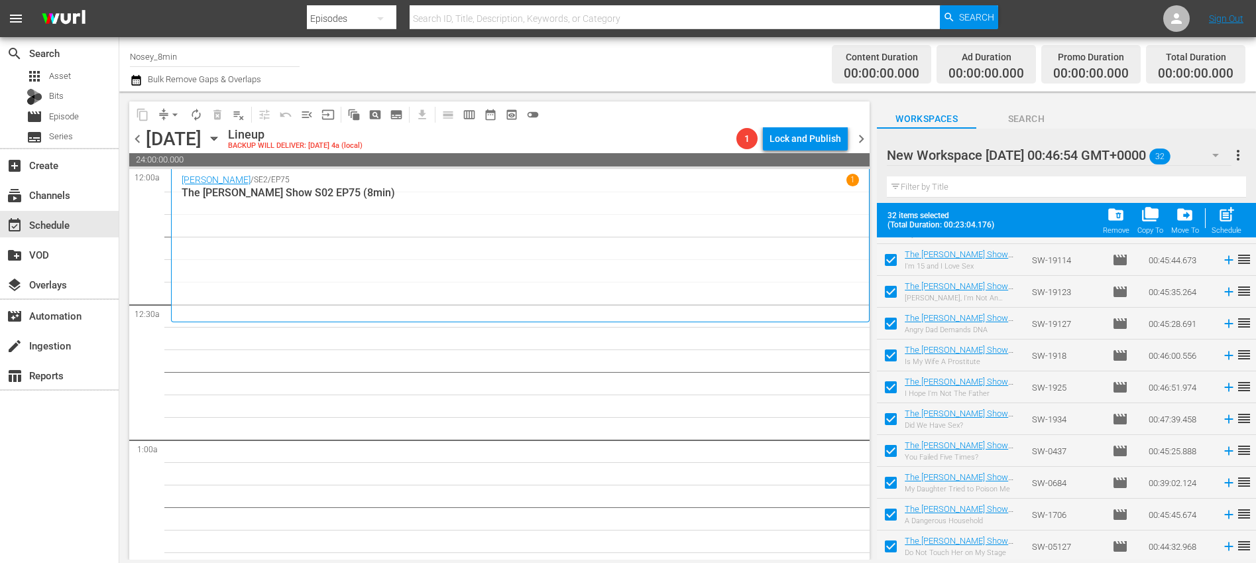
scroll to position [727, 0]
click at [1229, 220] on span "post_add" at bounding box center [1227, 215] width 18 height 18
checkbox input "false"
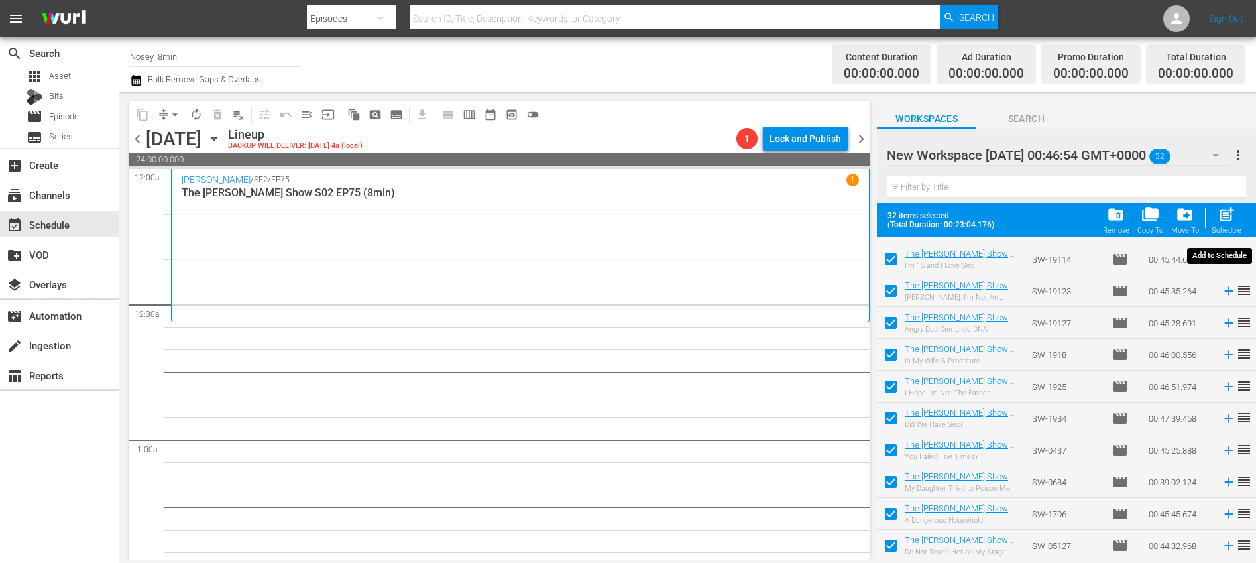
checkbox input "false"
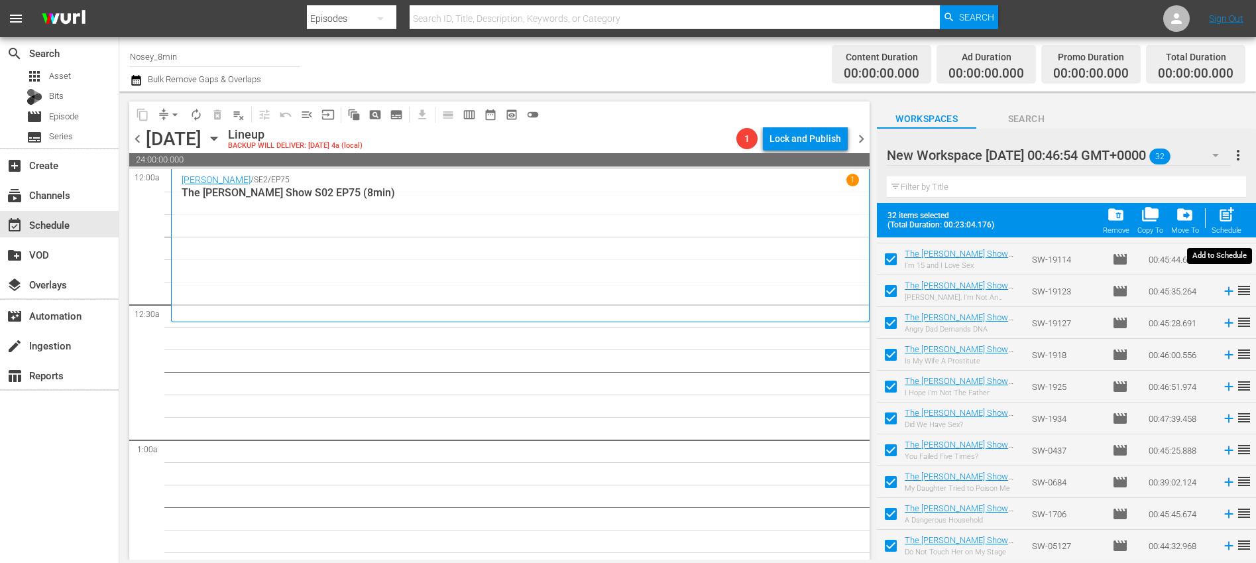
checkbox input "false"
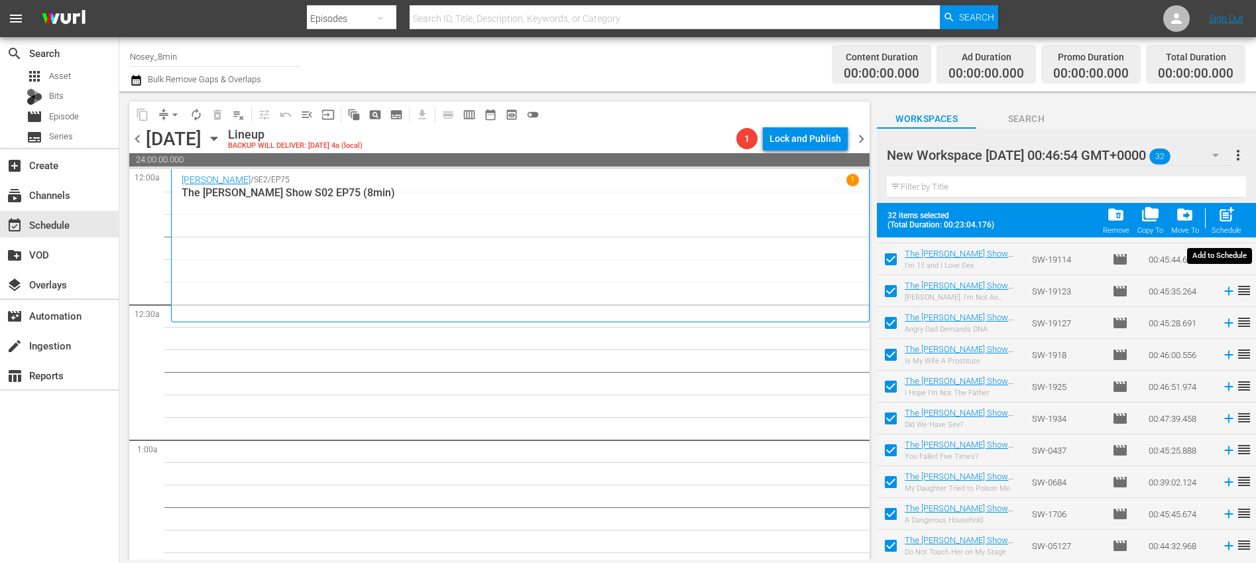
checkbox input "false"
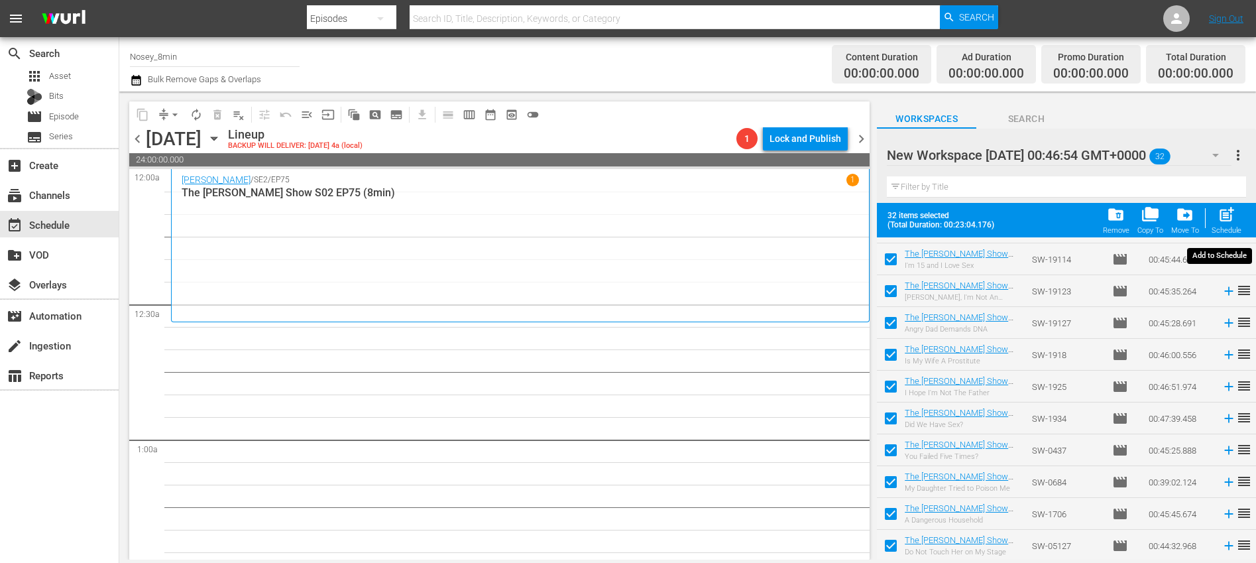
checkbox input "false"
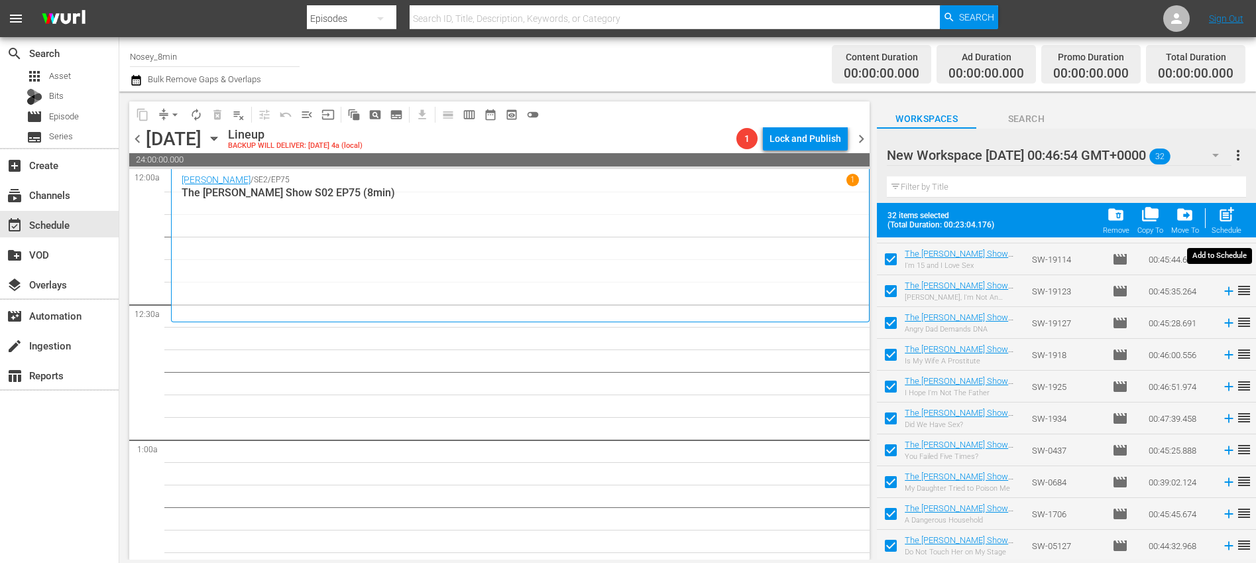
checkbox input "false"
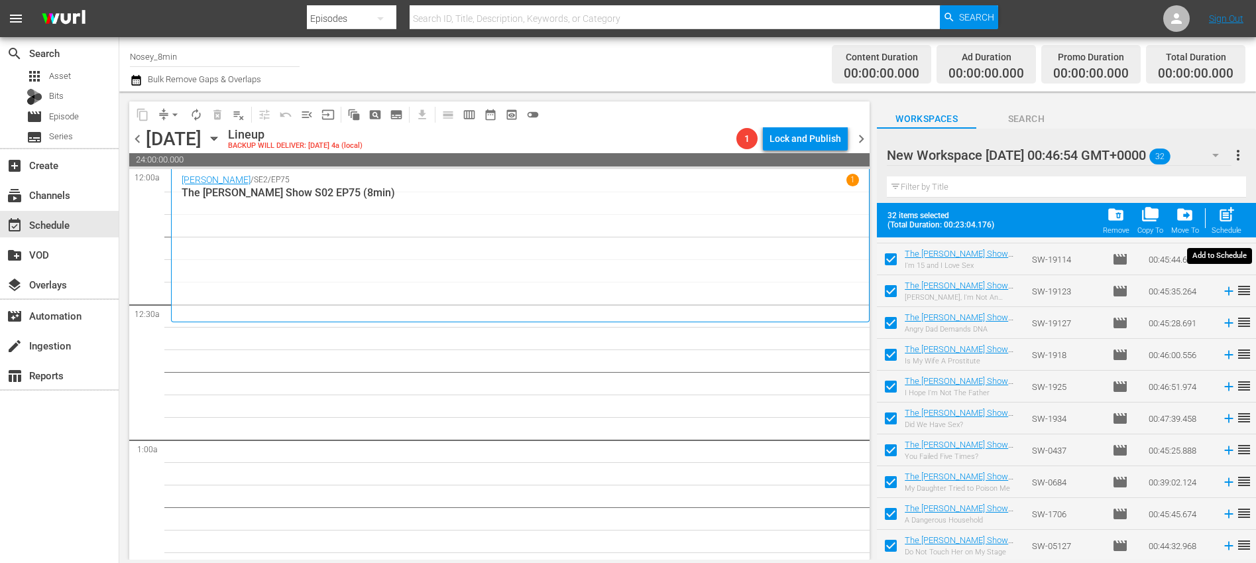
checkbox input "false"
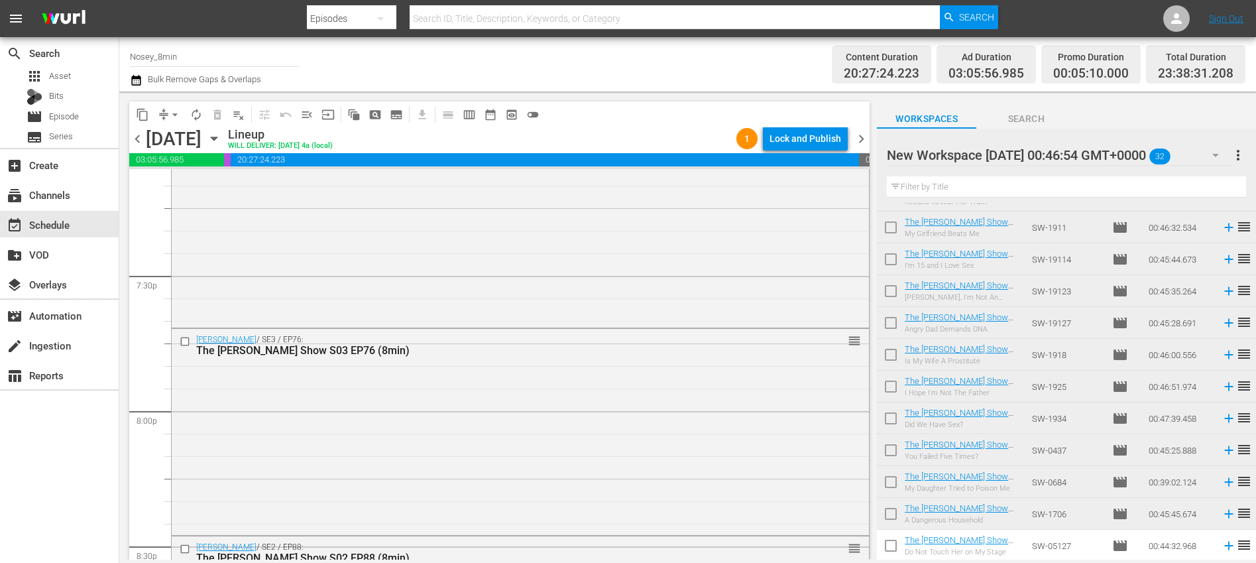
scroll to position [6158, 0]
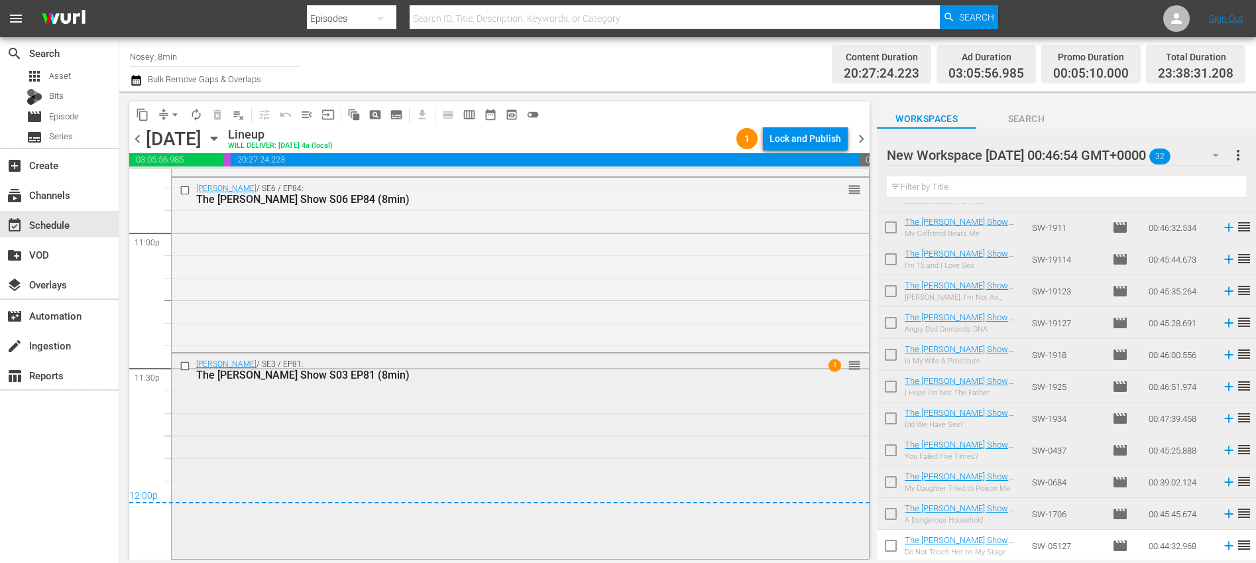
click at [562, 412] on div "[PERSON_NAME] / SE3 / EP81: The [PERSON_NAME] Show S03 EP81 (8min) 1 reorder" at bounding box center [520, 454] width 697 height 202
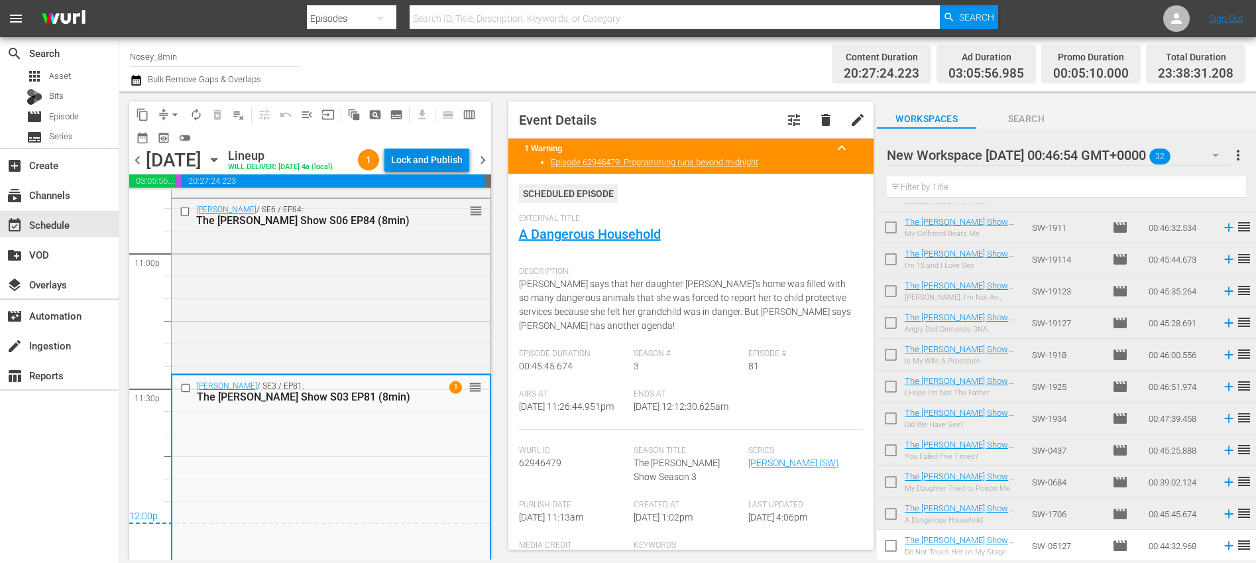
click at [427, 155] on div "Lock and Publish" at bounding box center [427, 160] width 72 height 24
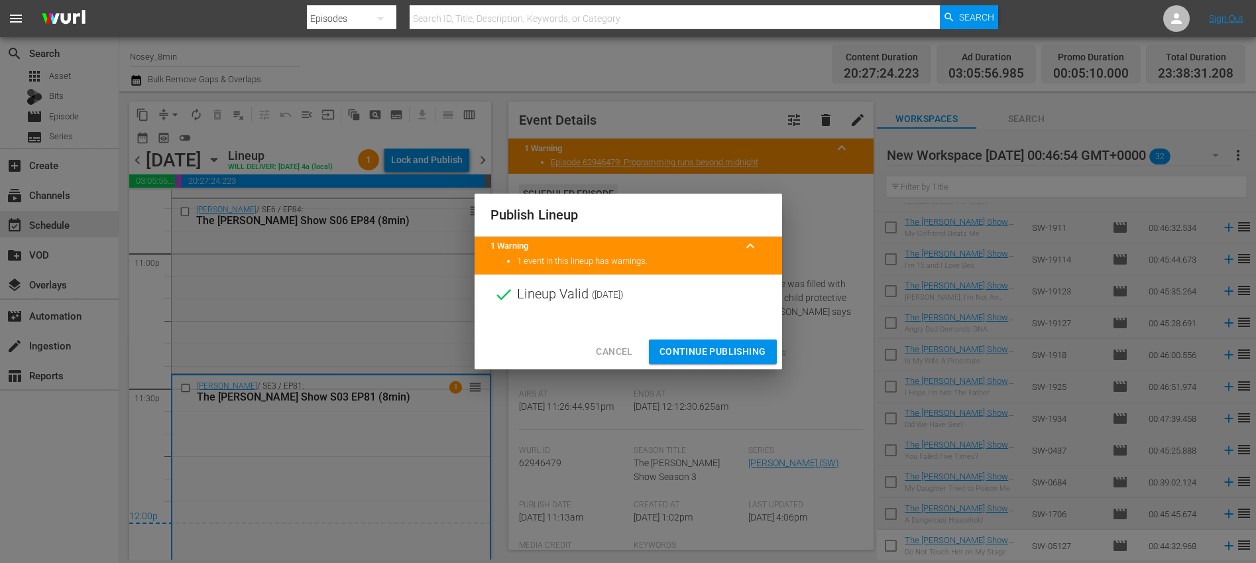
click at [688, 356] on span "Continue Publishing" at bounding box center [713, 351] width 107 height 17
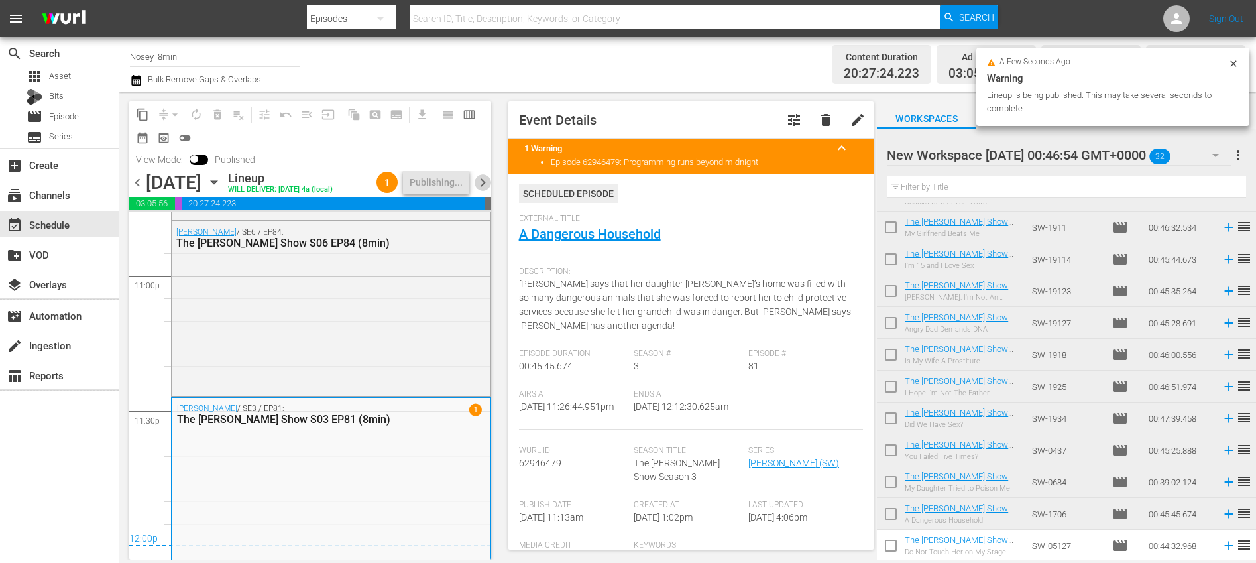
click at [483, 191] on span "chevron_right" at bounding box center [483, 182] width 17 height 17
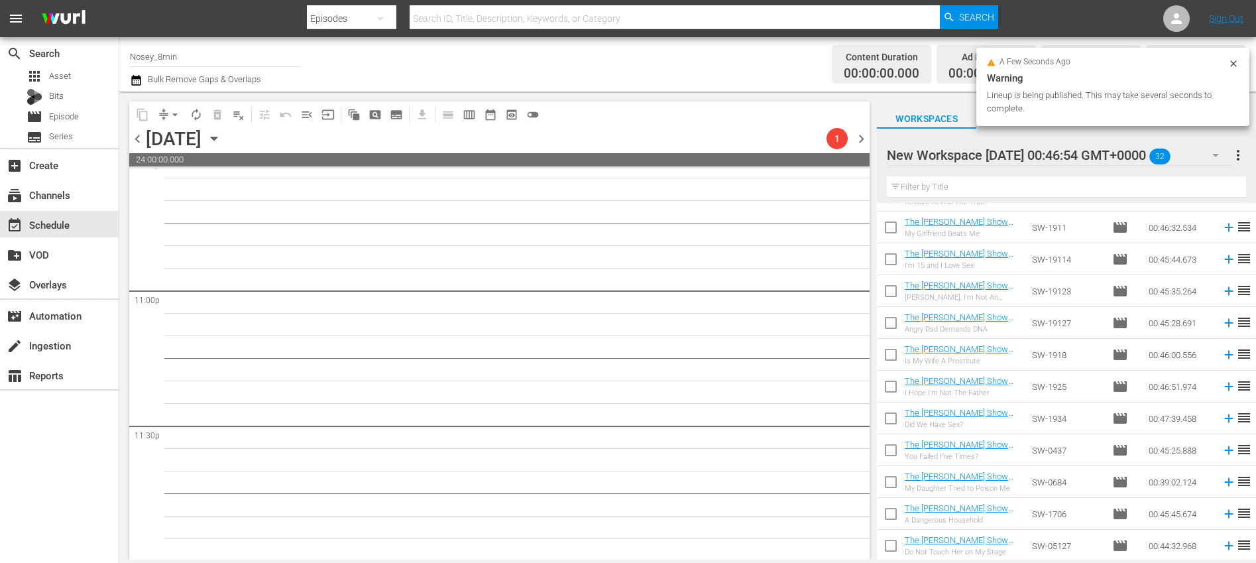
scroll to position [6101, 0]
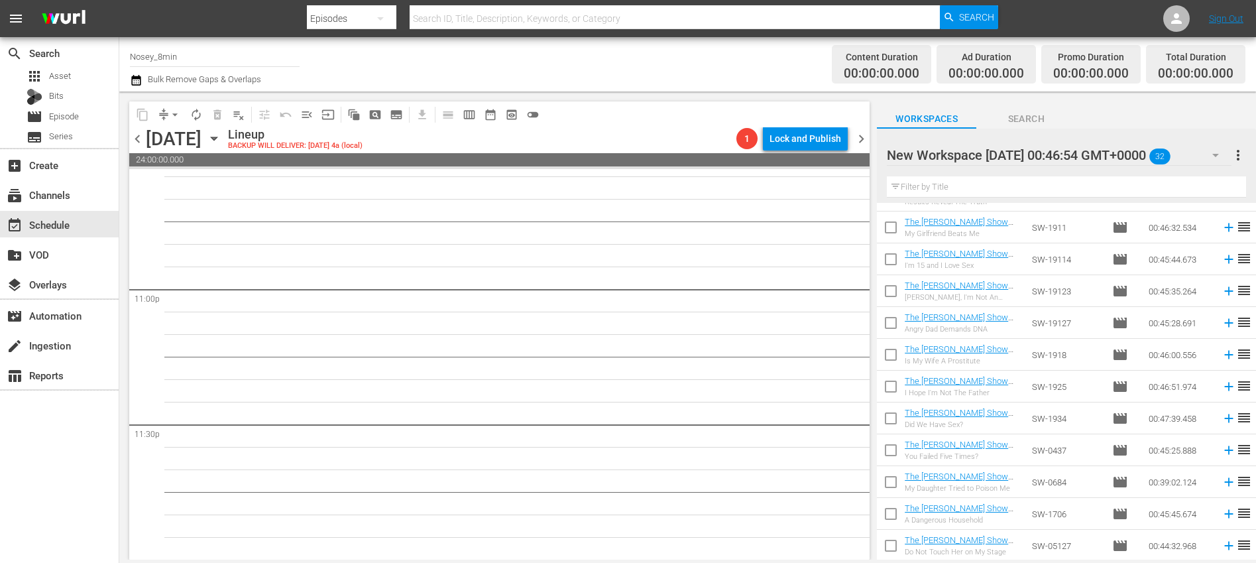
click at [1242, 153] on span "more_vert" at bounding box center [1239, 155] width 16 height 16
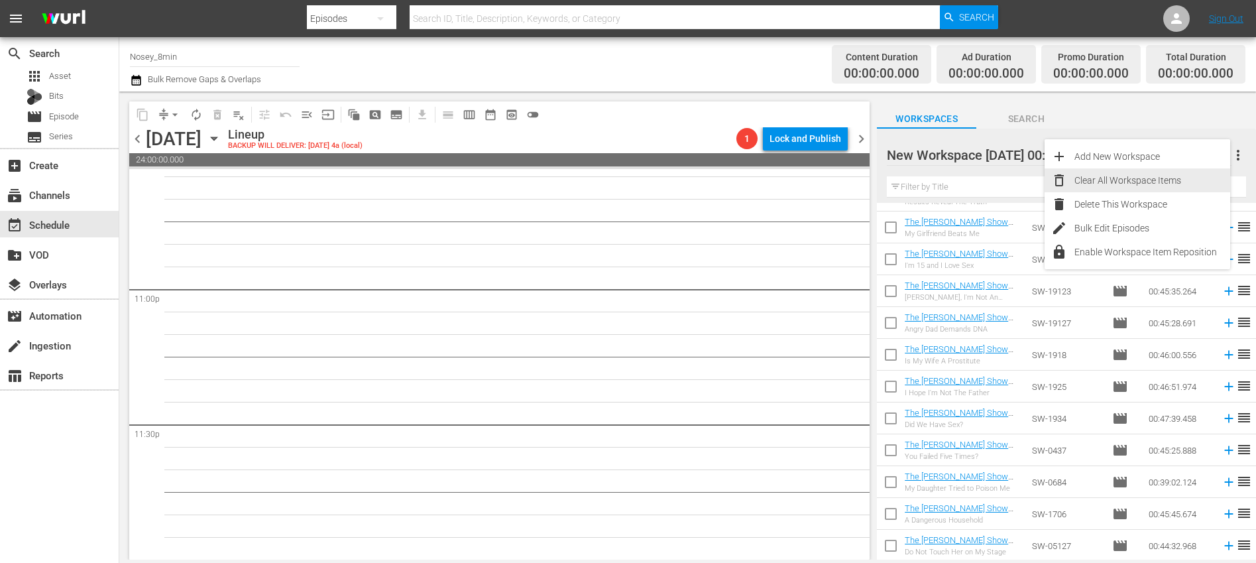
click at [1143, 180] on div "Clear All Workspace Items" at bounding box center [1153, 180] width 156 height 24
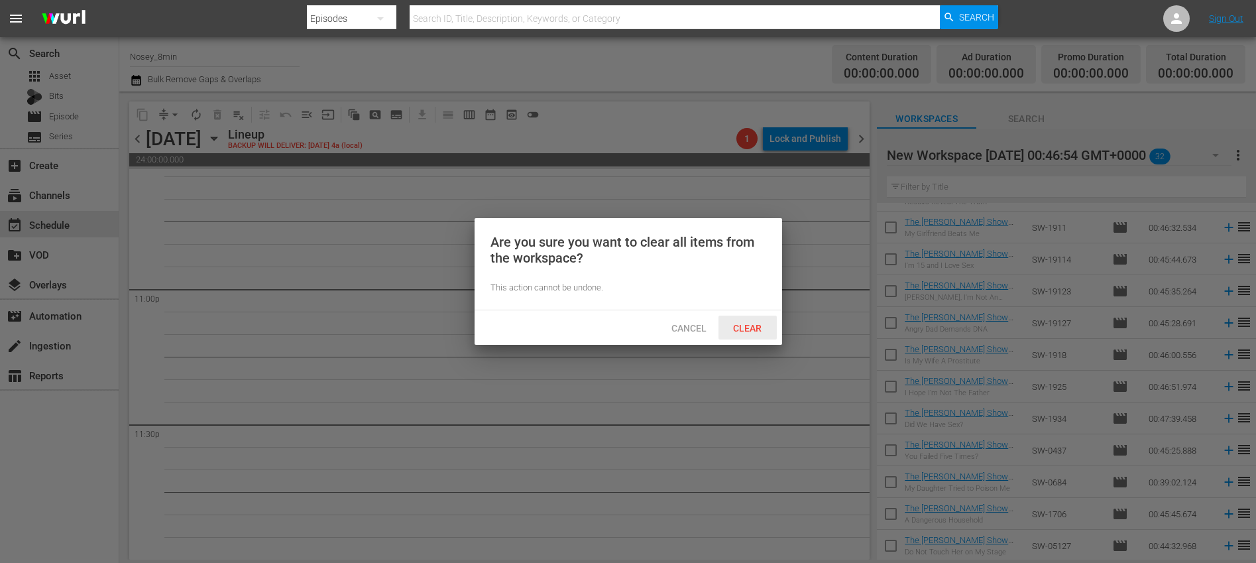
click at [745, 333] on div "Clear" at bounding box center [748, 328] width 58 height 25
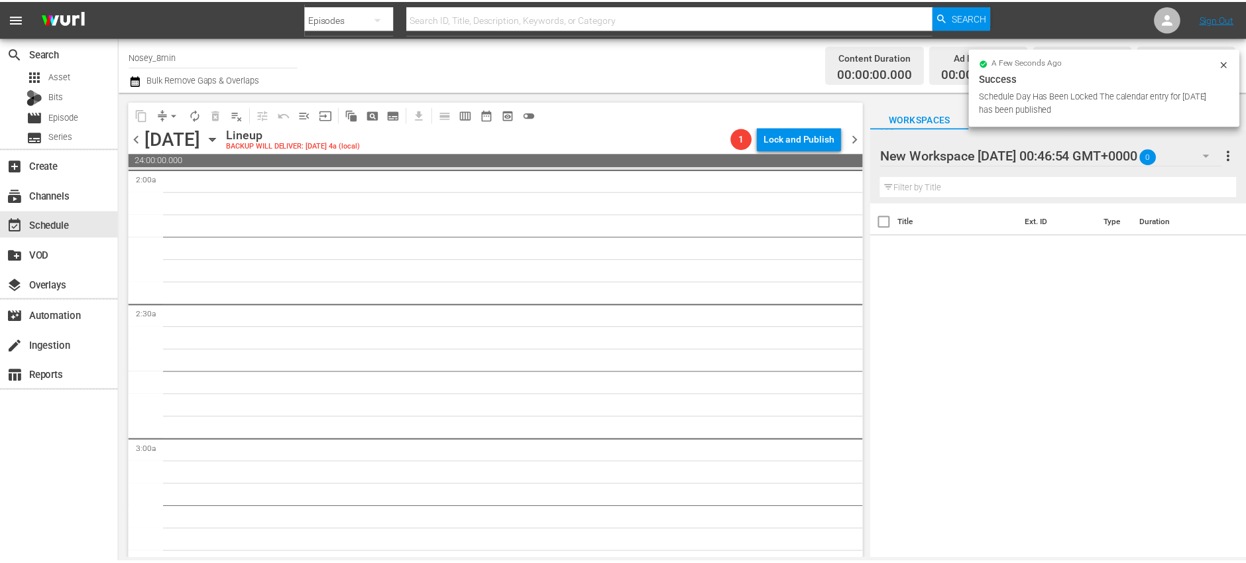
scroll to position [0, 0]
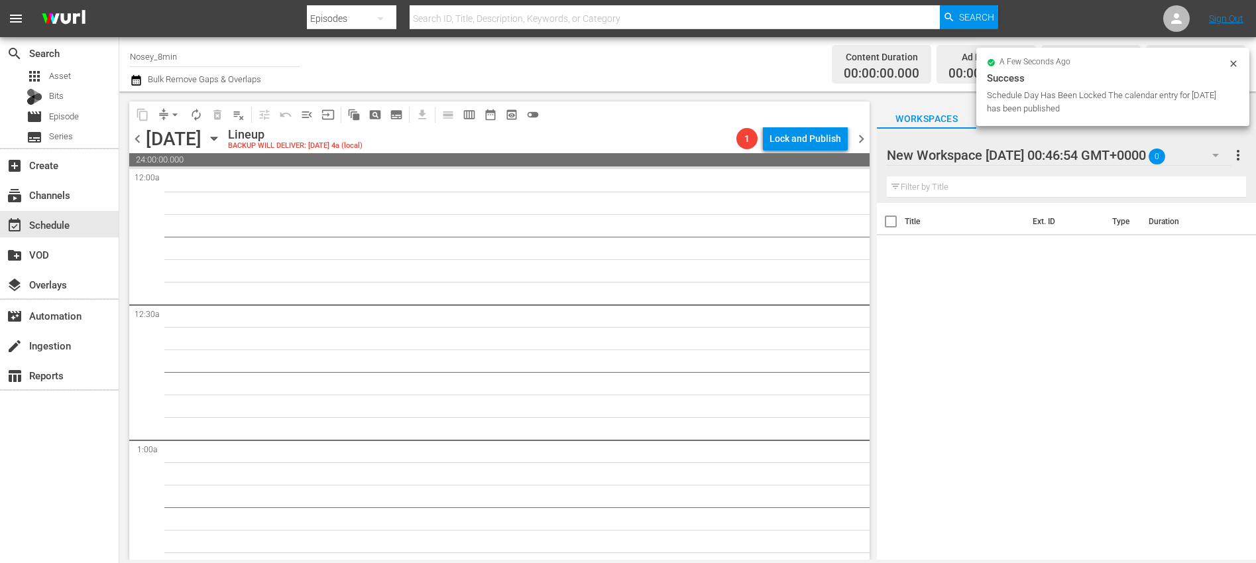
click at [137, 141] on span "chevron_left" at bounding box center [137, 139] width 17 height 17
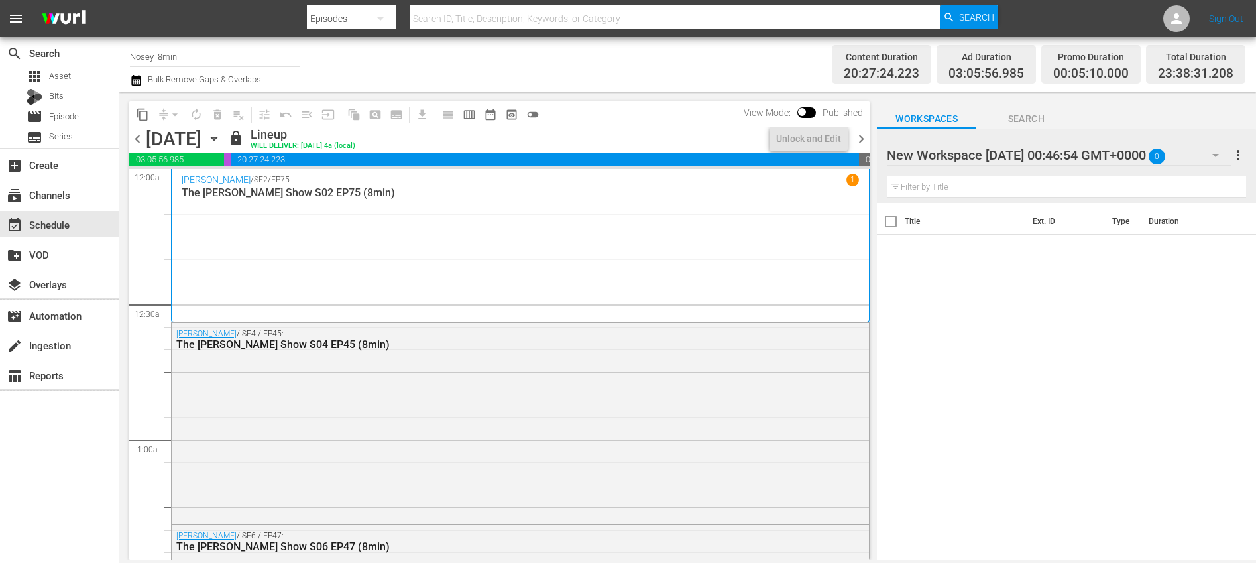
click at [863, 139] on span "chevron_right" at bounding box center [861, 139] width 17 height 17
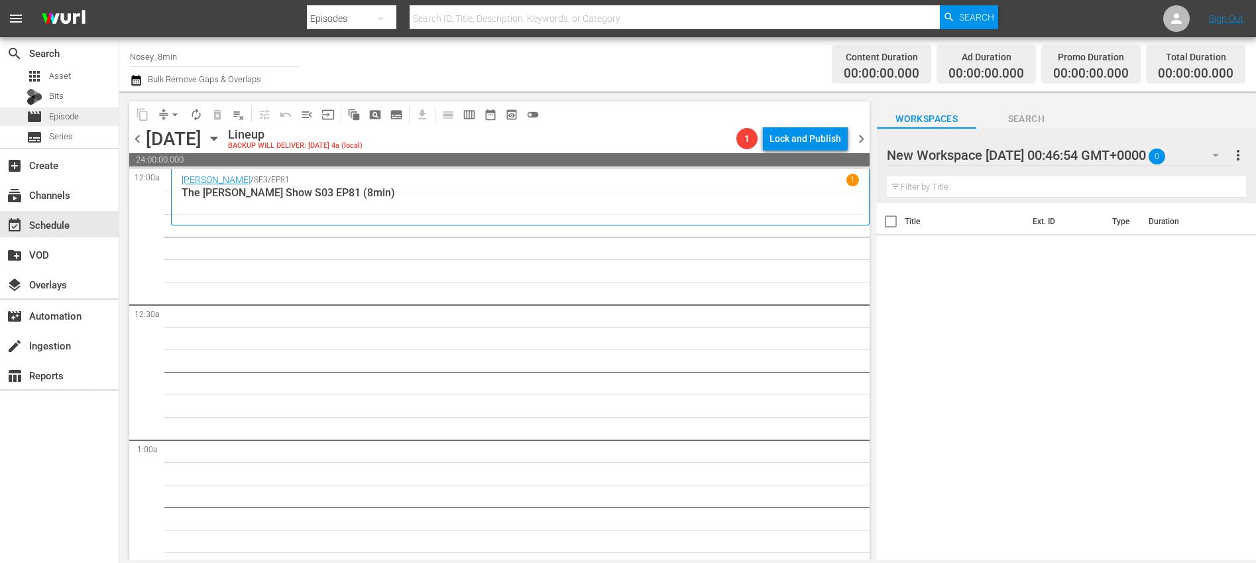
click at [88, 122] on div "movie Episode" at bounding box center [59, 116] width 119 height 19
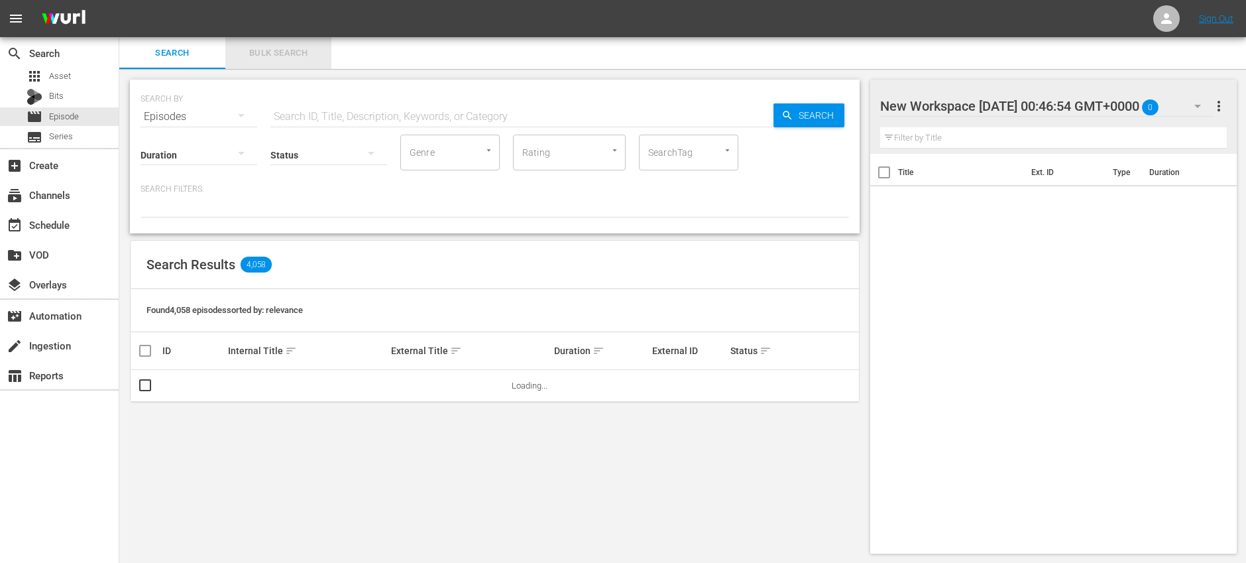
click at [292, 54] on span "Bulk Search" at bounding box center [278, 53] width 90 height 15
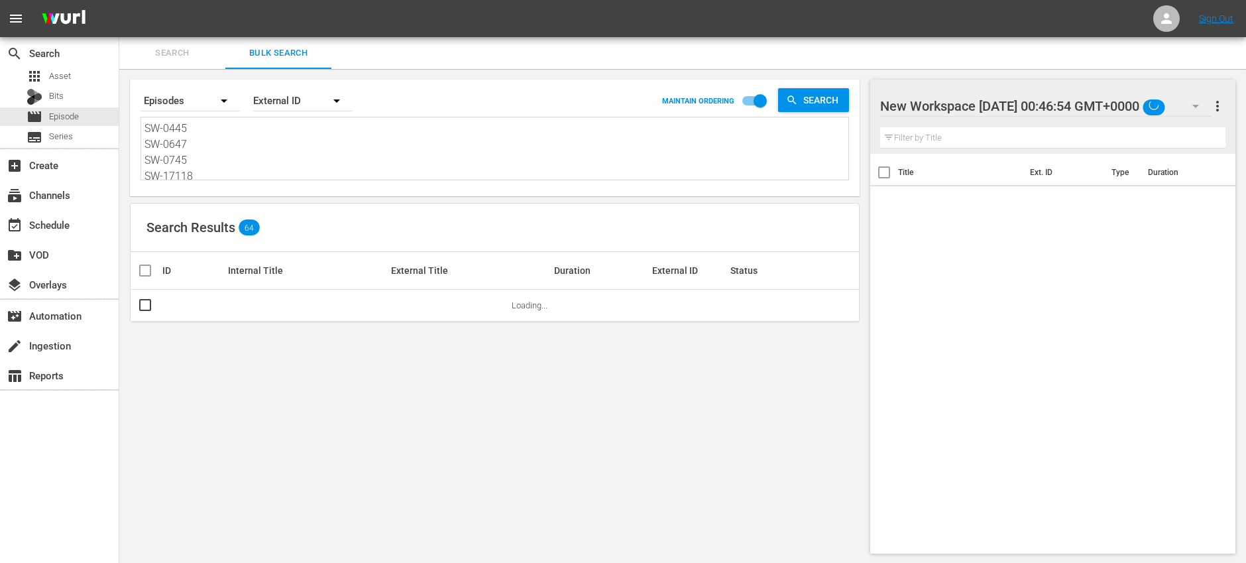
click at [265, 174] on textarea "SW-0445 SW-0647 SW-0745 SW-17118 SW-17149 SW-17181 SW-1744 SW-0734 SW-17125 SW-…" at bounding box center [497, 151] width 704 height 60
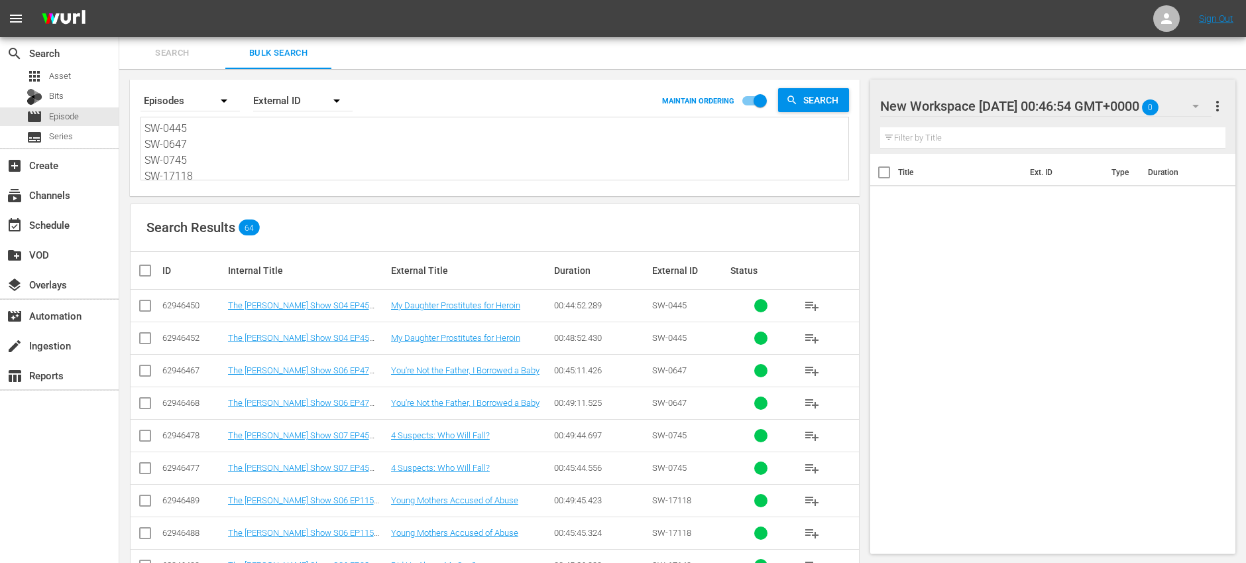
paste textarea "5121 SW-0684 SW-1706 SW-17120 SW-17152 SW-1735 SW-1750 SW-0748 SW-17129 SW-1716…"
type textarea "SW-05121 SW-0684 SW-1706 SW-17120 SW-17152 SW-1735 SW-1750 SW-0748 SW-17129 SW-…"
click at [144, 305] on input "checkbox" at bounding box center [145, 308] width 16 height 16
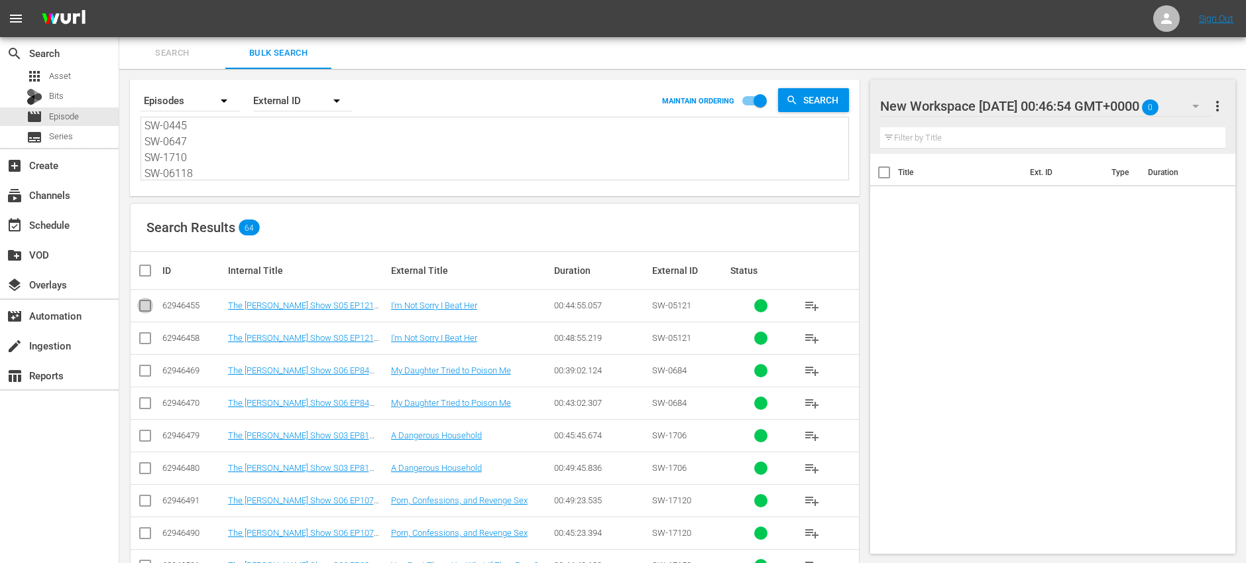
checkbox input "true"
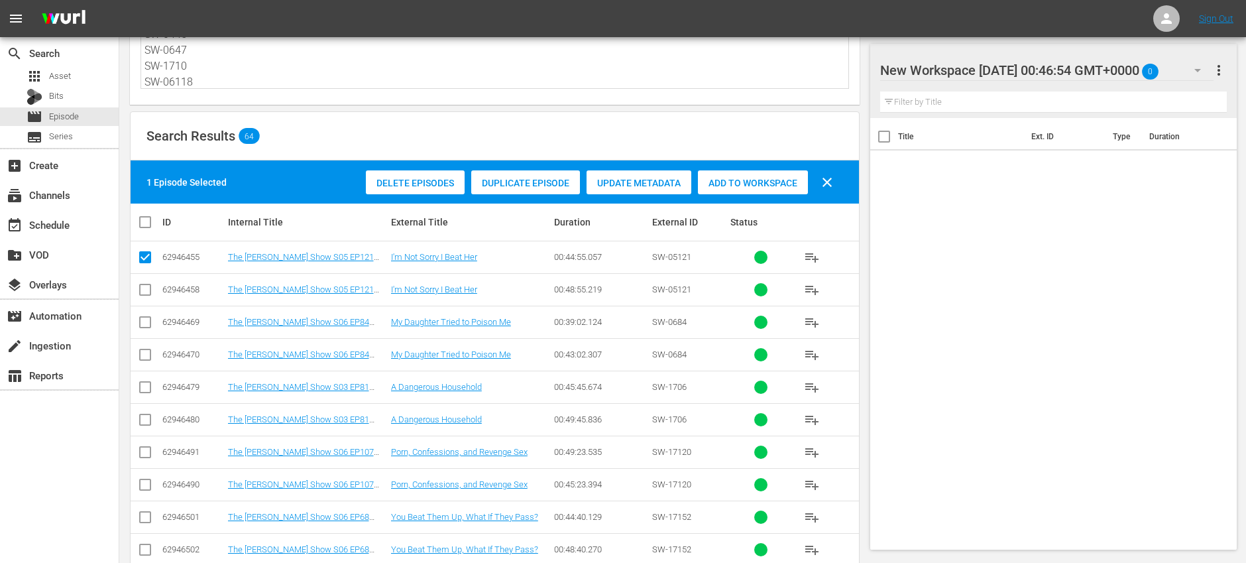
scroll to position [92, 0]
click at [147, 323] on input "checkbox" at bounding box center [145, 324] width 16 height 16
checkbox input "true"
click at [147, 390] on input "checkbox" at bounding box center [145, 389] width 16 height 16
checkbox input "true"
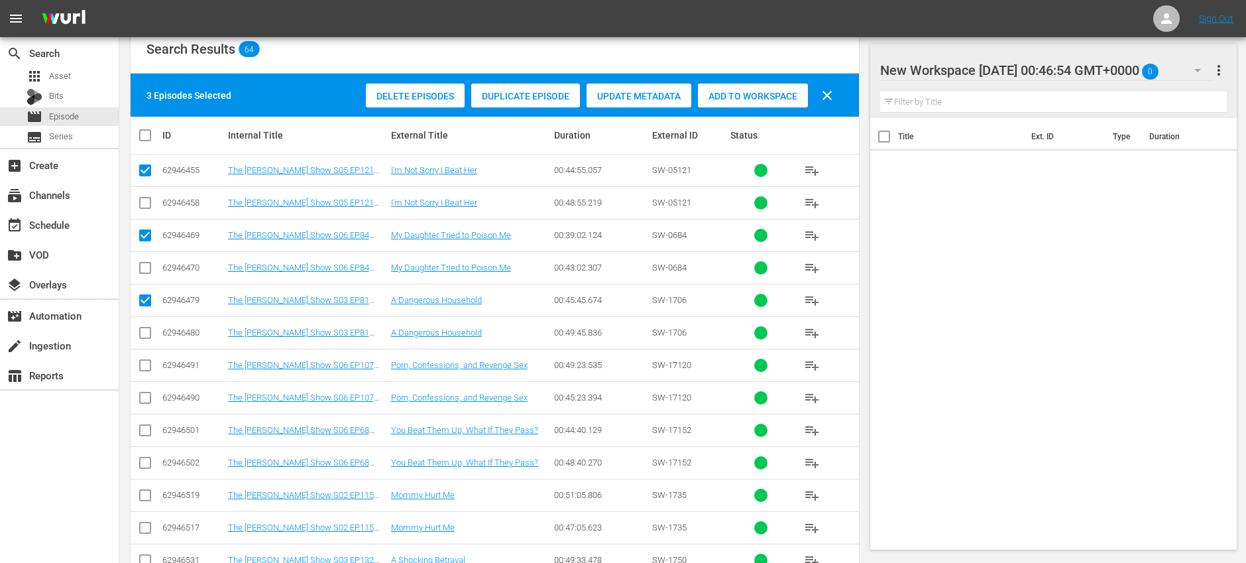
scroll to position [181, 0]
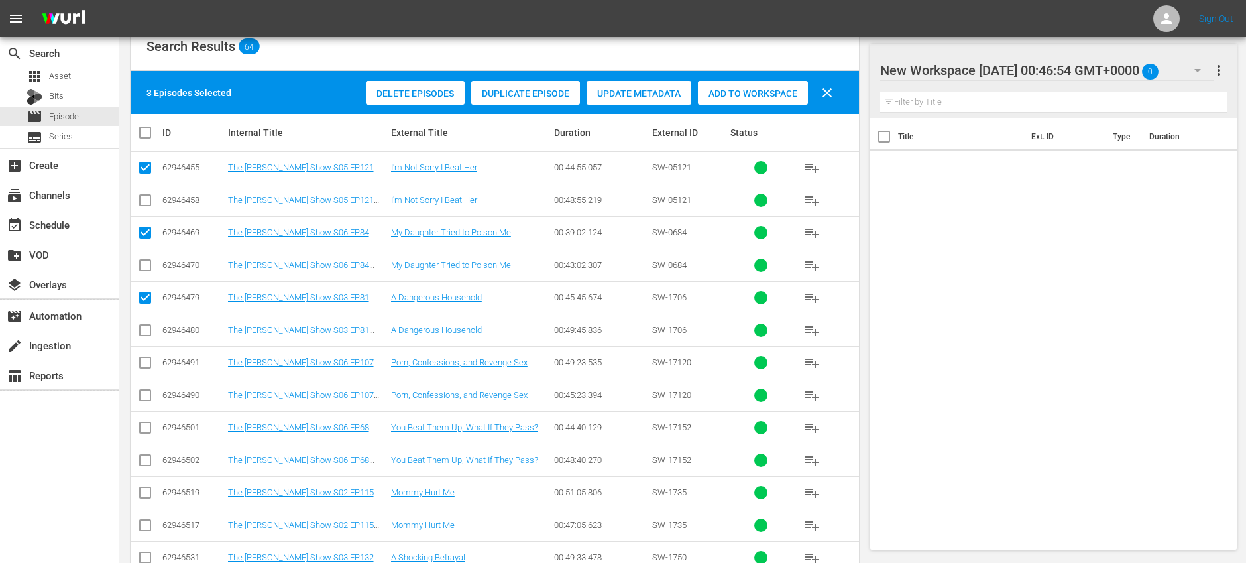
click at [149, 394] on input "checkbox" at bounding box center [145, 398] width 16 height 16
checkbox input "true"
click at [147, 429] on input "checkbox" at bounding box center [145, 430] width 16 height 16
checkbox input "true"
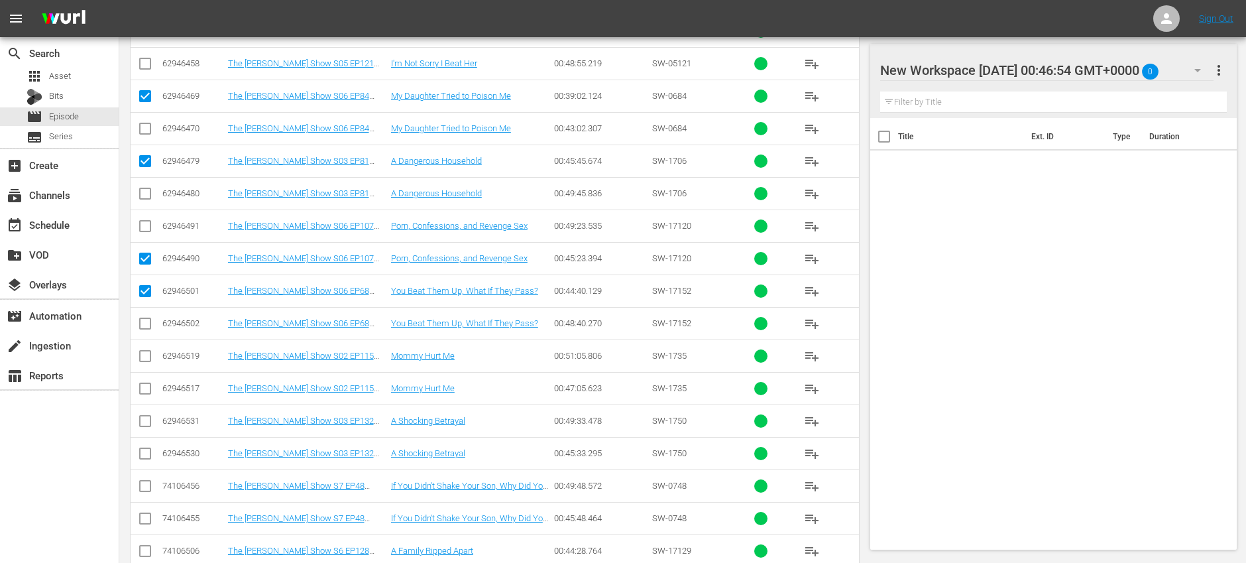
click at [149, 394] on input "checkbox" at bounding box center [145, 391] width 16 height 16
checkbox input "true"
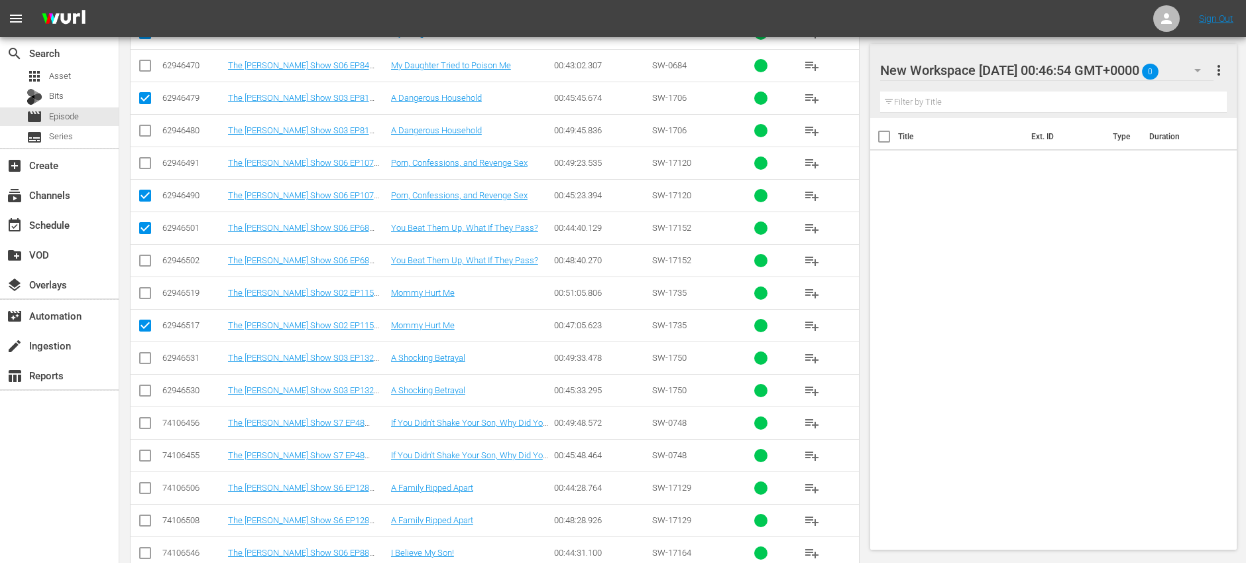
scroll to position [383, 0]
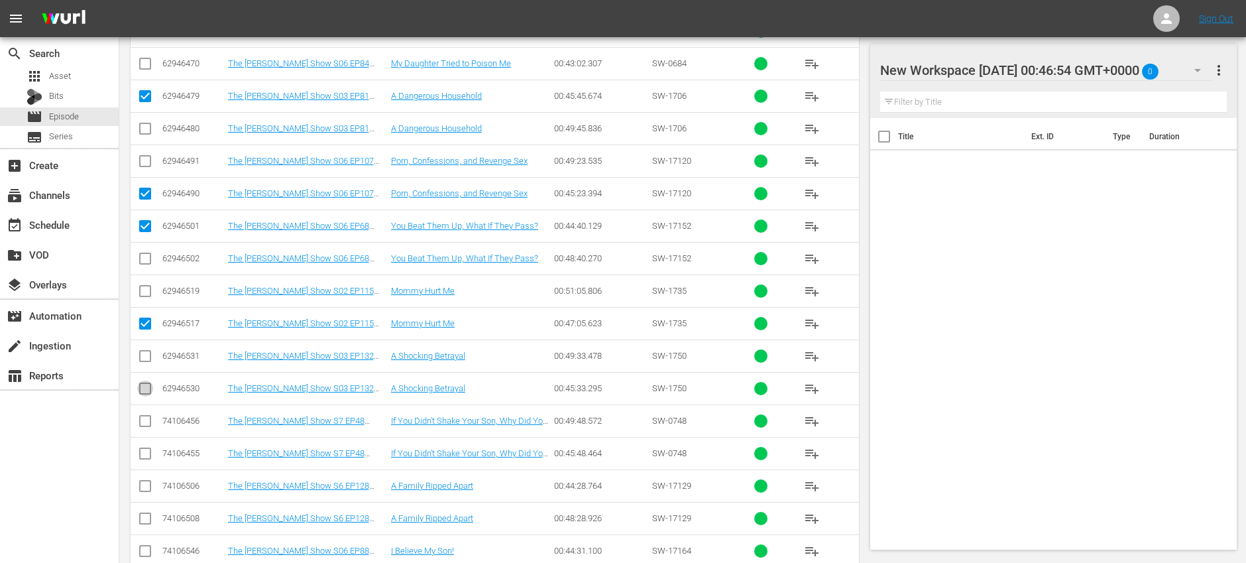
click at [147, 390] on input "checkbox" at bounding box center [145, 391] width 16 height 16
checkbox input "true"
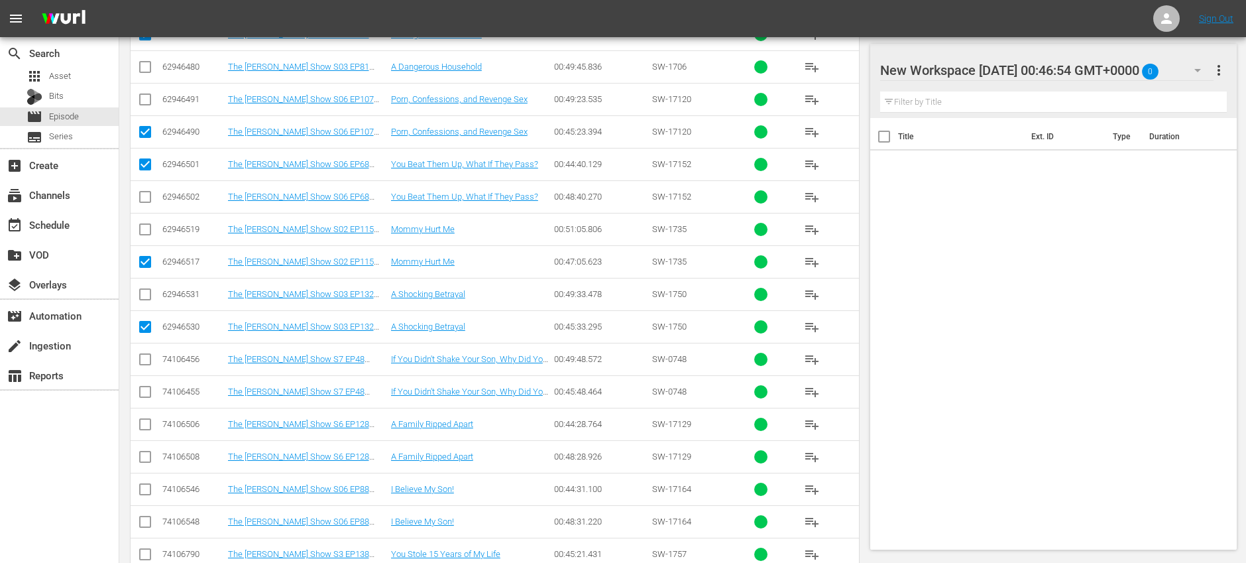
scroll to position [478, 0]
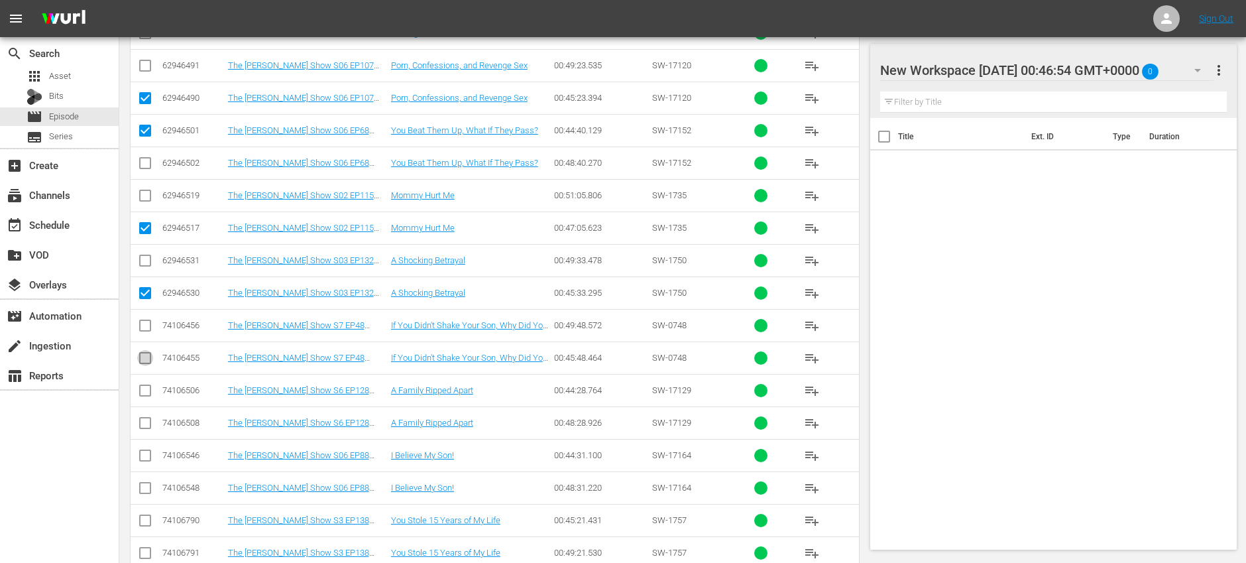
click at [144, 362] on input "checkbox" at bounding box center [145, 361] width 16 height 16
checkbox input "true"
click at [145, 394] on input "checkbox" at bounding box center [145, 393] width 16 height 16
checkbox input "true"
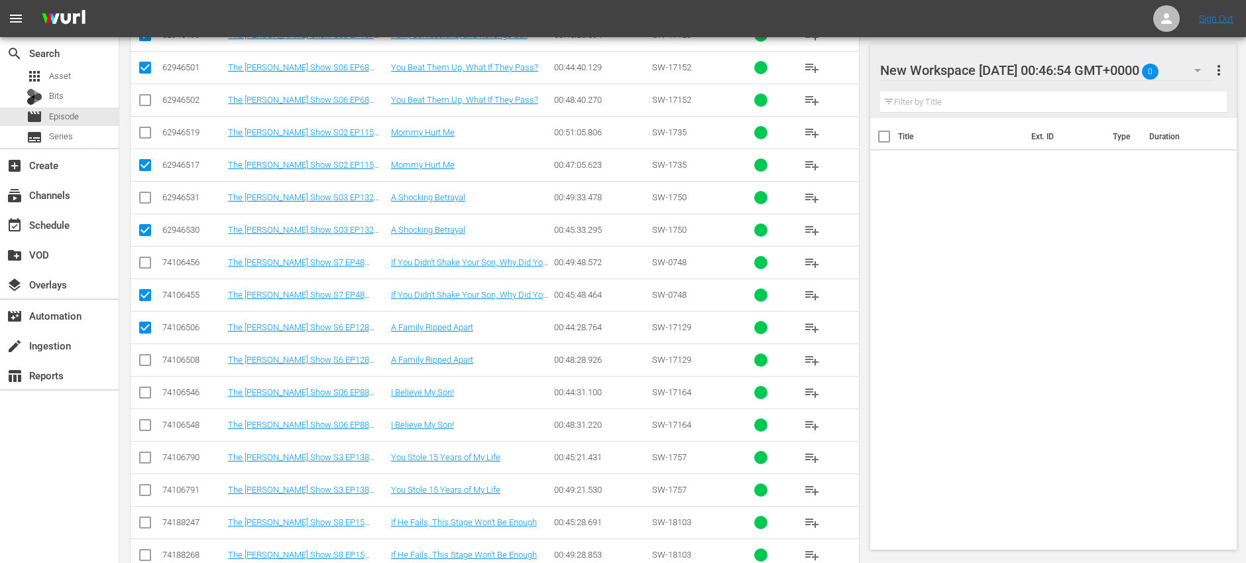
click at [145, 397] on input "checkbox" at bounding box center [145, 395] width 16 height 16
checkbox input "true"
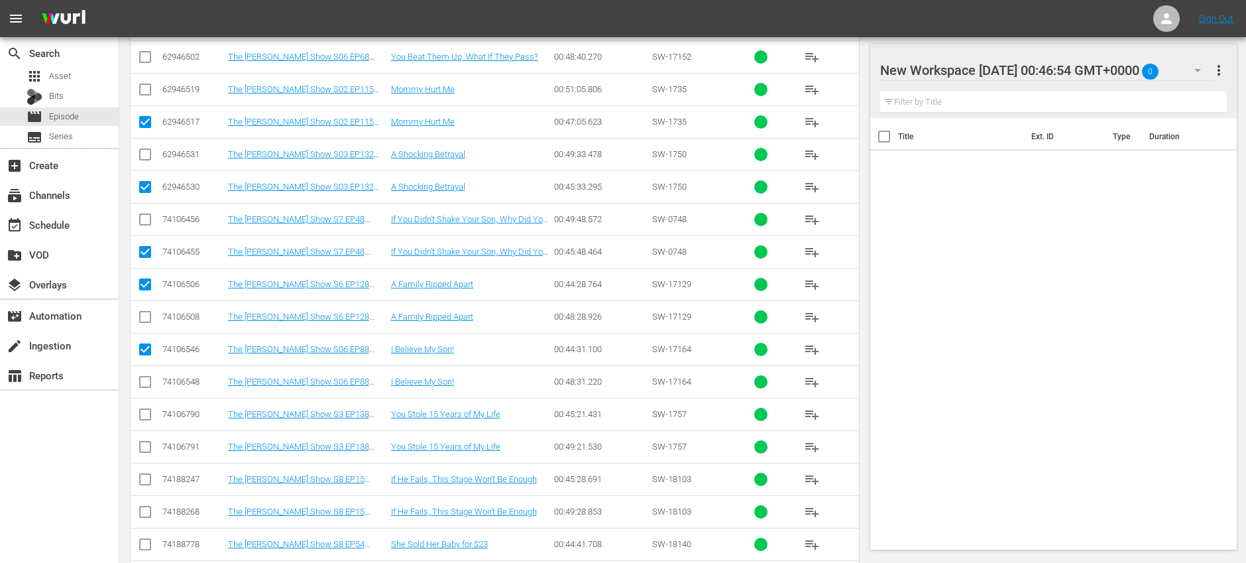
click at [145, 416] on input "checkbox" at bounding box center [145, 417] width 16 height 16
checkbox input "true"
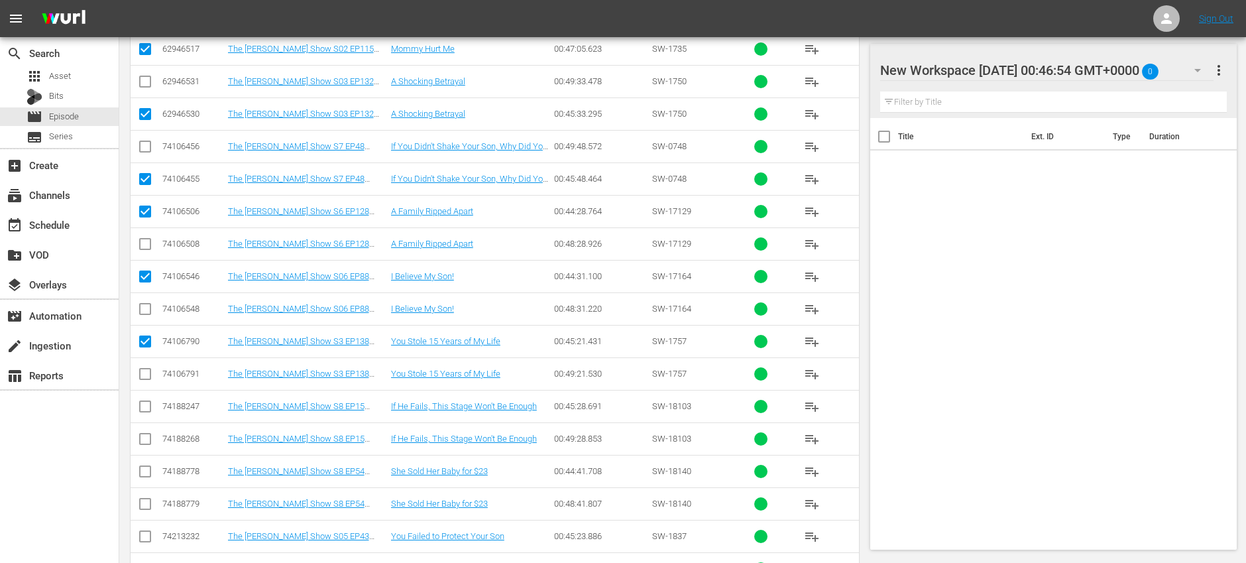
click at [145, 404] on input "checkbox" at bounding box center [145, 409] width 16 height 16
checkbox input "true"
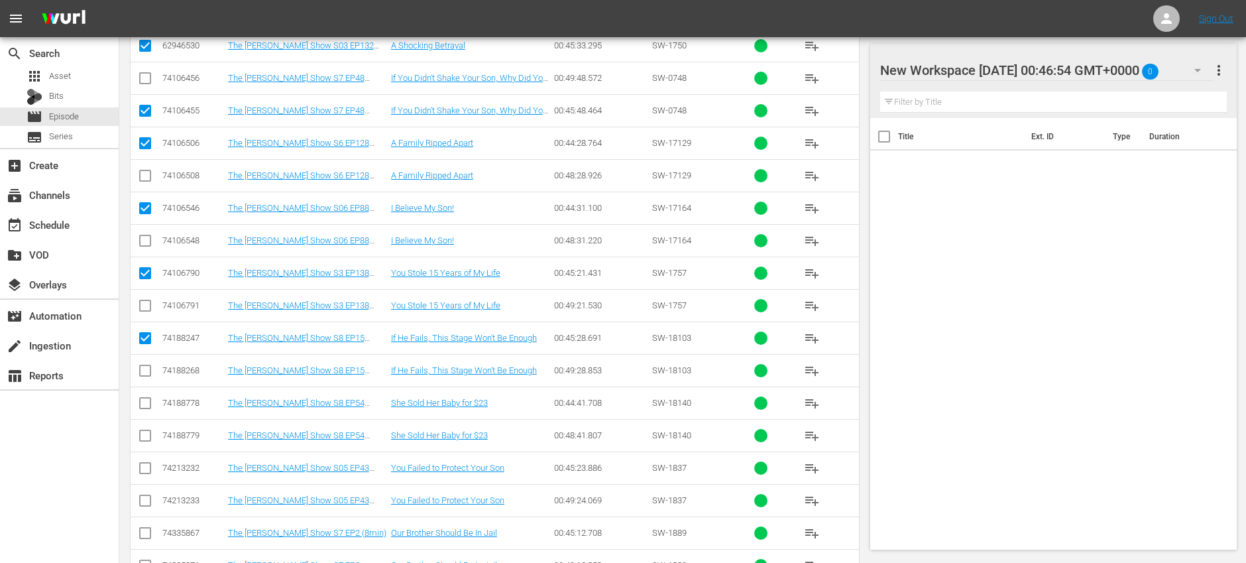
scroll to position [735, 0]
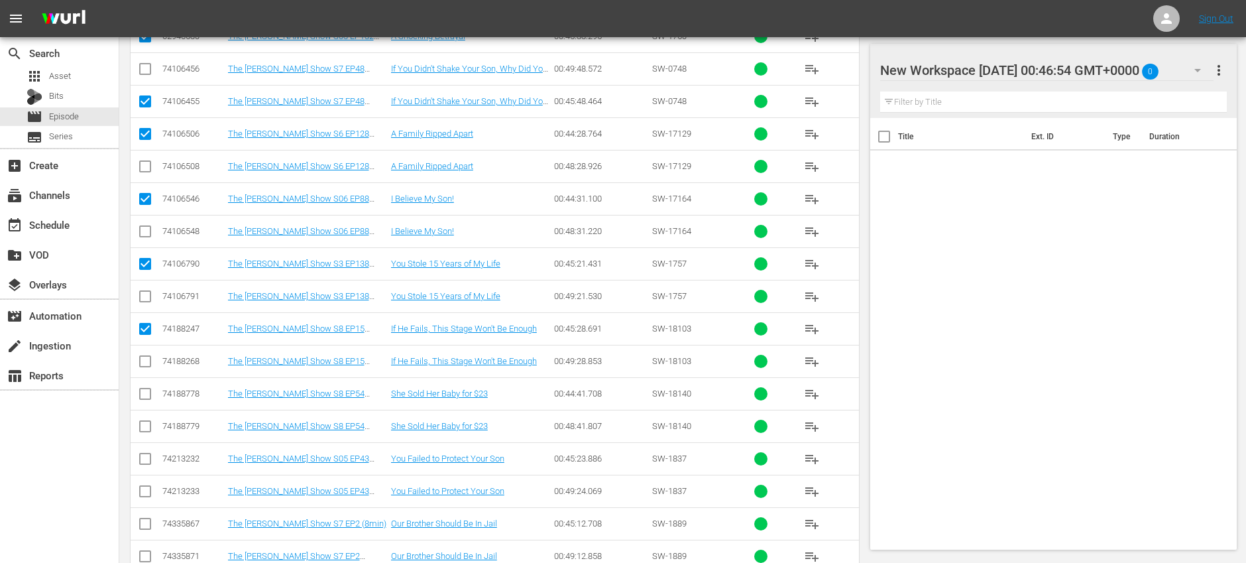
click at [145, 400] on input "checkbox" at bounding box center [145, 397] width 16 height 16
checkbox input "true"
click at [144, 457] on input "checkbox" at bounding box center [145, 461] width 16 height 16
checkbox input "true"
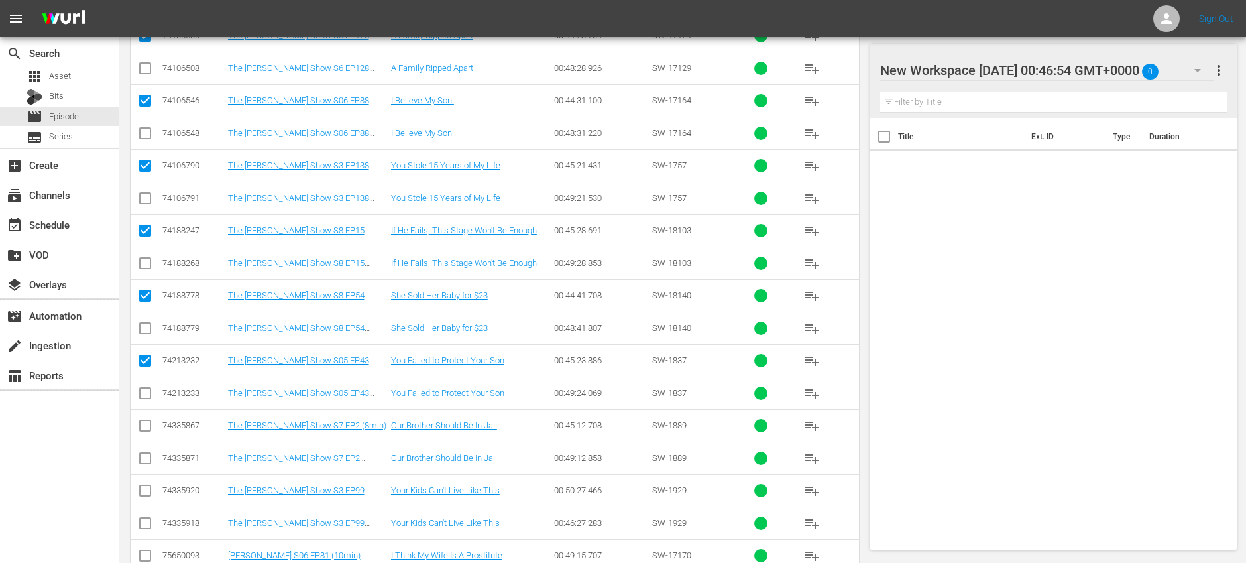
scroll to position [875, 0]
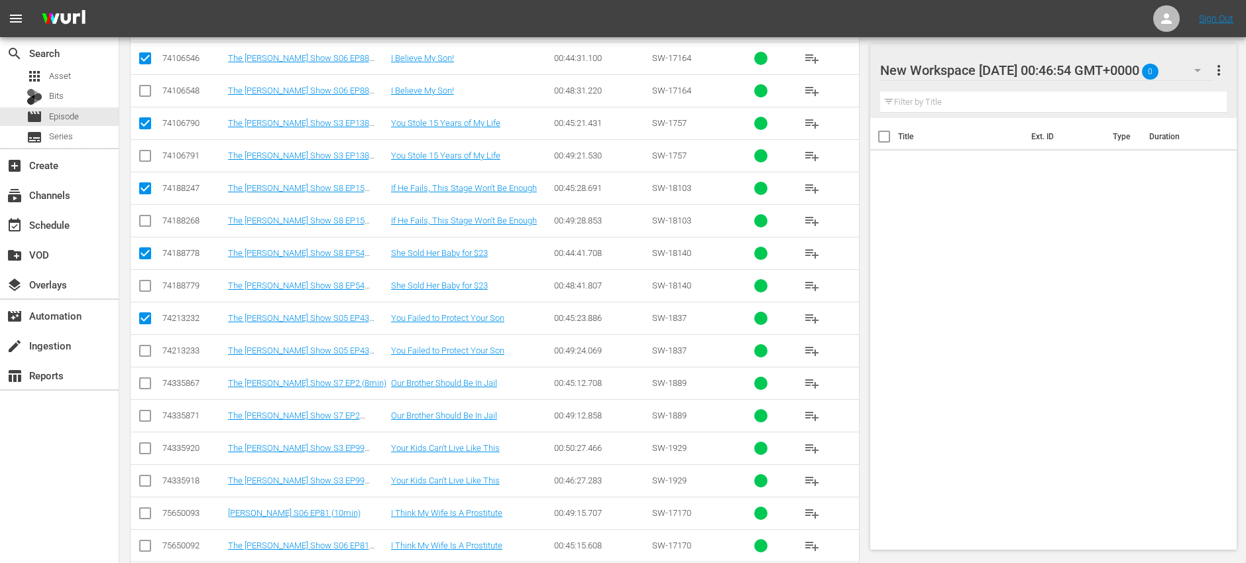
click at [149, 384] on input "checkbox" at bounding box center [145, 386] width 16 height 16
checkbox input "true"
click at [145, 481] on input "checkbox" at bounding box center [145, 483] width 16 height 16
checkbox input "true"
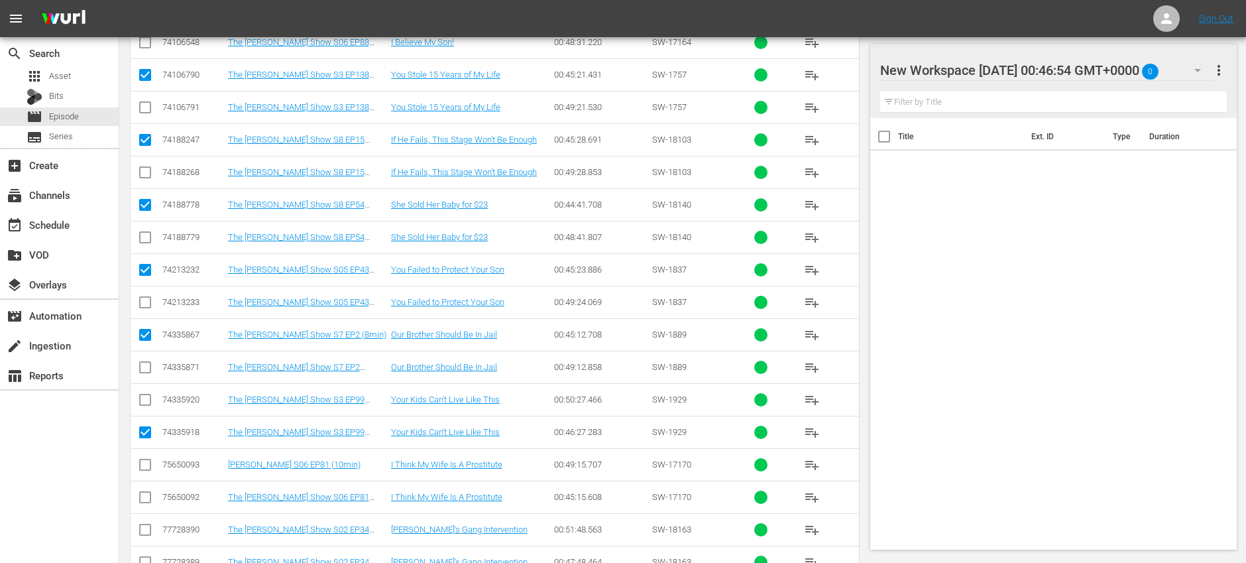
scroll to position [974, 0]
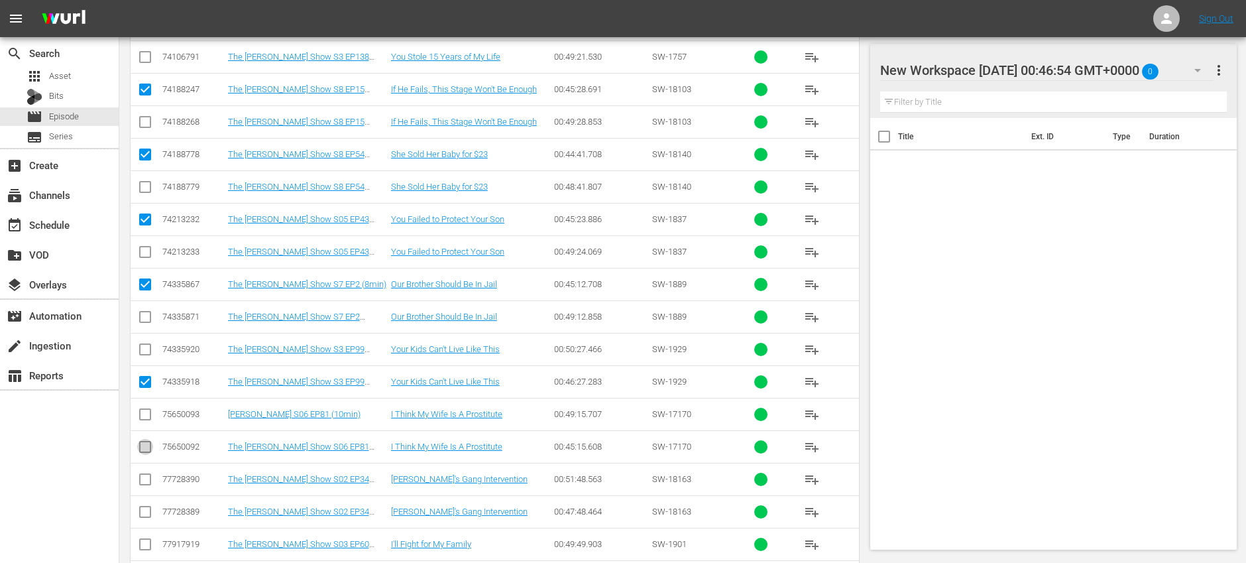
click at [148, 443] on input "checkbox" at bounding box center [145, 450] width 16 height 16
checkbox input "true"
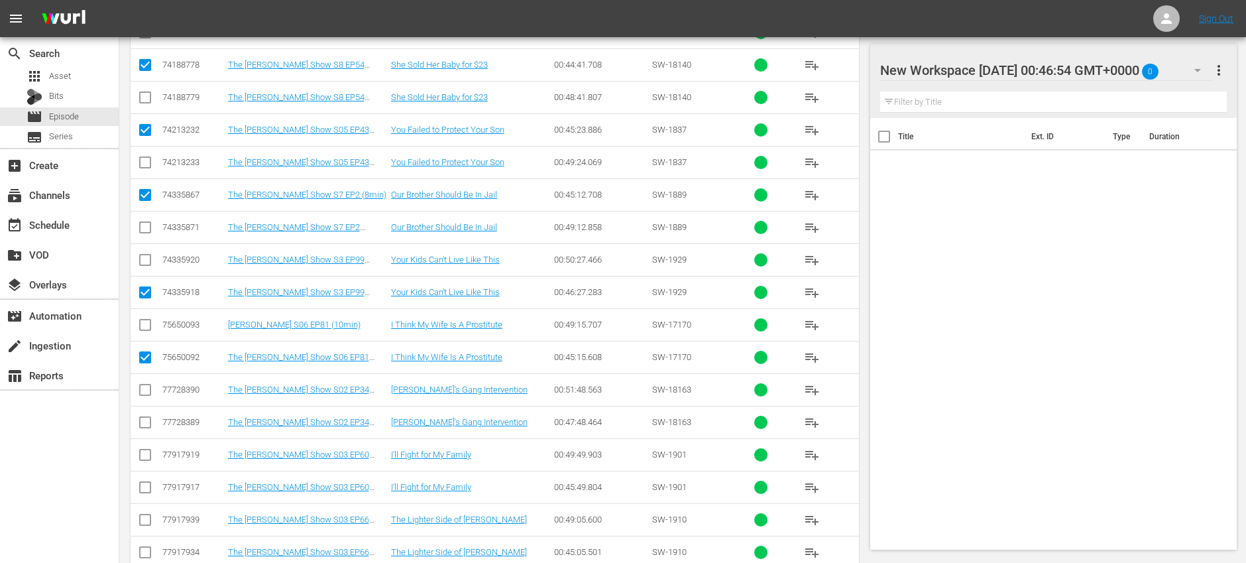
scroll to position [1065, 0]
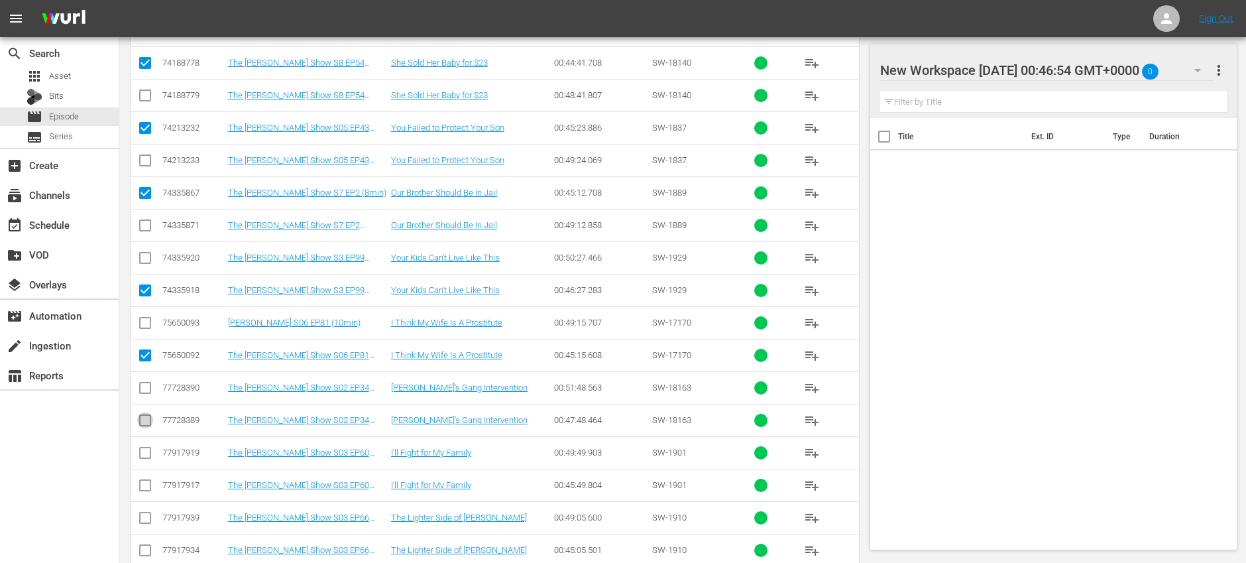
click at [144, 418] on input "checkbox" at bounding box center [145, 423] width 16 height 16
checkbox input "true"
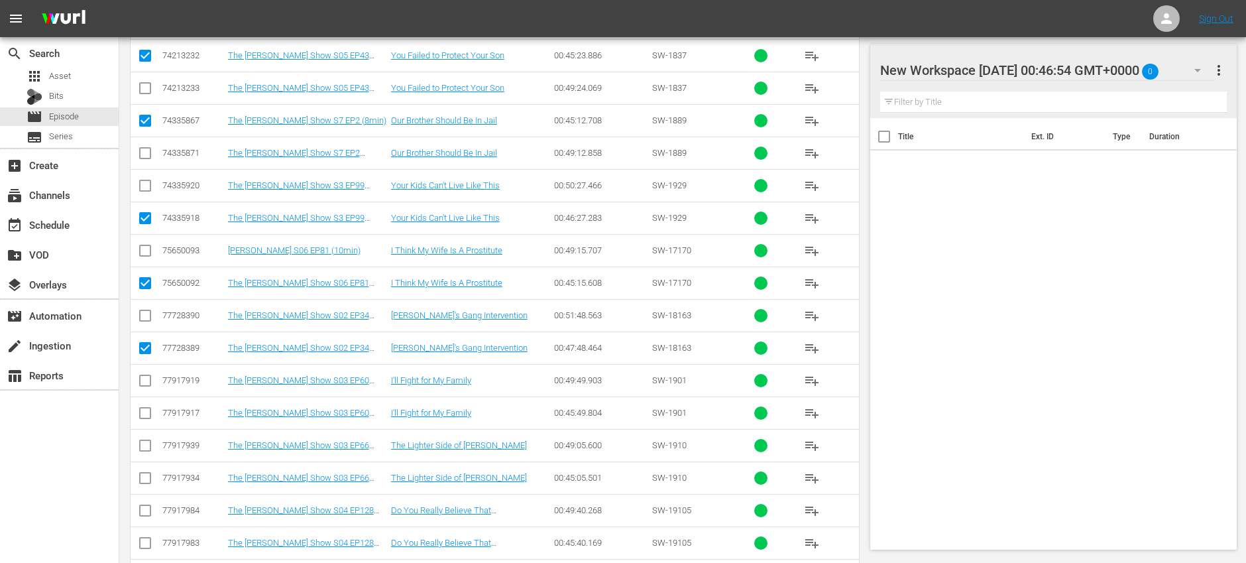
scroll to position [1158, 0]
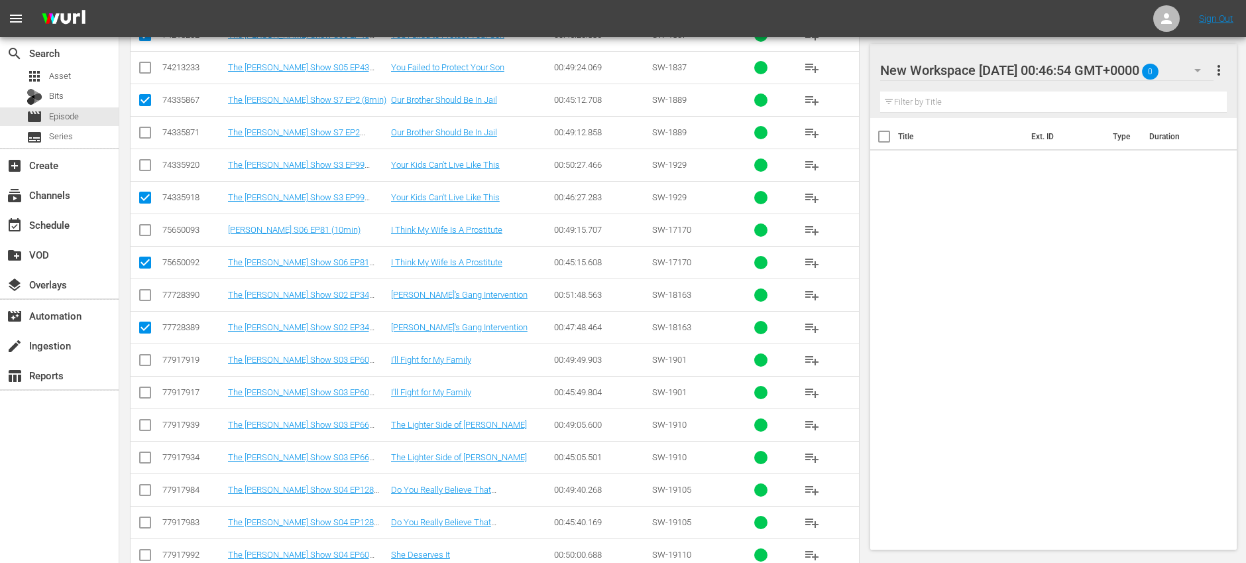
click at [146, 397] on input "checkbox" at bounding box center [145, 395] width 16 height 16
checkbox input "true"
click at [152, 457] on input "checkbox" at bounding box center [145, 460] width 16 height 16
checkbox input "true"
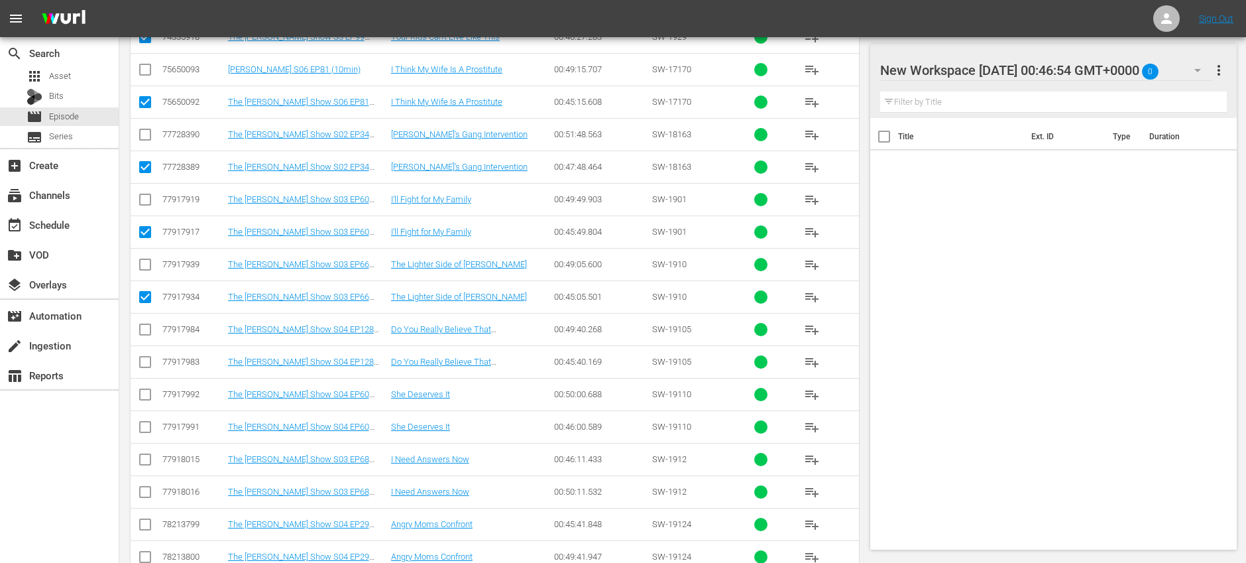
scroll to position [1350, 0]
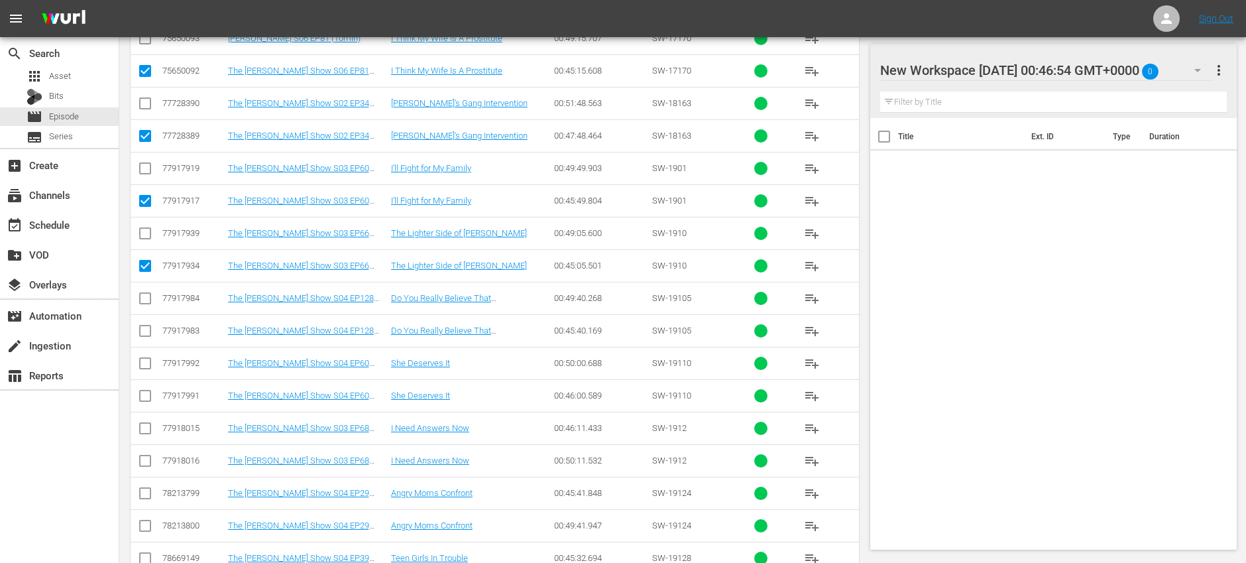
click at [147, 334] on input "checkbox" at bounding box center [145, 334] width 16 height 16
checkbox input "true"
click at [150, 396] on input "checkbox" at bounding box center [145, 398] width 16 height 16
checkbox input "true"
click at [145, 425] on input "checkbox" at bounding box center [145, 431] width 16 height 16
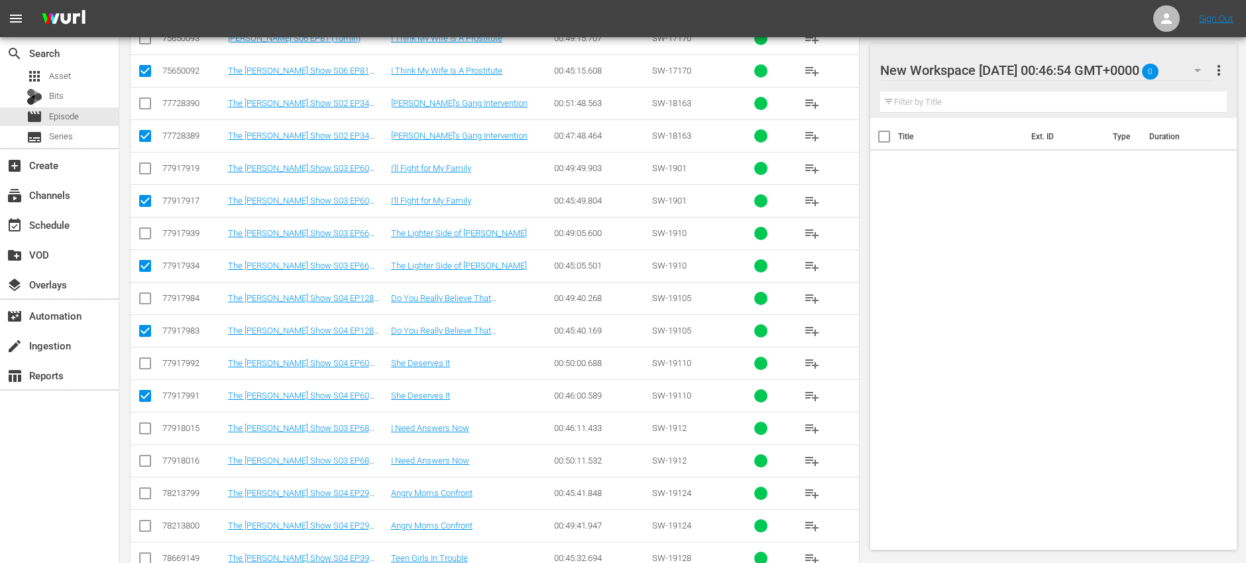
checkbox input "true"
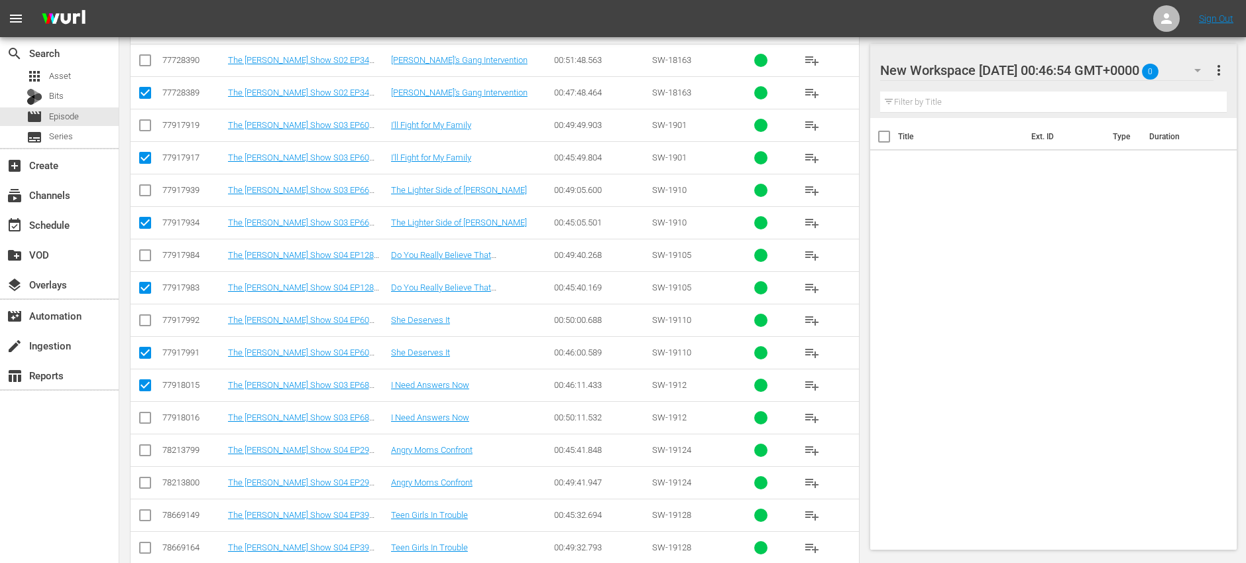
scroll to position [1397, 0]
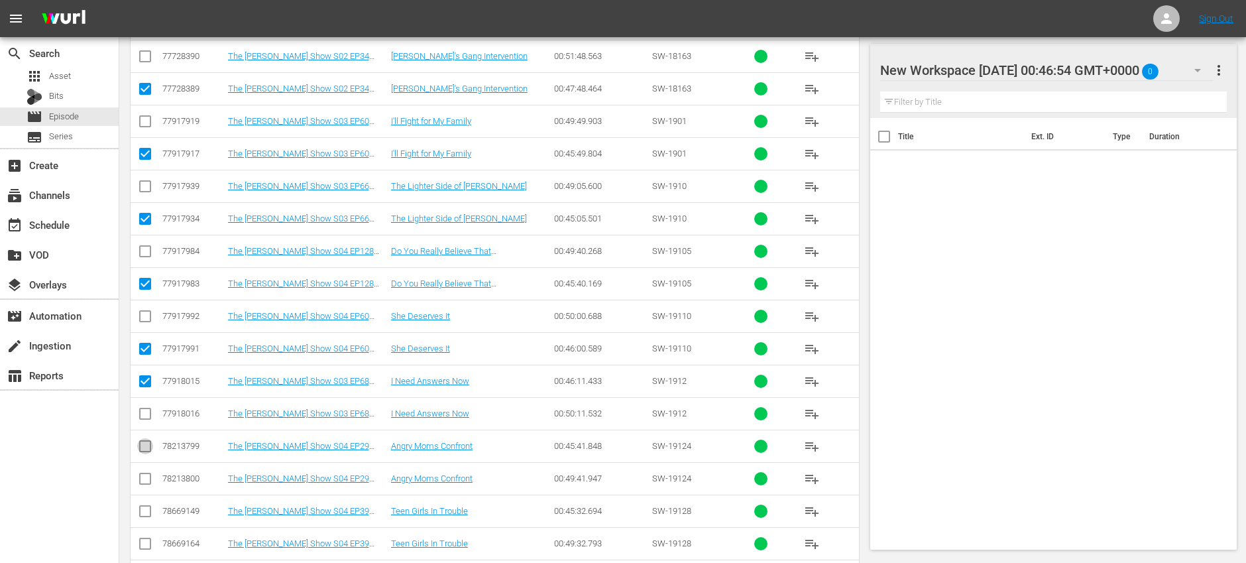
click at [144, 447] on input "checkbox" at bounding box center [145, 449] width 16 height 16
checkbox input "true"
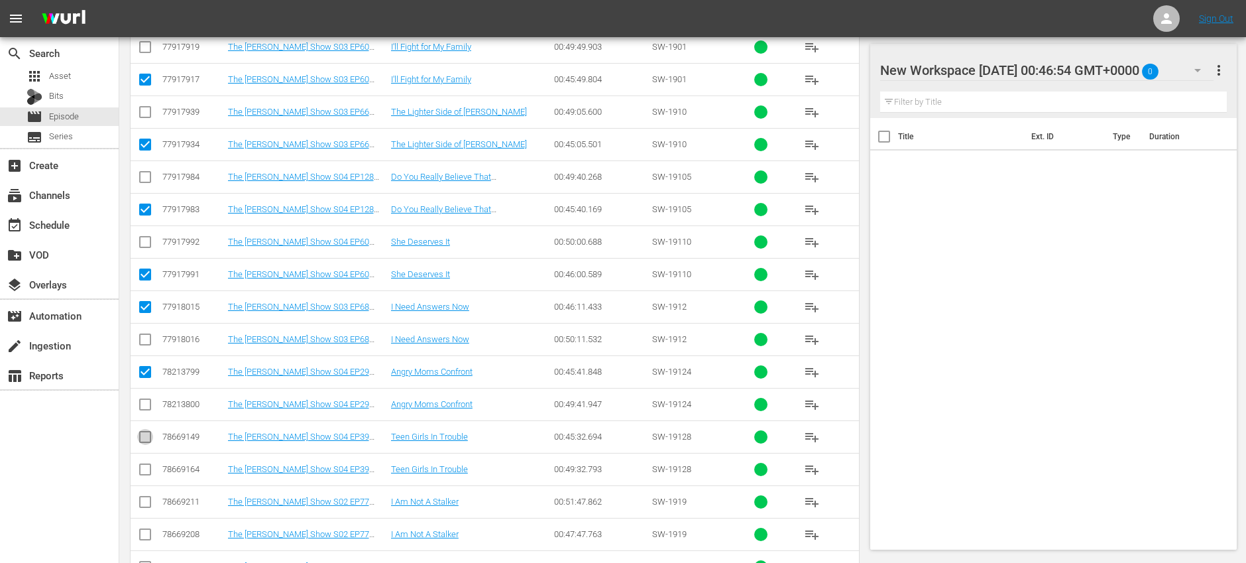
click at [146, 437] on input "checkbox" at bounding box center [145, 440] width 16 height 16
checkbox input "true"
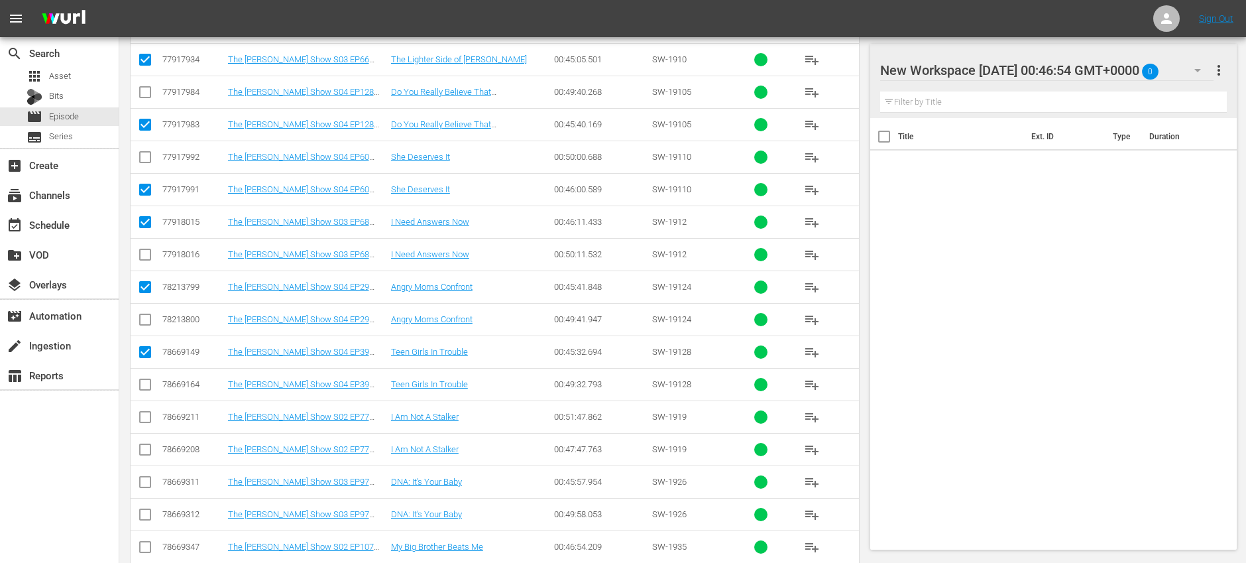
scroll to position [1557, 0]
click at [144, 447] on input "checkbox" at bounding box center [145, 452] width 16 height 16
checkbox input "true"
click at [147, 480] on input "checkbox" at bounding box center [145, 484] width 16 height 16
checkbox input "true"
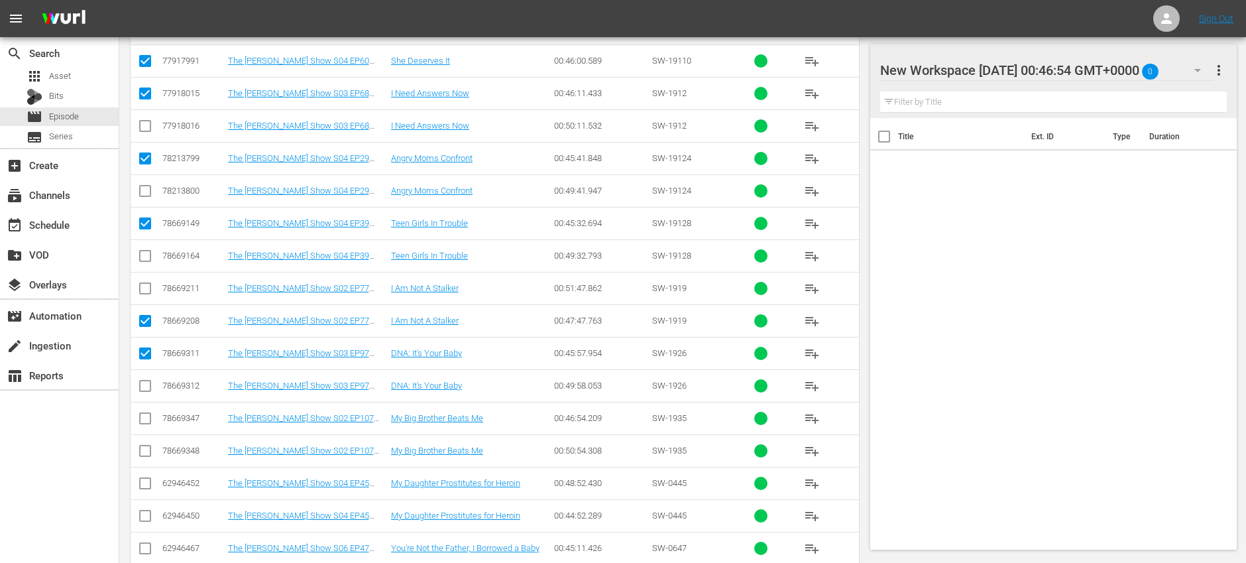
scroll to position [1727, 0]
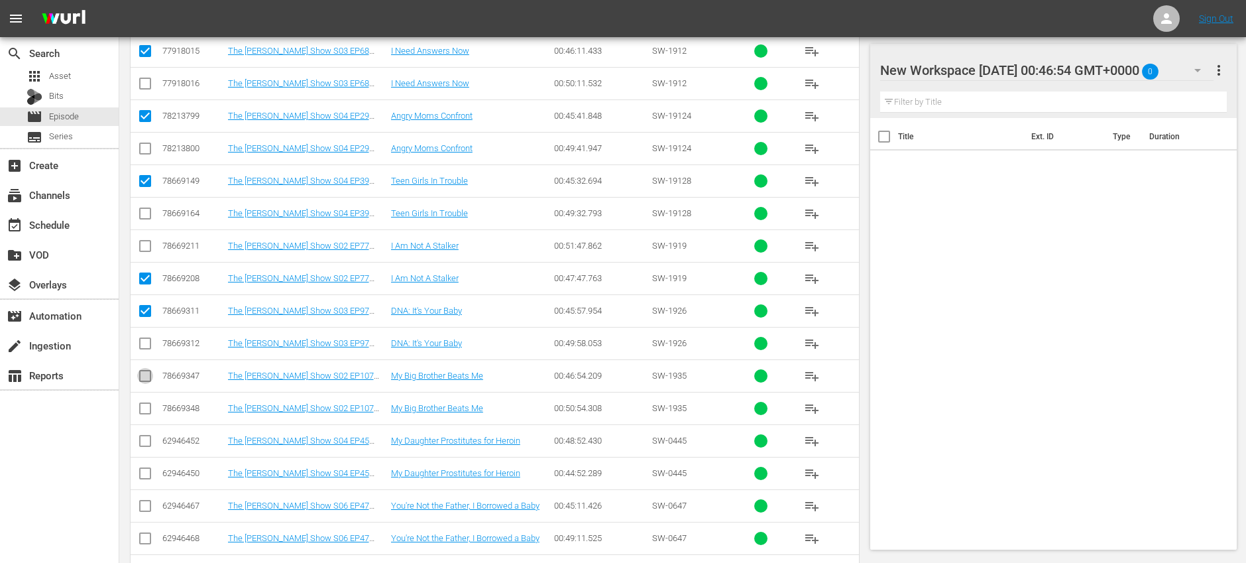
click at [145, 377] on input "checkbox" at bounding box center [145, 379] width 16 height 16
checkbox input "true"
click at [145, 471] on input "checkbox" at bounding box center [145, 476] width 16 height 16
checkbox input "true"
click at [143, 502] on input "checkbox" at bounding box center [145, 509] width 16 height 16
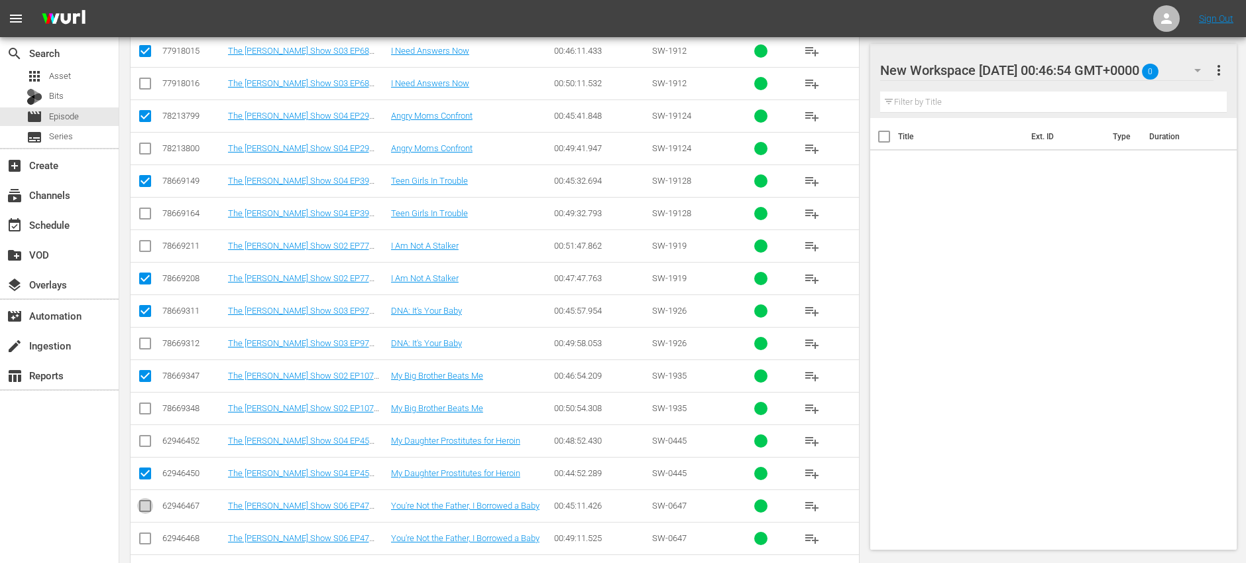
checkbox input "true"
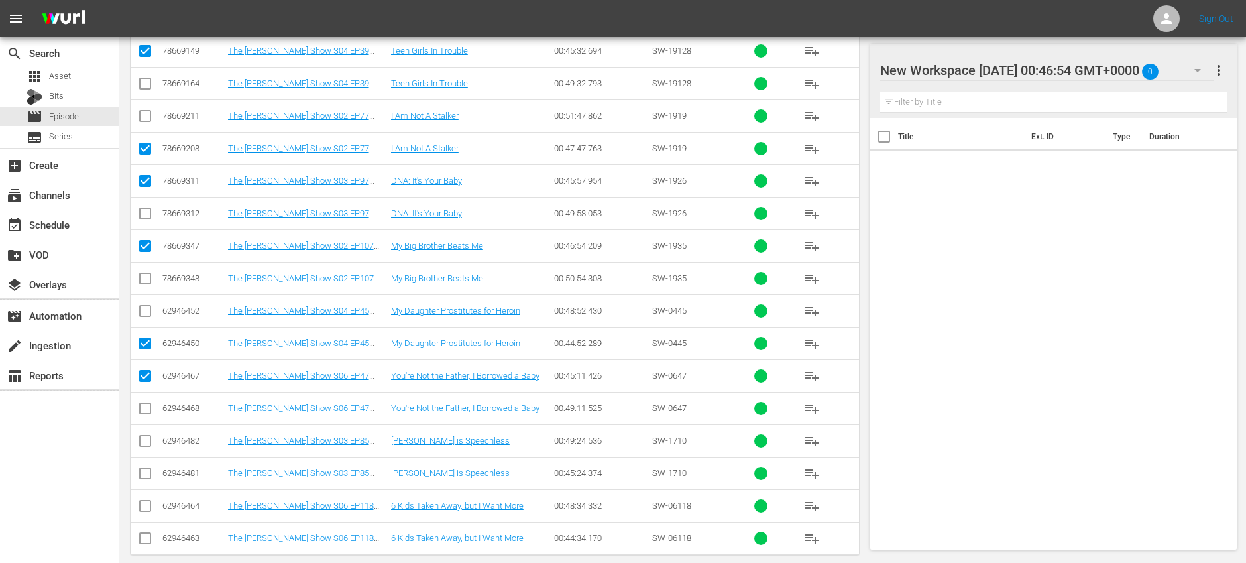
scroll to position [1874, 0]
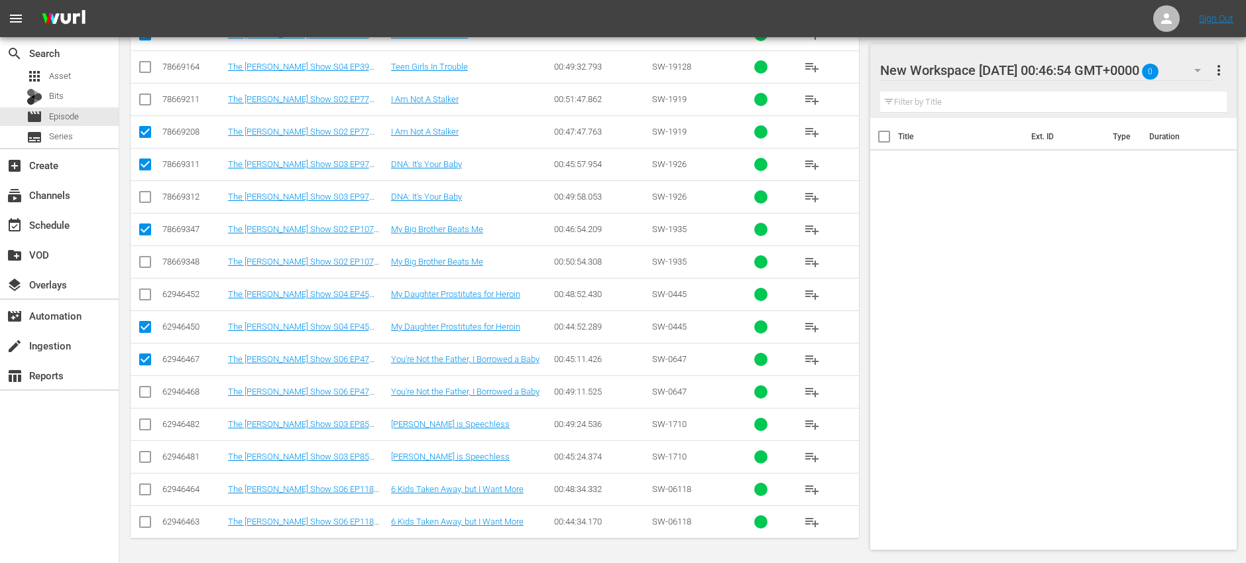
click at [149, 452] on input "checkbox" at bounding box center [145, 459] width 16 height 16
checkbox input "true"
click at [144, 523] on input "checkbox" at bounding box center [145, 524] width 16 height 16
checkbox input "true"
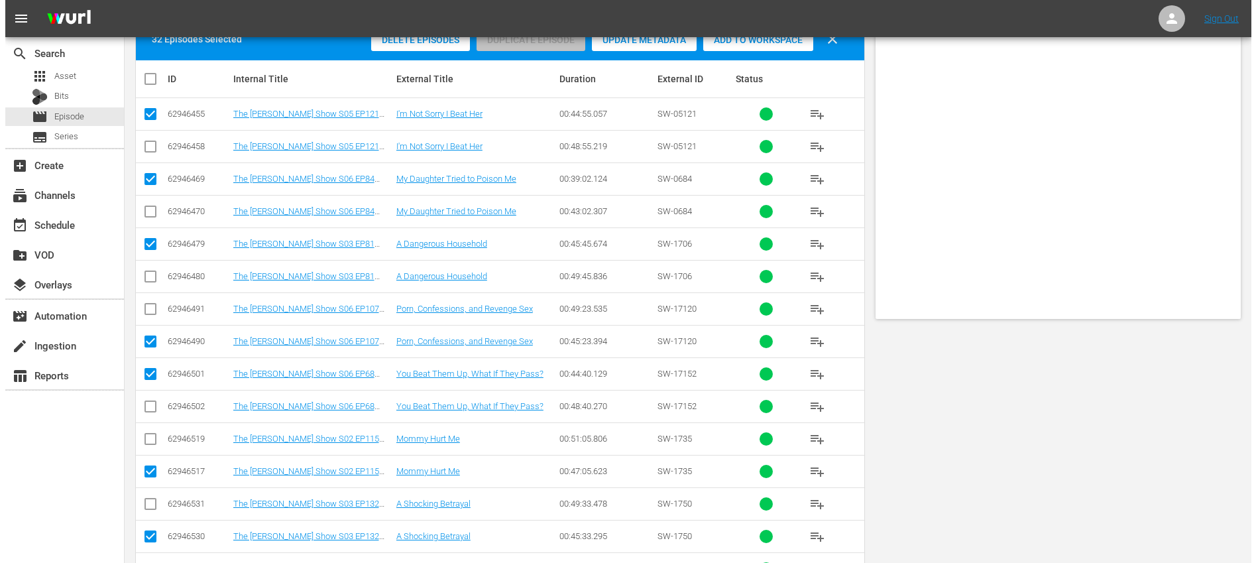
scroll to position [0, 0]
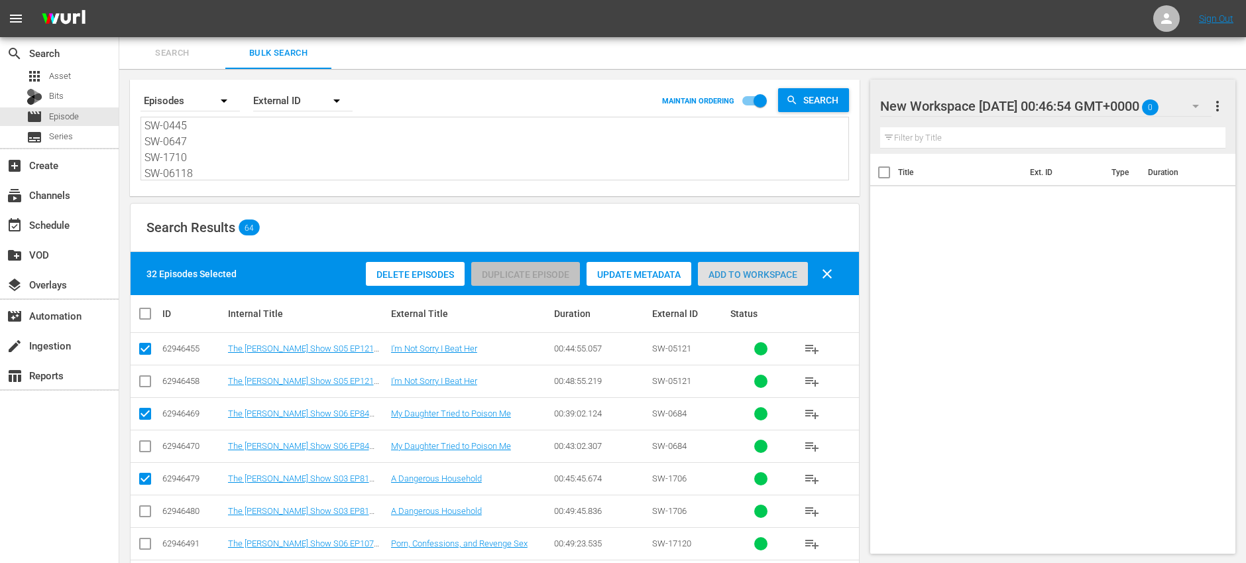
click at [758, 282] on div "Add to Workspace" at bounding box center [753, 274] width 110 height 25
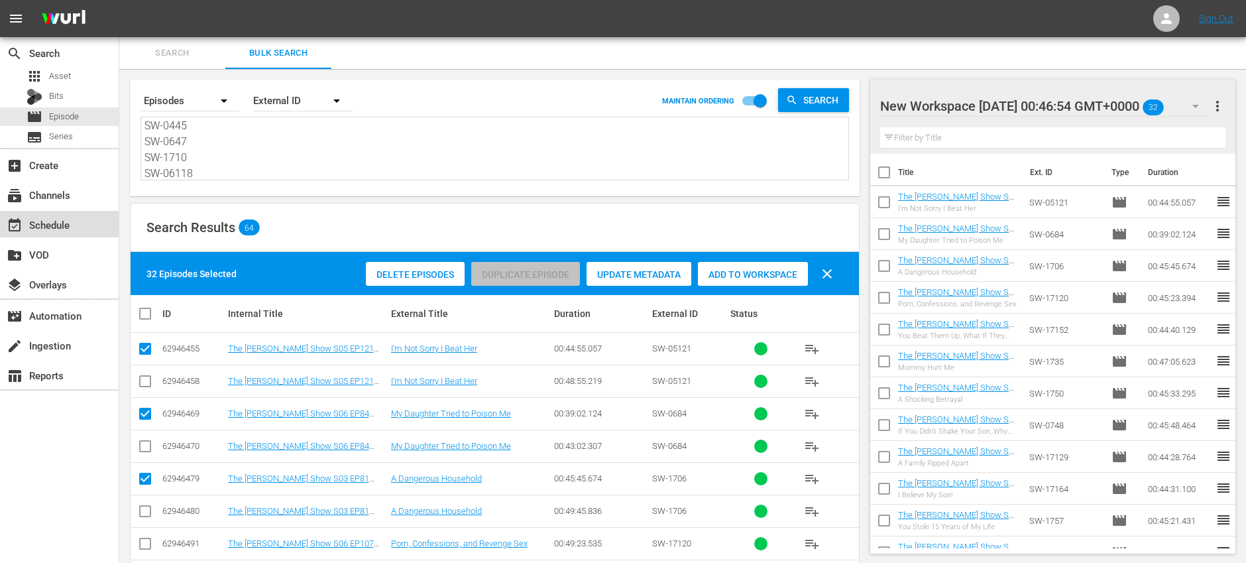
click at [96, 225] on div "event_available Schedule" at bounding box center [59, 224] width 119 height 27
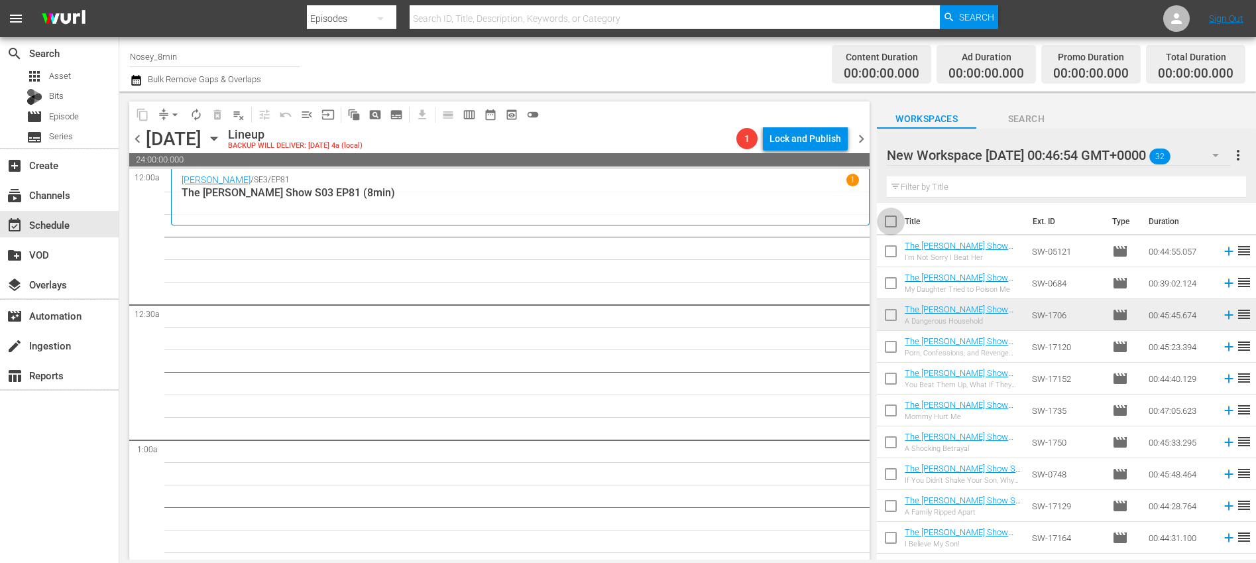
click at [892, 220] on input "checkbox" at bounding box center [891, 224] width 28 height 28
checkbox input "true"
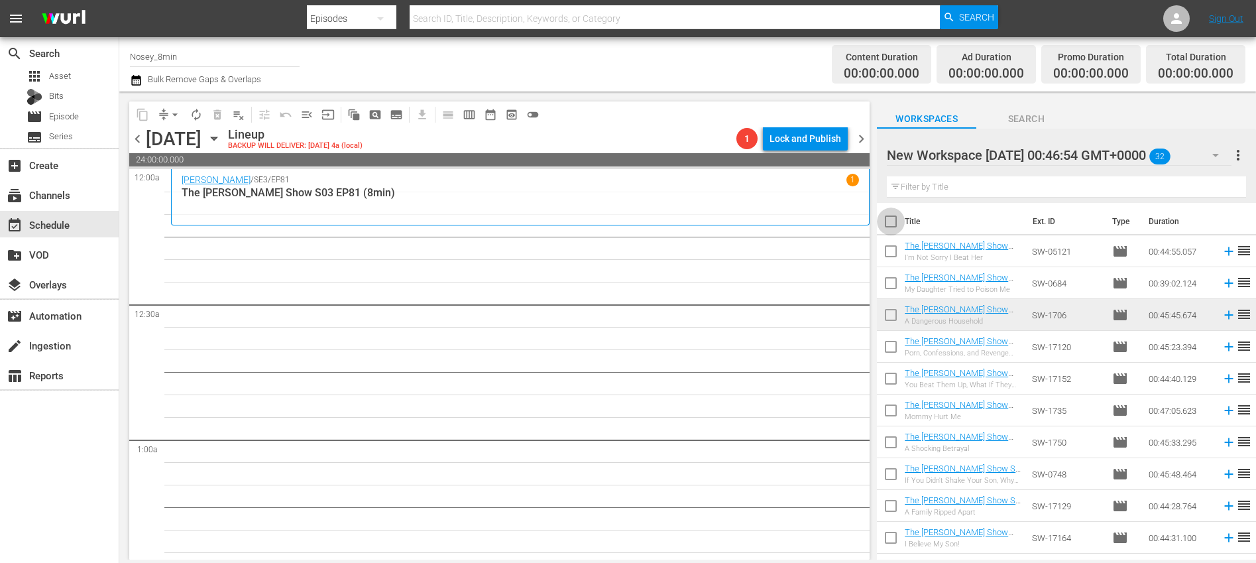
checkbox input "true"
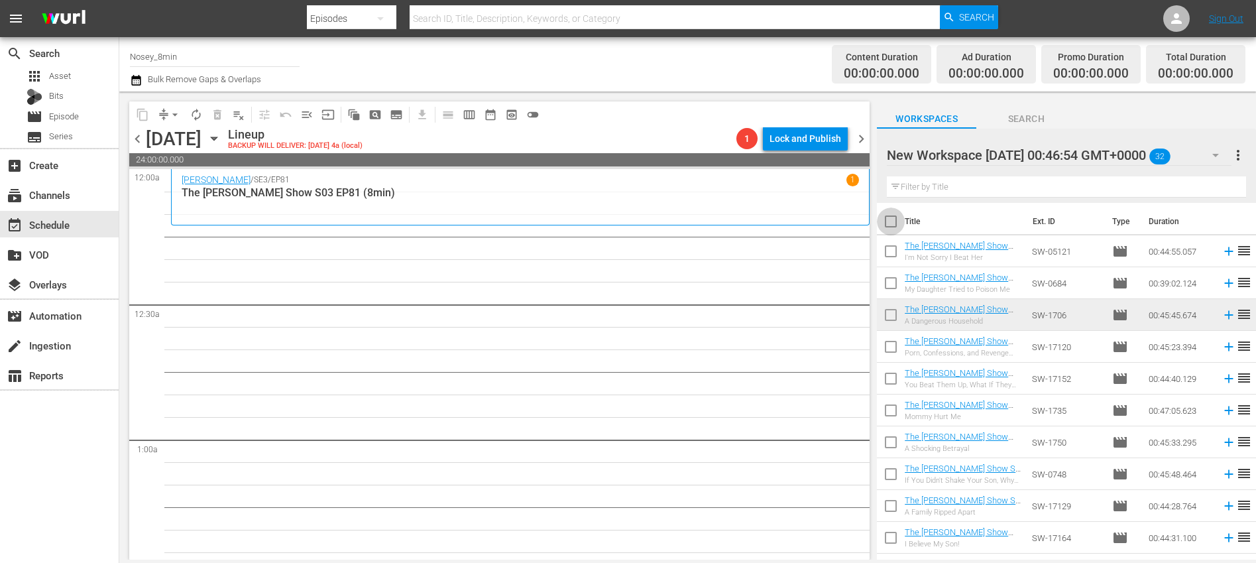
checkbox input "true"
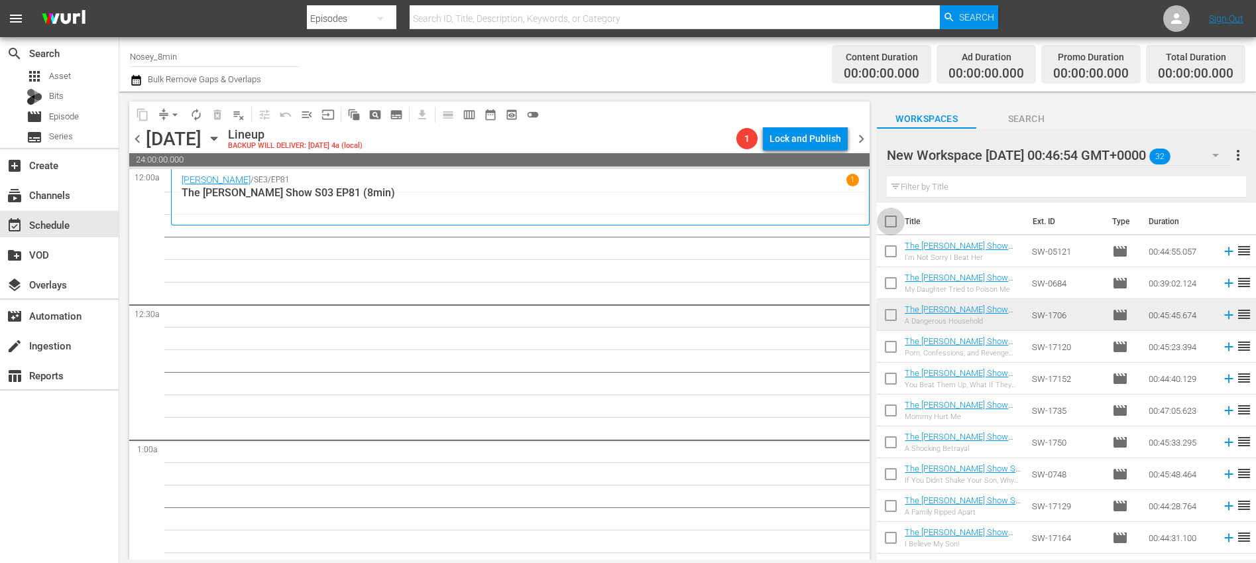
checkbox input "true"
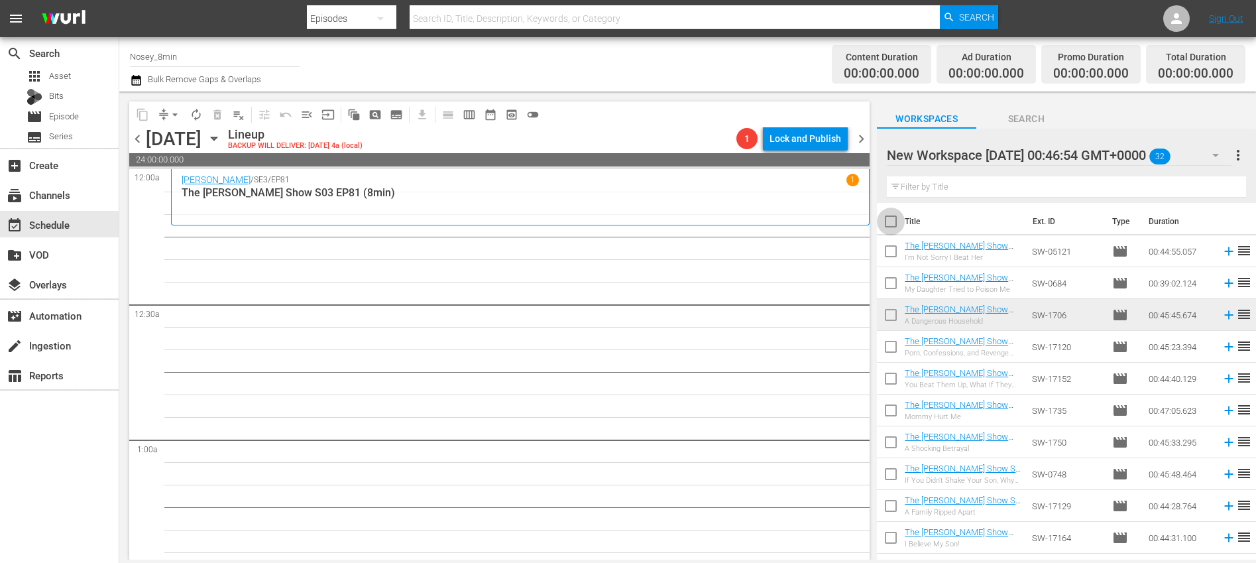
checkbox input "true"
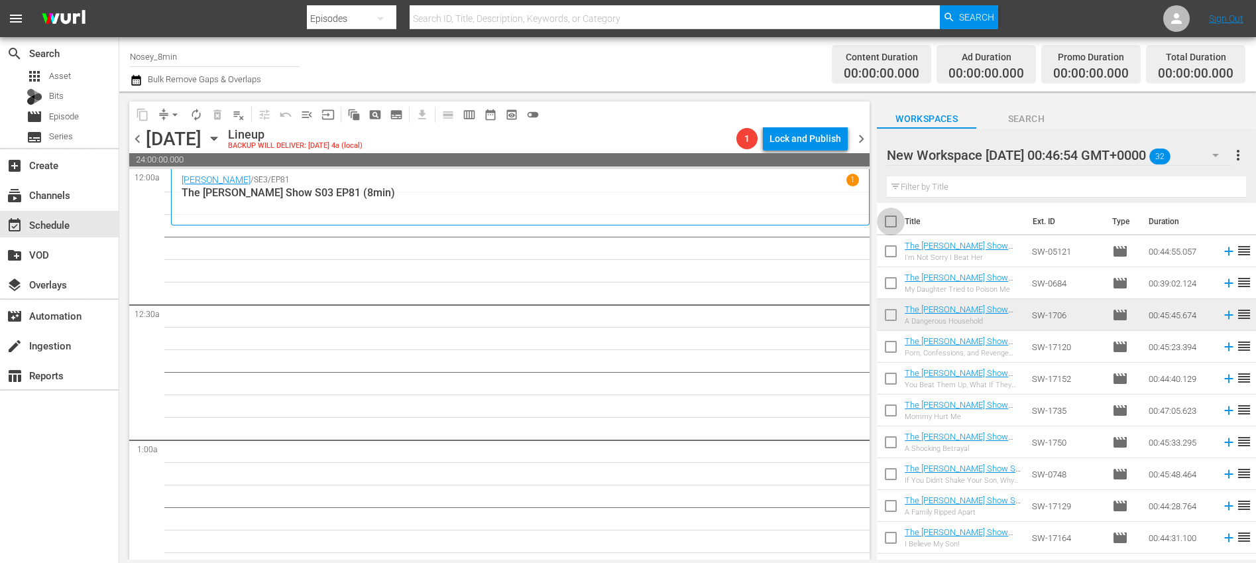
checkbox input "true"
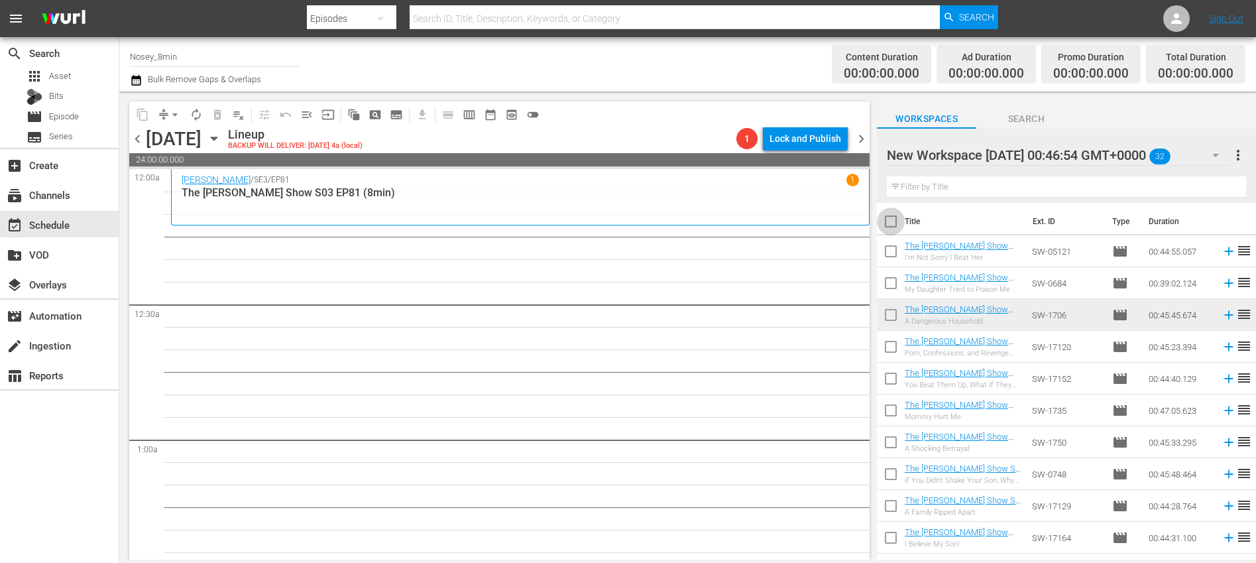
checkbox input "true"
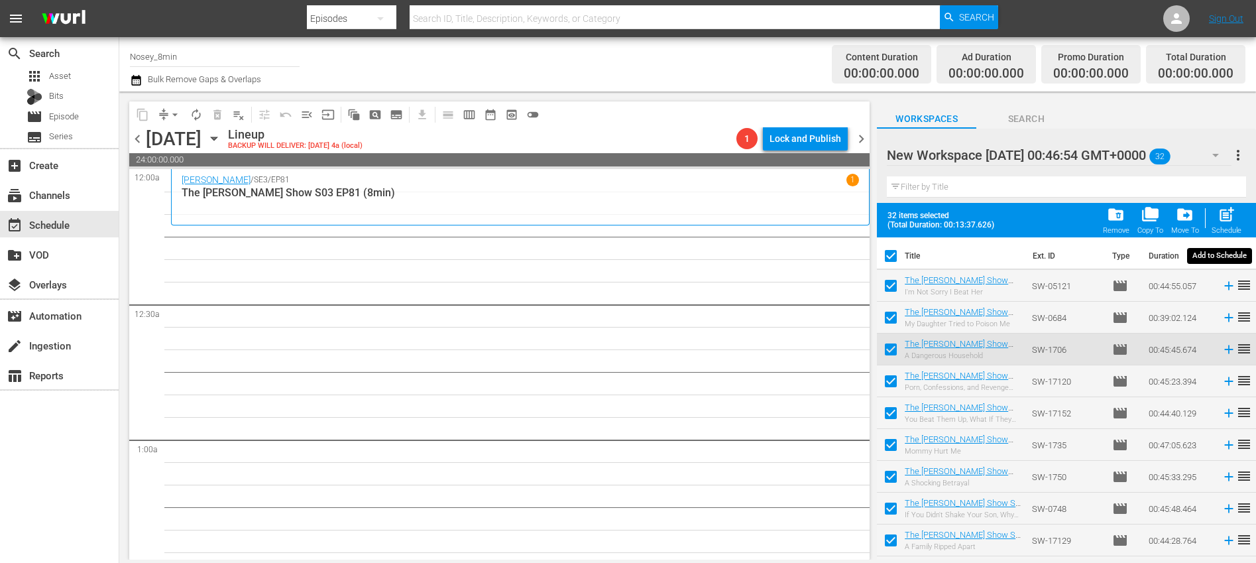
click at [1224, 218] on span "post_add" at bounding box center [1227, 215] width 18 height 18
checkbox input "false"
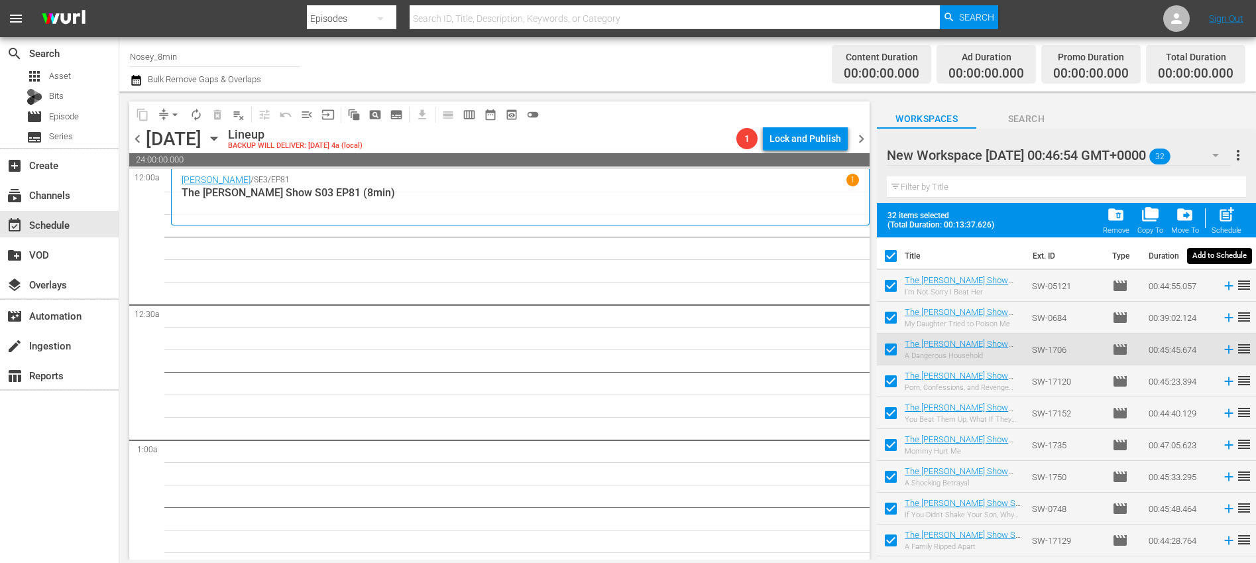
checkbox input "false"
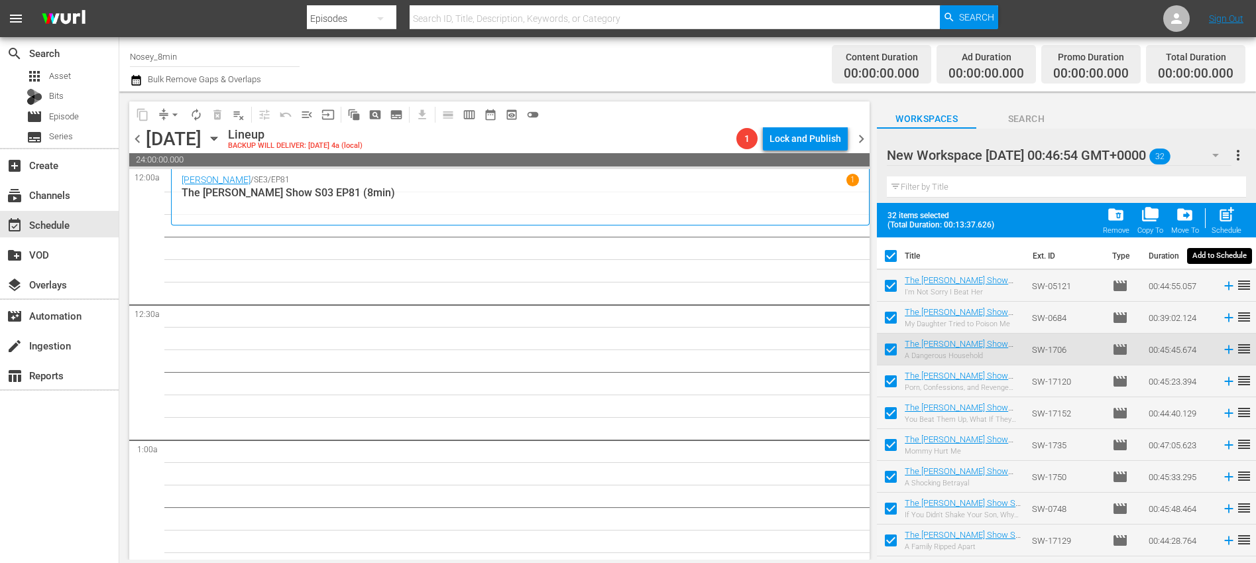
checkbox input "false"
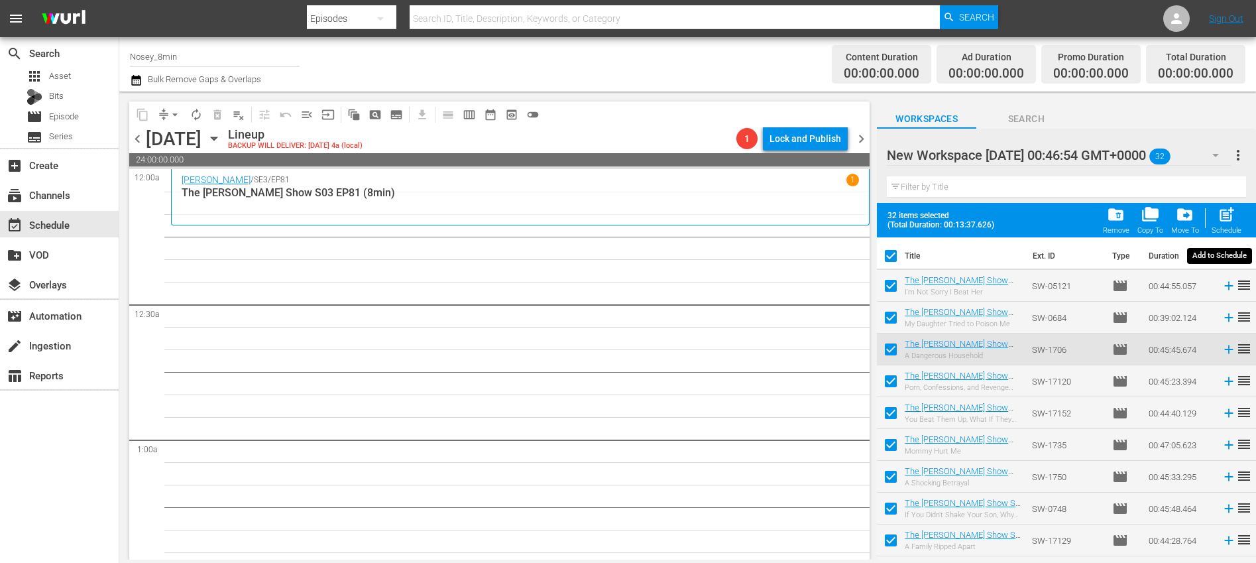
checkbox input "false"
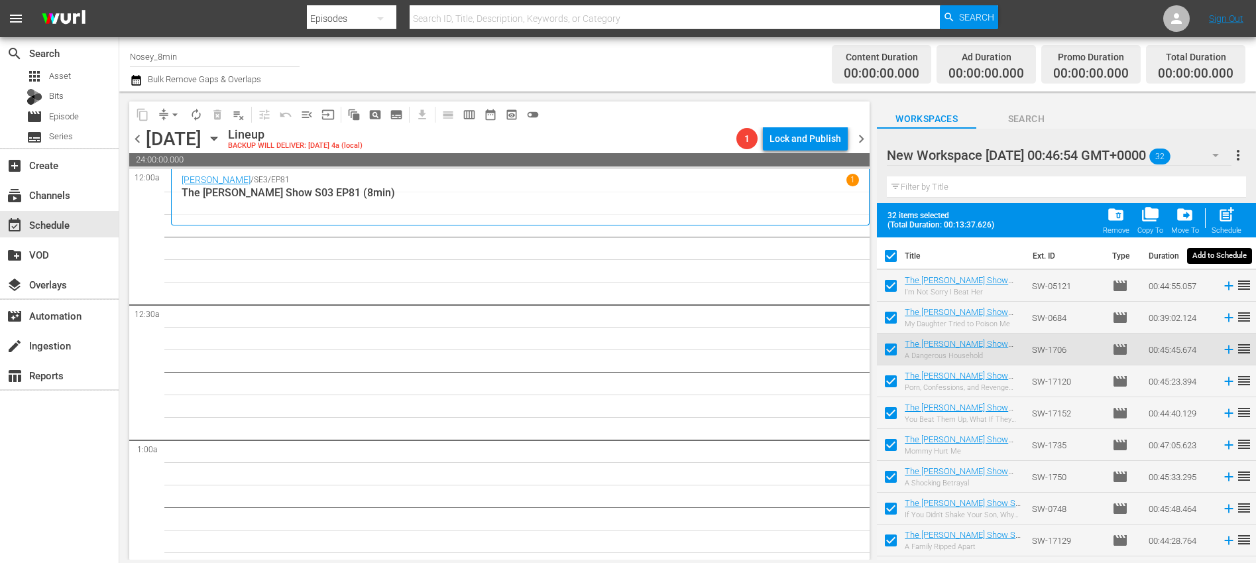
checkbox input "false"
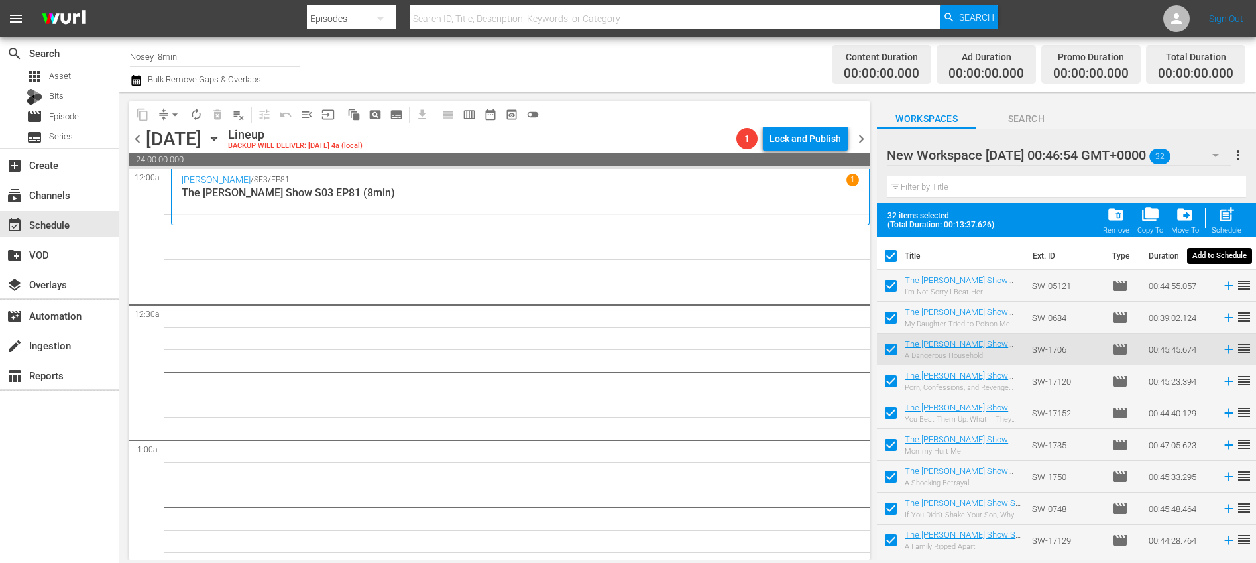
checkbox input "false"
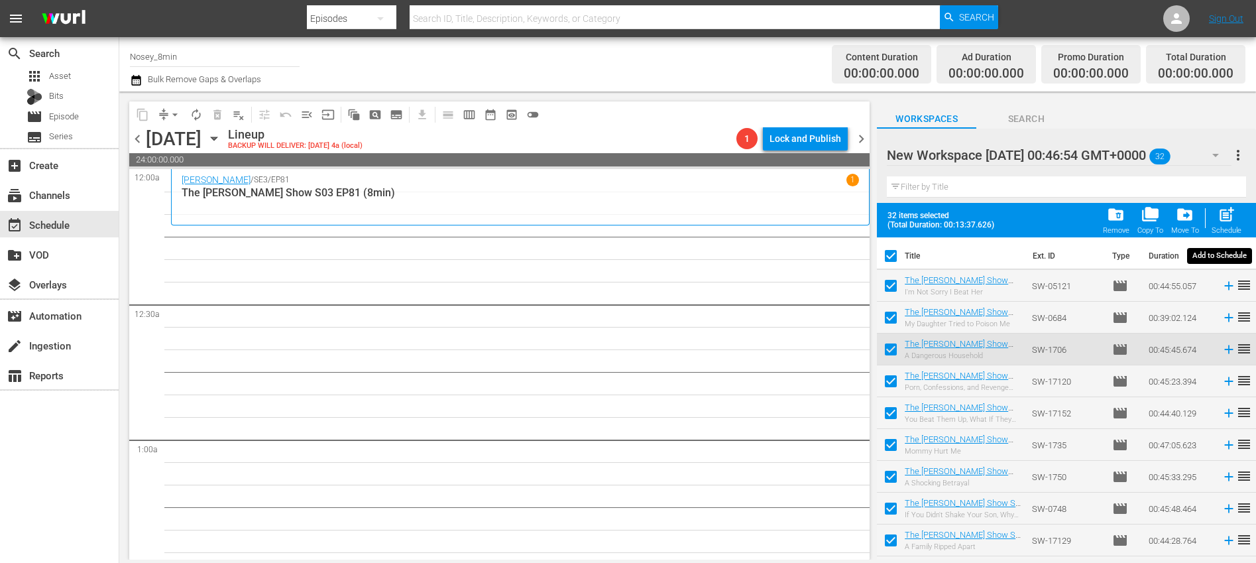
checkbox input "false"
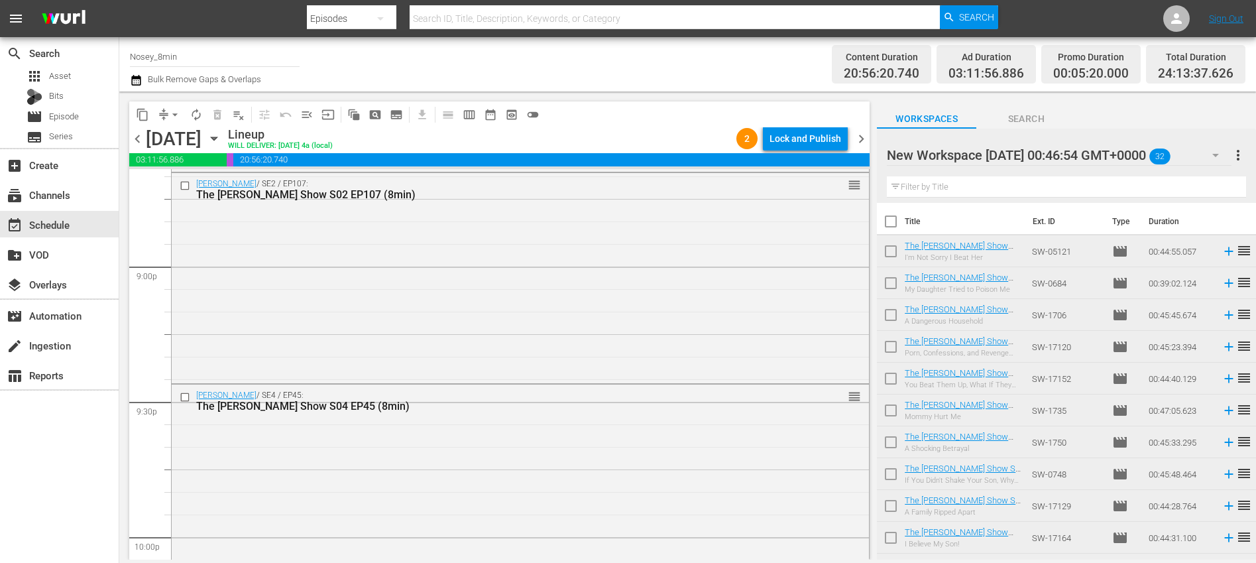
scroll to position [6219, 0]
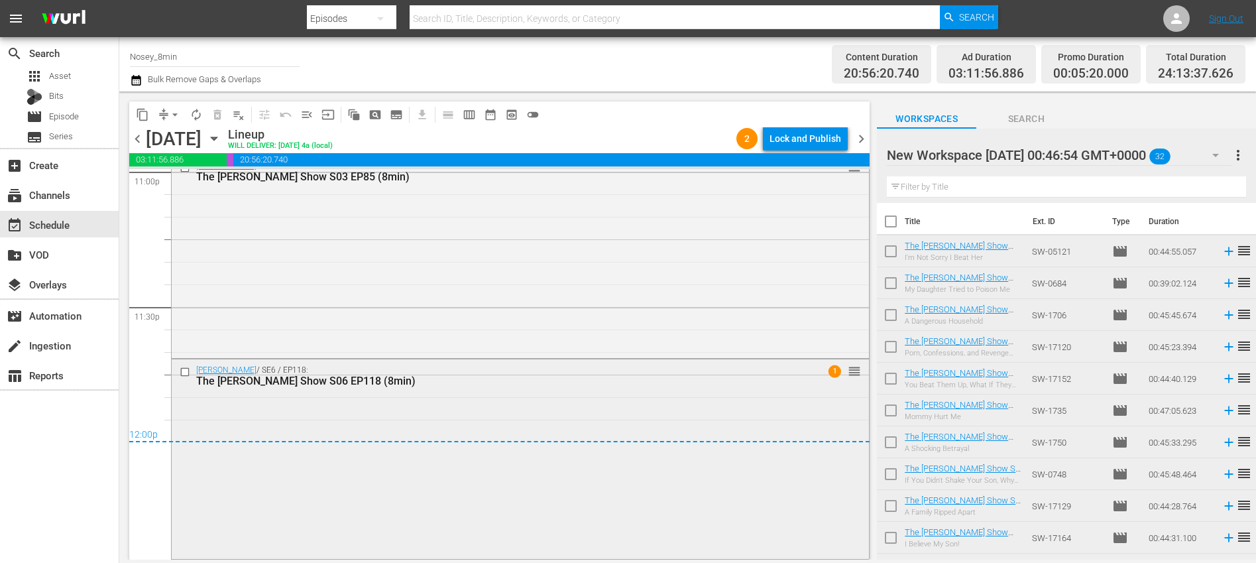
click at [566, 402] on div "[PERSON_NAME] / SE6 / EP118: The [PERSON_NAME] Show S06 EP118 (8min) 1 reorder" at bounding box center [520, 457] width 697 height 197
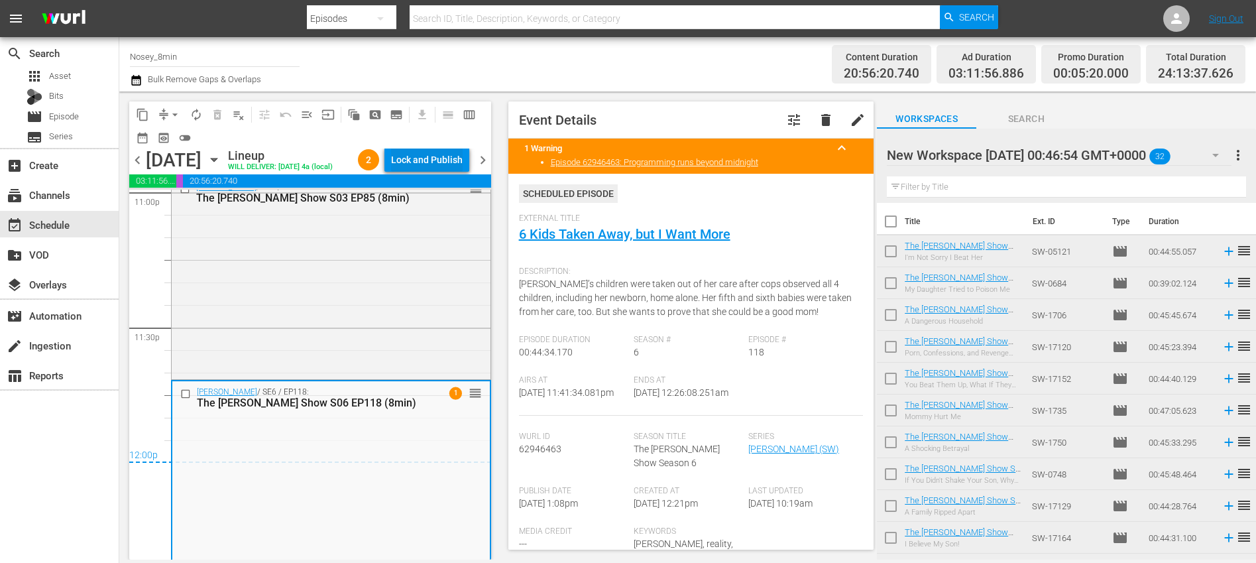
click at [423, 164] on div "Lock and Publish" at bounding box center [427, 160] width 72 height 24
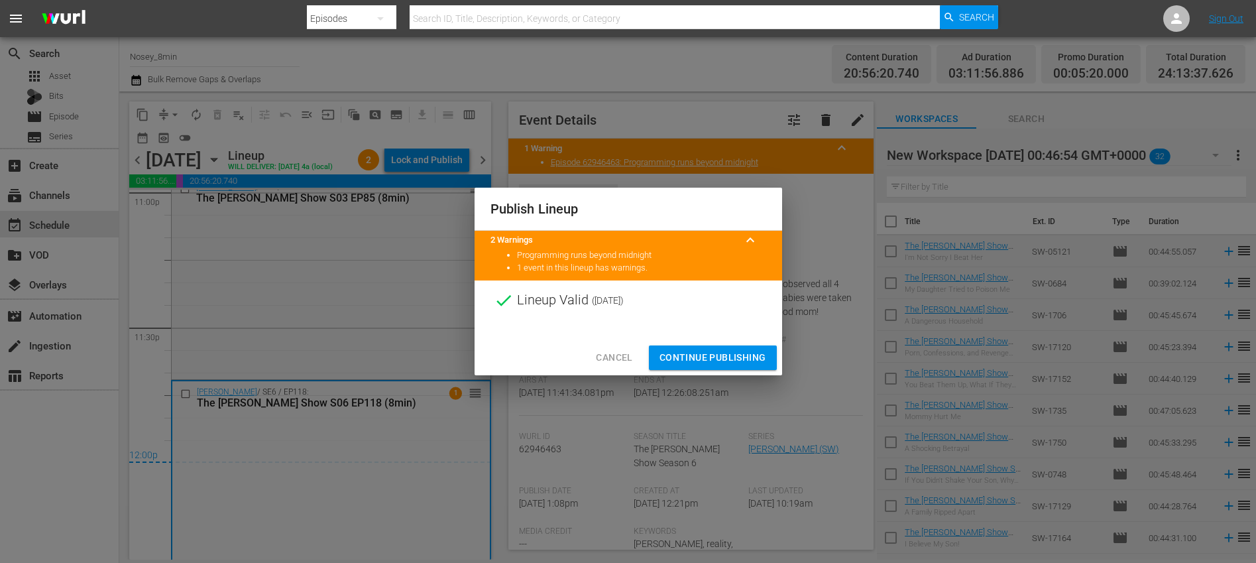
click at [717, 365] on span "Continue Publishing" at bounding box center [713, 357] width 107 height 17
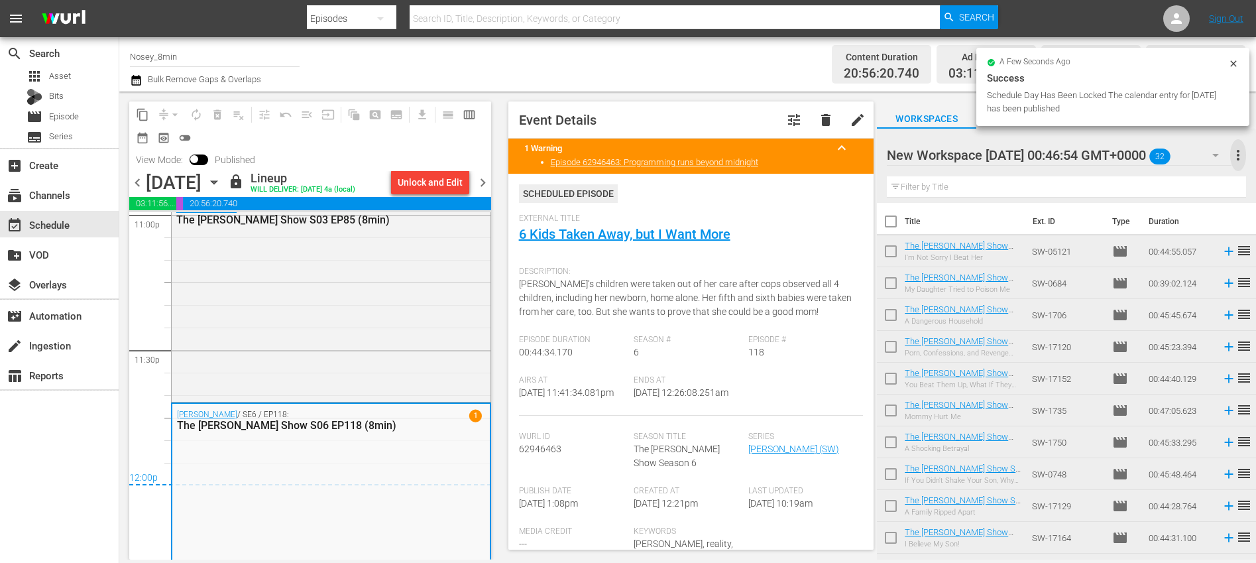
click at [1244, 153] on span "more_vert" at bounding box center [1239, 155] width 16 height 16
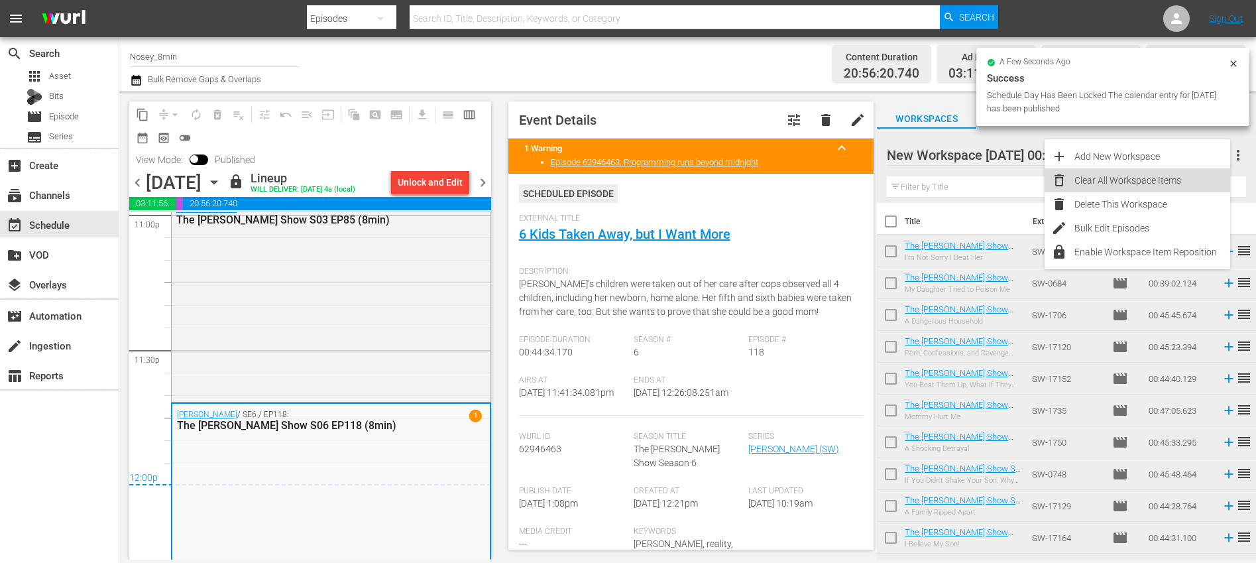
click at [1103, 175] on div "Clear All Workspace Items" at bounding box center [1153, 180] width 156 height 24
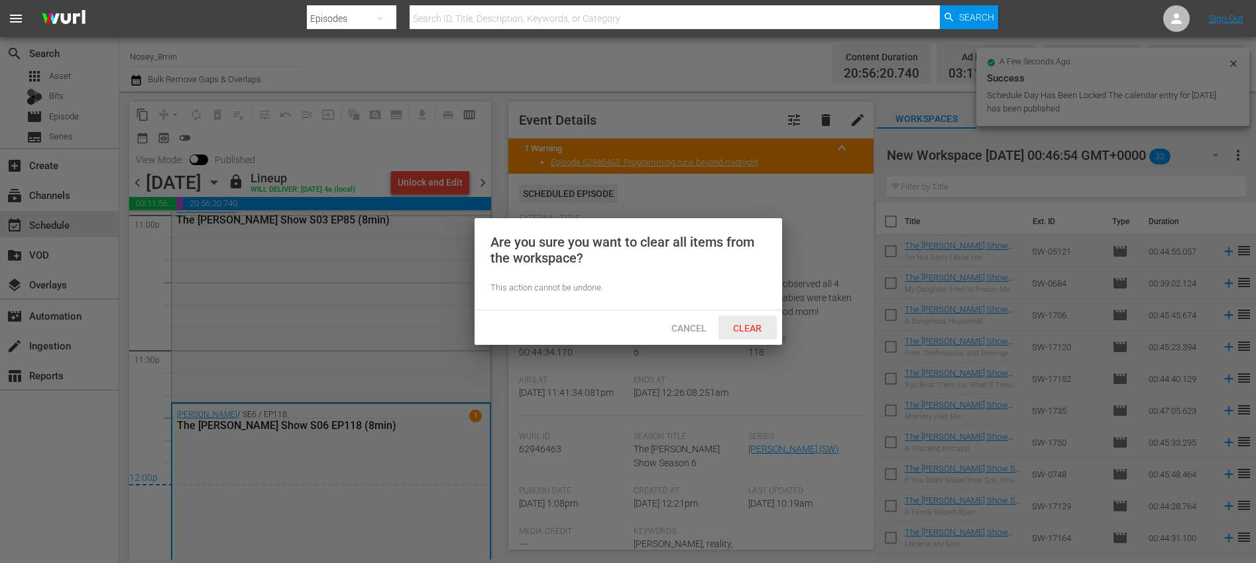
click at [745, 335] on div "Clear" at bounding box center [748, 328] width 58 height 25
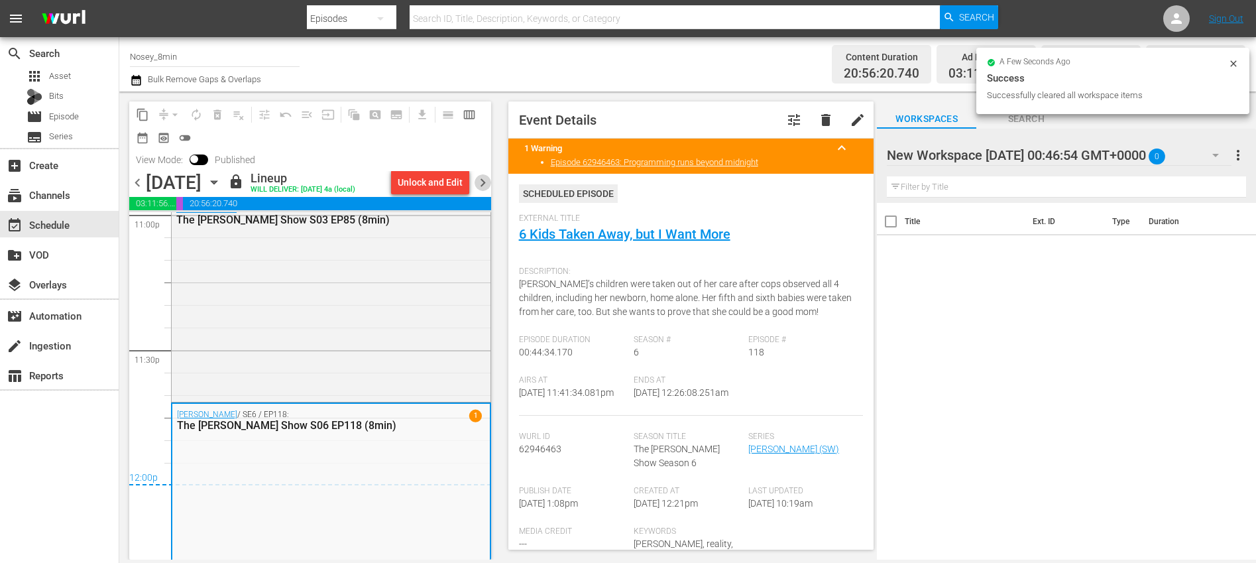
click at [483, 179] on span "chevron_right" at bounding box center [483, 182] width 17 height 17
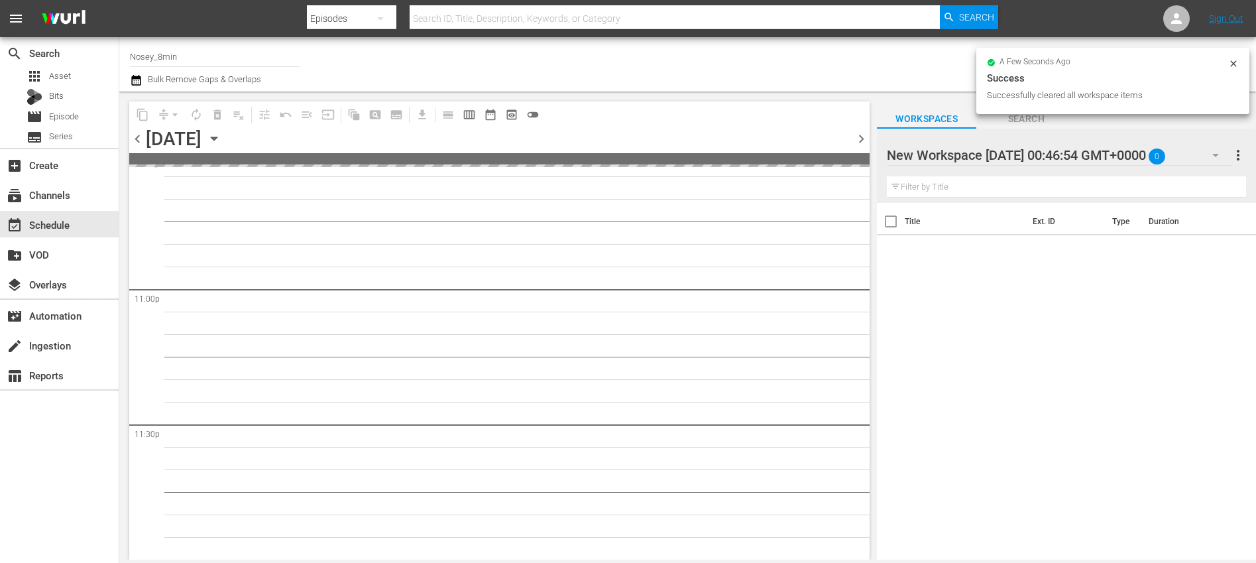
scroll to position [6099, 0]
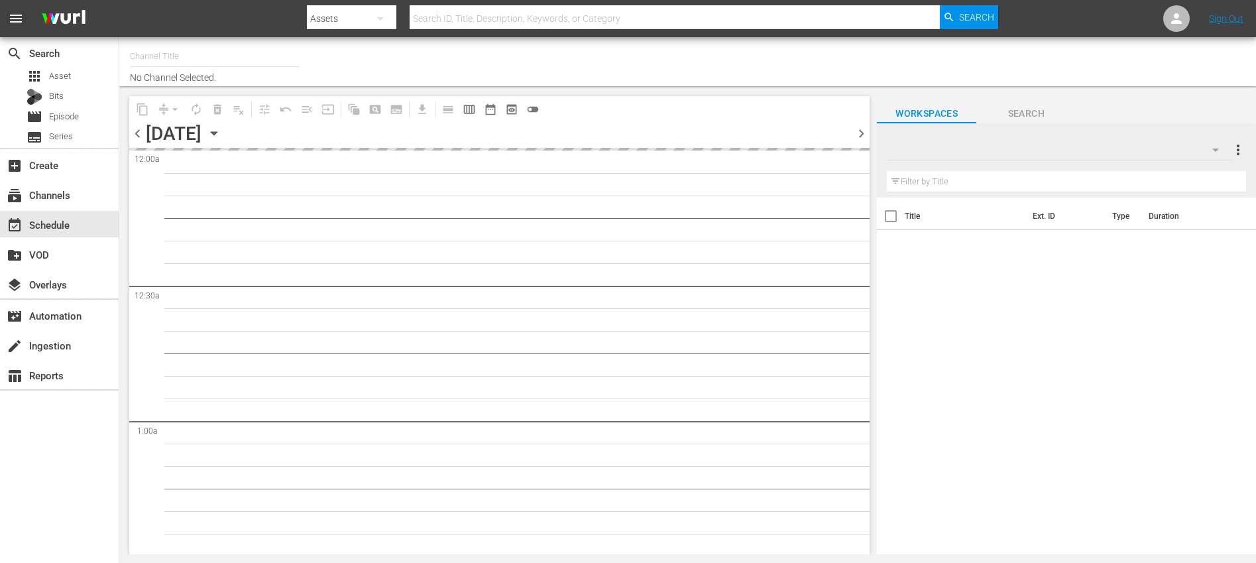
type input "Nosey (319)"
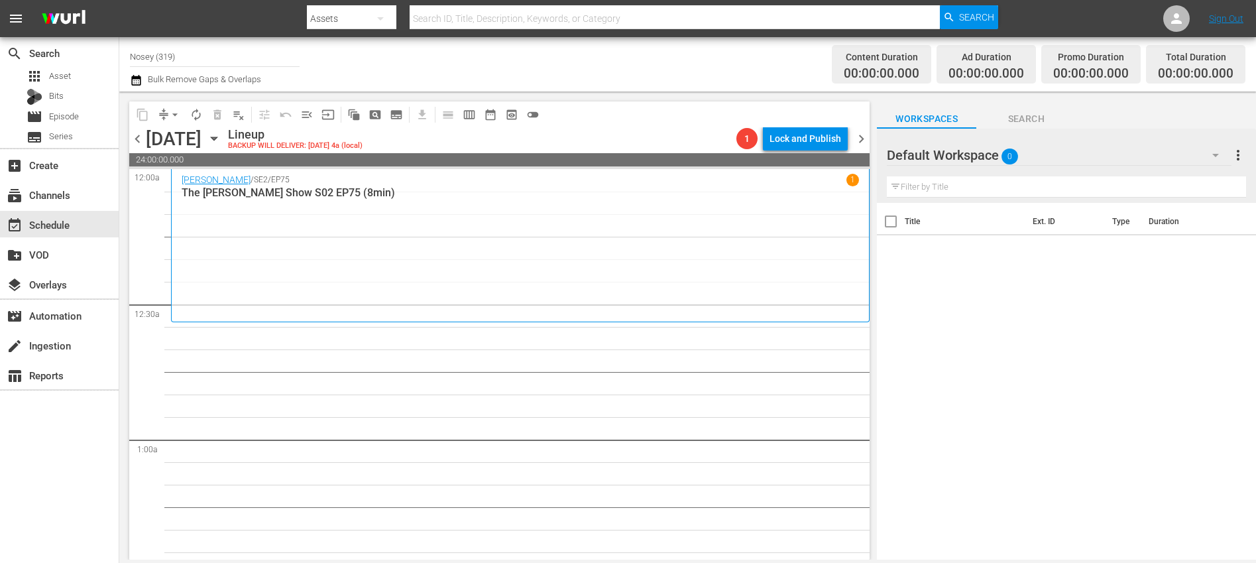
click at [1207, 150] on button "button" at bounding box center [1216, 155] width 32 height 32
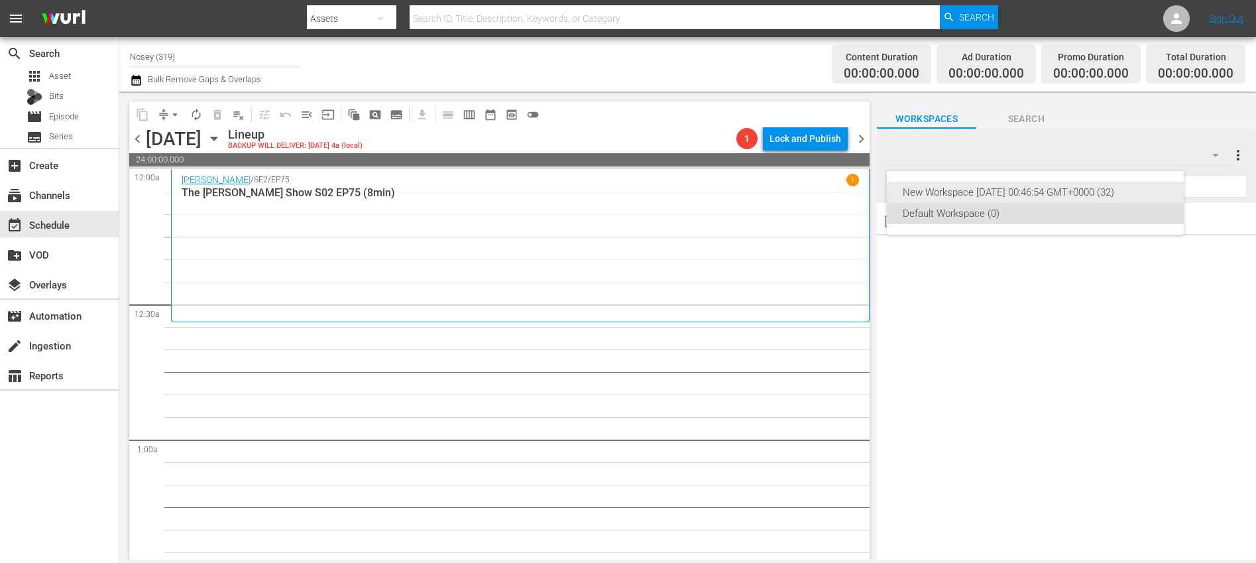
click at [1084, 186] on div "New Workspace [DATE] 00:46:54 GMT+0000 (32)" at bounding box center [1035, 192] width 265 height 21
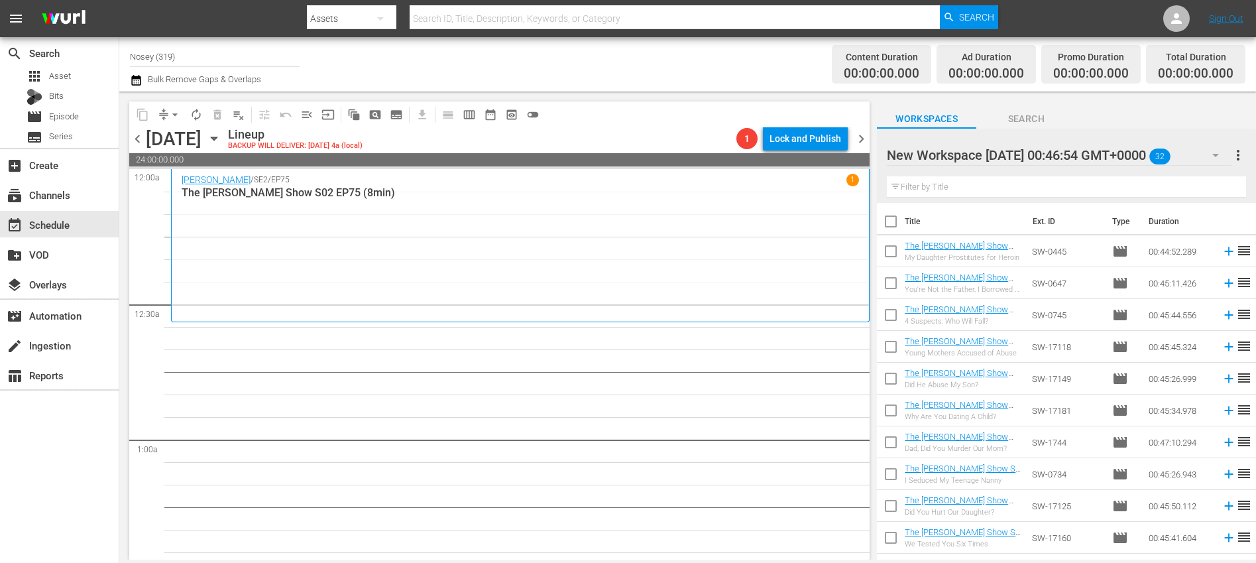
click at [889, 219] on input "checkbox" at bounding box center [891, 224] width 28 height 28
checkbox input "true"
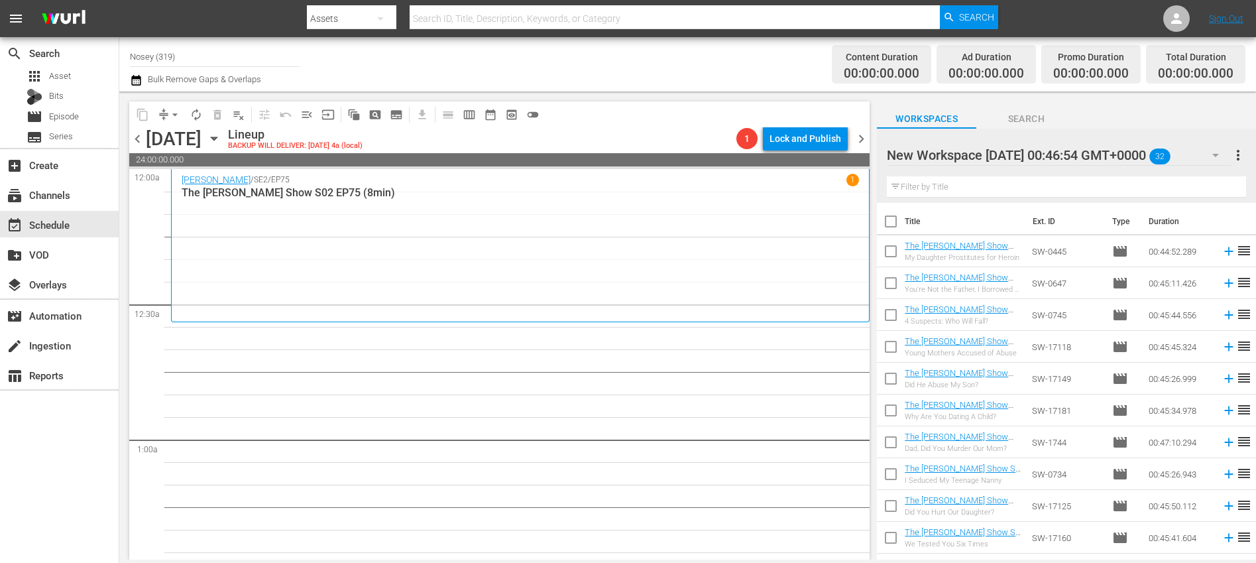
checkbox input "true"
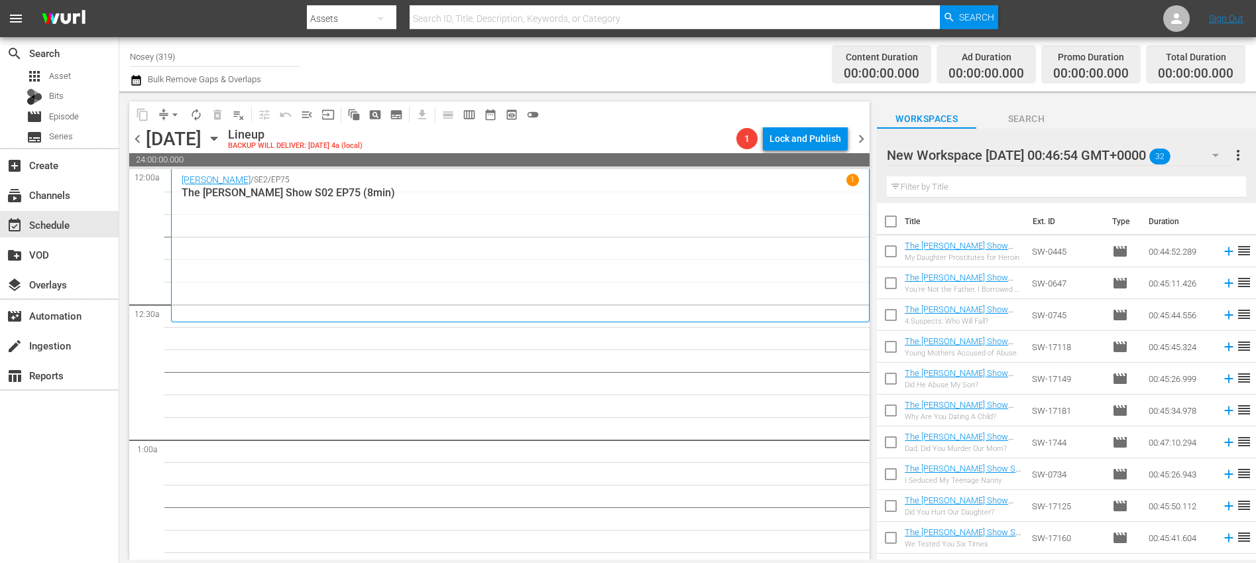
checkbox input "true"
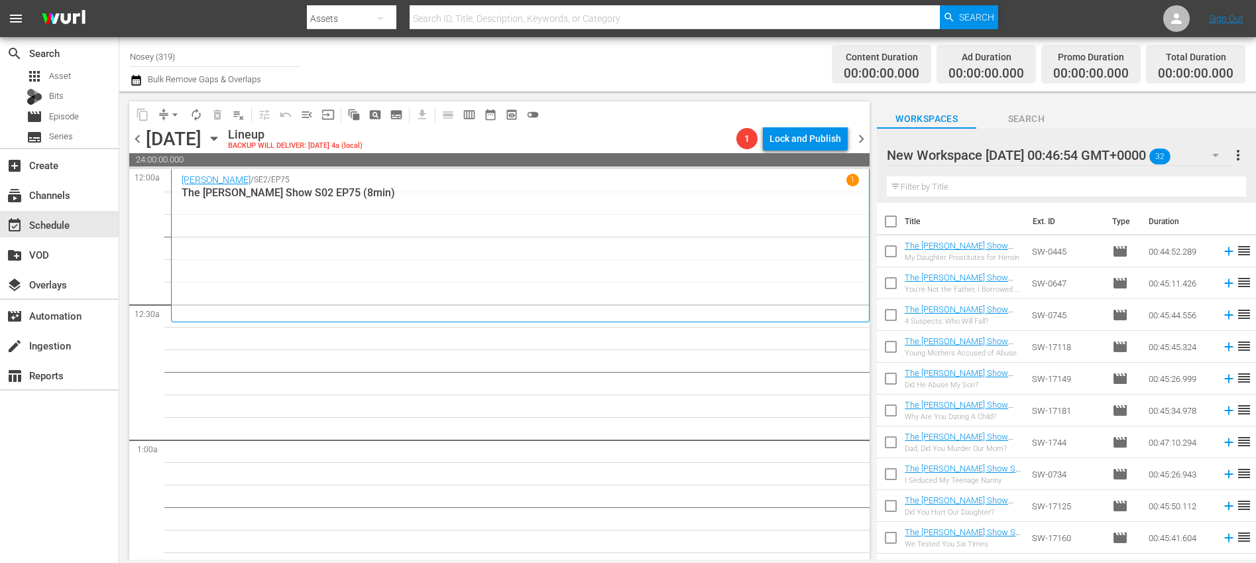
checkbox input "true"
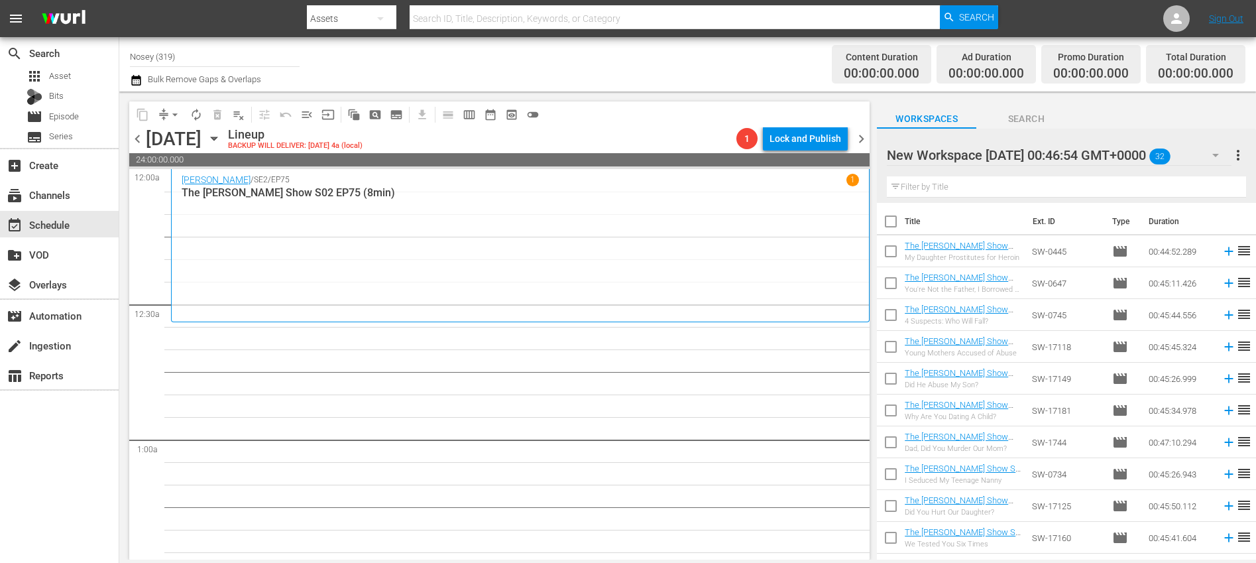
checkbox input "true"
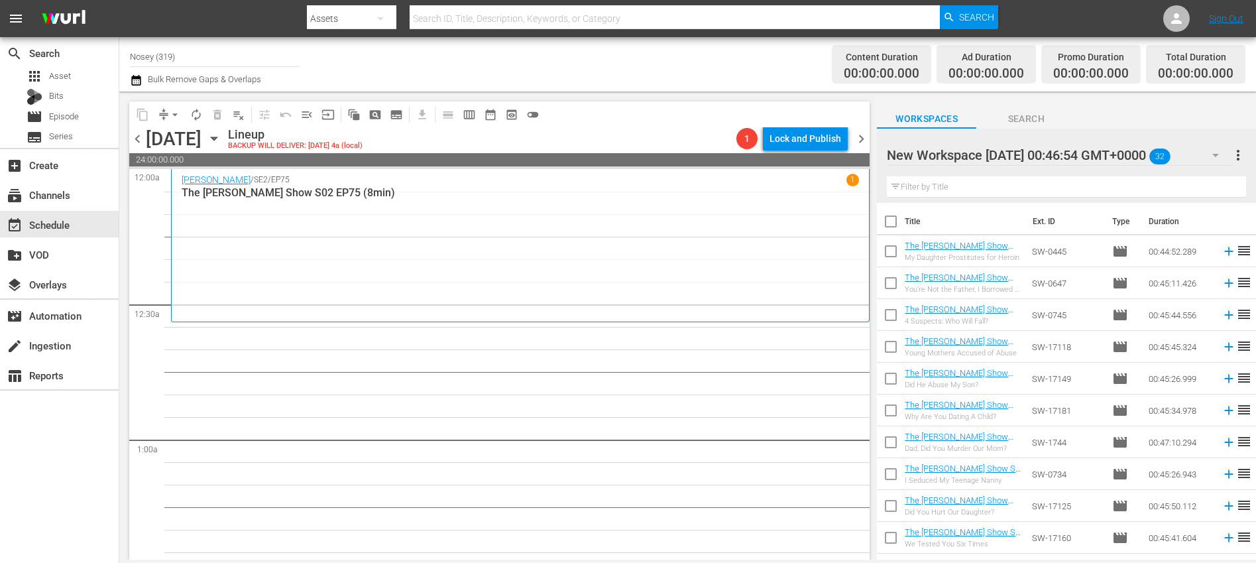
checkbox input "true"
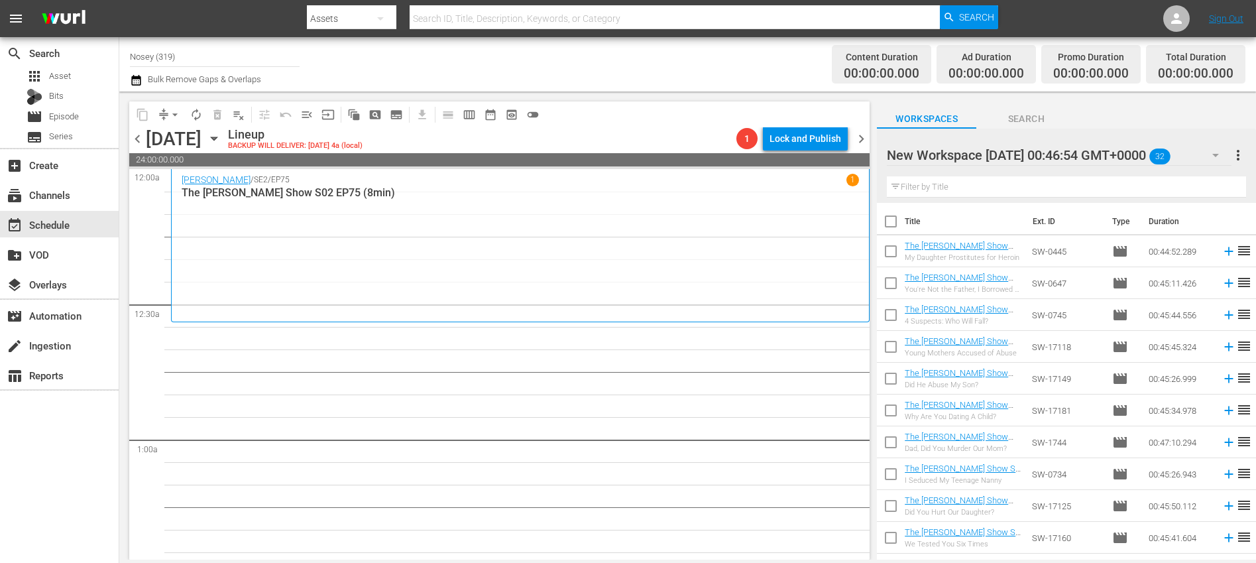
checkbox input "true"
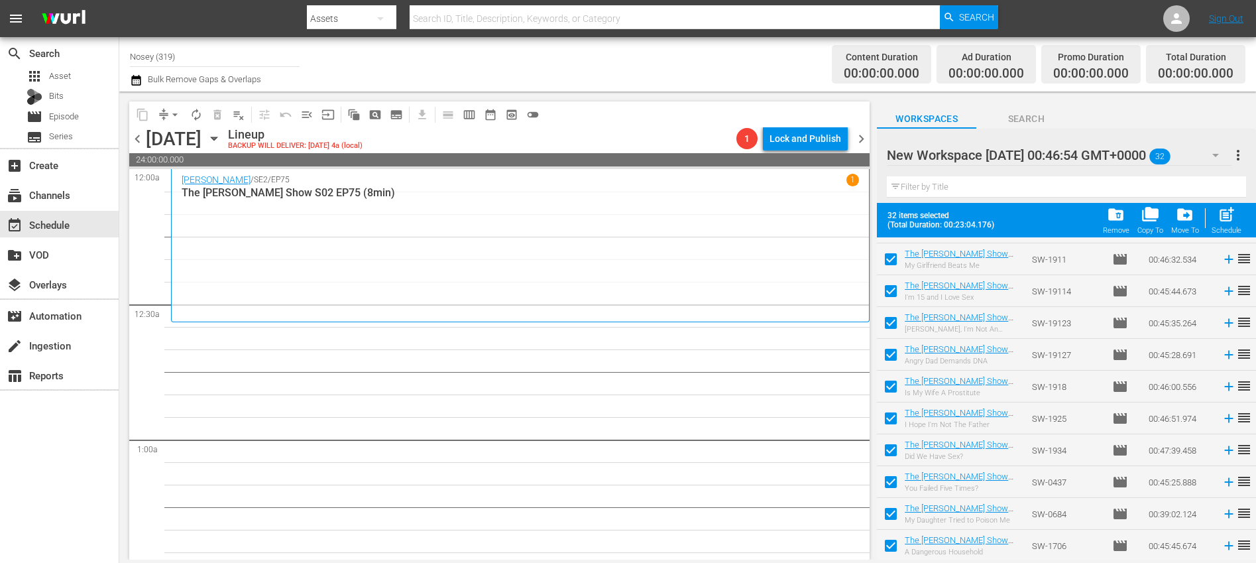
scroll to position [727, 0]
click at [1229, 215] on span "post_add" at bounding box center [1227, 215] width 18 height 18
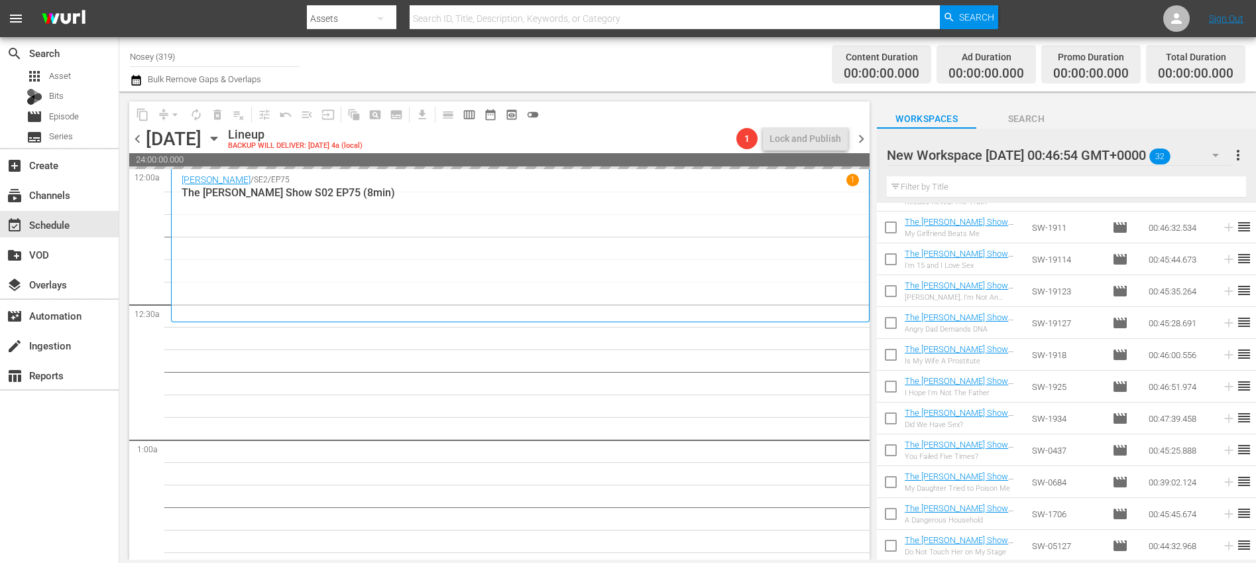
checkbox input "false"
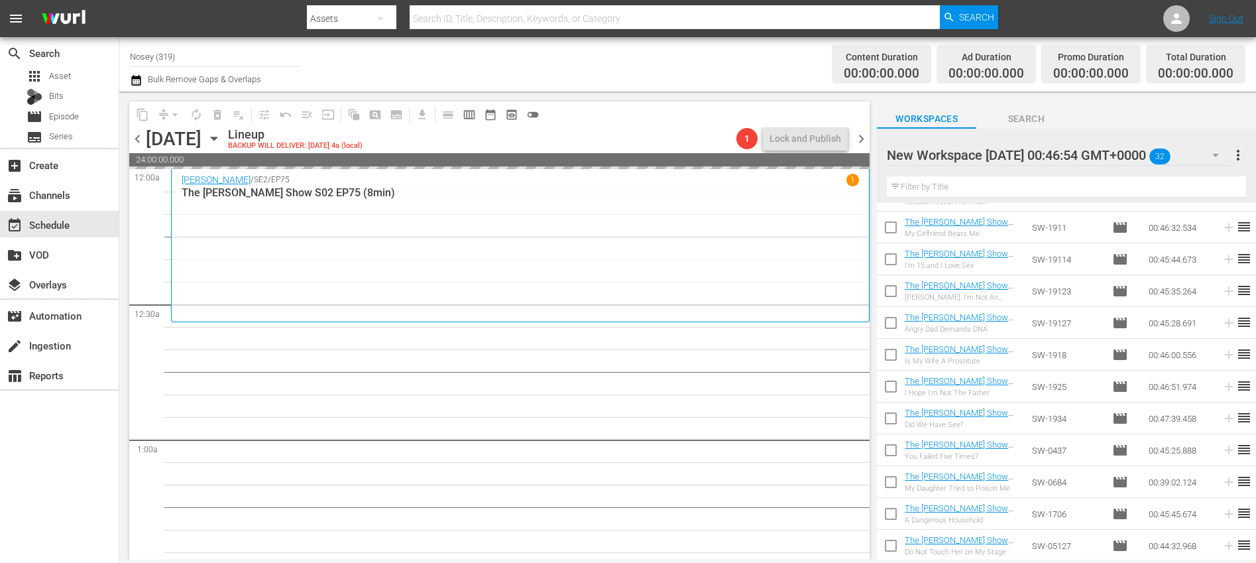
checkbox input "false"
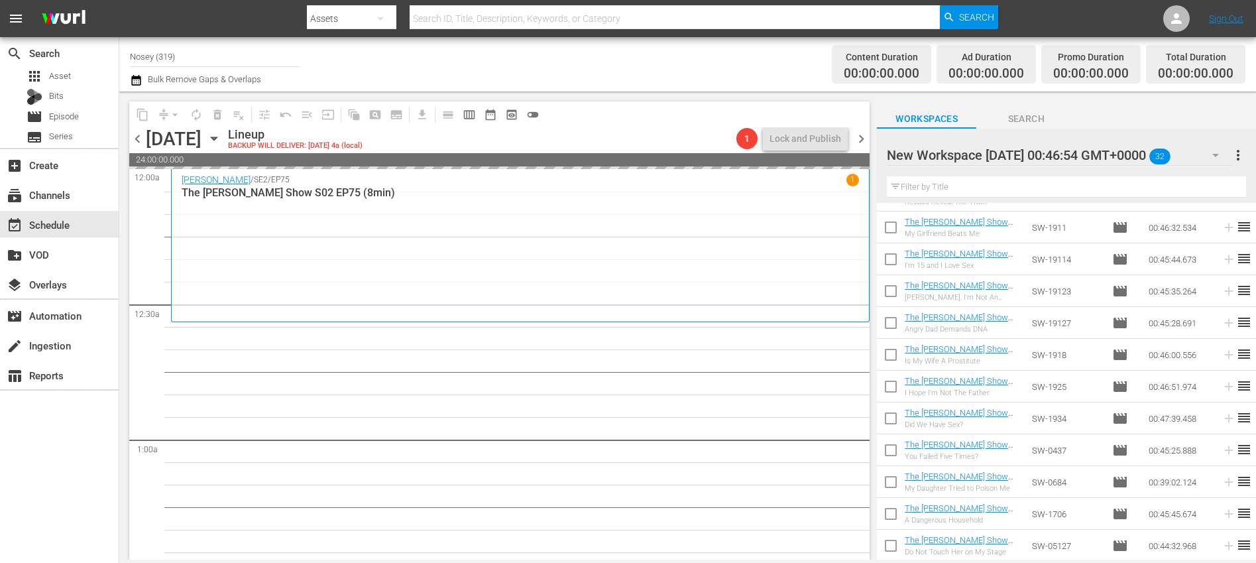
checkbox input "false"
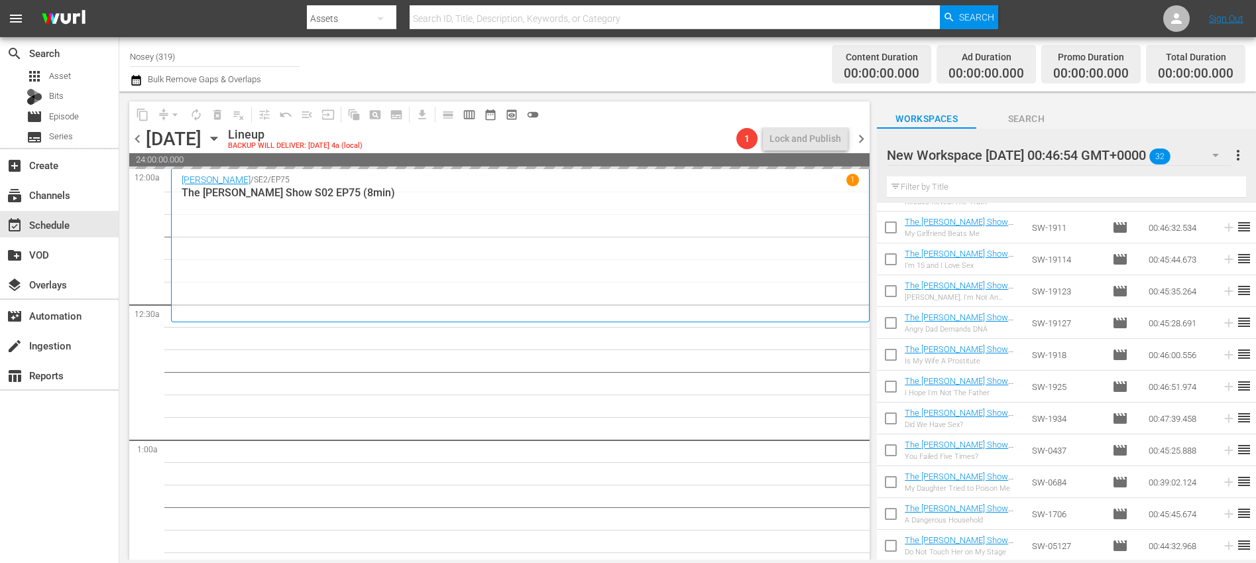
checkbox input "false"
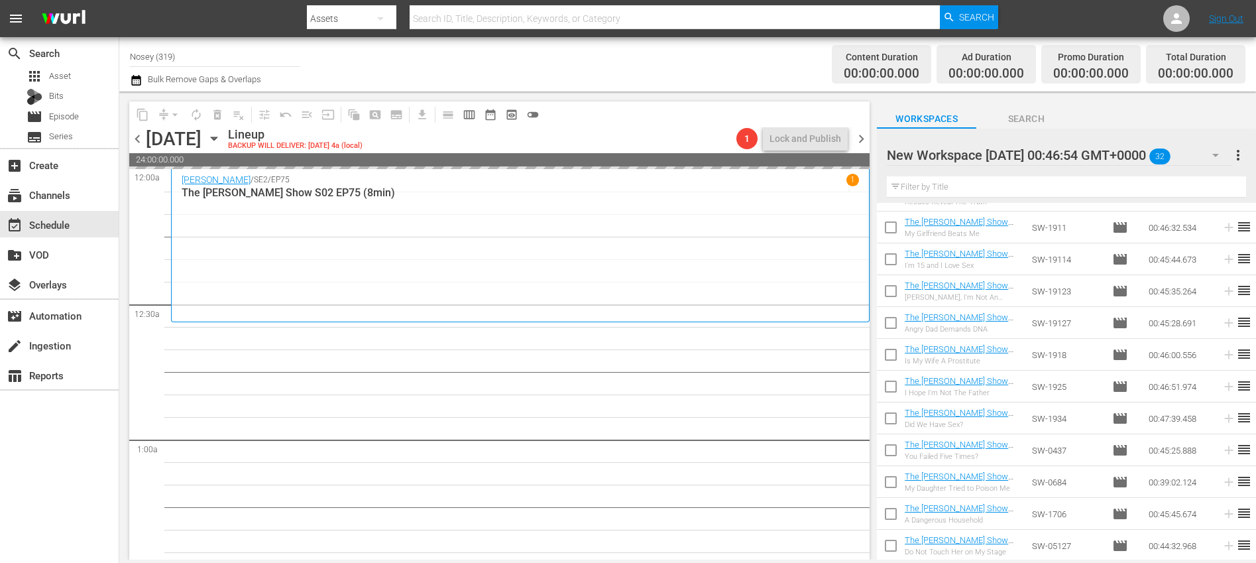
checkbox input "false"
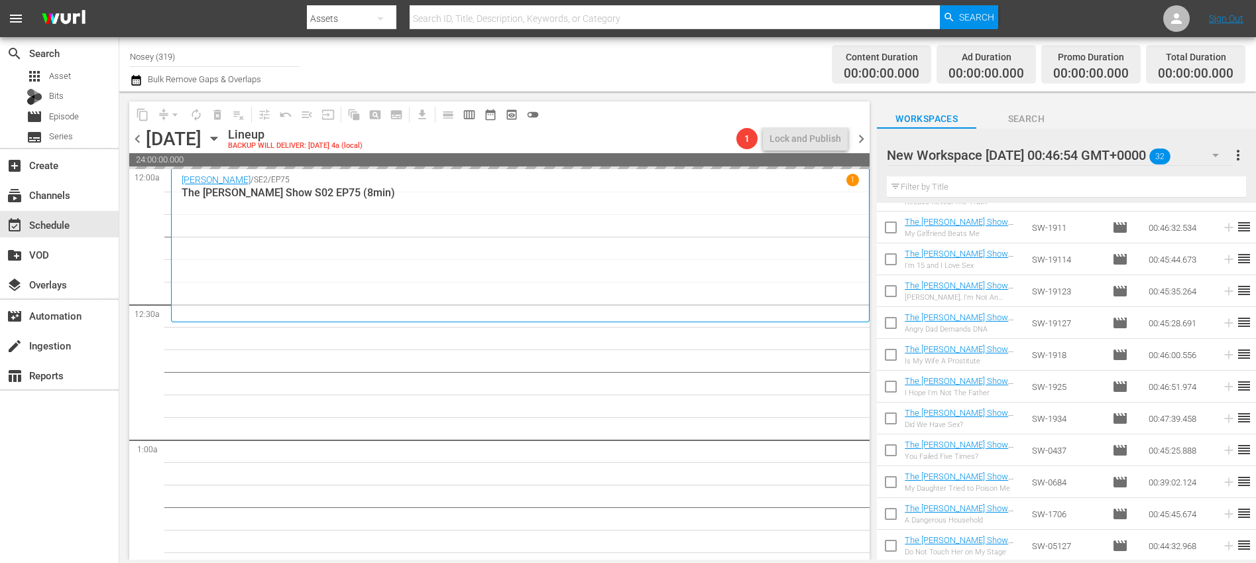
checkbox input "false"
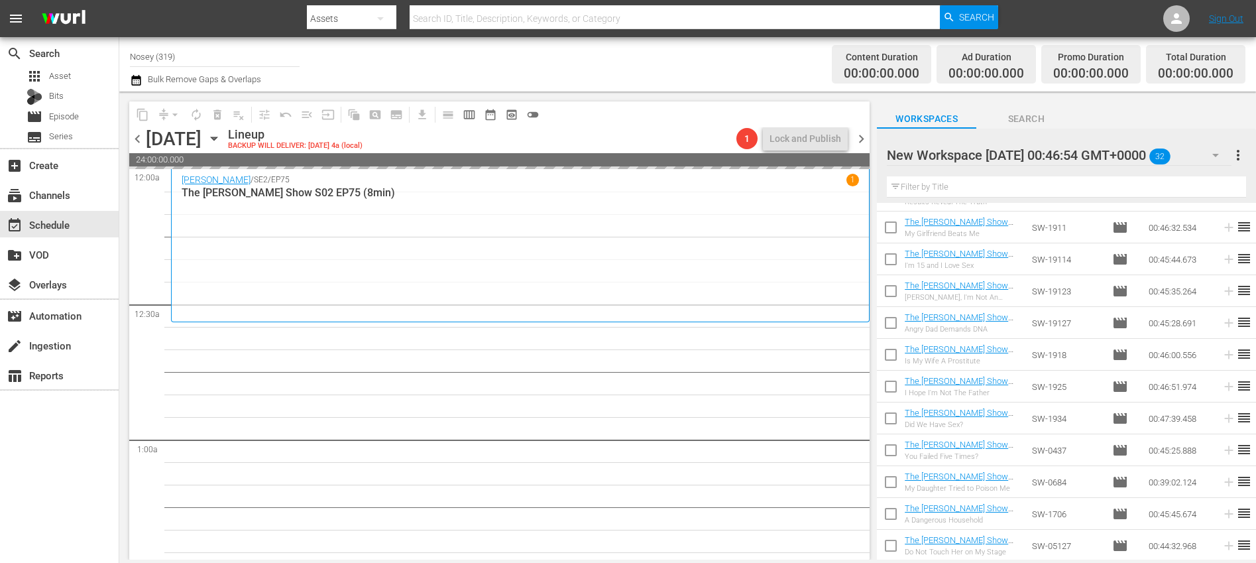
checkbox input "false"
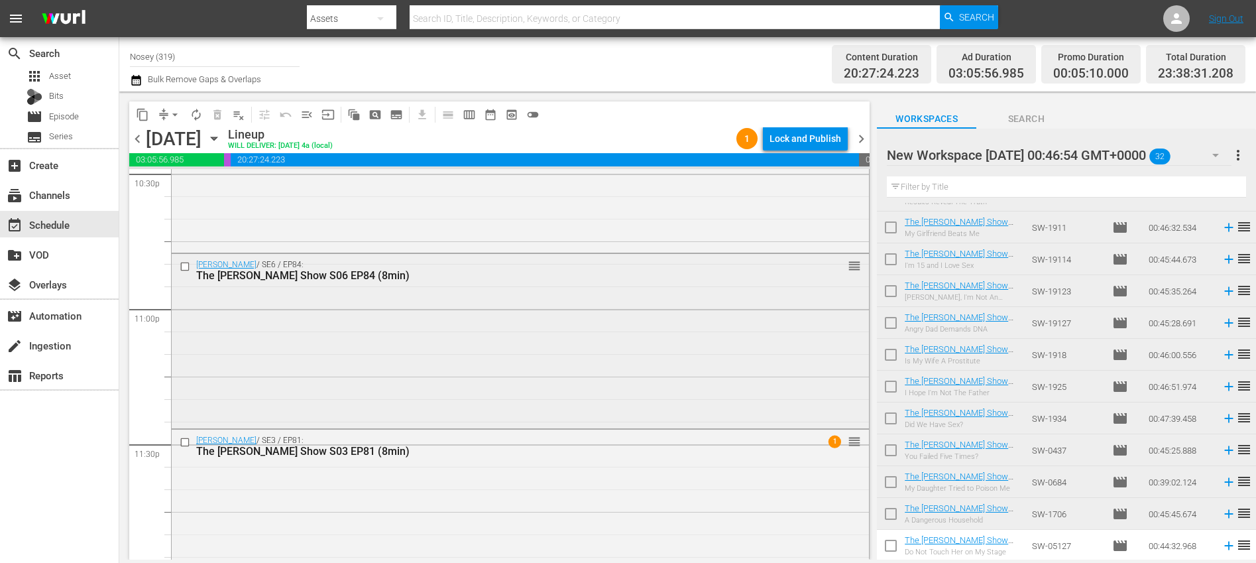
scroll to position [6158, 0]
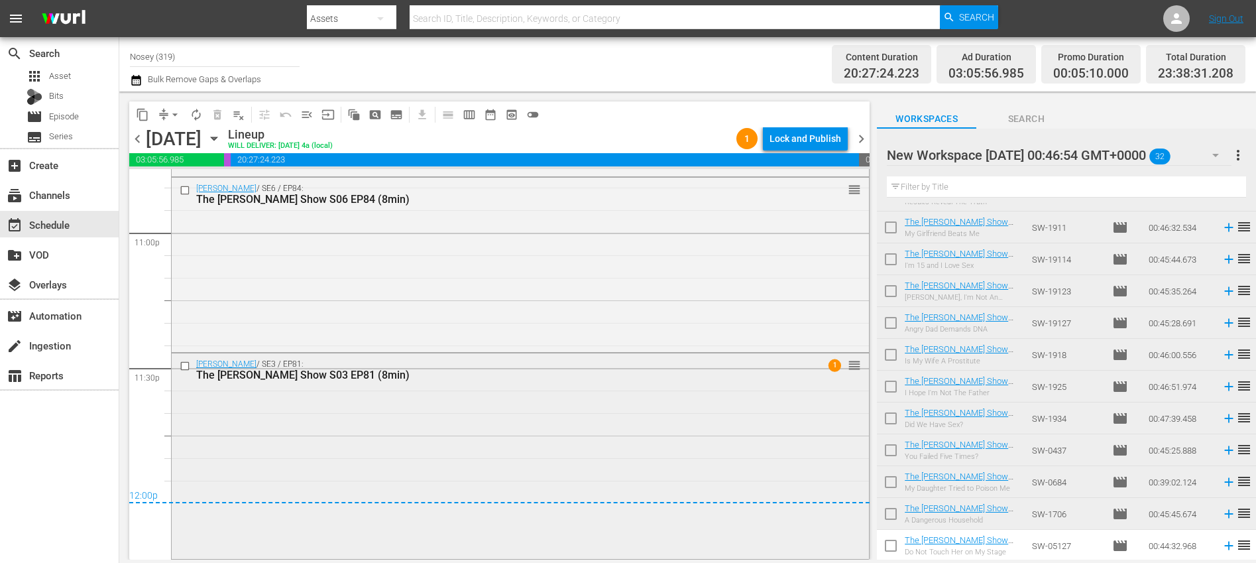
click at [630, 434] on div "[PERSON_NAME] / SE3 / EP81: The [PERSON_NAME] Show S03 EP81 (8min) 1 reorder" at bounding box center [520, 454] width 697 height 202
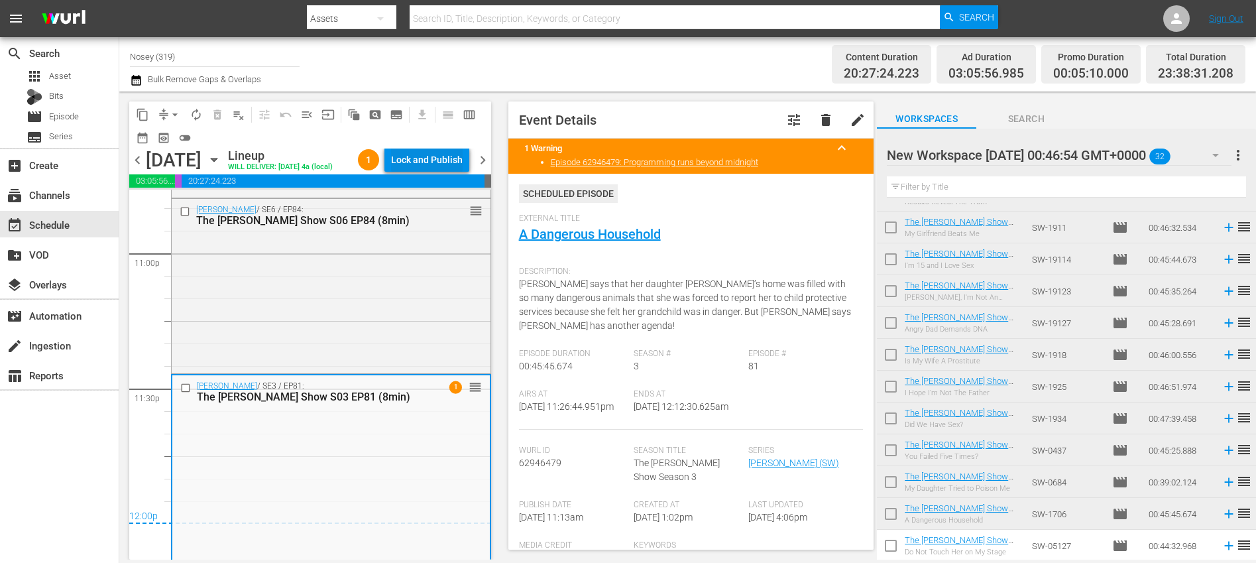
click at [442, 164] on div "Lock and Publish" at bounding box center [427, 160] width 72 height 24
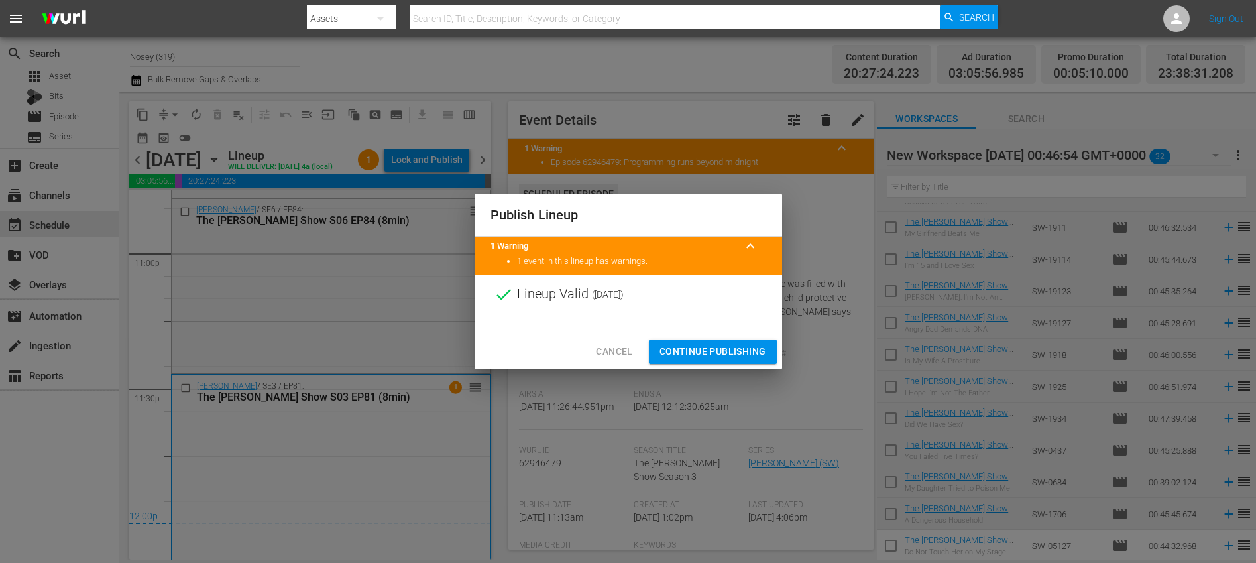
click at [683, 352] on span "Continue Publishing" at bounding box center [713, 351] width 107 height 17
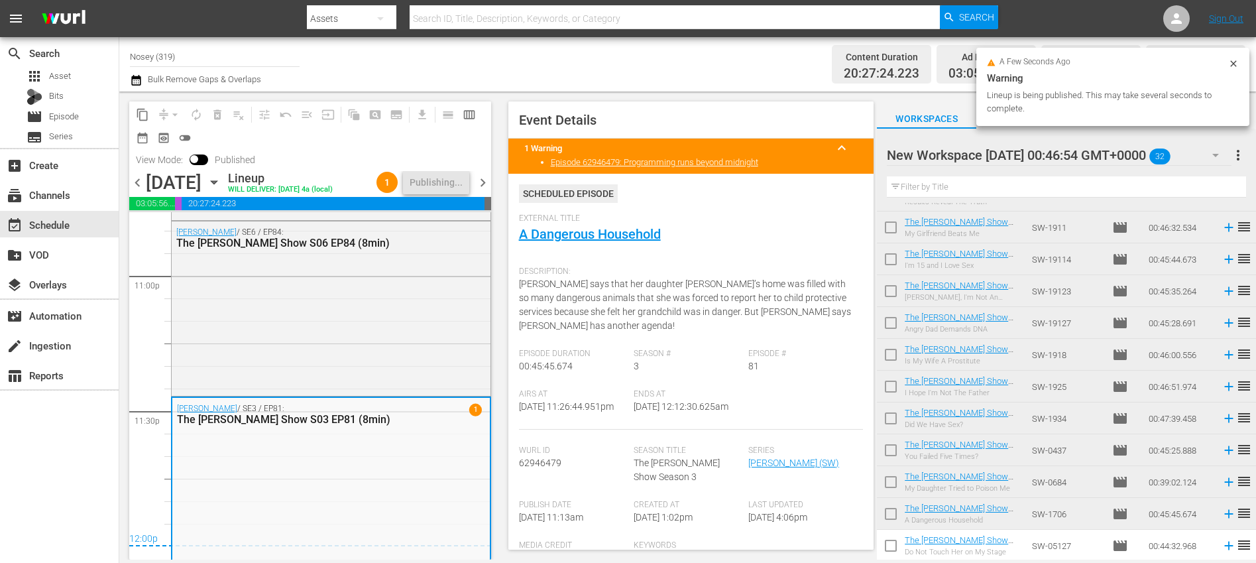
click at [479, 191] on span "chevron_right" at bounding box center [483, 182] width 17 height 17
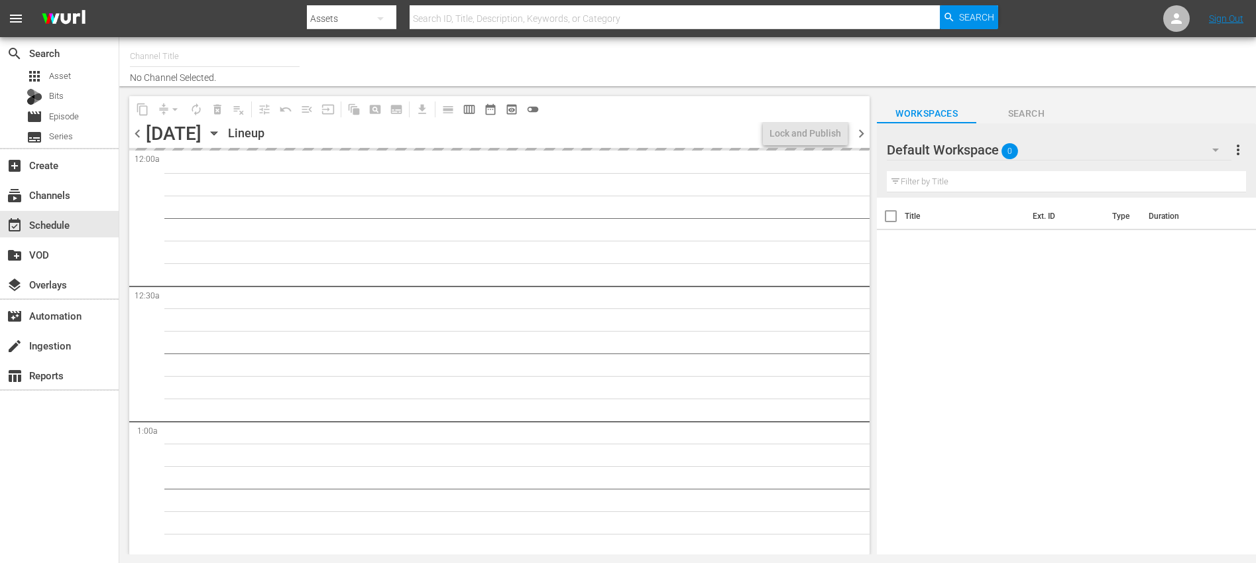
type input "Nosey (319)"
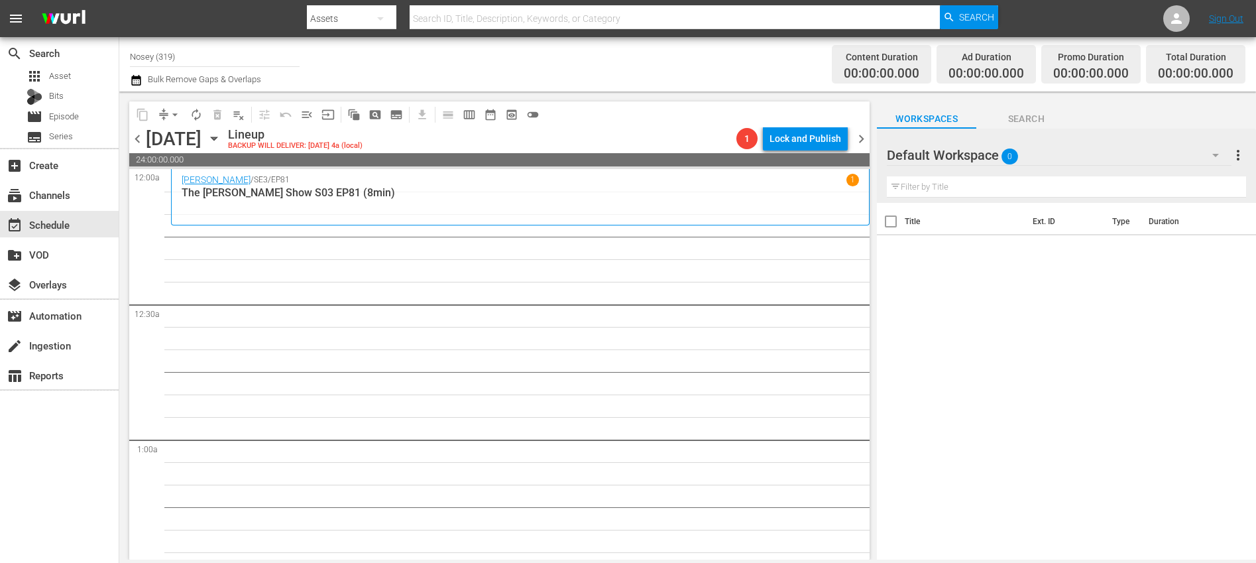
click at [1215, 148] on icon "button" at bounding box center [1216, 155] width 16 height 16
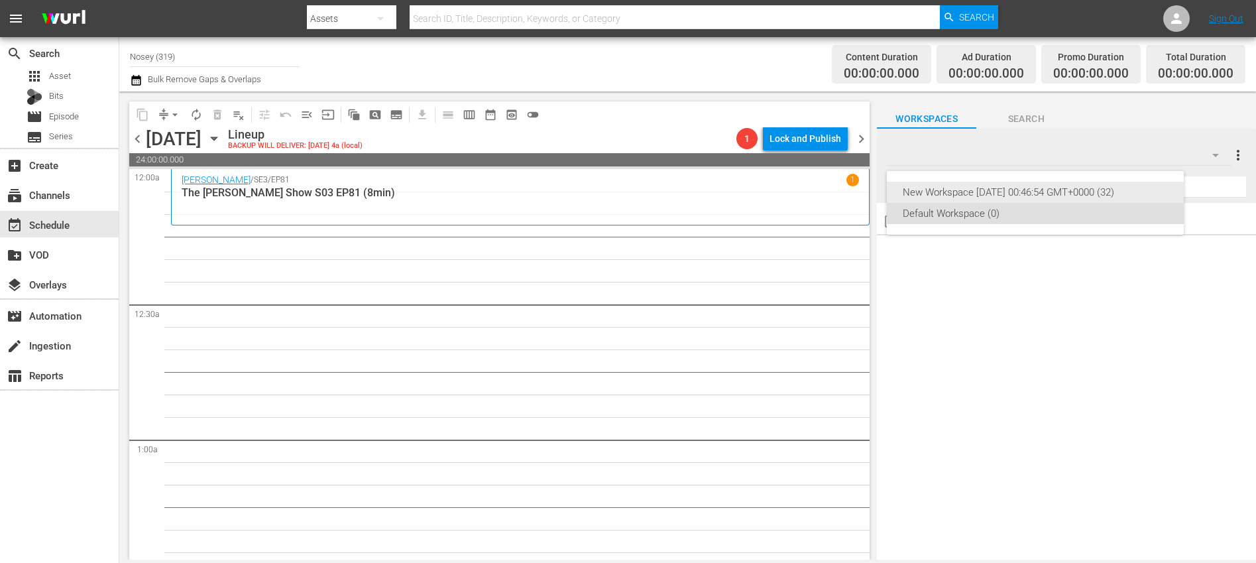
click at [986, 192] on div "New Workspace [DATE] 00:46:54 GMT+0000 (32)" at bounding box center [1035, 192] width 265 height 21
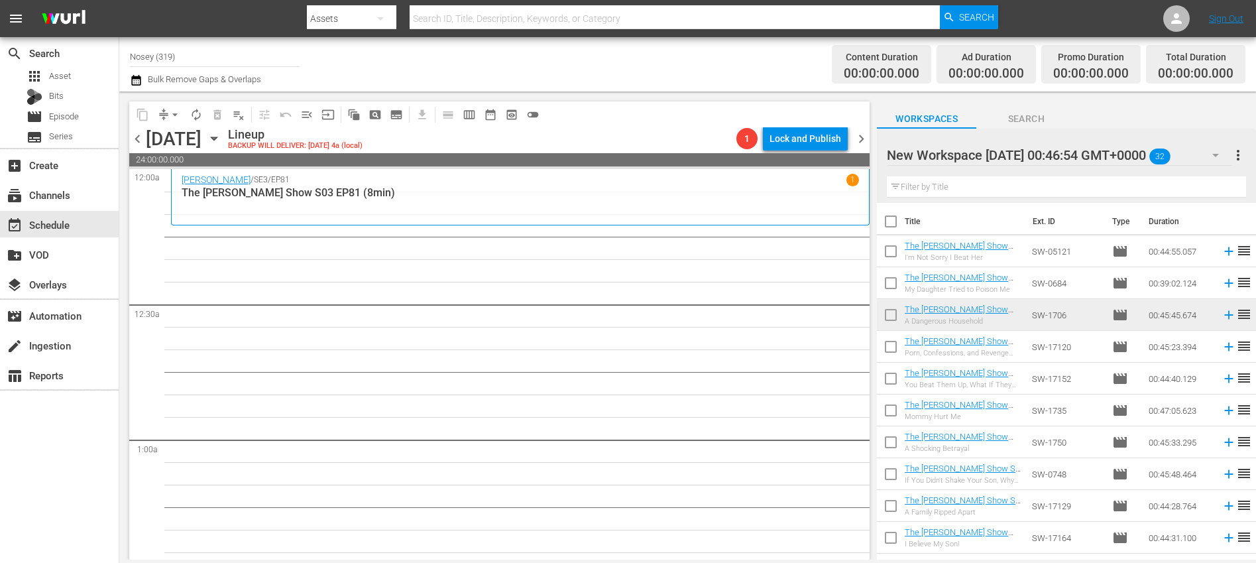
click at [894, 225] on input "checkbox" at bounding box center [891, 224] width 28 height 28
checkbox input "true"
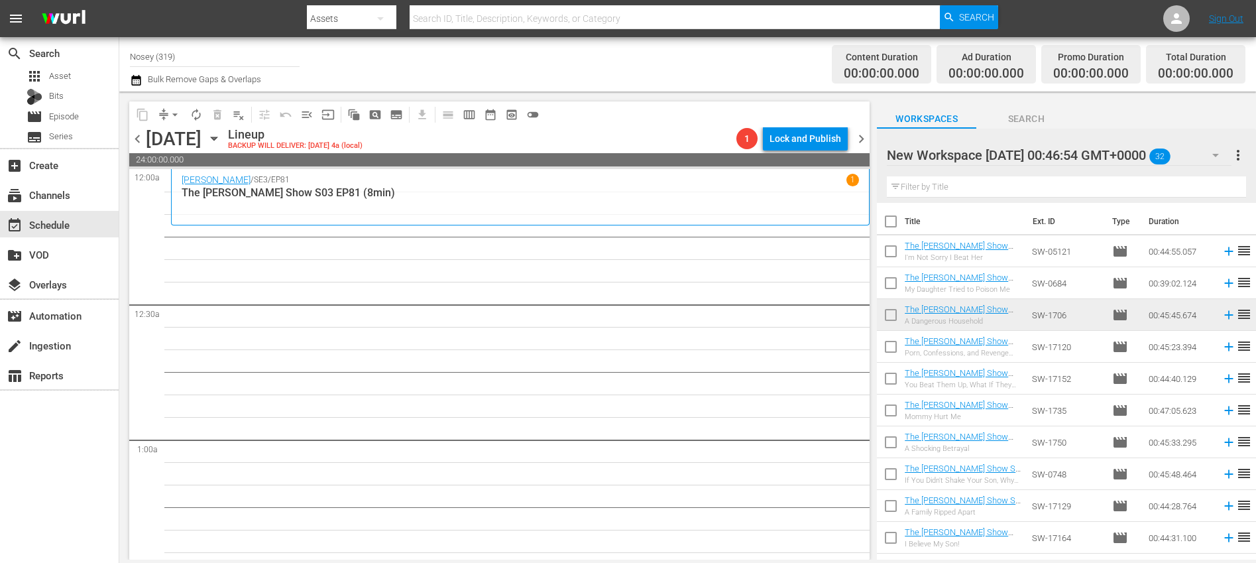
checkbox input "true"
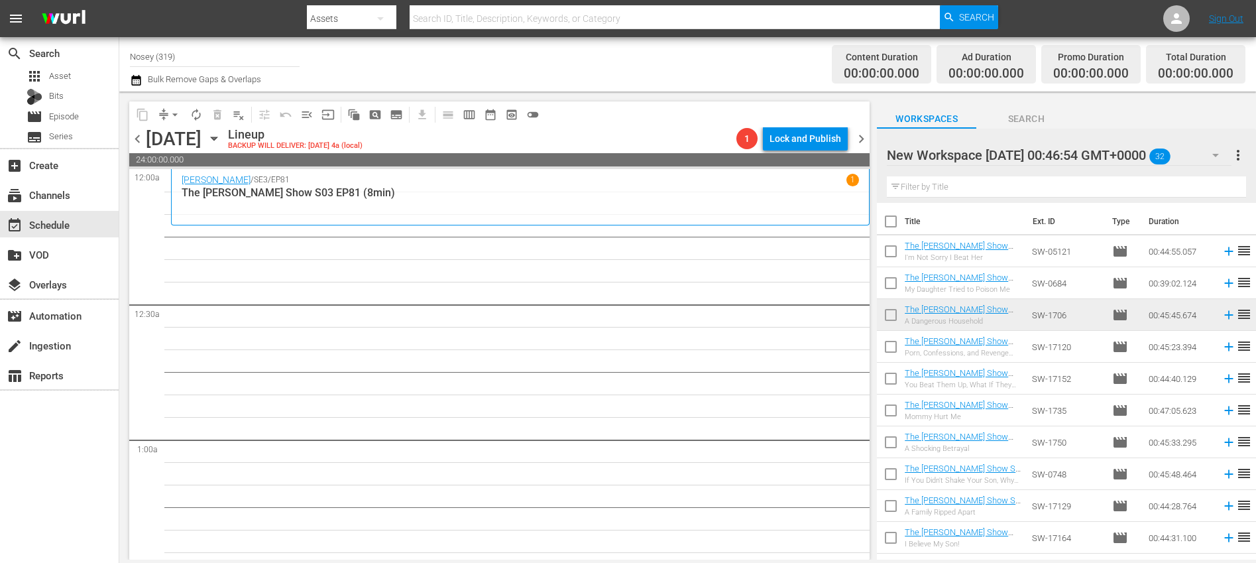
checkbox input "true"
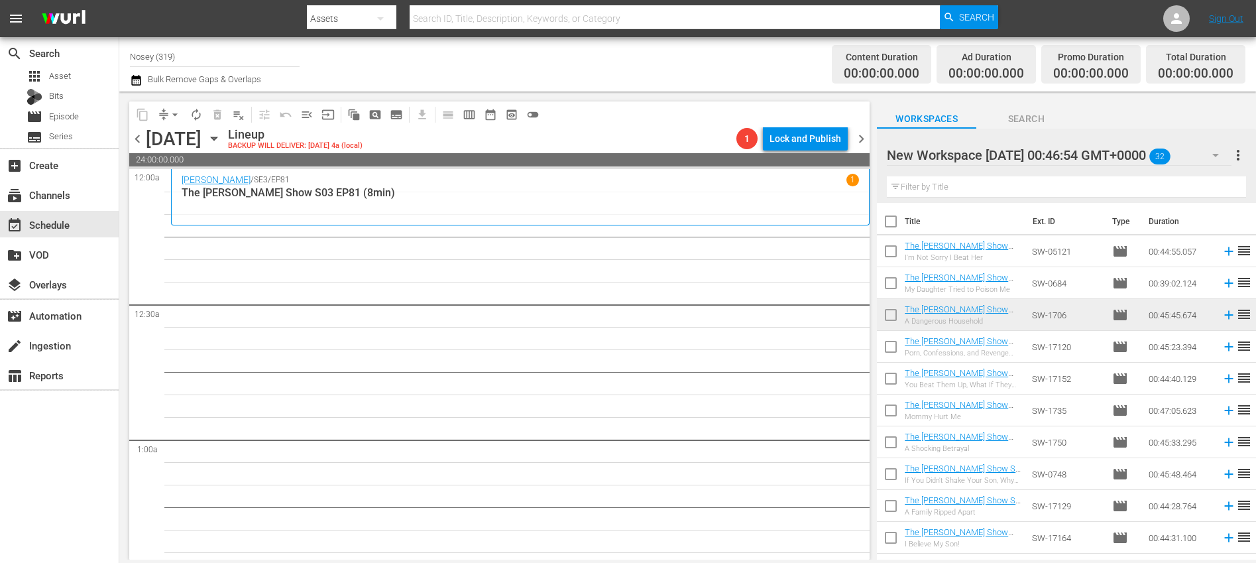
checkbox input "true"
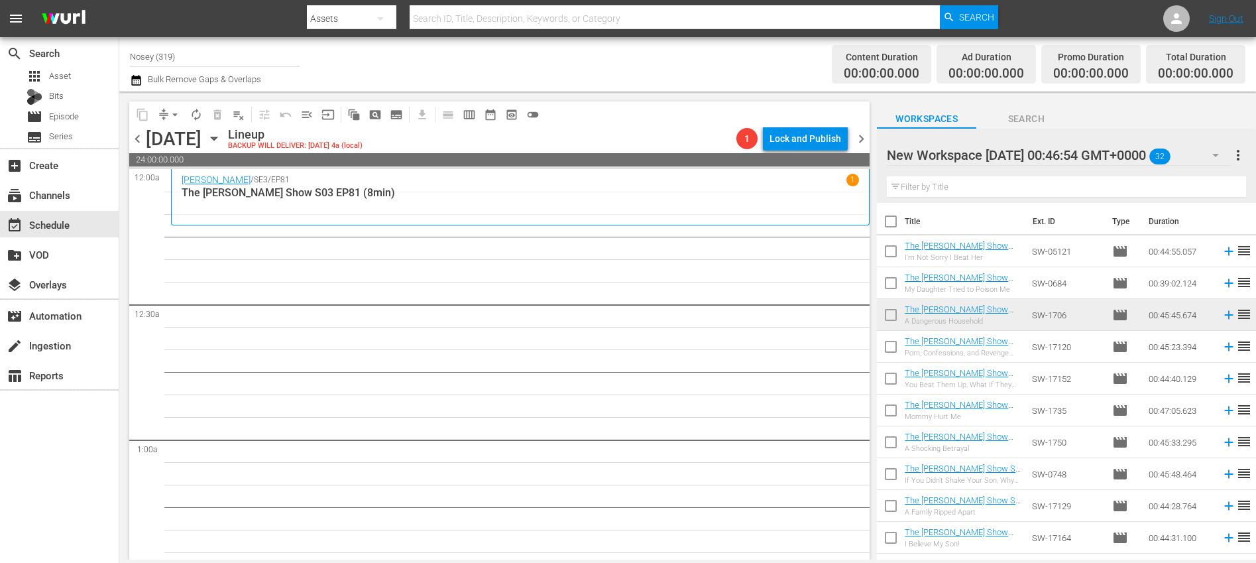
checkbox input "true"
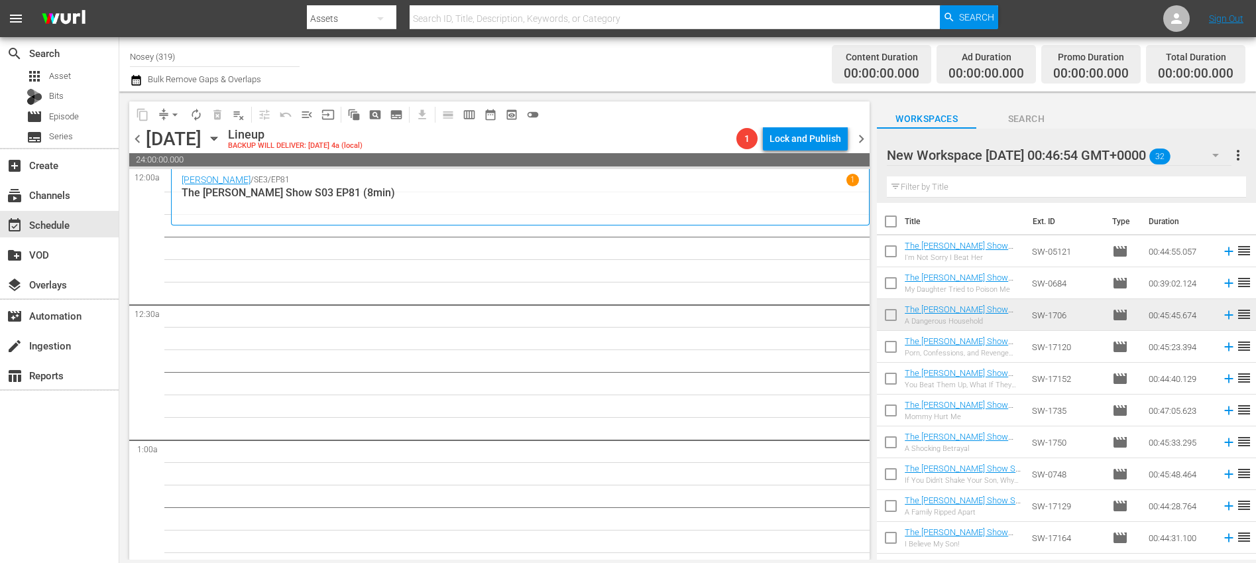
checkbox input "true"
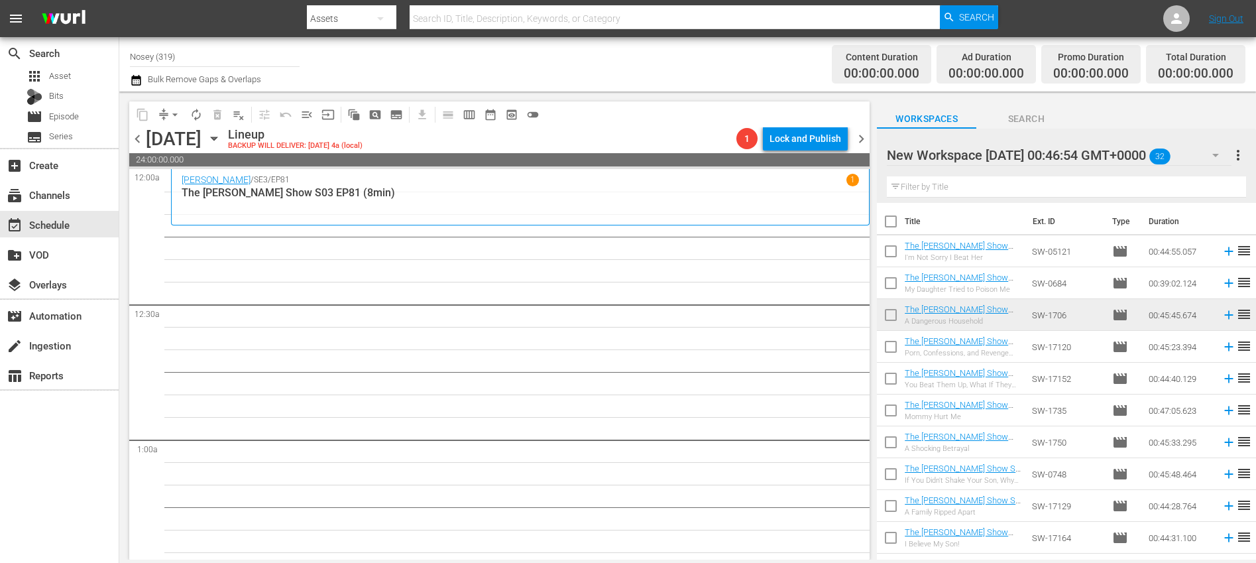
checkbox input "true"
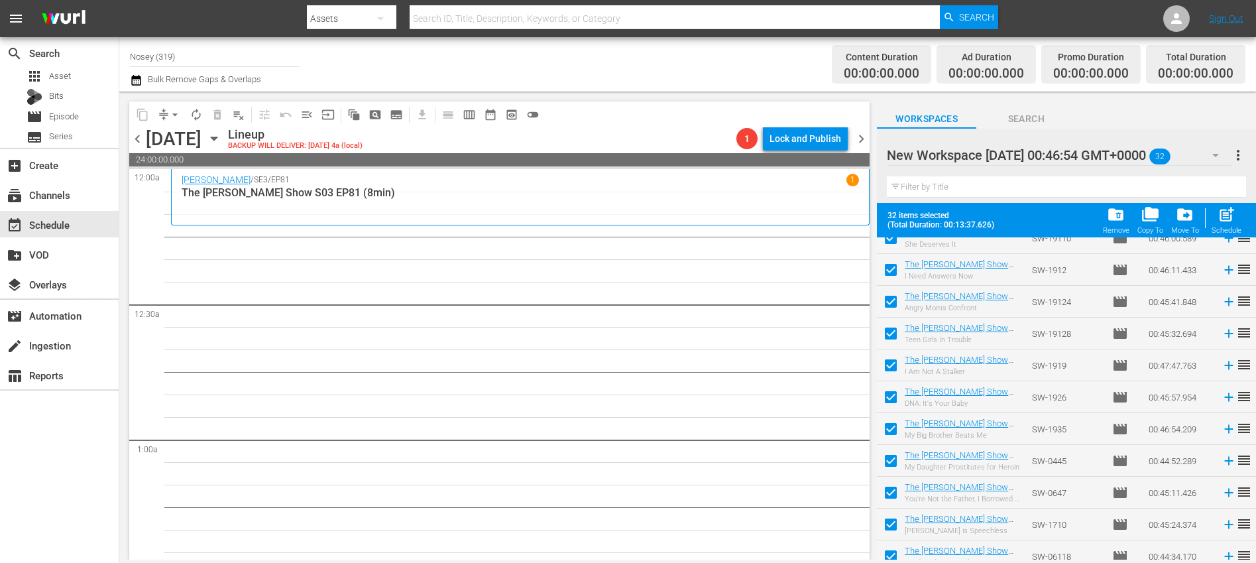
scroll to position [727, 0]
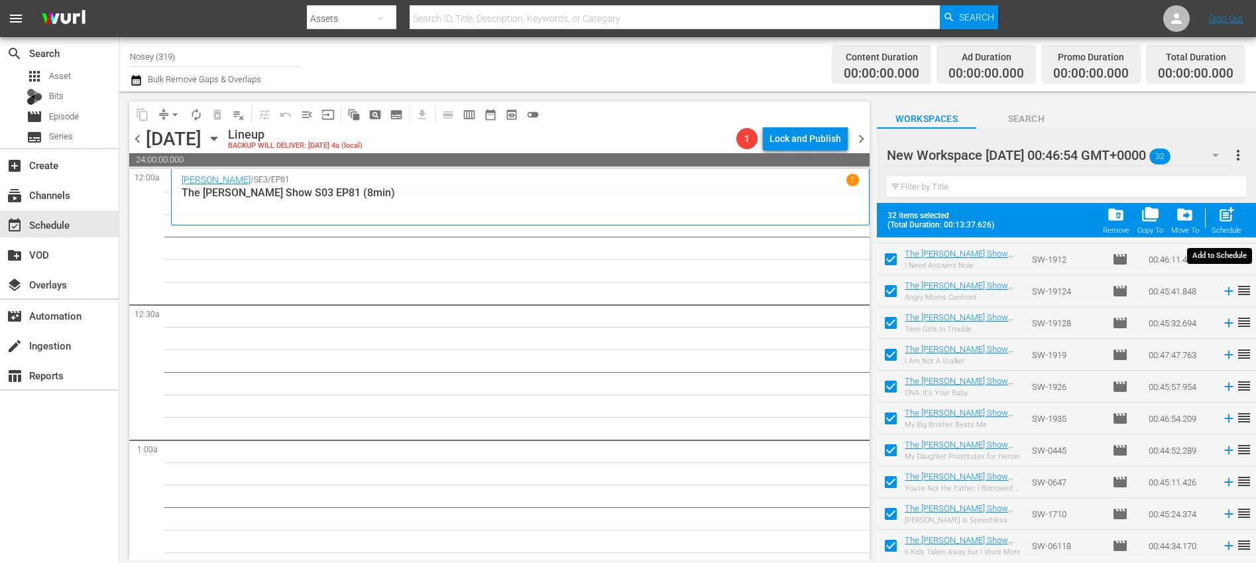
click at [1232, 219] on span "post_add" at bounding box center [1227, 215] width 18 height 18
checkbox input "false"
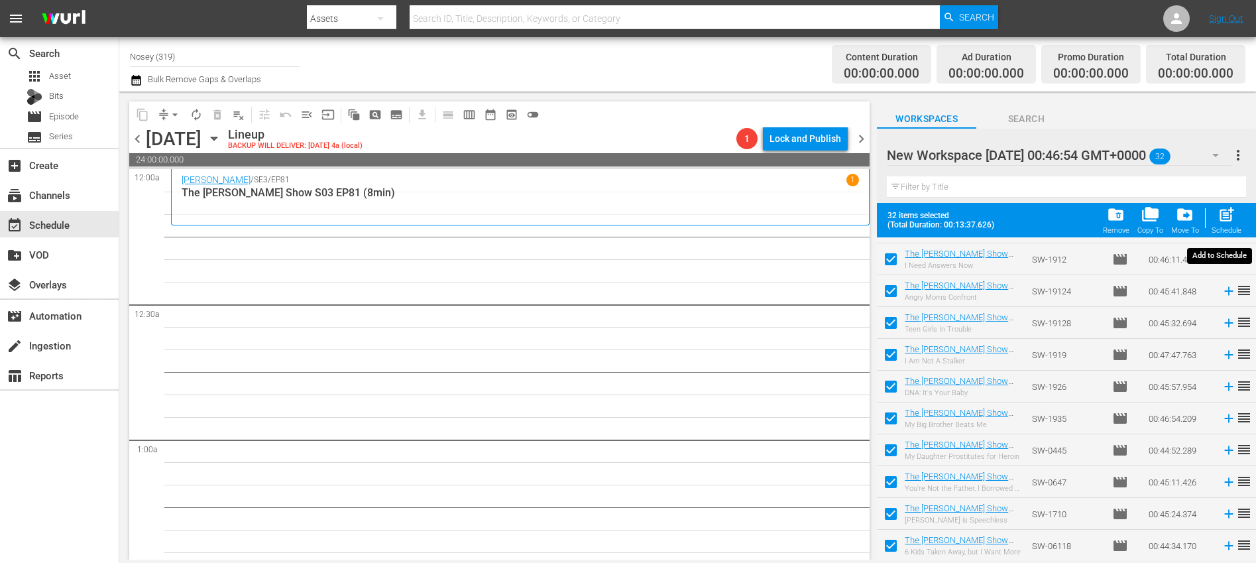
checkbox input "false"
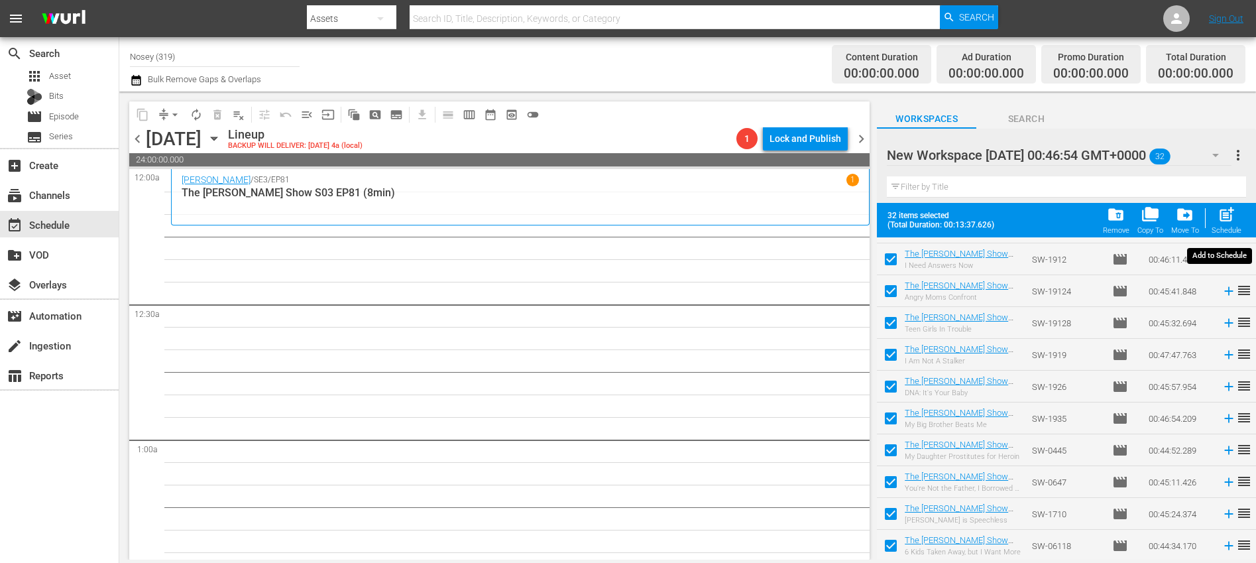
checkbox input "false"
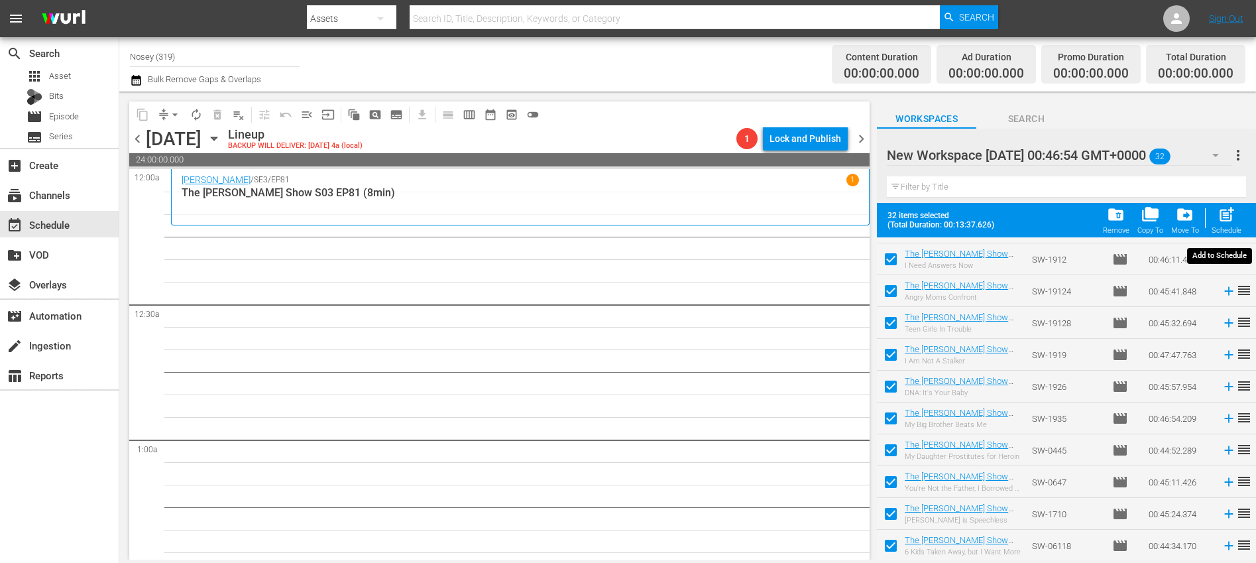
checkbox input "false"
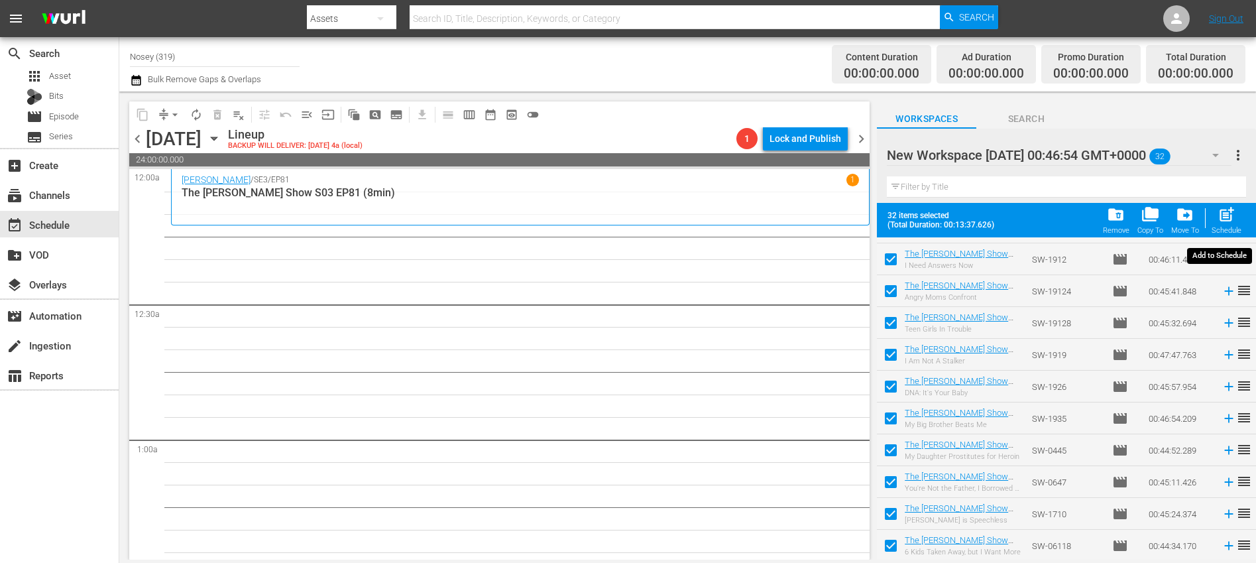
checkbox input "false"
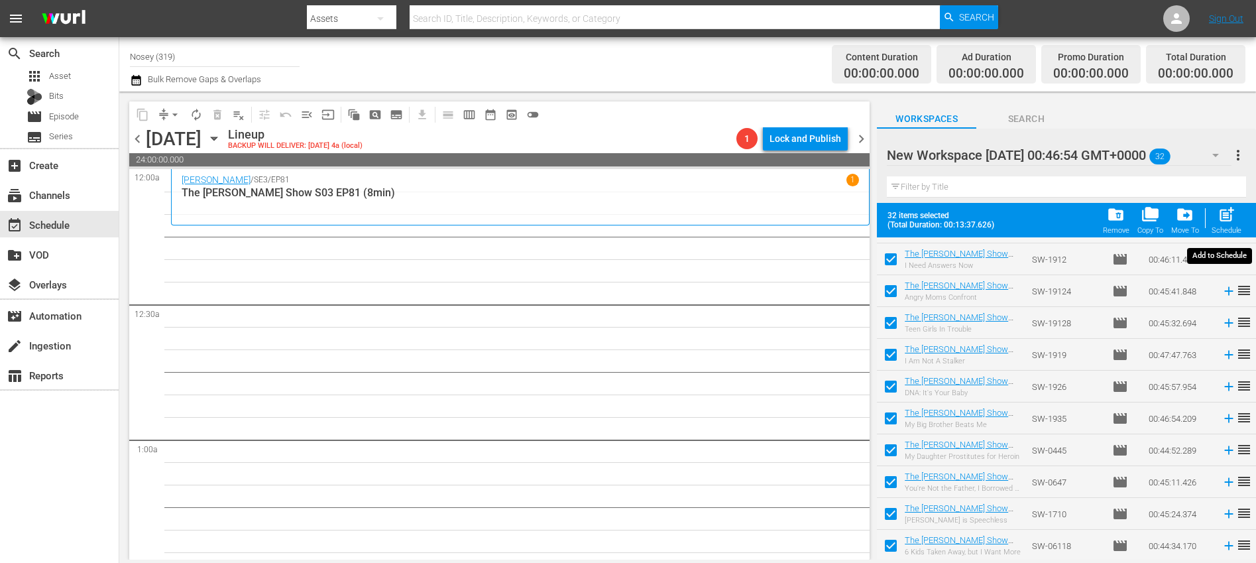
checkbox input "false"
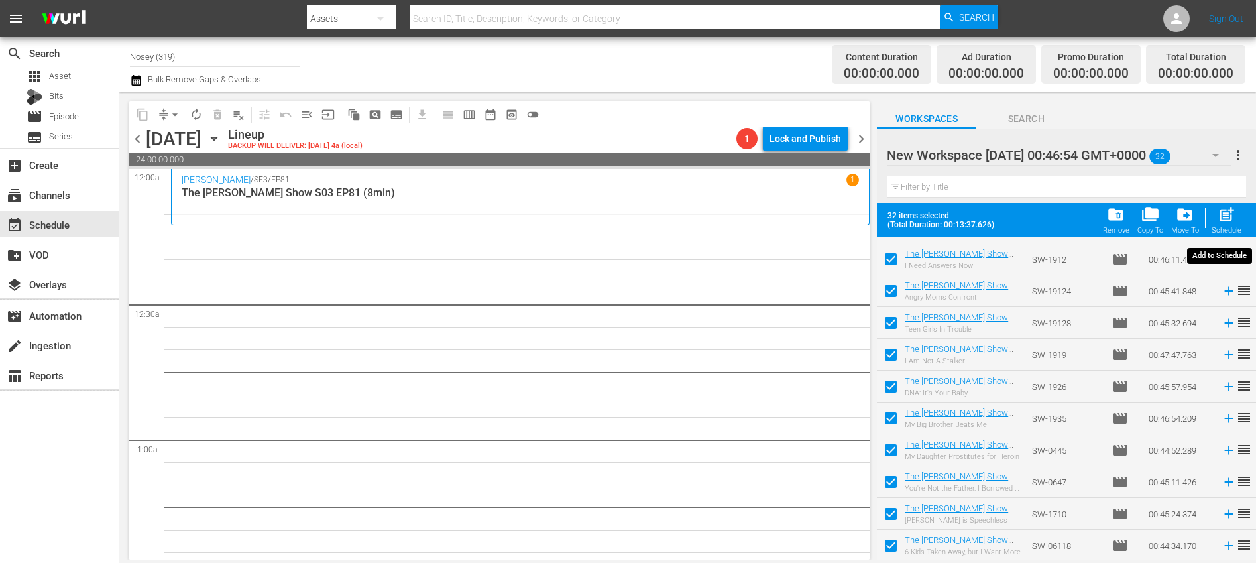
checkbox input "false"
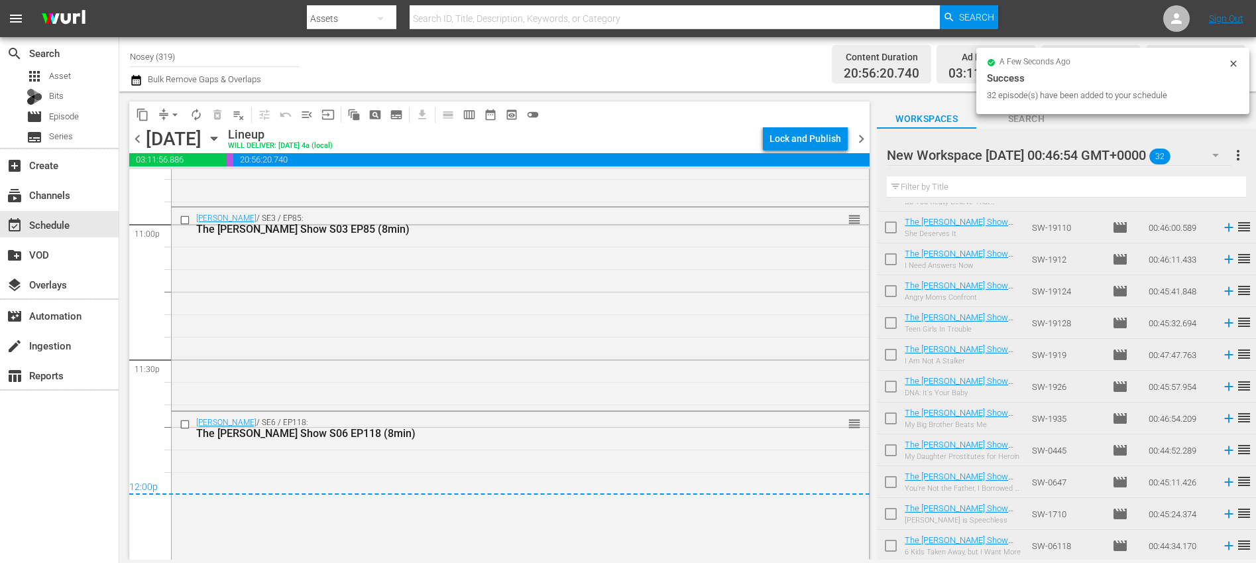
scroll to position [6219, 0]
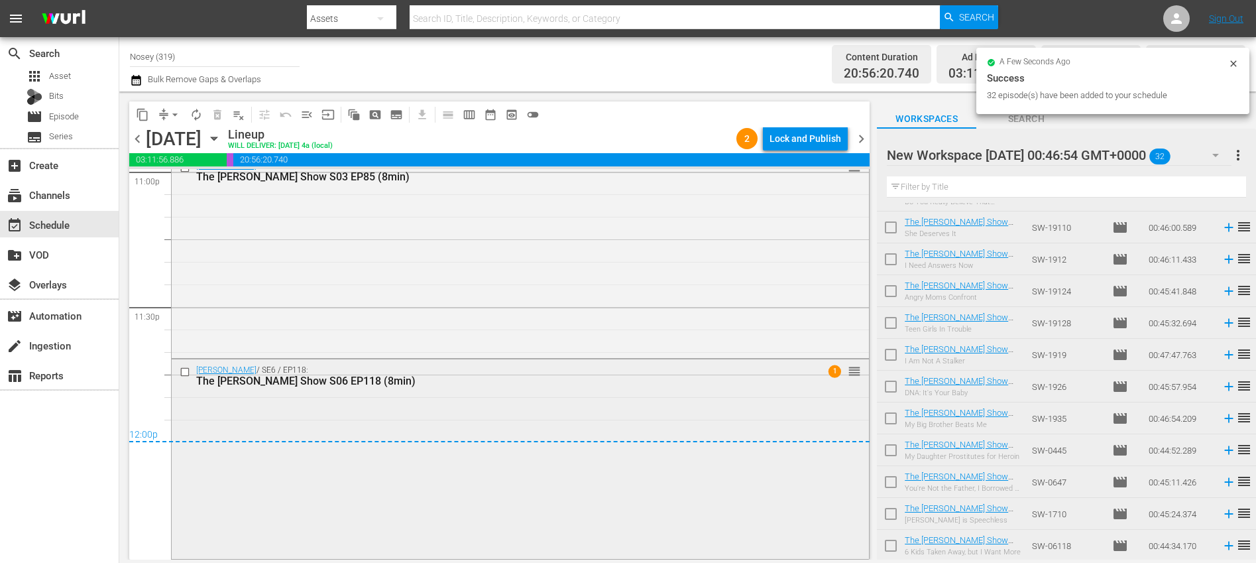
click at [501, 411] on div "[PERSON_NAME] / SE6 / EP118: The [PERSON_NAME] Show S06 EP118 (8min) 1 reorder" at bounding box center [520, 457] width 697 height 197
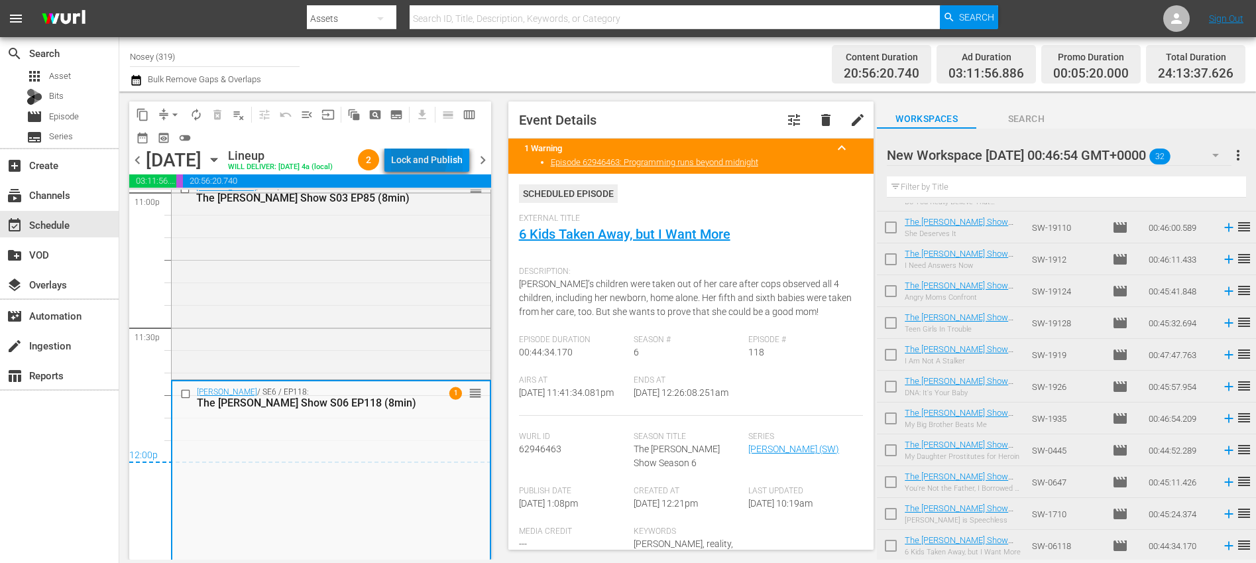
click at [416, 158] on div "Lock and Publish" at bounding box center [427, 160] width 72 height 24
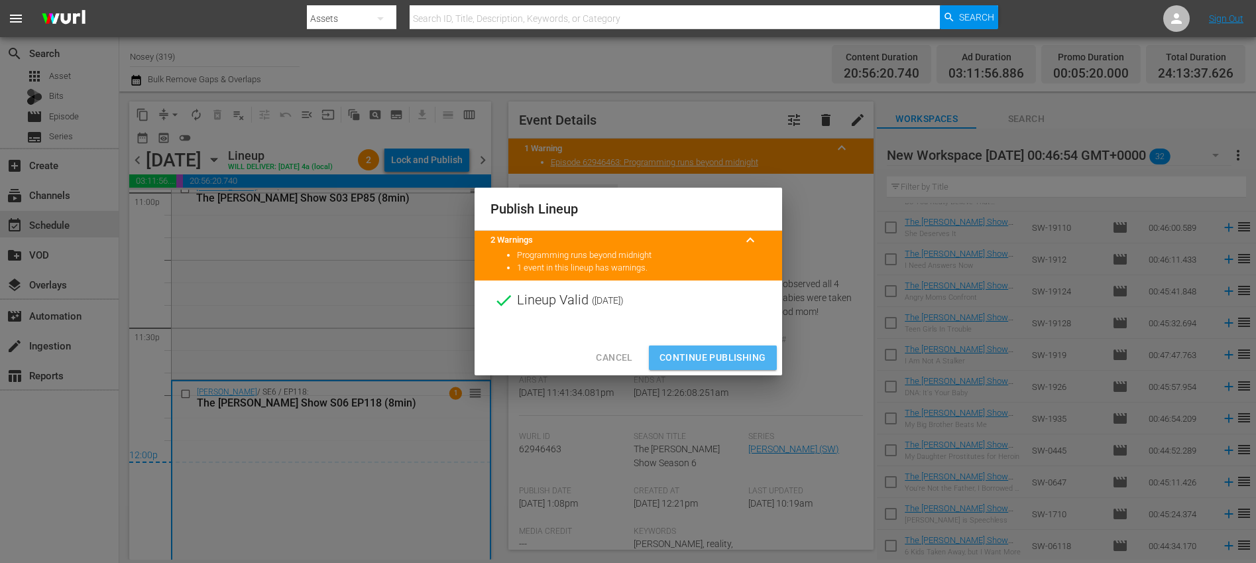
click at [738, 356] on span "Continue Publishing" at bounding box center [713, 357] width 107 height 17
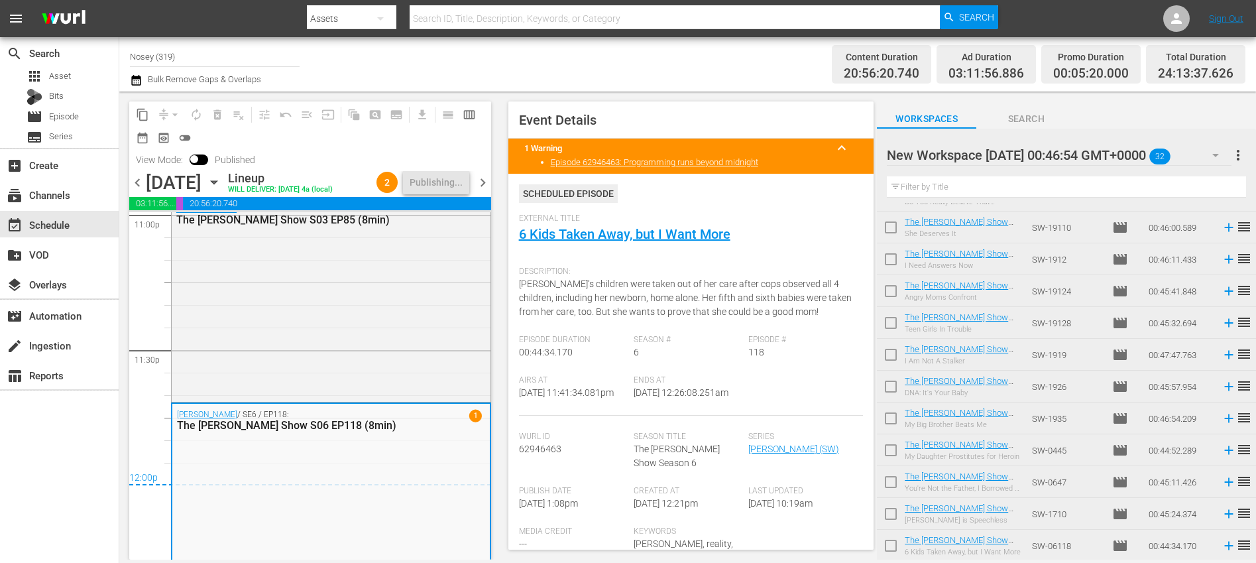
click at [1242, 150] on span "more_vert" at bounding box center [1239, 155] width 16 height 16
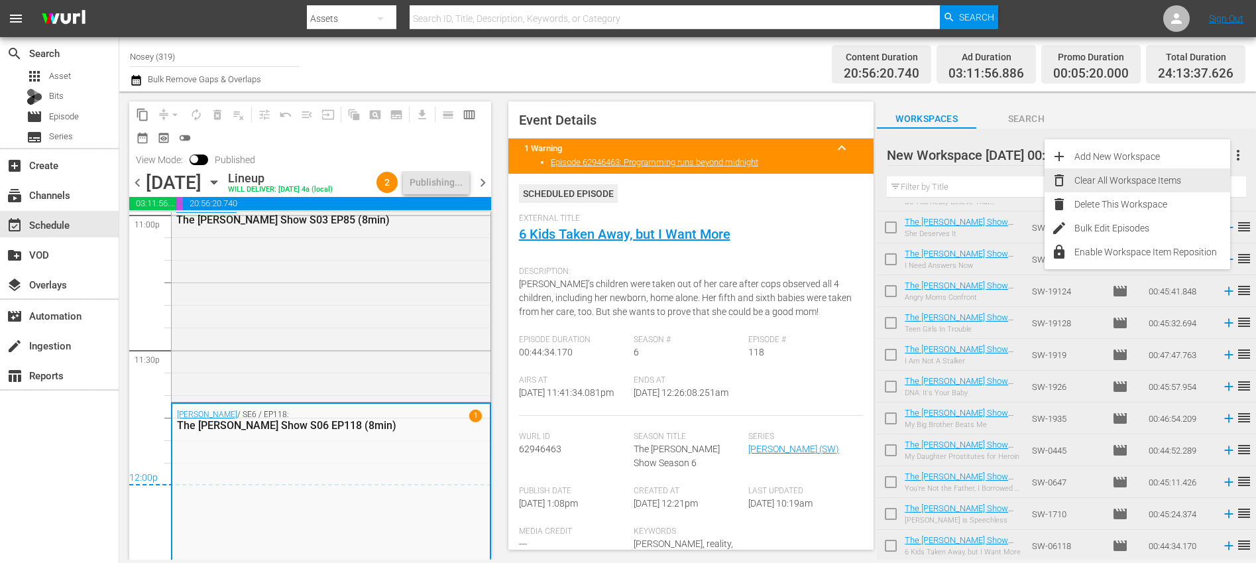
click at [1161, 176] on div "Clear All Workspace Items" at bounding box center [1153, 180] width 156 height 24
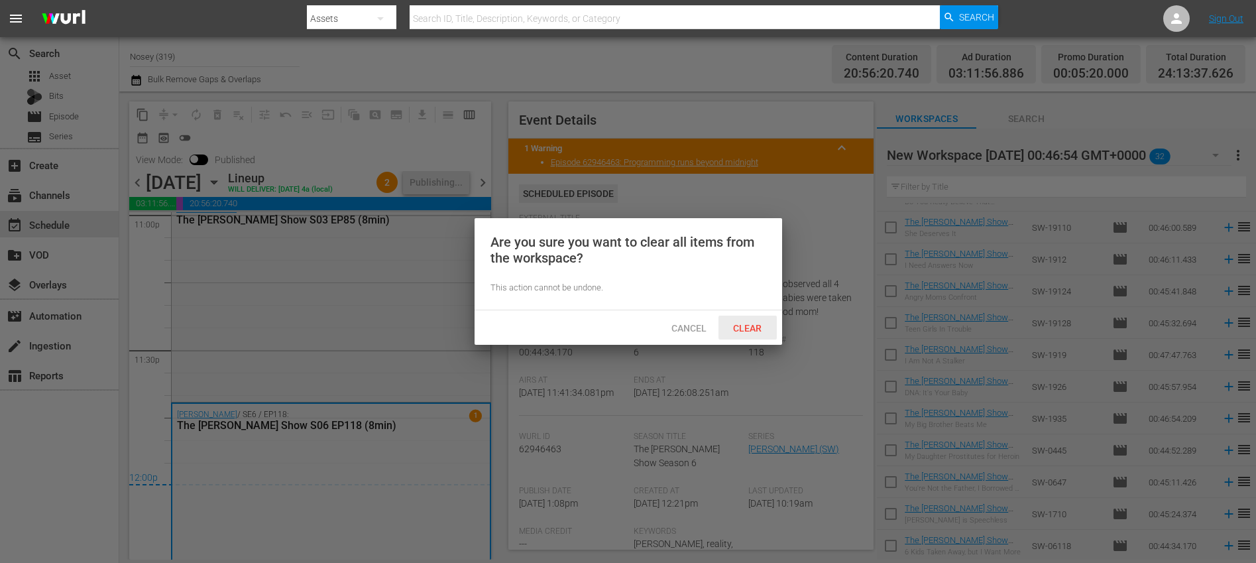
click at [747, 324] on span "Clear" at bounding box center [748, 328] width 50 height 11
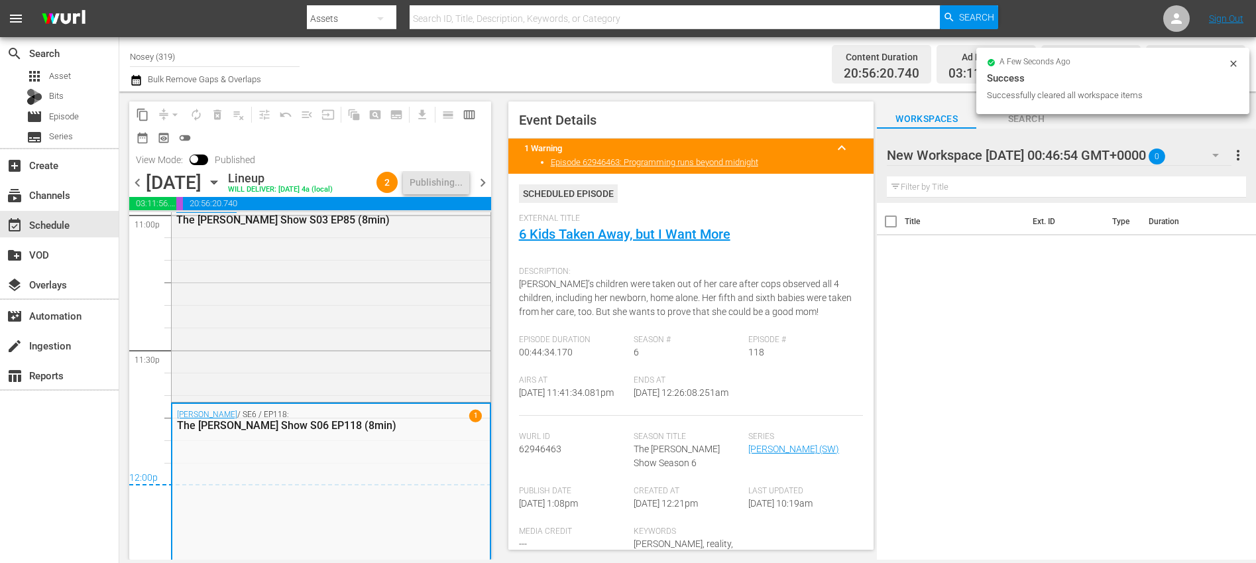
scroll to position [0, 0]
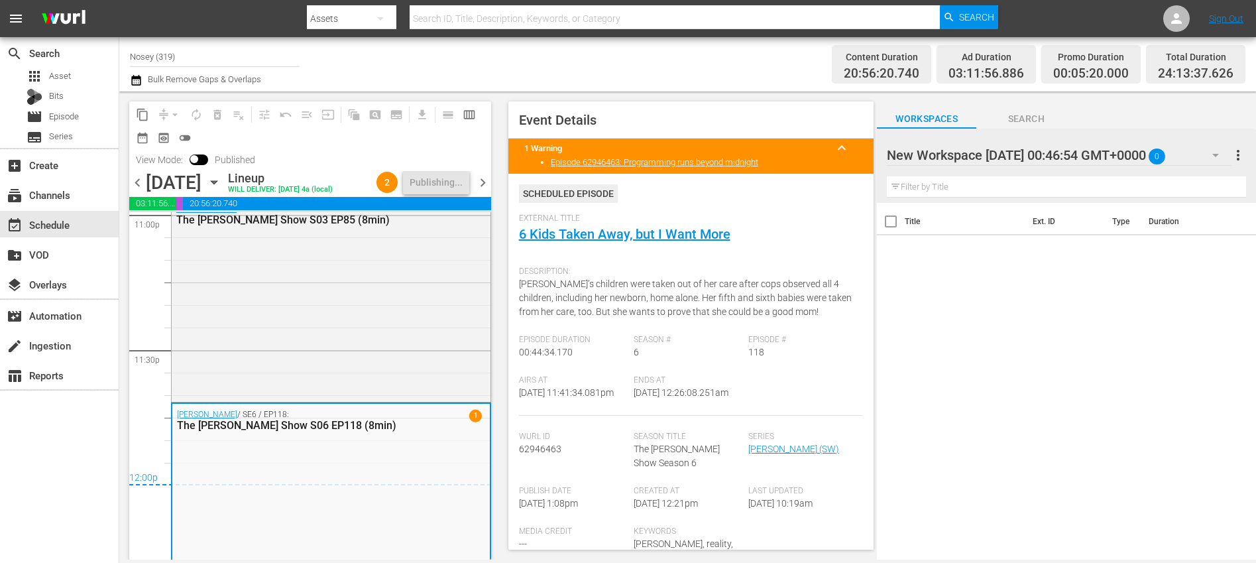
click at [487, 191] on span "chevron_right" at bounding box center [483, 182] width 17 height 17
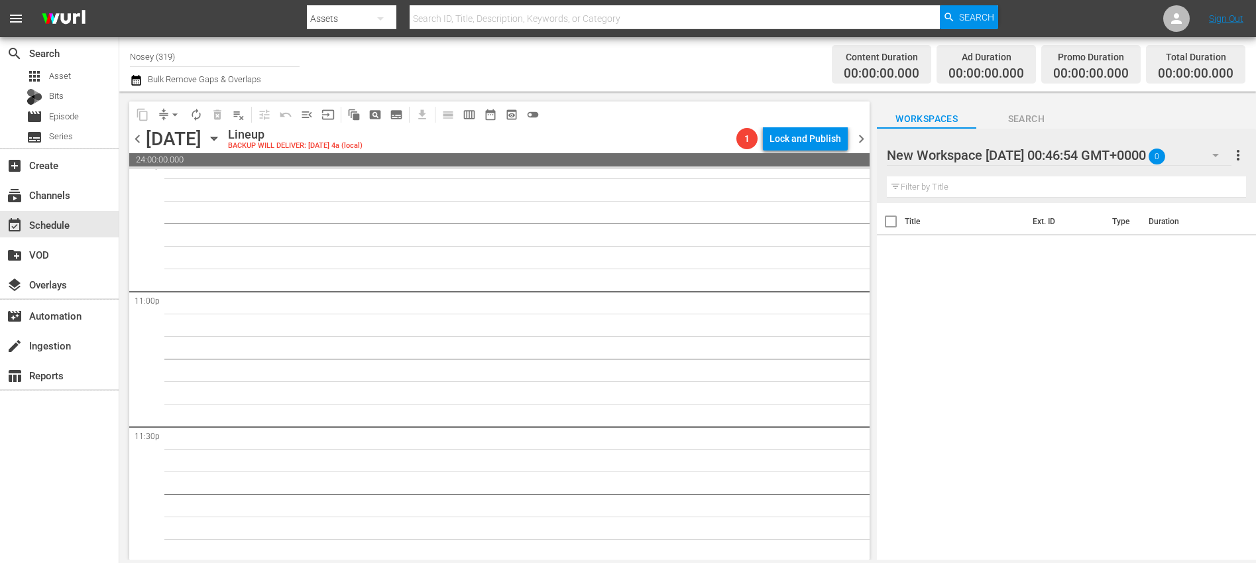
scroll to position [6101, 0]
